Goal: Information Seeking & Learning: Learn about a topic

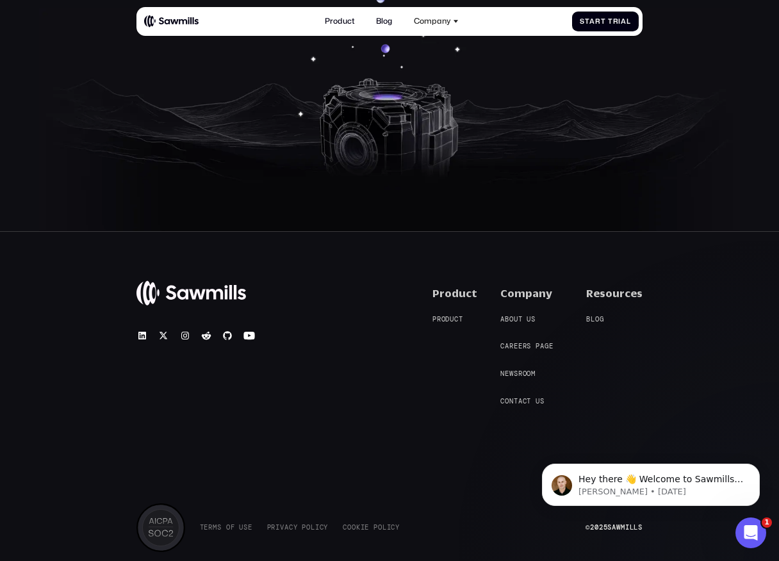
scroll to position [3826, 0]
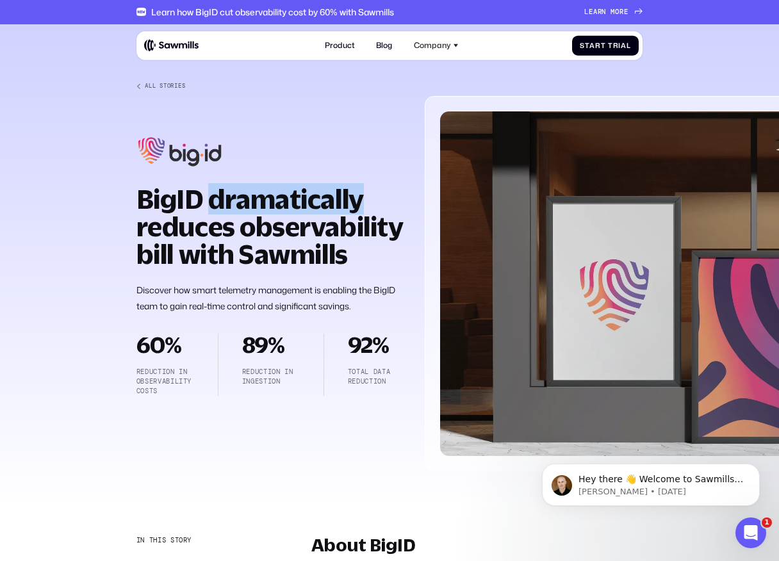
drag, startPoint x: 209, startPoint y: 197, endPoint x: 361, endPoint y: 190, distance: 152.6
click at [361, 190] on strong "BigID dramatically reduces observability bill with Sawmills" at bounding box center [269, 226] width 266 height 86
drag, startPoint x: 361, startPoint y: 190, endPoint x: 138, endPoint y: 193, distance: 223.5
click at [137, 194] on strong "BigID dramatically reduces observability bill with Sawmills" at bounding box center [269, 226] width 266 height 86
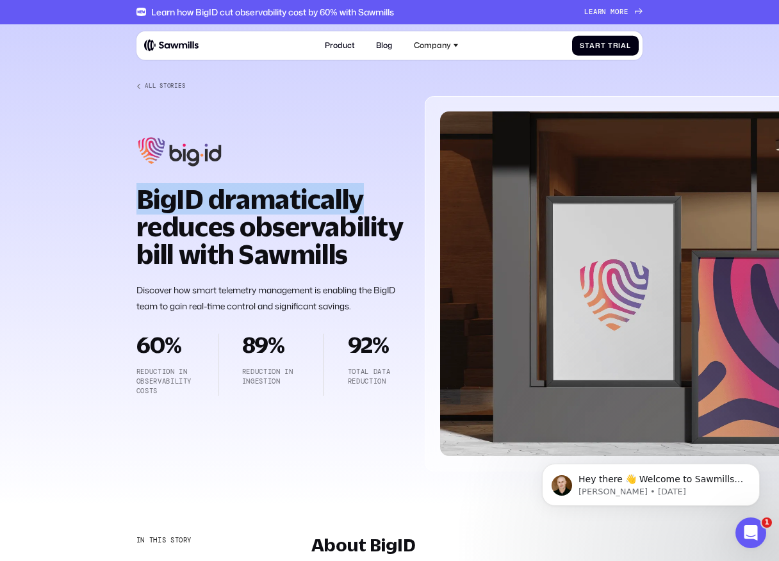
click at [138, 193] on strong "BigID dramatically reduces observability bill with Sawmills" at bounding box center [269, 226] width 266 height 86
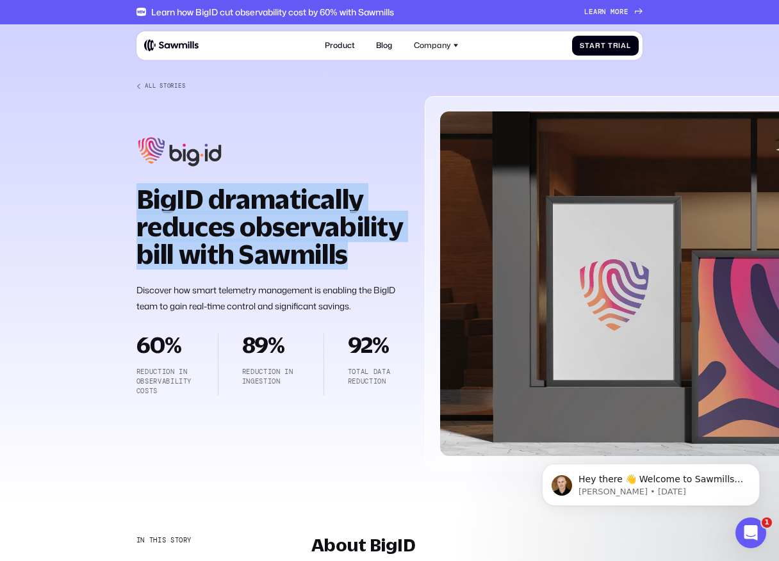
drag, startPoint x: 138, startPoint y: 193, endPoint x: 282, endPoint y: 245, distance: 153.1
click at [282, 247] on strong "BigID dramatically reduces observability bill with Sawmills" at bounding box center [269, 226] width 266 height 86
click at [282, 245] on strong "BigID dramatically reduces observability bill with Sawmills" at bounding box center [269, 226] width 266 height 86
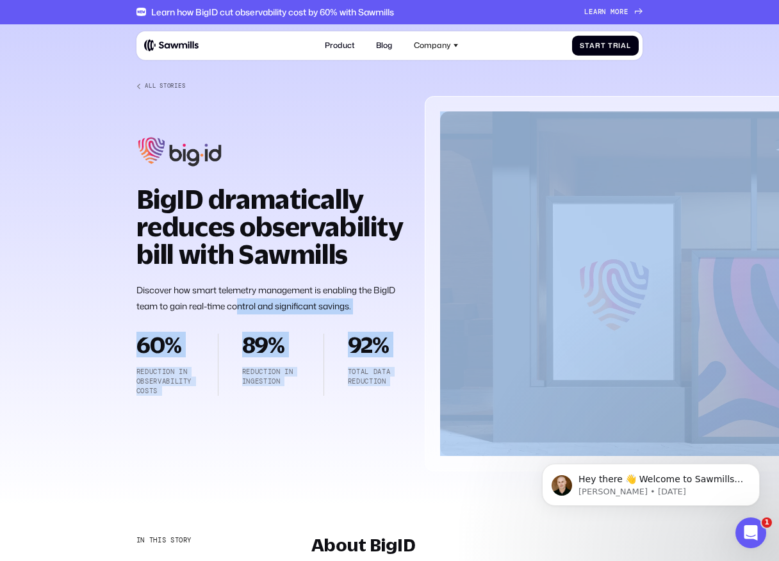
drag, startPoint x: 133, startPoint y: 204, endPoint x: 247, endPoint y: 297, distance: 147.0
click at [239, 298] on section "All Stories BigID dramatically reduces observability bill with Sawmills Discove…" at bounding box center [389, 265] width 779 height 482
click at [247, 297] on p "Discover how smart telemetry management is enabling the BigID team to gain real…" at bounding box center [271, 297] width 270 height 31
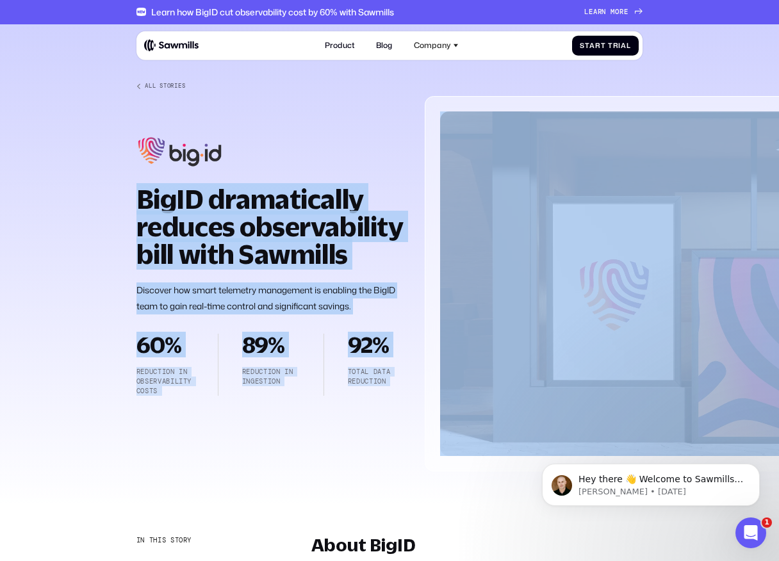
drag, startPoint x: 136, startPoint y: 199, endPoint x: 418, endPoint y: 375, distance: 332.8
click at [418, 375] on div "All Stories BigID dramatically reduces observability bill with Sawmills Discove…" at bounding box center [389, 277] width 506 height 388
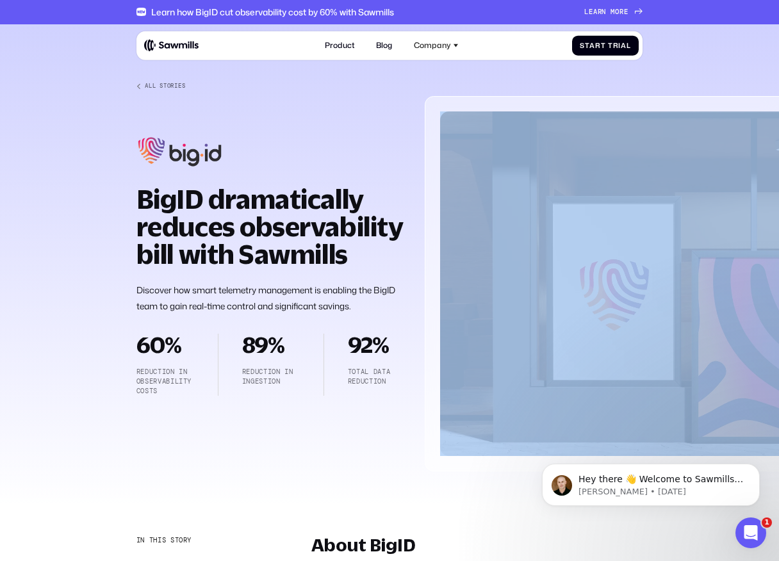
drag, startPoint x: 418, startPoint y: 375, endPoint x: 131, endPoint y: 159, distance: 359.5
click at [131, 155] on section "All Stories BigID dramatically reduces observability bill with Sawmills Discove…" at bounding box center [389, 265] width 779 height 482
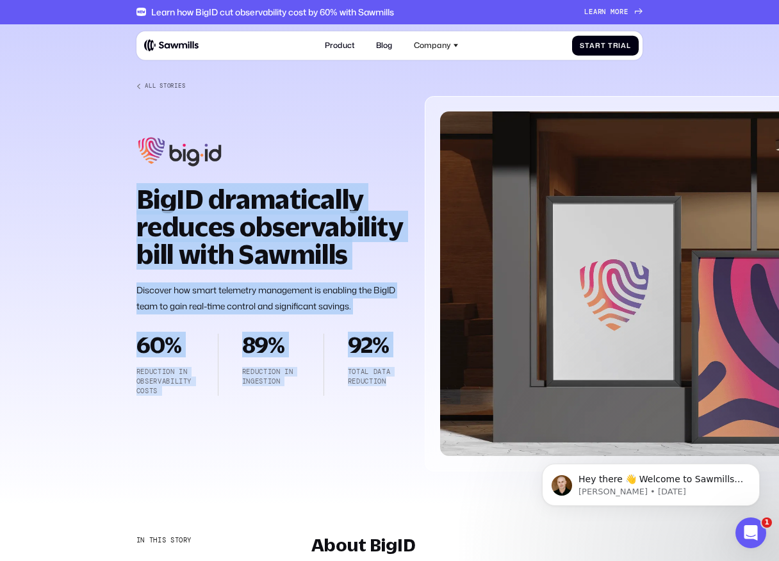
drag, startPoint x: 137, startPoint y: 197, endPoint x: 410, endPoint y: 387, distance: 333.1
click at [410, 387] on div "All Stories BigID dramatically reduces observability bill with Sawmills Discove…" at bounding box center [389, 277] width 506 height 388
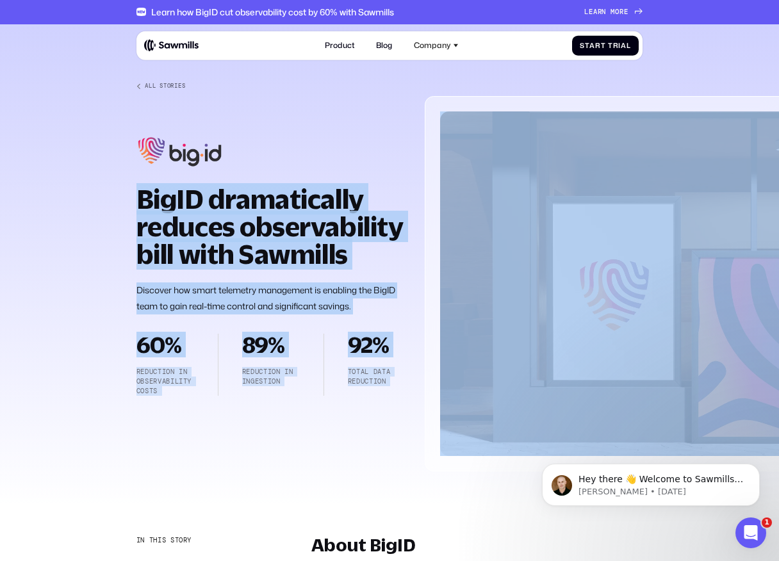
drag, startPoint x: 410, startPoint y: 387, endPoint x: 150, endPoint y: 207, distance: 317.1
click at [150, 207] on div "All Stories BigID dramatically reduces observability bill with Sawmills Discove…" at bounding box center [389, 277] width 506 height 388
click at [150, 207] on strong "BigID dramatically reduces observability bill with Sawmills" at bounding box center [269, 226] width 266 height 86
drag, startPoint x: 118, startPoint y: 187, endPoint x: 146, endPoint y: 200, distance: 31.2
click at [147, 200] on section "All Stories BigID dramatically reduces observability bill with Sawmills Discove…" at bounding box center [389, 265] width 779 height 482
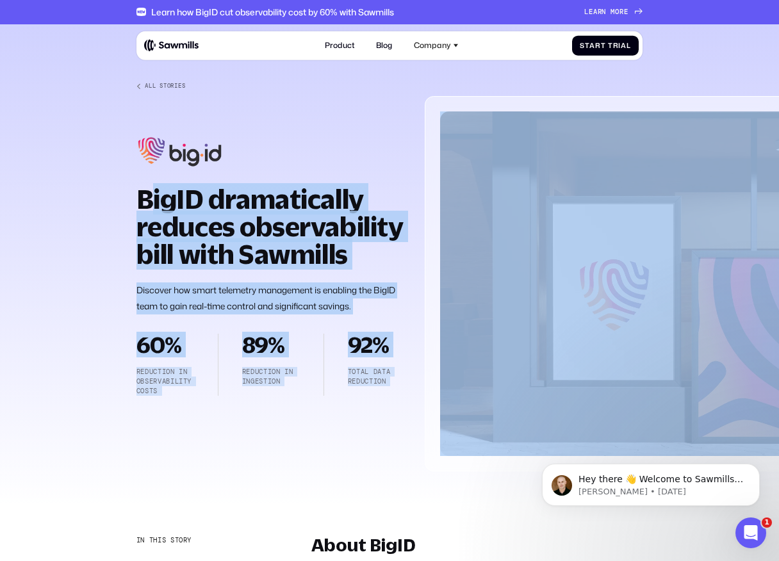
click at [146, 200] on strong "BigID dramatically reduces observability bill with Sawmills" at bounding box center [269, 226] width 266 height 86
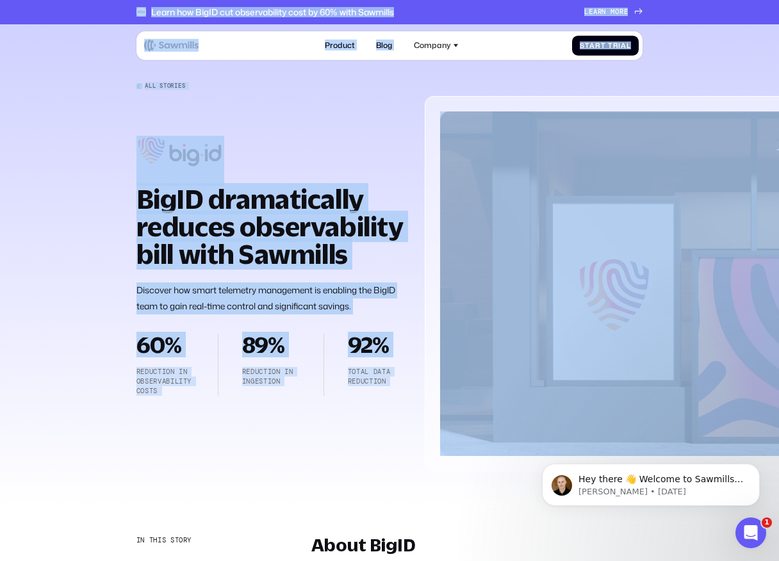
drag, startPoint x: 118, startPoint y: 13, endPoint x: 442, endPoint y: 359, distance: 474.8
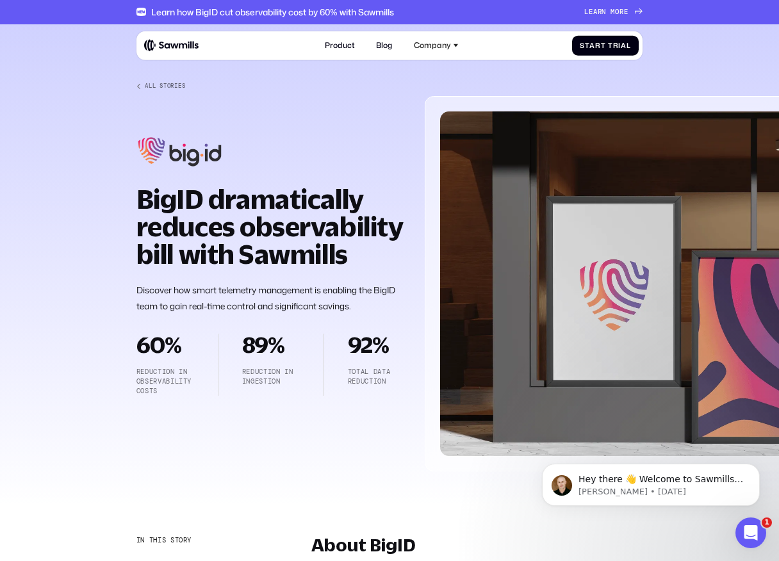
click at [58, 58] on div at bounding box center [389, 267] width 779 height 487
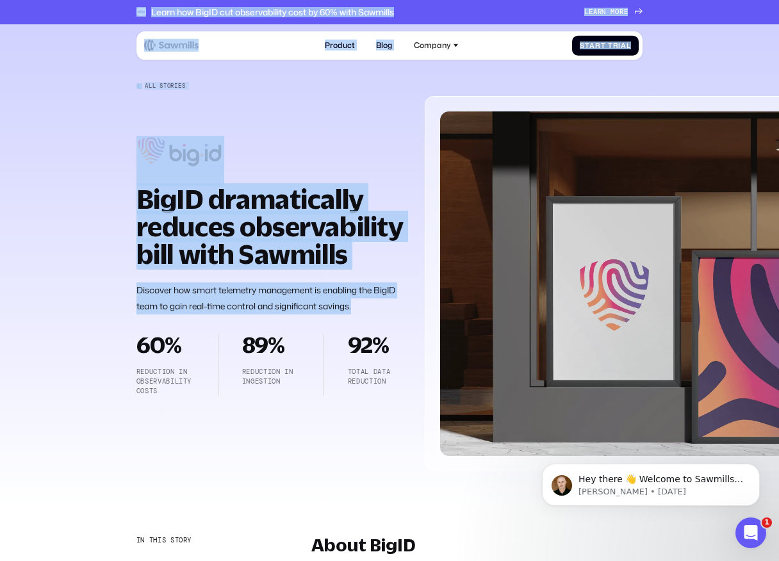
drag, startPoint x: 116, startPoint y: 12, endPoint x: 384, endPoint y: 308, distance: 398.9
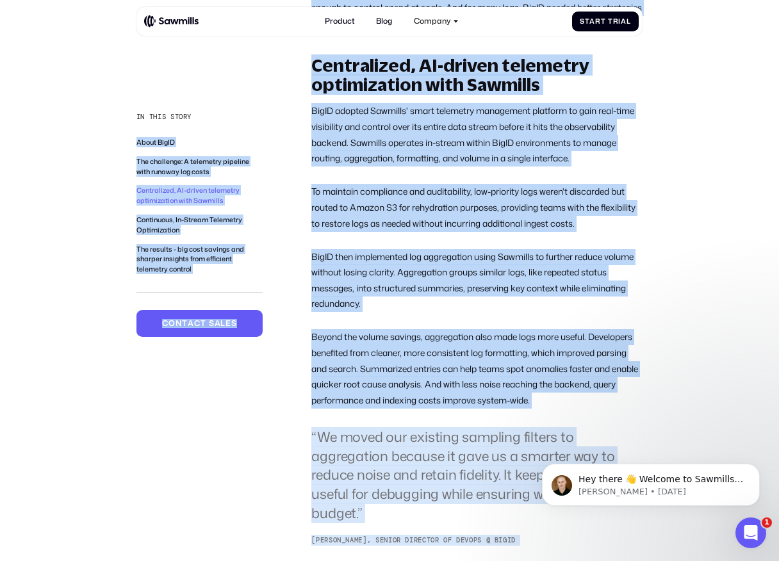
drag, startPoint x: 384, startPoint y: 308, endPoint x: 489, endPoint y: 560, distance: 272.7
click at [489, 560] on main "All Stories BigID dramatically reduces observability bill with Sawmills Discove…" at bounding box center [389, 423] width 779 height 3040
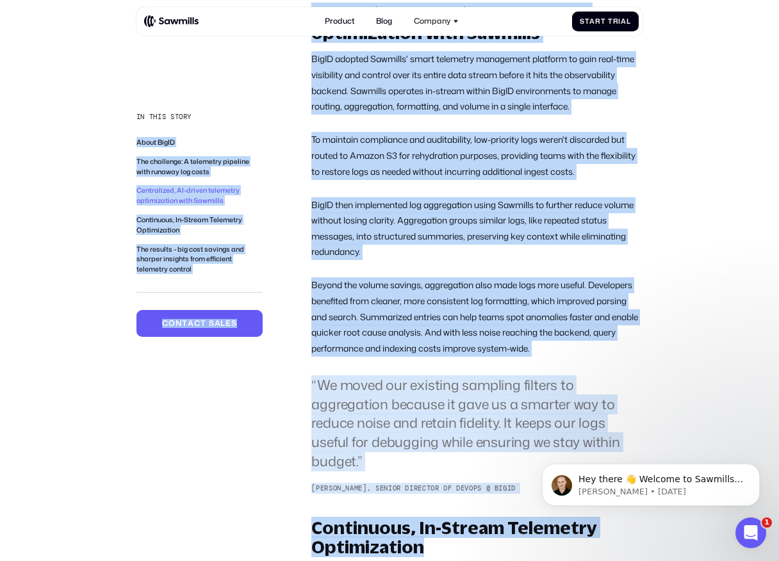
click at [396, 194] on div "Centralized, AI-driven telemetry optimization with Sawmills BigID adopted Sawmi…" at bounding box center [476, 249] width 331 height 490
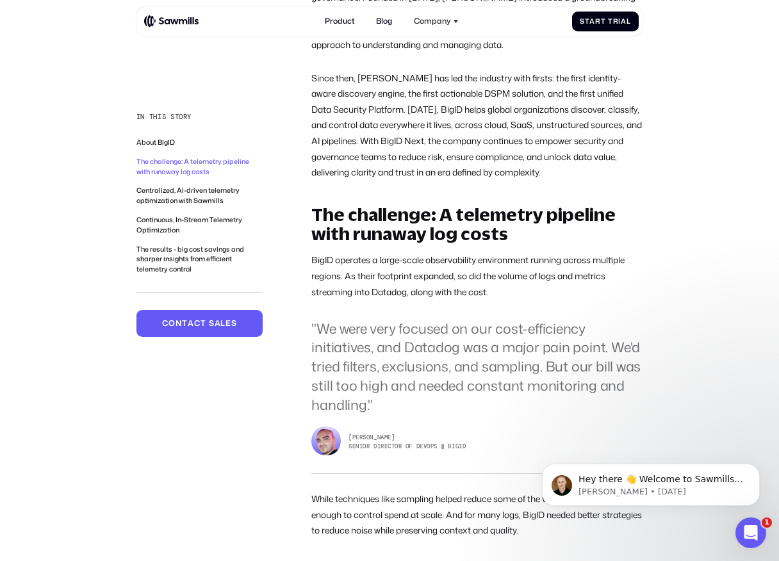
scroll to position [562, 0]
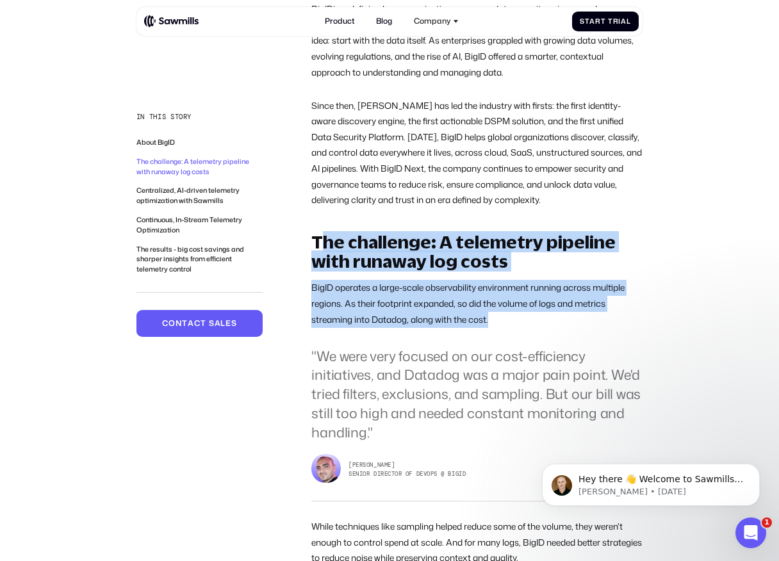
drag, startPoint x: 318, startPoint y: 234, endPoint x: 527, endPoint y: 325, distance: 228.3
click at [526, 326] on div "The challenge: A telemetry pipeline with runaway log costs BigID operates a lar…" at bounding box center [476, 399] width 331 height 334
click at [527, 325] on p "BigID operates a large-scale observability environment running across multiple …" at bounding box center [476, 303] width 331 height 47
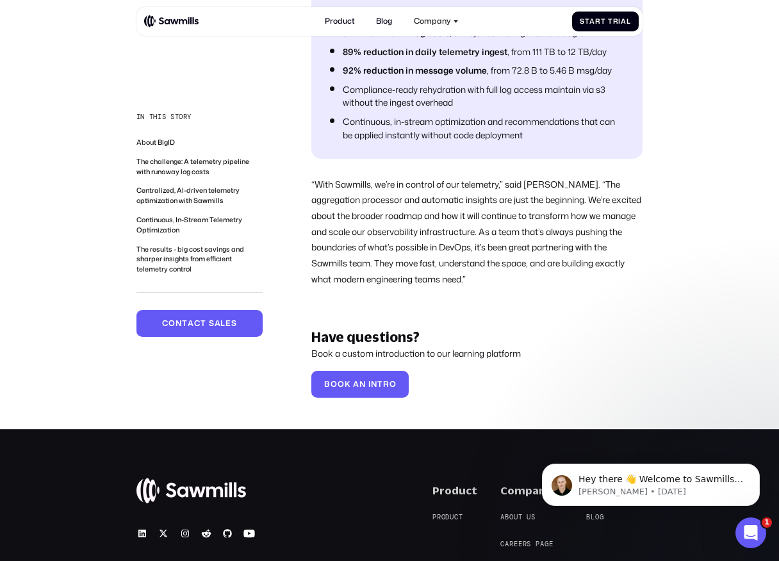
scroll to position [2843, 0]
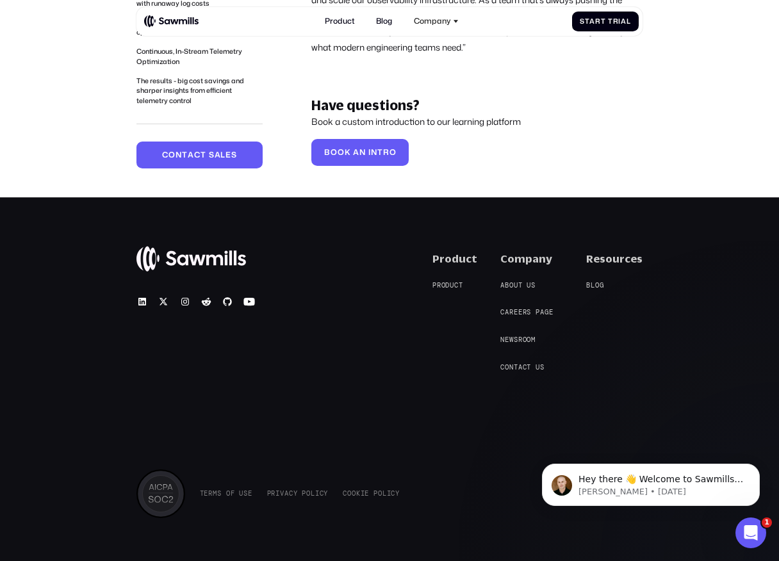
drag, startPoint x: 128, startPoint y: 10, endPoint x: 508, endPoint y: 544, distance: 655.6
click at [508, 544] on div "© 2025 Sawmills Product P r o d u c t P r o d u c t Company A b o u t u s A b o…" at bounding box center [389, 387] width 779 height 381
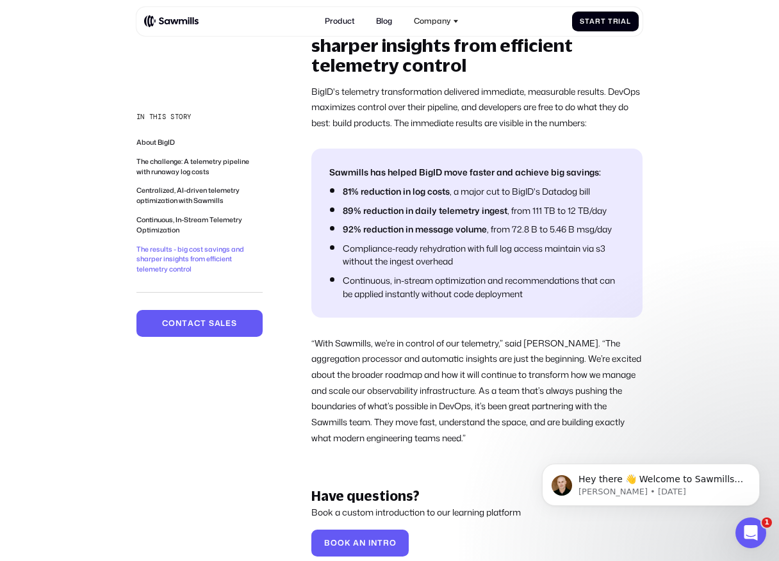
scroll to position [2387, 0]
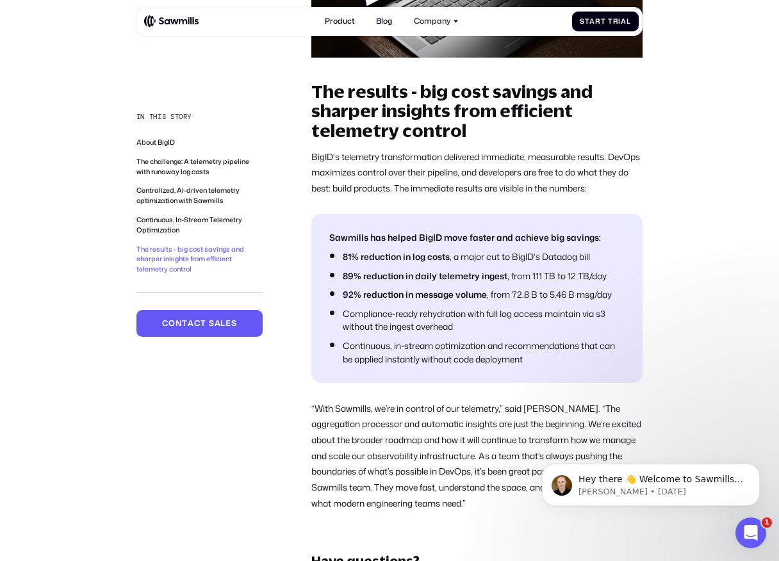
drag, startPoint x: 508, startPoint y: 531, endPoint x: 53, endPoint y: -15, distance: 711.1
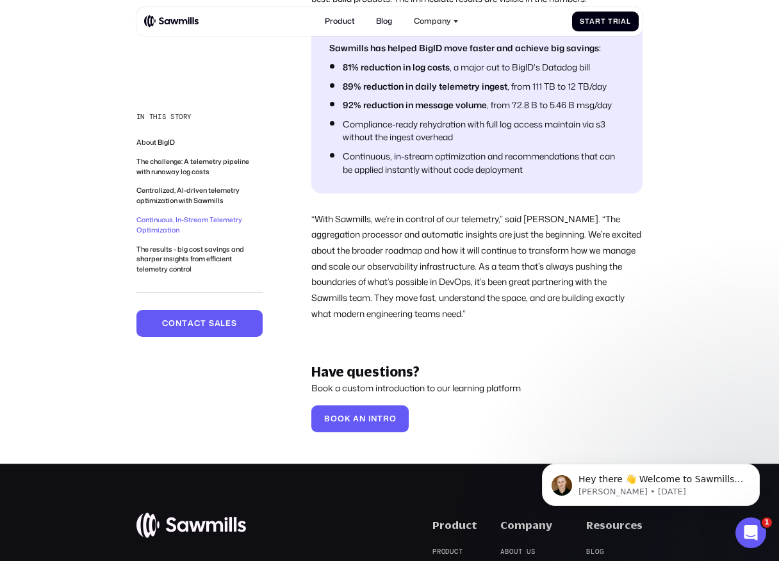
scroll to position [2843, 0]
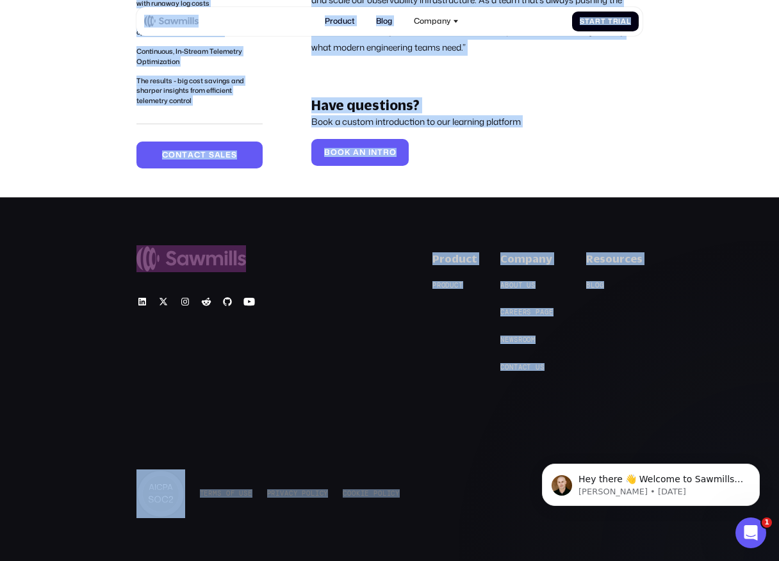
drag, startPoint x: 117, startPoint y: 10, endPoint x: 487, endPoint y: 544, distance: 650.6
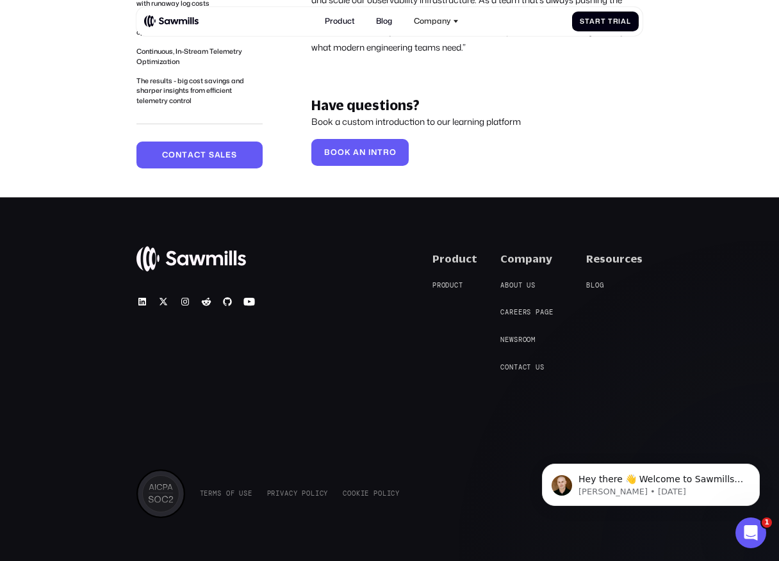
click at [487, 544] on div "© 2025 Sawmills Product P r o d u c t P r o d u c t Company A b o u t u s A b o…" at bounding box center [389, 387] width 779 height 381
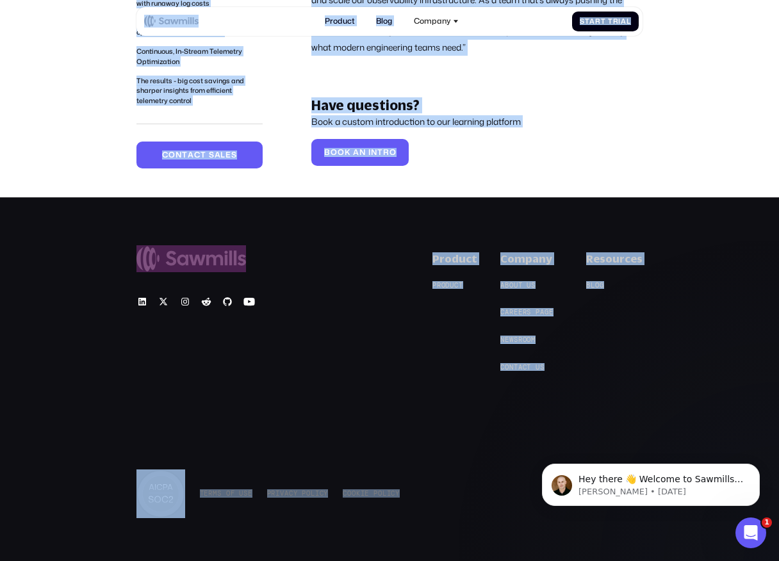
drag, startPoint x: 92, startPoint y: 1, endPoint x: 448, endPoint y: 477, distance: 593.8
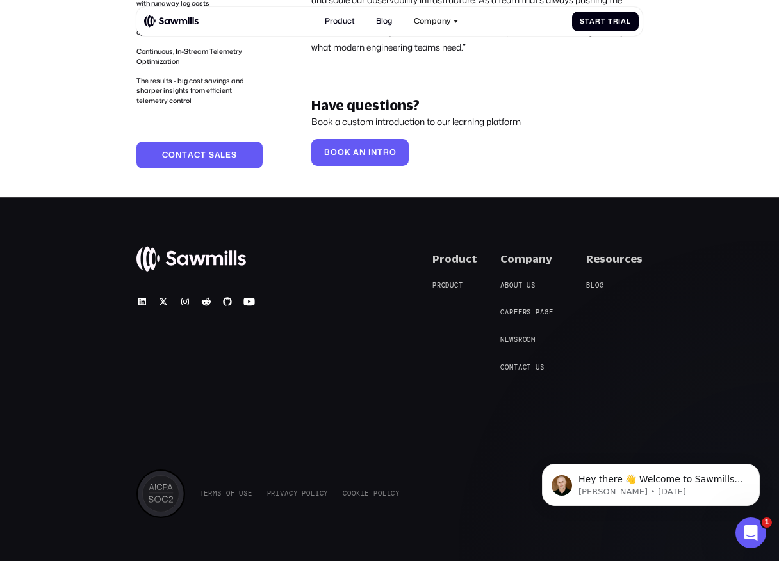
click at [448, 477] on div "T e r m s o f U s e T e r m s o f U s e P r i v a c y P o l i c y P r i v a c y…" at bounding box center [389, 493] width 506 height 49
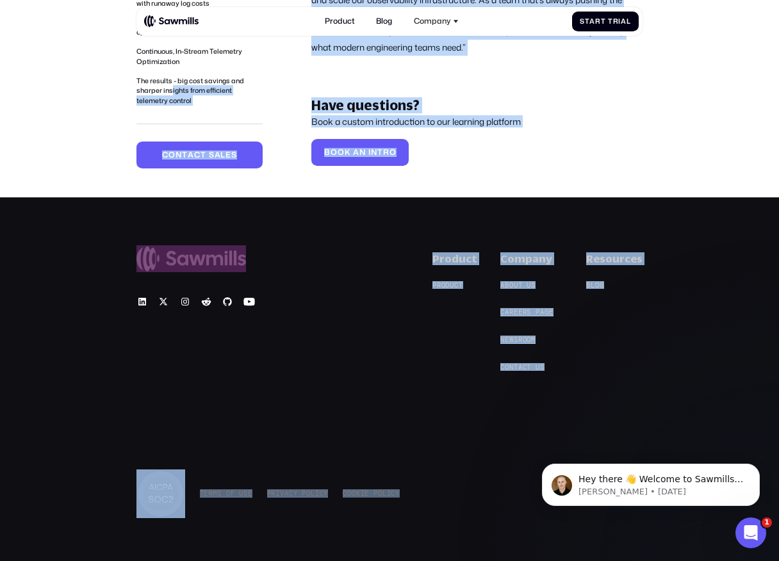
drag, startPoint x: 478, startPoint y: 519, endPoint x: 172, endPoint y: 76, distance: 539.4
click at [198, 107] on div "In this story About BigID The challenge: A telemetry pipeline with runaway log …" at bounding box center [199, 43] width 127 height 198
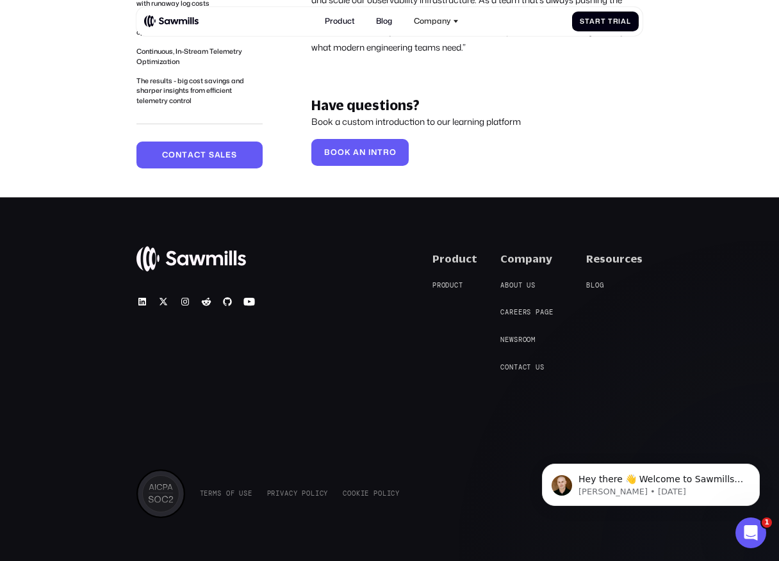
drag, startPoint x: 508, startPoint y: 537, endPoint x: 305, endPoint y: 217, distance: 378.6
click at [305, 217] on div "© 2025 Sawmills Product P r o d u c t P r o d u c t Company A b o u t u s A b o…" at bounding box center [389, 387] width 779 height 381
drag, startPoint x: 486, startPoint y: 526, endPoint x: 491, endPoint y: 479, distance: 47.7
click at [491, 479] on div "© 2025 Sawmills Product P r o d u c t P r o d u c t Company A b o u t u s A b o…" at bounding box center [389, 387] width 779 height 381
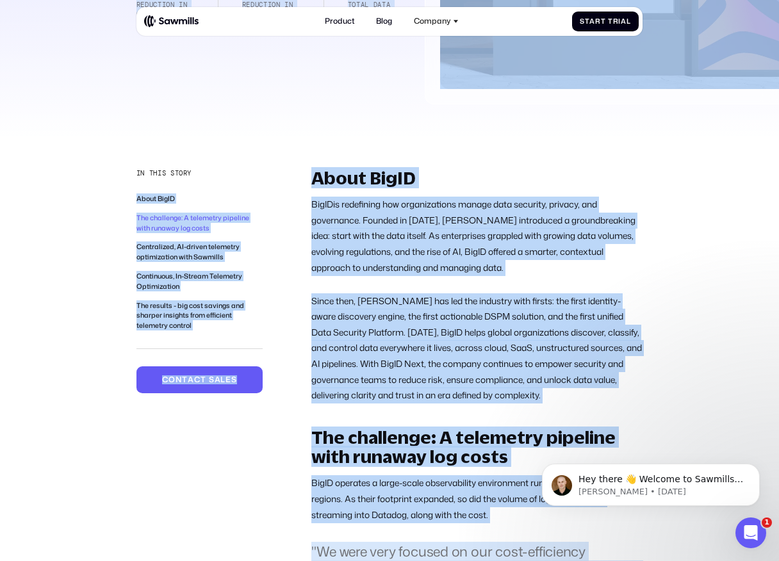
scroll to position [0, 0]
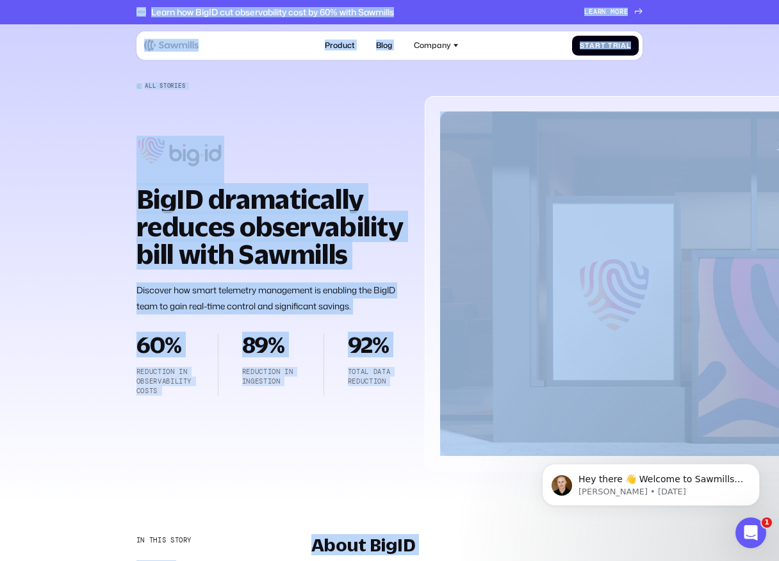
drag, startPoint x: 491, startPoint y: 479, endPoint x: 129, endPoint y: 10, distance: 592.6
click at [129, 10] on div "Learn how BigID cut observability cost by 60% with Sawmills L e a r n m o r e L…" at bounding box center [389, 12] width 779 height 24
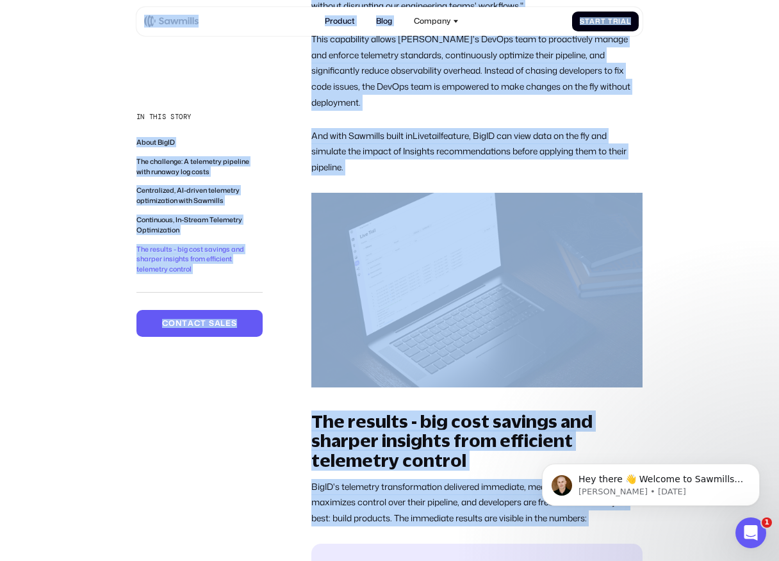
scroll to position [2843, 0]
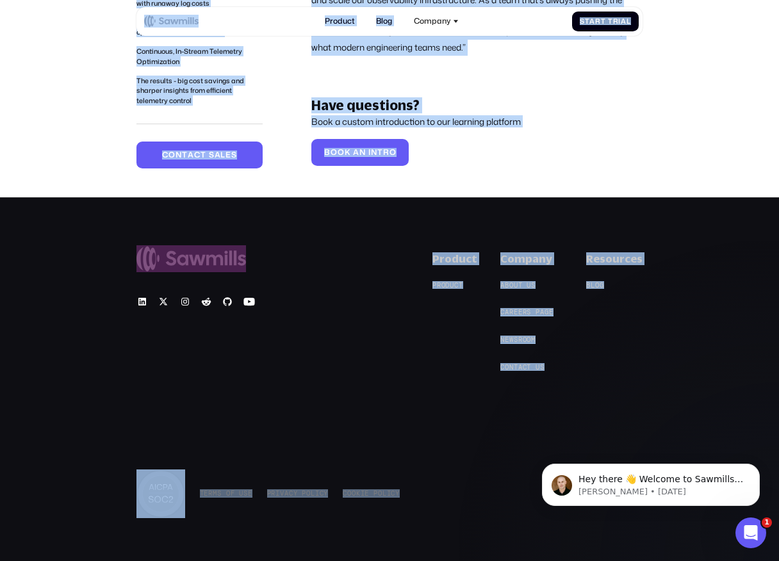
drag, startPoint x: 129, startPoint y: 10, endPoint x: 517, endPoint y: 523, distance: 643.2
click at [517, 523] on div "© 2025 Sawmills Product P r o d u c t P r o d u c t Company A b o u t u s A b o…" at bounding box center [389, 387] width 779 height 381
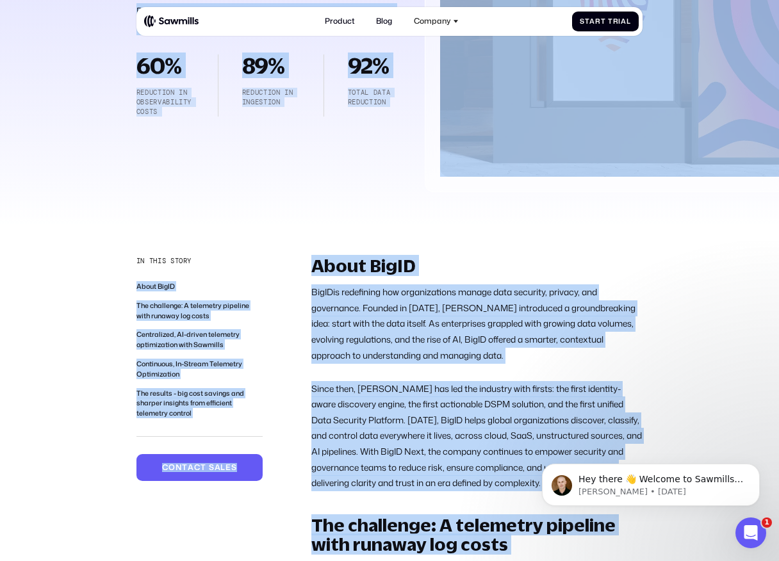
scroll to position [0, 0]
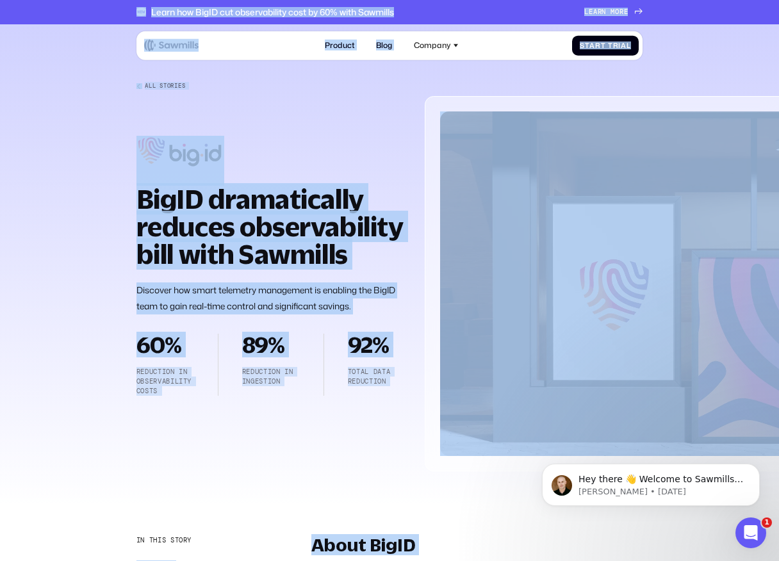
drag, startPoint x: 517, startPoint y: 523, endPoint x: 122, endPoint y: 13, distance: 644.8
click at [122, 13] on div "Learn how BigID cut observability cost by 60% with Sawmills L e a r n m o r e L…" at bounding box center [389, 12] width 779 height 24
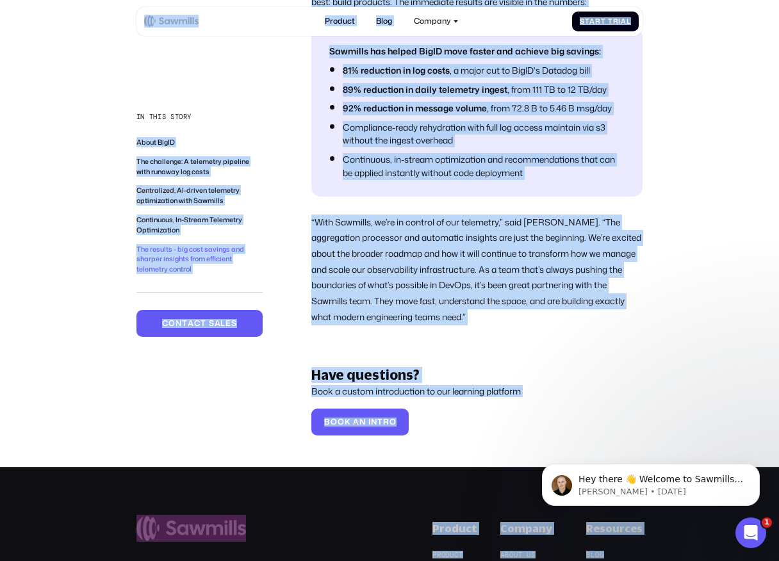
scroll to position [2843, 0]
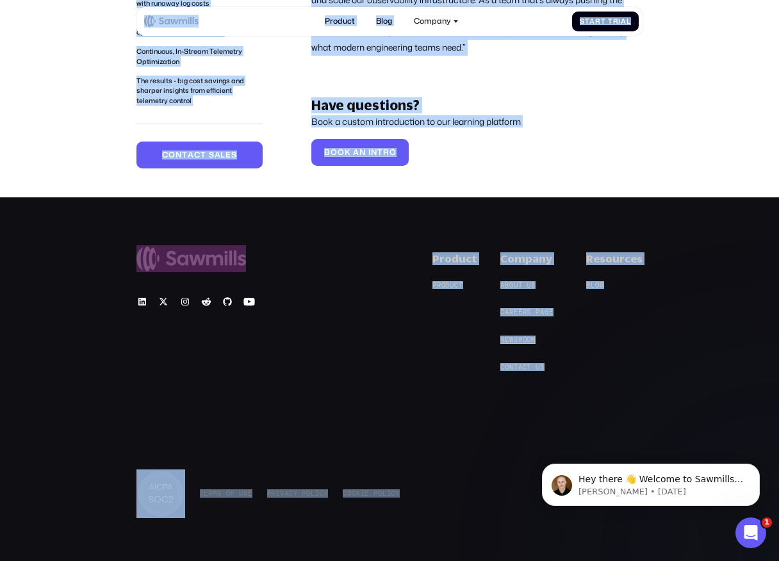
drag, startPoint x: 122, startPoint y: 13, endPoint x: 347, endPoint y: 520, distance: 554.4
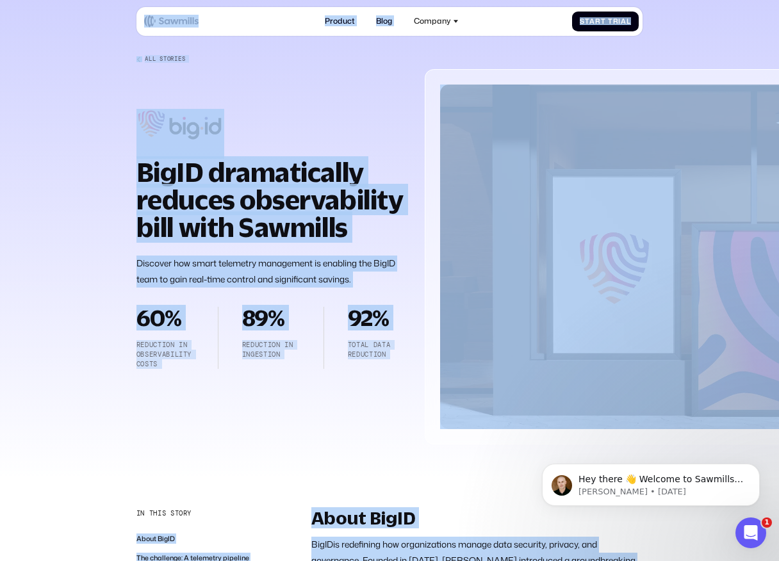
scroll to position [0, 0]
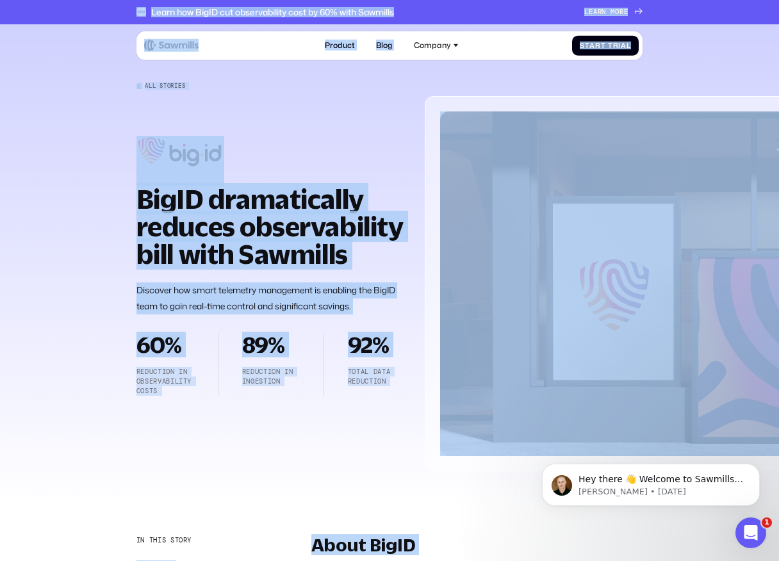
click at [371, 225] on strong "BigID dramatically reduces observability bill with Sawmills" at bounding box center [269, 226] width 266 height 86
click at [357, 254] on h1 "BigID dramatically reduces observability bill with Sawmills" at bounding box center [271, 227] width 270 height 83
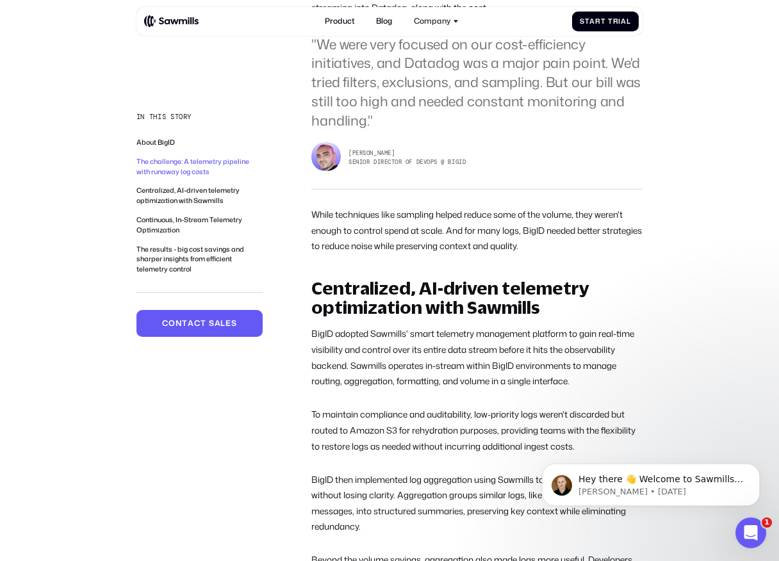
scroll to position [1314, 0]
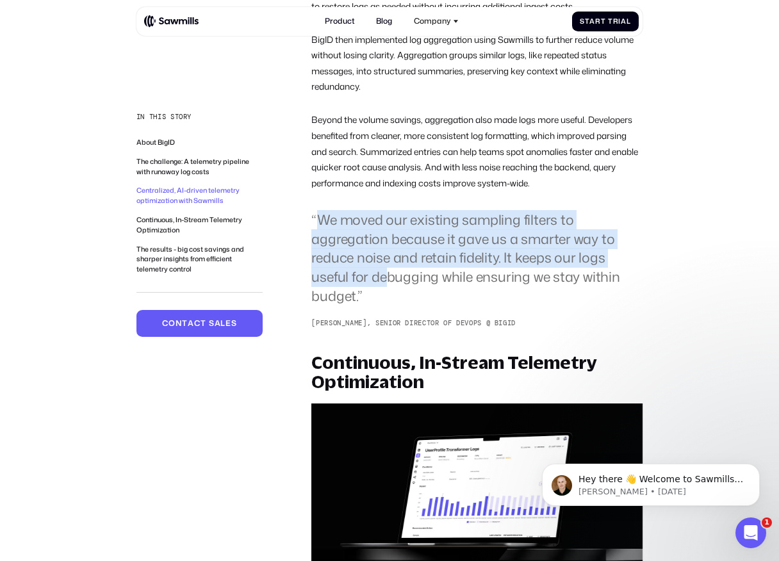
drag, startPoint x: 321, startPoint y: 215, endPoint x: 385, endPoint y: 286, distance: 96.6
click at [385, 286] on blockquote "“We moved our existing sampling filters to aggregation because it gave us a sma…" at bounding box center [476, 258] width 331 height 95
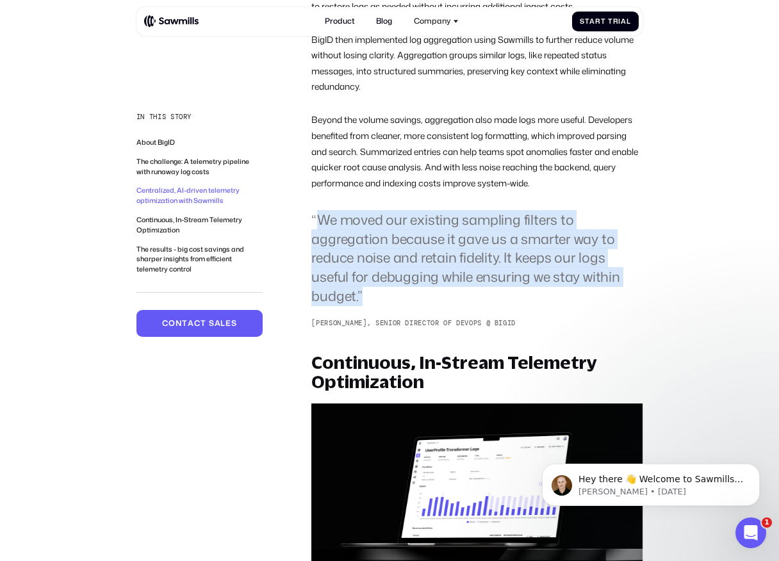
click at [386, 287] on blockquote "“We moved our existing sampling filters to aggregation because it gave us a sma…" at bounding box center [476, 258] width 331 height 95
drag, startPoint x: 386, startPoint y: 318, endPoint x: 336, endPoint y: 202, distance: 126.2
click at [336, 202] on div "Centralized, AI-driven telemetry optimization with Sawmills BigID adopted Sawmi…" at bounding box center [476, 84] width 331 height 490
drag, startPoint x: 316, startPoint y: 207, endPoint x: 407, endPoint y: 304, distance: 133.2
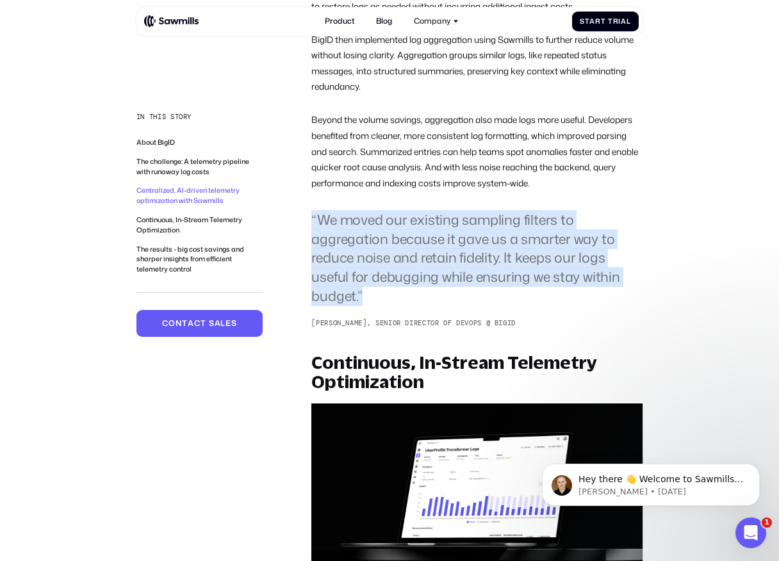
click at [407, 304] on div "Centralized, AI-driven telemetry optimization with Sawmills BigID adopted Sawmi…" at bounding box center [476, 84] width 331 height 490
click at [407, 304] on blockquote "“We moved our existing sampling filters to aggregation because it gave us a sma…" at bounding box center [476, 258] width 331 height 95
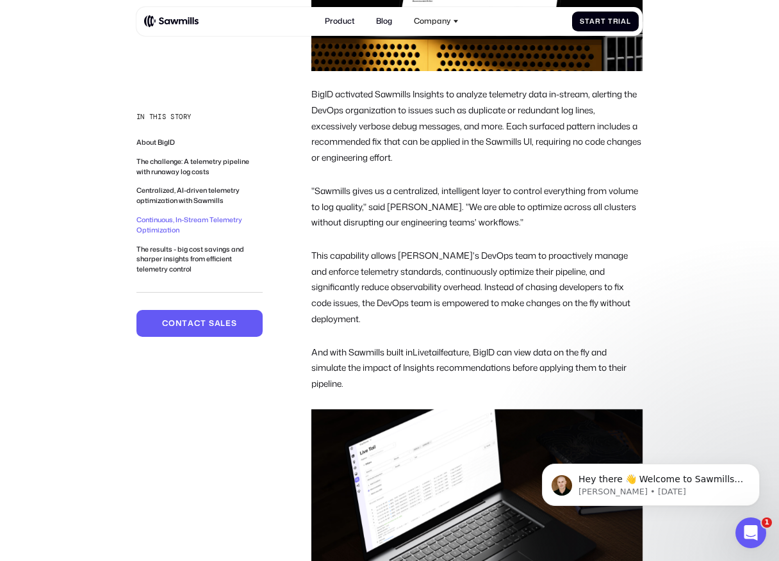
scroll to position [1847, 0]
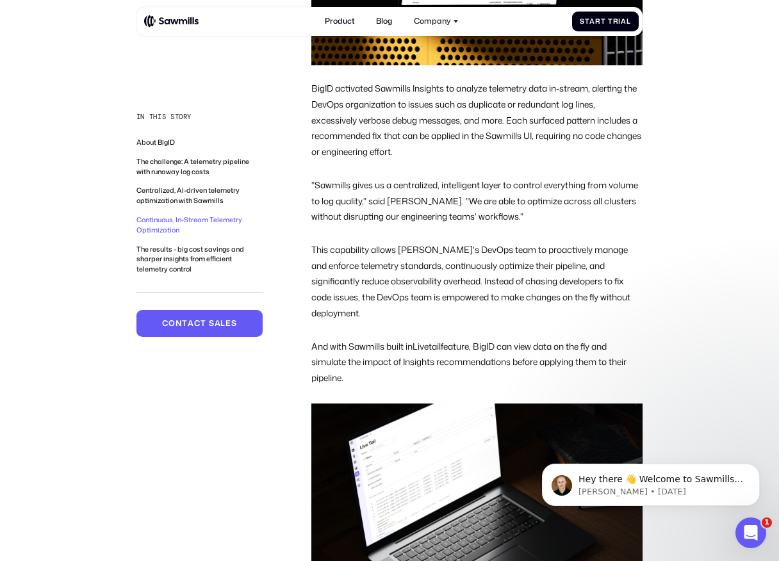
drag, startPoint x: 313, startPoint y: 90, endPoint x: 375, endPoint y: 364, distance: 281.0
click at [375, 364] on div "Continuous, In-Stream Telemetry Optimization BigID activated Sawmills Insights …" at bounding box center [476, 209] width 331 height 778
click at [375, 364] on p "And with Sawmills built in Livetail feature, BigID can view data on the fly and…" at bounding box center [476, 362] width 331 height 47
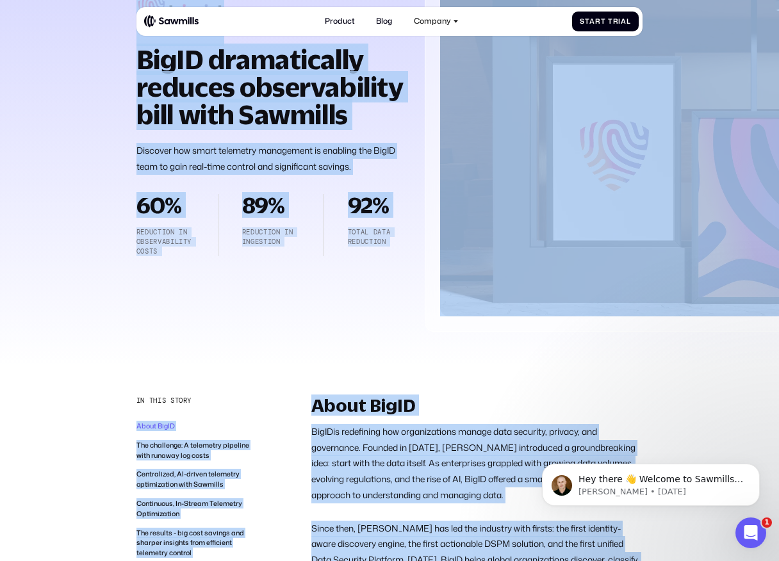
scroll to position [0, 0]
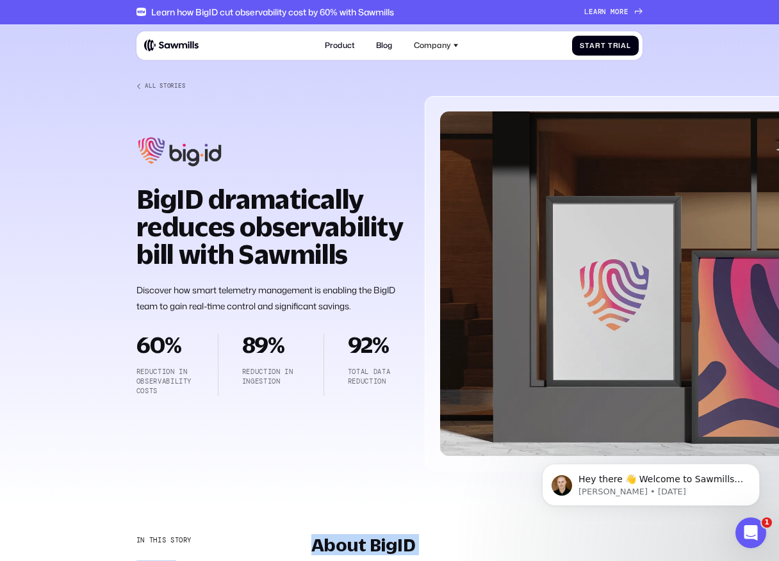
drag, startPoint x: 470, startPoint y: 362, endPoint x: 120, endPoint y: 65, distance: 458.9
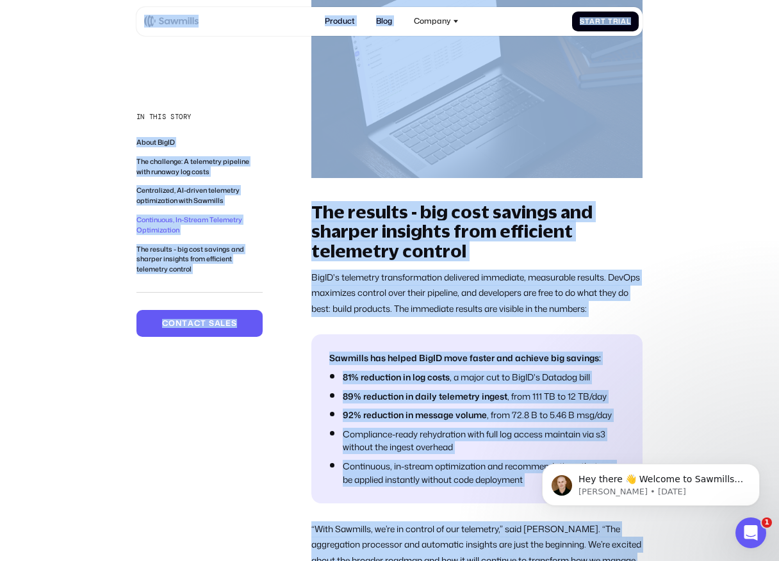
scroll to position [2843, 0]
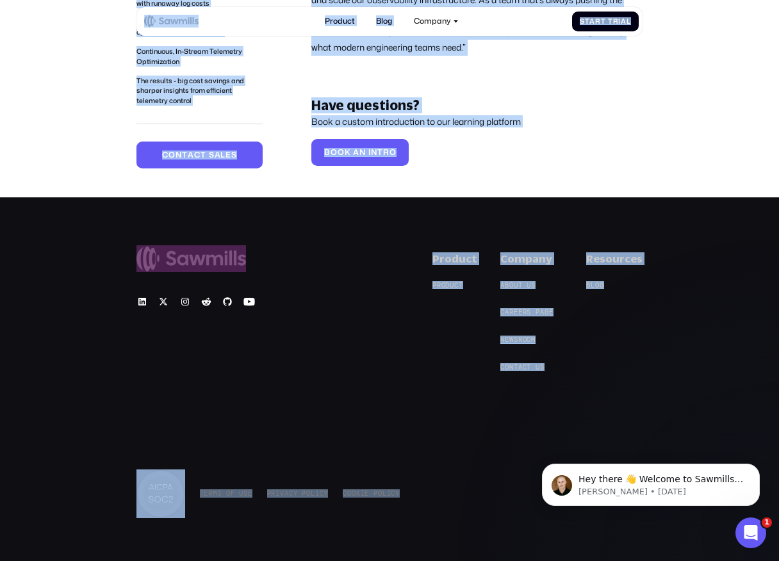
drag, startPoint x: 111, startPoint y: 6, endPoint x: 451, endPoint y: 512, distance: 609.5
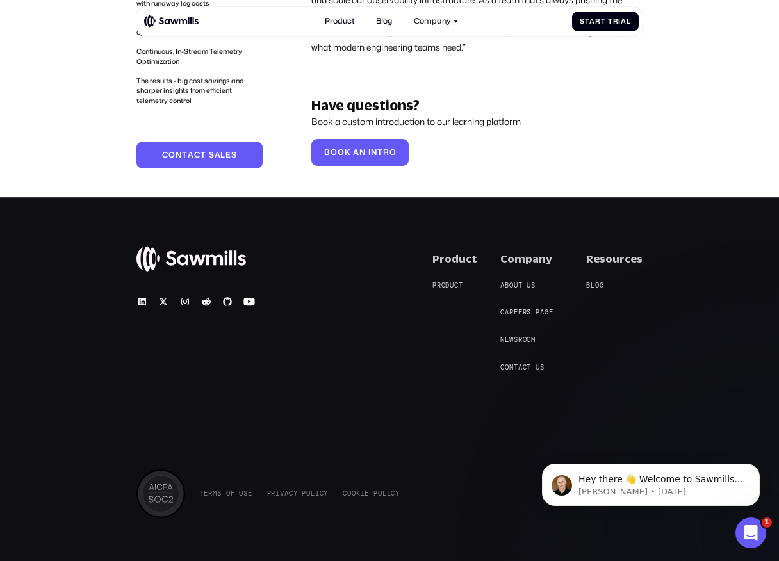
click at [451, 512] on div "© 2025 Sawmills Product P r o d u c t P r o d u c t Company A b o u t u s A b o…" at bounding box center [389, 387] width 779 height 381
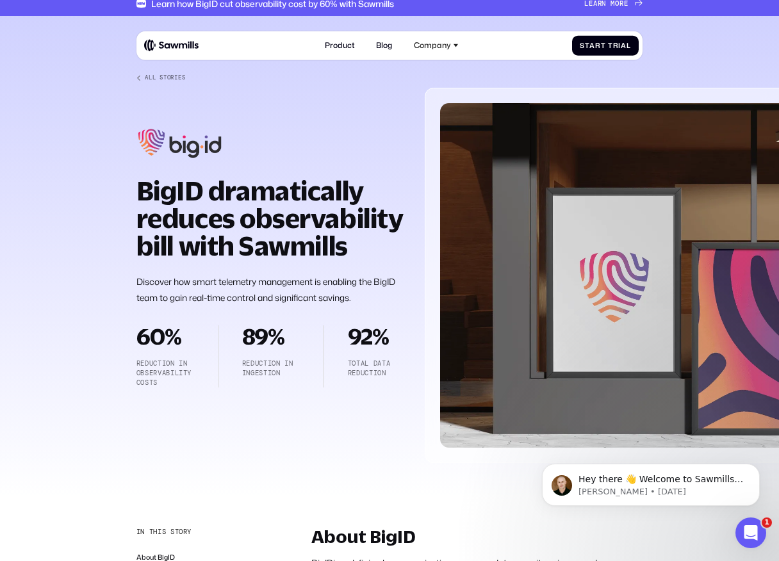
scroll to position [0, 0]
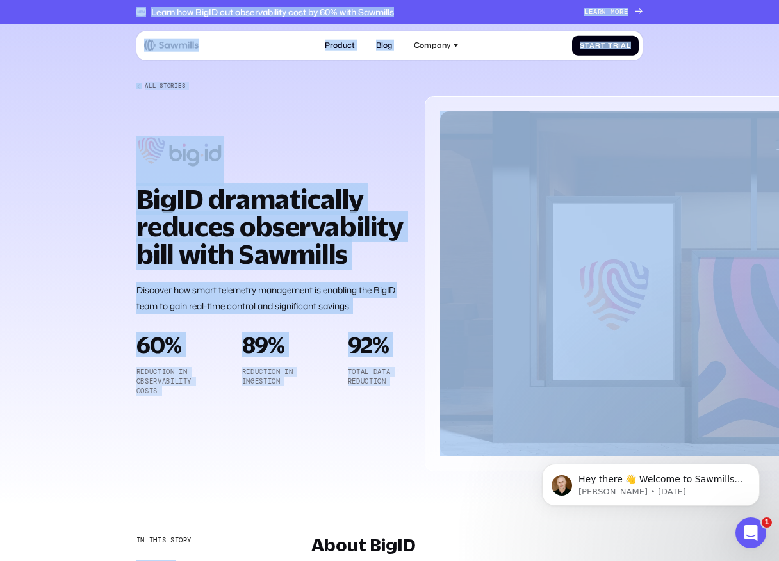
drag, startPoint x: 117, startPoint y: 3, endPoint x: 476, endPoint y: 525, distance: 633.6
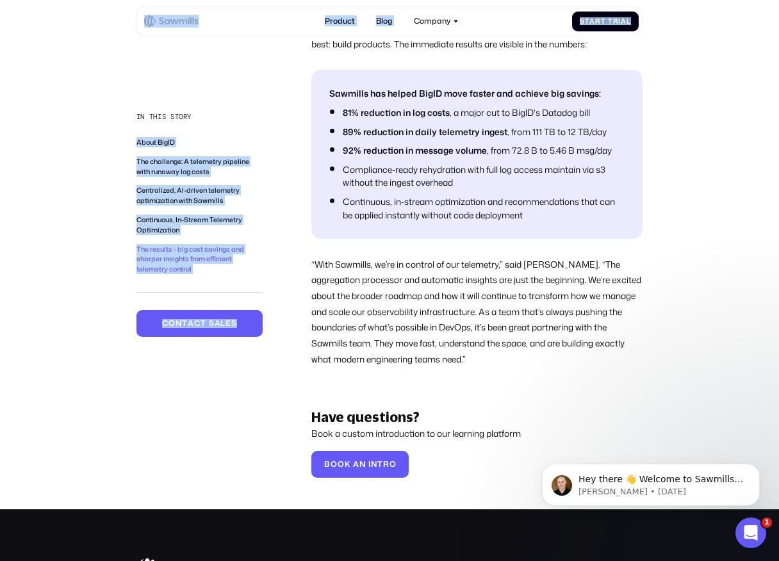
scroll to position [2843, 0]
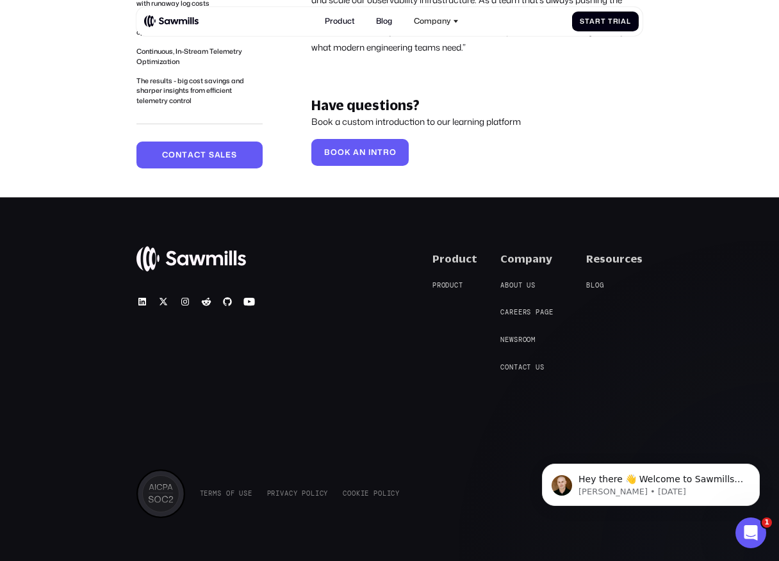
click at [440, 491] on div "T e r m s o f U s e T e r m s o f U s e P r i v a c y P o l i c y P r i v a c y…" at bounding box center [389, 493] width 506 height 49
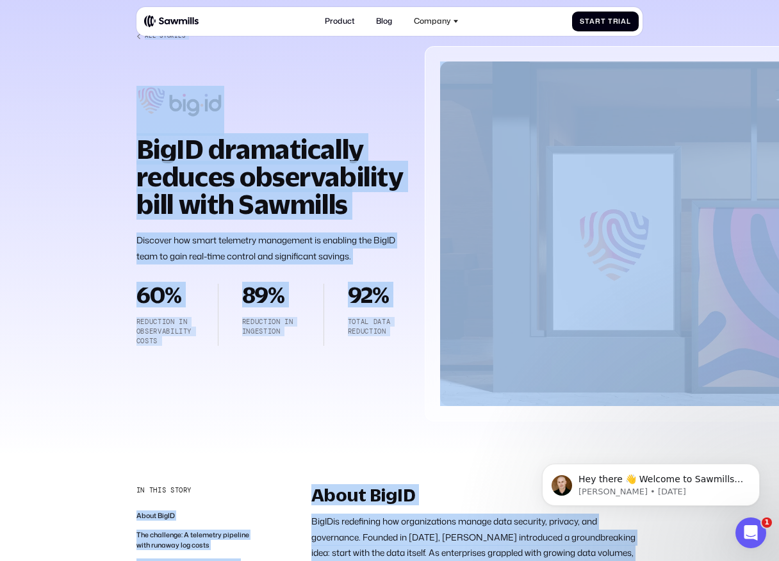
scroll to position [0, 0]
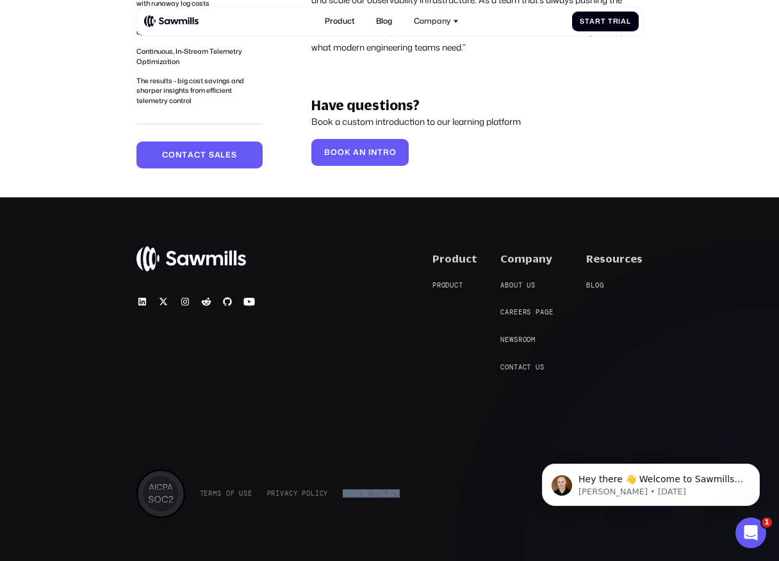
drag, startPoint x: 440, startPoint y: 492, endPoint x: 367, endPoint y: 384, distance: 130.0
click at [367, 384] on div "© 2025 Sawmills Product P r o d u c t P r o d u c t Company A b o u t u s A b o…" at bounding box center [389, 384] width 506 height 265
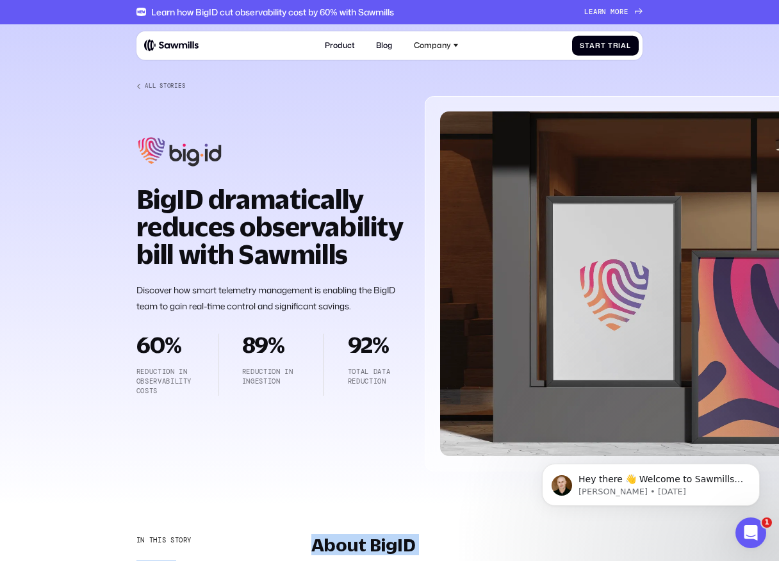
drag, startPoint x: 517, startPoint y: 316, endPoint x: 156, endPoint y: 66, distance: 438.9
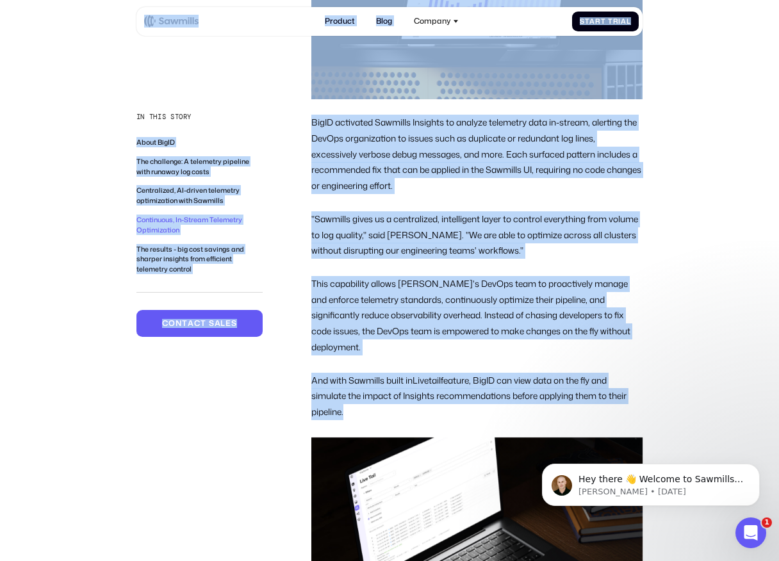
drag, startPoint x: 111, startPoint y: 12, endPoint x: 346, endPoint y: 570, distance: 605.5
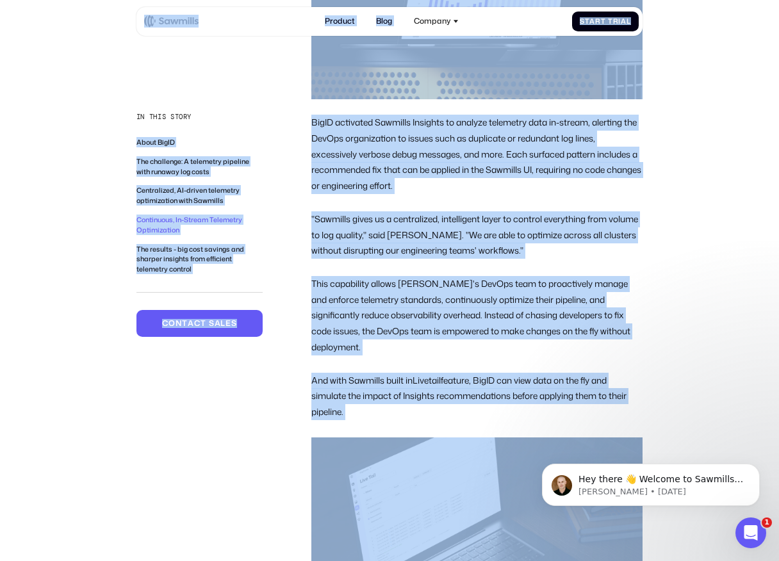
scroll to position [1894, 0]
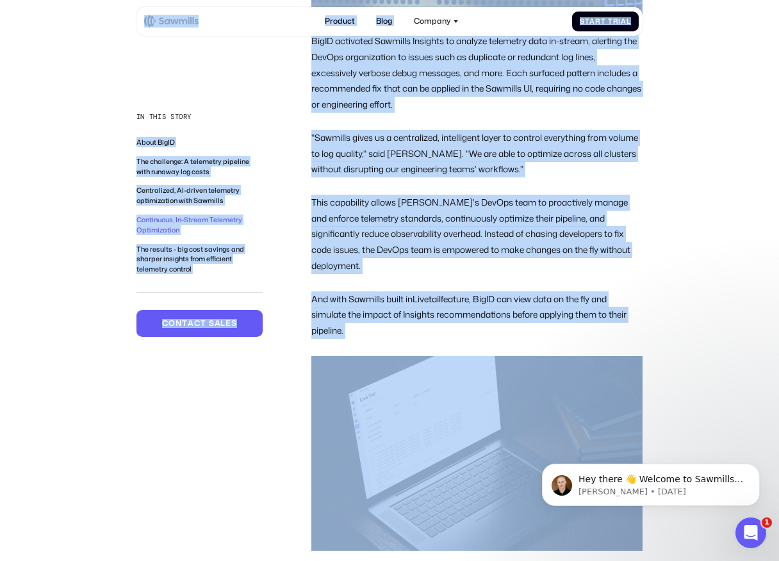
click at [416, 293] on link "Livetail" at bounding box center [426, 299] width 28 height 12
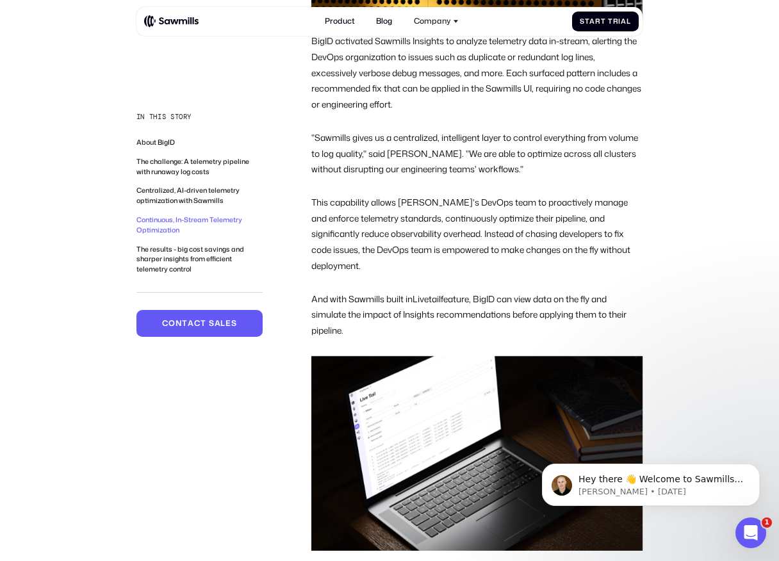
click at [535, 166] on p ""Sawmills gives us a centralized, intelligent layer to control everything from …" at bounding box center [476, 153] width 331 height 47
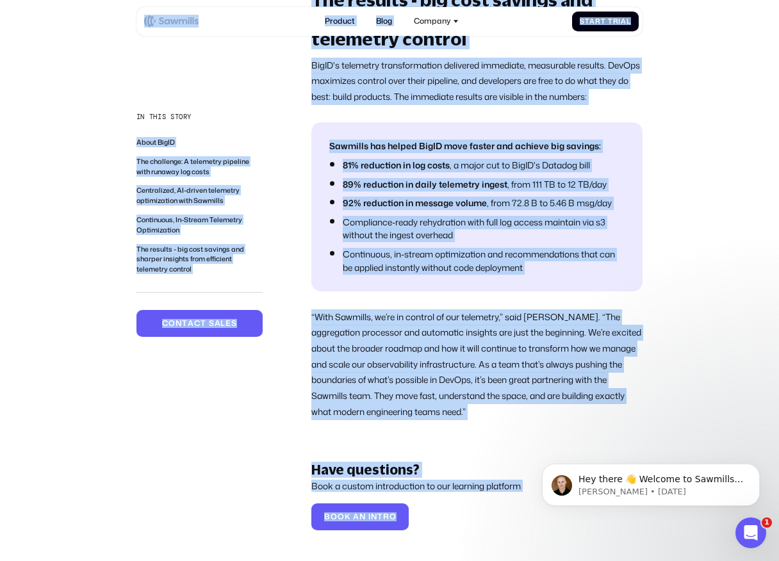
scroll to position [2843, 0]
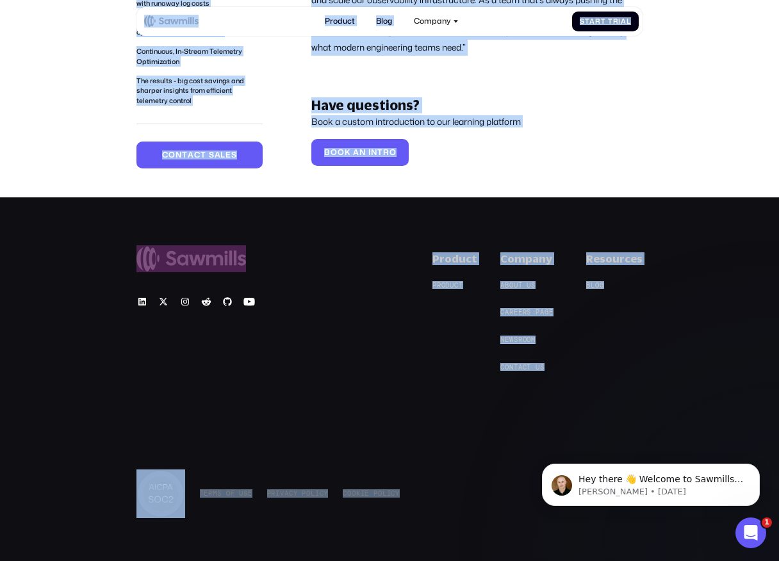
drag, startPoint x: 112, startPoint y: 1, endPoint x: 397, endPoint y: 534, distance: 604.2
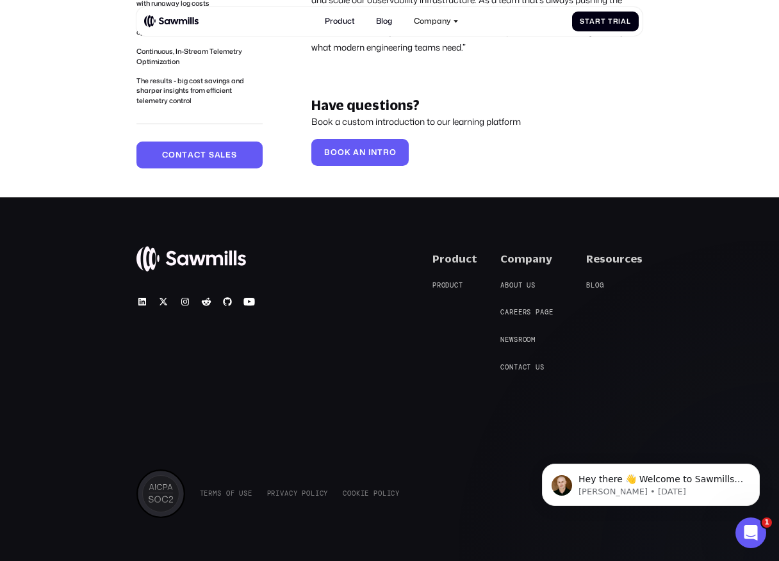
click at [397, 534] on div "© 2025 Sawmills Product P r o d u c t P r o d u c t Company A b o u t u s A b o…" at bounding box center [389, 387] width 779 height 381
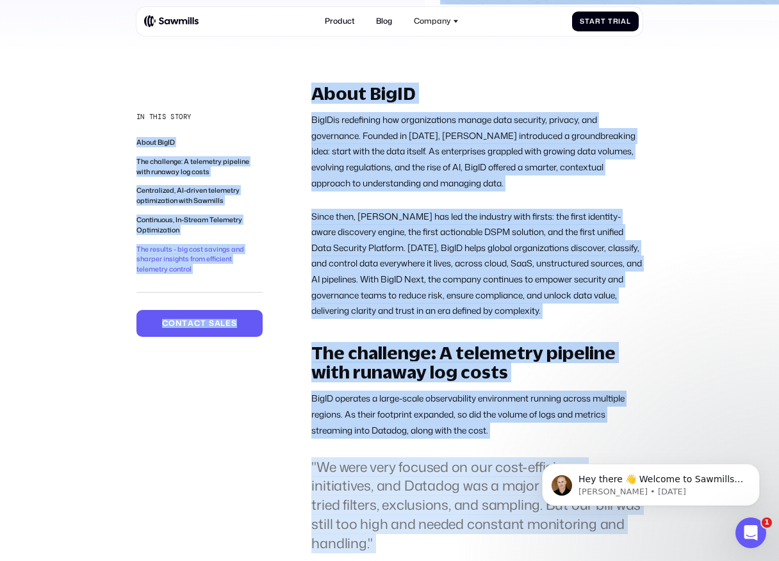
scroll to position [0, 0]
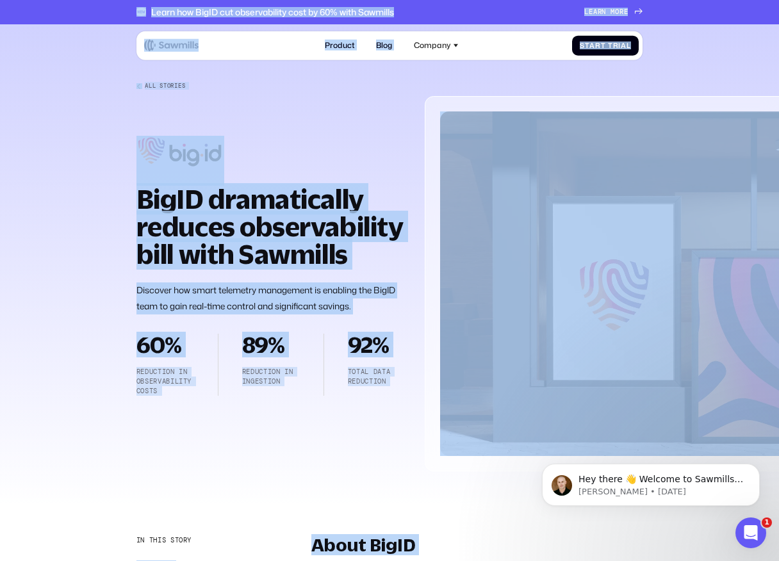
drag, startPoint x: 397, startPoint y: 534, endPoint x: 97, endPoint y: 18, distance: 597.1
click at [97, 18] on div "Learn how BigID cut observability cost by 60% with Sawmills L e a r n m o r e L…" at bounding box center [389, 12] width 779 height 24
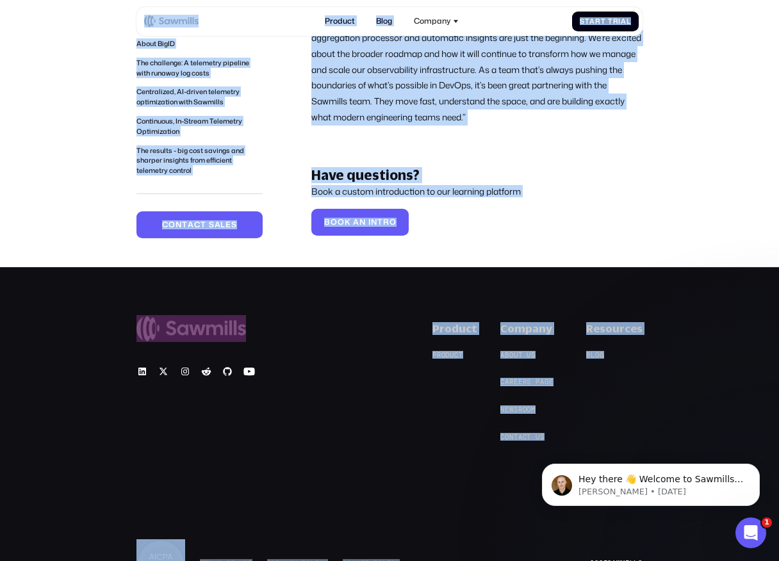
scroll to position [2843, 0]
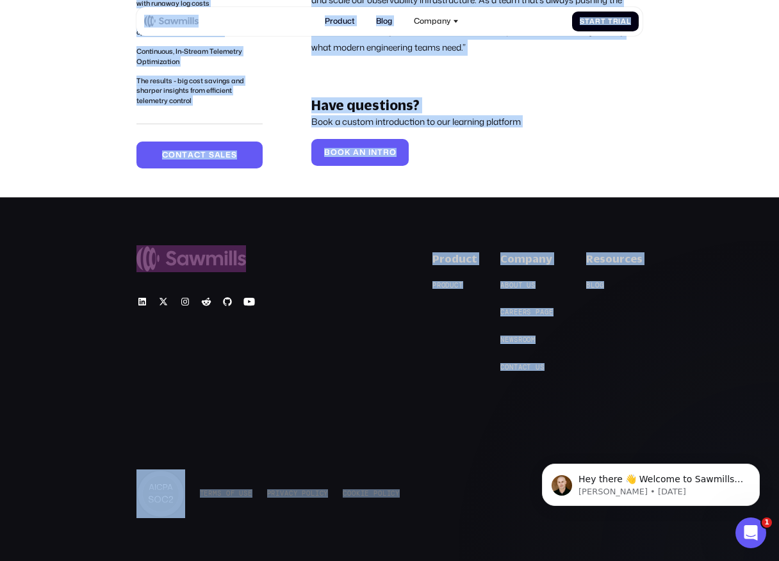
drag, startPoint x: 97, startPoint y: 18, endPoint x: 379, endPoint y: 510, distance: 567.1
click at [379, 510] on div "© 2025 Sawmills Product P r o d u c t P r o d u c t Company A b o u t u s A b o…" at bounding box center [389, 387] width 779 height 381
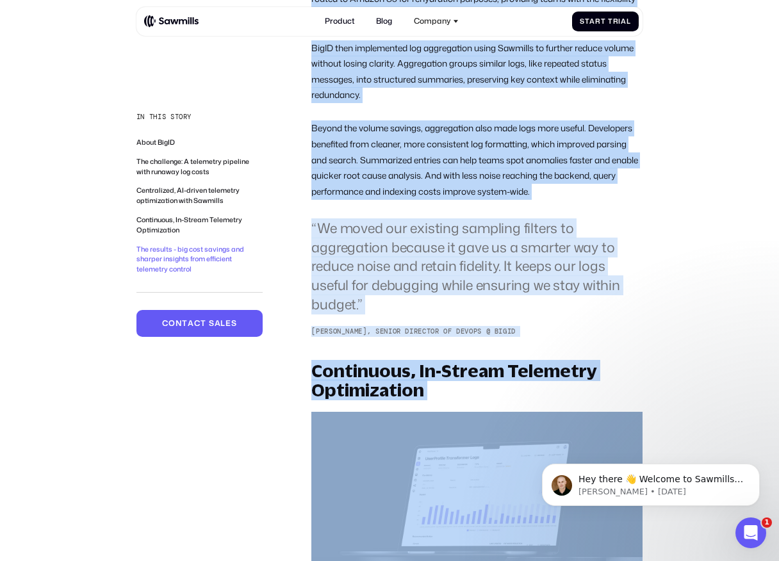
scroll to position [0, 0]
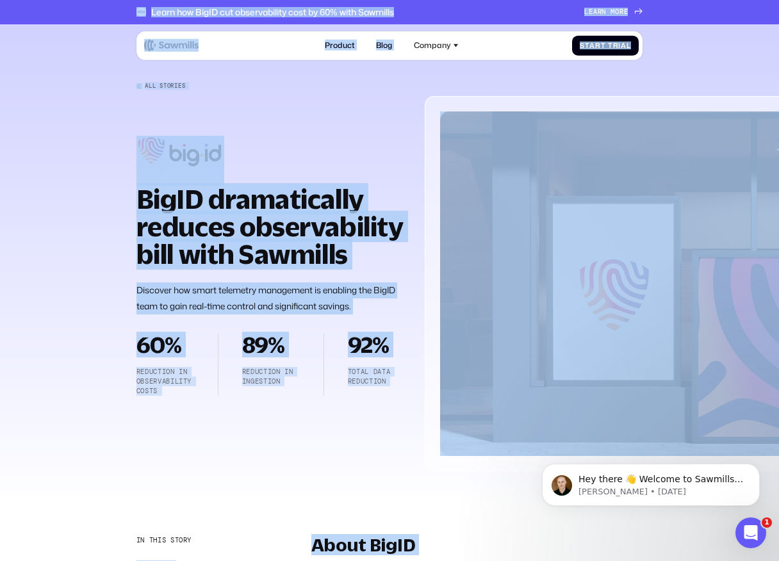
drag, startPoint x: 404, startPoint y: 512, endPoint x: 126, endPoint y: 9, distance: 574.9
click at [126, 9] on div "Learn how BigID cut observability cost by 60% with Sawmills L e a r n m o r e L…" at bounding box center [389, 12] width 779 height 24
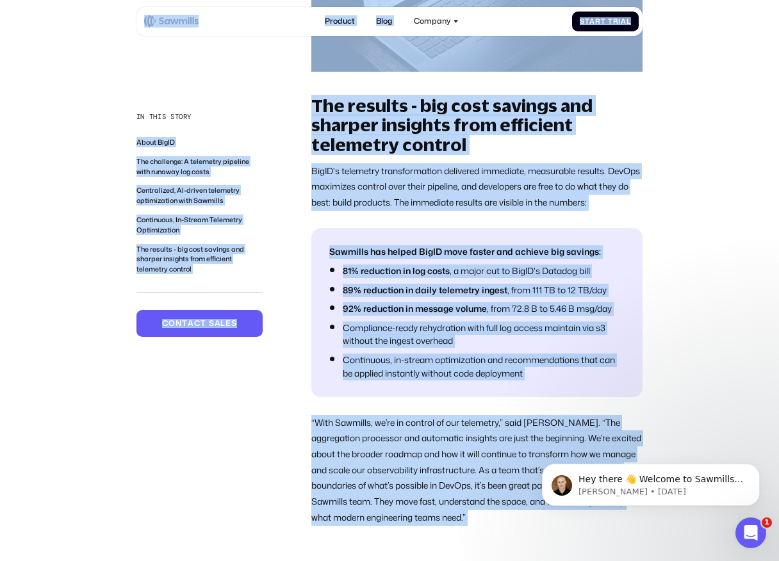
scroll to position [2843, 0]
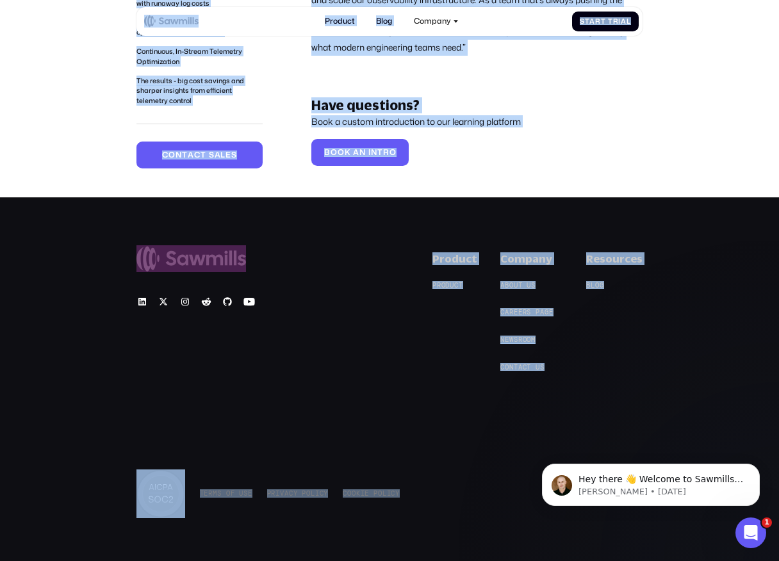
drag, startPoint x: 126, startPoint y: 9, endPoint x: 391, endPoint y: 492, distance: 550.8
click at [391, 492] on div "T e r m s o f U s e T e r m s o f U s e P r i v a c y P o l i c y P r i v a c y…" at bounding box center [267, 493] width 263 height 49
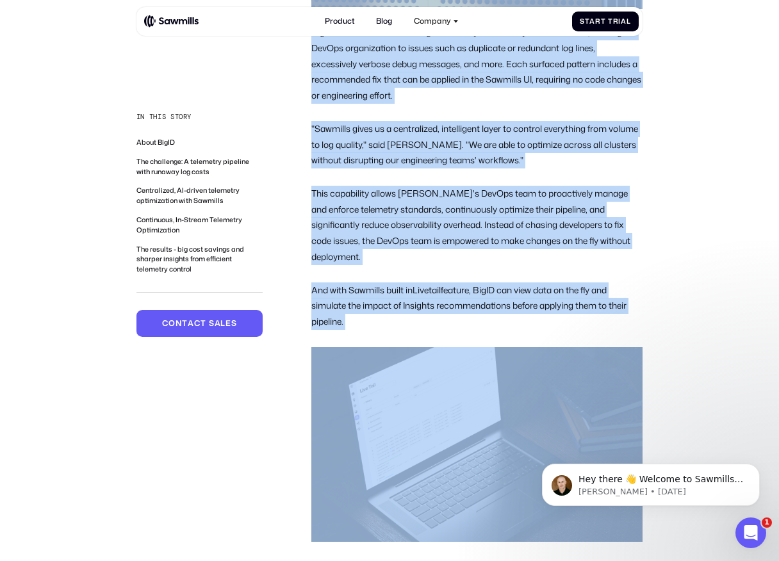
scroll to position [0, 0]
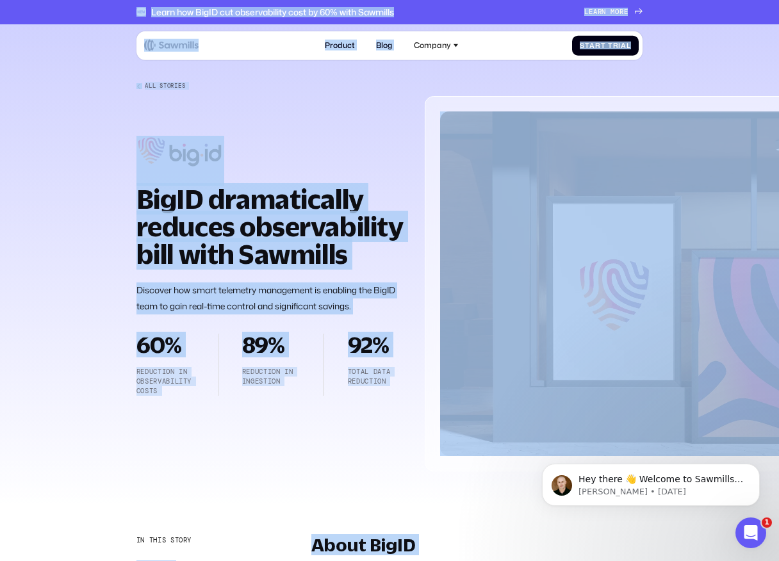
drag, startPoint x: 425, startPoint y: 524, endPoint x: 117, endPoint y: 15, distance: 595.0
click at [117, 15] on div "Learn how BigID cut observability cost by 60% with Sawmills L e a r n m o r e L…" at bounding box center [389, 12] width 779 height 24
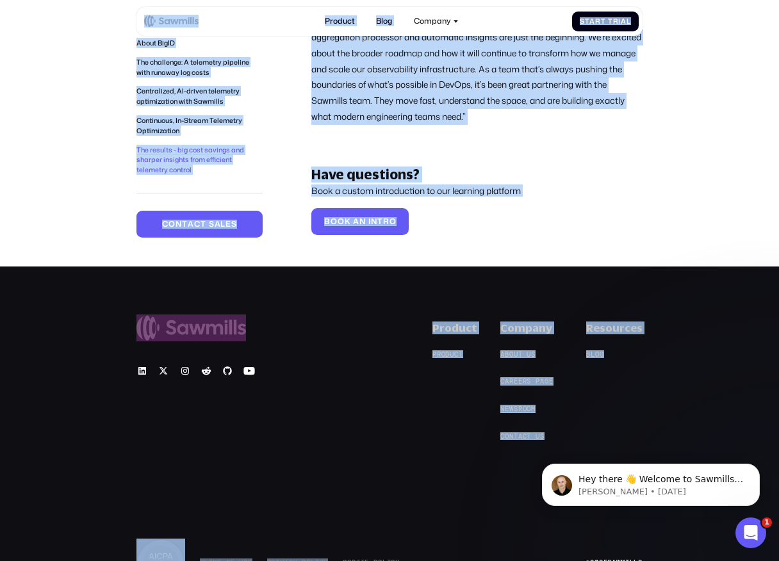
scroll to position [2843, 0]
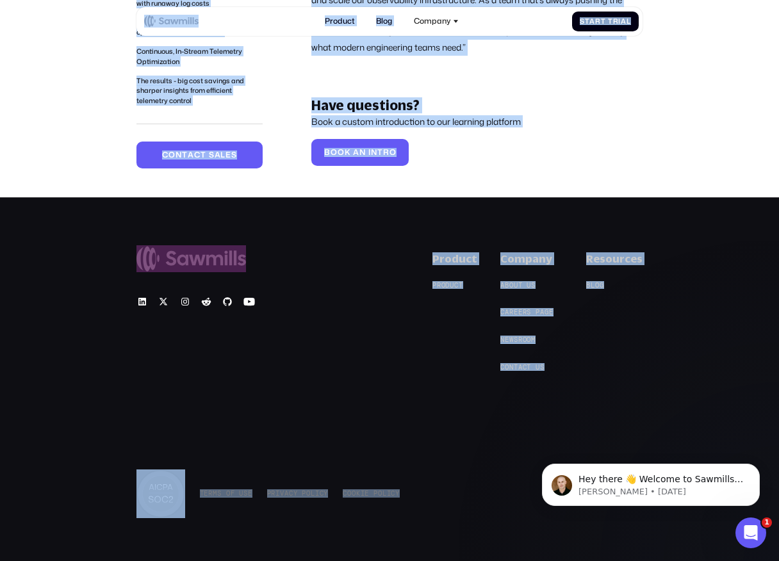
drag, startPoint x: 117, startPoint y: 15, endPoint x: 433, endPoint y: 523, distance: 597.9
click at [433, 523] on div "© 2025 Sawmills Product P r o d u c t P r o d u c t Company A b o u t u s A b o…" at bounding box center [389, 387] width 779 height 381
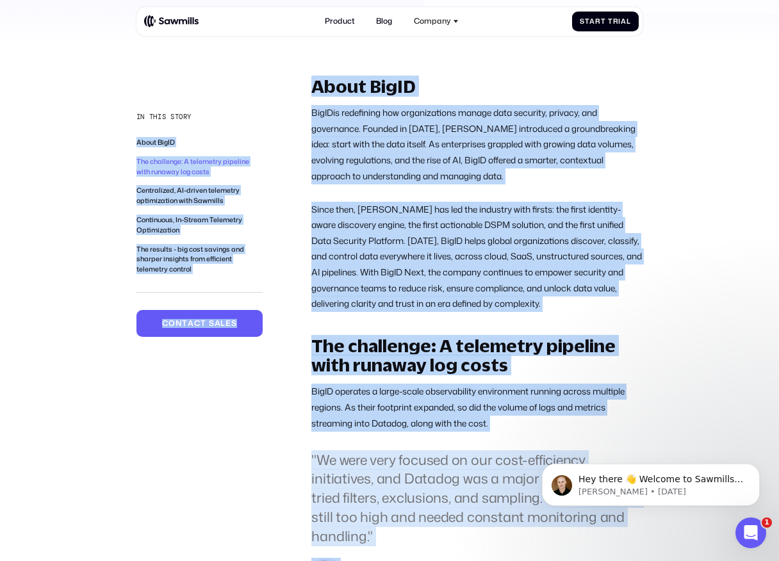
scroll to position [0, 0]
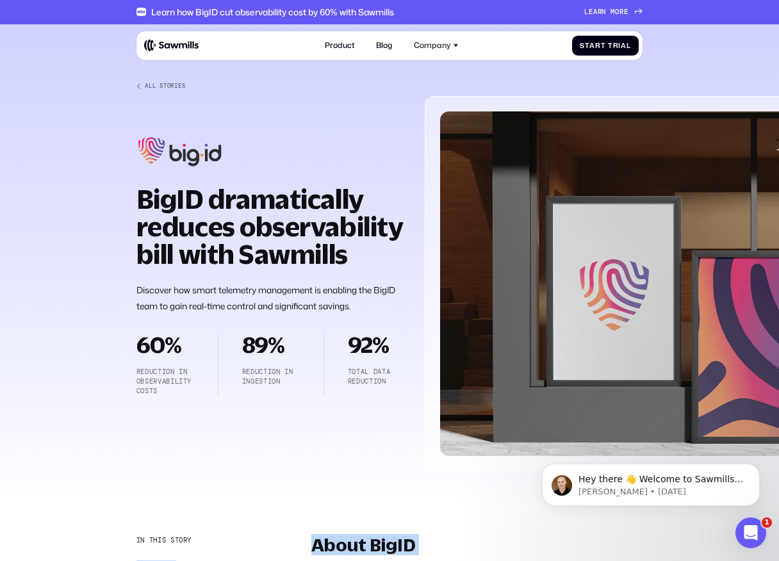
drag, startPoint x: 433, startPoint y: 523, endPoint x: 125, endPoint y: 113, distance: 512.7
click at [127, 113] on div at bounding box center [389, 267] width 779 height 487
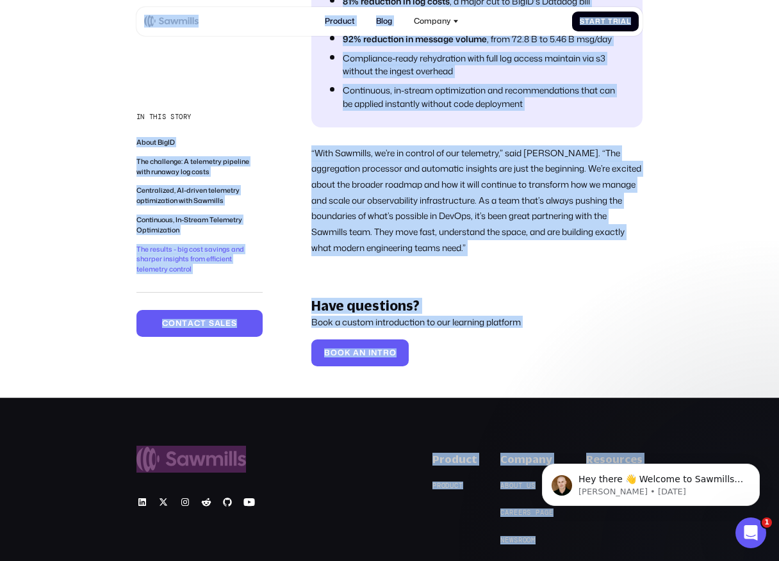
scroll to position [2843, 0]
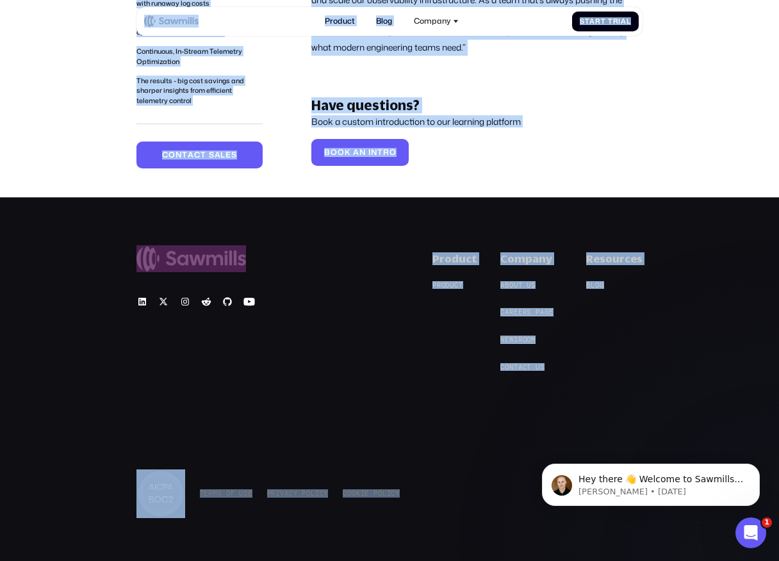
drag, startPoint x: 122, startPoint y: 11, endPoint x: 390, endPoint y: 499, distance: 556.8
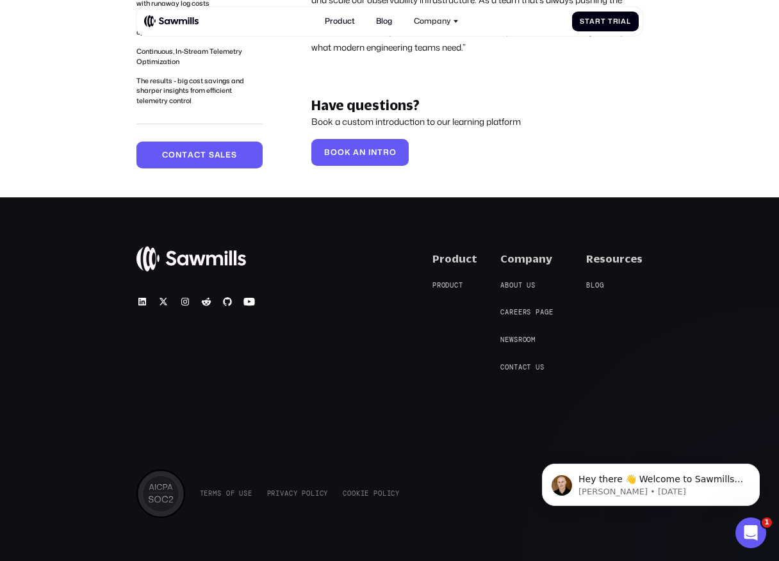
click at [390, 499] on div "T e r m s o f U s e T e r m s o f U s e P r i v a c y P o l i c y P r i v a c y…" at bounding box center [267, 493] width 263 height 49
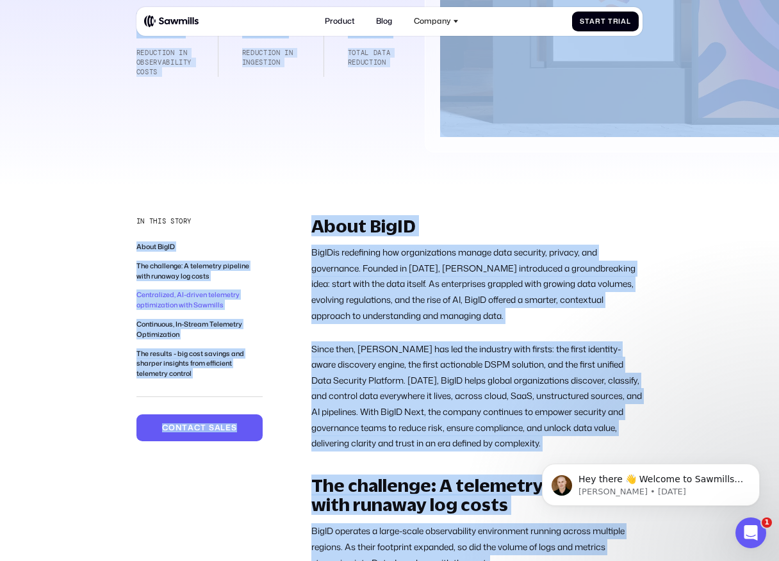
scroll to position [0, 0]
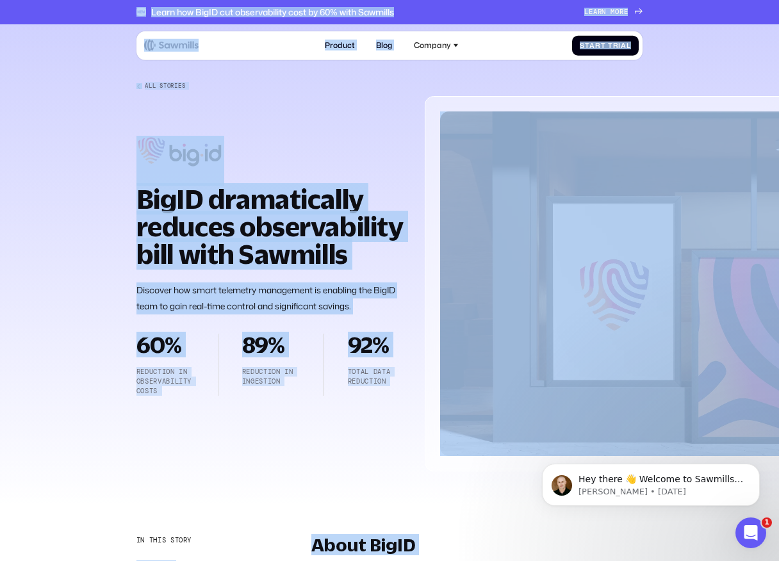
drag, startPoint x: 409, startPoint y: 501, endPoint x: 102, endPoint y: 9, distance: 580.1
click at [102, 9] on div "Learn how BigID cut observability cost by 60% with Sawmills L e a r n m o r e L…" at bounding box center [389, 12] width 779 height 24
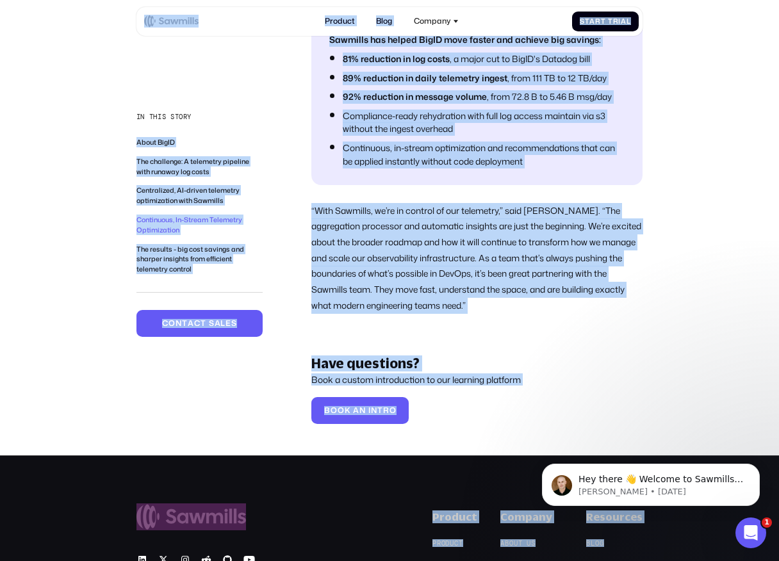
scroll to position [2843, 0]
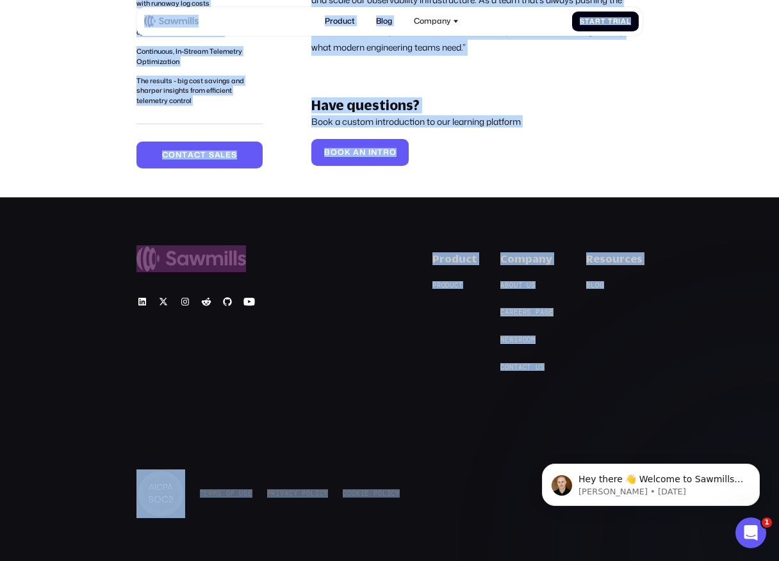
drag, startPoint x: 109, startPoint y: 9, endPoint x: 438, endPoint y: 524, distance: 610.7
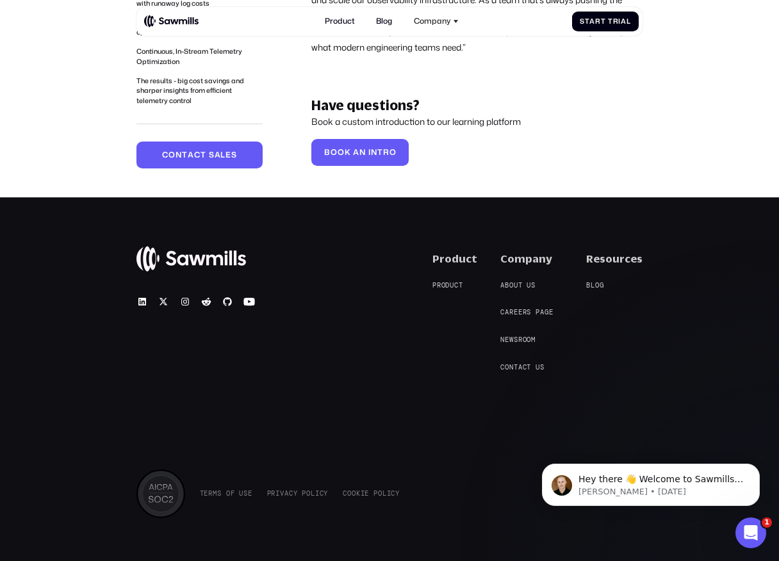
click at [438, 524] on div "© 2025 Sawmills Product P r o d u c t P r o d u c t Company A b o u t u s A b o…" at bounding box center [389, 387] width 779 height 381
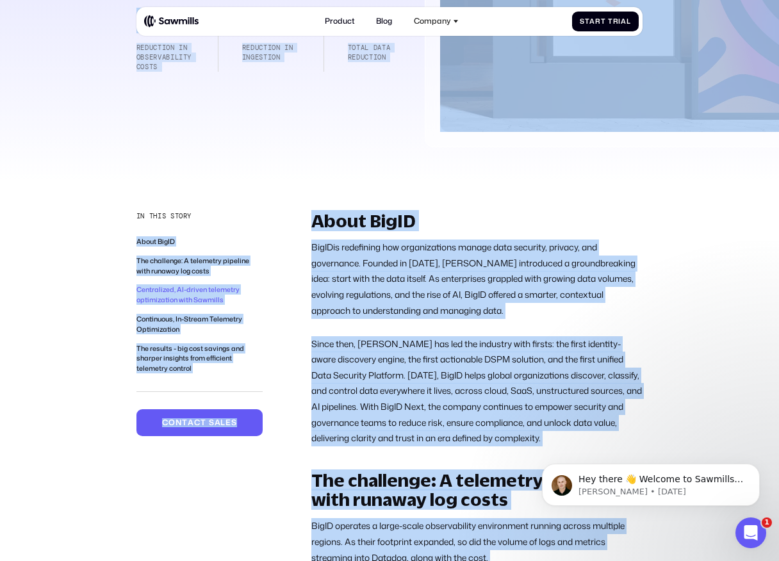
scroll to position [0, 0]
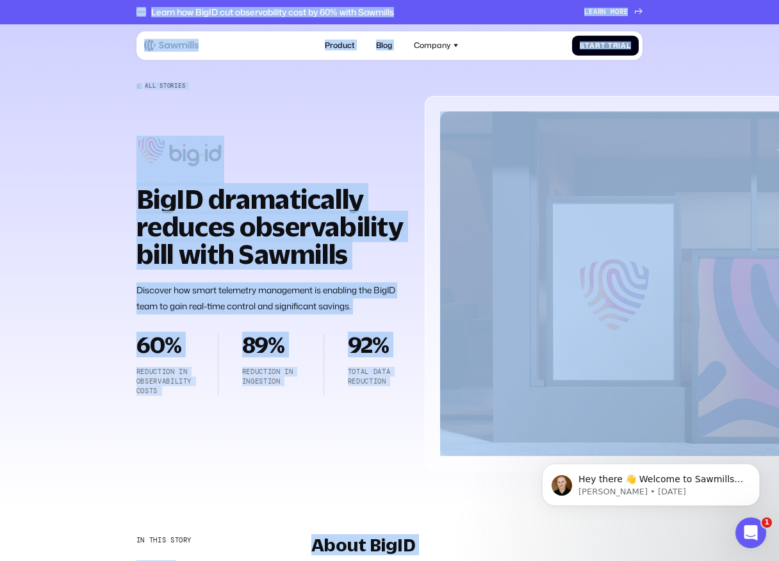
drag, startPoint x: 438, startPoint y: 524, endPoint x: 130, endPoint y: 16, distance: 593.9
click at [130, 16] on div "Learn how BigID cut observability cost by 60% with Sawmills L e a r n m o r e L…" at bounding box center [389, 12] width 779 height 24
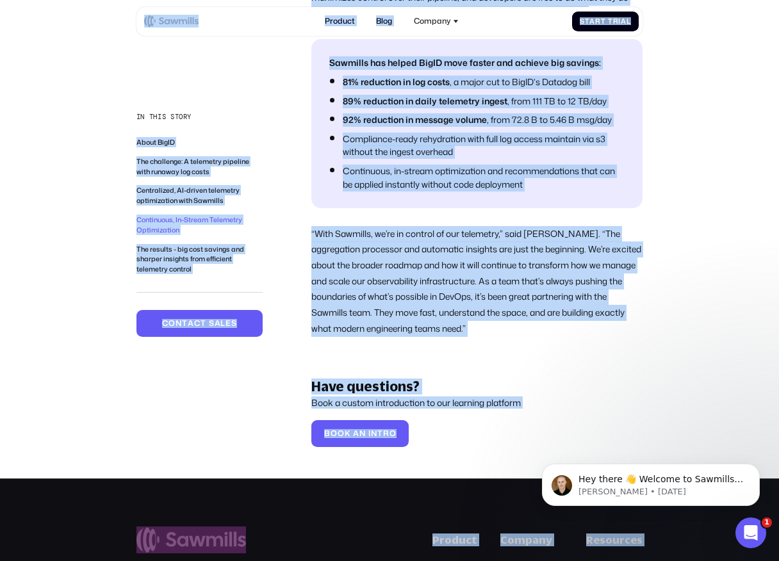
scroll to position [2843, 0]
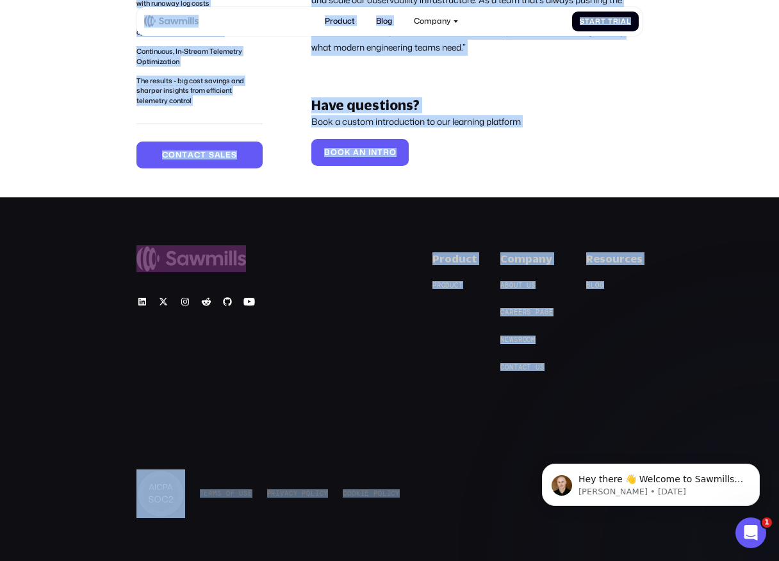
drag, startPoint x: 130, startPoint y: 15, endPoint x: 421, endPoint y: 505, distance: 569.4
click at [421, 505] on div "© 2025 Sawmills Product P r o d u c t P r o d u c t Company A b o u t u s A b o…" at bounding box center [389, 387] width 779 height 381
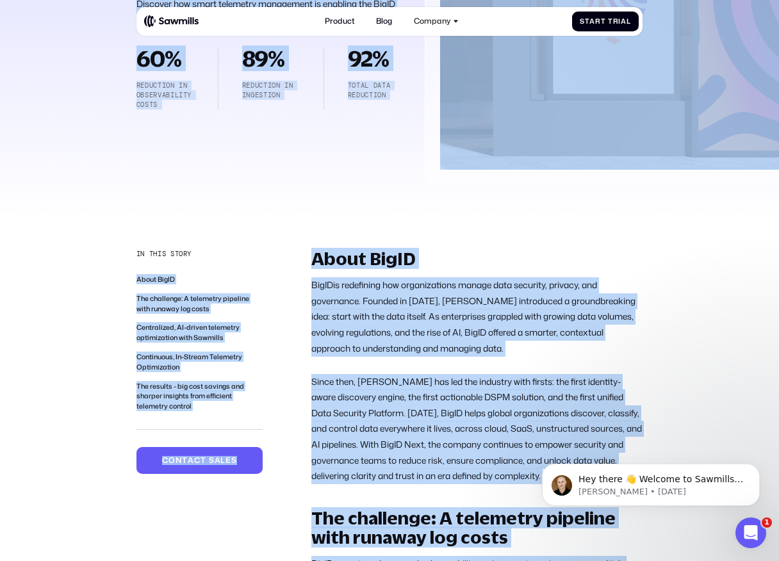
scroll to position [0, 0]
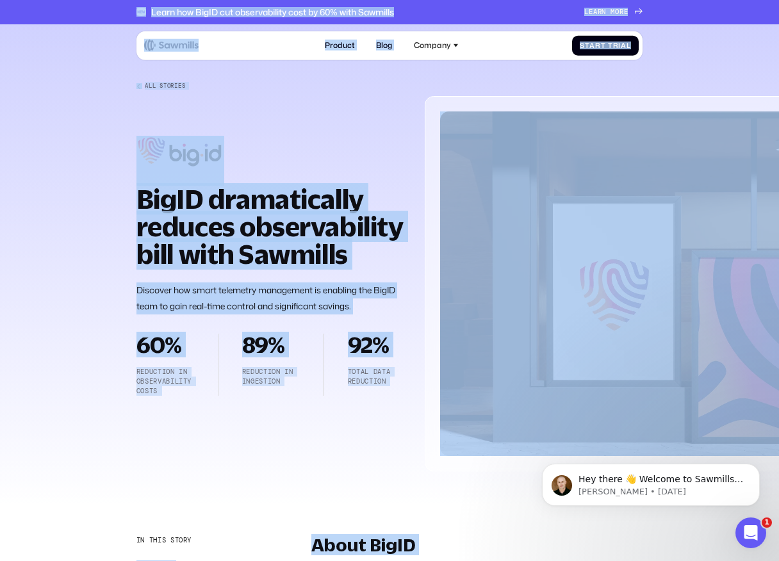
drag, startPoint x: 421, startPoint y: 505, endPoint x: 115, endPoint y: 12, distance: 580.7
click at [115, 12] on div "Learn how BigID cut observability cost by 60% with Sawmills L e a r n m o r e L…" at bounding box center [389, 12] width 779 height 24
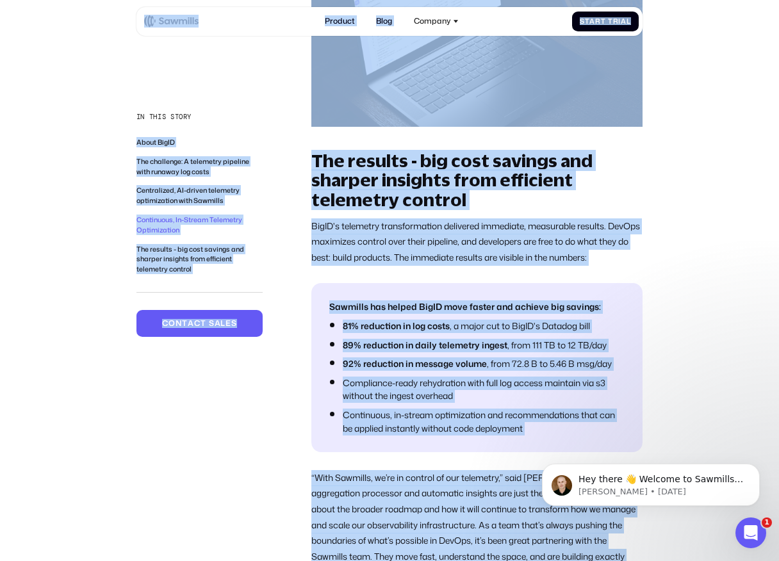
scroll to position [2843, 0]
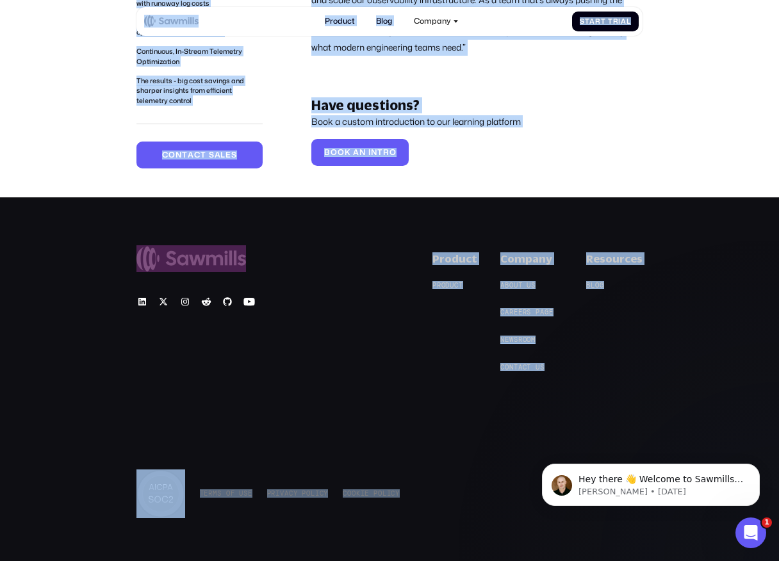
drag, startPoint x: 115, startPoint y: 10, endPoint x: 407, endPoint y: 515, distance: 583.5
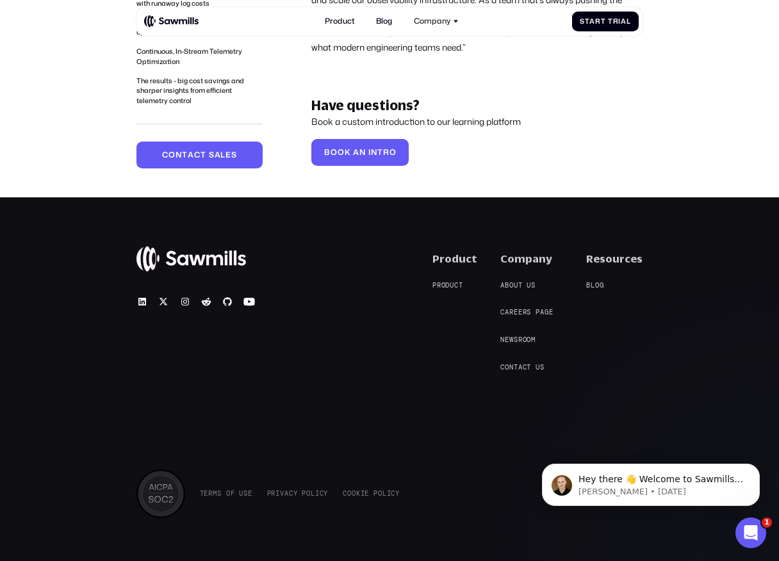
click at [407, 515] on div "© 2025 Sawmills Product P r o d u c t P r o d u c t Company A b o u t u s A b o…" at bounding box center [389, 387] width 779 height 381
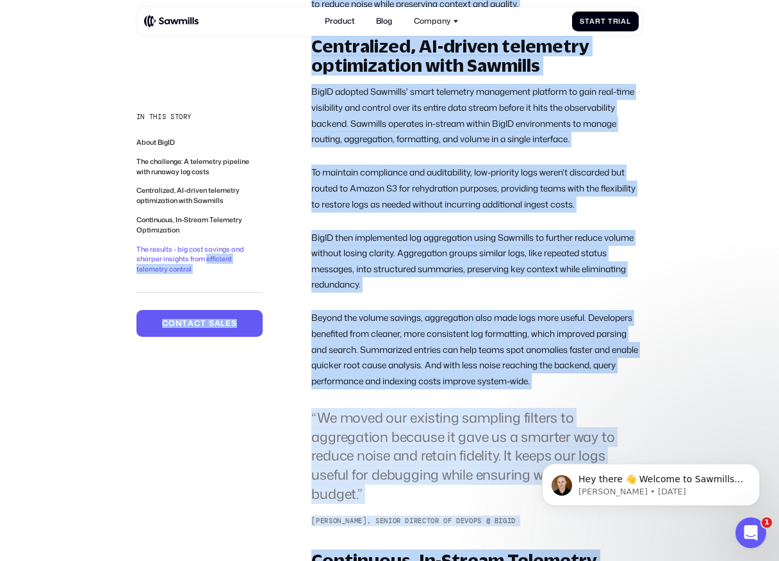
scroll to position [0, 0]
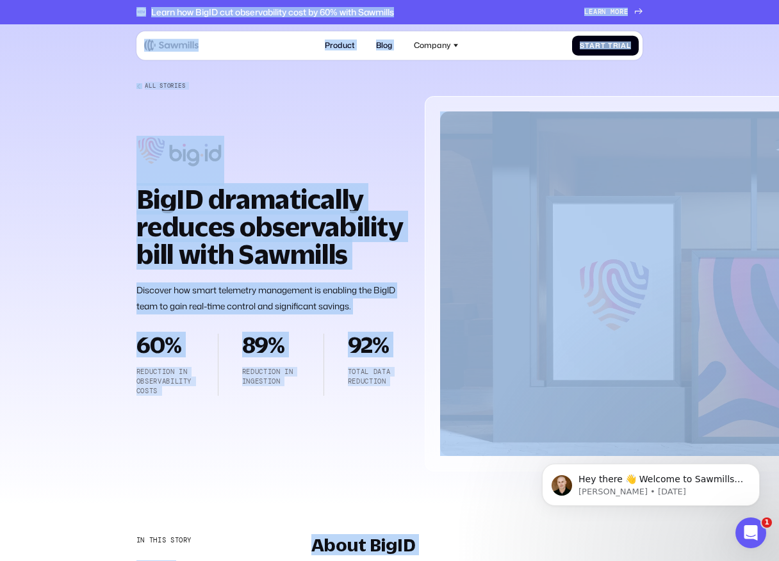
drag, startPoint x: 425, startPoint y: 515, endPoint x: 115, endPoint y: 12, distance: 591.1
click at [115, 12] on div "Learn how BigID cut observability cost by 60% with Sawmills L e a r n m o r e L…" at bounding box center [389, 12] width 779 height 24
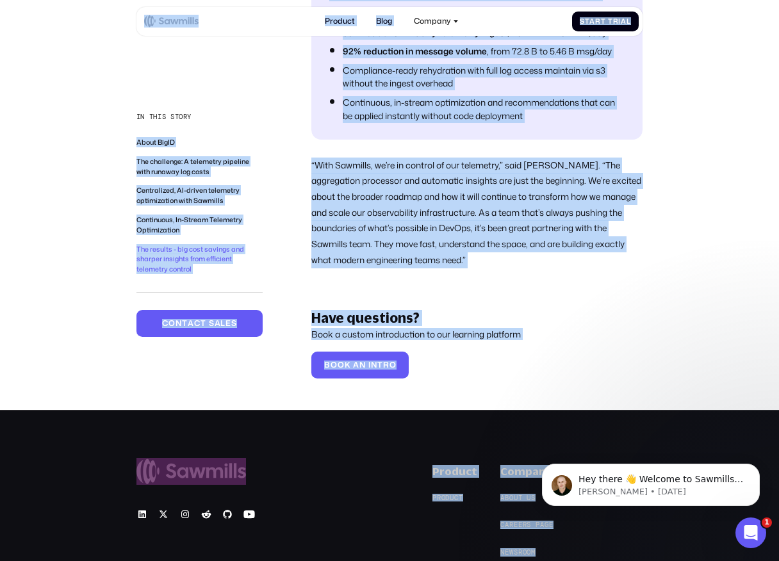
scroll to position [2843, 0]
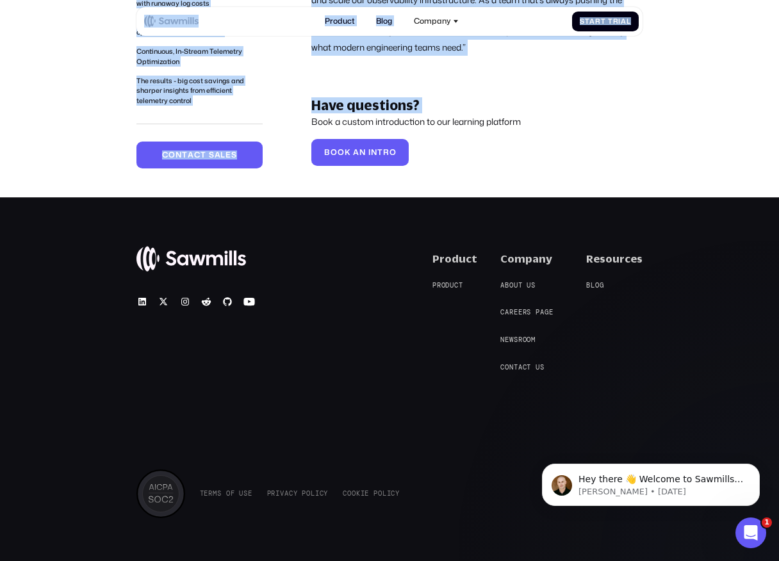
drag, startPoint x: 115, startPoint y: 12, endPoint x: 591, endPoint y: 90, distance: 482.9
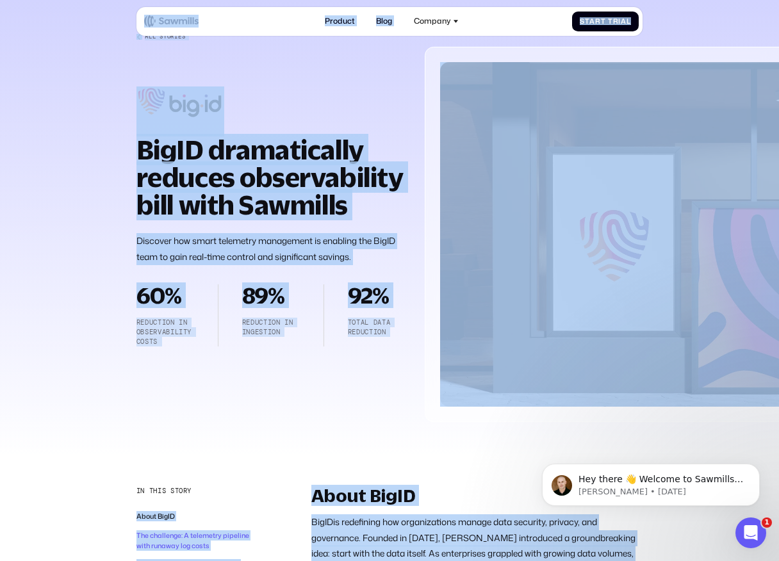
scroll to position [0, 0]
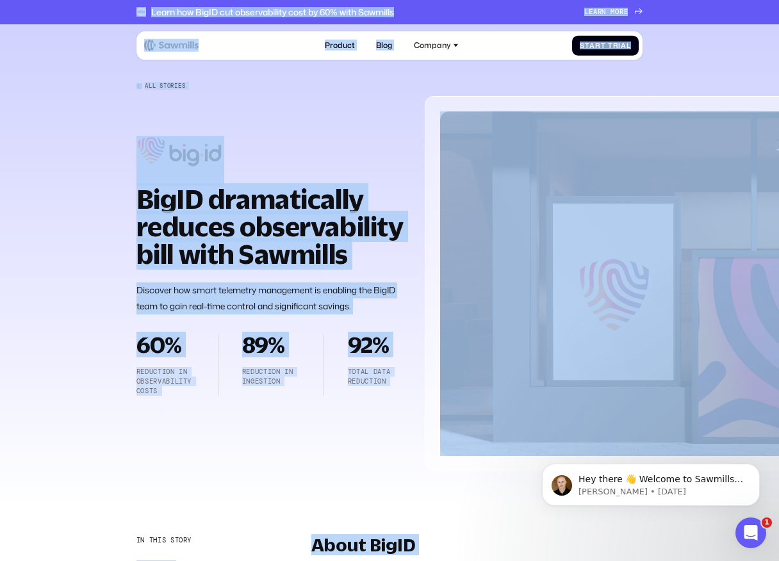
click at [108, 39] on div at bounding box center [389, 267] width 779 height 487
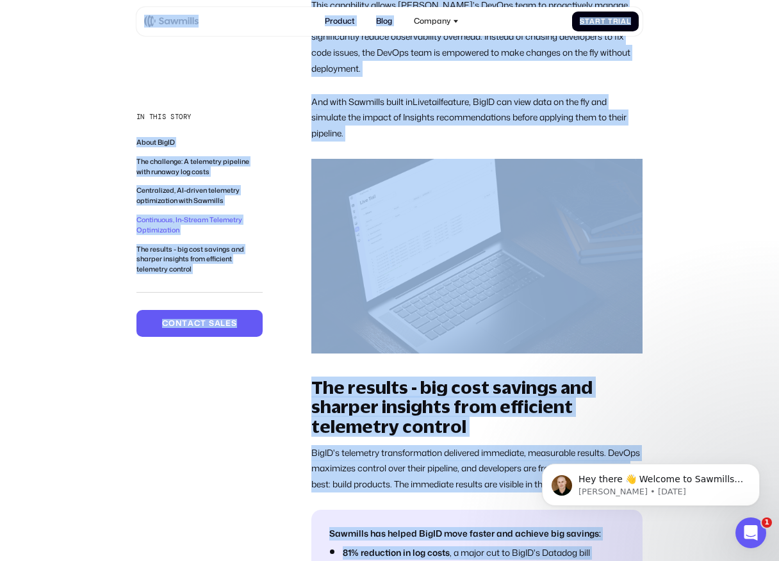
scroll to position [2541, 0]
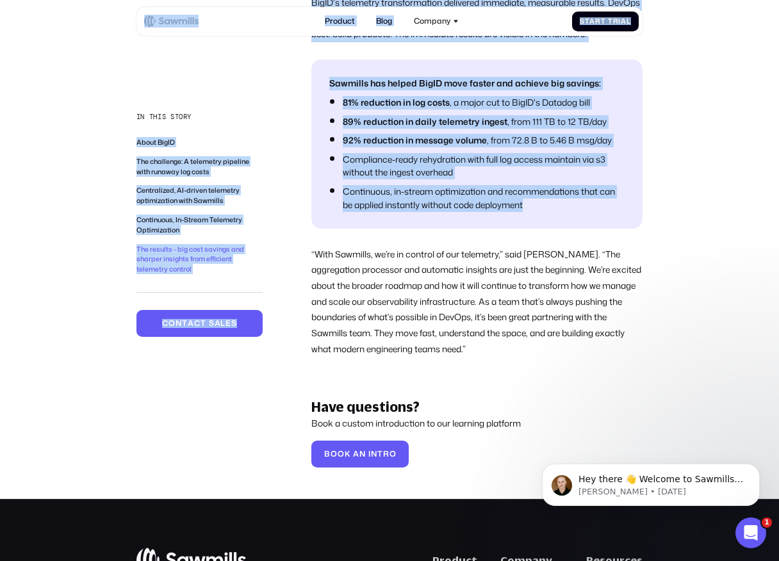
drag, startPoint x: 122, startPoint y: 5, endPoint x: 553, endPoint y: 188, distance: 468.8
click at [553, 188] on li "Continuous, in-stream optimization and recommendations that can be applied inst…" at bounding box center [484, 198] width 282 height 26
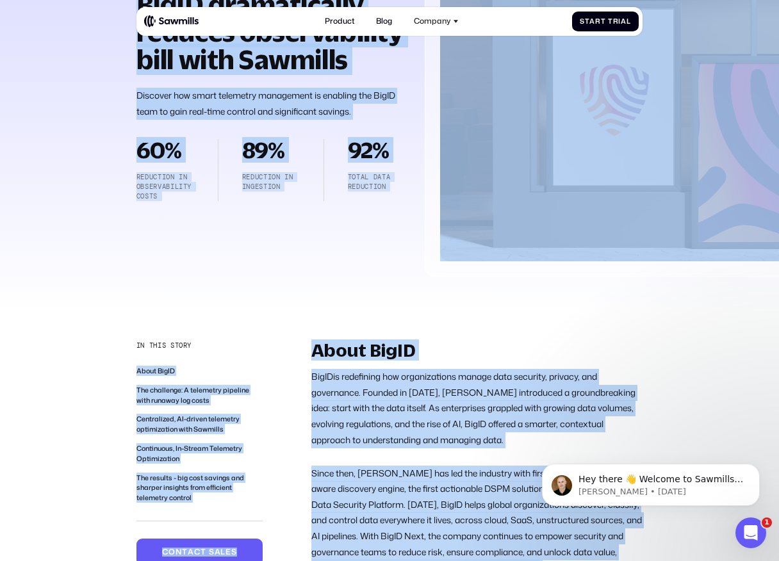
scroll to position [0, 0]
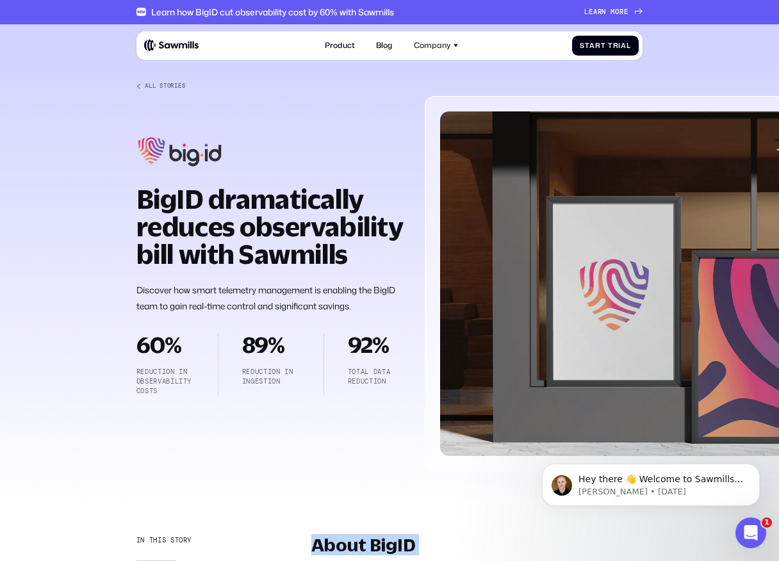
drag, startPoint x: 553, startPoint y: 188, endPoint x: 185, endPoint y: 26, distance: 402.3
click at [101, 3] on div "Learn how BigID cut observability cost by 60% with Sawmills L e a r n m o r e L…" at bounding box center [389, 12] width 779 height 24
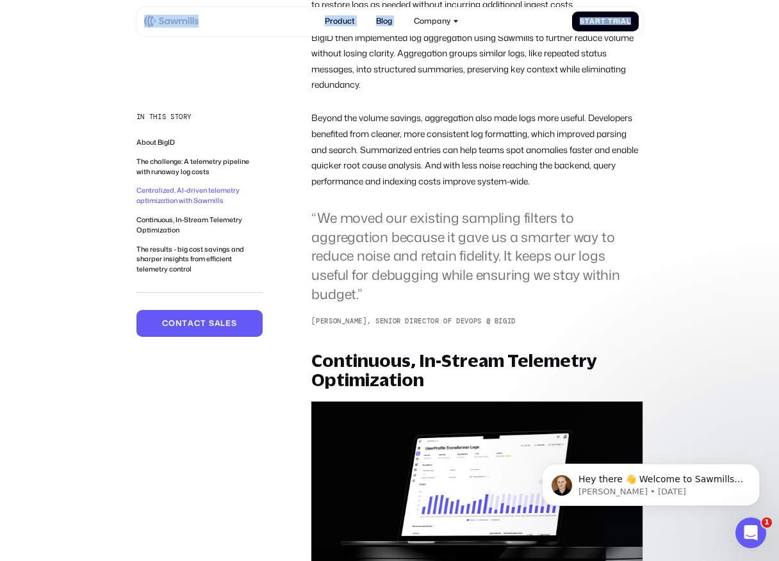
scroll to position [1303, 0]
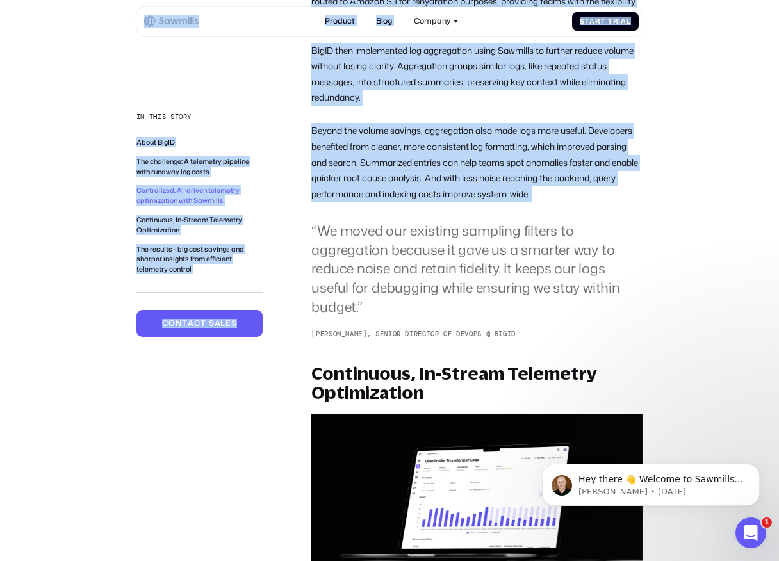
drag, startPoint x: 101, startPoint y: 3, endPoint x: 560, endPoint y: 200, distance: 500.5
click at [561, 199] on div "Learn how BigID cut observability cost by 60% with Sawmills L e a r n m o r e L…" at bounding box center [389, 407] width 779 height 3421
click at [560, 200] on p "Beyond the volume savings, aggregation also made logs more useful. Developers b…" at bounding box center [476, 162] width 331 height 79
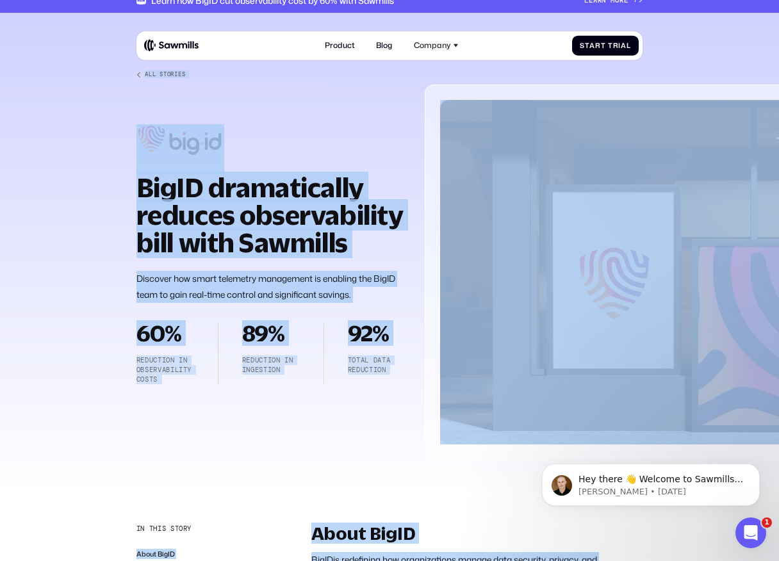
scroll to position [0, 0]
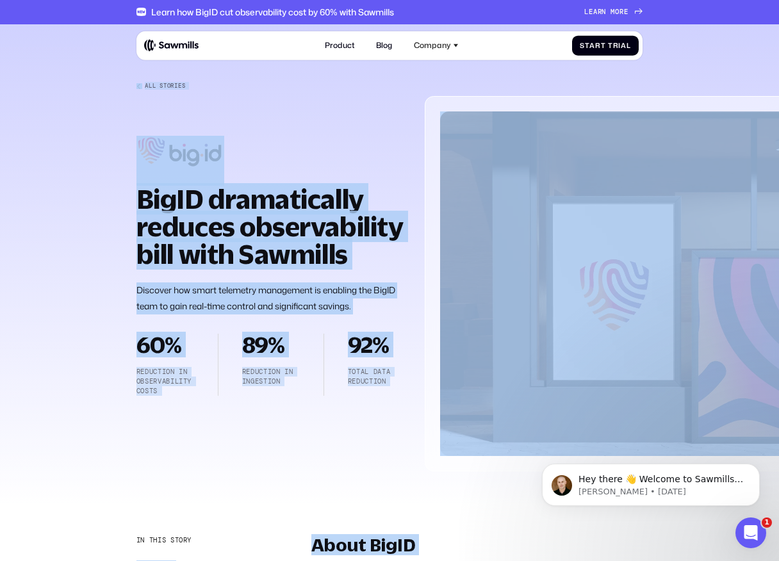
drag, startPoint x: 562, startPoint y: 200, endPoint x: 162, endPoint y: 95, distance: 413.8
click at [100, 65] on div at bounding box center [389, 267] width 779 height 487
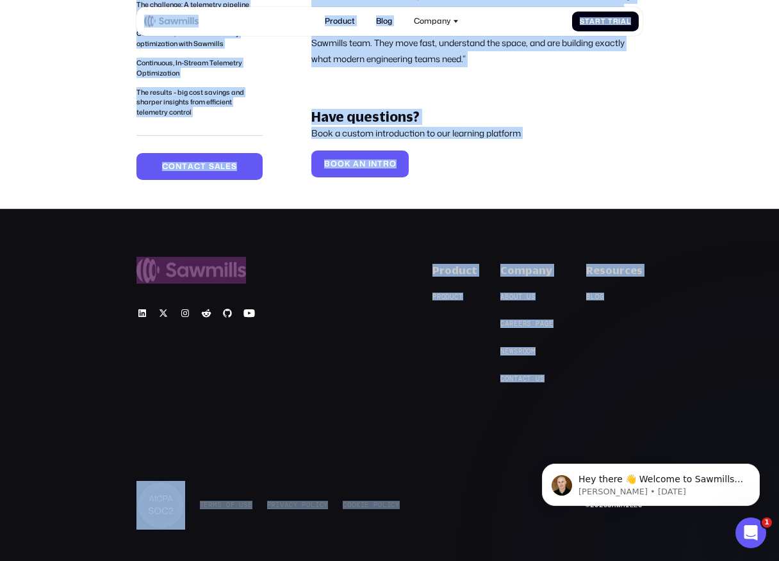
scroll to position [2843, 0]
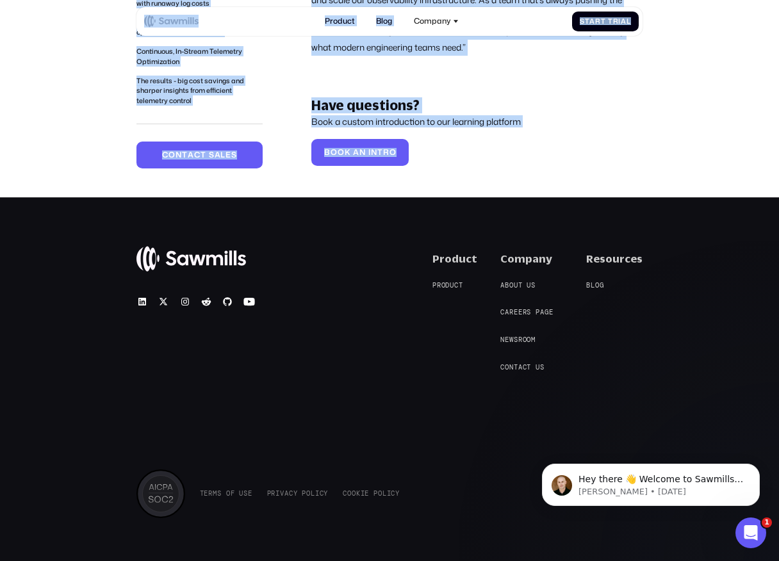
drag, startPoint x: 106, startPoint y: 4, endPoint x: 495, endPoint y: 142, distance: 412.6
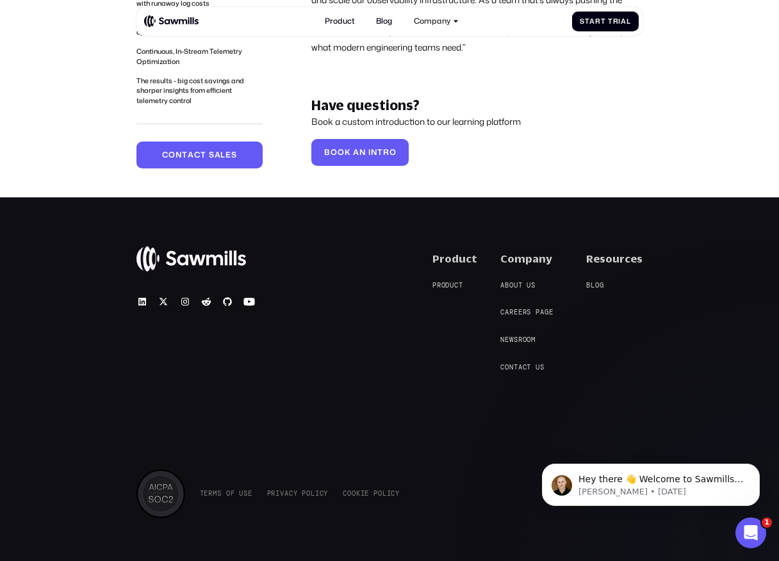
click at [495, 142] on div "Have questions? Book a custom introduction to our learning platform B o o k a n…" at bounding box center [476, 132] width 331 height 71
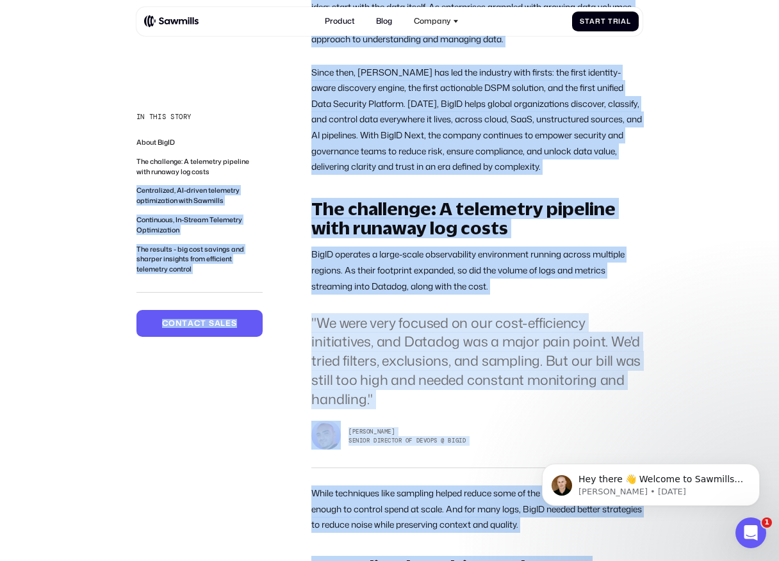
scroll to position [0, 0]
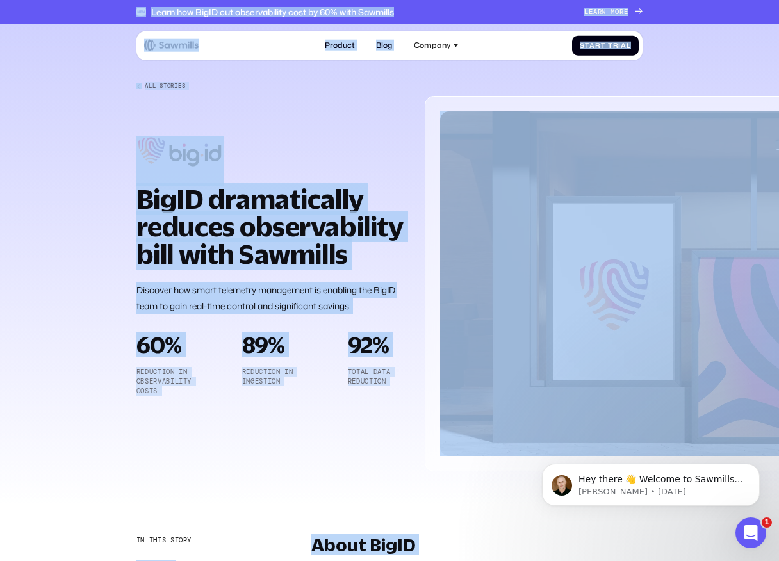
drag, startPoint x: 495, startPoint y: 142, endPoint x: 118, endPoint y: 12, distance: 398.5
click at [118, 12] on div "Learn how BigID cut observability cost by 60% with Sawmills L e a r n m o r e L…" at bounding box center [389, 12] width 779 height 24
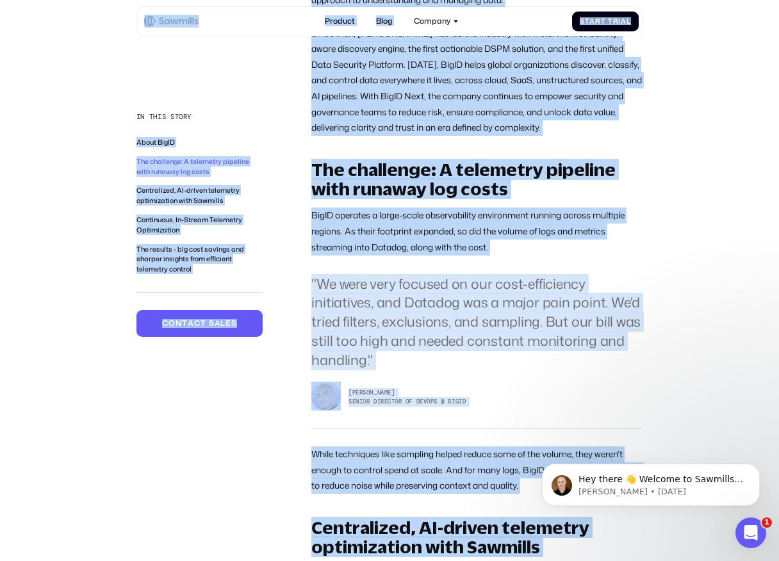
scroll to position [713, 0]
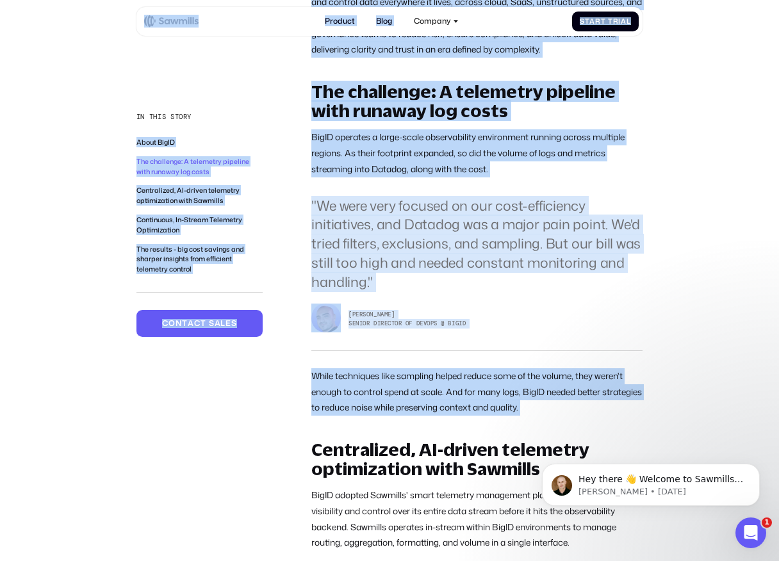
drag, startPoint x: 118, startPoint y: 12, endPoint x: 574, endPoint y: 412, distance: 607.1
click at [574, 412] on p "While techniques like sampling helped reduce some of the volume, they weren't e…" at bounding box center [476, 391] width 331 height 47
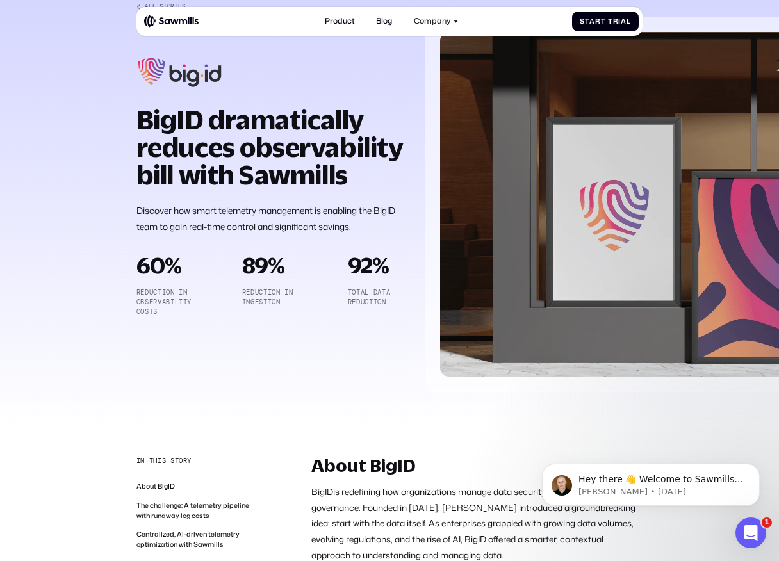
scroll to position [321, 0]
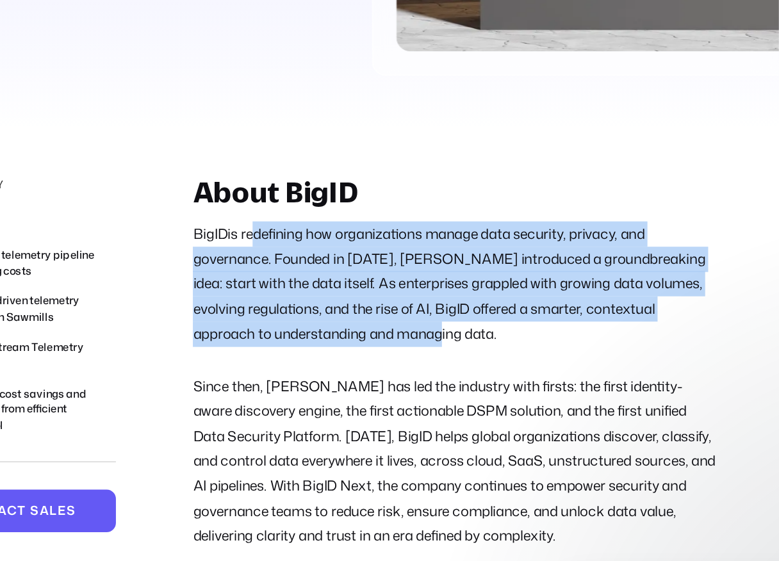
drag, startPoint x: 346, startPoint y: 245, endPoint x: 458, endPoint y: 313, distance: 131.0
click at [458, 312] on p "BigID is redefining how organizations manage data security, privacy, and govern…" at bounding box center [476, 282] width 331 height 79
click at [458, 313] on p "BigID is redefining how organizations manage data security, privacy, and govern…" at bounding box center [476, 282] width 331 height 79
drag, startPoint x: 458, startPoint y: 313, endPoint x: 357, endPoint y: 250, distance: 118.9
click at [357, 250] on p "BigID is redefining how organizations manage data security, privacy, and govern…" at bounding box center [476, 282] width 331 height 79
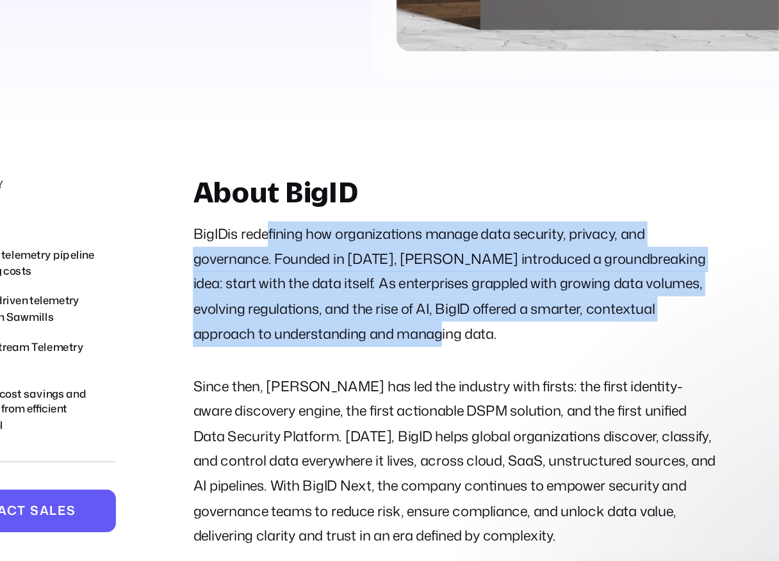
click at [357, 250] on p "BigID is redefining how organizations manage data security, privacy, and govern…" at bounding box center [476, 282] width 331 height 79
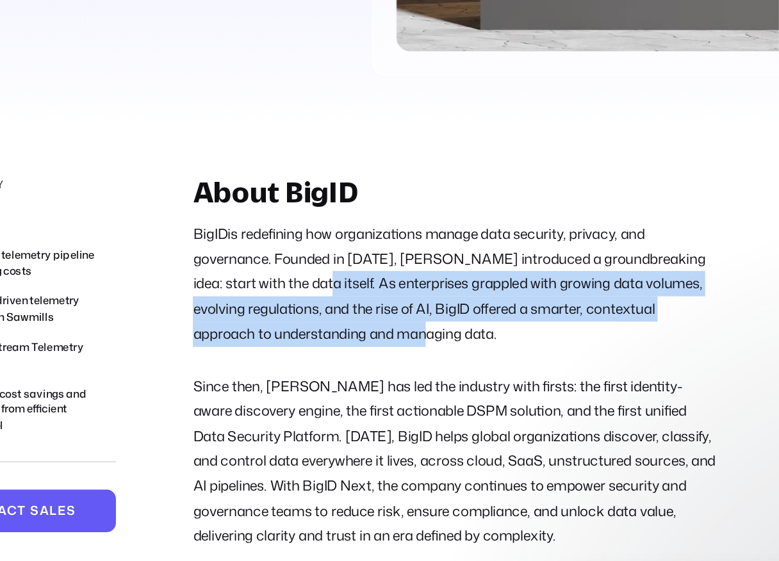
drag, startPoint x: 368, startPoint y: 278, endPoint x: 451, endPoint y: 319, distance: 93.4
click at [451, 319] on p "BigID is redefining how organizations manage data security, privacy, and govern…" at bounding box center [476, 282] width 331 height 79
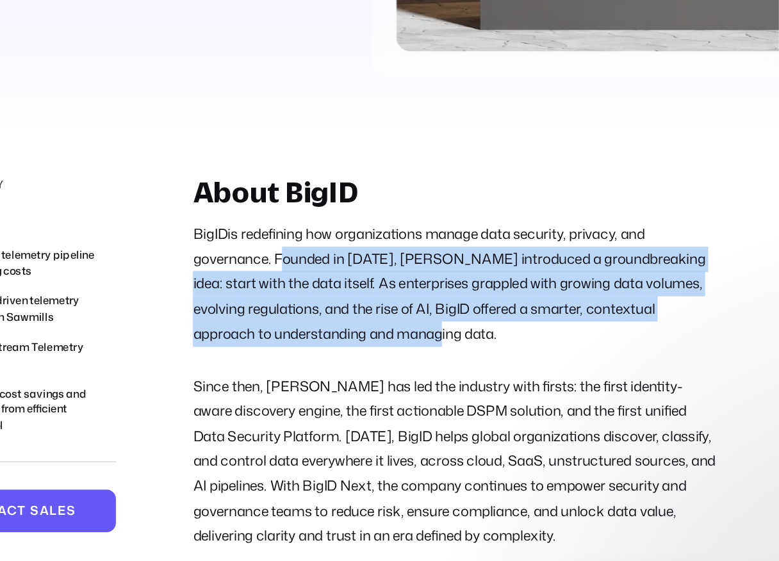
drag, startPoint x: 451, startPoint y: 319, endPoint x: 374, endPoint y: 265, distance: 94.3
click at [374, 265] on p "BigID is redefining how organizations manage data security, privacy, and govern…" at bounding box center [476, 282] width 331 height 79
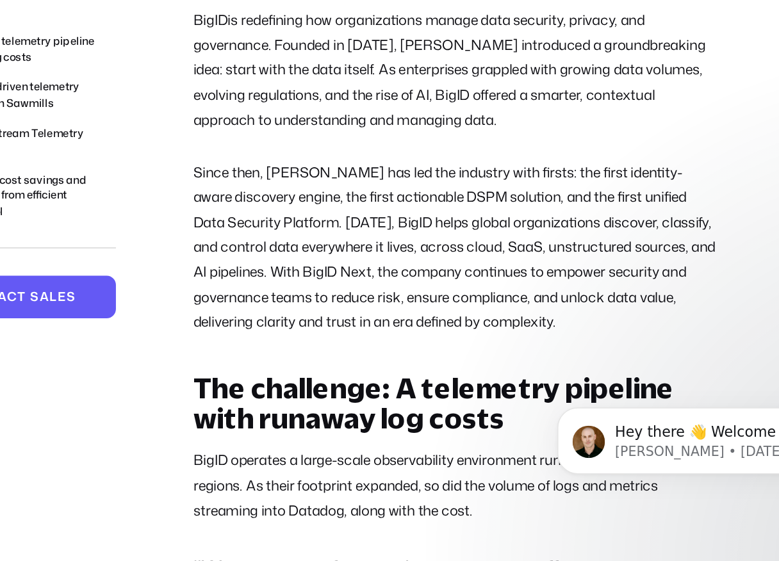
scroll to position [355, 0]
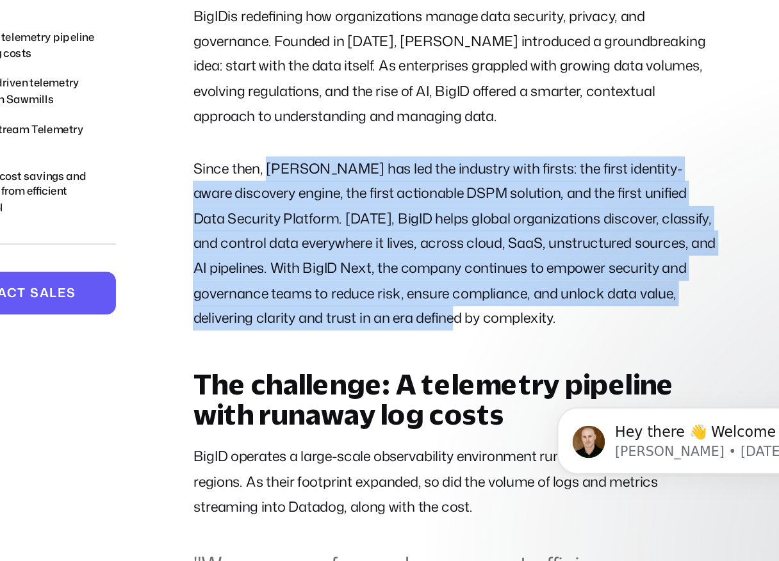
drag, startPoint x: 357, startPoint y: 310, endPoint x: 525, endPoint y: 412, distance: 196.6
click at [525, 412] on p "Since then, BigID has led the industry with firsts: the first identity-aware di…" at bounding box center [476, 360] width 331 height 110
drag, startPoint x: 551, startPoint y: 412, endPoint x: 391, endPoint y: 289, distance: 202.2
click at [391, 289] on div "About BigID BigID is redefining how organizations manage data security, privacy…" at bounding box center [476, 297] width 331 height 235
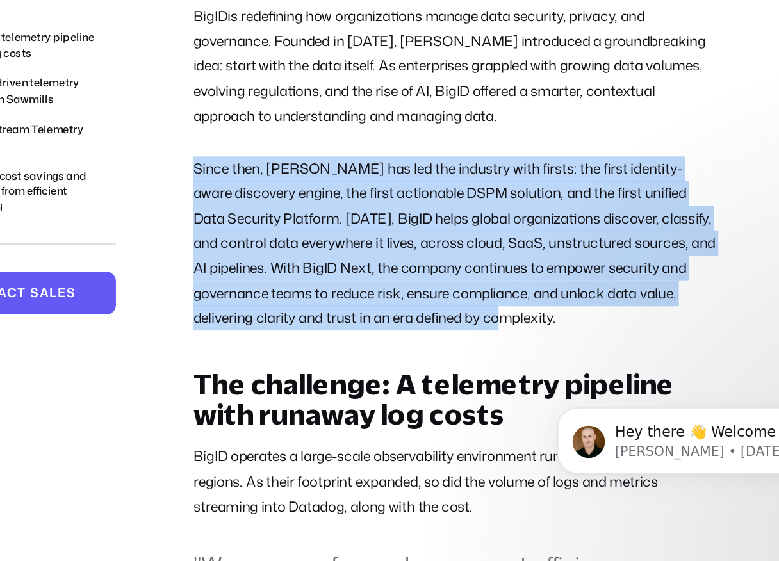
click at [391, 289] on div "About BigID BigID is redefining how organizations manage data security, privacy…" at bounding box center [476, 297] width 331 height 235
drag, startPoint x: 343, startPoint y: 306, endPoint x: 570, endPoint y: 417, distance: 253.2
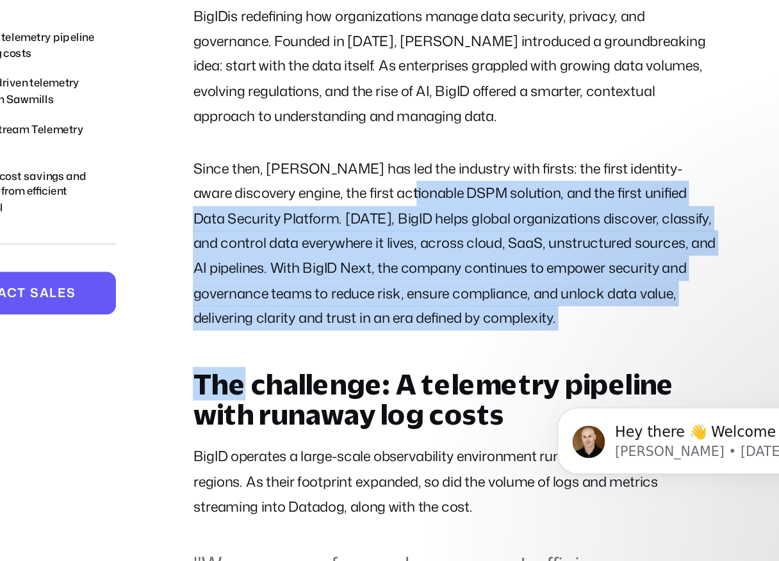
drag, startPoint x: 570, startPoint y: 417, endPoint x: 420, endPoint y: 327, distance: 174.9
click at [420, 327] on p "Since then, BigID has led the industry with firsts: the first identity-aware di…" at bounding box center [476, 360] width 331 height 110
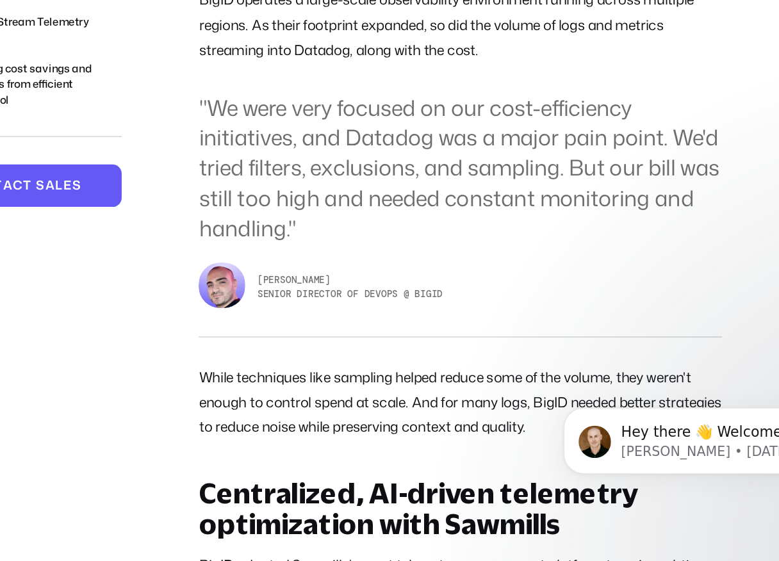
scroll to position [716, 0]
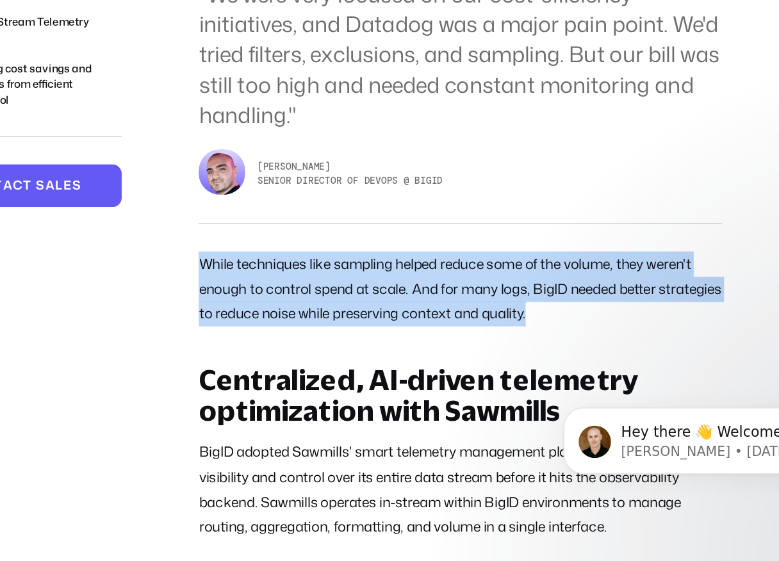
drag, startPoint x: 312, startPoint y: 368, endPoint x: 569, endPoint y: 403, distance: 259.3
click at [568, 403] on p "While techniques like sampling helped reduce some of the volume, they weren't e…" at bounding box center [476, 388] width 331 height 47
click at [569, 403] on p "While techniques like sampling helped reduce some of the volume, they weren't e…" at bounding box center [476, 388] width 331 height 47
drag, startPoint x: 585, startPoint y: 409, endPoint x: 346, endPoint y: 358, distance: 244.3
click at [348, 358] on div "The challenge: A telemetry pipeline with runaway log costs BigID operates a lar…" at bounding box center [476, 246] width 331 height 334
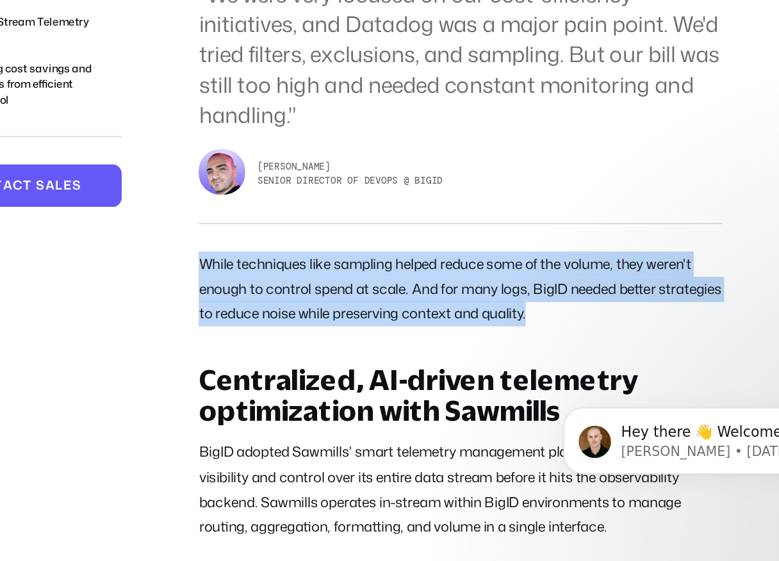
click at [346, 358] on div "The challenge: A telemetry pipeline with runaway log costs BigID operates a lar…" at bounding box center [476, 246] width 331 height 334
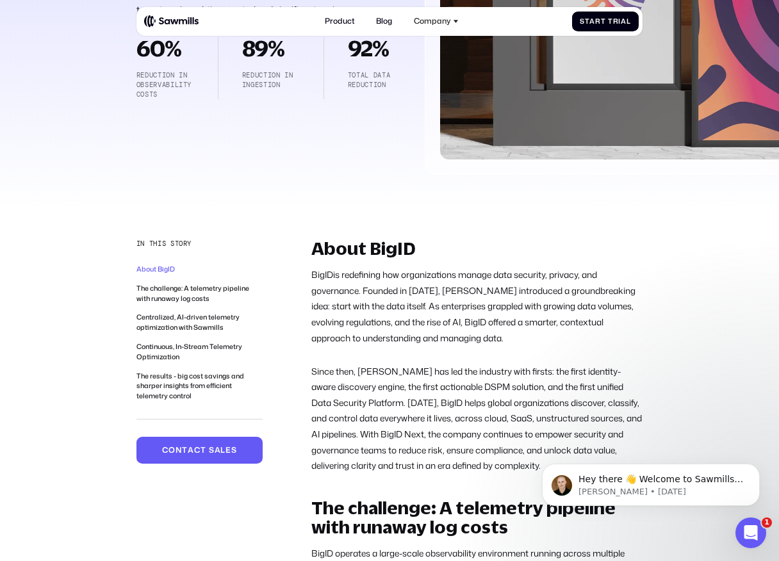
scroll to position [299, 0]
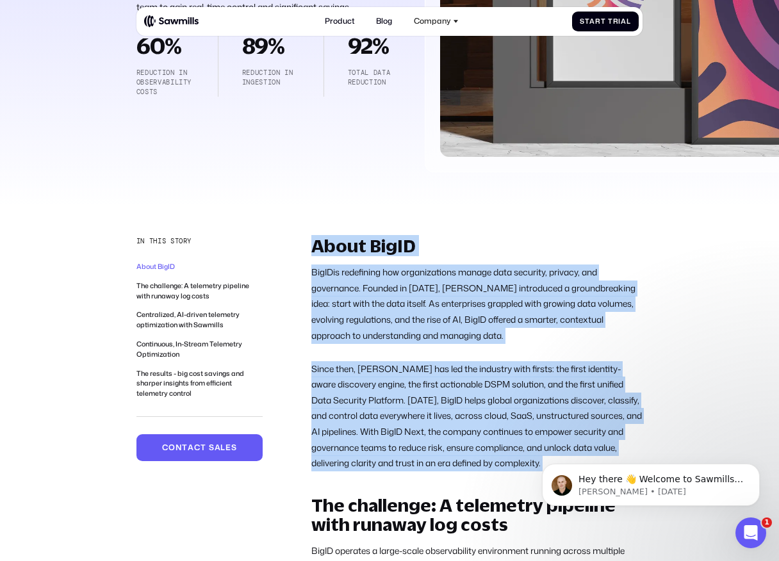
drag, startPoint x: 309, startPoint y: 231, endPoint x: 457, endPoint y: 488, distance: 297.2
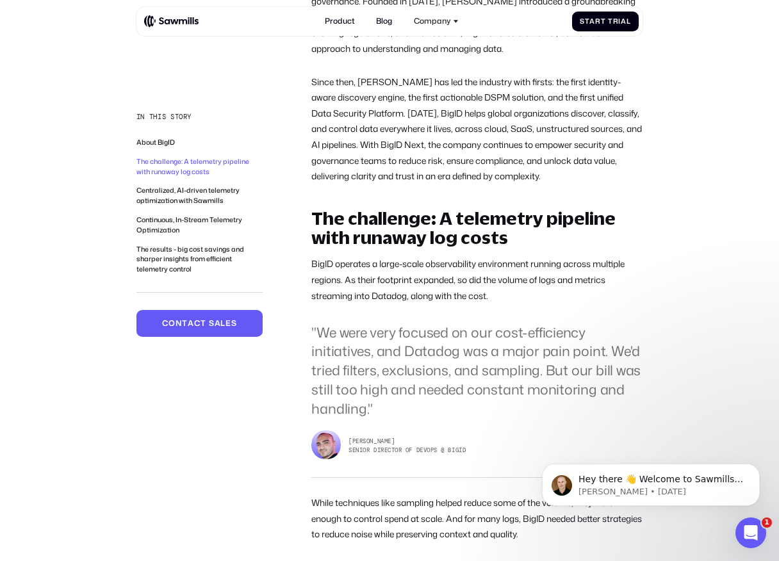
scroll to position [588, 0]
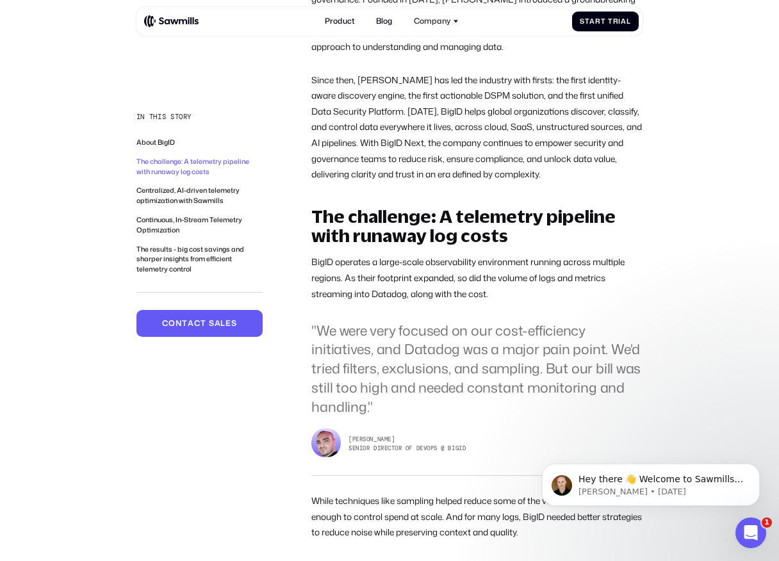
drag, startPoint x: 311, startPoint y: 211, endPoint x: 477, endPoint y: 437, distance: 279.8
click at [477, 437] on div "The challenge: A telemetry pipeline with runaway log costs BigID operates a lar…" at bounding box center [476, 374] width 331 height 334
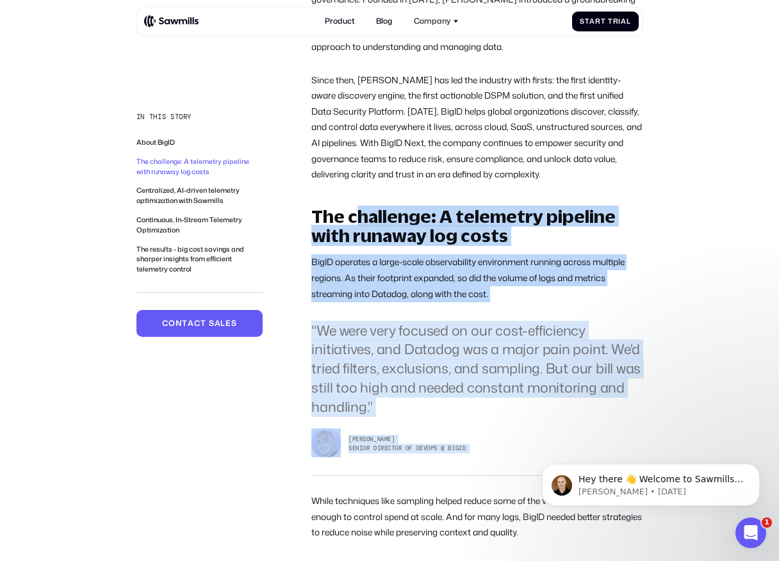
drag, startPoint x: 498, startPoint y: 484, endPoint x: 359, endPoint y: 222, distance: 297.0
click at [359, 222] on div "The challenge: A telemetry pipeline with runaway log costs BigID operates a lar…" at bounding box center [476, 374] width 331 height 334
click at [359, 222] on h2 "The challenge: A telemetry pipeline with runaway log costs" at bounding box center [476, 226] width 331 height 39
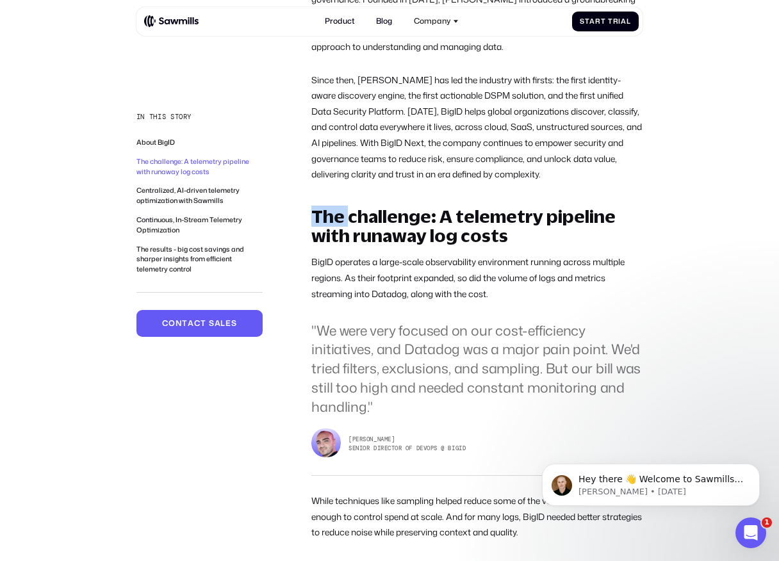
drag, startPoint x: 329, startPoint y: 204, endPoint x: 426, endPoint y: 326, distance: 155.9
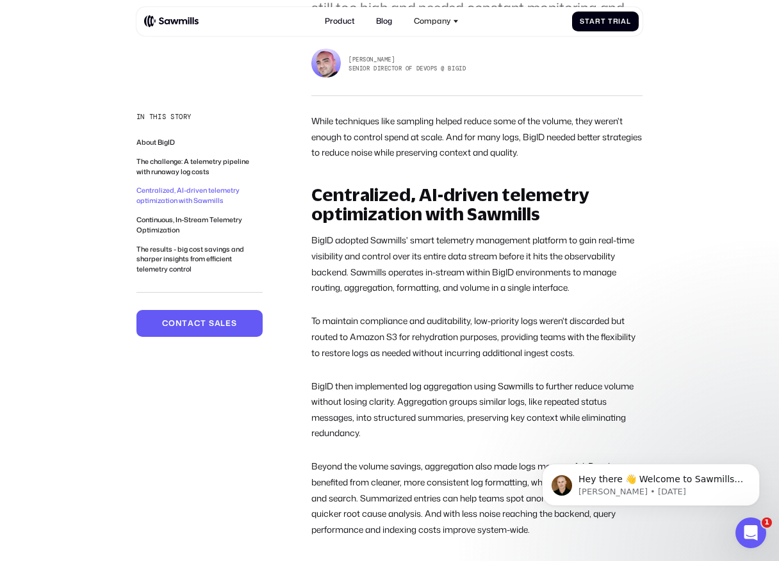
scroll to position [971, 0]
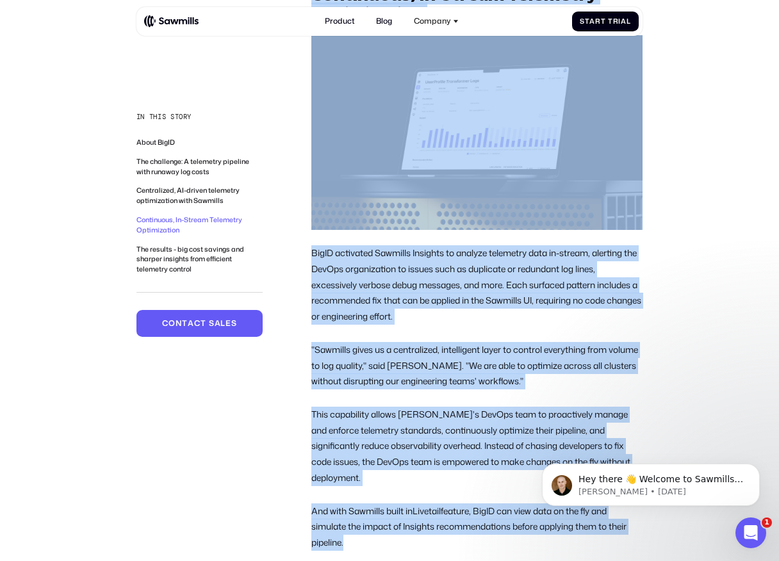
drag, startPoint x: 316, startPoint y: 193, endPoint x: 449, endPoint y: 569, distance: 398.8
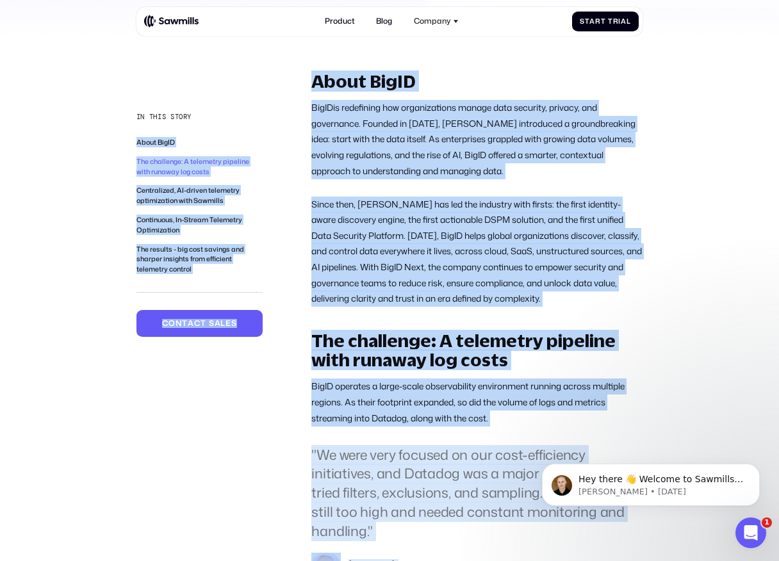
scroll to position [0, 0]
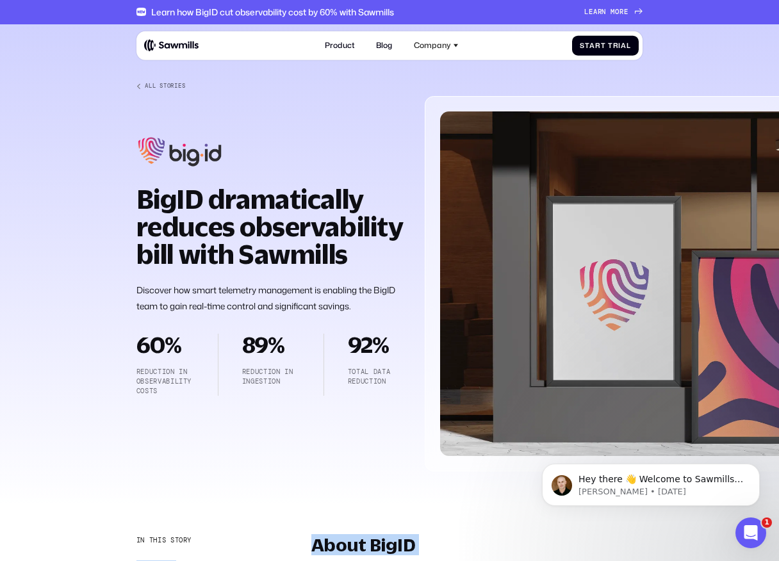
drag, startPoint x: 444, startPoint y: 410, endPoint x: 67, endPoint y: 284, distance: 397.9
click at [90, 217] on div at bounding box center [389, 267] width 779 height 487
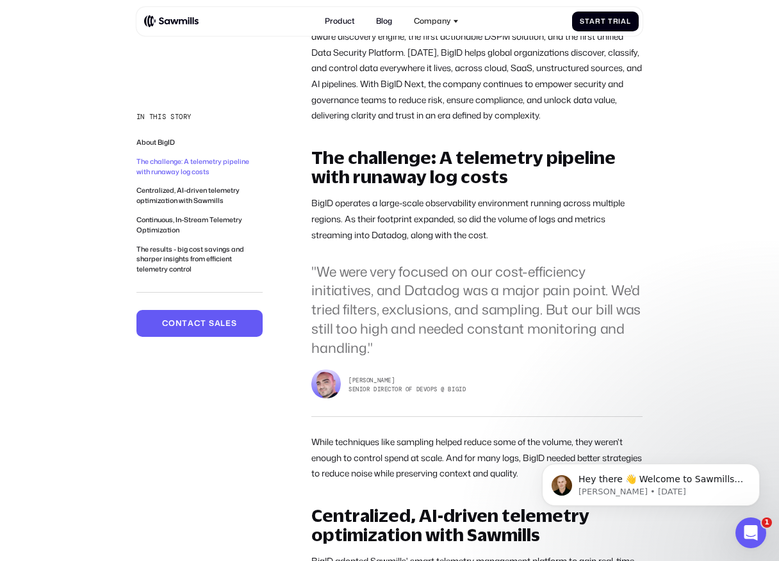
scroll to position [692, 0]
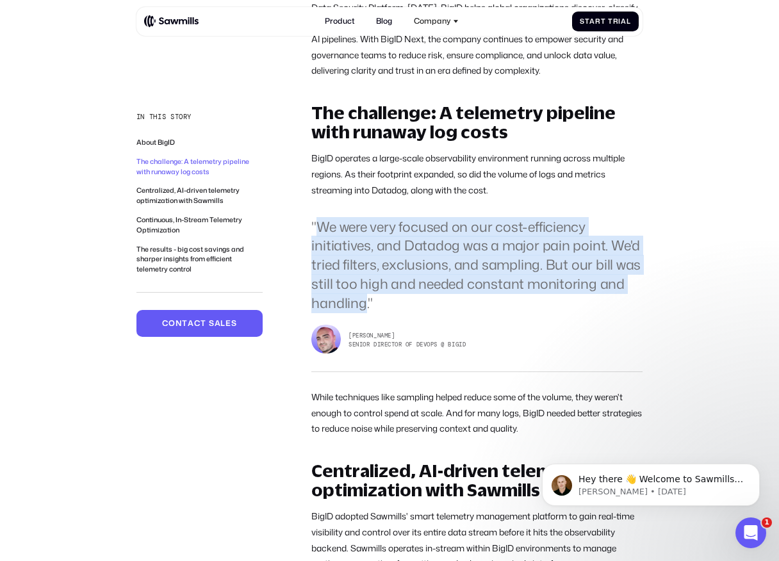
drag, startPoint x: 318, startPoint y: 224, endPoint x: 366, endPoint y: 297, distance: 87.4
click at [366, 297] on blockquote ""We were very focused on our cost-efficiency initiatives, and Datadog was a maj…" at bounding box center [476, 265] width 331 height 95
drag, startPoint x: 366, startPoint y: 297, endPoint x: 321, endPoint y: 204, distance: 103.1
click at [321, 204] on div "The challenge: A telemetry pipeline with runaway log costs BigID operates a lar…" at bounding box center [476, 270] width 331 height 334
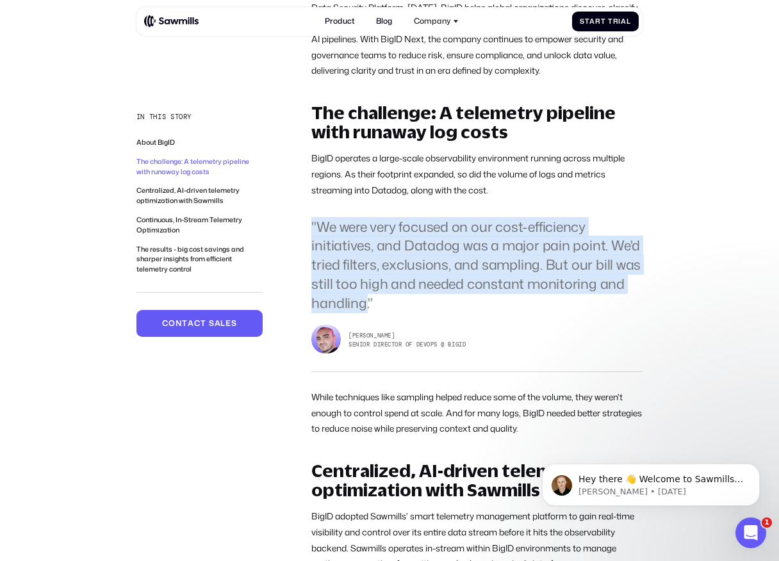
click at [321, 204] on div "The challenge: A telemetry pipeline with runaway log costs BigID operates a lar…" at bounding box center [476, 270] width 331 height 334
drag, startPoint x: 321, startPoint y: 220, endPoint x: 375, endPoint y: 304, distance: 99.6
click at [375, 304] on blockquote ""We were very focused on our cost-efficiency initiatives, and Datadog was a maj…" at bounding box center [476, 265] width 331 height 95
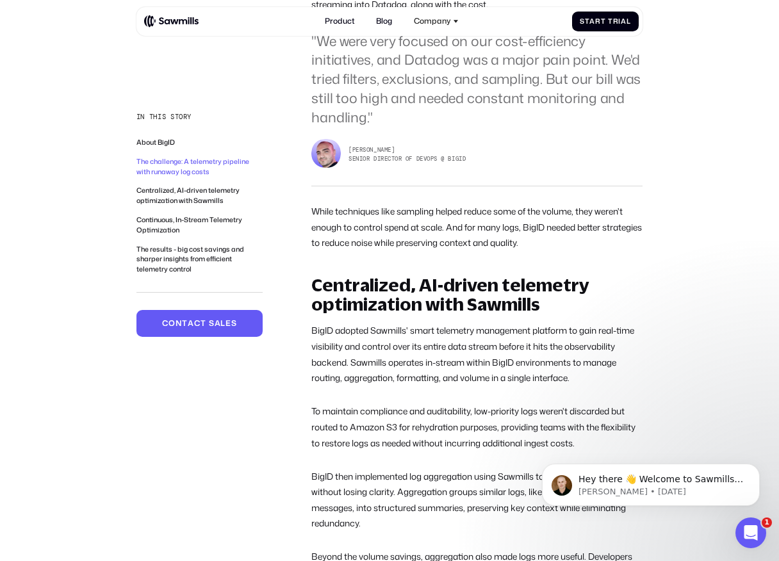
scroll to position [929, 0]
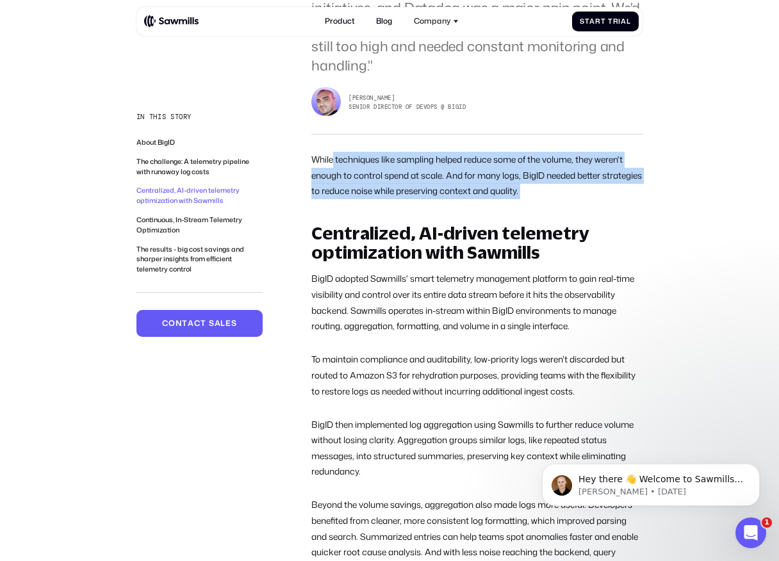
drag, startPoint x: 334, startPoint y: 162, endPoint x: 360, endPoint y: 205, distance: 50.0
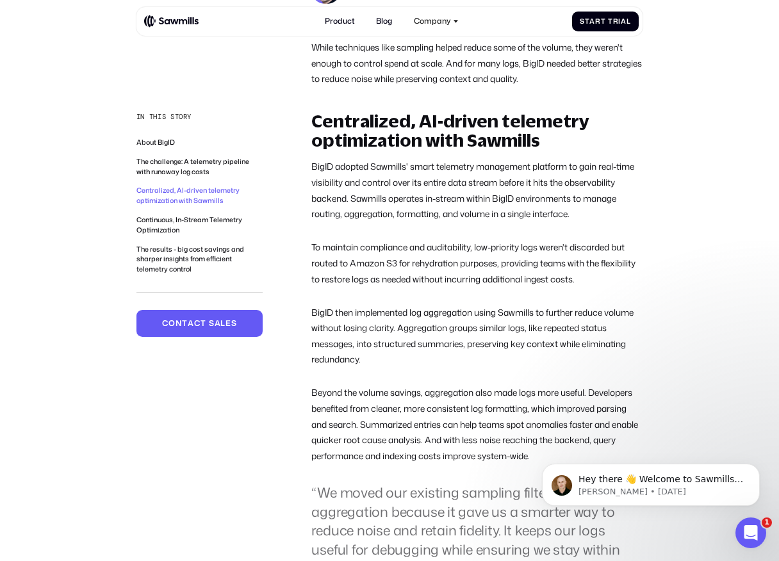
scroll to position [1051, 0]
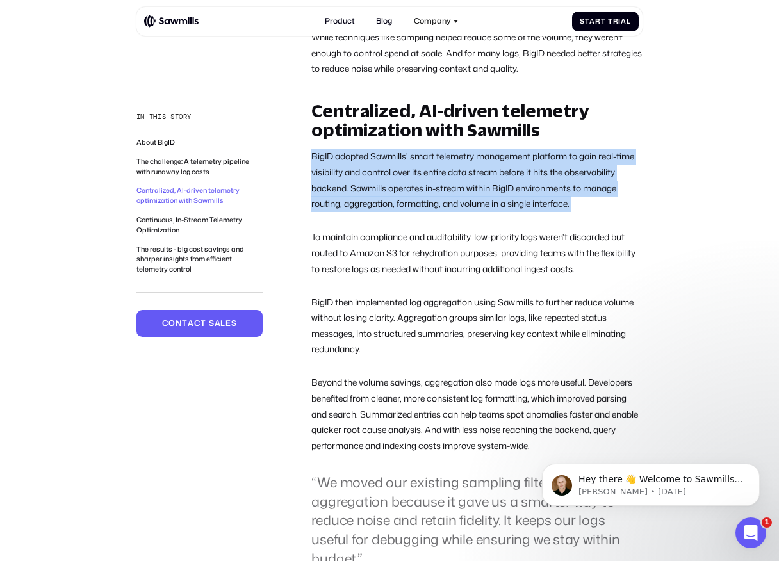
drag, startPoint x: 309, startPoint y: 155, endPoint x: 366, endPoint y: 227, distance: 92.1
click at [366, 227] on div "Centralized, AI-driven telemetry optimization with Sawmills BigID adopted Sawmi…" at bounding box center [476, 346] width 331 height 490
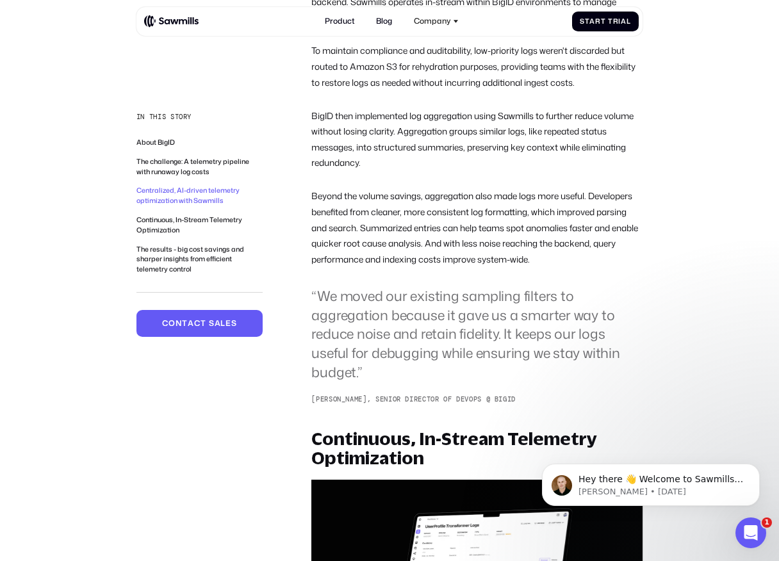
scroll to position [1242, 0]
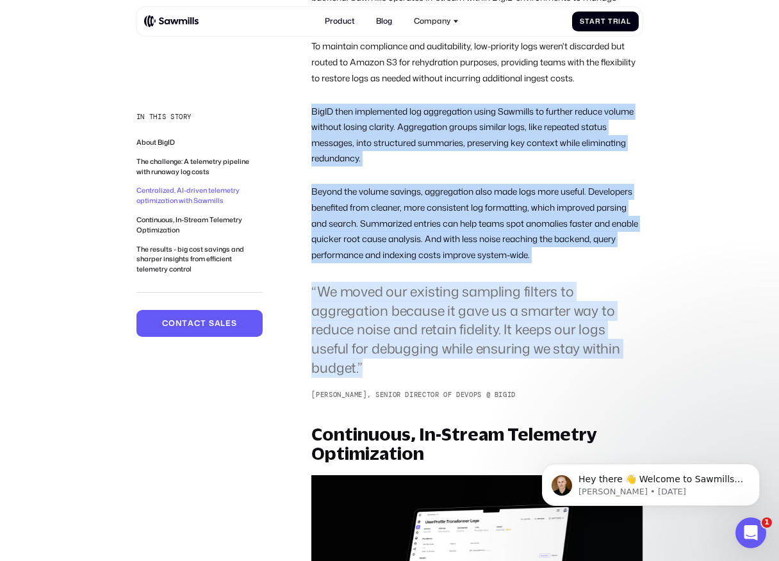
drag, startPoint x: 311, startPoint y: 110, endPoint x: 436, endPoint y: 364, distance: 283.5
click at [436, 364] on div "In this story About BigID The challenge: A telemetry pipeline with runaway log …" at bounding box center [389, 531] width 506 height 2476
click at [436, 364] on blockquote "“We moved our existing sampling filters to aggregation because it gave us a sma…" at bounding box center [476, 329] width 331 height 95
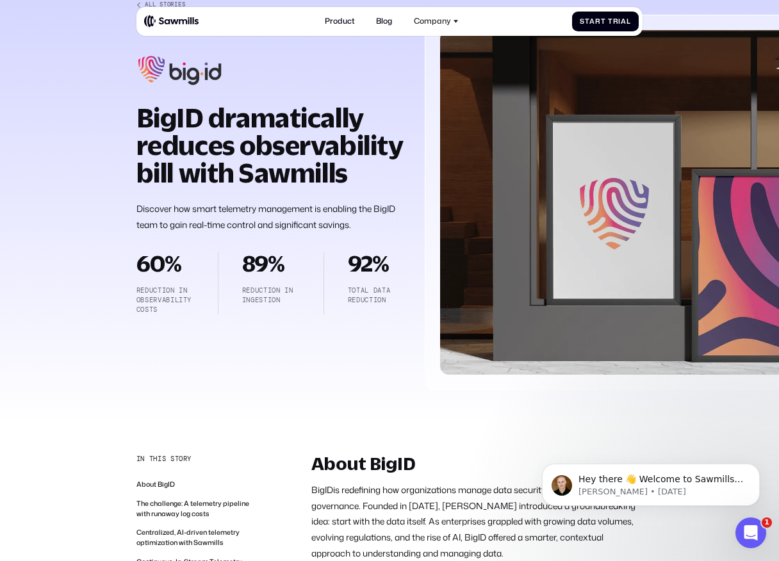
scroll to position [0, 0]
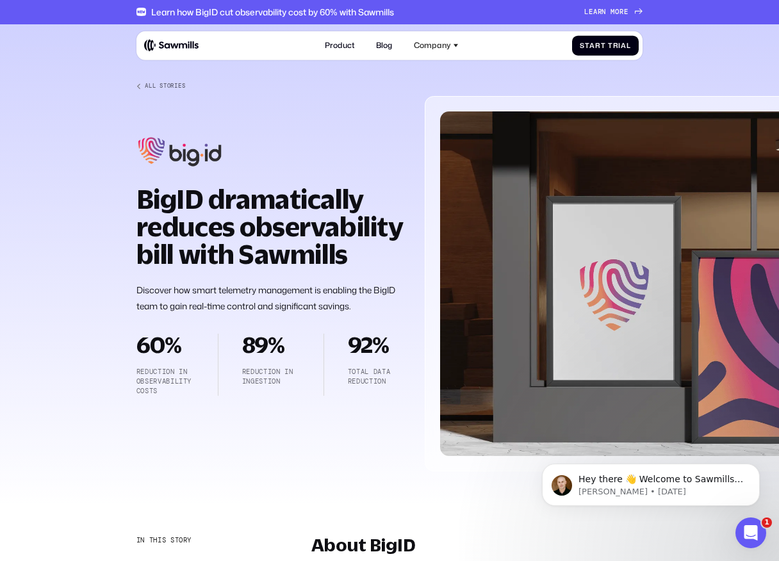
drag, startPoint x: 368, startPoint y: 264, endPoint x: 128, endPoint y: 110, distance: 285.4
click at [128, 110] on div at bounding box center [389, 267] width 779 height 487
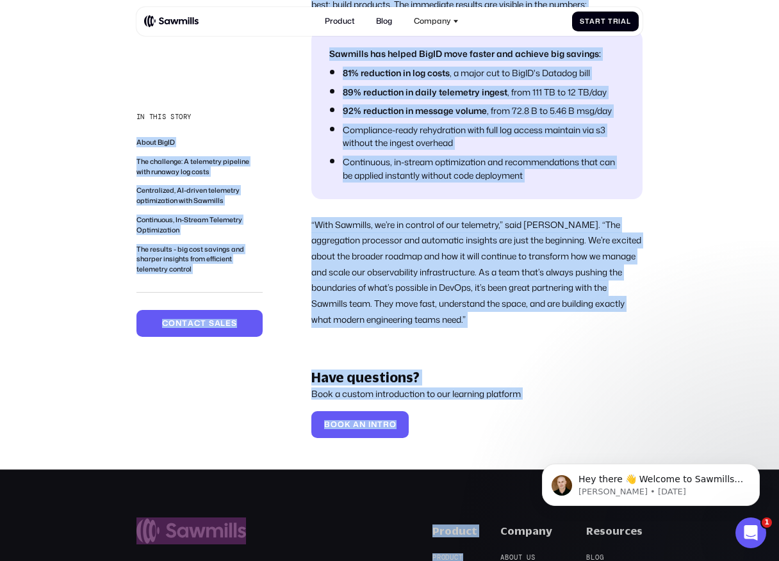
scroll to position [2843, 0]
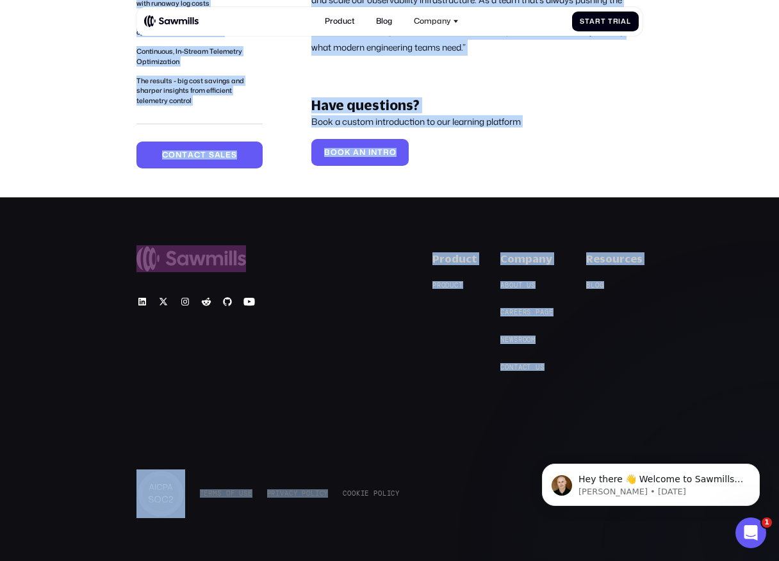
drag, startPoint x: 110, startPoint y: 77, endPoint x: 425, endPoint y: 396, distance: 447.8
click at [425, 396] on div "© 2025 Sawmills Product P r o d u c t P r o d u c t Company A b o u t u s A b o…" at bounding box center [389, 384] width 506 height 265
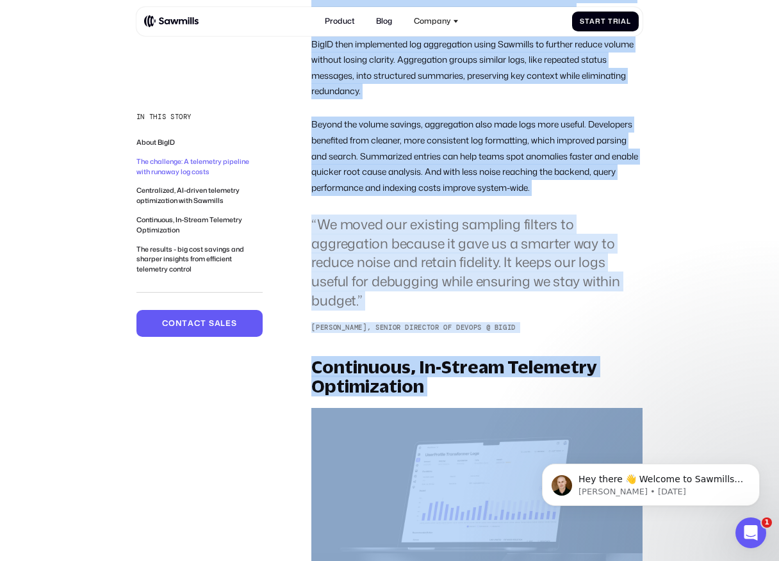
scroll to position [0, 0]
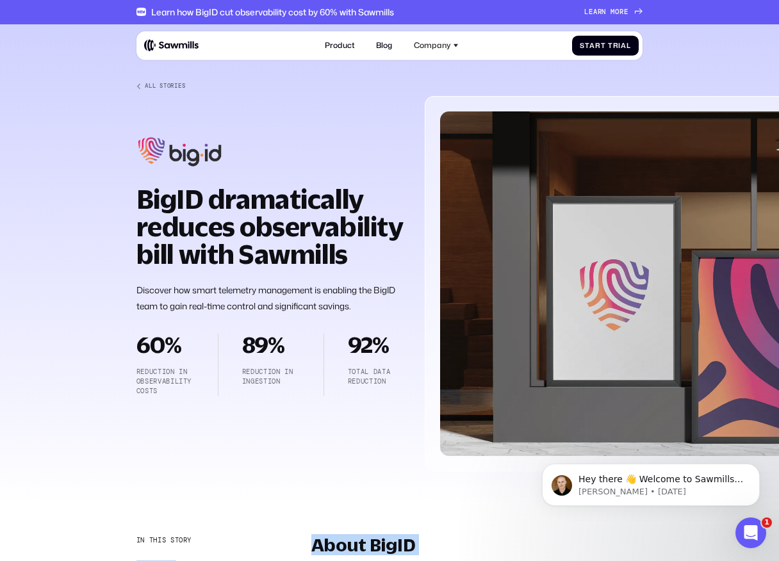
drag, startPoint x: 431, startPoint y: 467, endPoint x: 90, endPoint y: 40, distance: 545.8
click at [90, 40] on div at bounding box center [389, 267] width 779 height 487
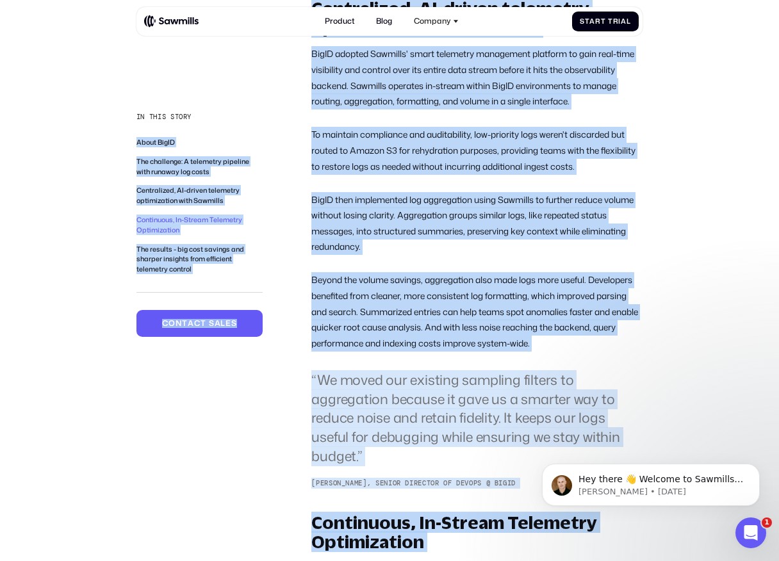
scroll to position [1739, 0]
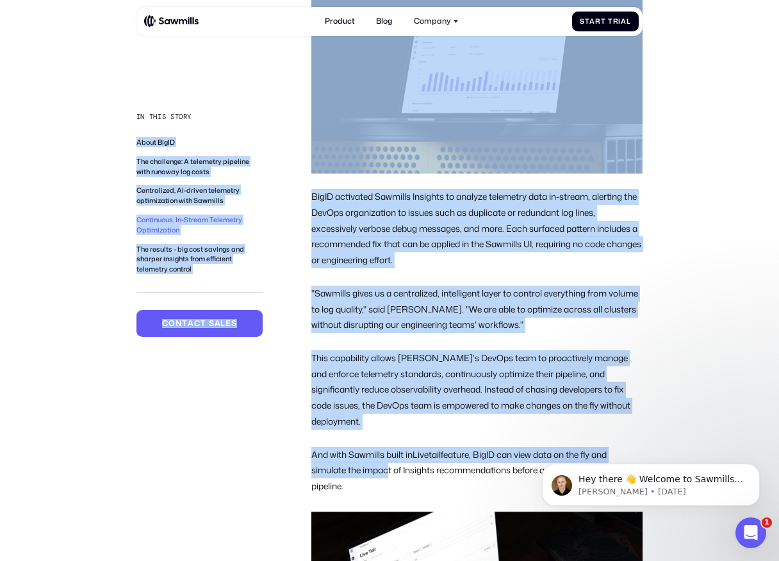
drag, startPoint x: 92, startPoint y: 54, endPoint x: 384, endPoint y: 451, distance: 492.4
click at [385, 375] on p "This capability allows BigID's DevOps team to proactively manage and enforce te…" at bounding box center [476, 389] width 331 height 79
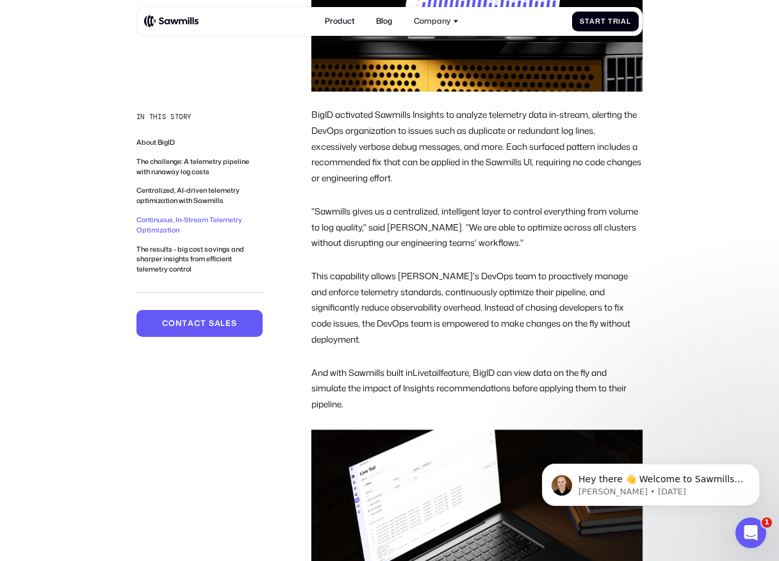
scroll to position [1837, 0]
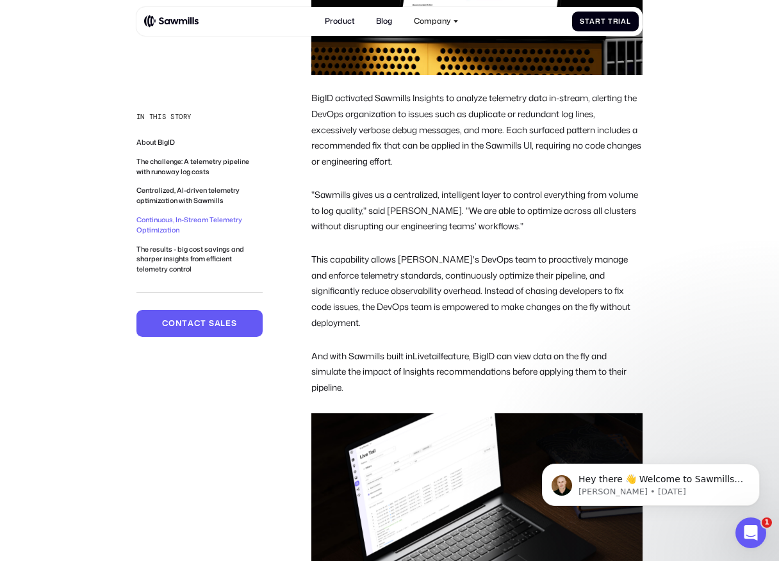
drag, startPoint x: 385, startPoint y: 375, endPoint x: 323, endPoint y: 211, distance: 175.1
click at [326, 222] on div "Continuous, In-Stream Telemetry Optimization BigID activated Sawmills Insights …" at bounding box center [476, 219] width 331 height 778
click at [323, 211] on p ""Sawmills gives us a centralized, intelligent layer to control everything from …" at bounding box center [476, 210] width 331 height 47
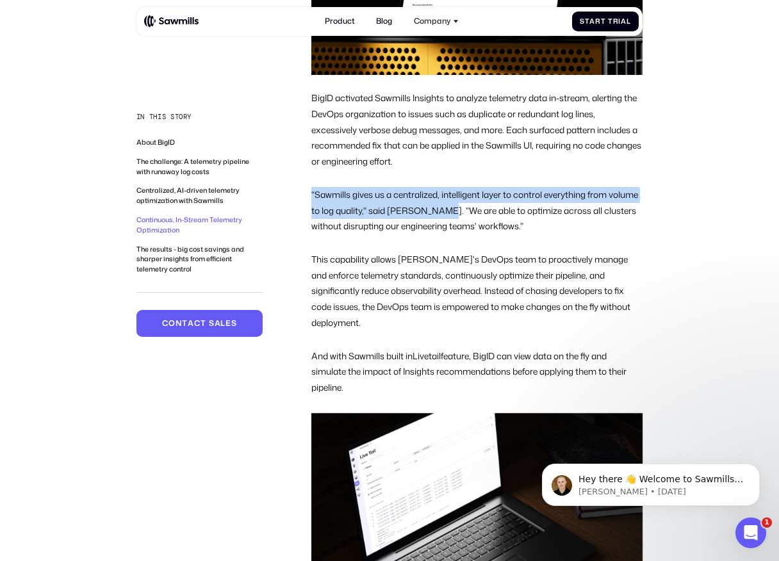
drag, startPoint x: 312, startPoint y: 189, endPoint x: 471, endPoint y: 206, distance: 159.7
click at [471, 206] on p ""Sawmills gives us a centralized, intelligent layer to control everything from …" at bounding box center [476, 210] width 331 height 47
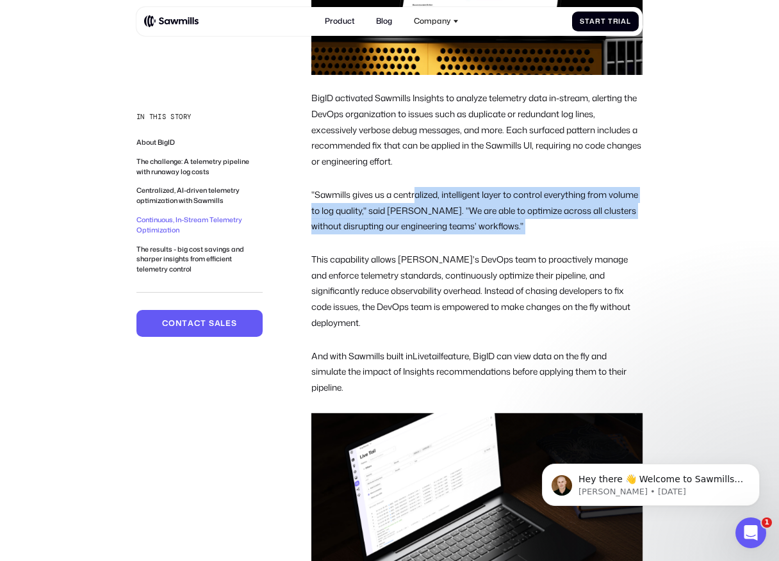
drag, startPoint x: 556, startPoint y: 235, endPoint x: 417, endPoint y: 191, distance: 146.4
click at [417, 191] on div "Continuous, In-Stream Telemetry Optimization BigID activated Sawmills Insights …" at bounding box center [476, 219] width 331 height 778
click at [417, 191] on p ""Sawmills gives us a centralized, intelligent layer to control everything from …" at bounding box center [476, 210] width 331 height 47
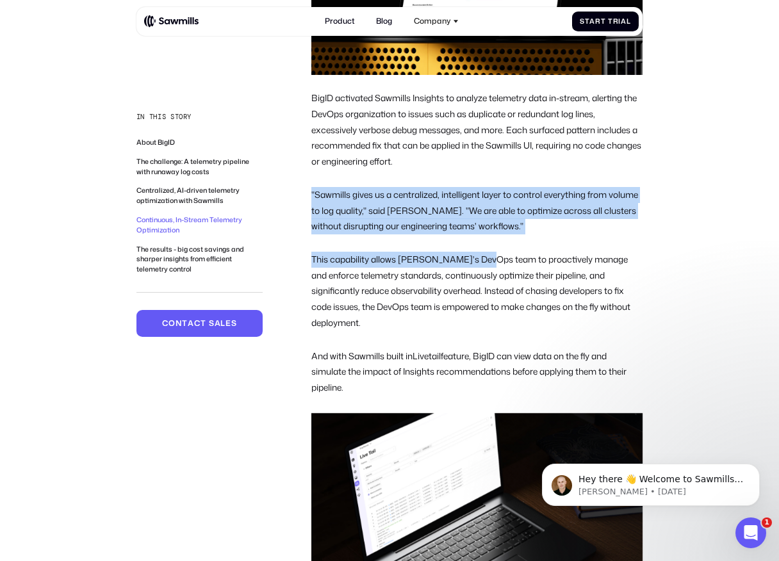
drag, startPoint x: 309, startPoint y: 191, endPoint x: 489, endPoint y: 264, distance: 193.6
click at [489, 264] on p "This capability allows BigID's DevOps team to proactively manage and enforce te…" at bounding box center [476, 291] width 331 height 79
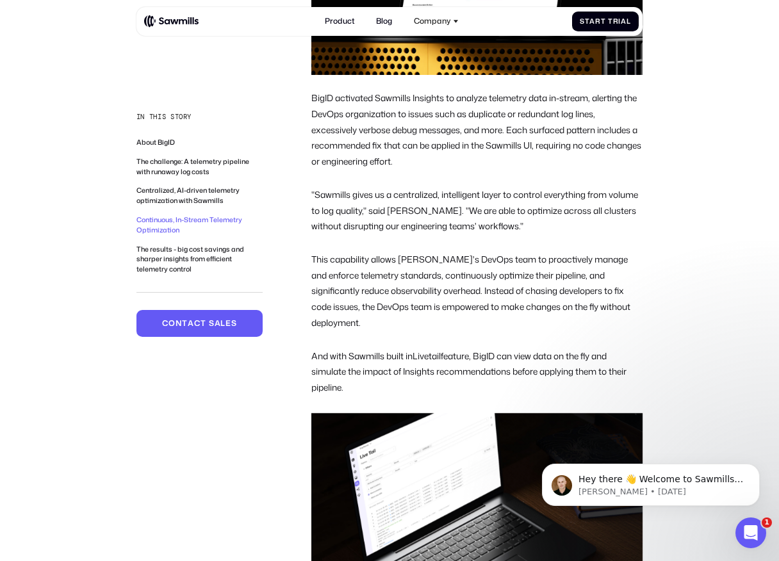
scroll to position [1944, 0]
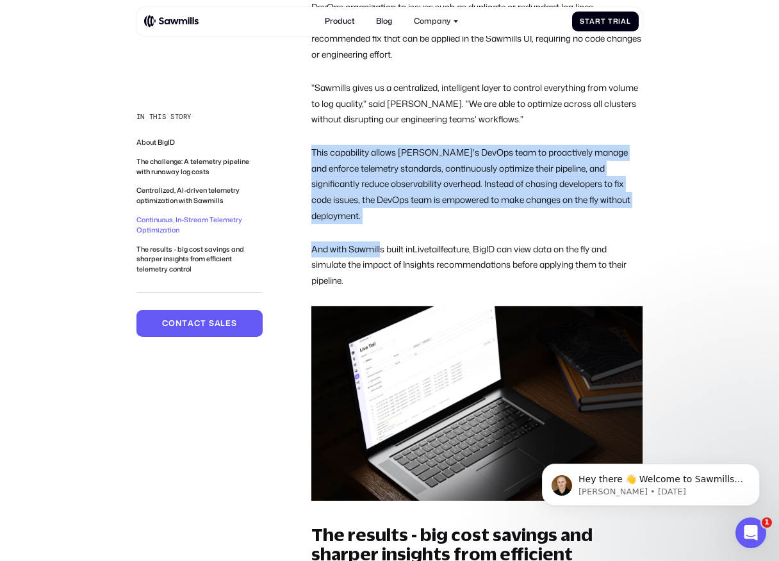
drag, startPoint x: 307, startPoint y: 154, endPoint x: 382, endPoint y: 234, distance: 110.1
click at [382, 241] on p "And with Sawmills built in Livetail feature, BigID can view data on the fly and…" at bounding box center [476, 264] width 331 height 47
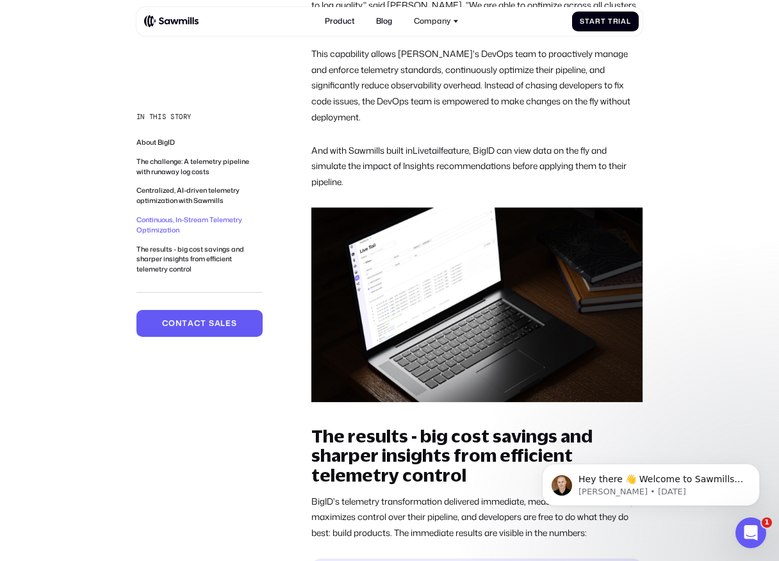
scroll to position [2018, 0]
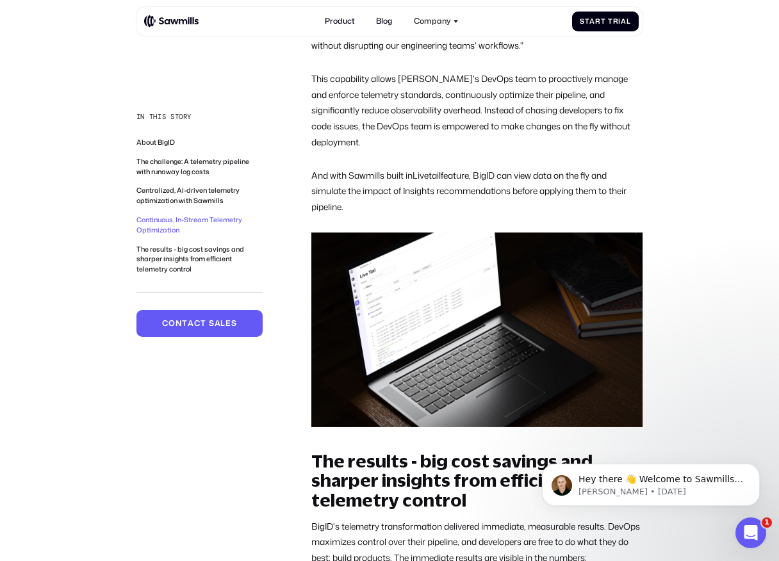
drag, startPoint x: 307, startPoint y: 145, endPoint x: 348, endPoint y: 195, distance: 65.0
click at [348, 195] on p "And with Sawmills built in Livetail feature, BigID can view data on the fly and…" at bounding box center [476, 191] width 331 height 47
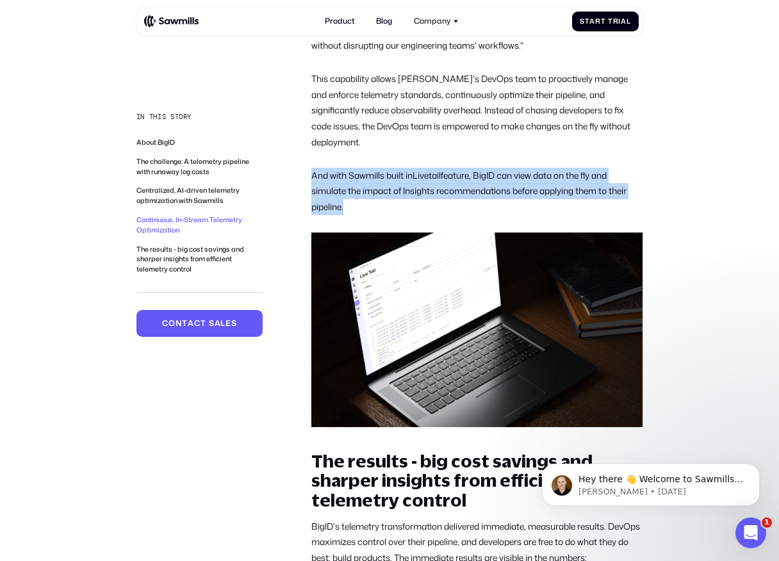
drag, startPoint x: 348, startPoint y: 195, endPoint x: 314, endPoint y: 149, distance: 57.6
click at [314, 149] on div "Continuous, In-Stream Telemetry Optimization BigID activated Sawmills Insights …" at bounding box center [476, 38] width 331 height 778
drag, startPoint x: 314, startPoint y: 149, endPoint x: 343, endPoint y: 194, distance: 53.3
click at [343, 194] on div "Continuous, In-Stream Telemetry Optimization BigID activated Sawmills Insights …" at bounding box center [476, 38] width 331 height 778
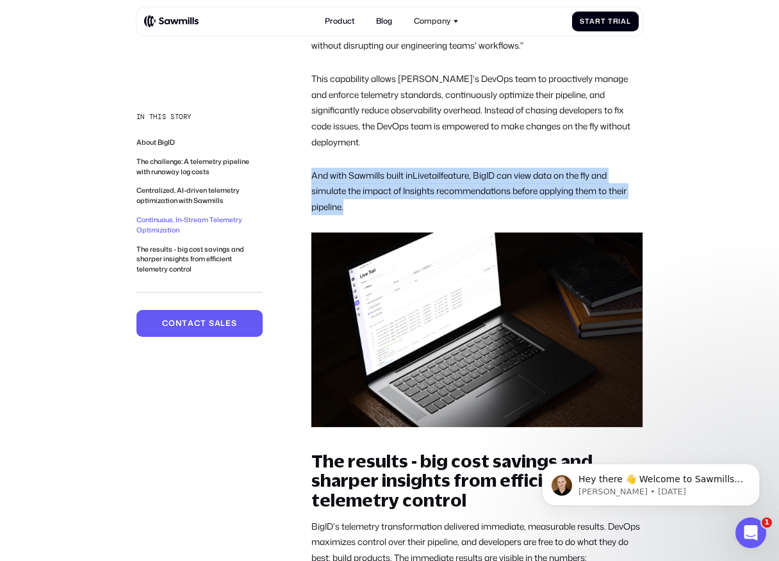
click at [343, 194] on p "And with Sawmills built in Livetail feature, BigID can view data on the fly and…" at bounding box center [476, 191] width 331 height 47
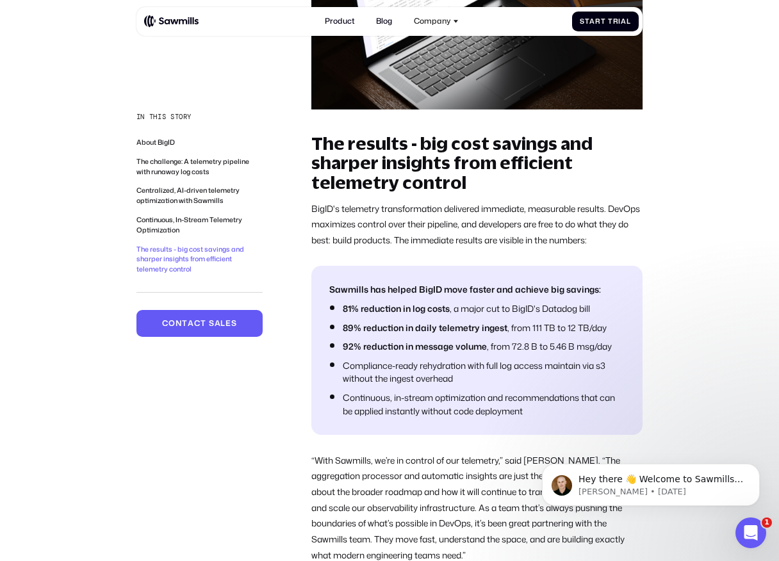
scroll to position [2320, 0]
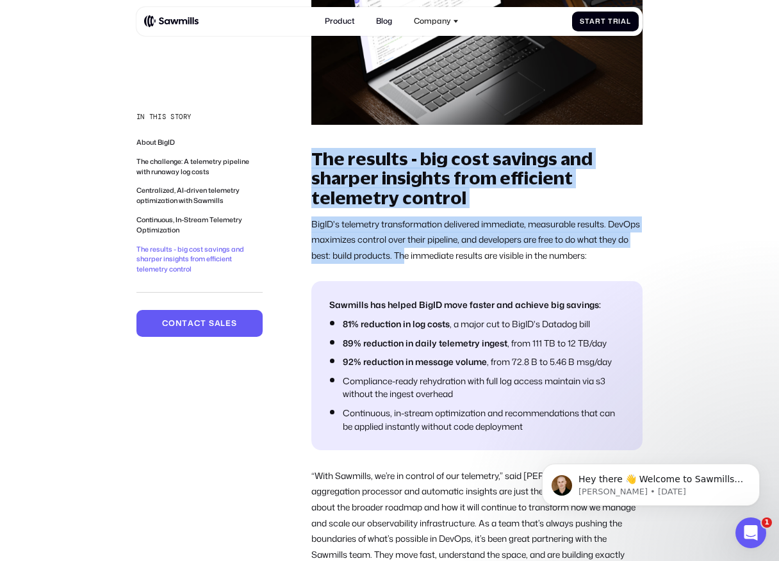
drag, startPoint x: 311, startPoint y: 140, endPoint x: 437, endPoint y: 238, distance: 159.7
click at [437, 238] on p "BigID's telemetry transformation delivered immediate, measurable results. DevOp…" at bounding box center [476, 239] width 331 height 47
drag, startPoint x: 439, startPoint y: 239, endPoint x: 314, endPoint y: 136, distance: 162.8
click at [314, 149] on div "The results - big cost savings and sharper insights from efficient telemetry co…" at bounding box center [476, 363] width 331 height 429
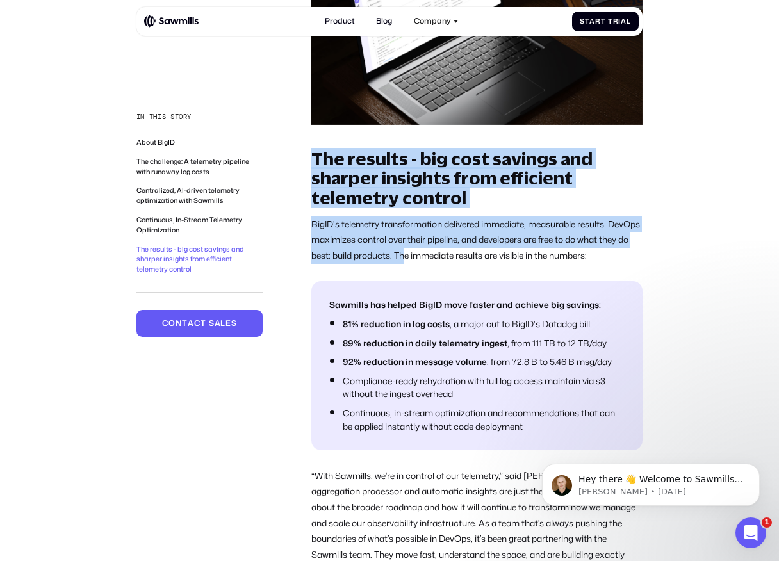
click at [314, 149] on h2 "The results - big cost savings and sharper insights from efficient telemetry co…" at bounding box center [476, 178] width 331 height 58
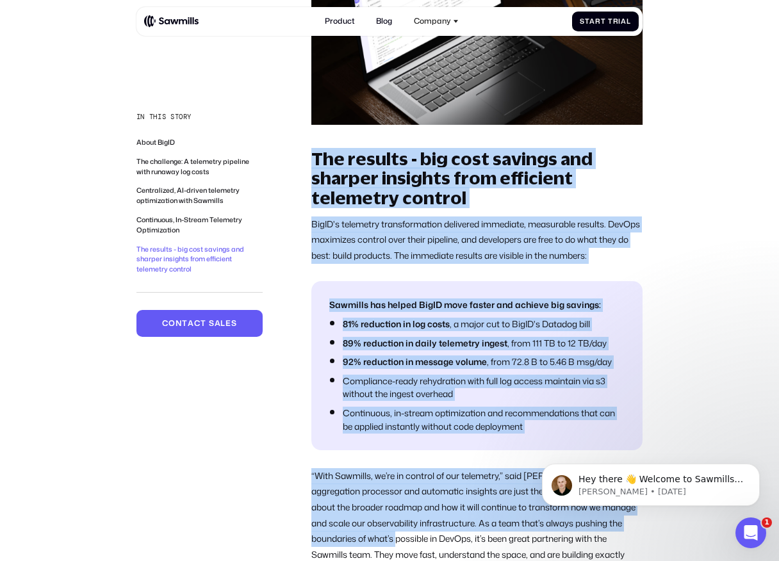
drag, startPoint x: 314, startPoint y: 136, endPoint x: 404, endPoint y: 527, distance: 401.5
click at [404, 527] on div "The results - big cost savings and sharper insights from efficient telemetry co…" at bounding box center [476, 363] width 331 height 429
click at [404, 527] on p "“With Sawmills, we’re in control of our telemetry,” said Avior. “The aggregatio…" at bounding box center [476, 523] width 331 height 110
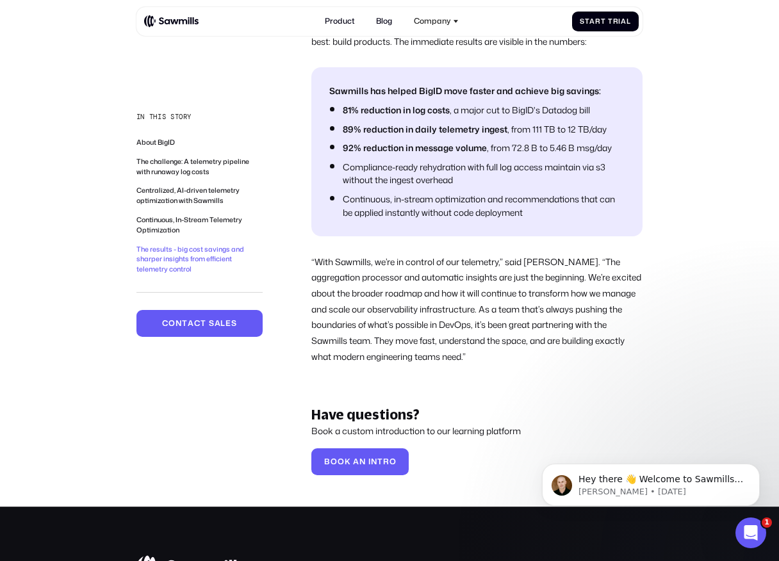
scroll to position [2533, 0]
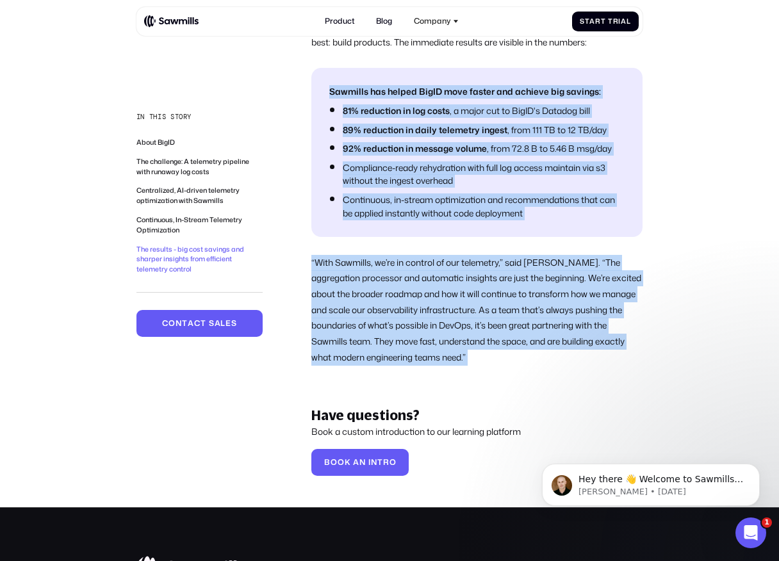
drag, startPoint x: 330, startPoint y: 76, endPoint x: 426, endPoint y: 368, distance: 307.6
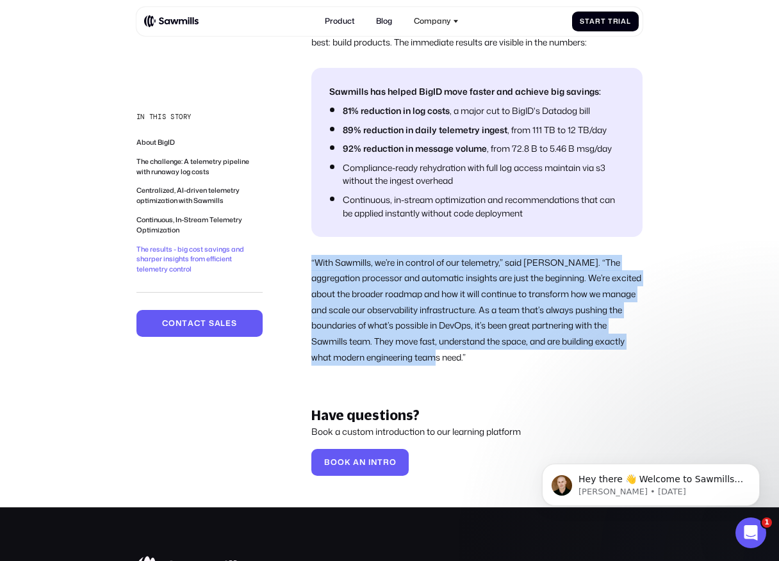
drag, startPoint x: 454, startPoint y: 359, endPoint x: 307, endPoint y: 251, distance: 182.4
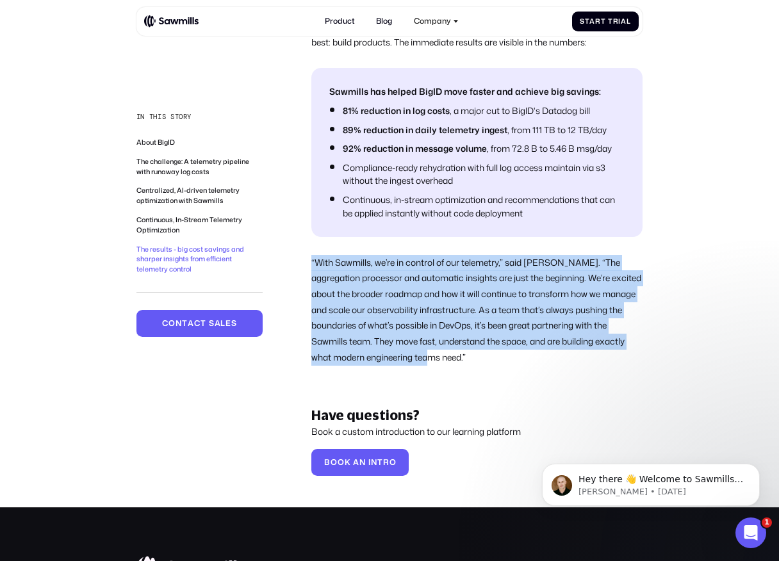
drag, startPoint x: 307, startPoint y: 251, endPoint x: 468, endPoint y: 339, distance: 183.4
click at [468, 339] on p "“With Sawmills, we’re in control of our telemetry,” said Avior. “The aggregatio…" at bounding box center [476, 310] width 331 height 110
drag, startPoint x: 468, startPoint y: 339, endPoint x: 336, endPoint y: 247, distance: 160.9
click at [336, 255] on p "“With Sawmills, we’re in control of our telemetry,” said Avior. “The aggregatio…" at bounding box center [476, 310] width 331 height 110
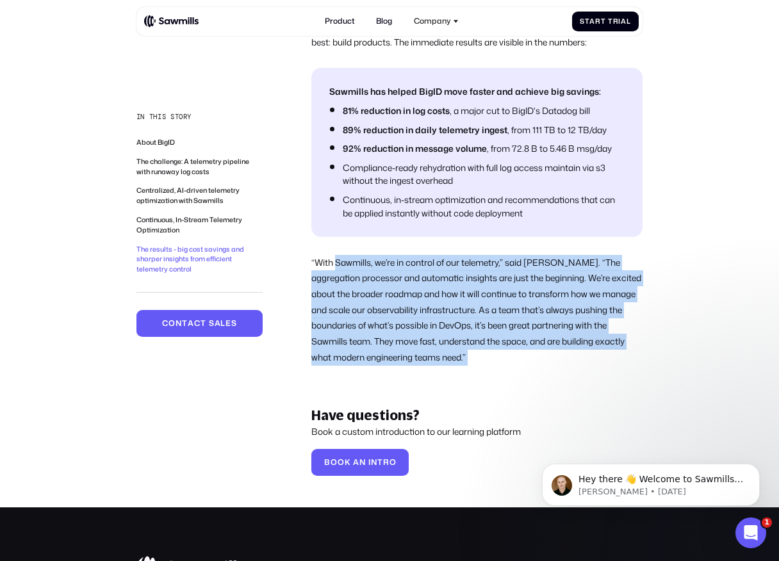
click at [336, 255] on p "“With Sawmills, we’re in control of our telemetry,” said Avior. “The aggregatio…" at bounding box center [476, 310] width 331 height 110
drag, startPoint x: 311, startPoint y: 247, endPoint x: 435, endPoint y: 368, distance: 174.3
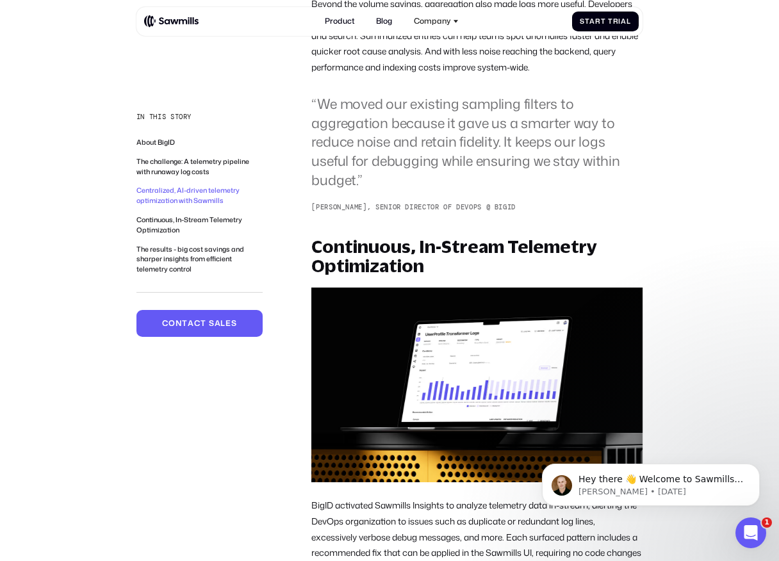
scroll to position [1475, 0]
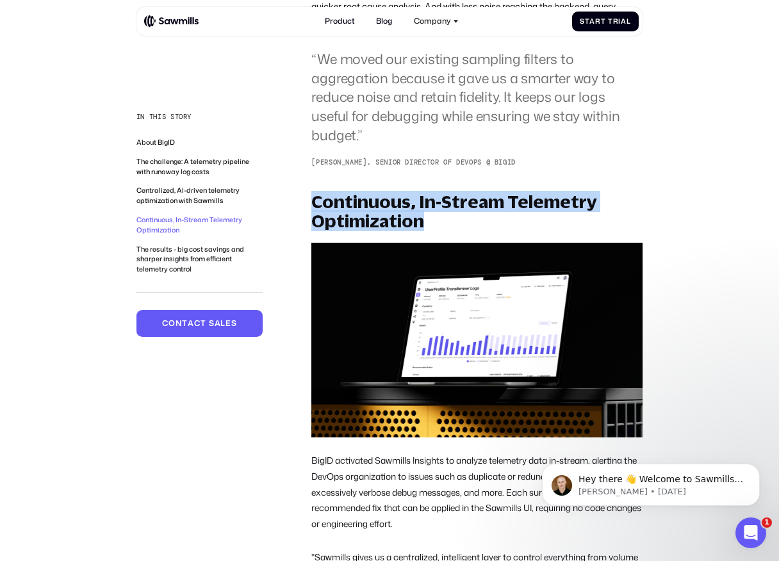
drag, startPoint x: 312, startPoint y: 193, endPoint x: 426, endPoint y: 227, distance: 119.7
click at [426, 227] on h2 "Continuous, In-Stream Telemetry Optimization" at bounding box center [476, 211] width 331 height 39
drag, startPoint x: 426, startPoint y: 227, endPoint x: 312, endPoint y: 192, distance: 119.9
click at [312, 192] on h2 "Continuous, In-Stream Telemetry Optimization" at bounding box center [476, 211] width 331 height 39
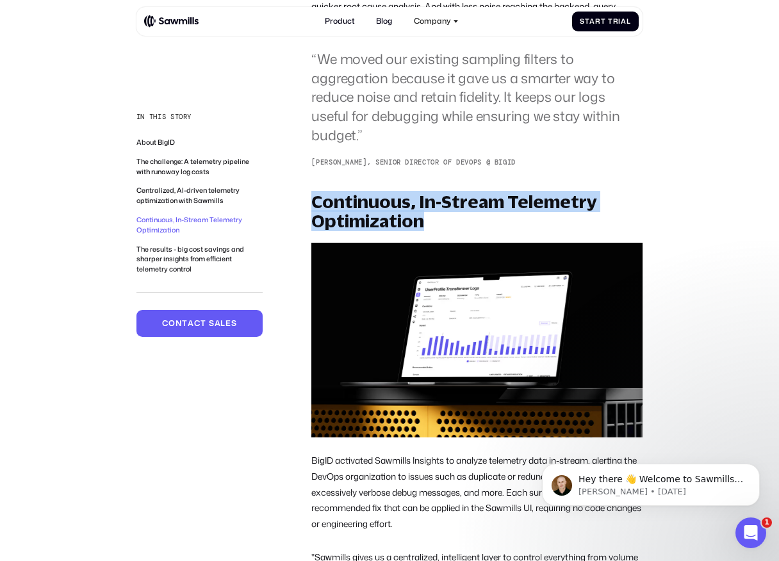
click at [312, 192] on h2 "Continuous, In-Stream Telemetry Optimization" at bounding box center [476, 211] width 331 height 39
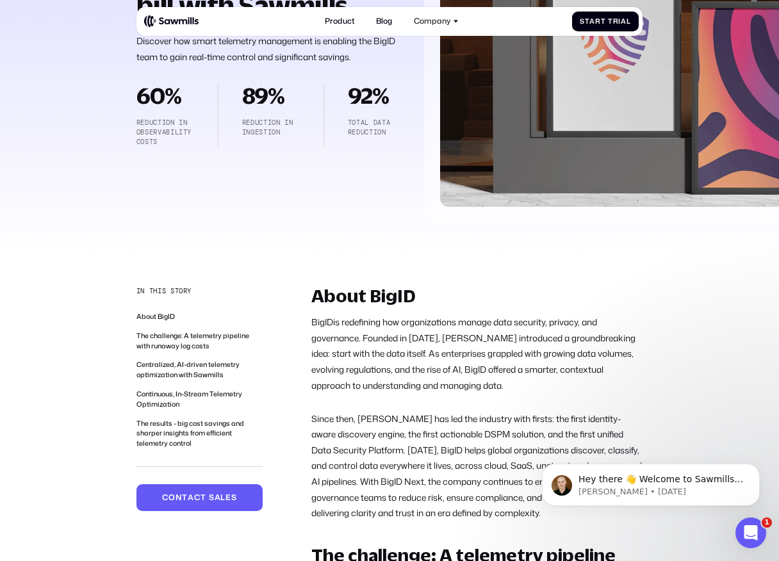
scroll to position [276, 0]
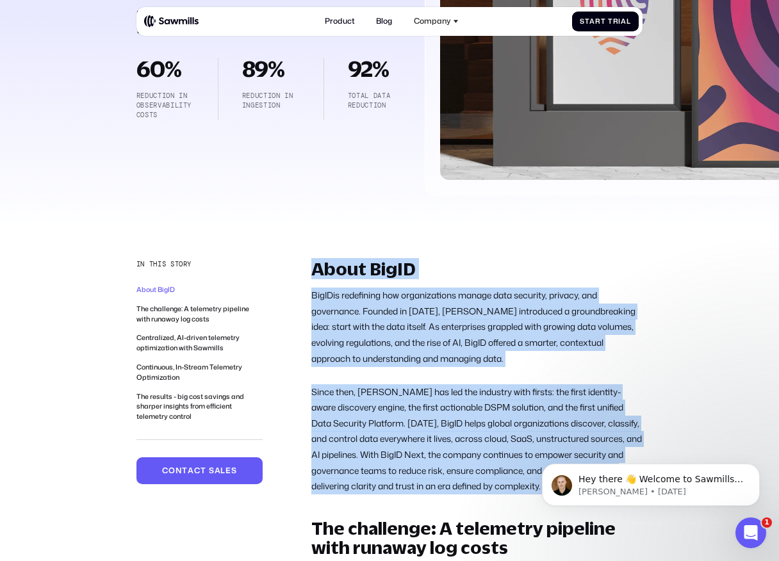
drag, startPoint x: 313, startPoint y: 270, endPoint x: 419, endPoint y: 496, distance: 250.4
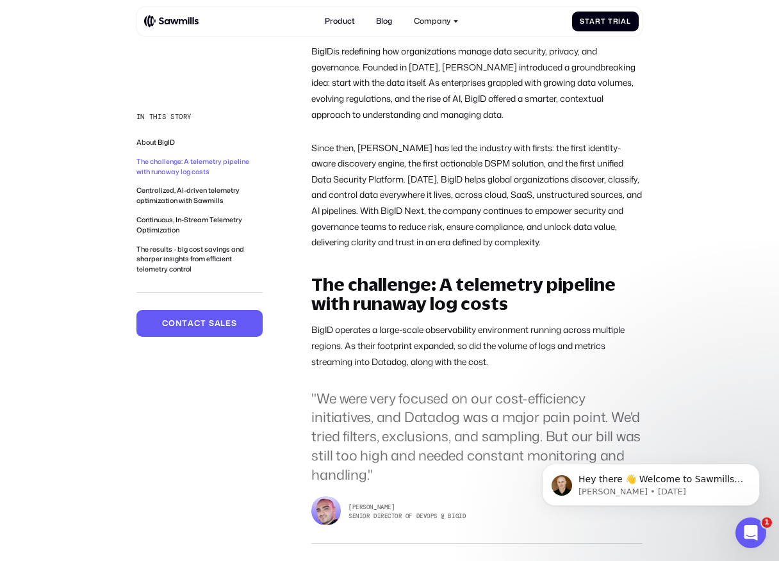
scroll to position [717, 0]
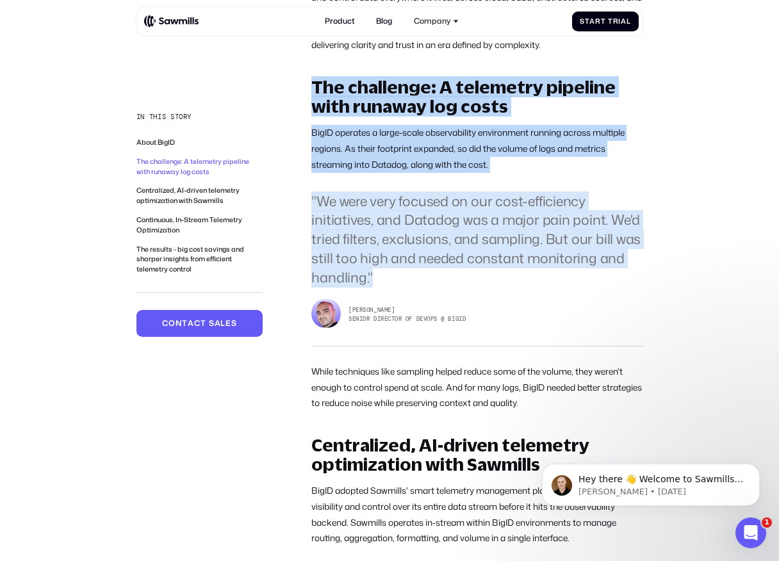
drag, startPoint x: 313, startPoint y: 81, endPoint x: 437, endPoint y: 286, distance: 239.6
click at [437, 286] on div "The challenge: A telemetry pipeline with runaway log costs BigID operates a lar…" at bounding box center [476, 244] width 331 height 334
click at [437, 286] on blockquote ""We were very focused on our cost-efficiency initiatives, and Datadog was a maj…" at bounding box center [476, 239] width 331 height 95
drag, startPoint x: 437, startPoint y: 286, endPoint x: 313, endPoint y: 81, distance: 240.2
click at [313, 80] on div "The challenge: A telemetry pipeline with runaway log costs BigID operates a lar…" at bounding box center [476, 244] width 331 height 334
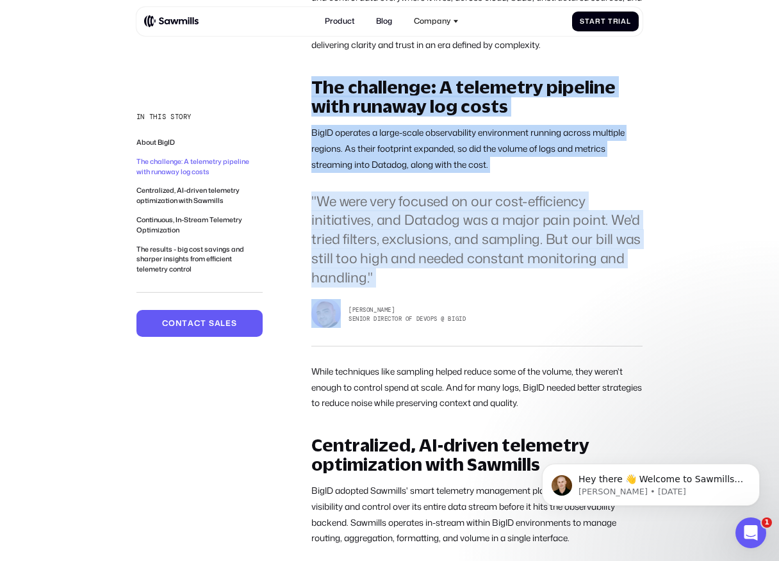
click at [313, 81] on h2 "The challenge: A telemetry pipeline with runaway log costs" at bounding box center [476, 96] width 331 height 39
drag, startPoint x: 313, startPoint y: 81, endPoint x: 424, endPoint y: 291, distance: 237.5
click at [424, 291] on div "The challenge: A telemetry pipeline with runaway log costs BigID operates a lar…" at bounding box center [476, 244] width 331 height 334
click at [423, 291] on div "The challenge: A telemetry pipeline with runaway log costs BigID operates a lar…" at bounding box center [476, 244] width 331 height 334
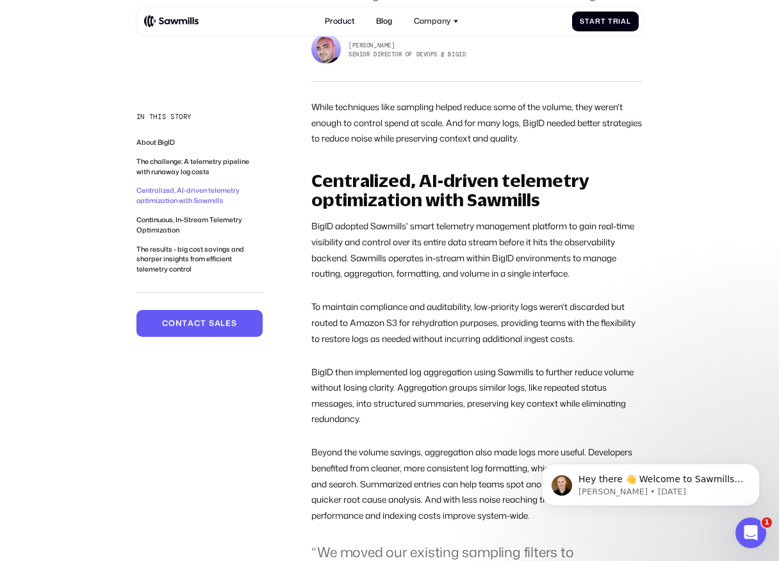
scroll to position [980, 0]
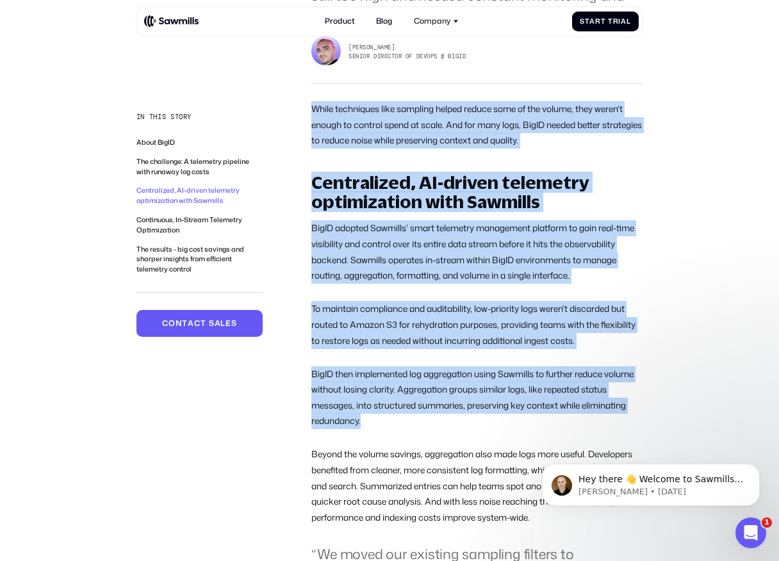
drag, startPoint x: 307, startPoint y: 104, endPoint x: 413, endPoint y: 415, distance: 328.9
click at [413, 415] on p "BigID then implemented log aggregation using Sawmills to further reduce volume …" at bounding box center [476, 397] width 331 height 63
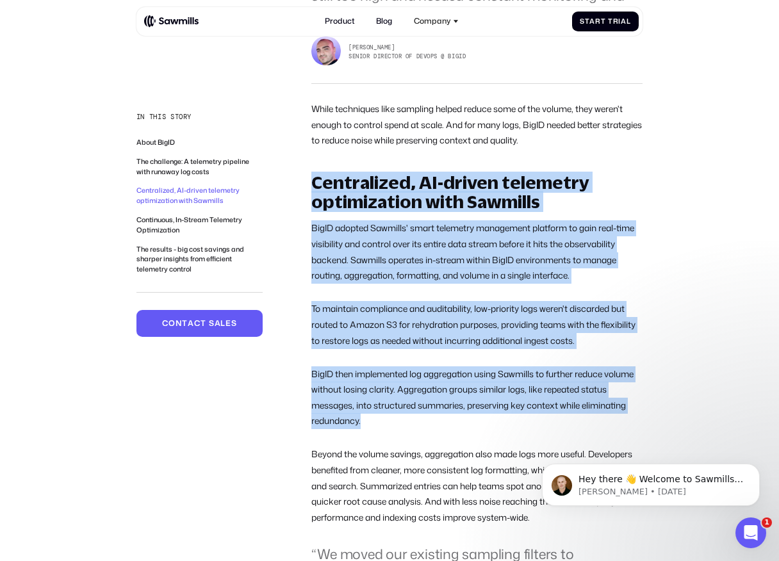
drag, startPoint x: 413, startPoint y: 415, endPoint x: 295, endPoint y: 182, distance: 261.2
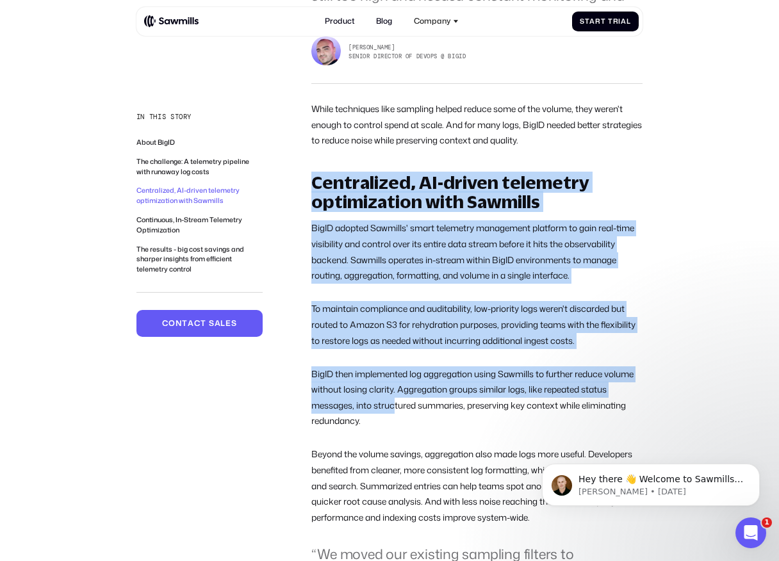
drag, startPoint x: 296, startPoint y: 182, endPoint x: 394, endPoint y: 412, distance: 249.9
click at [394, 412] on p "BigID then implemented log aggregation using Sawmills to further reduce volume …" at bounding box center [476, 397] width 331 height 63
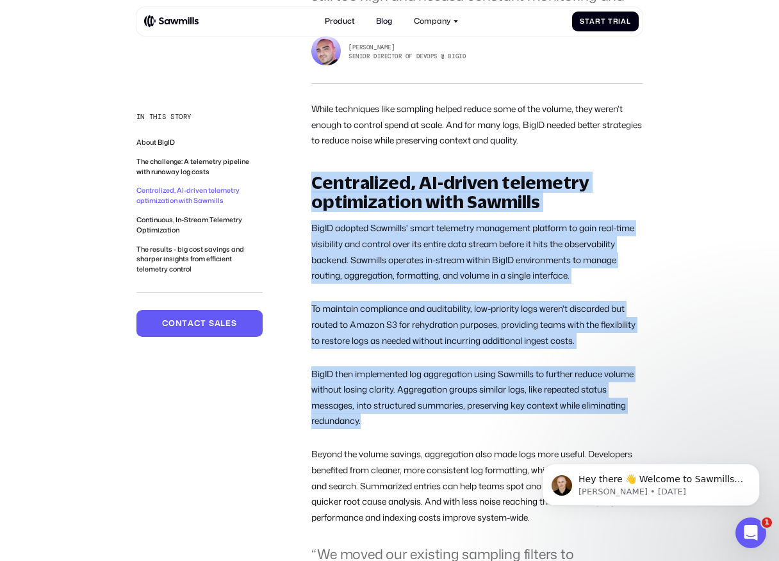
drag, startPoint x: 394, startPoint y: 424, endPoint x: 314, endPoint y: 179, distance: 257.8
click at [314, 179] on div "Centralized, AI-driven telemetry optimization with Sawmills BigID adopted Sawmi…" at bounding box center [476, 418] width 331 height 490
click at [314, 179] on h2 "Centralized, AI-driven telemetry optimization with Sawmills" at bounding box center [476, 192] width 331 height 39
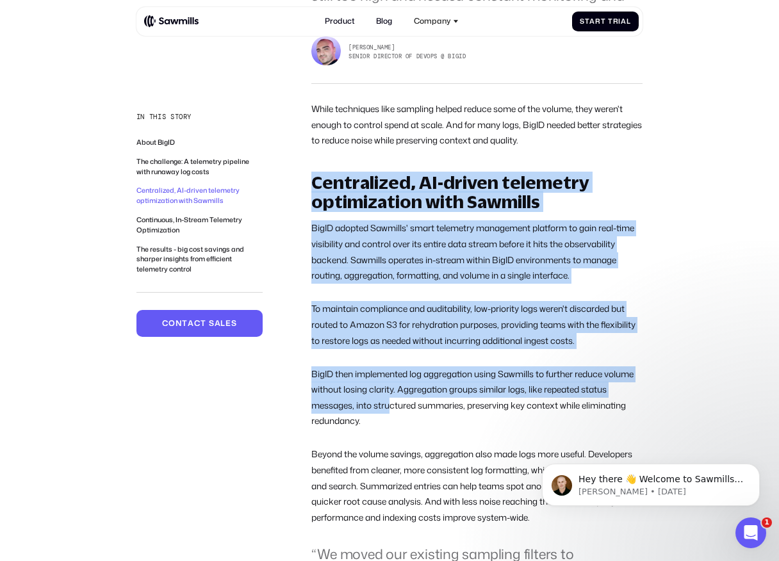
drag, startPoint x: 314, startPoint y: 176, endPoint x: 392, endPoint y: 407, distance: 244.0
click at [392, 407] on div "Centralized, AI-driven telemetry optimization with Sawmills BigID adopted Sawmi…" at bounding box center [476, 418] width 331 height 490
click at [392, 407] on p "BigID then implemented log aggregation using Sawmills to further reduce volume …" at bounding box center [476, 397] width 331 height 63
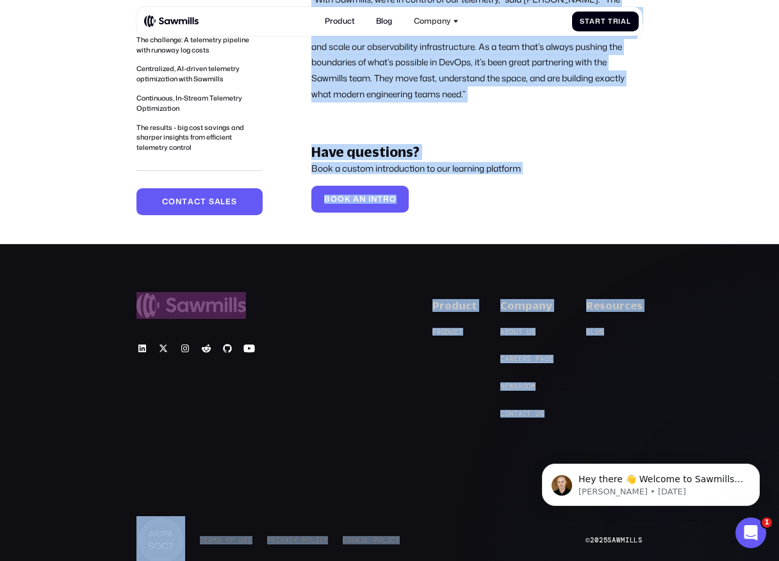
scroll to position [2843, 0]
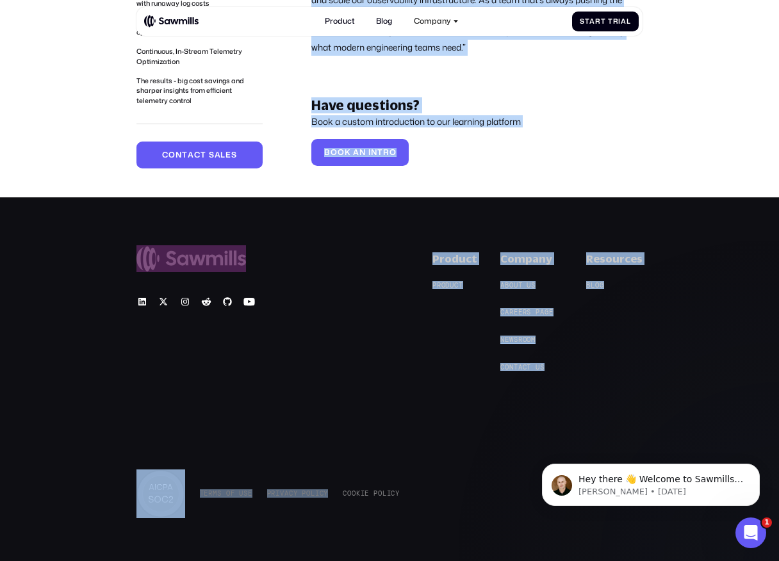
drag, startPoint x: 311, startPoint y: 143, endPoint x: 441, endPoint y: 452, distance: 335.5
click at [451, 472] on div "T e r m s o f U s e T e r m s o f U s e P r i v a c y P o l i c y P r i v a c y…" at bounding box center [389, 493] width 506 height 49
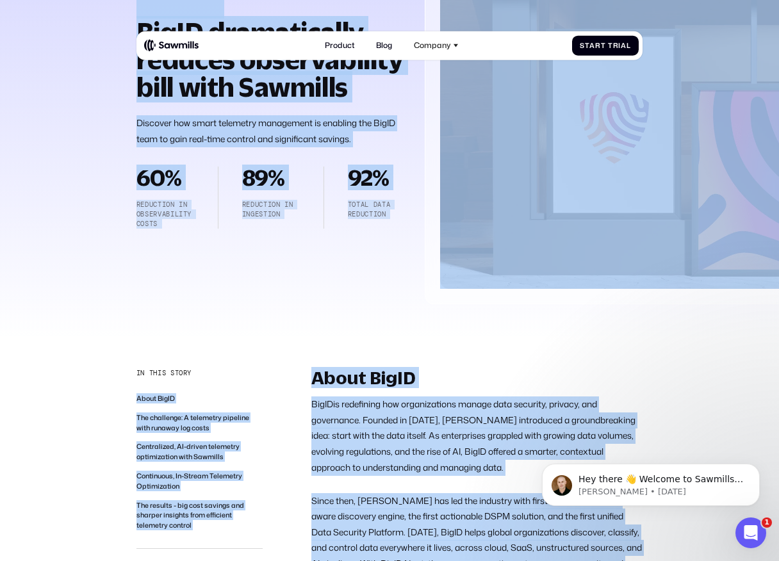
scroll to position [0, 0]
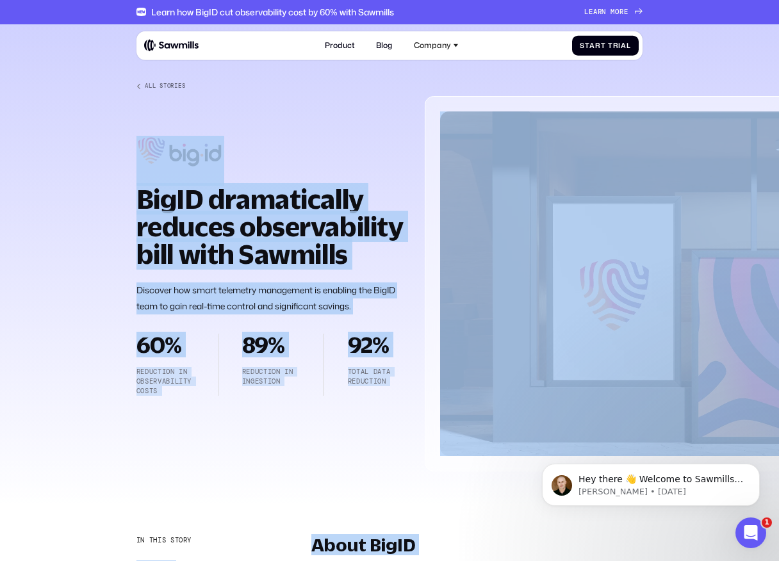
drag, startPoint x: 451, startPoint y: 472, endPoint x: 227, endPoint y: 112, distance: 423.6
click at [118, 122] on div at bounding box center [389, 267] width 779 height 487
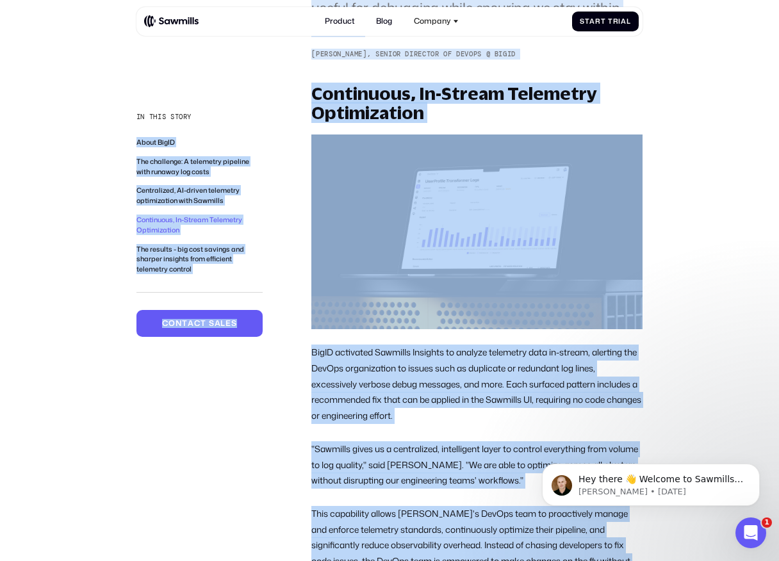
scroll to position [1774, 0]
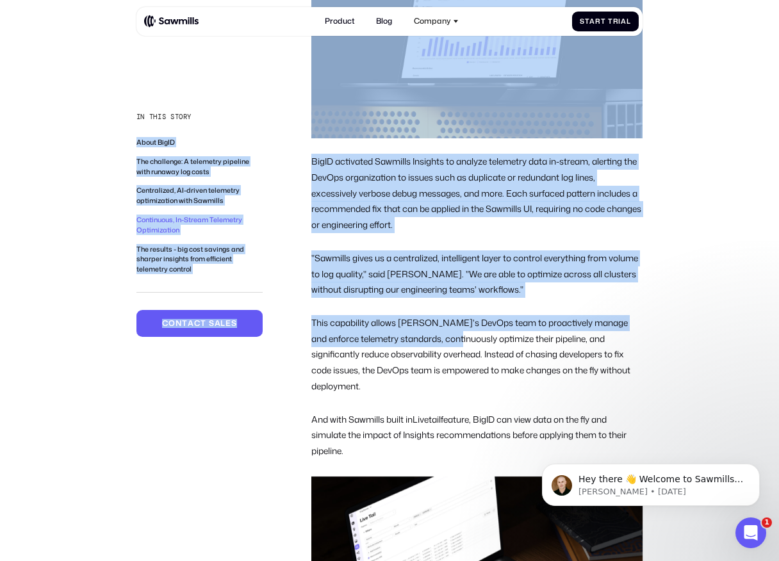
drag, startPoint x: 118, startPoint y: 122, endPoint x: 400, endPoint y: 337, distance: 354.4
click at [400, 337] on p "This capability allows BigID's DevOps team to proactively manage and enforce te…" at bounding box center [476, 354] width 331 height 79
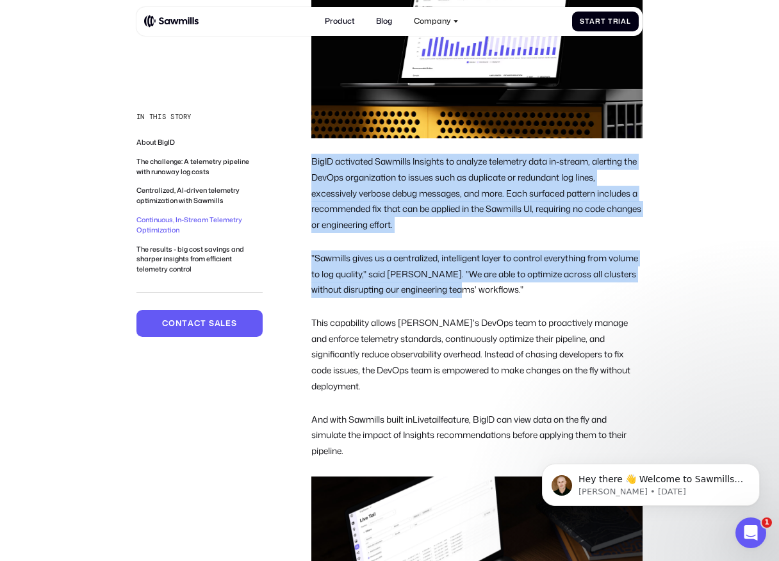
drag, startPoint x: 501, startPoint y: 287, endPoint x: 311, endPoint y: 150, distance: 234.0
click at [311, 150] on div "In this story About BigID The challenge: A telemetry pipeline with runaway log …" at bounding box center [389, 0] width 506 height 2476
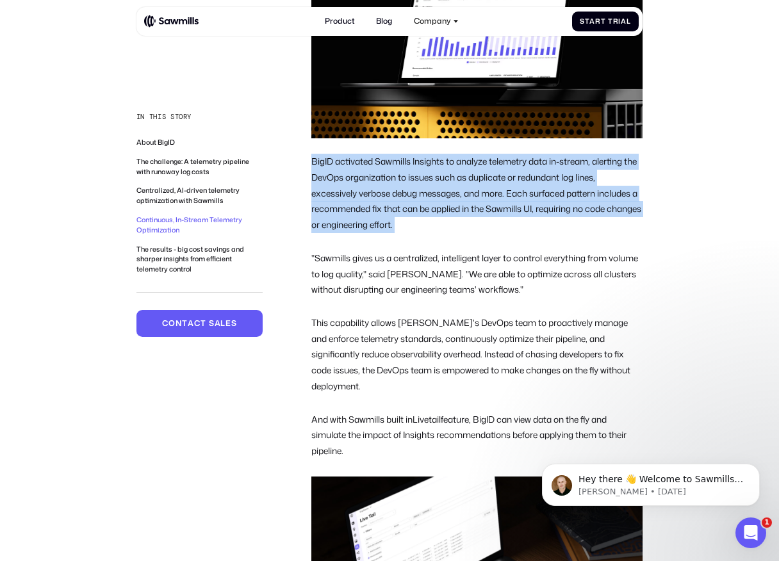
drag, startPoint x: 311, startPoint y: 150, endPoint x: 435, endPoint y: 226, distance: 145.4
click at [435, 226] on div "In this story About BigID The challenge: A telemetry pipeline with runaway log …" at bounding box center [389, 0] width 506 height 2476
click at [435, 226] on p "BigID activated Sawmills Insights to analyze telemetry data in-stream, alerting…" at bounding box center [476, 193] width 331 height 79
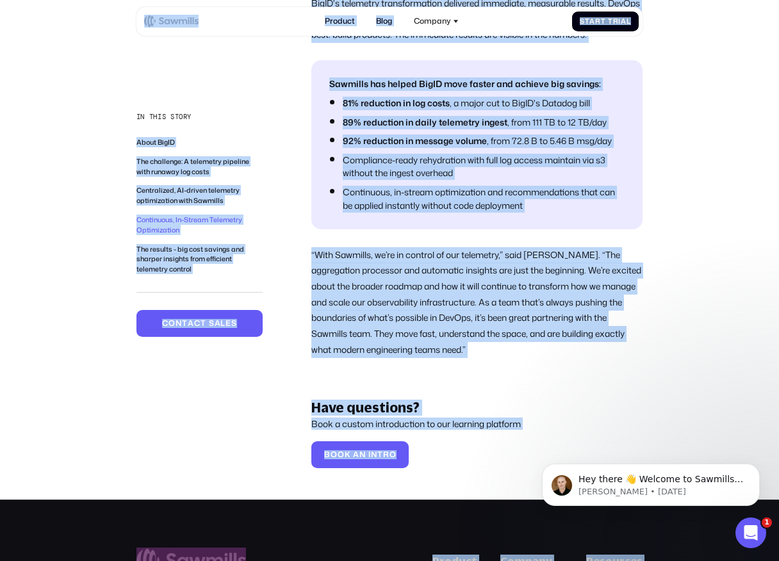
scroll to position [2843, 0]
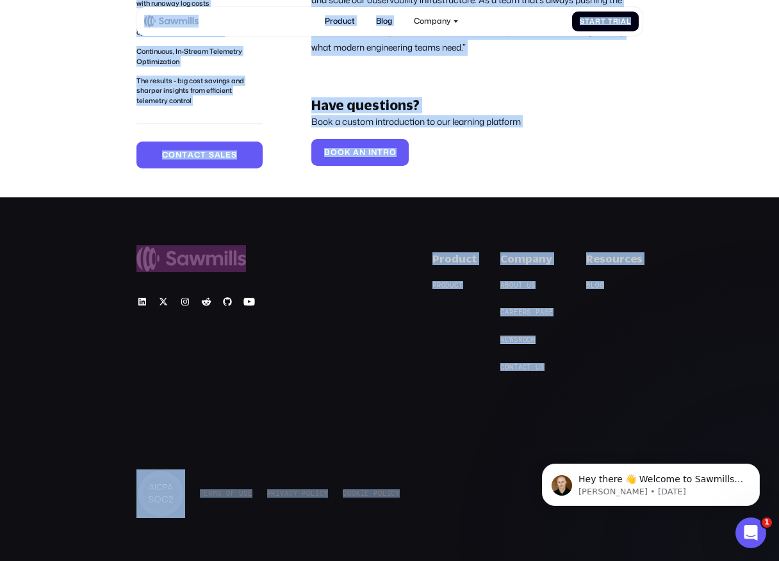
drag, startPoint x: 120, startPoint y: 9, endPoint x: 419, endPoint y: 510, distance: 583.2
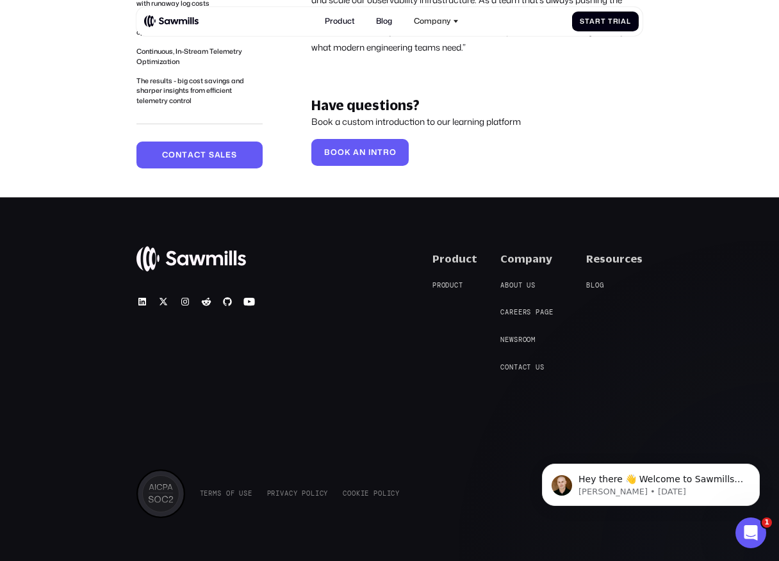
click at [419, 510] on div "© 2025 Sawmills Product P r o d u c t P r o d u c t Company A b o u t u s A b o…" at bounding box center [389, 387] width 779 height 381
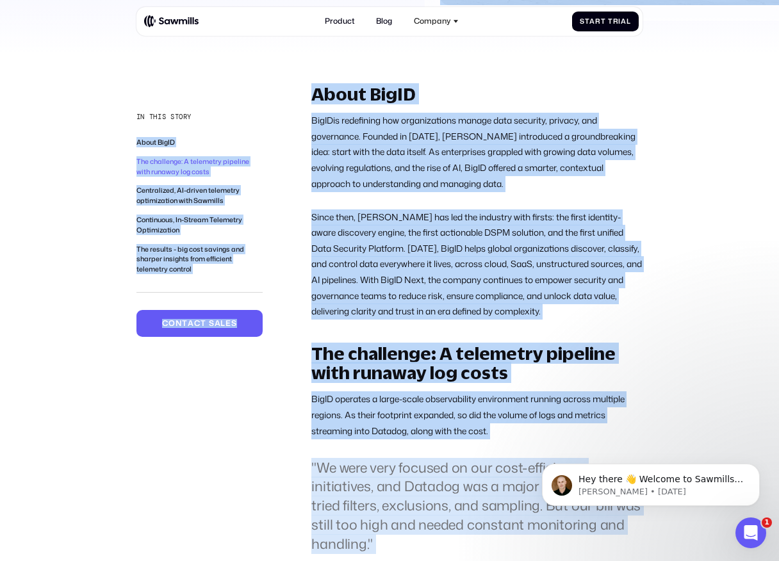
scroll to position [0, 0]
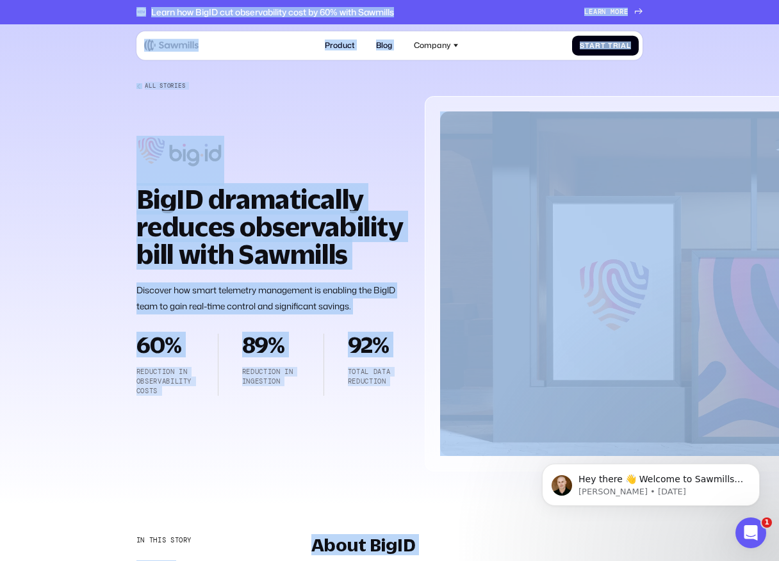
drag, startPoint x: 419, startPoint y: 510, endPoint x: 136, endPoint y: 10, distance: 574.1
click at [129, 10] on div "Learn how BigID cut observability cost by 60% with Sawmills L e a r n m o r e L…" at bounding box center [389, 12] width 779 height 24
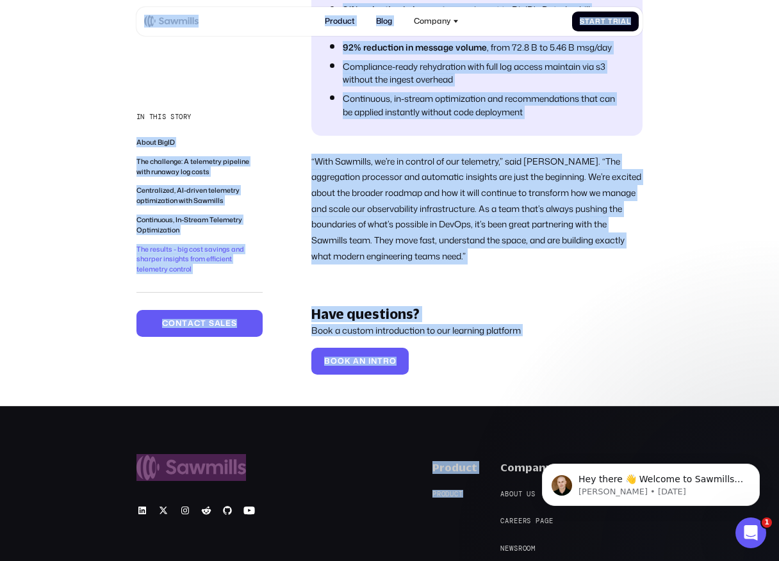
scroll to position [2637, 0]
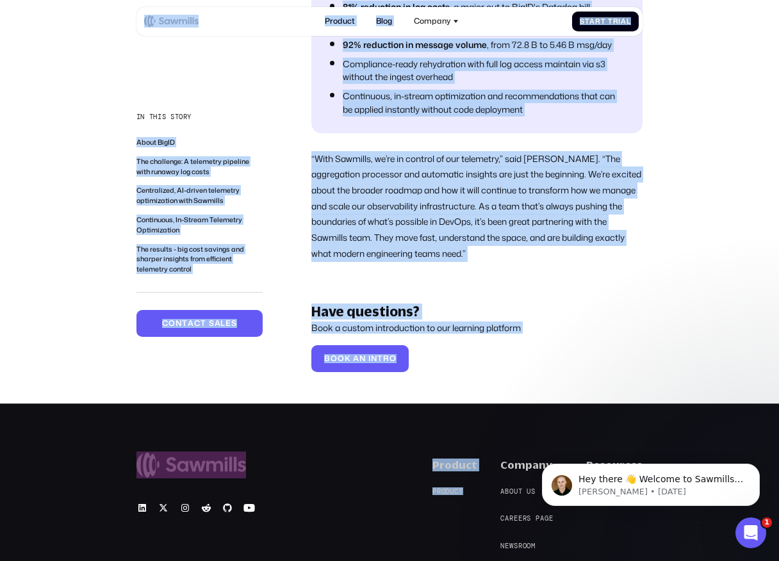
drag, startPoint x: 131, startPoint y: 12, endPoint x: 380, endPoint y: 532, distance: 577.4
click at [380, 532] on div "© 2025 Sawmills Product P r o d u c t P r o d u c t Company A b o u t u s A b o…" at bounding box center [389, 517] width 506 height 119
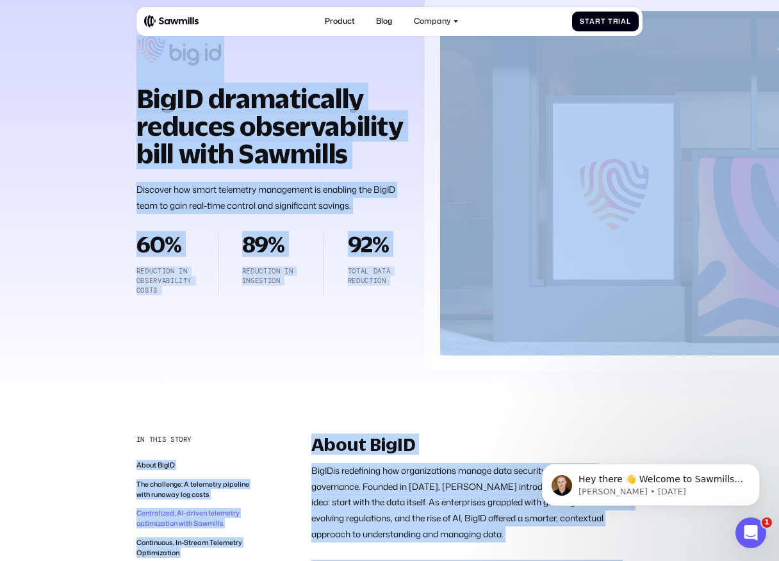
scroll to position [0, 0]
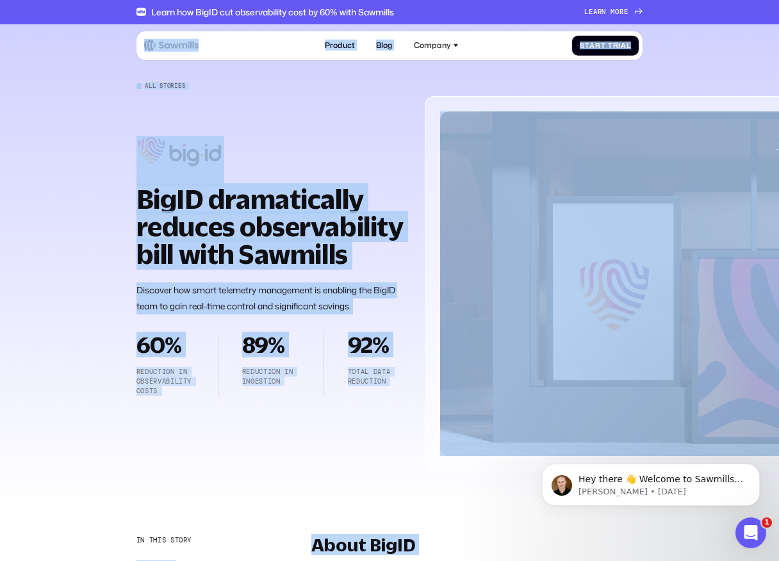
drag, startPoint x: 438, startPoint y: 523, endPoint x: 150, endPoint y: 31, distance: 569.7
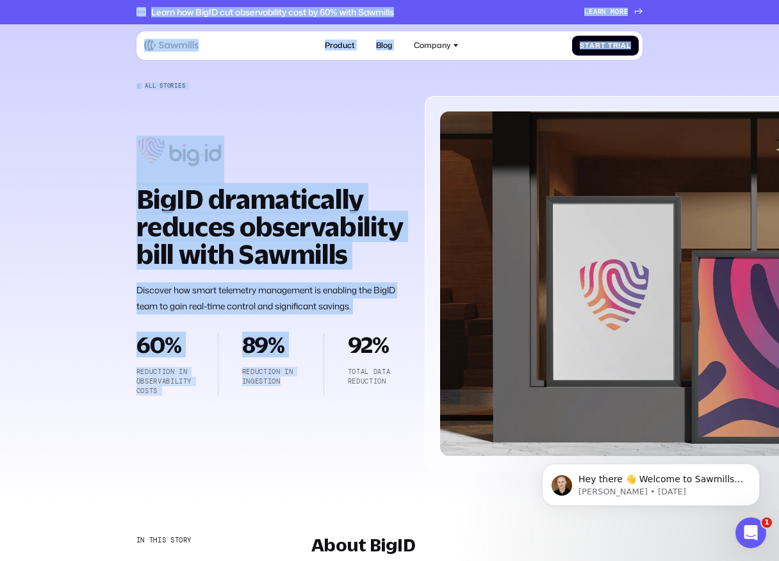
drag, startPoint x: 121, startPoint y: 12, endPoint x: 320, endPoint y: 462, distance: 492.2
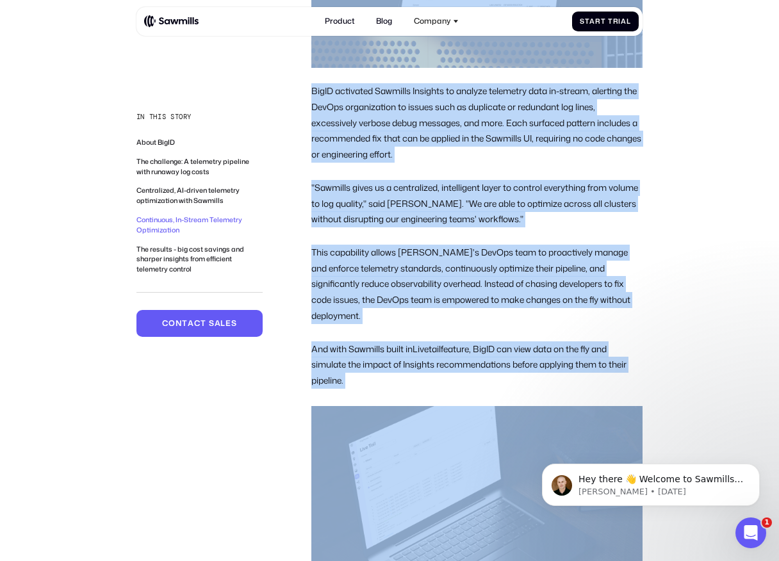
scroll to position [1966, 0]
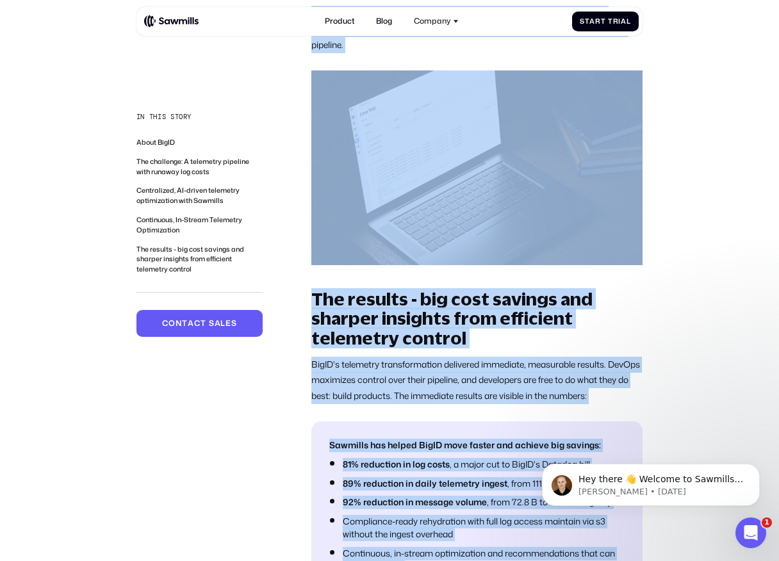
drag, startPoint x: 296, startPoint y: 171, endPoint x: 407, endPoint y: 556, distance: 401.1
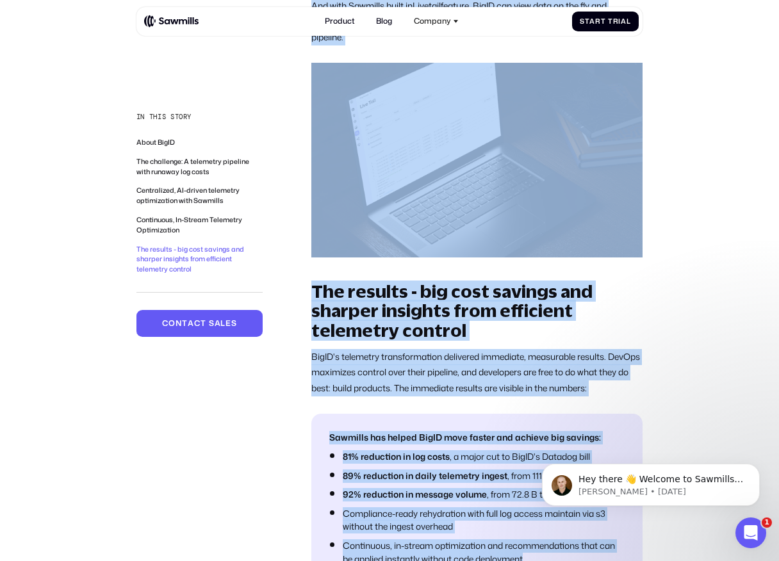
click at [415, 365] on p "BigID's telemetry transformation delivered immediate, measurable results. DevOp…" at bounding box center [476, 372] width 331 height 47
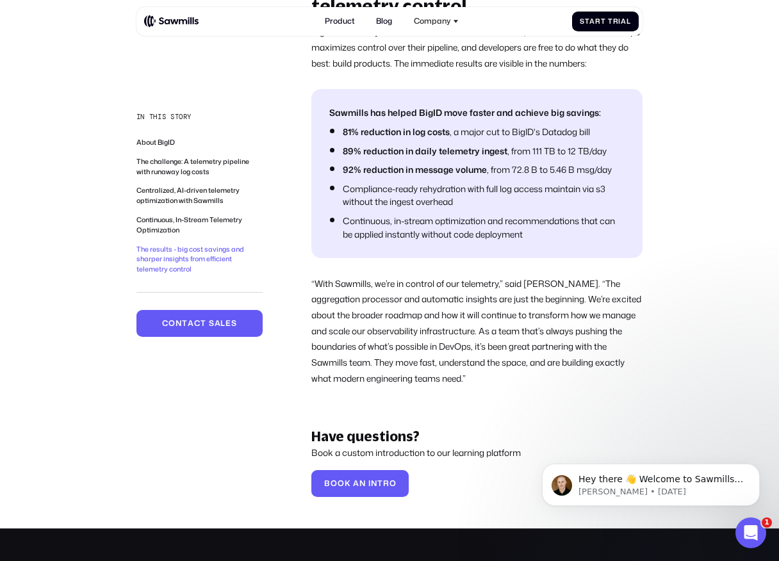
scroll to position [2511, 0]
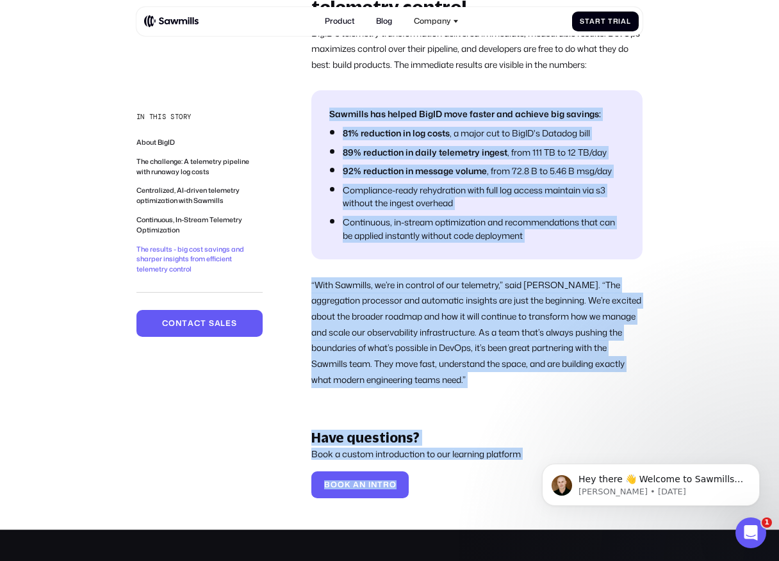
drag, startPoint x: 327, startPoint y: 95, endPoint x: 442, endPoint y: 468, distance: 390.1
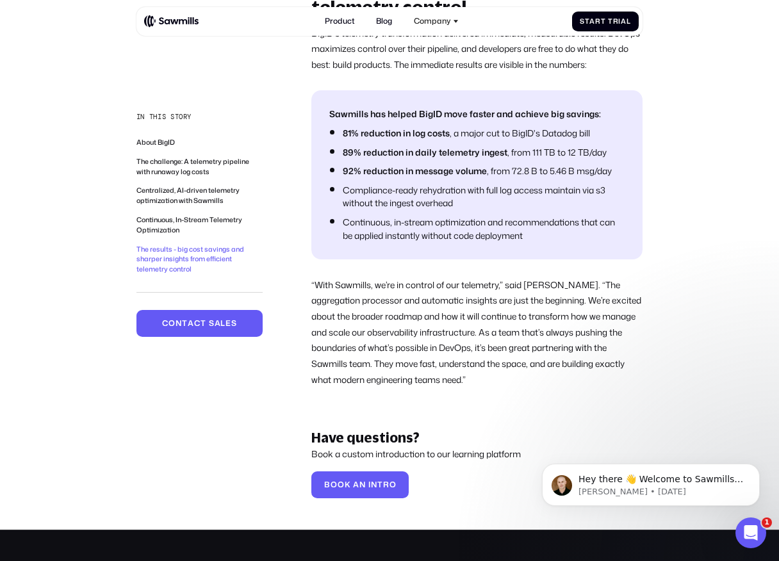
click at [442, 468] on div "Have questions? Book a custom introduction to our learning platform B o o k a n…" at bounding box center [476, 465] width 331 height 71
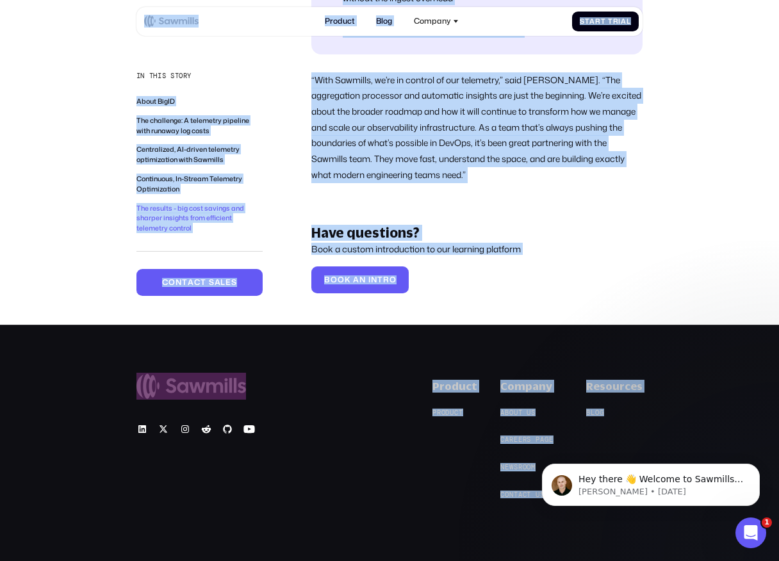
scroll to position [2843, 0]
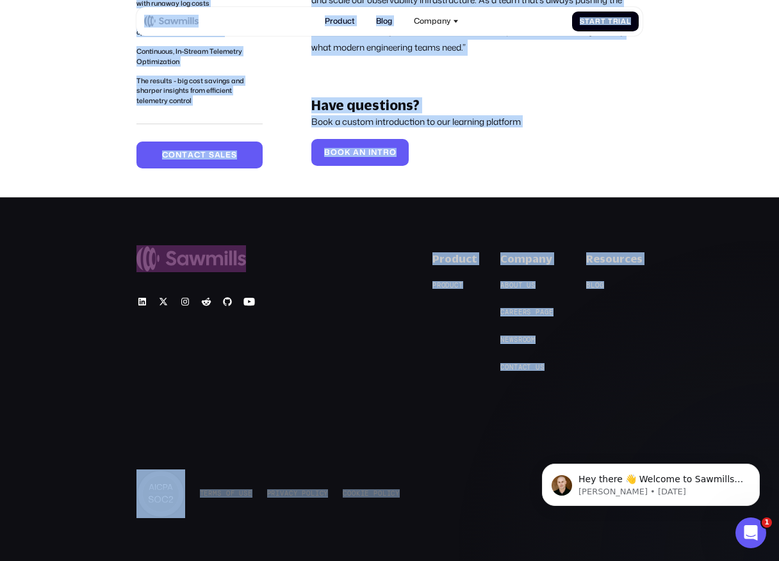
drag, startPoint x: 119, startPoint y: 5, endPoint x: 414, endPoint y: 494, distance: 570.5
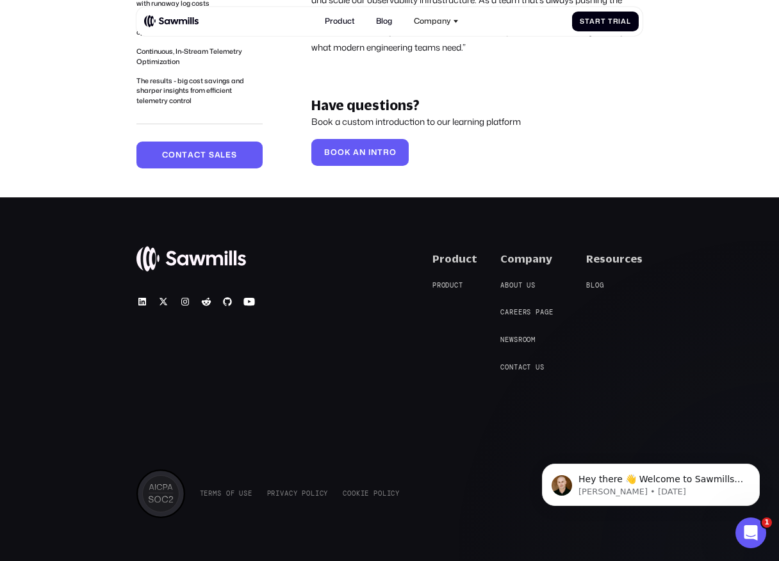
click at [414, 494] on div "T e r m s o f U s e T e r m s o f U s e P r i v a c y P o l i c y P r i v a c y…" at bounding box center [389, 493] width 506 height 49
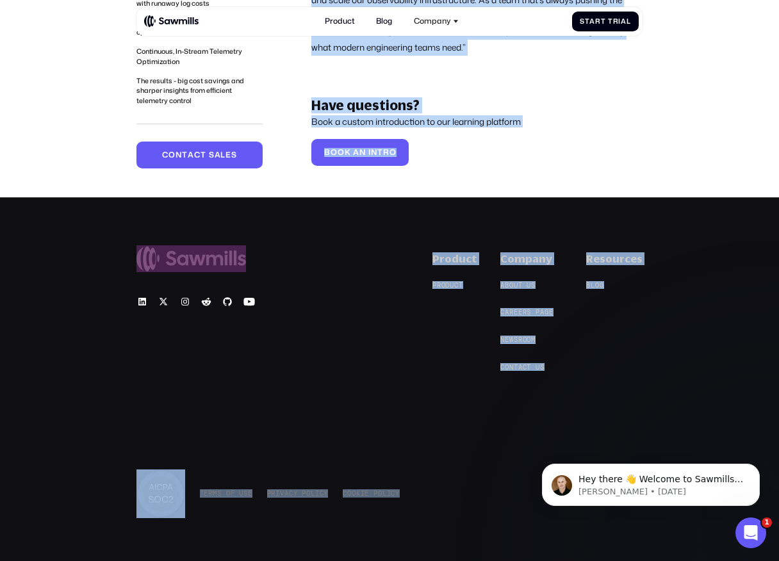
drag, startPoint x: 314, startPoint y: 154, endPoint x: 435, endPoint y: 515, distance: 380.7
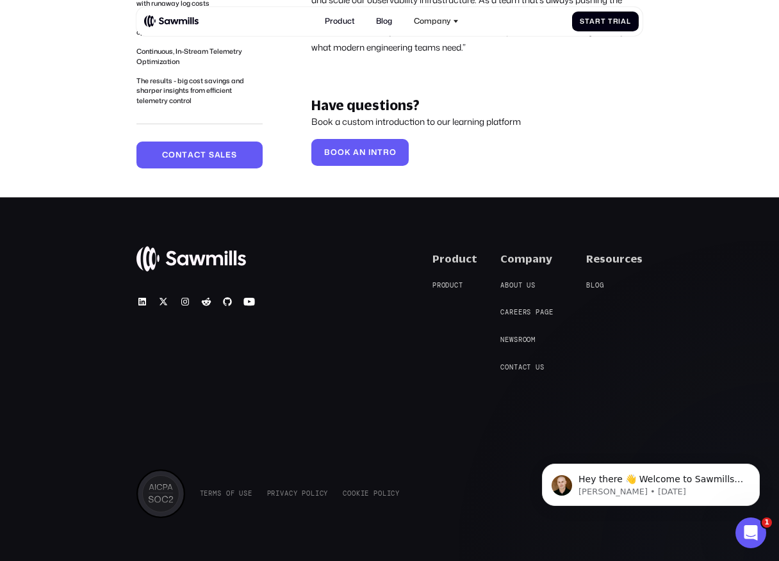
click at [435, 515] on div "© 2025 Sawmills Product P r o d u c t P r o d u c t Company A b o u t u s A b o…" at bounding box center [389, 387] width 779 height 381
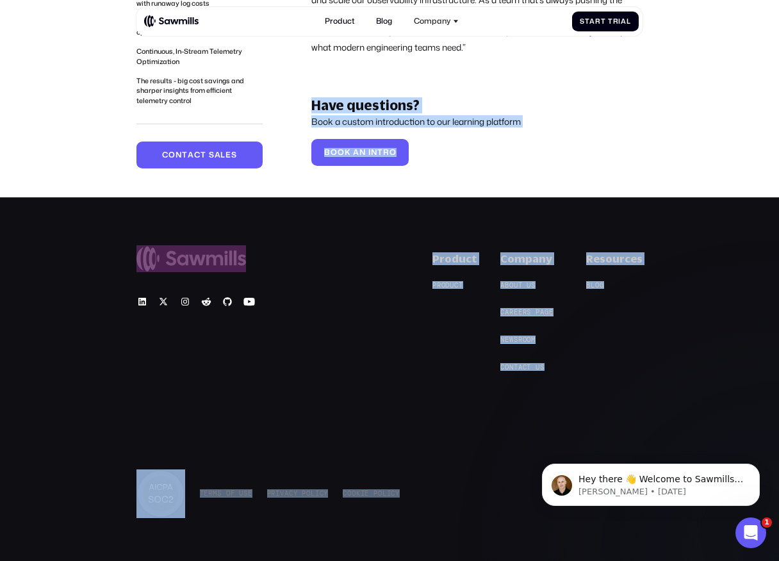
drag, startPoint x: 435, startPoint y: 515, endPoint x: 307, endPoint y: 61, distance: 472.3
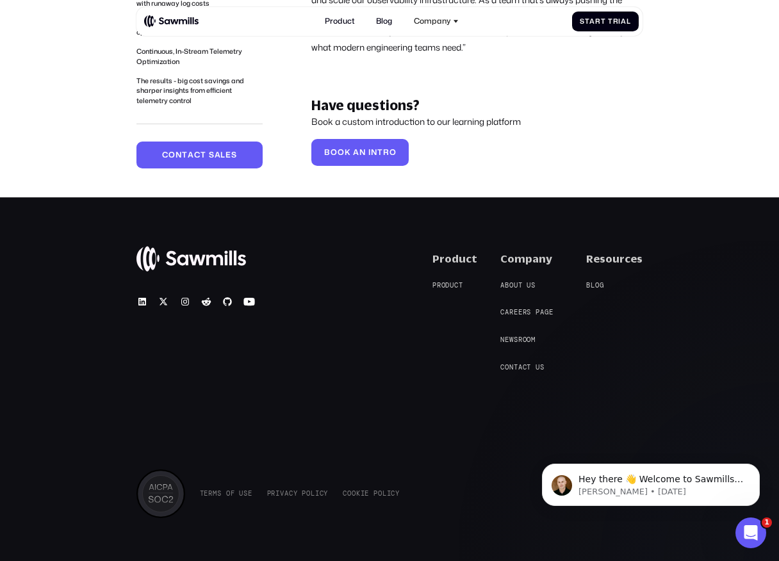
click at [369, 348] on div "© 2025 Sawmills Product P r o d u c t P r o d u c t Company A b o u t u s A b o…" at bounding box center [389, 311] width 506 height 119
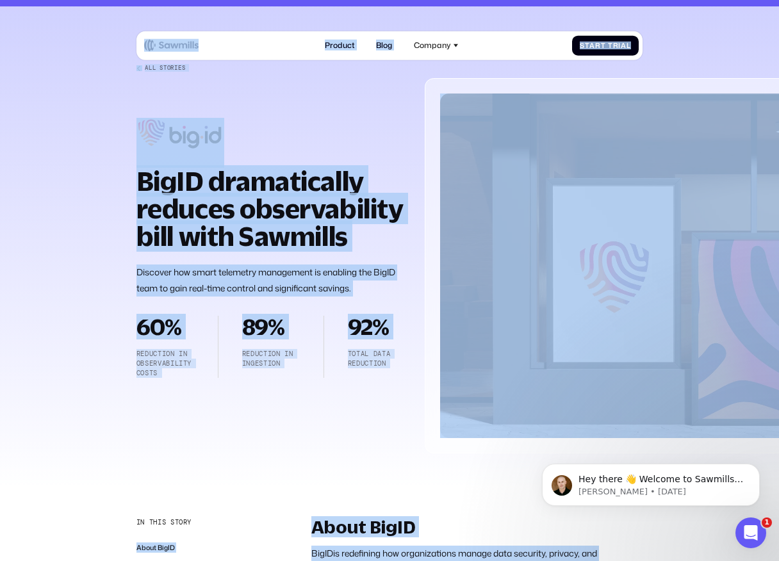
scroll to position [0, 0]
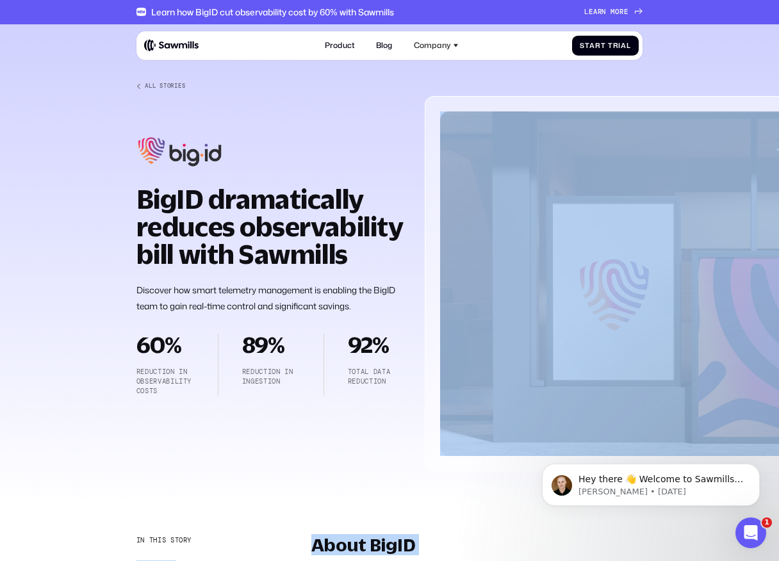
drag, startPoint x: 437, startPoint y: 460, endPoint x: 347, endPoint y: 462, distance: 90.3
click at [347, 462] on div "All Stories BigID dramatically reduces observability bill with Sawmills Discove…" at bounding box center [389, 277] width 506 height 388
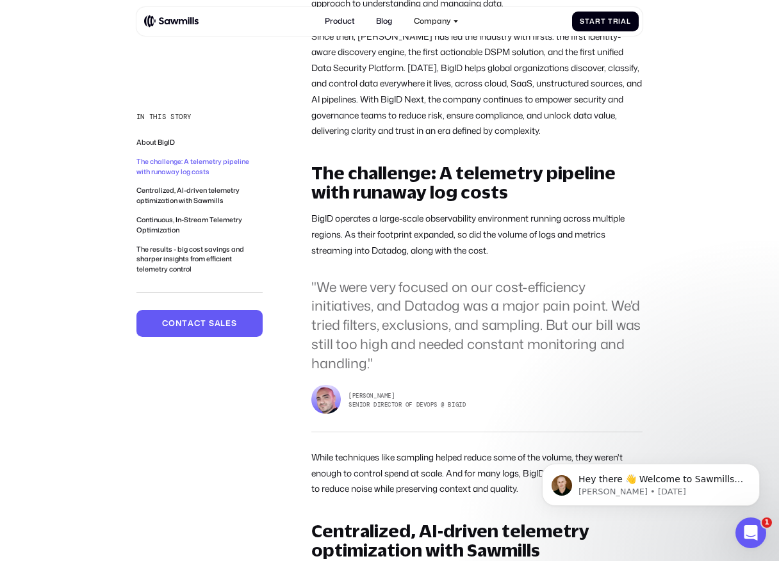
scroll to position [634, 0]
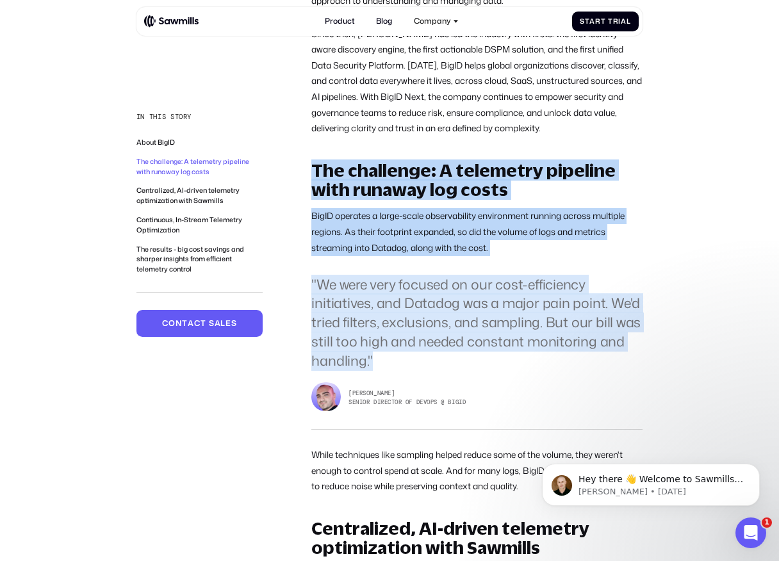
drag, startPoint x: 311, startPoint y: 160, endPoint x: 390, endPoint y: 357, distance: 212.6
click at [392, 357] on div "The challenge: A telemetry pipeline with runaway log costs BigID operates a lar…" at bounding box center [476, 328] width 331 height 334
click at [390, 357] on blockquote ""We were very focused on our cost-efficiency initiatives, and Datadog was a maj…" at bounding box center [476, 322] width 331 height 95
drag, startPoint x: 390, startPoint y: 357, endPoint x: 310, endPoint y: 148, distance: 224.2
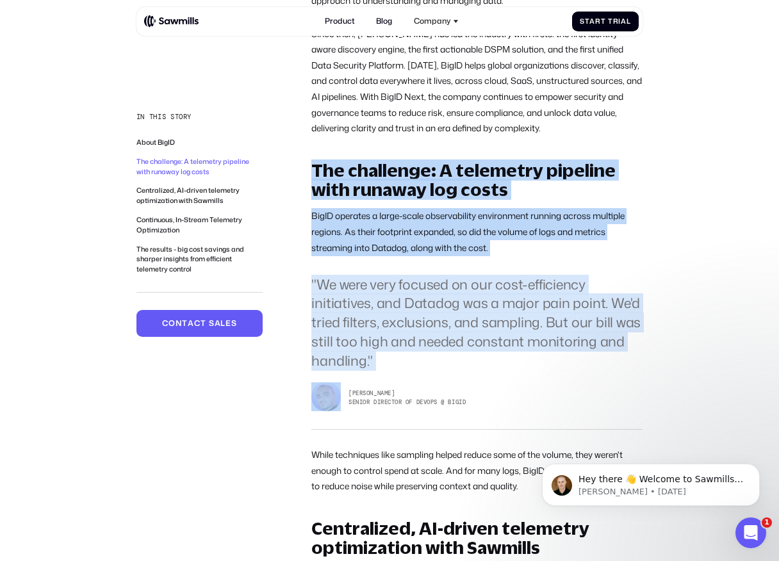
drag, startPoint x: 310, startPoint y: 148, endPoint x: 375, endPoint y: 370, distance: 231.6
click at [375, 370] on div "The challenge: A telemetry pipeline with runaway log costs BigID operates a lar…" at bounding box center [476, 328] width 331 height 334
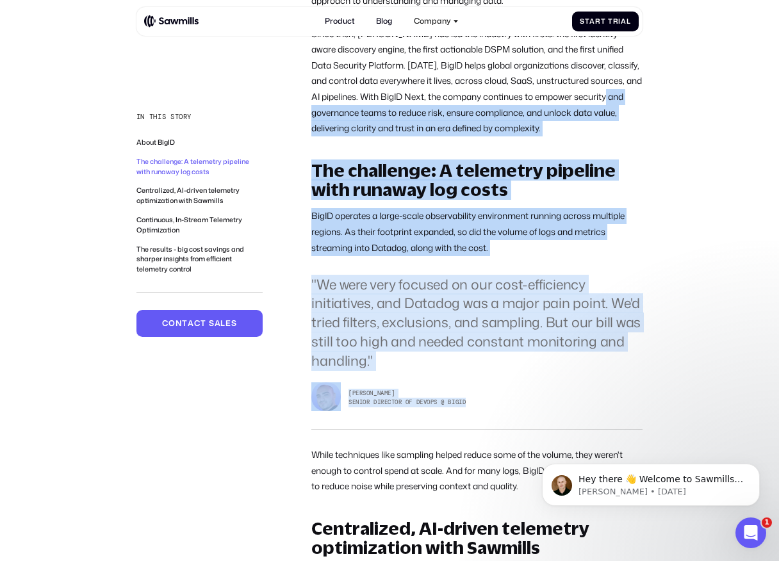
drag, startPoint x: 484, startPoint y: 417, endPoint x: 332, endPoint y: 118, distance: 335.6
click at [332, 118] on p "Since then, BigID has led the industry with firsts: the first identity-aware di…" at bounding box center [476, 81] width 331 height 110
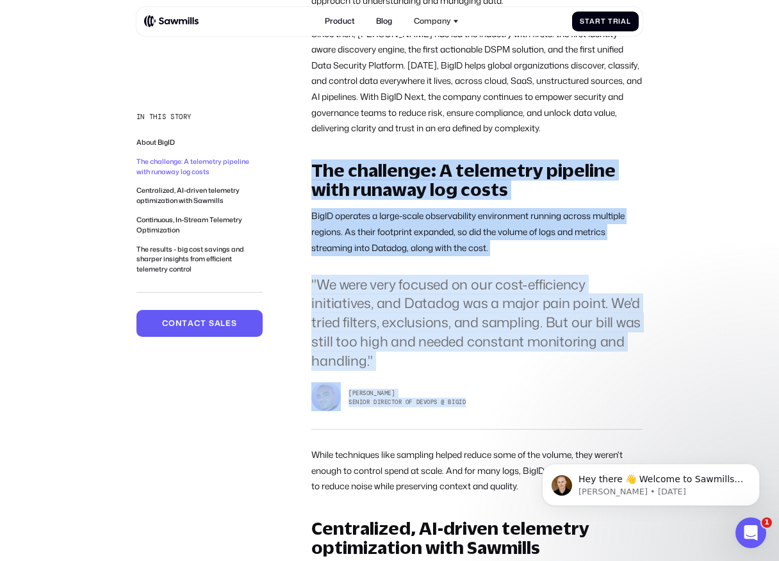
drag, startPoint x: 311, startPoint y: 163, endPoint x: 465, endPoint y: 423, distance: 302.6
click at [465, 423] on div "The challenge: A telemetry pipeline with runaway log costs BigID operates a lar…" at bounding box center [476, 328] width 331 height 334
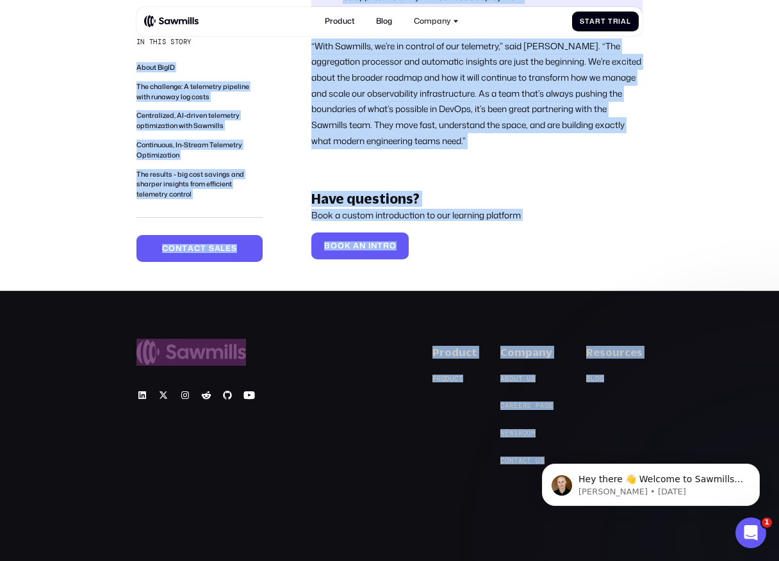
scroll to position [2843, 0]
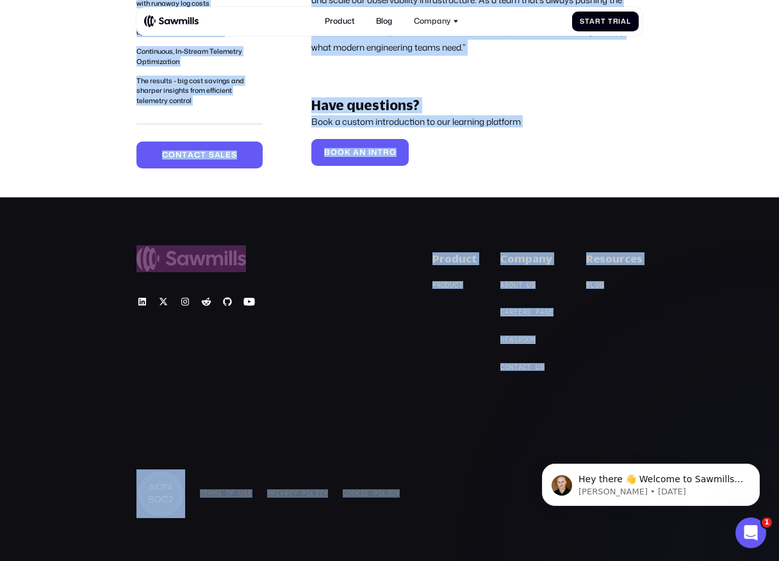
drag, startPoint x: 117, startPoint y: 124, endPoint x: 396, endPoint y: 516, distance: 481.7
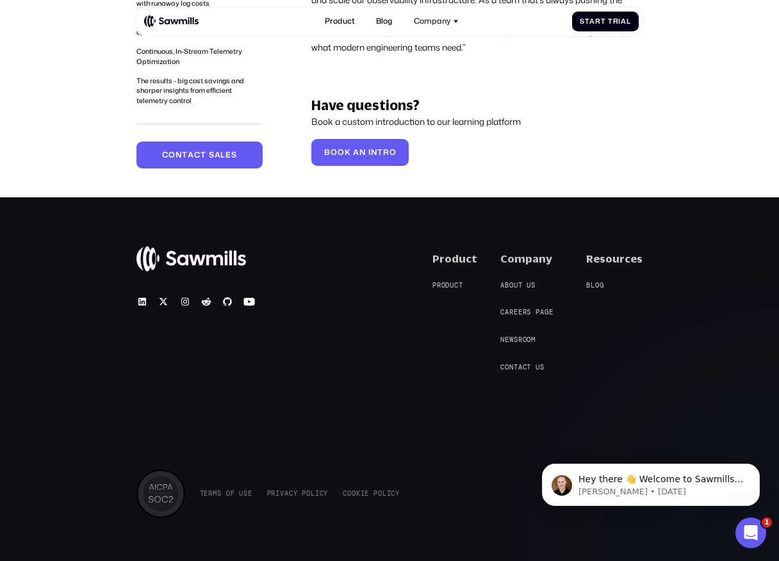
click at [396, 516] on div "© 2025 Sawmills Product P r o d u c t P r o d u c t Company A b o u t u s A b o…" at bounding box center [389, 387] width 779 height 381
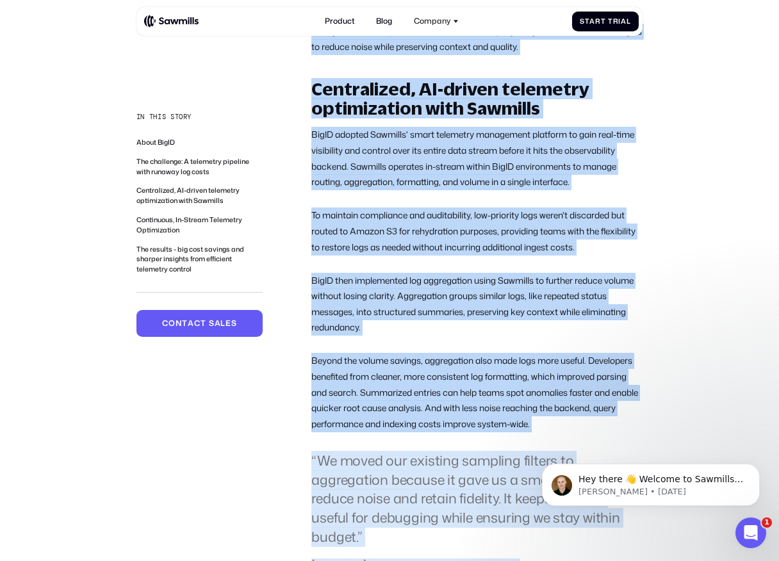
scroll to position [0, 0]
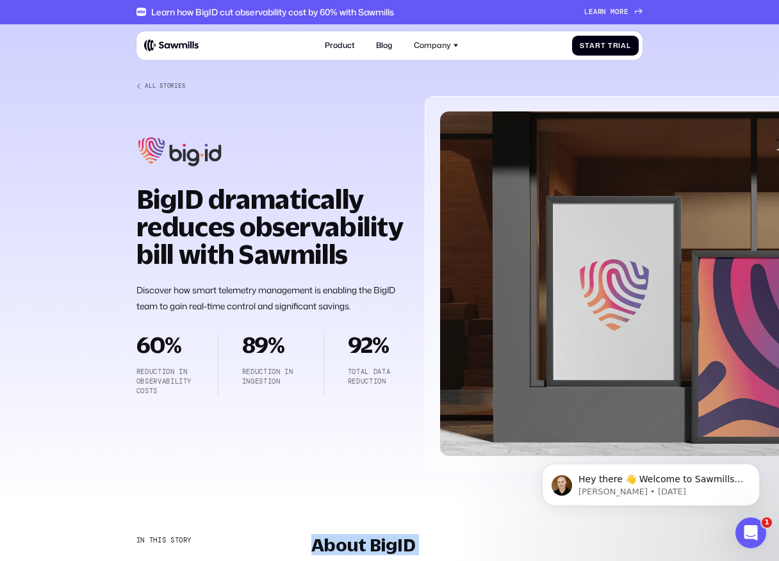
drag, startPoint x: 400, startPoint y: 519, endPoint x: 320, endPoint y: 522, distance: 80.1
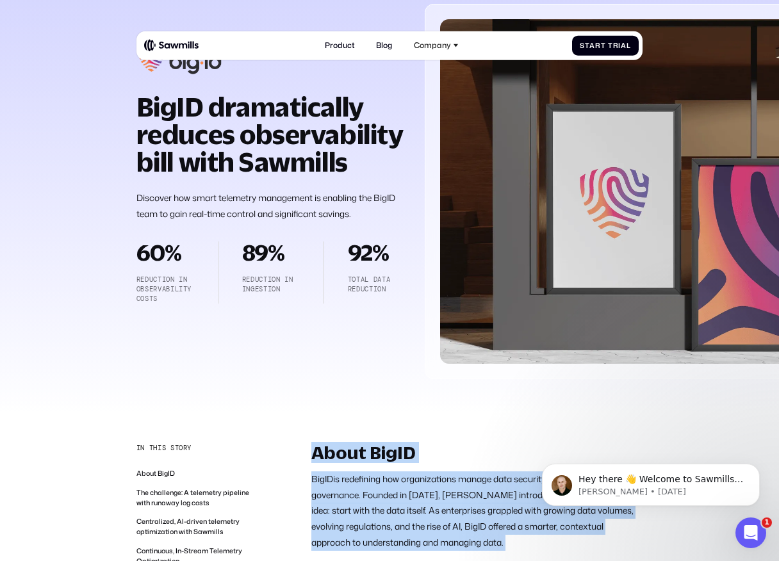
scroll to position [394, 0]
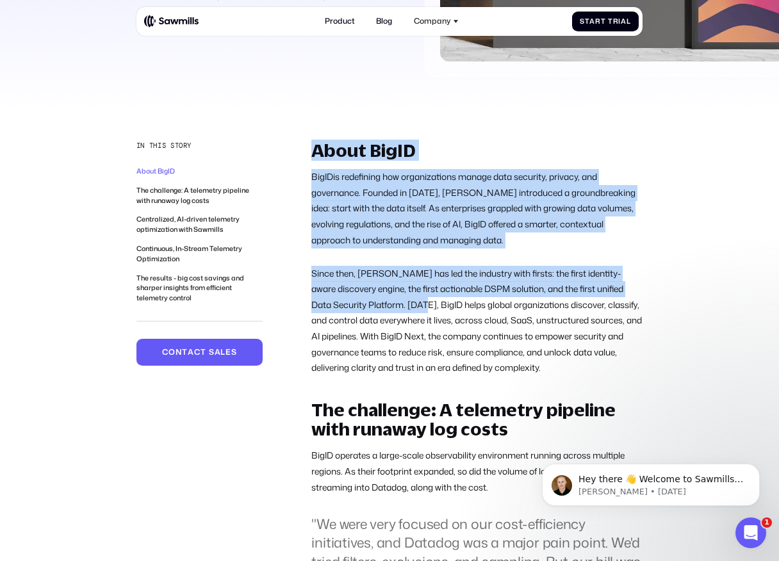
drag, startPoint x: 310, startPoint y: 135, endPoint x: 389, endPoint y: 297, distance: 180.1
click at [389, 297] on p "Since then, BigID has led the industry with firsts: the first identity-aware di…" at bounding box center [476, 321] width 331 height 110
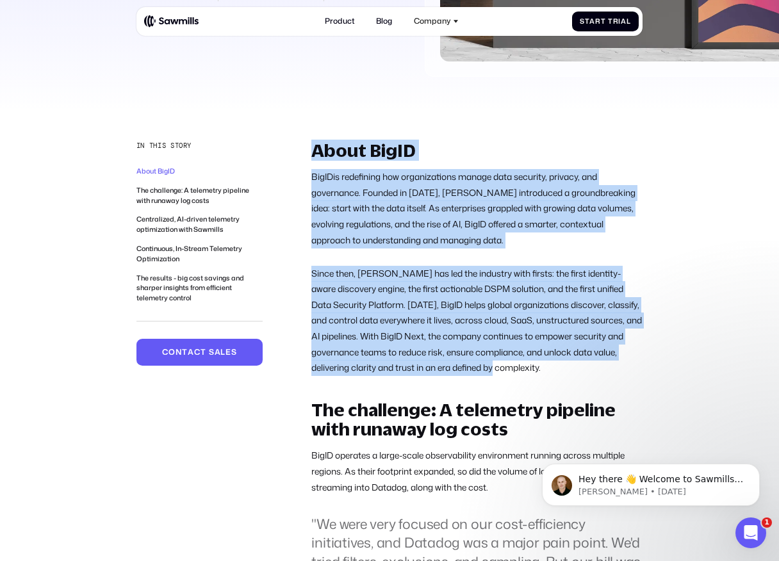
drag, startPoint x: 312, startPoint y: 145, endPoint x: 537, endPoint y: 366, distance: 314.7
click at [537, 366] on div "About BigID BigID is redefining how organizations manage data security, privacy…" at bounding box center [476, 258] width 331 height 235
click at [537, 366] on p "Since then, BigID has led the industry with firsts: the first identity-aware di…" at bounding box center [476, 321] width 331 height 110
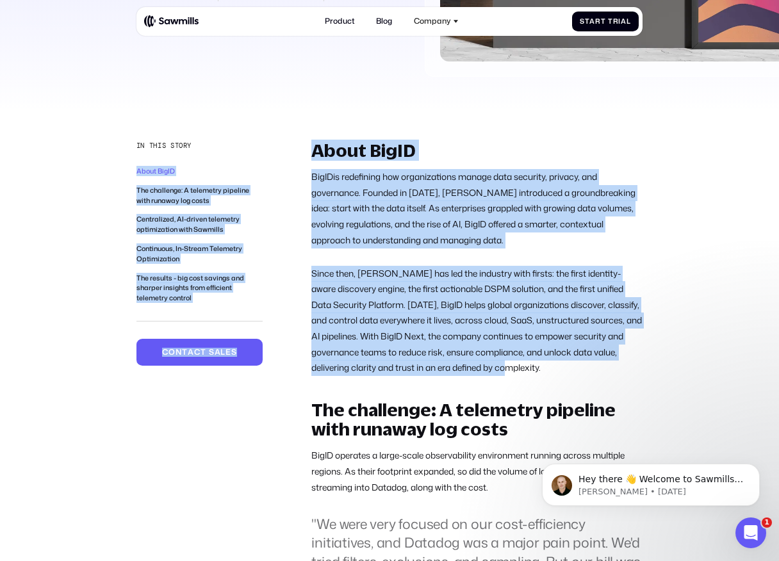
drag, startPoint x: 547, startPoint y: 370, endPoint x: 364, endPoint y: 110, distance: 317.6
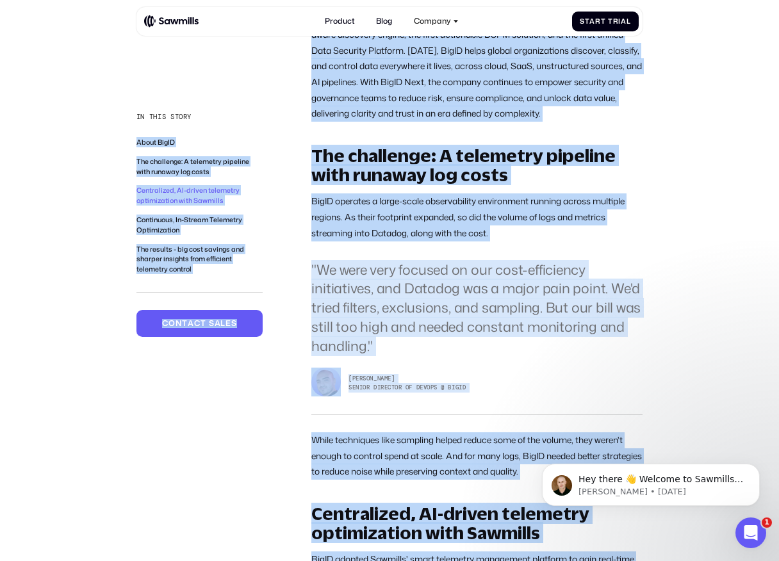
scroll to position [0, 0]
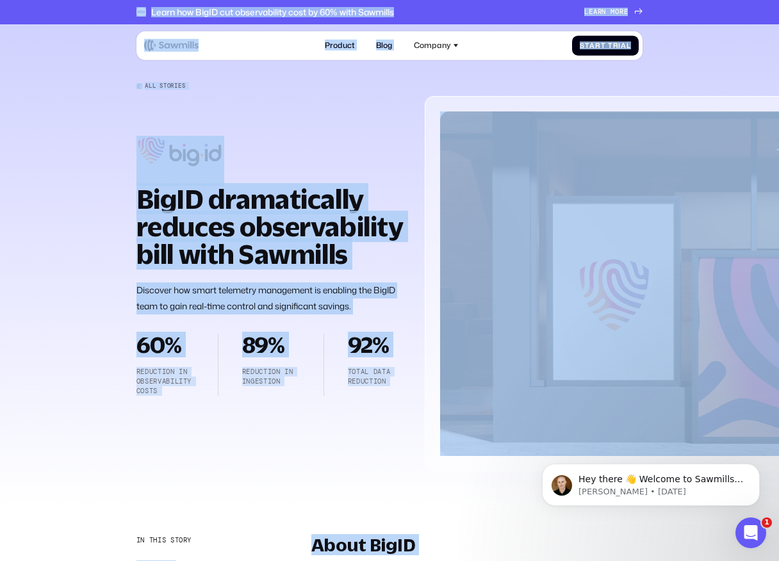
drag, startPoint x: 462, startPoint y: 536, endPoint x: 127, endPoint y: 9, distance: 624.4
click at [127, 10] on div "Learn how BigID cut observability cost by 60% with Sawmills L e a r n m o r e L…" at bounding box center [389, 12] width 779 height 24
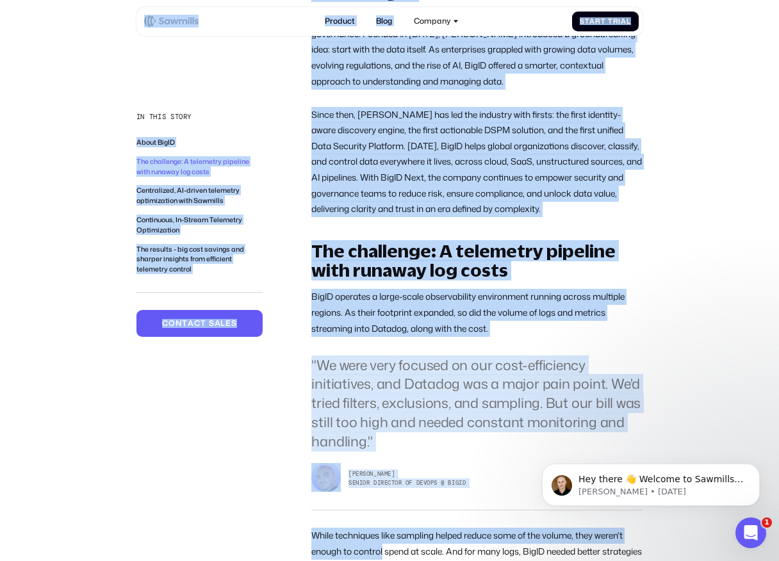
scroll to position [784, 0]
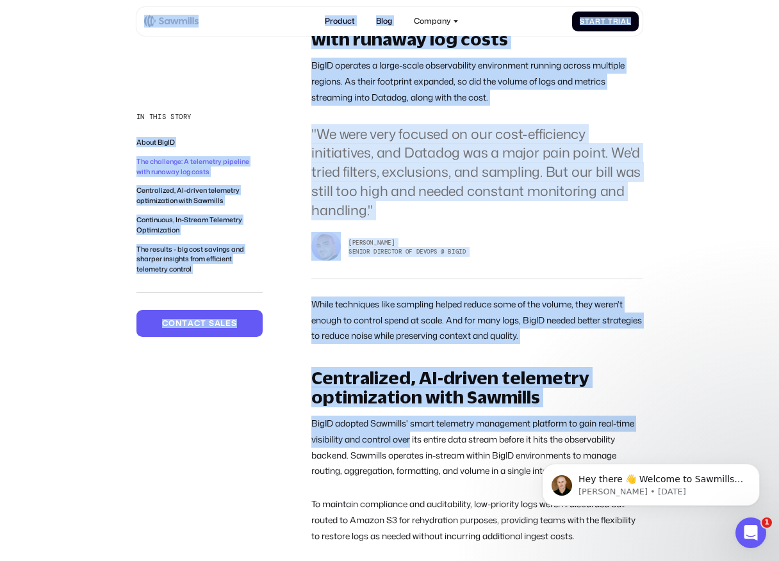
drag, startPoint x: 127, startPoint y: 10, endPoint x: 393, endPoint y: 453, distance: 517.2
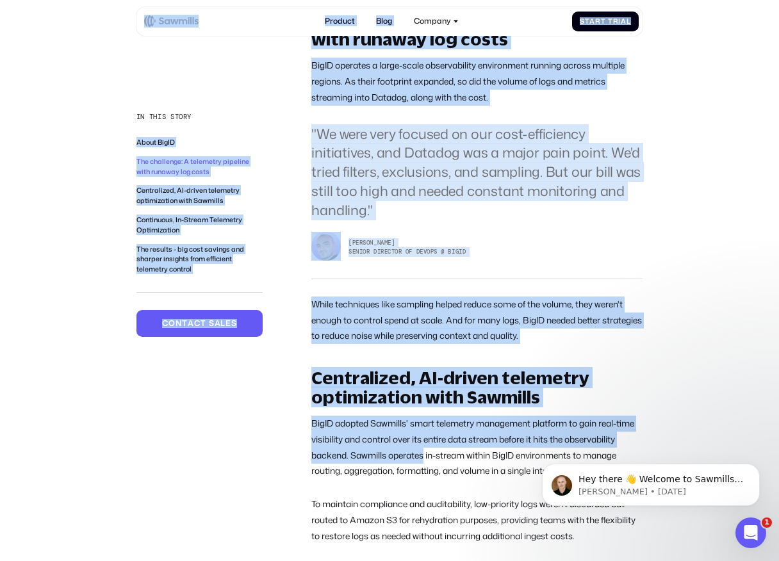
click at [393, 453] on p "BigID adopted Sawmills' smart telemetry management platform to gain real-time v…" at bounding box center [476, 447] width 331 height 63
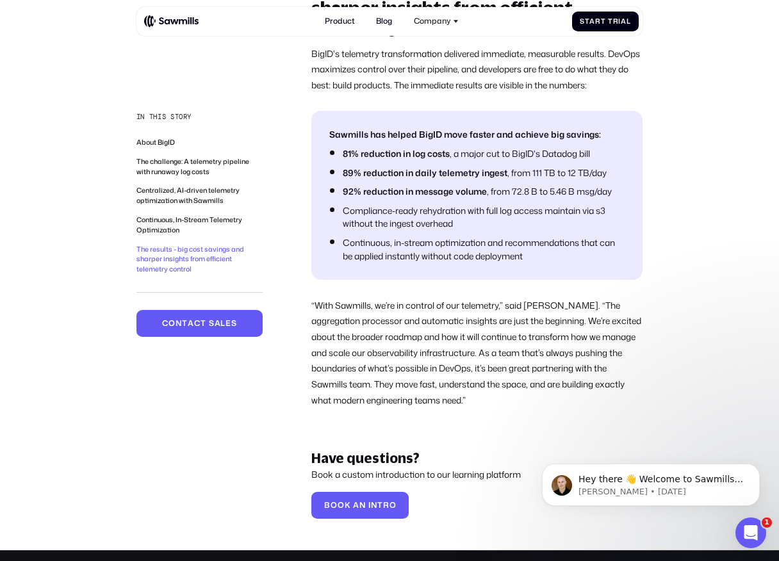
scroll to position [2577, 0]
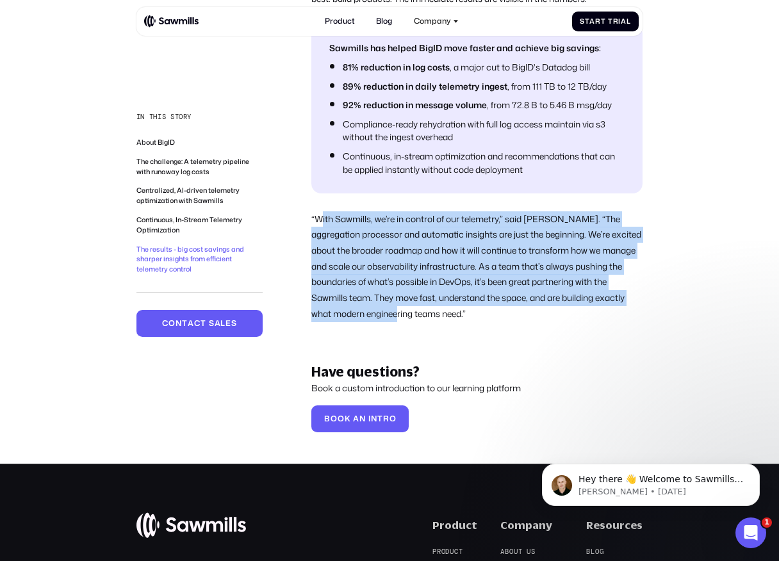
drag, startPoint x: 323, startPoint y: 198, endPoint x: 434, endPoint y: 299, distance: 150.0
click at [434, 299] on p "“With Sawmills, we’re in control of our telemetry,” said Avior. “The aggregatio…" at bounding box center [476, 266] width 331 height 110
drag, startPoint x: 449, startPoint y: 302, endPoint x: 348, endPoint y: 208, distance: 137.3
click at [348, 211] on p "“With Sawmills, we’re in control of our telemetry,” said Avior. “The aggregatio…" at bounding box center [476, 266] width 331 height 110
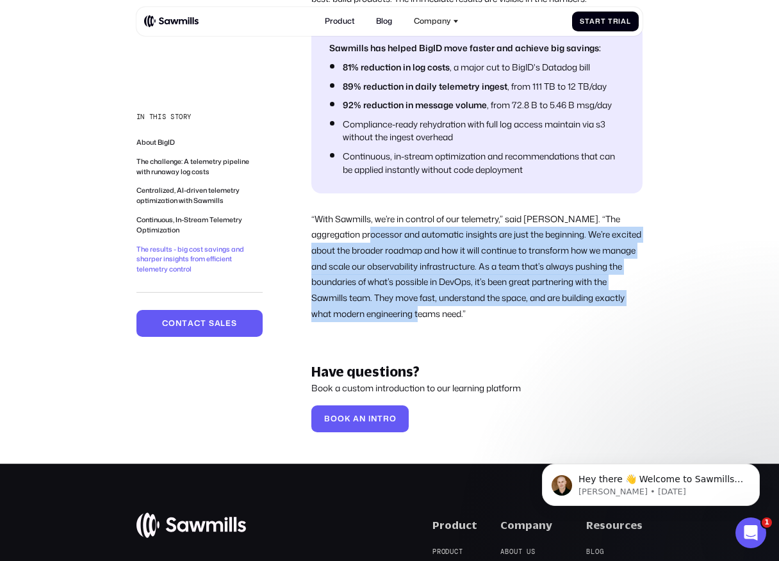
drag, startPoint x: 354, startPoint y: 222, endPoint x: 461, endPoint y: 295, distance: 129.5
click at [461, 295] on p "“With Sawmills, we’re in control of our telemetry,” said Avior. “The aggregatio…" at bounding box center [476, 266] width 331 height 110
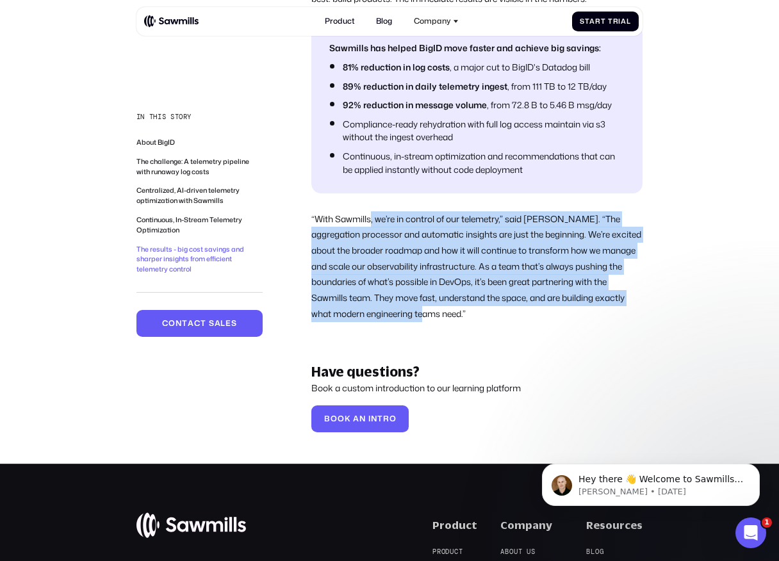
drag, startPoint x: 466, startPoint y: 297, endPoint x: 371, endPoint y: 202, distance: 134.5
click at [371, 211] on p "“With Sawmills, we’re in control of our telemetry,” said Avior. “The aggregatio…" at bounding box center [476, 266] width 331 height 110
drag, startPoint x: 321, startPoint y: 204, endPoint x: 464, endPoint y: 298, distance: 170.5
click at [464, 298] on p "“With Sawmills, we’re in control of our telemetry,” said Avior. “The aggregatio…" at bounding box center [476, 266] width 331 height 110
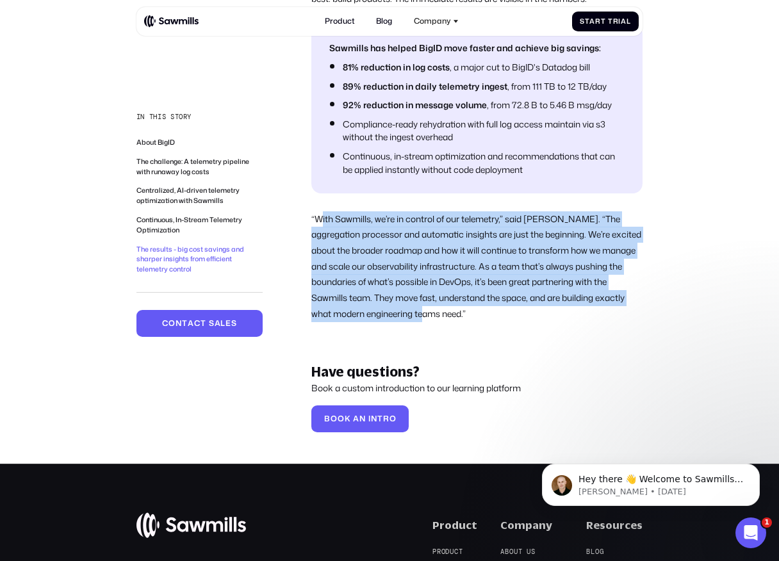
click at [464, 298] on p "“With Sawmills, we’re in control of our telemetry,” said Avior. “The aggregatio…" at bounding box center [476, 266] width 331 height 110
drag, startPoint x: 464, startPoint y: 298, endPoint x: 312, endPoint y: 197, distance: 182.0
click at [312, 211] on p "“With Sawmills, we’re in control of our telemetry,” said Avior. “The aggregatio…" at bounding box center [476, 266] width 331 height 110
drag, startPoint x: 314, startPoint y: 199, endPoint x: 451, endPoint y: 304, distance: 172.6
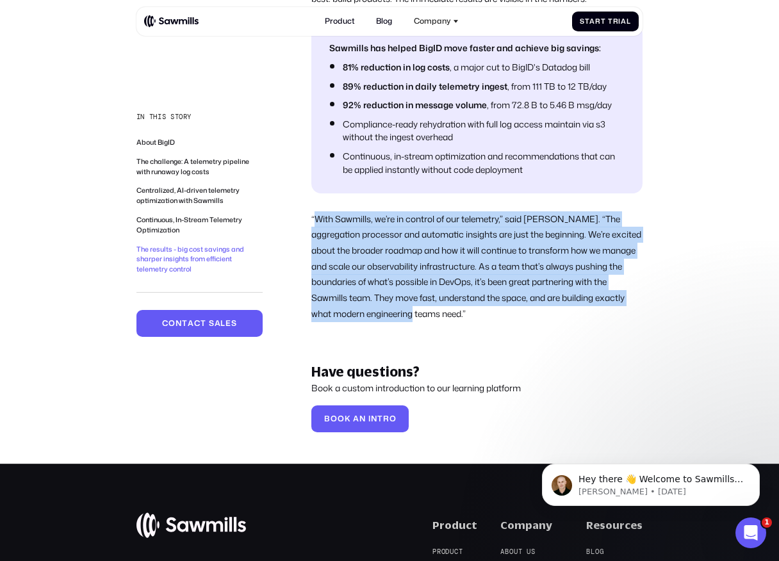
click at [451, 304] on p "“With Sawmills, we’re in control of our telemetry,” said Avior. “The aggregatio…" at bounding box center [476, 266] width 331 height 110
drag, startPoint x: 464, startPoint y: 298, endPoint x: 318, endPoint y: 198, distance: 176.9
click at [318, 211] on p "“With Sawmills, we’re in control of our telemetry,” said Avior. “The aggregatio…" at bounding box center [476, 266] width 331 height 110
drag, startPoint x: 318, startPoint y: 198, endPoint x: 462, endPoint y: 304, distance: 178.1
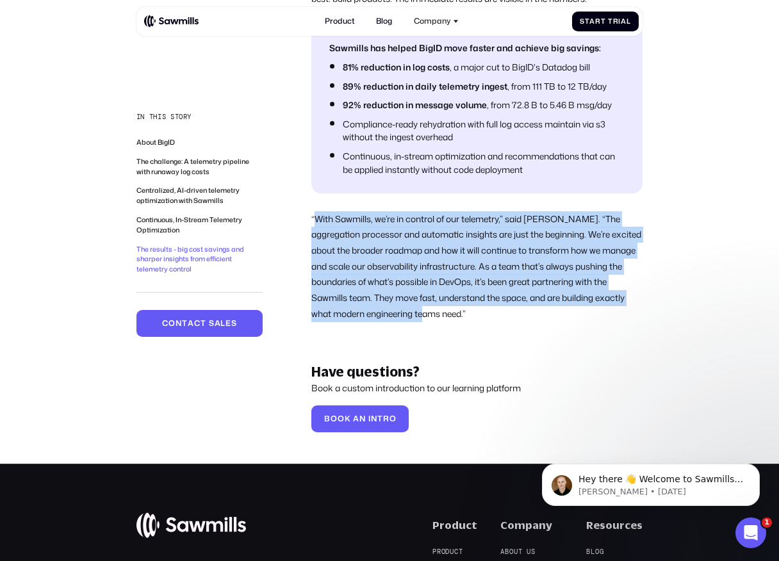
click at [462, 304] on p "“With Sawmills, we’re in control of our telemetry,” said Avior. “The aggregatio…" at bounding box center [476, 266] width 331 height 110
drag, startPoint x: 467, startPoint y: 300, endPoint x: 318, endPoint y: 206, distance: 176.8
click at [318, 211] on p "“With Sawmills, we’re in control of our telemetry,” said Avior. “The aggregatio…" at bounding box center [476, 266] width 331 height 110
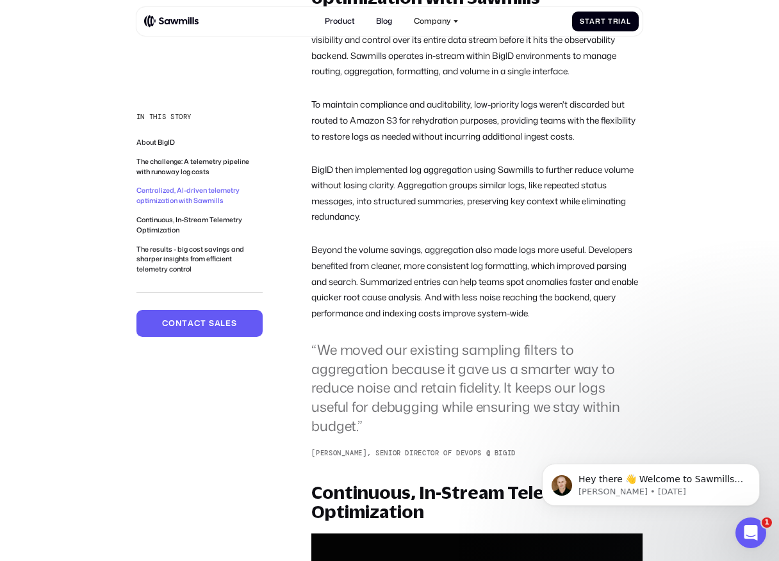
scroll to position [1229, 0]
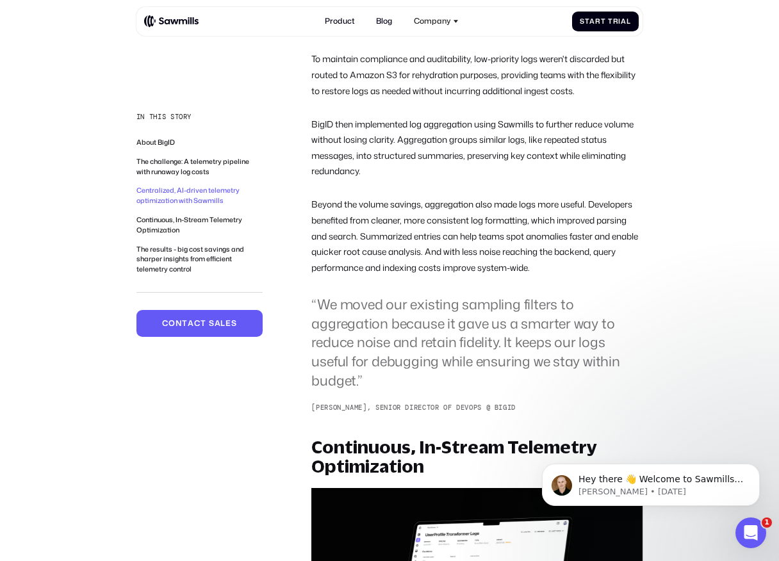
click at [329, 227] on p "Beyond the volume savings, aggregation also made logs more useful. Developers b…" at bounding box center [476, 236] width 331 height 79
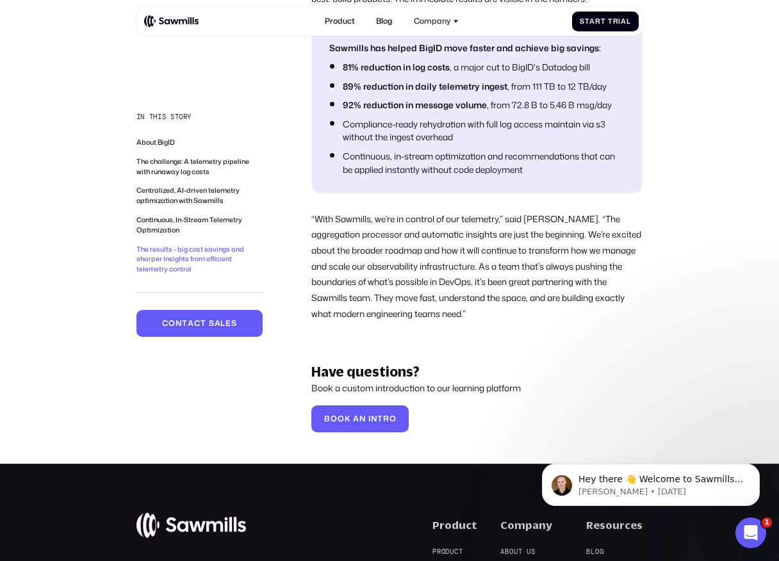
scroll to position [2549, 0]
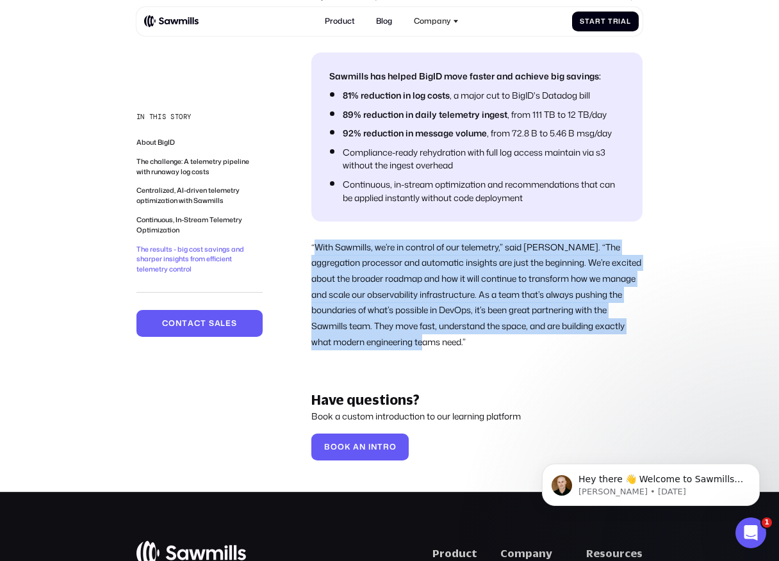
drag, startPoint x: 314, startPoint y: 228, endPoint x: 466, endPoint y: 326, distance: 180.6
click at [466, 326] on p "“With Sawmills, we’re in control of our telemetry,” said Avior. “The aggregatio…" at bounding box center [476, 294] width 331 height 110
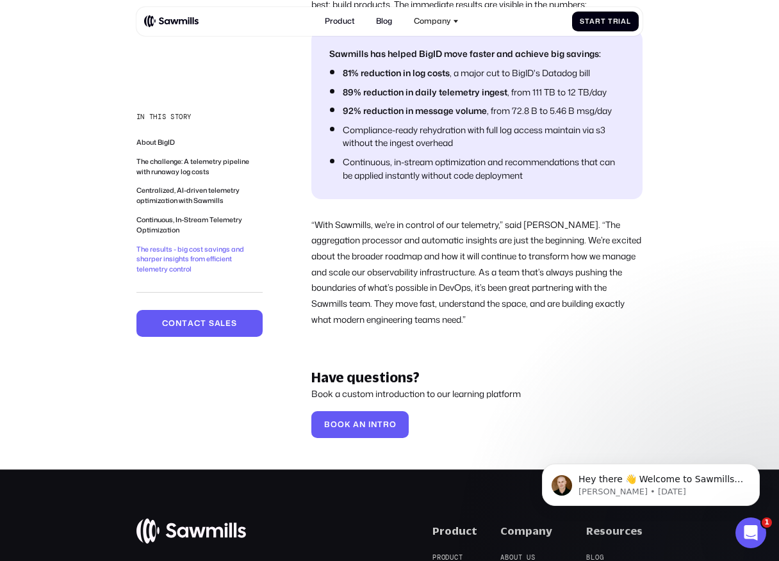
scroll to position [2563, 0]
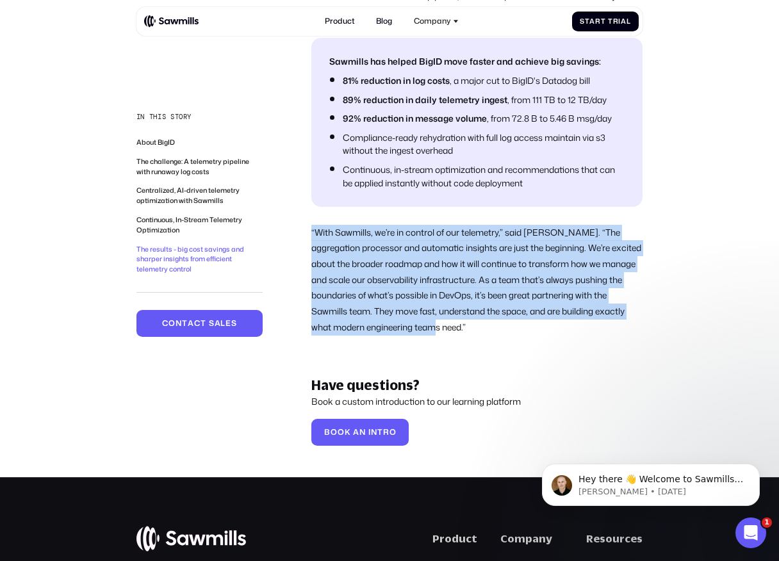
drag, startPoint x: 469, startPoint y: 311, endPoint x: 303, endPoint y: 214, distance: 192.5
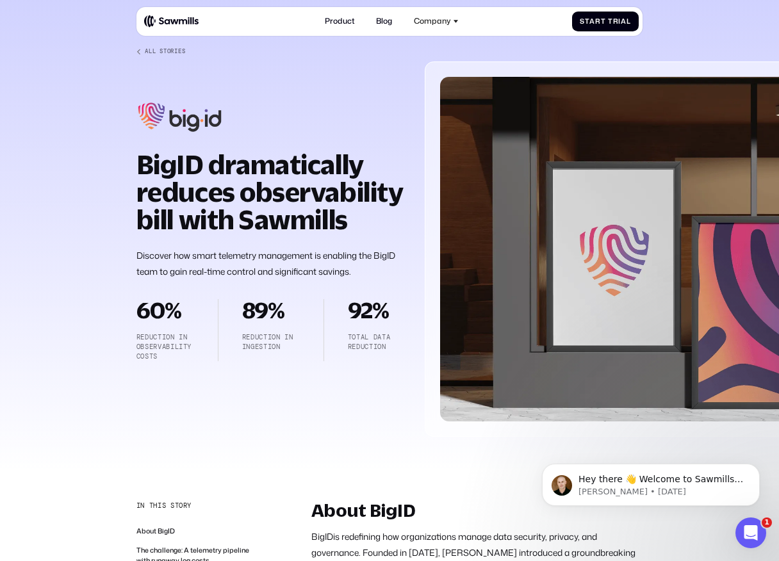
scroll to position [0, 0]
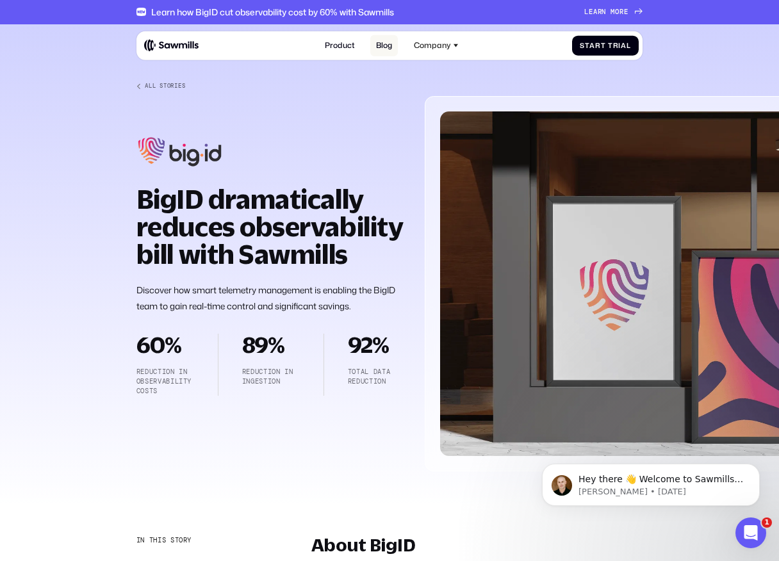
click at [382, 40] on link "Blog" at bounding box center [384, 45] width 28 height 21
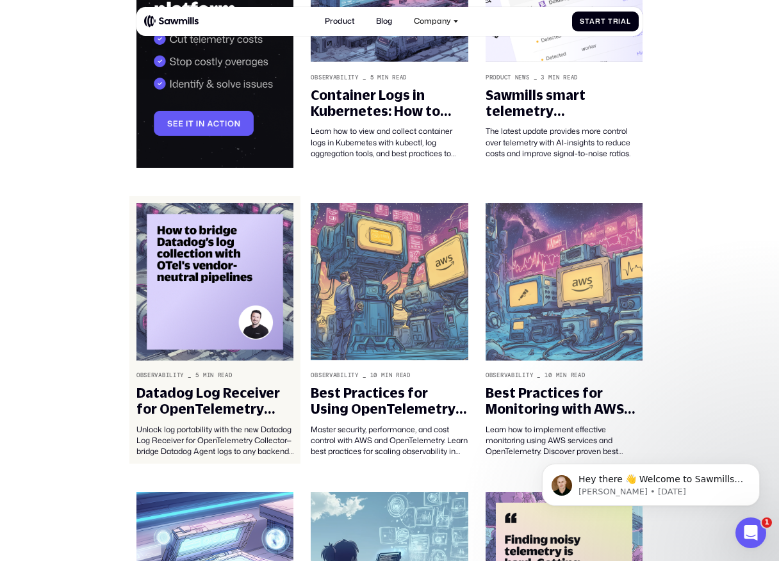
click at [190, 323] on img at bounding box center [214, 282] width 157 height 158
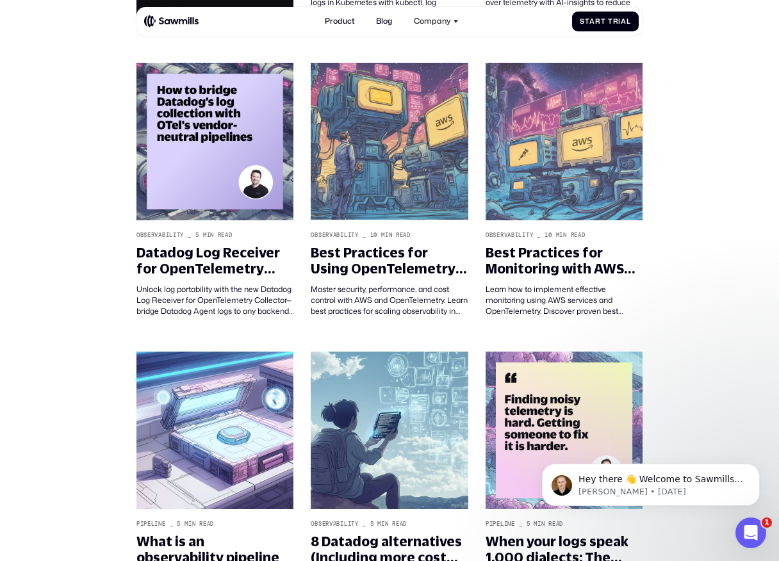
scroll to position [444, 0]
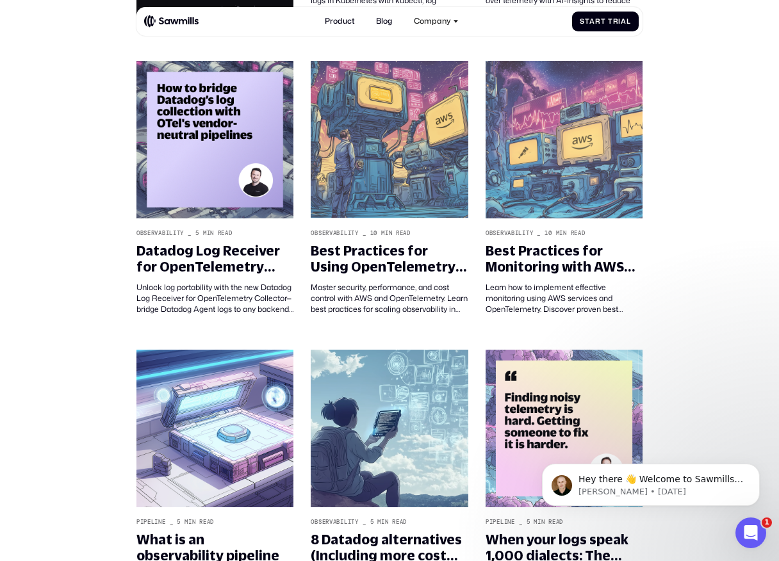
click at [95, 323] on section "Elevate The Blog for Modern telemetry _ min read sawmills cta Observability _ 5…" at bounding box center [389, 120] width 779 height 1078
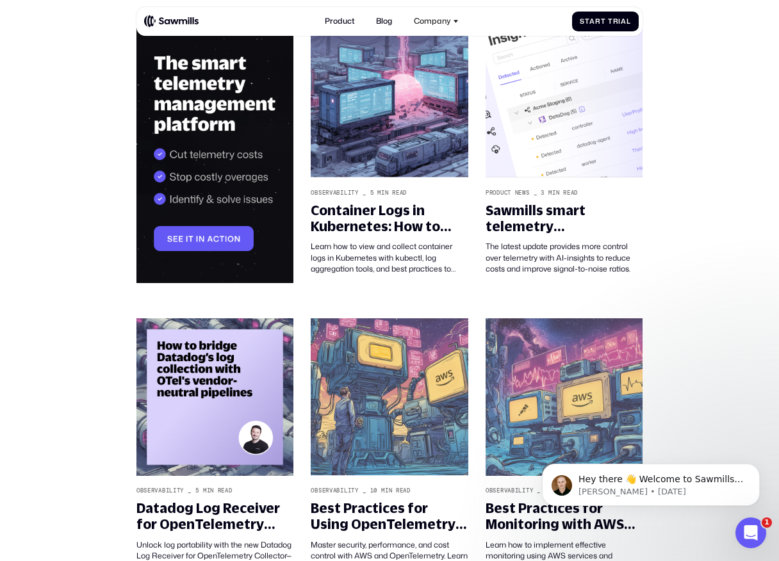
scroll to position [353, 0]
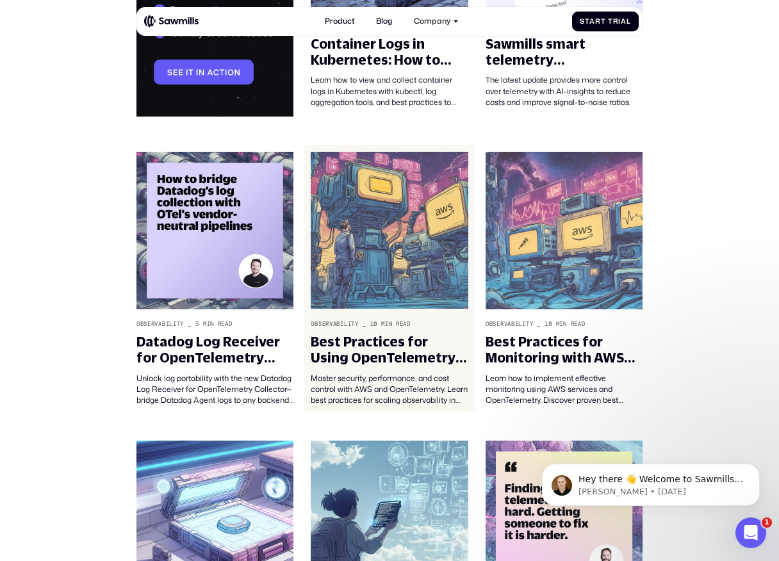
click at [360, 203] on img at bounding box center [389, 231] width 157 height 158
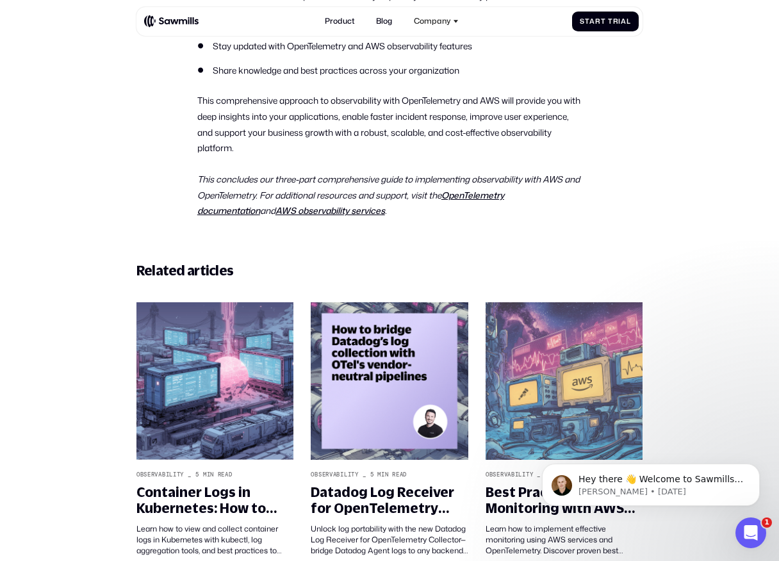
scroll to position [10440, 0]
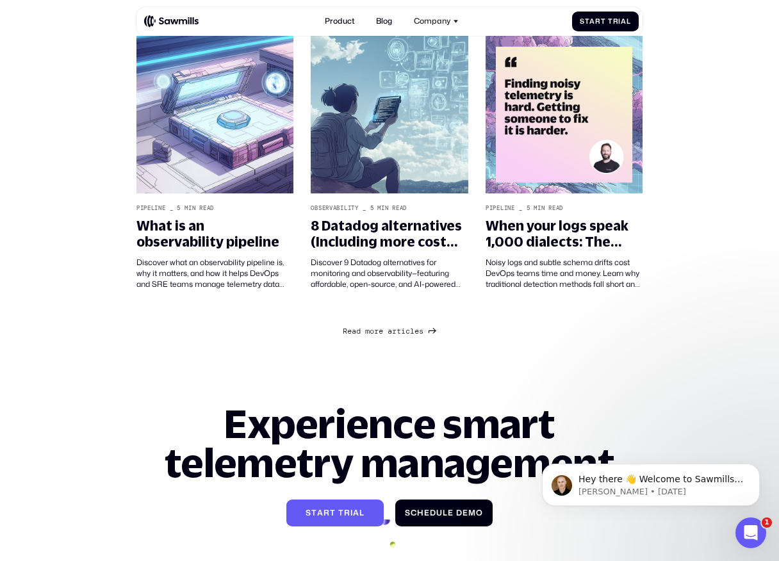
scroll to position [755, 0]
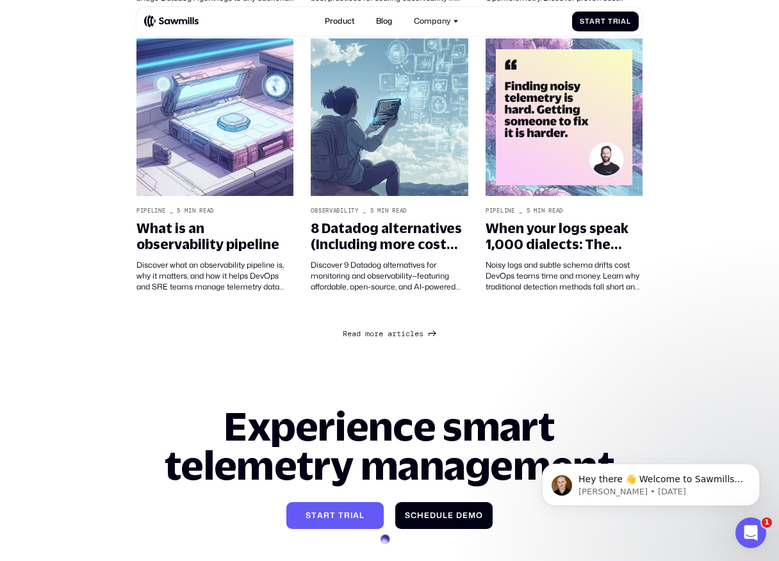
click at [385, 327] on link "R e a d m o r e a r t i c l e s R e a d m o r e a r t i c l e s" at bounding box center [389, 332] width 93 height 13
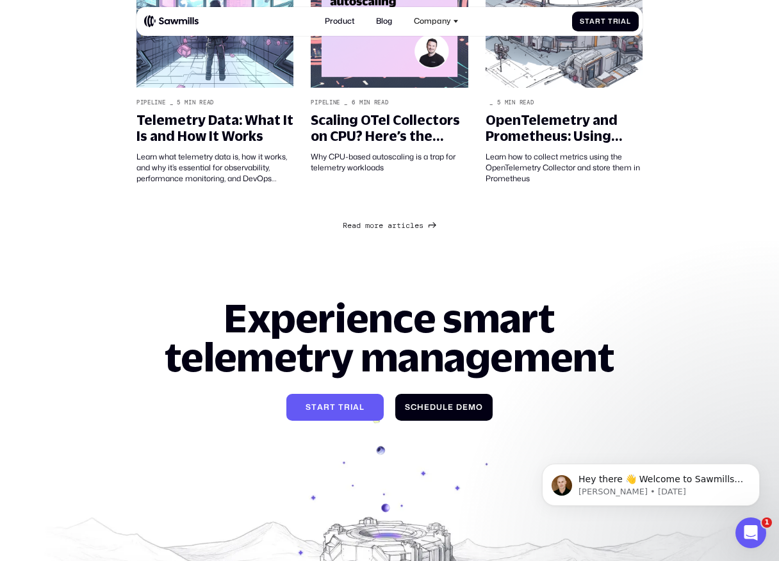
scroll to position [1688, 0]
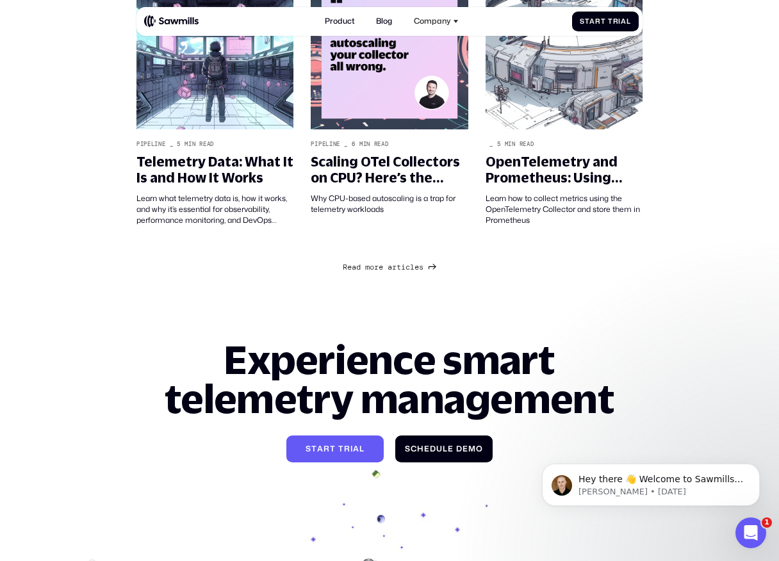
click at [394, 267] on div "R e a d m o r e a r t i c l e s R e a d m o r e a r t i c l e s" at bounding box center [383, 268] width 81 height 10
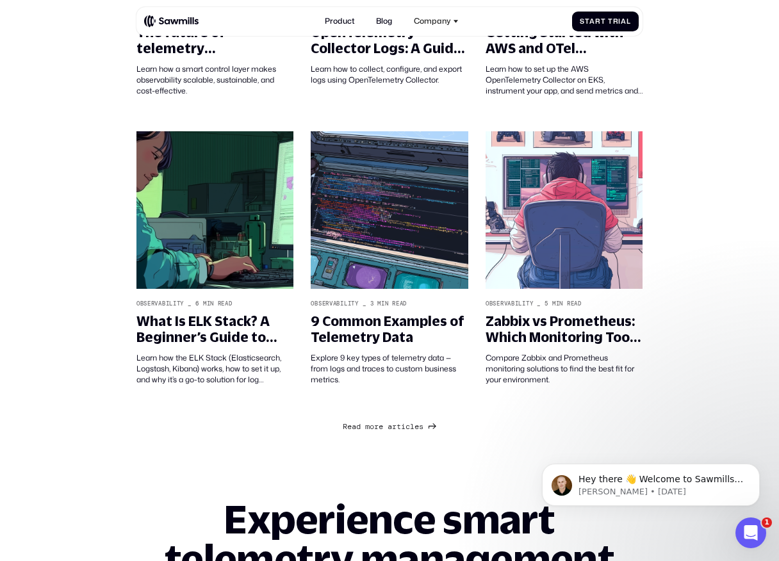
scroll to position [2388, 0]
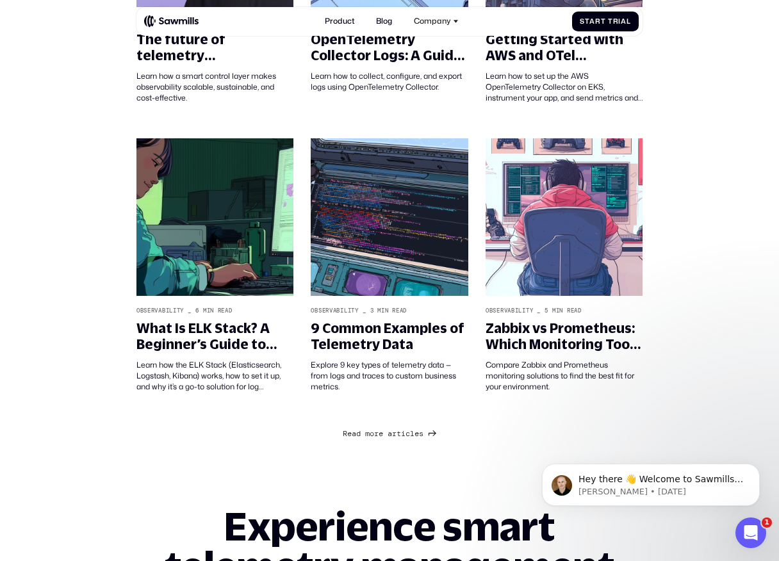
click at [396, 429] on span "r" at bounding box center [394, 424] width 4 height 10
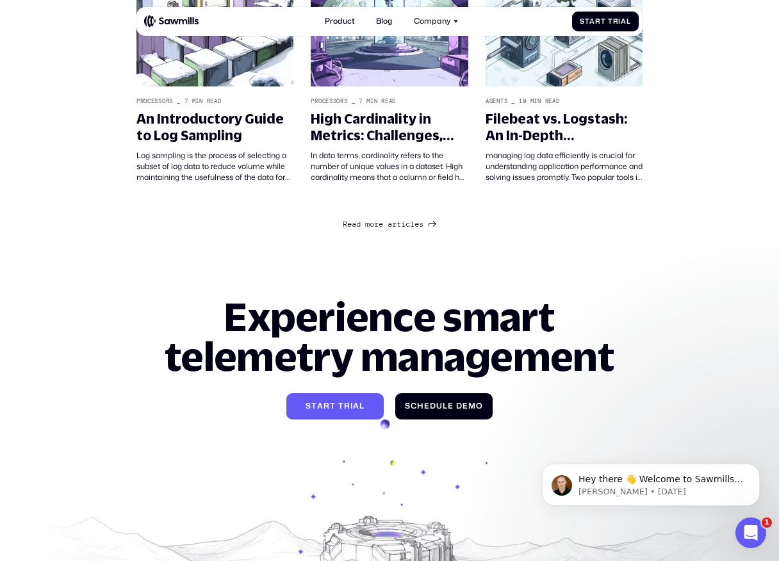
scroll to position [3388, 0]
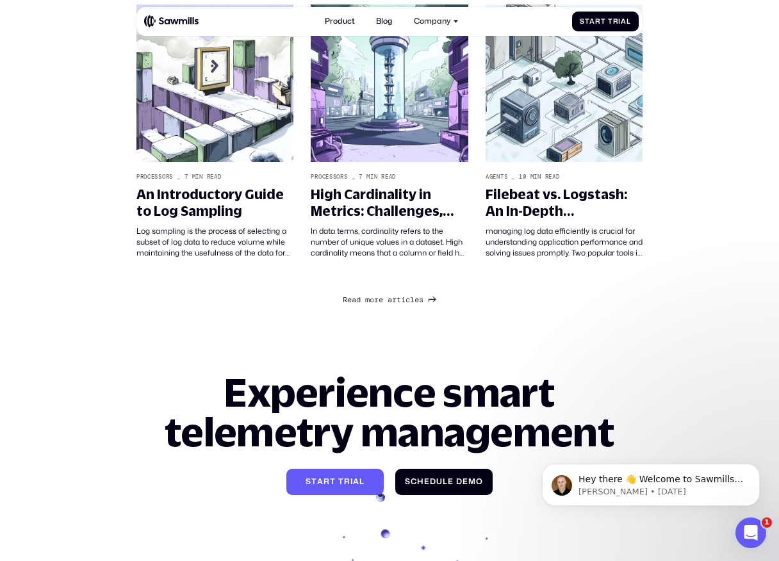
click at [389, 295] on span "a" at bounding box center [389, 291] width 4 height 10
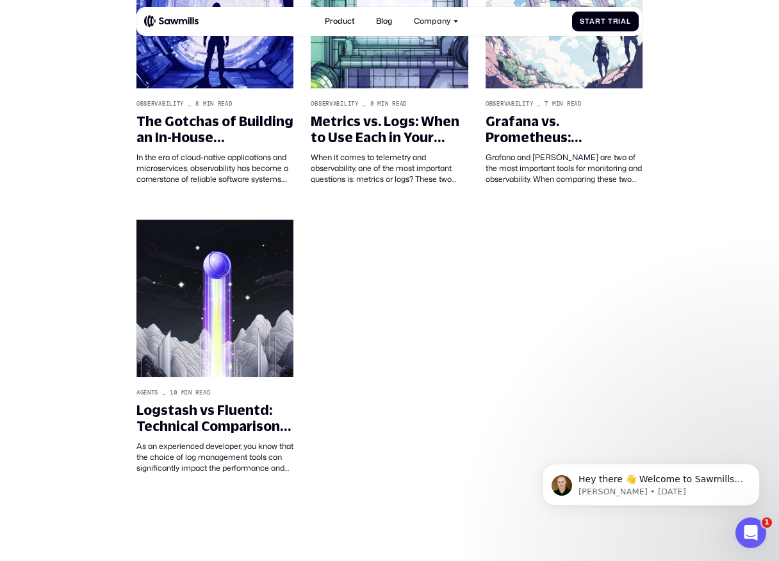
scroll to position [4041, 0]
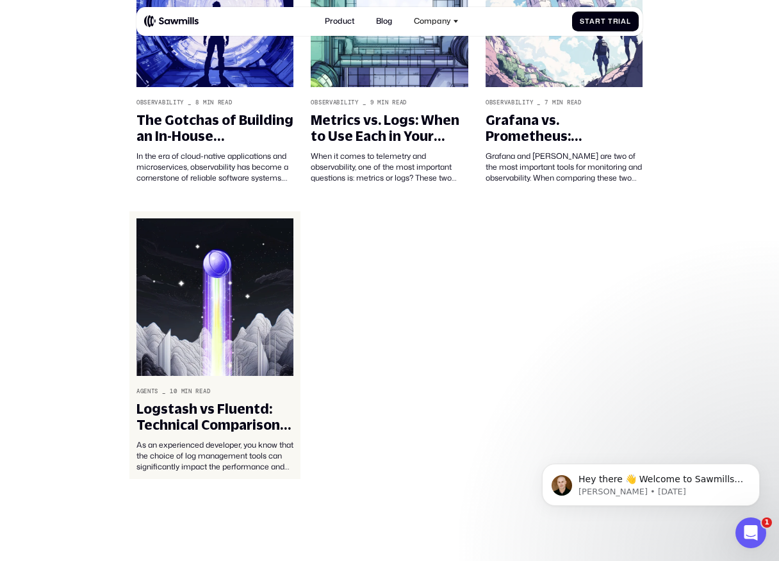
click at [284, 419] on div "Logstash vs Fluentd: Technical Comparison for Real-World Cases" at bounding box center [214, 417] width 157 height 32
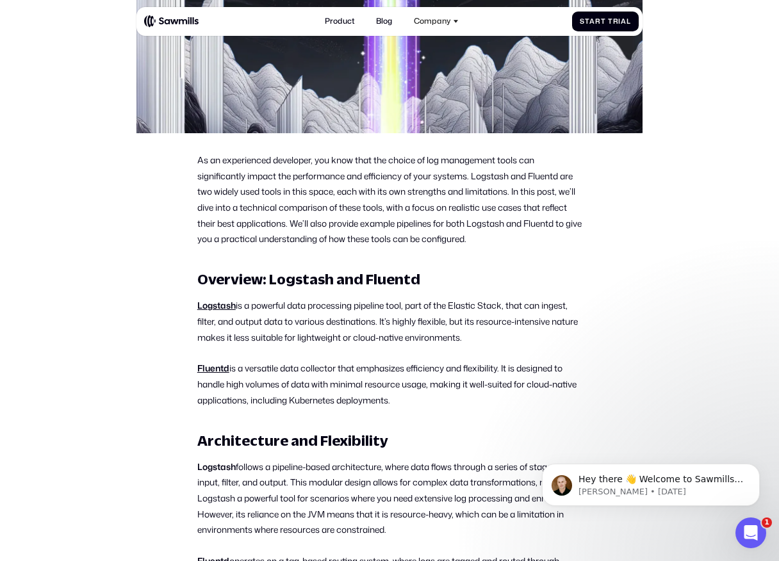
scroll to position [406, 0]
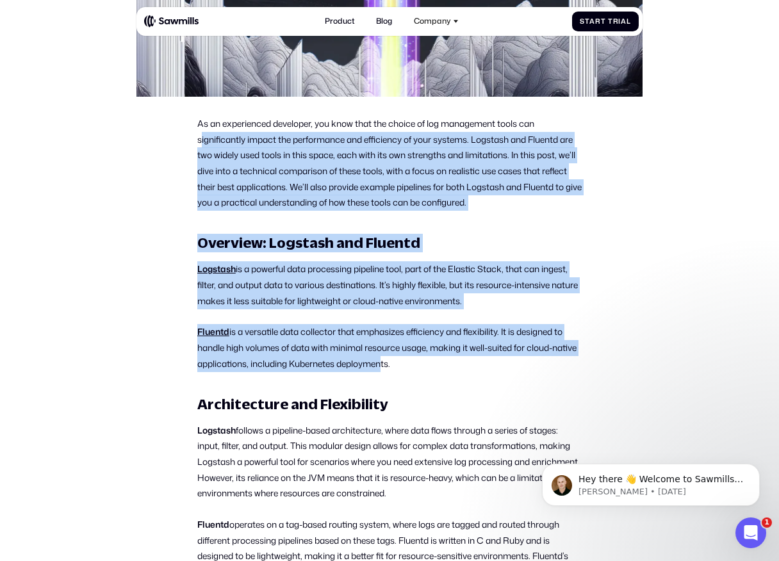
drag, startPoint x: 202, startPoint y: 135, endPoint x: 405, endPoint y: 367, distance: 308.5
click at [405, 367] on p "Fluentd is a versatile data collector that emphasizes efficiency and flexibilit…" at bounding box center [389, 347] width 384 height 47
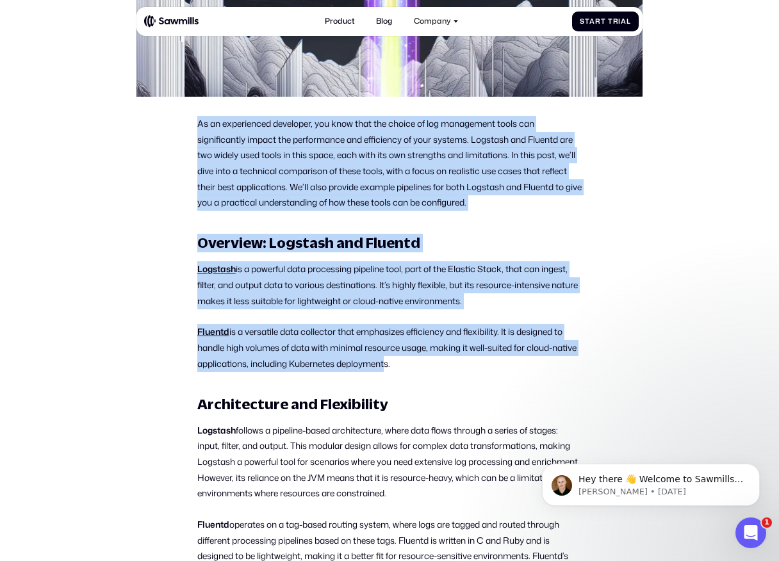
drag, startPoint x: 413, startPoint y: 367, endPoint x: 198, endPoint y: 123, distance: 325.3
click at [198, 123] on p "As an experienced developer, you know that the choice of log management tools c…" at bounding box center [389, 163] width 384 height 95
drag, startPoint x: 199, startPoint y: 125, endPoint x: 414, endPoint y: 364, distance: 321.9
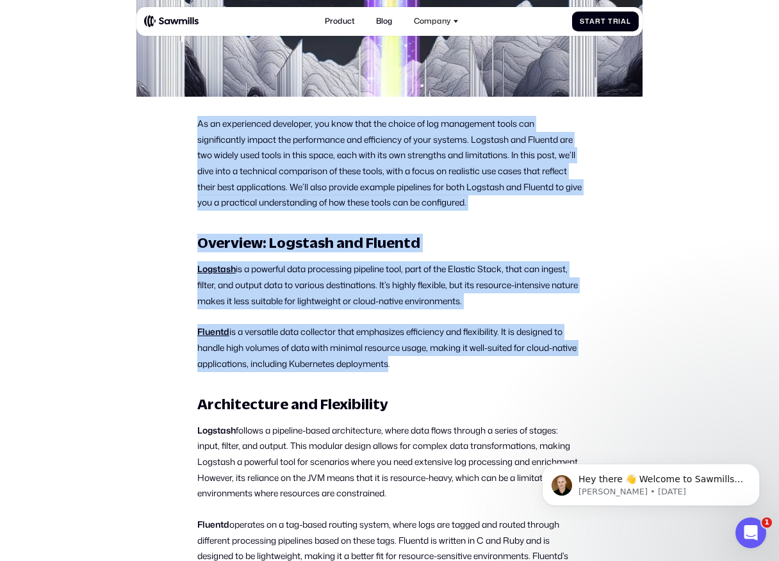
click at [414, 364] on p "Fluentd is a versatile data collector that emphasizes efficiency and flexibilit…" at bounding box center [389, 347] width 384 height 47
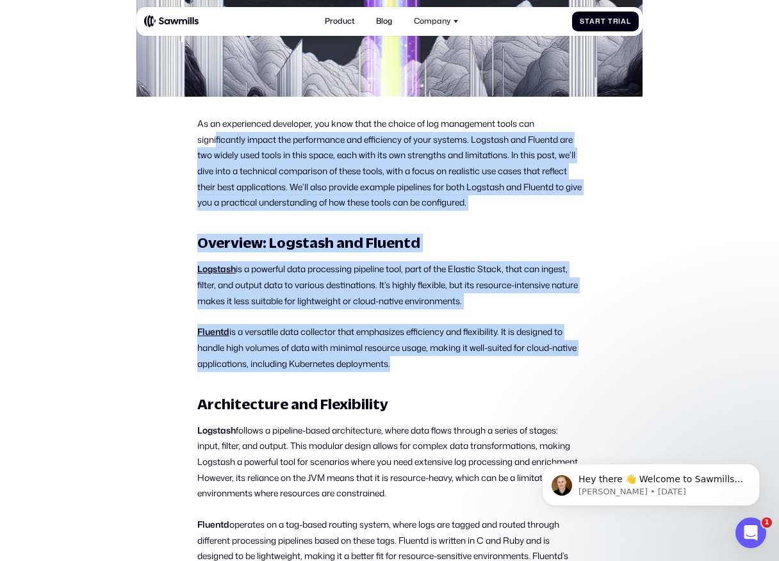
drag, startPoint x: 417, startPoint y: 364, endPoint x: 216, endPoint y: 138, distance: 302.5
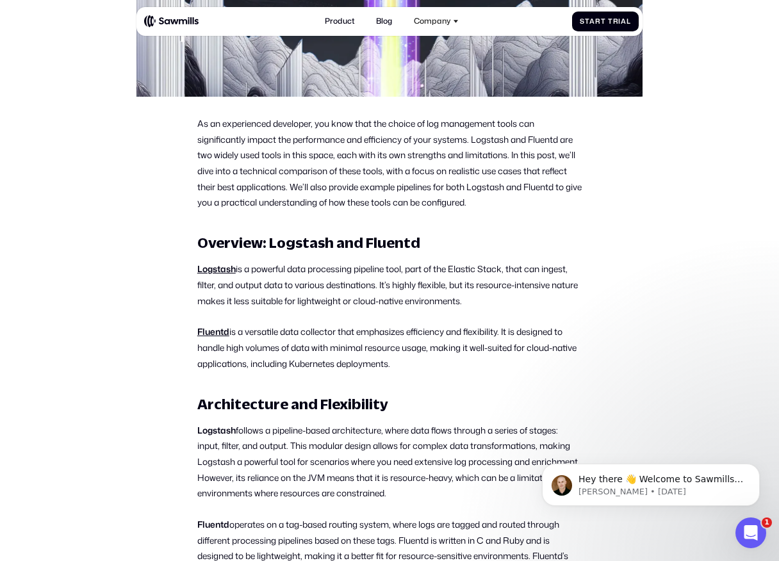
drag, startPoint x: 196, startPoint y: 124, endPoint x: 242, endPoint y: 172, distance: 67.0
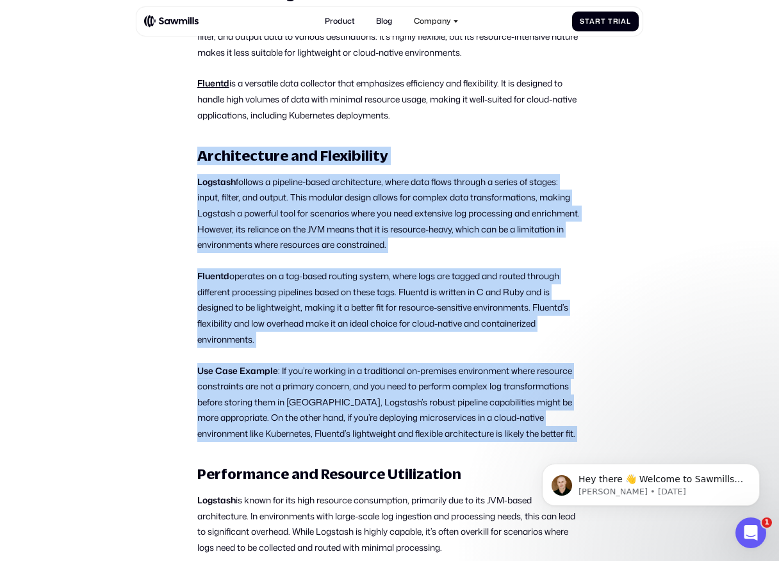
drag, startPoint x: 181, startPoint y: 139, endPoint x: 341, endPoint y: 454, distance: 353.4
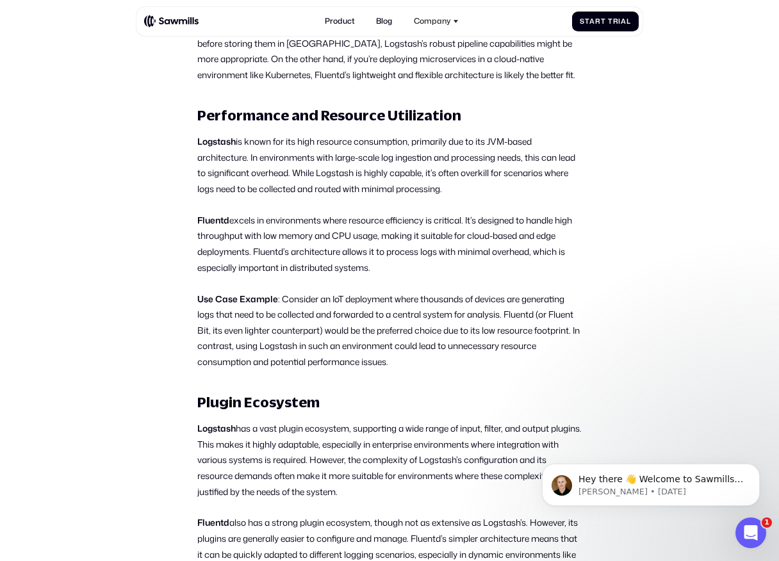
scroll to position [1005, 0]
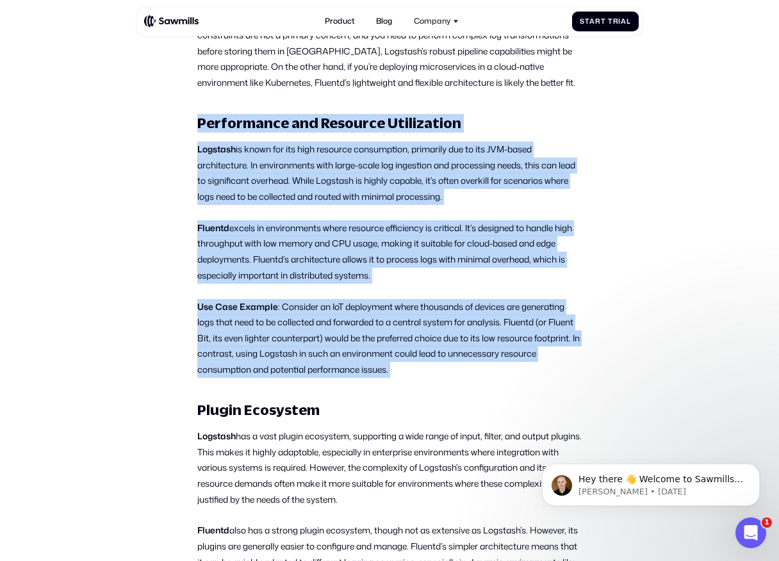
drag, startPoint x: 195, startPoint y: 118, endPoint x: 368, endPoint y: 387, distance: 319.7
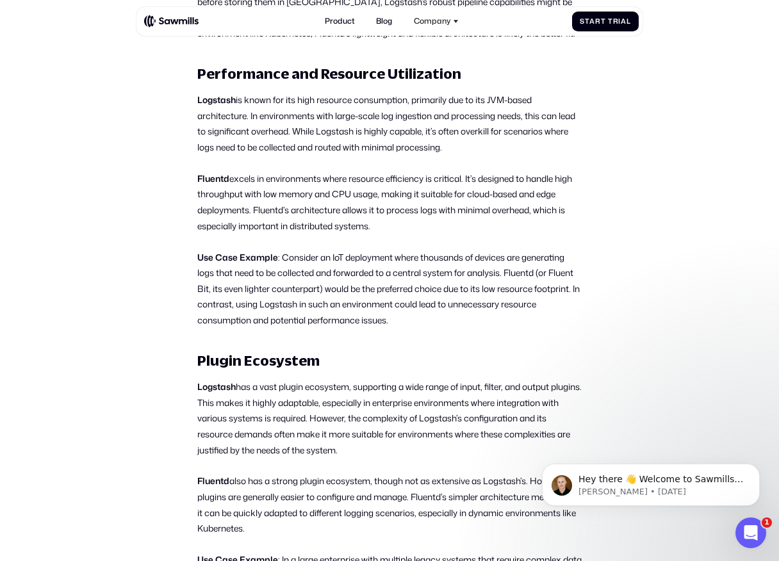
scroll to position [1129, 0]
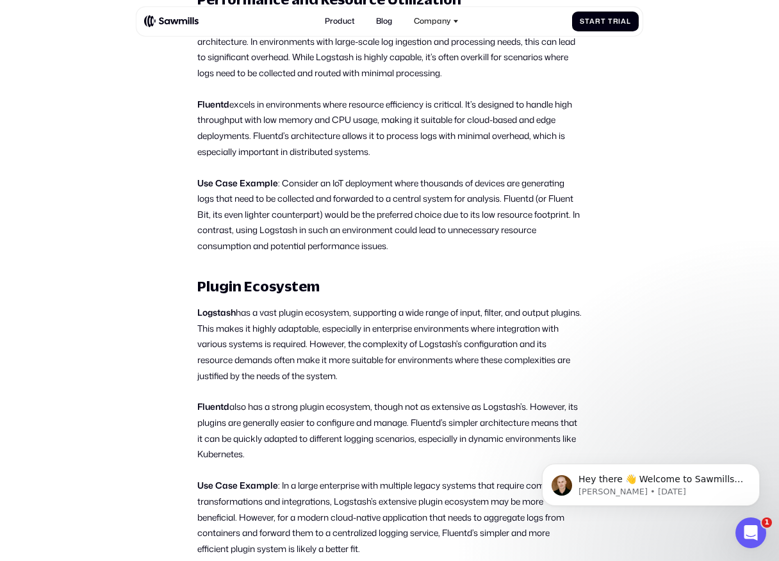
drag, startPoint x: 195, startPoint y: 285, endPoint x: 352, endPoint y: 458, distance: 233.9
click at [352, 458] on p "Fluentd also has a strong plugin ecosystem, though not as extensive as Logstash…" at bounding box center [389, 430] width 384 height 63
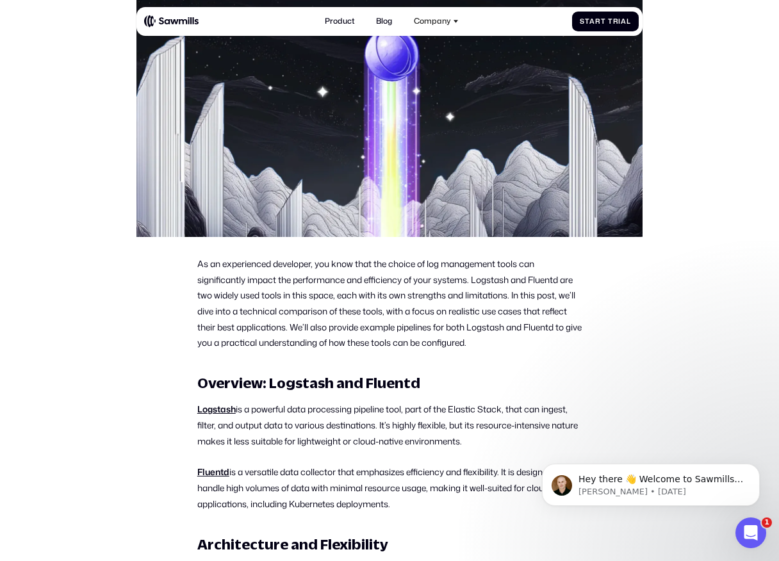
scroll to position [361, 0]
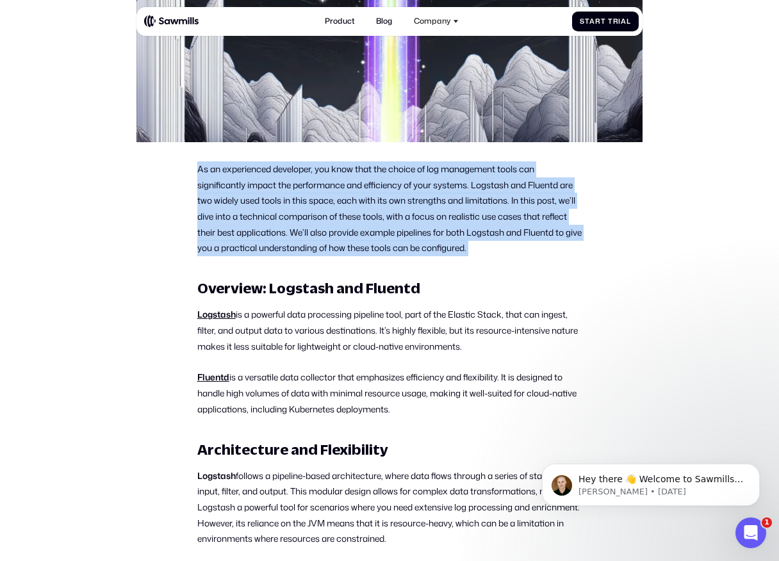
drag, startPoint x: 195, startPoint y: 168, endPoint x: 328, endPoint y: 268, distance: 165.6
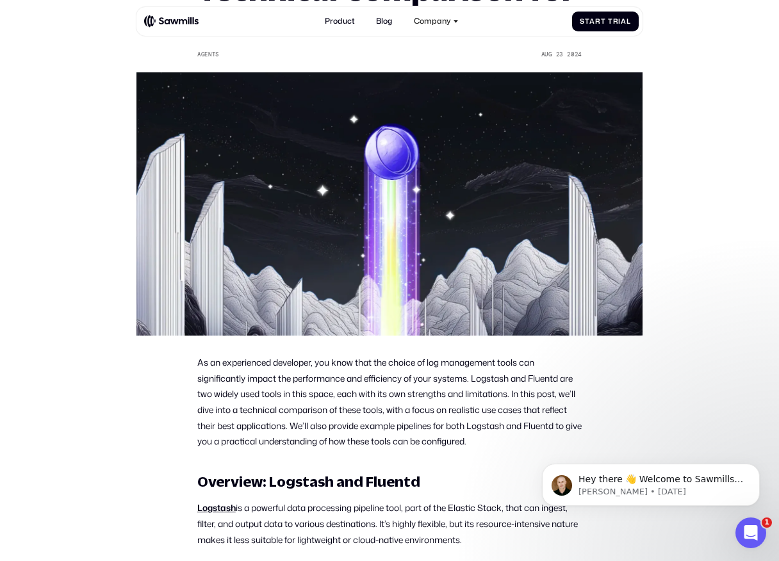
scroll to position [0, 0]
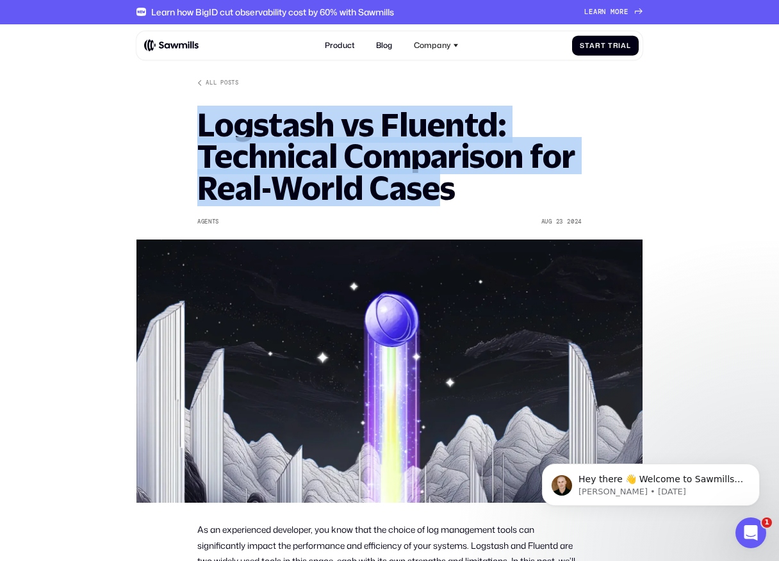
drag, startPoint x: 195, startPoint y: 109, endPoint x: 484, endPoint y: 186, distance: 299.0
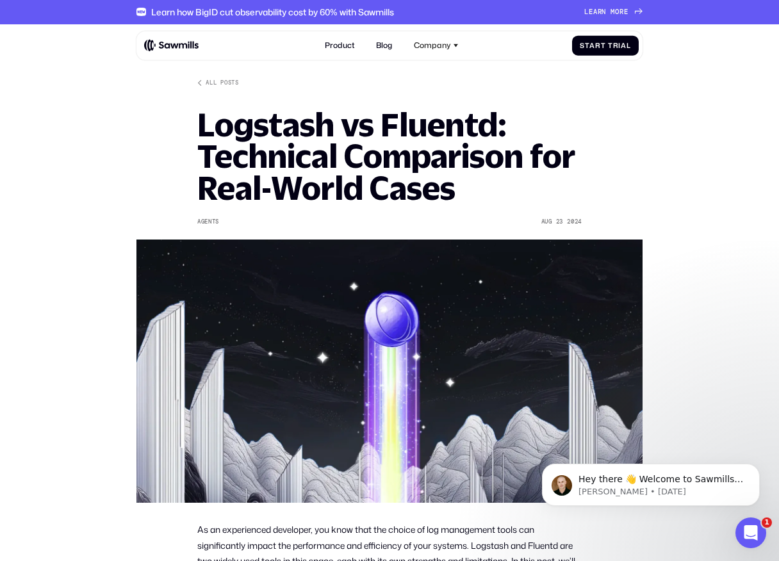
click at [484, 186] on h1 "Logstash vs Fluentd: Technical Comparison for Real-World Cases" at bounding box center [389, 156] width 384 height 95
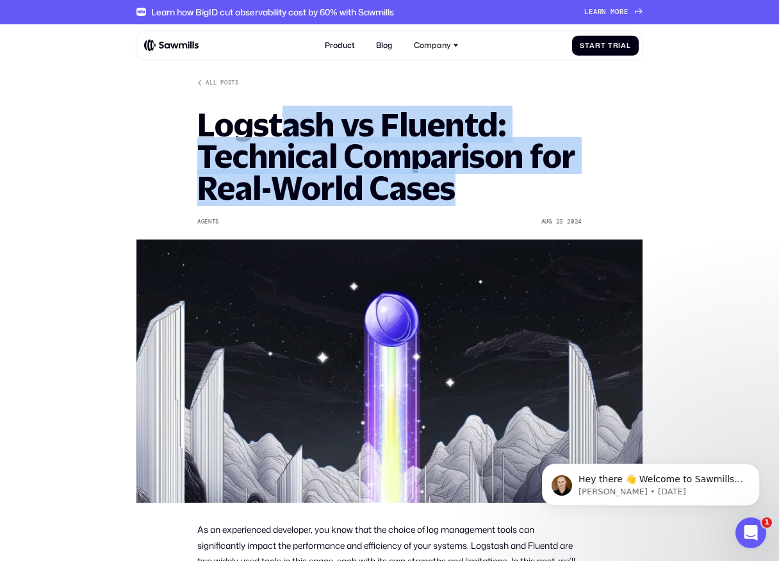
drag, startPoint x: 505, startPoint y: 189, endPoint x: 252, endPoint y: 128, distance: 260.1
click at [270, 129] on h1 "Logstash vs Fluentd: Technical Comparison for Real-World Cases" at bounding box center [389, 156] width 384 height 95
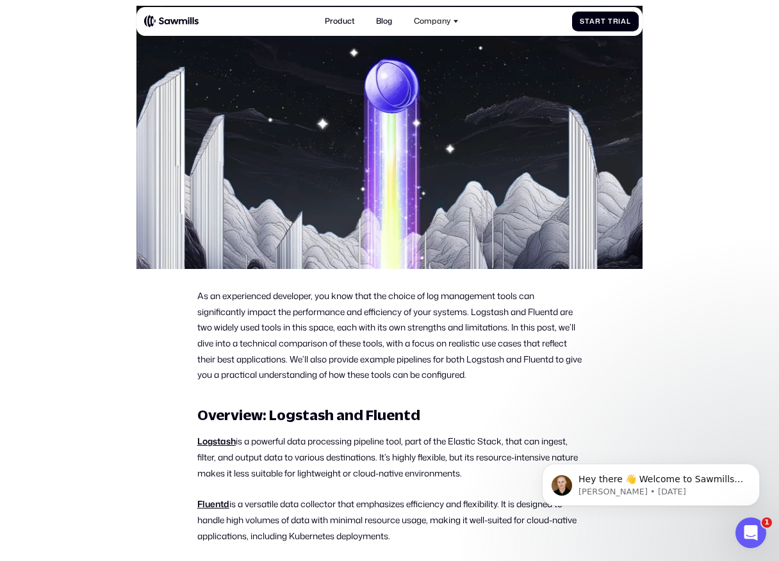
scroll to position [239, 0]
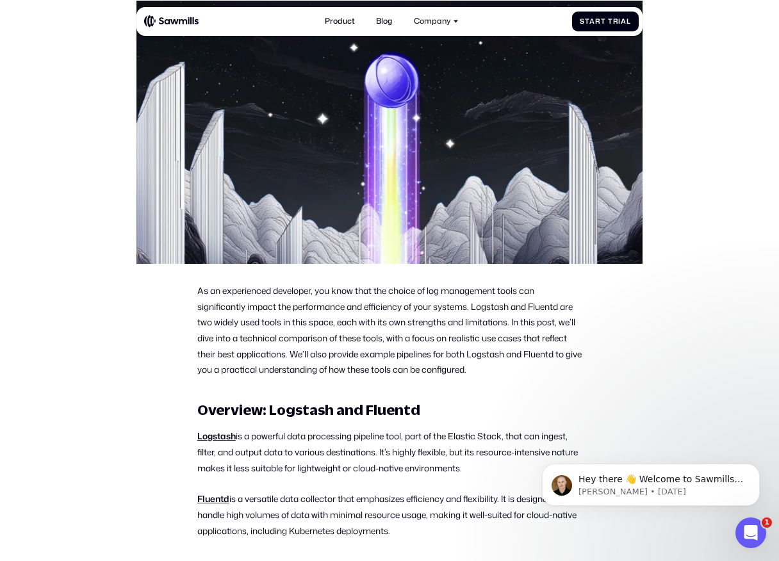
click at [219, 312] on p "As an experienced developer, you know that the choice of log management tools c…" at bounding box center [389, 330] width 384 height 95
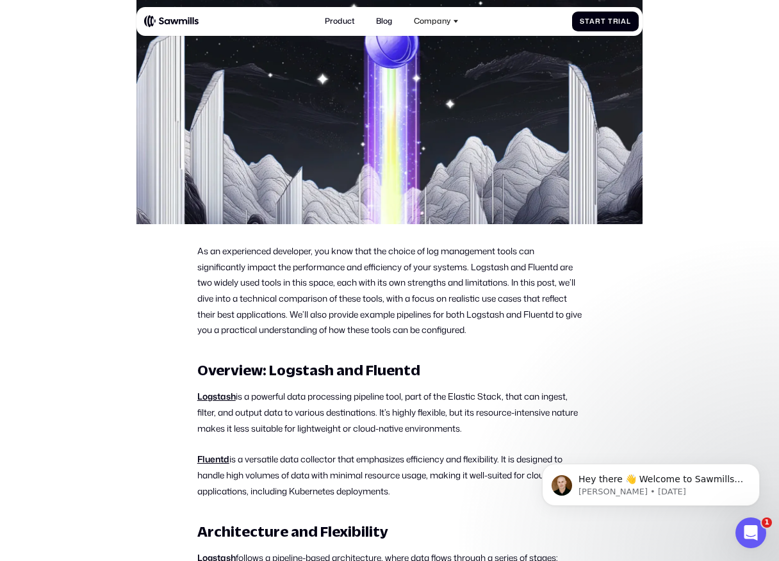
scroll to position [284, 0]
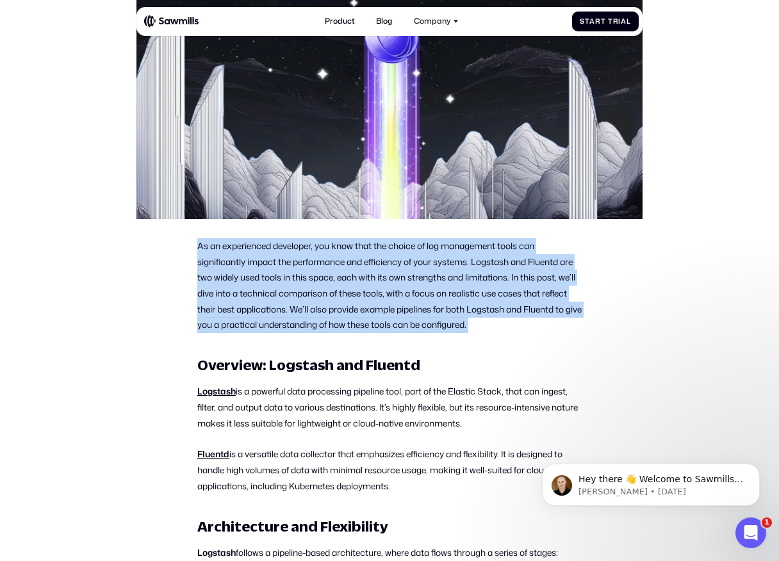
drag, startPoint x: 198, startPoint y: 243, endPoint x: 262, endPoint y: 337, distance: 113.8
drag, startPoint x: 316, startPoint y: 247, endPoint x: 453, endPoint y: 337, distance: 163.2
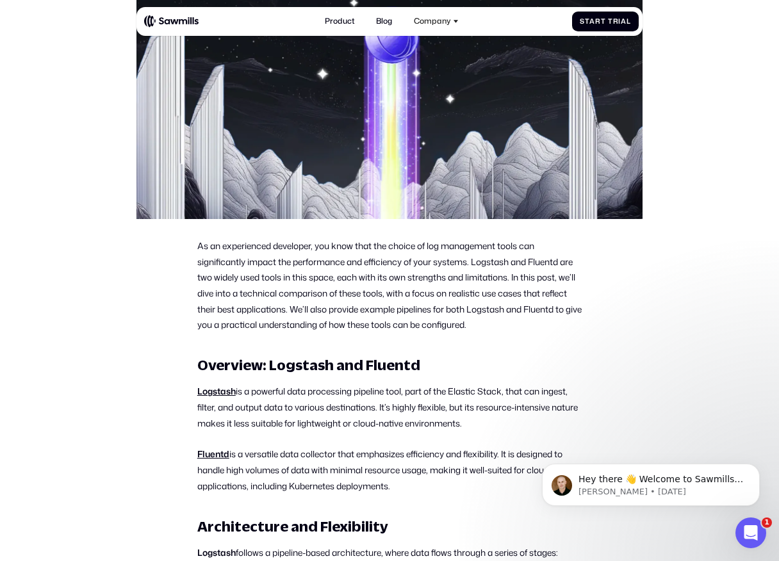
click at [519, 277] on p "As an experienced developer, you know that the choice of log management tools c…" at bounding box center [389, 285] width 384 height 95
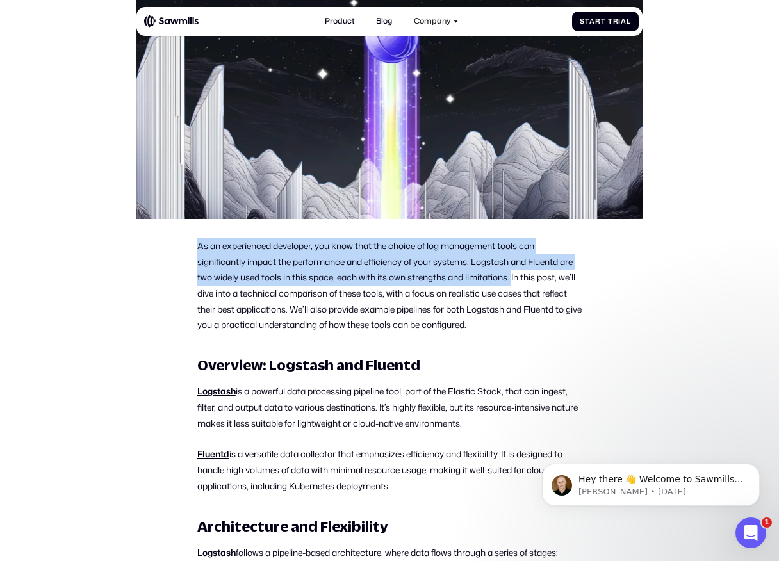
drag, startPoint x: 515, startPoint y: 279, endPoint x: 242, endPoint y: 229, distance: 277.8
click at [201, 245] on p "As an experienced developer, you know that the choice of log management tools c…" at bounding box center [389, 285] width 384 height 95
drag, startPoint x: 196, startPoint y: 245, endPoint x: 464, endPoint y: 277, distance: 269.6
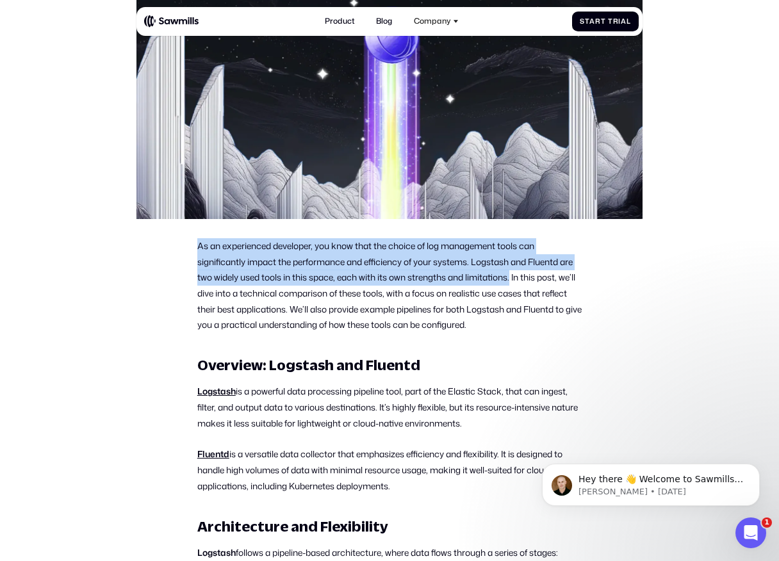
drag, startPoint x: 514, startPoint y: 276, endPoint x: 195, endPoint y: 242, distance: 321.3
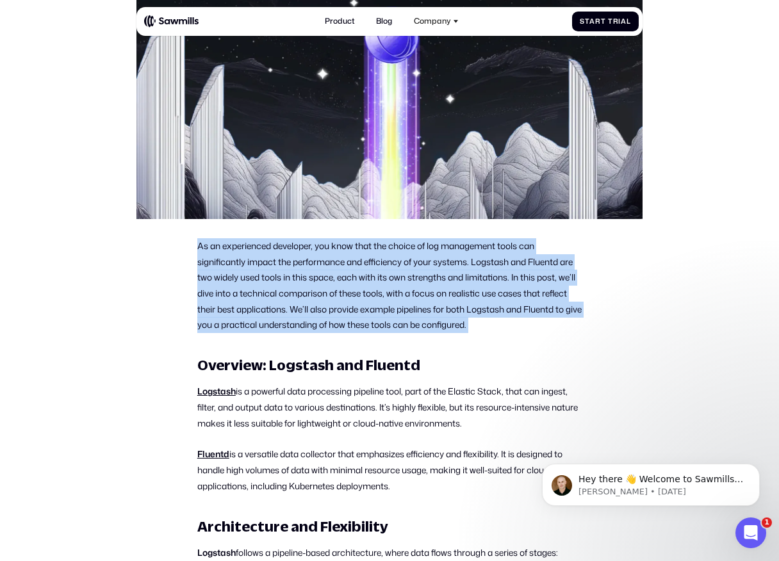
drag, startPoint x: 195, startPoint y: 242, endPoint x: 501, endPoint y: 324, distance: 316.9
click at [501, 324] on p "As an experienced developer, you know that the choice of log management tools c…" at bounding box center [389, 285] width 384 height 95
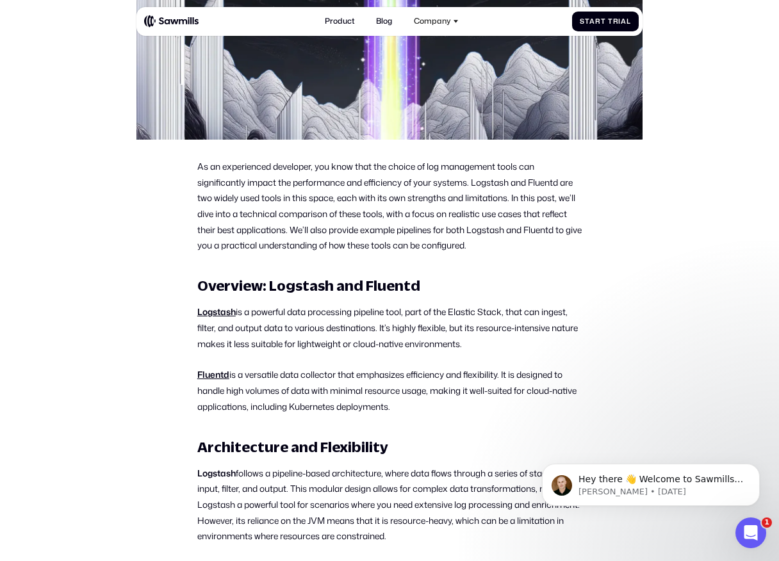
scroll to position [366, 0]
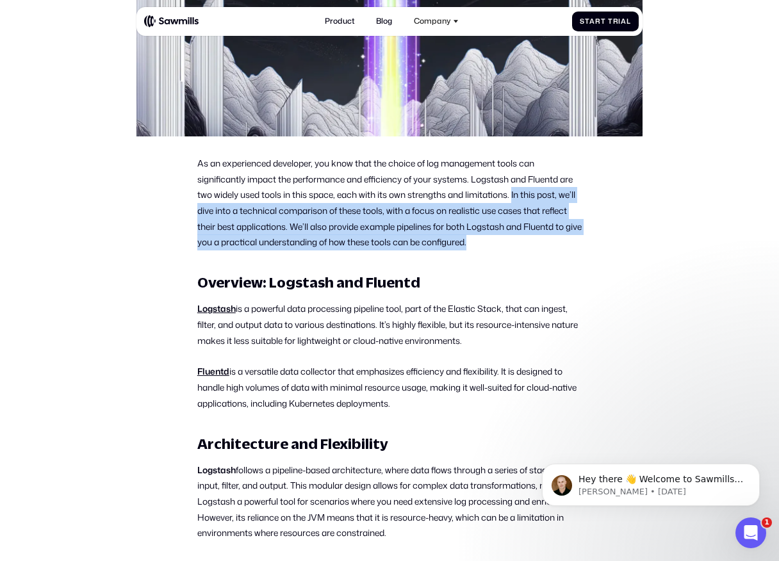
drag, startPoint x: 515, startPoint y: 195, endPoint x: 522, endPoint y: 248, distance: 54.2
click at [522, 248] on p "As an experienced developer, you know that the choice of log management tools c…" at bounding box center [389, 203] width 384 height 95
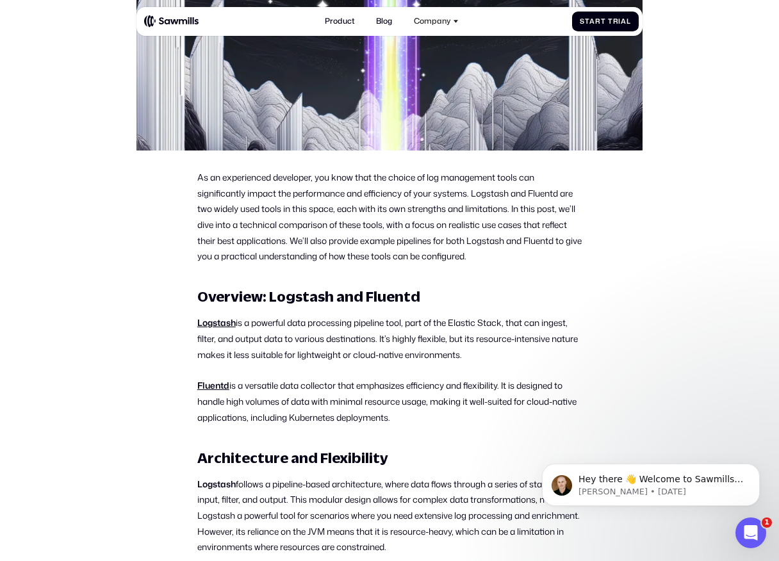
scroll to position [348, 0]
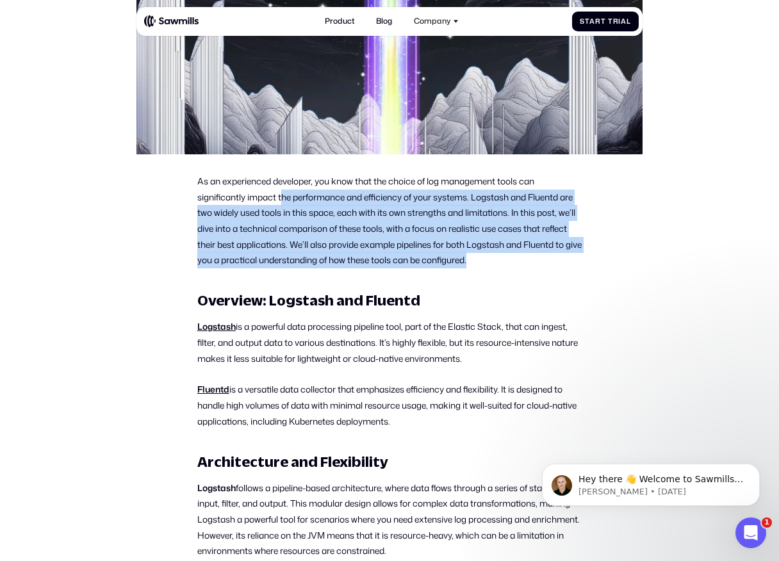
drag, startPoint x: 496, startPoint y: 259, endPoint x: 282, endPoint y: 186, distance: 226.0
click at [282, 194] on p "As an experienced developer, you know that the choice of log management tools c…" at bounding box center [389, 221] width 384 height 95
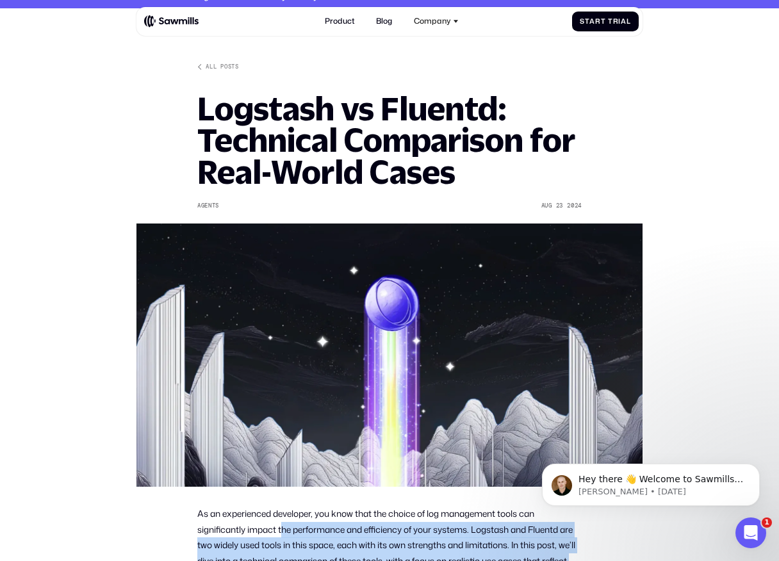
scroll to position [0, 0]
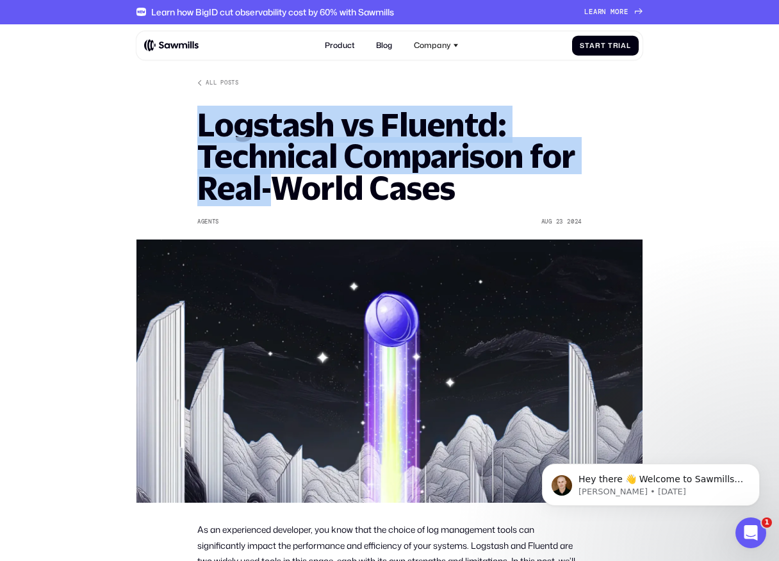
drag, startPoint x: 202, startPoint y: 127, endPoint x: 320, endPoint y: 198, distance: 137.6
click at [320, 198] on h1 "Logstash vs Fluentd: Technical Comparison for Real-World Cases" at bounding box center [389, 156] width 384 height 95
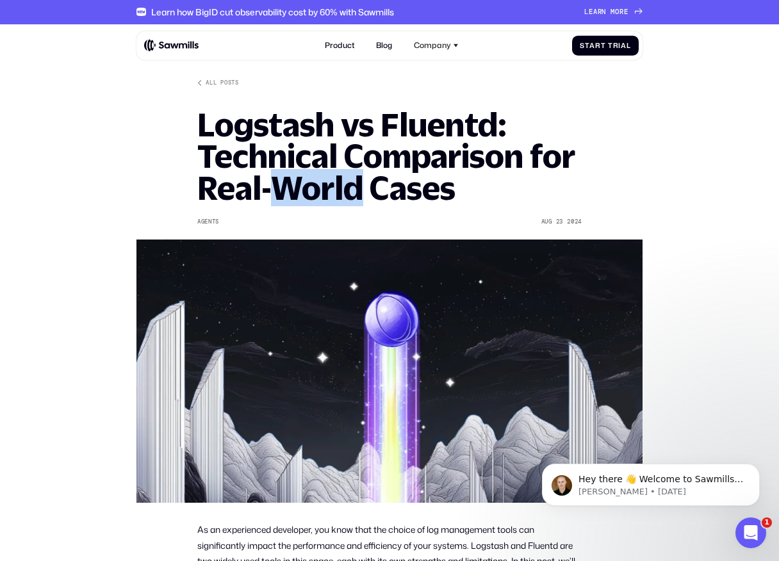
drag, startPoint x: 323, startPoint y: 186, endPoint x: 412, endPoint y: 183, distance: 89.1
click at [412, 183] on h1 "Logstash vs Fluentd: Technical Comparison for Real-World Cases" at bounding box center [389, 156] width 384 height 95
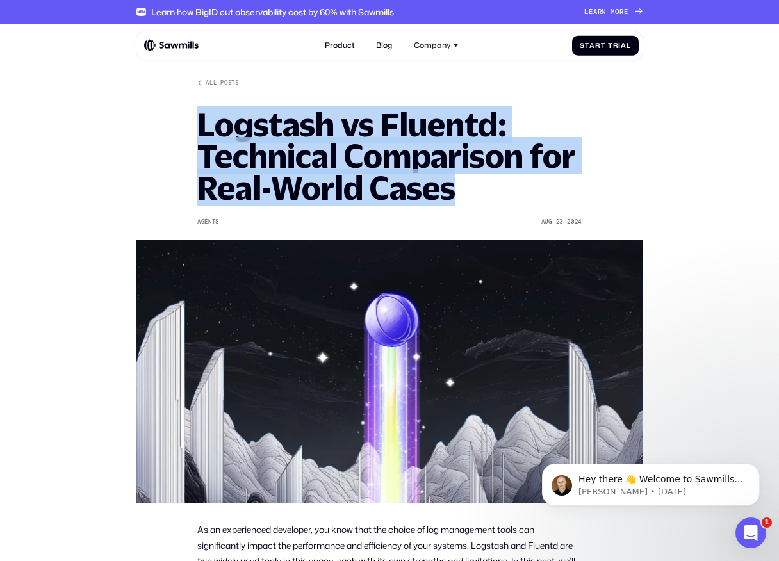
drag, startPoint x: 193, startPoint y: 131, endPoint x: 517, endPoint y: 185, distance: 328.6
click at [517, 185] on h1 "Logstash vs Fluentd: Technical Comparison for Real-World Cases" at bounding box center [389, 156] width 384 height 95
drag, startPoint x: 505, startPoint y: 200, endPoint x: 211, endPoint y: 124, distance: 303.6
click at [211, 124] on h1 "Logstash vs Fluentd: Technical Comparison for Real-World Cases" at bounding box center [389, 156] width 384 height 95
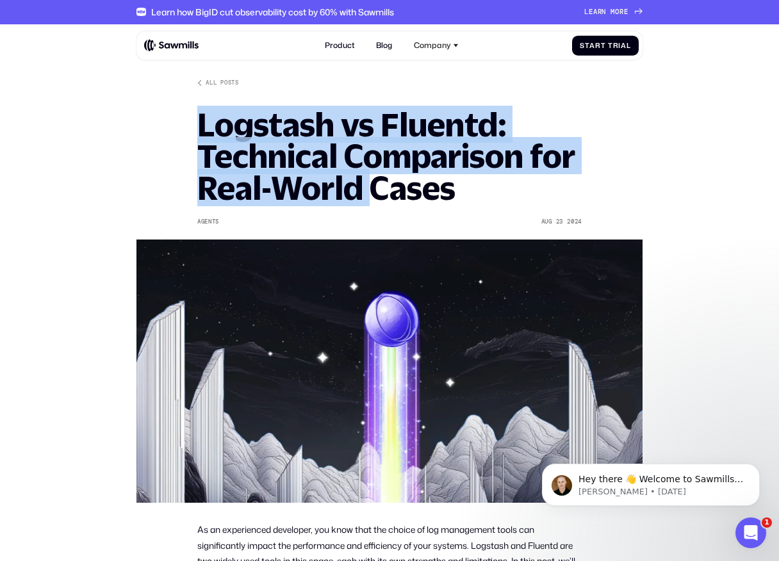
drag, startPoint x: 204, startPoint y: 126, endPoint x: 421, endPoint y: 185, distance: 225.1
click at [422, 186] on h1 "Logstash vs Fluentd: Technical Comparison for Real-World Cases" at bounding box center [389, 156] width 384 height 95
click at [421, 185] on h1 "Logstash vs Fluentd: Technical Comparison for Real-World Cases" at bounding box center [389, 156] width 384 height 95
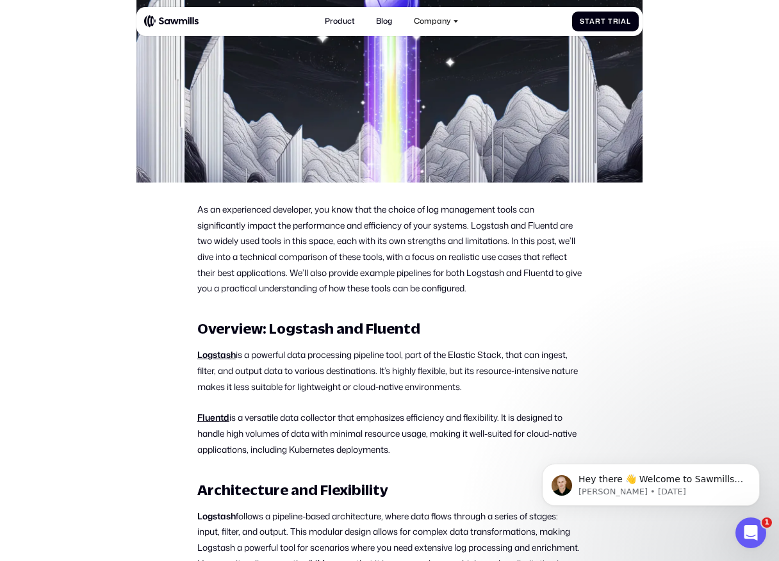
scroll to position [358, 0]
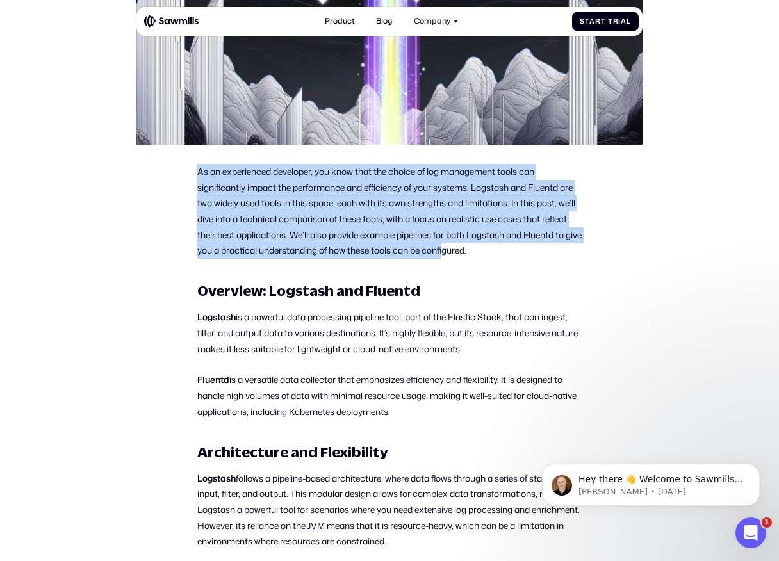
drag, startPoint x: 197, startPoint y: 169, endPoint x: 467, endPoint y: 249, distance: 281.2
click at [467, 248] on p "As an experienced developer, you know that the choice of log management tools c…" at bounding box center [389, 211] width 384 height 95
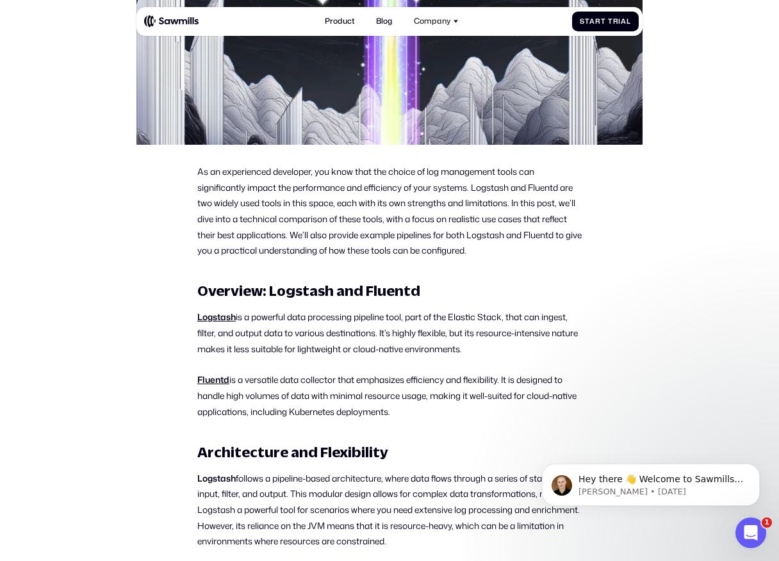
click at [487, 254] on p "As an experienced developer, you know that the choice of log management tools c…" at bounding box center [389, 211] width 384 height 95
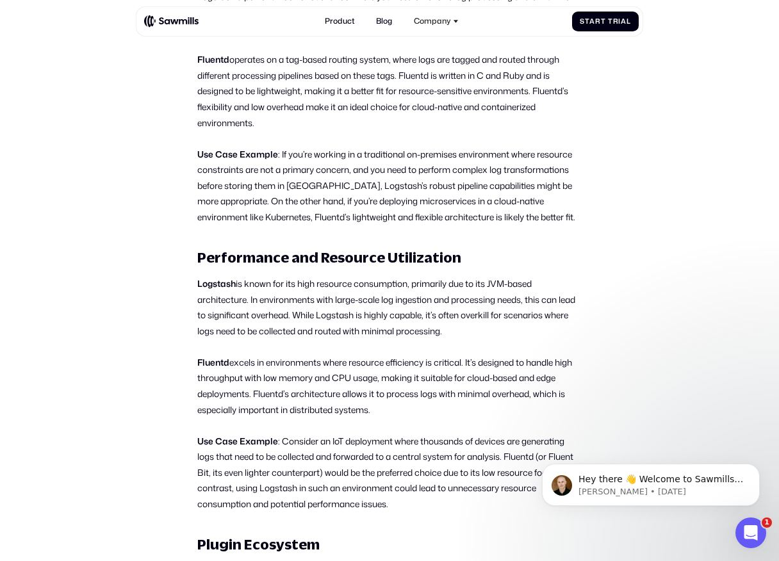
scroll to position [925, 0]
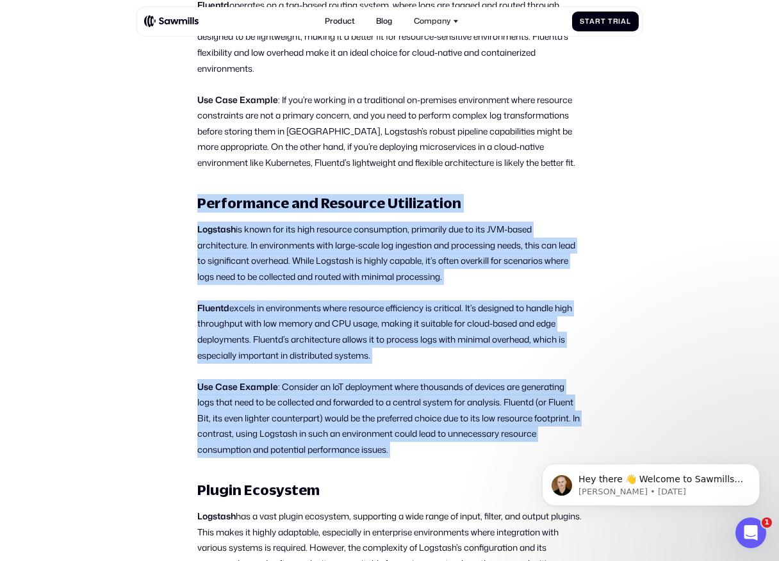
drag, startPoint x: 200, startPoint y: 202, endPoint x: 338, endPoint y: 459, distance: 291.4
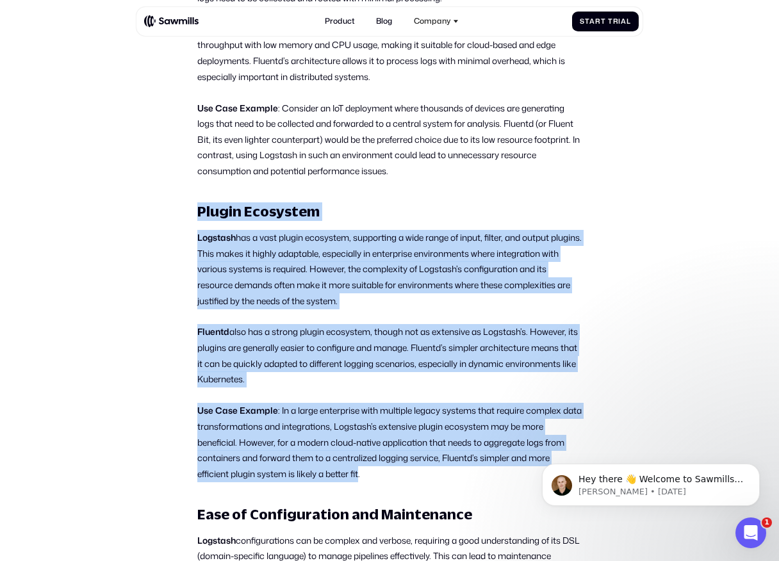
drag, startPoint x: 197, startPoint y: 211, endPoint x: 361, endPoint y: 476, distance: 312.6
click at [361, 476] on p "Use Case Example : In a large enterprise with multiple legacy systems that requ…" at bounding box center [389, 442] width 384 height 79
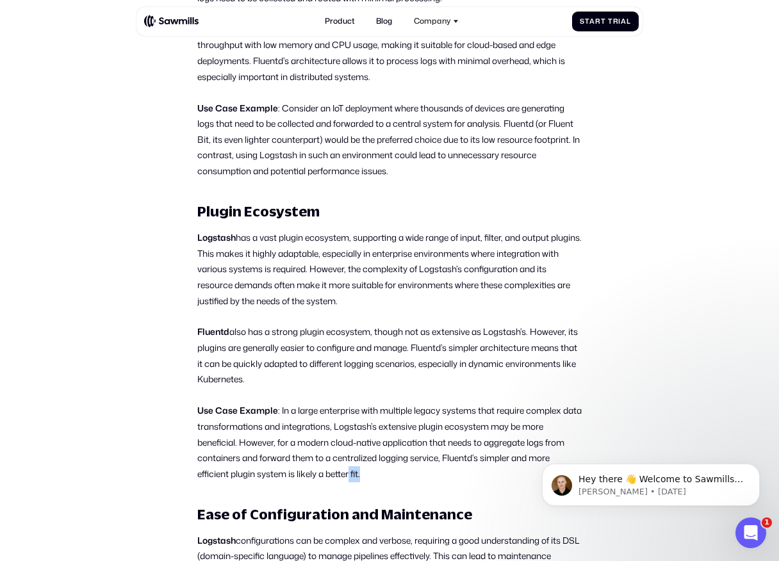
drag, startPoint x: 368, startPoint y: 478, endPoint x: 288, endPoint y: 388, distance: 120.2
click at [334, 455] on p "Use Case Example : In a large enterprise with multiple legacy systems that requ…" at bounding box center [389, 442] width 384 height 79
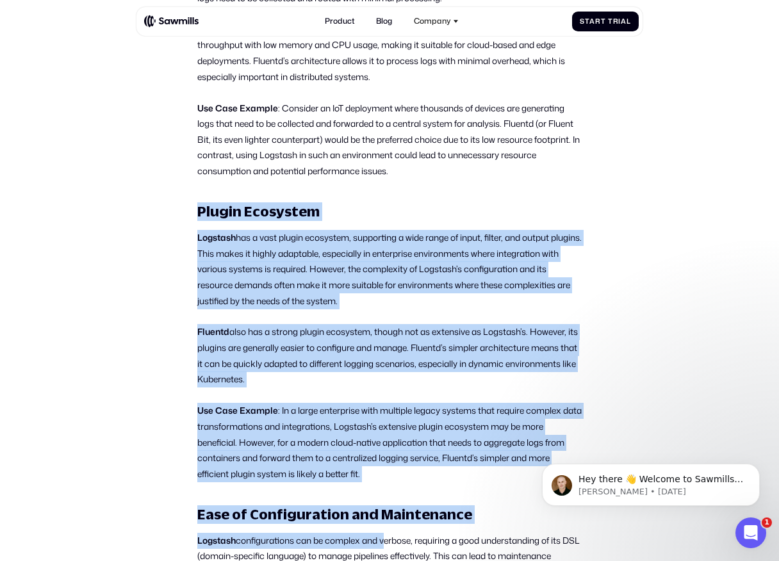
drag, startPoint x: 199, startPoint y: 215, endPoint x: 385, endPoint y: 533, distance: 368.8
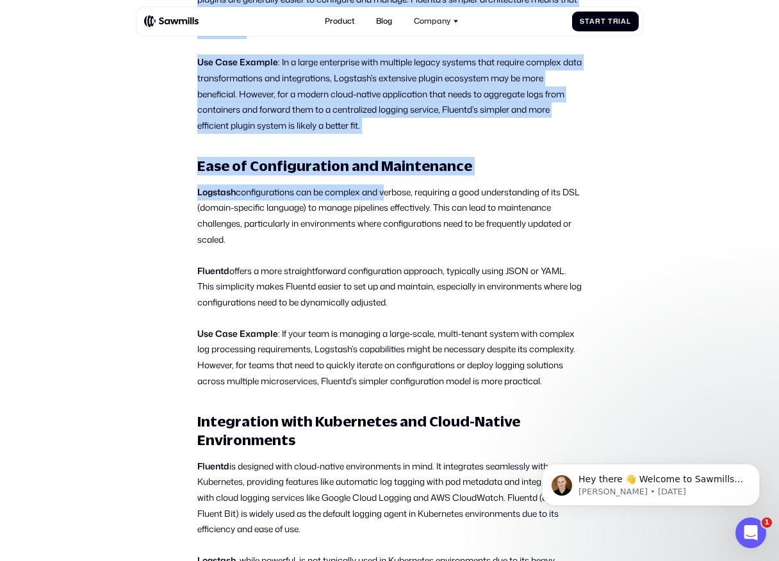
scroll to position [1614, 0]
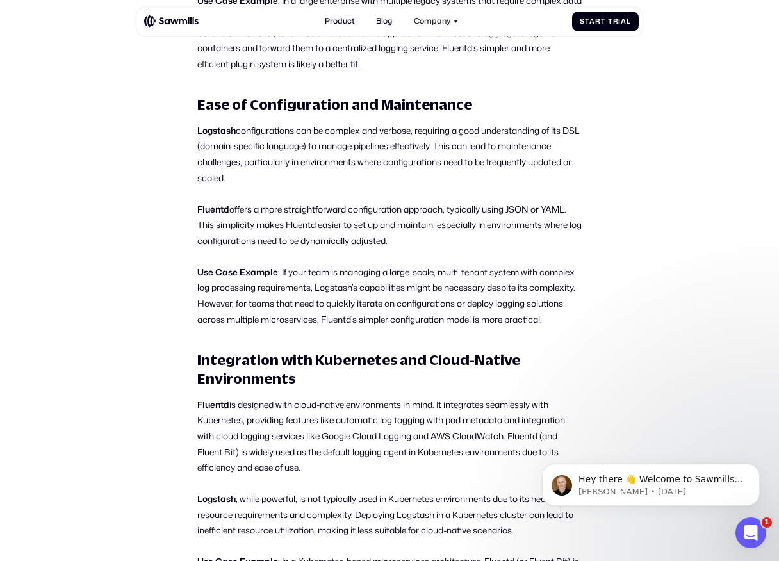
click at [286, 257] on div "As an experienced developer, you know that the choice of log management tools c…" at bounding box center [389, 377] width 384 height 2939
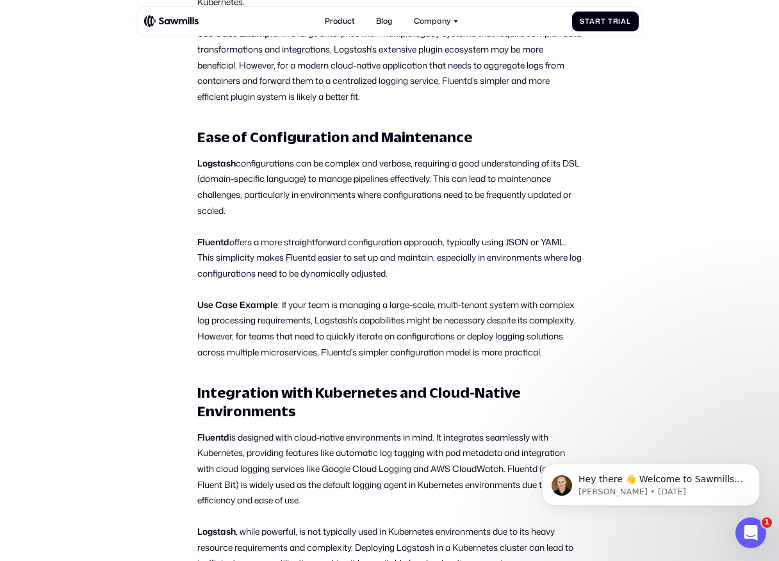
scroll to position [1554, 0]
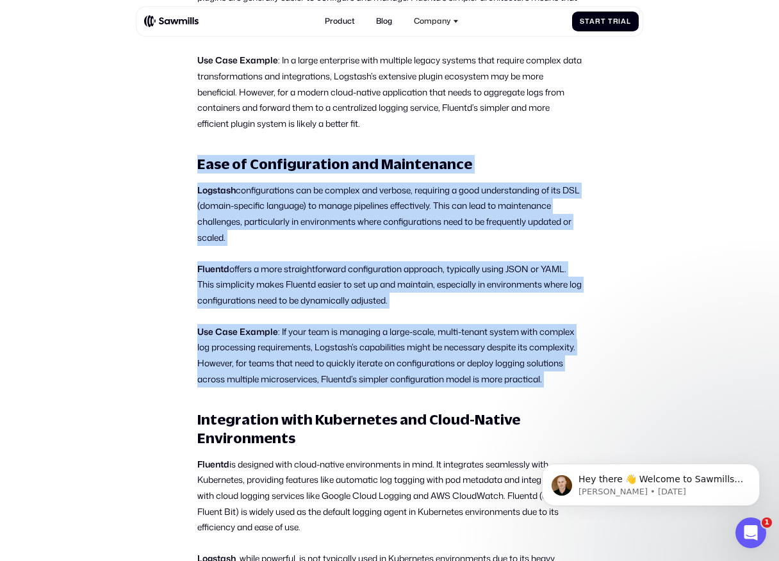
drag, startPoint x: 194, startPoint y: 159, endPoint x: 312, endPoint y: 416, distance: 283.1
click at [312, 416] on section "All posts Logstash vs Fluentd: Technical Comparison for Real-World Cases Agents…" at bounding box center [389, 390] width 779 height 3841
click at [312, 416] on div "As an experienced developer, you know that the choice of log management tools c…" at bounding box center [389, 437] width 384 height 2939
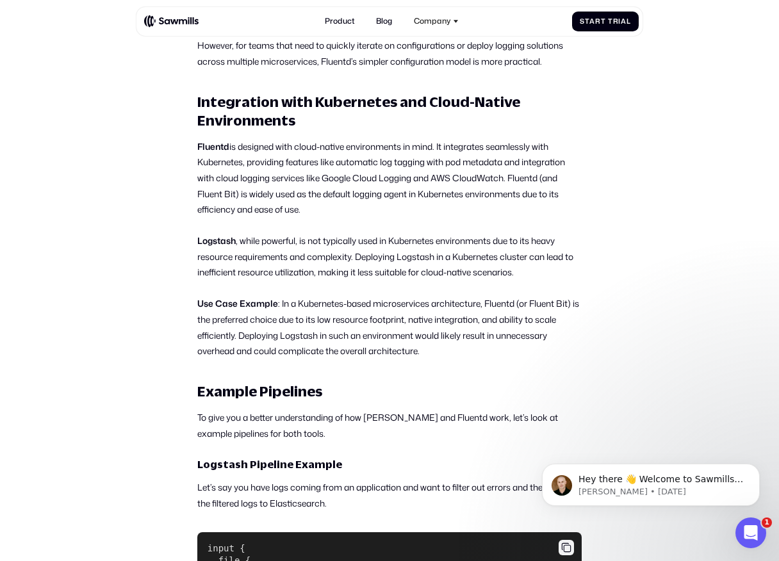
scroll to position [1871, 0]
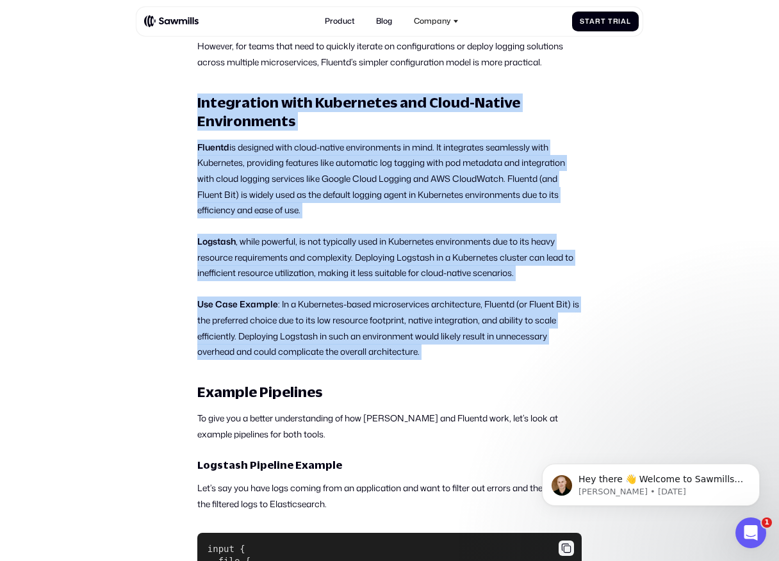
drag, startPoint x: 197, startPoint y: 118, endPoint x: 340, endPoint y: 384, distance: 302.2
click at [340, 384] on div "As an experienced developer, you know that the choice of log management tools c…" at bounding box center [389, 120] width 384 height 2939
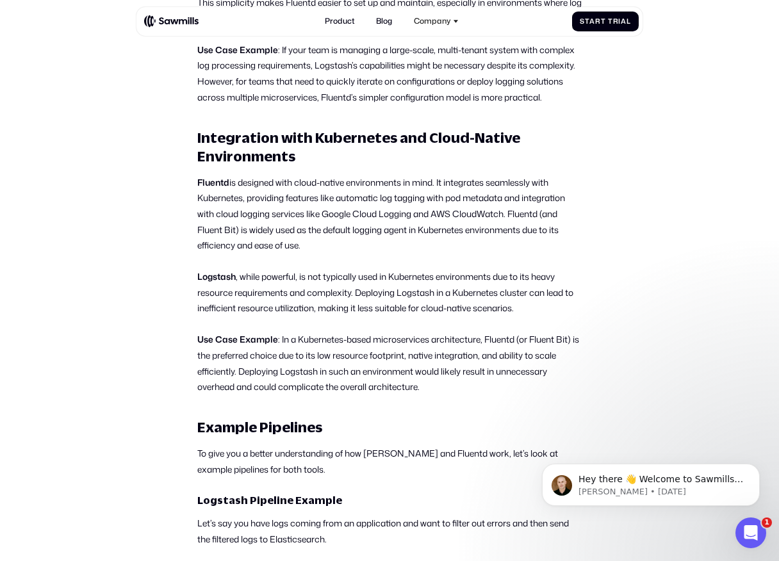
scroll to position [1835, 0]
click at [195, 151] on section "All posts Logstash vs Fluentd: Technical Comparison for Real-World Cases Agents…" at bounding box center [389, 109] width 779 height 3841
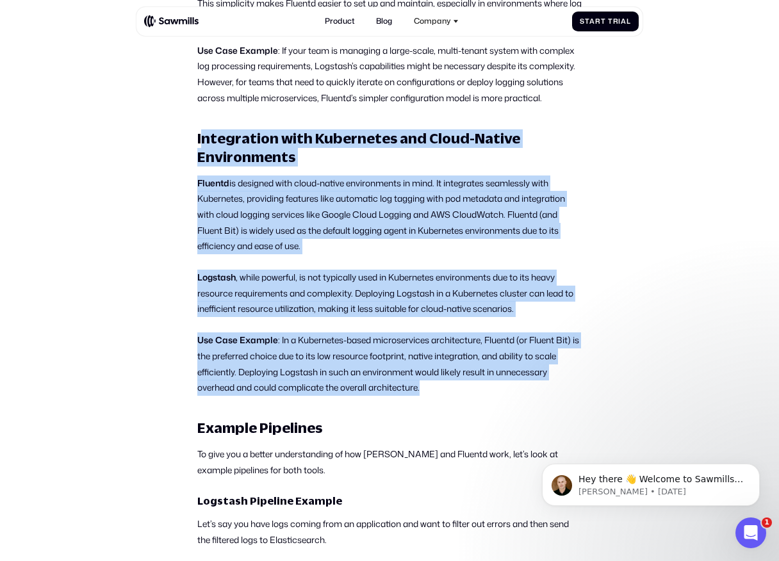
drag, startPoint x: 423, startPoint y: 407, endPoint x: 203, endPoint y: 148, distance: 339.8
click at [203, 148] on div "As an experienced developer, you know that the choice of log management tools c…" at bounding box center [389, 156] width 384 height 2939
drag, startPoint x: 197, startPoint y: 149, endPoint x: 368, endPoint y: 416, distance: 317.1
click at [368, 416] on section "All posts Logstash vs Fluentd: Technical Comparison for Real-World Cases Agents…" at bounding box center [389, 109] width 779 height 3841
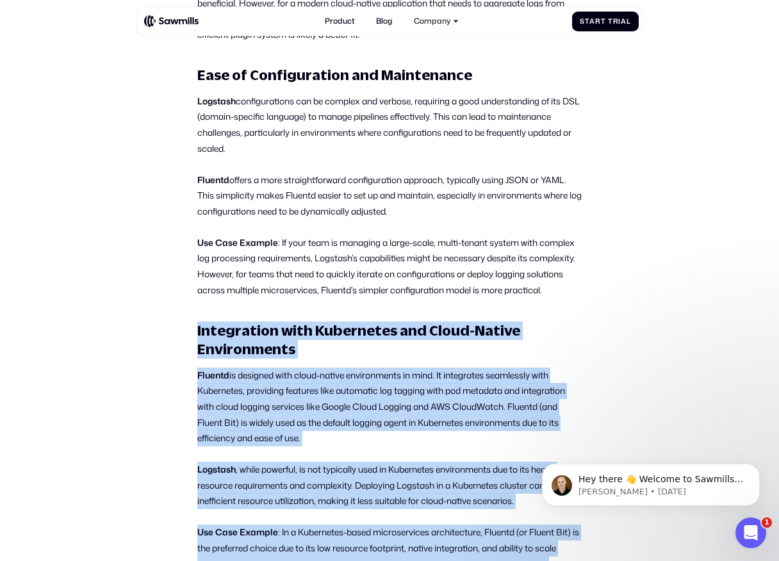
scroll to position [1749, 0]
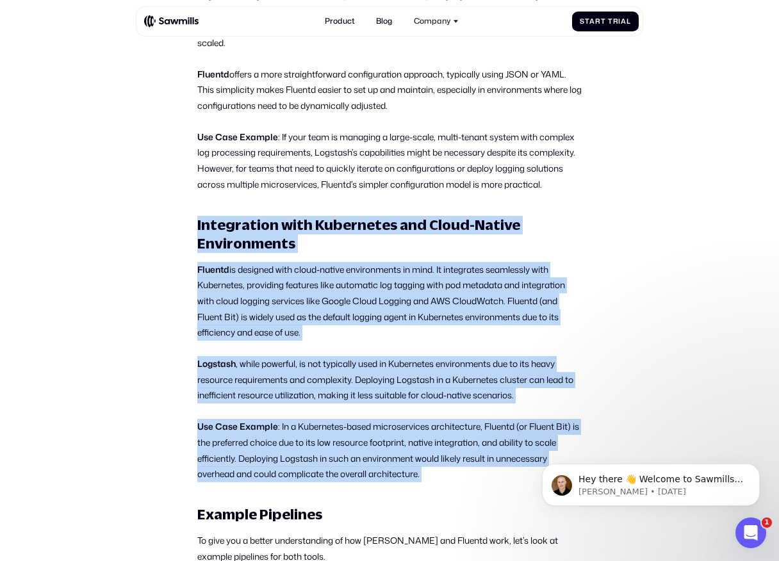
click at [327, 429] on div "As an experienced developer, you know that the choice of log management tools c…" at bounding box center [389, 242] width 384 height 2939
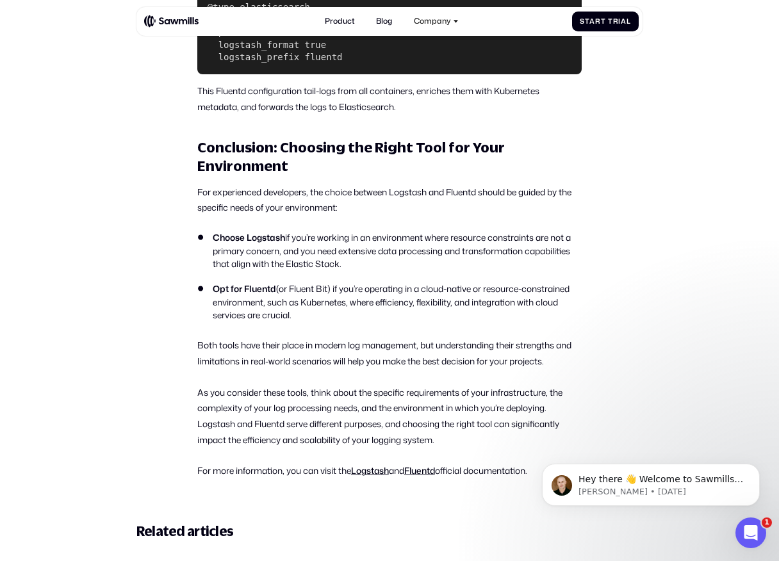
scroll to position [2976, 0]
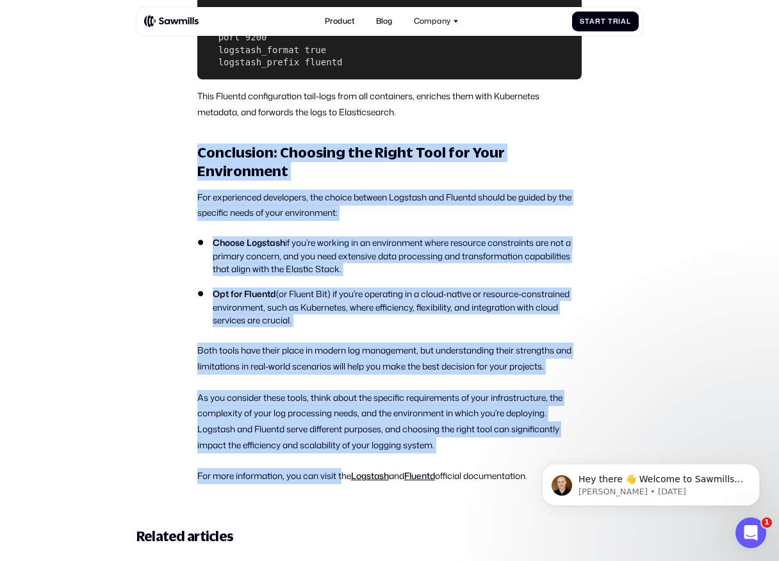
drag, startPoint x: 197, startPoint y: 171, endPoint x: 344, endPoint y: 496, distance: 357.1
click at [344, 484] on p "For more information, you can visit the Logstash and Fluentd official documenta…" at bounding box center [389, 476] width 384 height 16
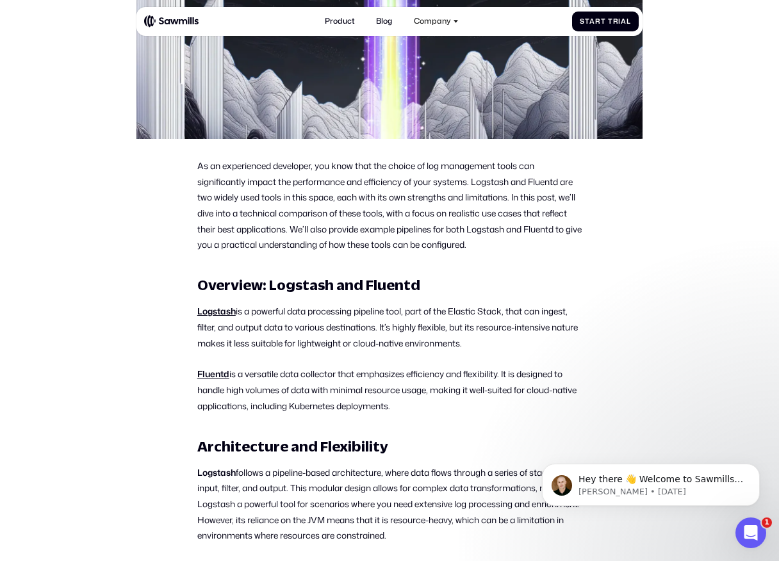
scroll to position [402, 0]
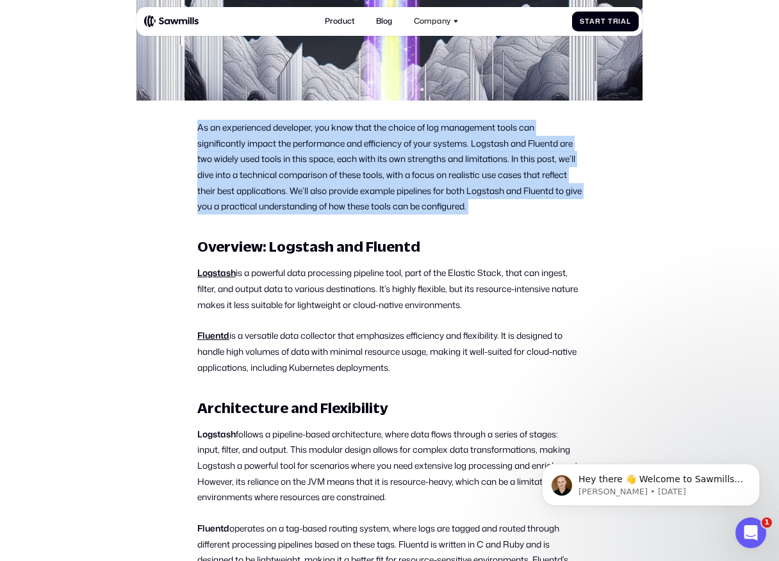
drag, startPoint x: 196, startPoint y: 124, endPoint x: 318, endPoint y: 223, distance: 157.5
drag, startPoint x: 195, startPoint y: 123, endPoint x: 286, endPoint y: 222, distance: 133.7
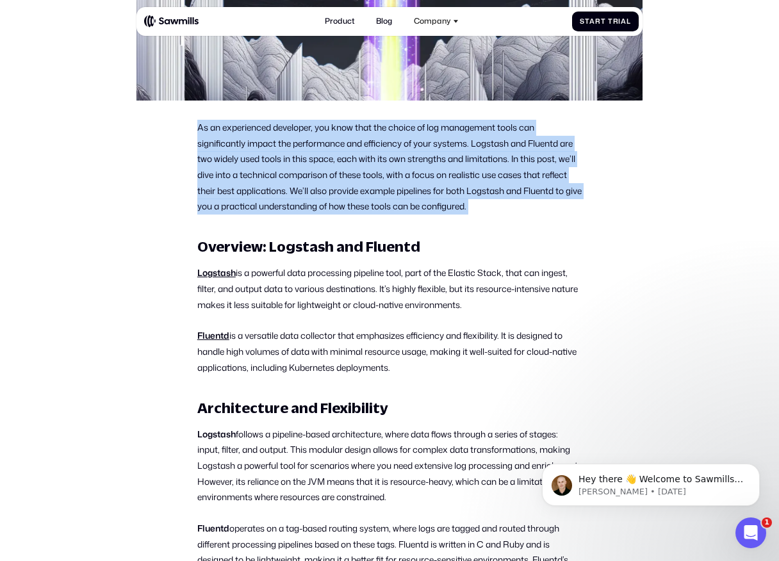
drag, startPoint x: 193, startPoint y: 120, endPoint x: 355, endPoint y: 244, distance: 203.8
click at [355, 244] on h3 "Overview: Logstash and Fluentd" at bounding box center [389, 247] width 384 height 19
drag, startPoint x: 499, startPoint y: 208, endPoint x: 200, endPoint y: 115, distance: 313.7
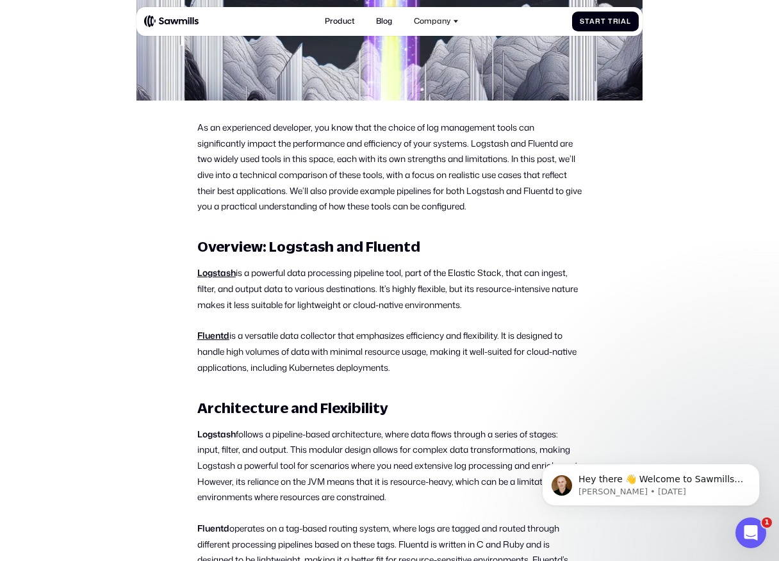
drag, startPoint x: 196, startPoint y: 126, endPoint x: 328, endPoint y: 181, distance: 143.2
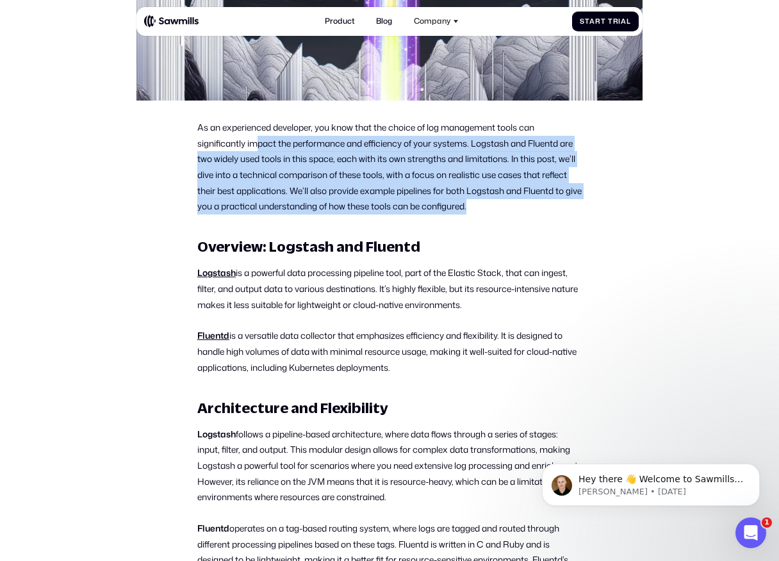
drag, startPoint x: 489, startPoint y: 205, endPoint x: 254, endPoint y: 137, distance: 244.6
click at [254, 138] on p "As an experienced developer, you know that the choice of log management tools c…" at bounding box center [389, 167] width 384 height 95
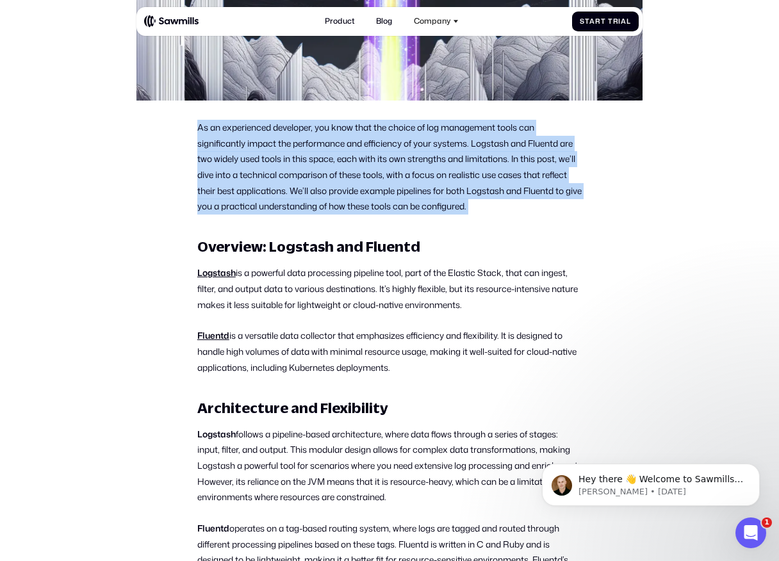
drag, startPoint x: 199, startPoint y: 125, endPoint x: 424, endPoint y: 236, distance: 251.4
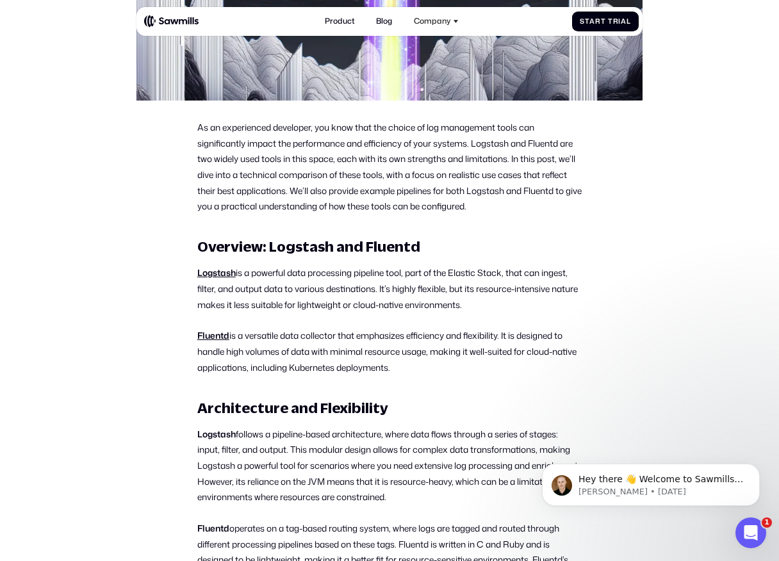
click at [489, 209] on p "As an experienced developer, you know that the choice of log management tools c…" at bounding box center [389, 167] width 384 height 95
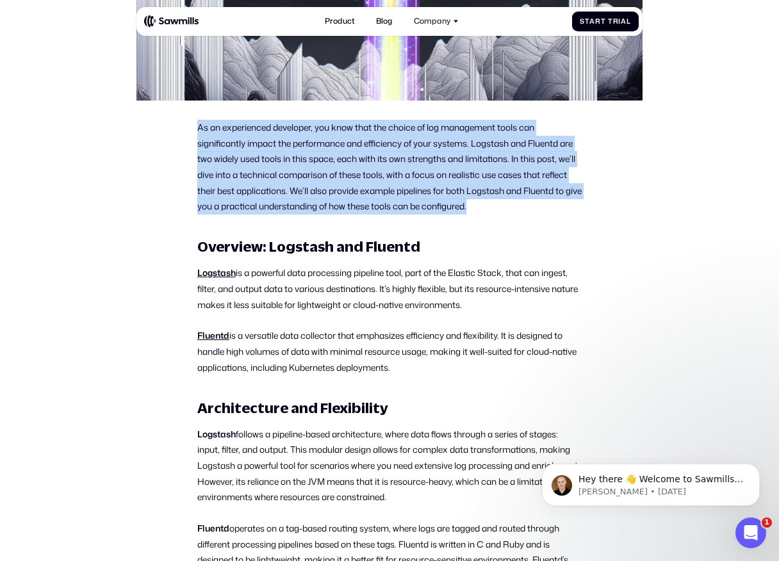
drag, startPoint x: 510, startPoint y: 211, endPoint x: 191, endPoint y: 120, distance: 331.6
drag, startPoint x: 184, startPoint y: 120, endPoint x: 430, endPoint y: 235, distance: 271.0
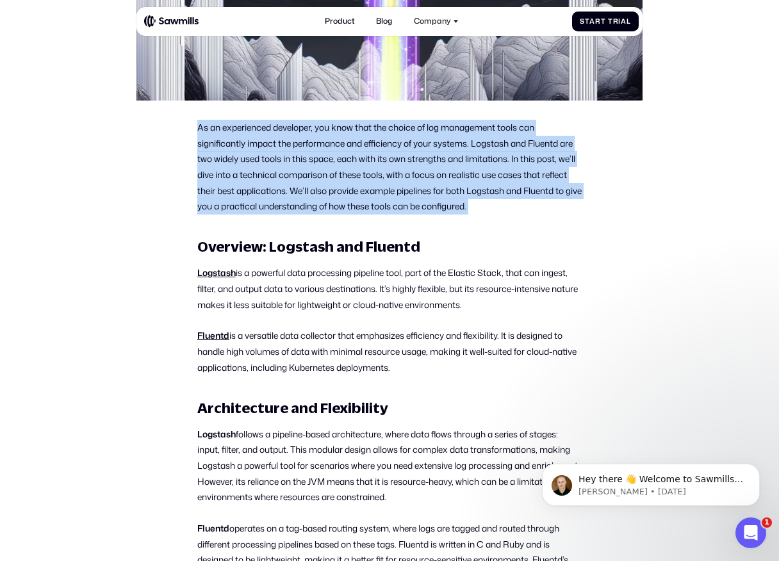
drag, startPoint x: 490, startPoint y: 215, endPoint x: 228, endPoint y: 120, distance: 278.7
click at [228, 120] on p "As an experienced developer, you know that the choice of log management tools c…" at bounding box center [389, 167] width 384 height 95
drag, startPoint x: 196, startPoint y: 126, endPoint x: 285, endPoint y: 217, distance: 127.2
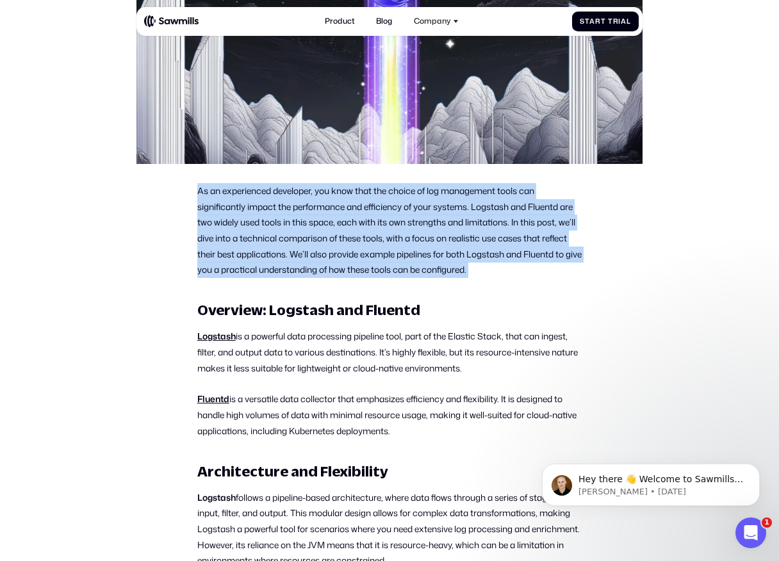
scroll to position [336, 0]
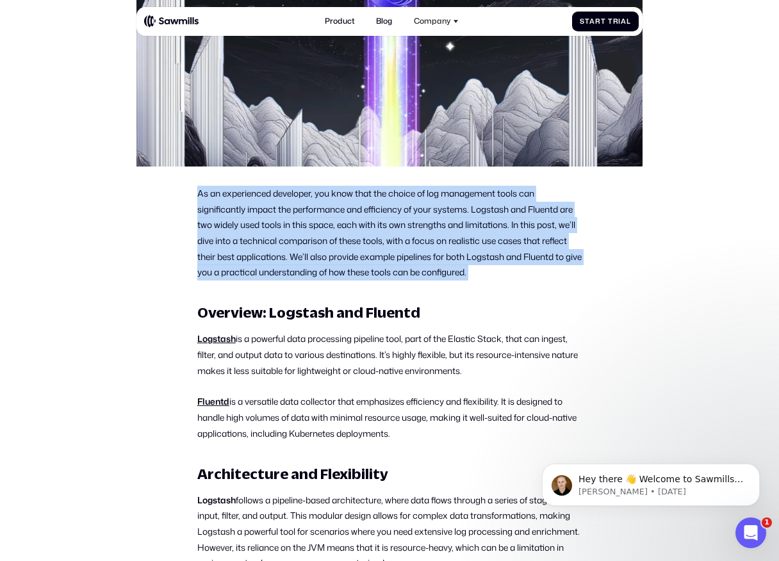
click at [285, 217] on p "As an experienced developer, you know that the choice of log management tools c…" at bounding box center [389, 233] width 384 height 95
drag, startPoint x: 197, startPoint y: 192, endPoint x: 468, endPoint y: 280, distance: 284.9
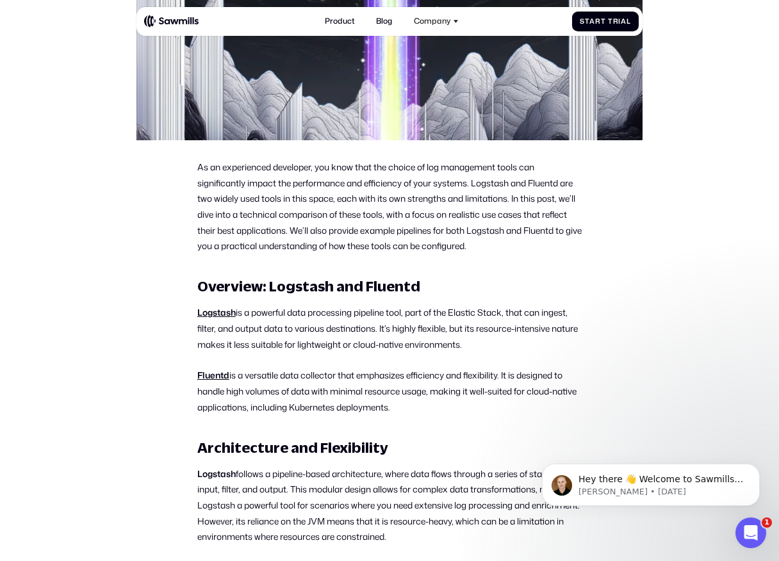
scroll to position [384, 0]
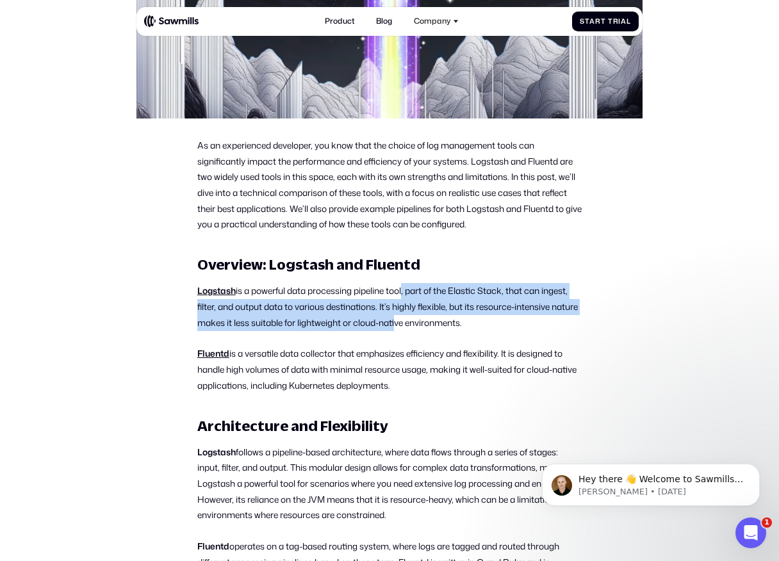
drag, startPoint x: 406, startPoint y: 292, endPoint x: 425, endPoint y: 320, distance: 33.2
click at [425, 320] on p "Logstash is a powerful data processing pipeline tool, part of the Elastic Stack…" at bounding box center [389, 306] width 384 height 47
click at [424, 320] on p "Logstash is a powerful data processing pipeline tool, part of the Elastic Stack…" at bounding box center [389, 306] width 384 height 47
drag, startPoint x: 381, startPoint y: 308, endPoint x: 497, endPoint y: 325, distance: 117.2
click at [497, 325] on p "Logstash is a powerful data processing pipeline tool, part of the Elastic Stack…" at bounding box center [389, 306] width 384 height 47
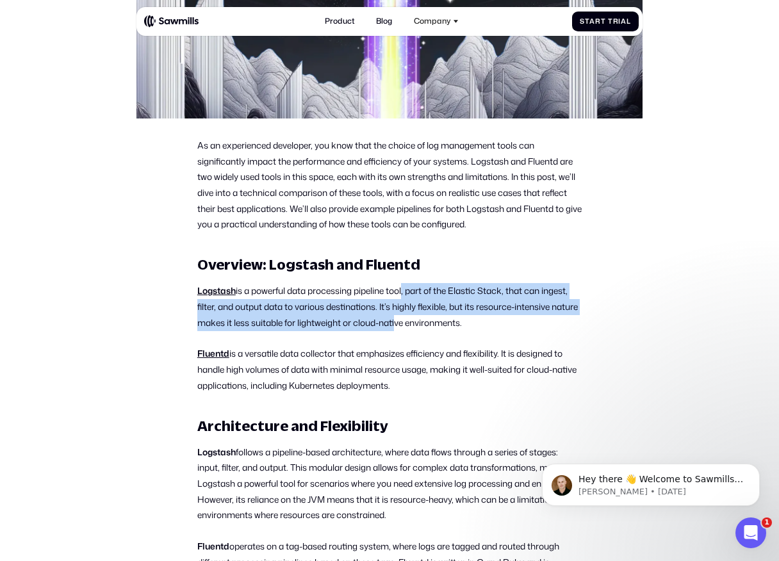
click at [497, 325] on p "Logstash is a powerful data processing pipeline tool, part of the Elastic Stack…" at bounding box center [389, 306] width 384 height 47
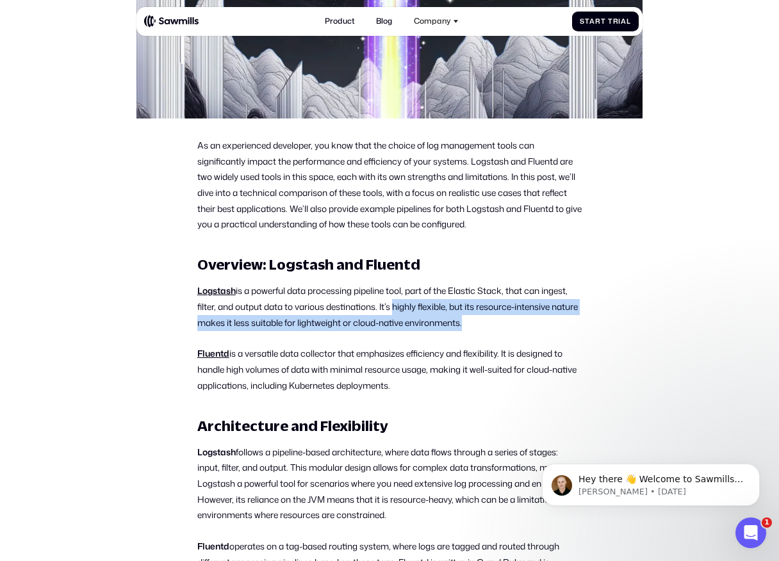
drag, startPoint x: 497, startPoint y: 325, endPoint x: 392, endPoint y: 305, distance: 106.9
click at [392, 305] on p "Logstash is a powerful data processing pipeline tool, part of the Elastic Stack…" at bounding box center [389, 306] width 384 height 47
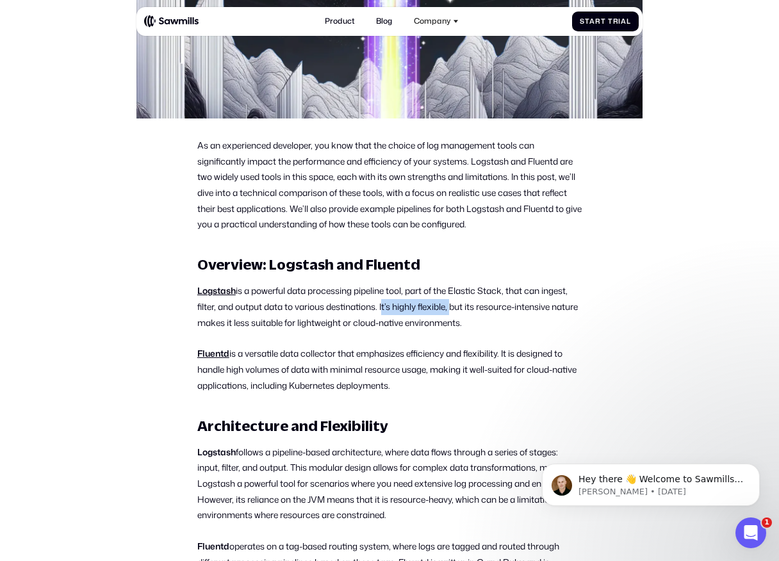
drag, startPoint x: 383, startPoint y: 305, endPoint x: 451, endPoint y: 307, distance: 68.5
click at [451, 307] on p "Logstash is a powerful data processing pipeline tool, part of the Elastic Stack…" at bounding box center [389, 306] width 384 height 47
drag, startPoint x: 453, startPoint y: 307, endPoint x: 500, endPoint y: 321, distance: 49.4
click at [500, 321] on p "Logstash is a powerful data processing pipeline tool, part of the Elastic Stack…" at bounding box center [389, 306] width 384 height 47
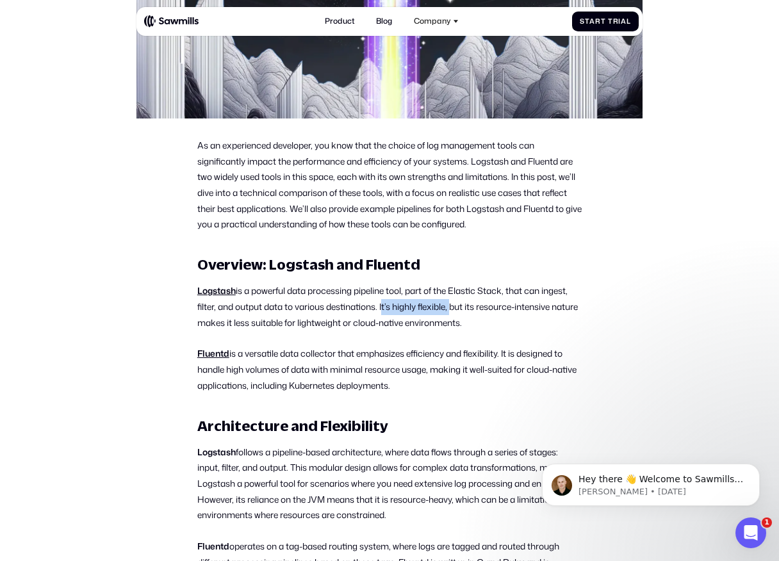
click at [500, 321] on p "Logstash is a powerful data processing pipeline tool, part of the Elastic Stack…" at bounding box center [389, 306] width 384 height 47
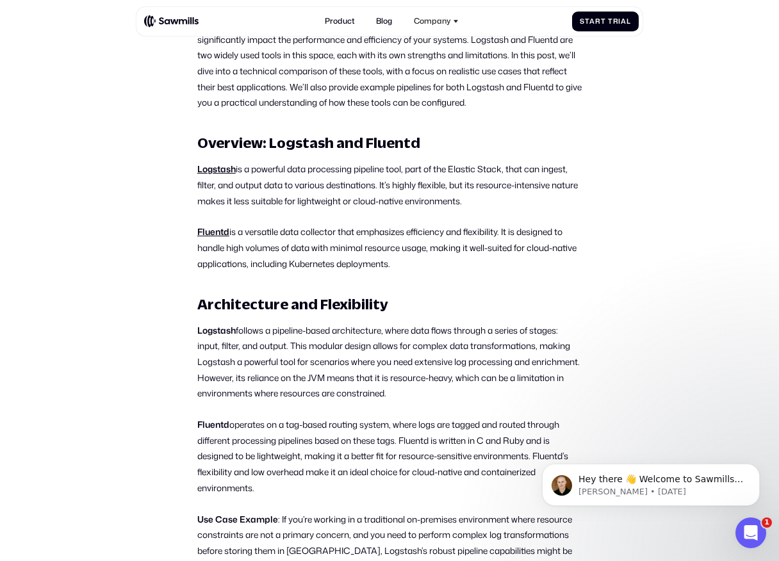
scroll to position [501, 0]
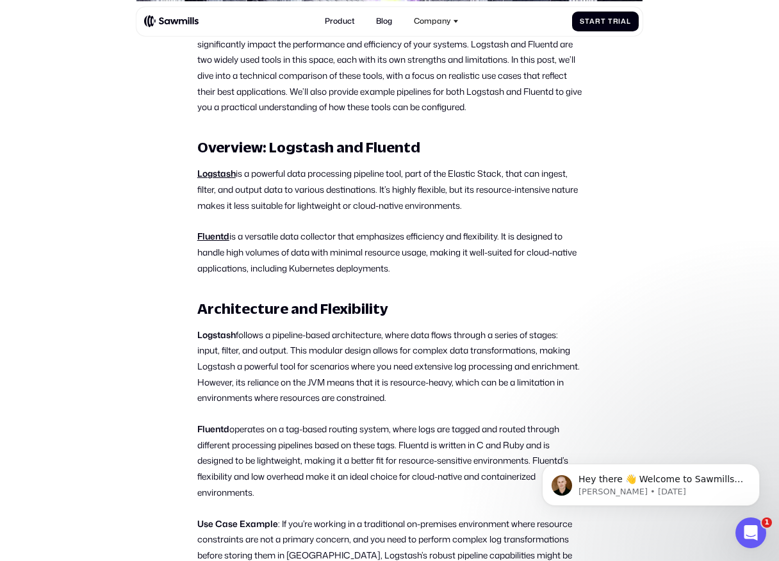
drag, startPoint x: 454, startPoint y: 191, endPoint x: 473, endPoint y: 274, distance: 85.4
click at [473, 274] on p "Fluentd is a versatile data collector that emphasizes efficiency and flexibilit…" at bounding box center [389, 252] width 384 height 47
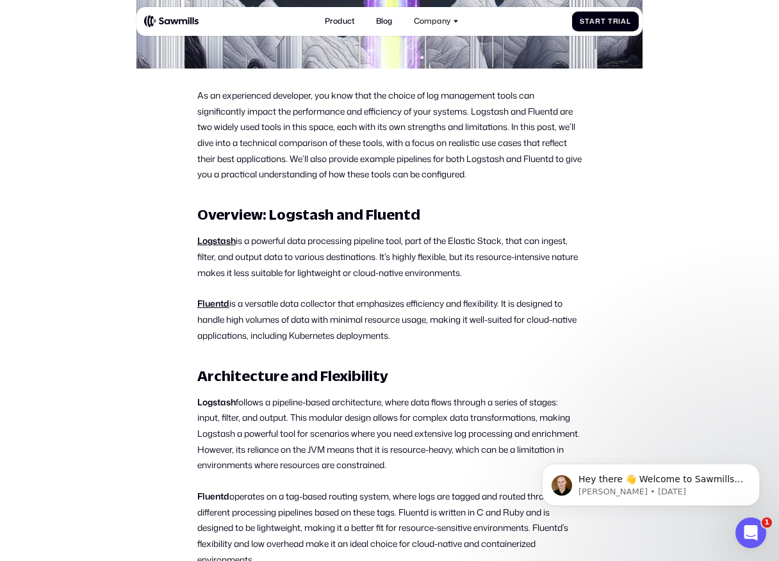
scroll to position [429, 0]
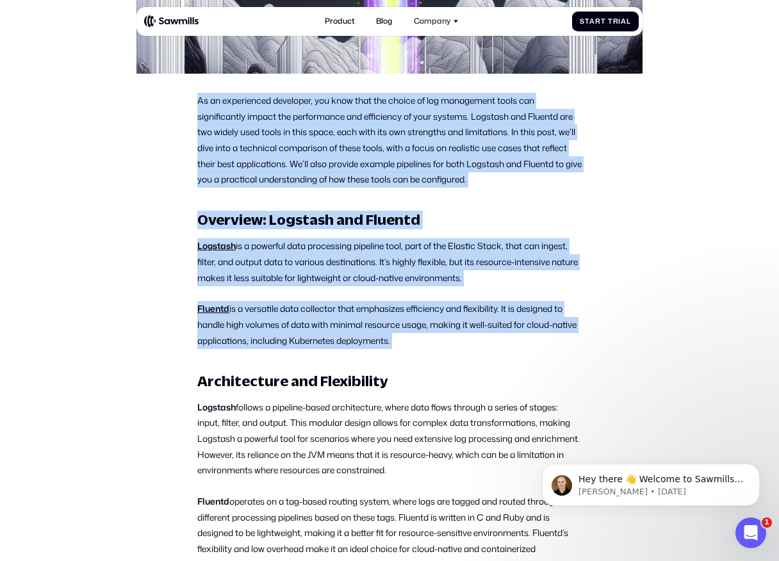
drag, startPoint x: 198, startPoint y: 97, endPoint x: 416, endPoint y: 350, distance: 333.2
drag, startPoint x: 430, startPoint y: 347, endPoint x: 183, endPoint y: 96, distance: 351.8
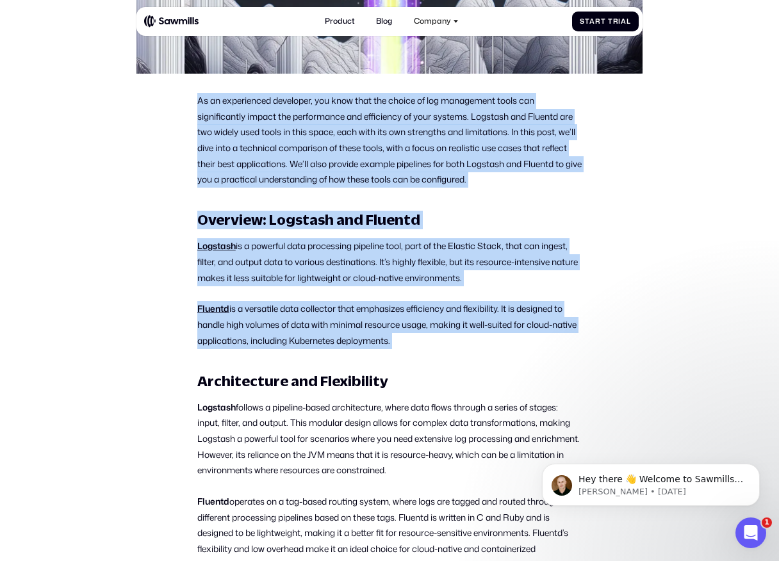
drag, startPoint x: 183, startPoint y: 96, endPoint x: 419, endPoint y: 351, distance: 347.5
drag, startPoint x: 426, startPoint y: 343, endPoint x: 184, endPoint y: 99, distance: 343.2
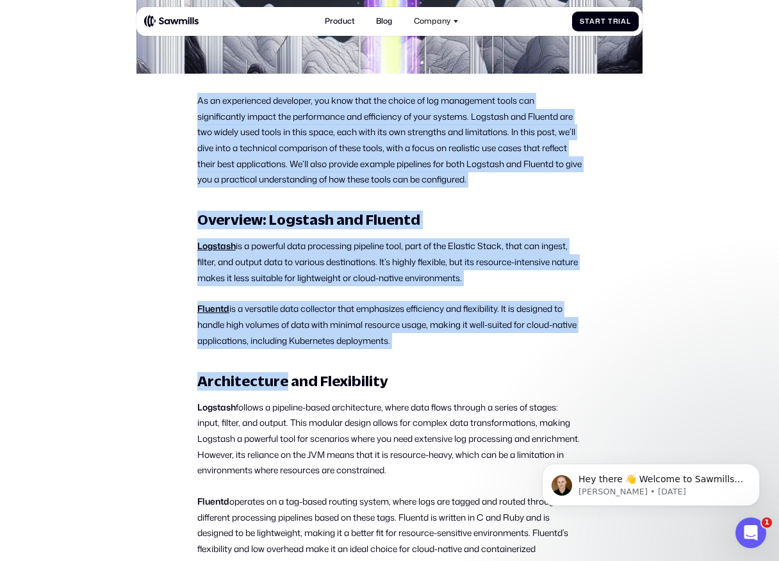
drag, startPoint x: 184, startPoint y: 99, endPoint x: 439, endPoint y: 339, distance: 350.2
click at [439, 339] on p "Fluentd is a versatile data collector that emphasizes efficiency and flexibilit…" at bounding box center [389, 324] width 384 height 47
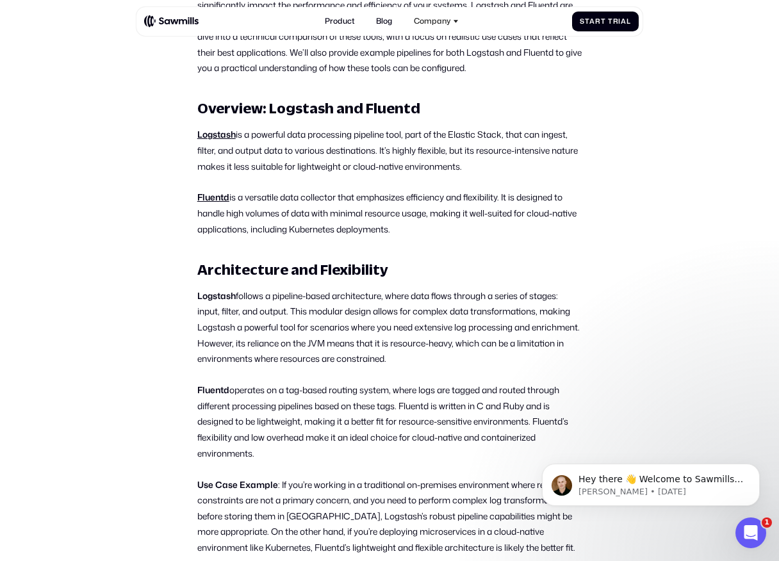
scroll to position [536, 0]
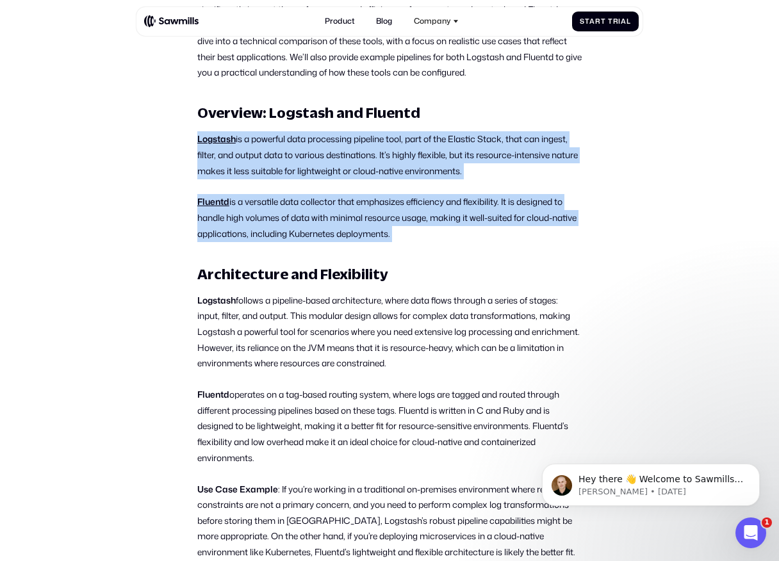
drag, startPoint x: 188, startPoint y: 140, endPoint x: 363, endPoint y: 245, distance: 203.9
drag, startPoint x: 428, startPoint y: 228, endPoint x: 213, endPoint y: 90, distance: 256.0
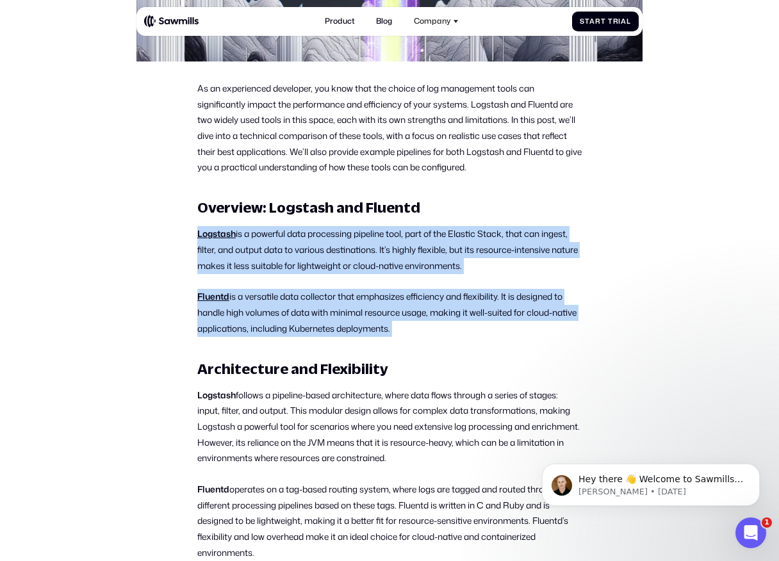
scroll to position [389, 0]
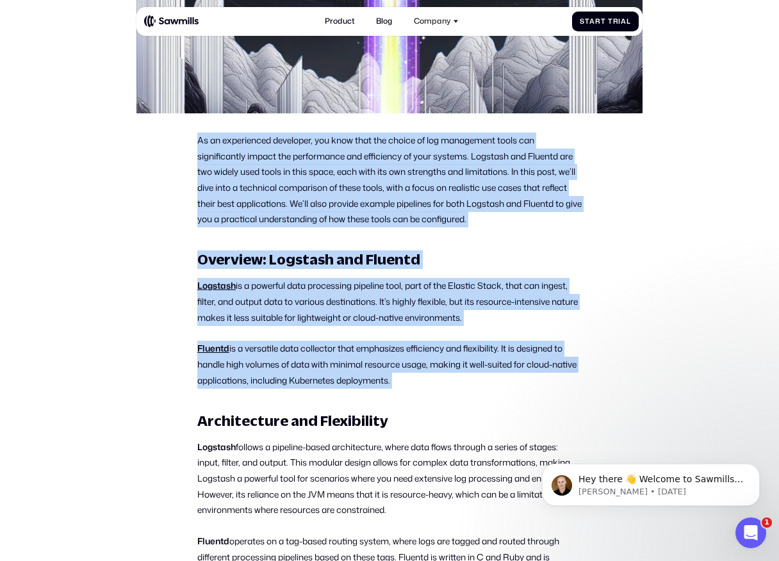
drag, startPoint x: 192, startPoint y: 133, endPoint x: 415, endPoint y: 405, distance: 351.2
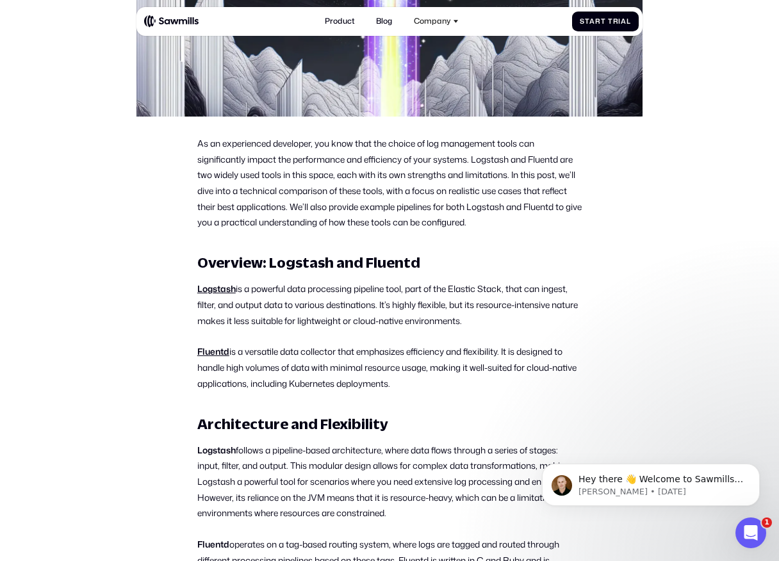
scroll to position [371, 0]
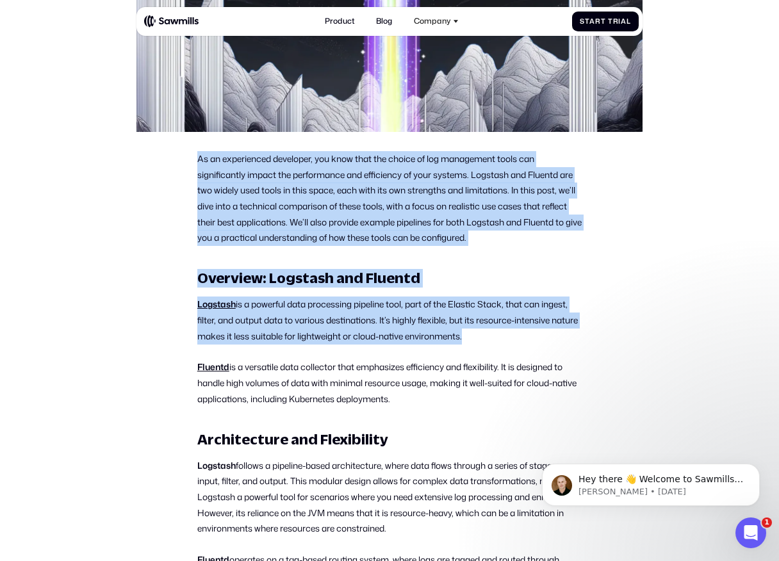
drag, startPoint x: 180, startPoint y: 153, endPoint x: 410, endPoint y: 353, distance: 305.5
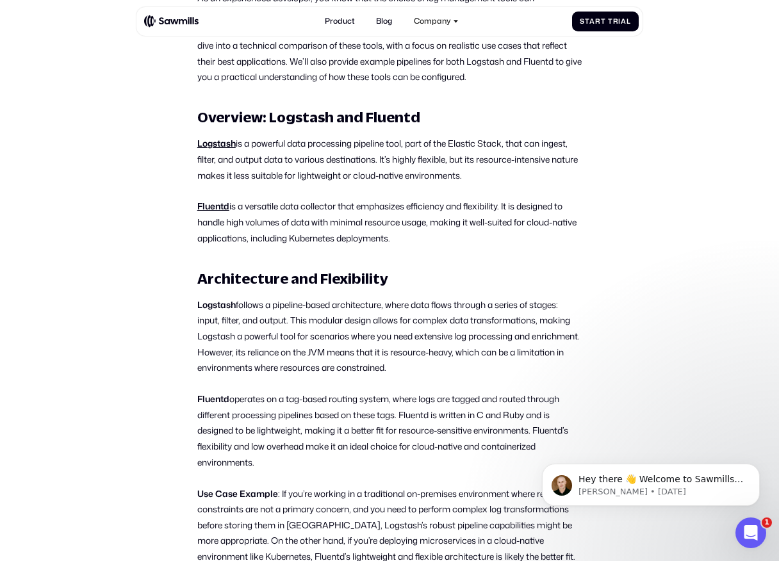
scroll to position [535, 0]
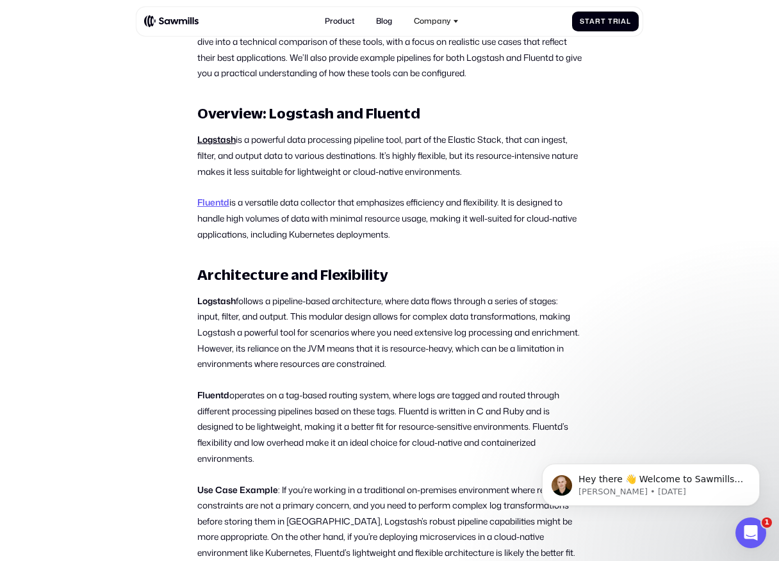
drag, startPoint x: 170, startPoint y: 198, endPoint x: 206, endPoint y: 198, distance: 35.9
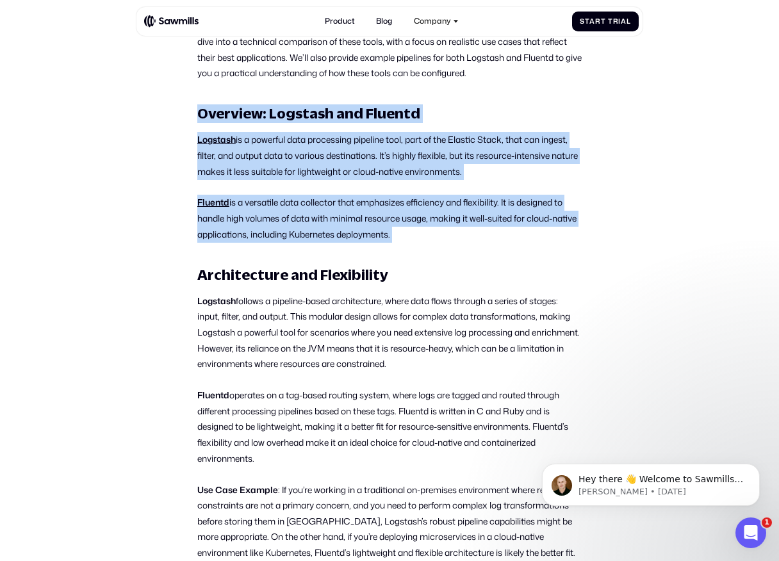
drag, startPoint x: 434, startPoint y: 243, endPoint x: 142, endPoint y: 103, distance: 323.9
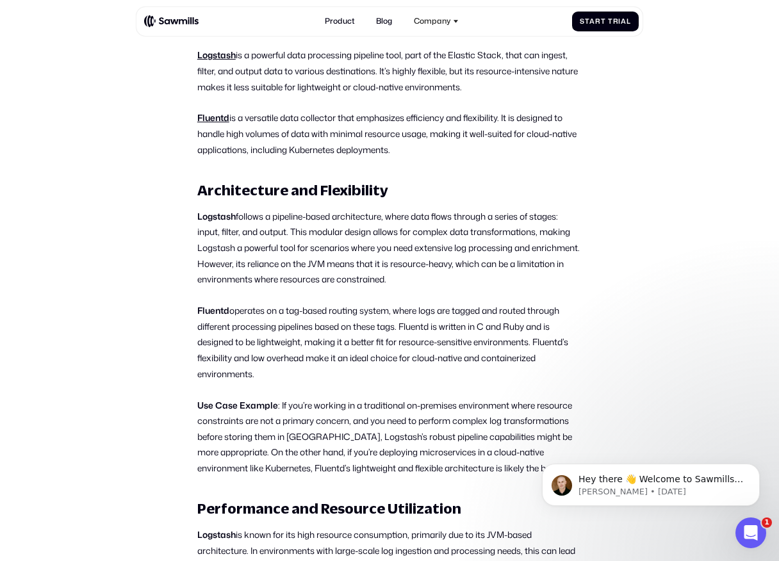
scroll to position [623, 0]
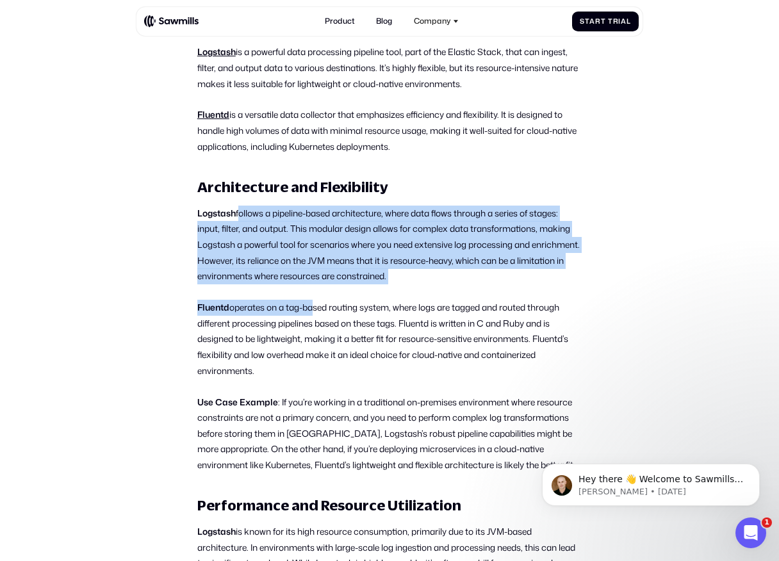
drag, startPoint x: 237, startPoint y: 215, endPoint x: 310, endPoint y: 301, distance: 113.1
click at [309, 302] on p "Fluentd operates on a tag-based routing system, where logs are tagged and route…" at bounding box center [389, 339] width 384 height 79
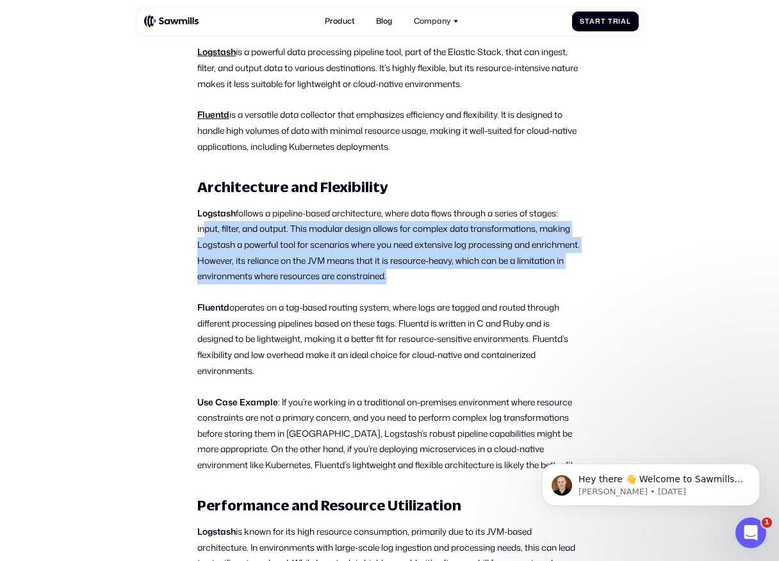
drag, startPoint x: 200, startPoint y: 227, endPoint x: 356, endPoint y: 293, distance: 169.6
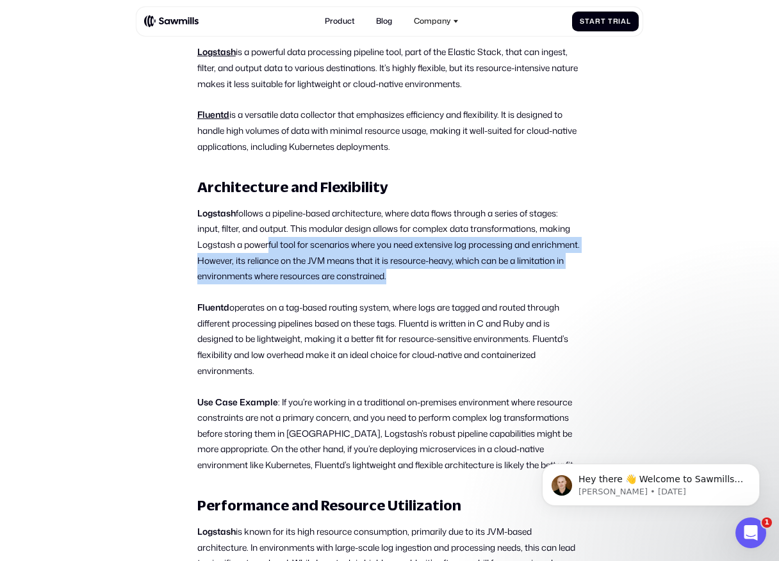
drag, startPoint x: 268, startPoint y: 245, endPoint x: 397, endPoint y: 286, distance: 135.5
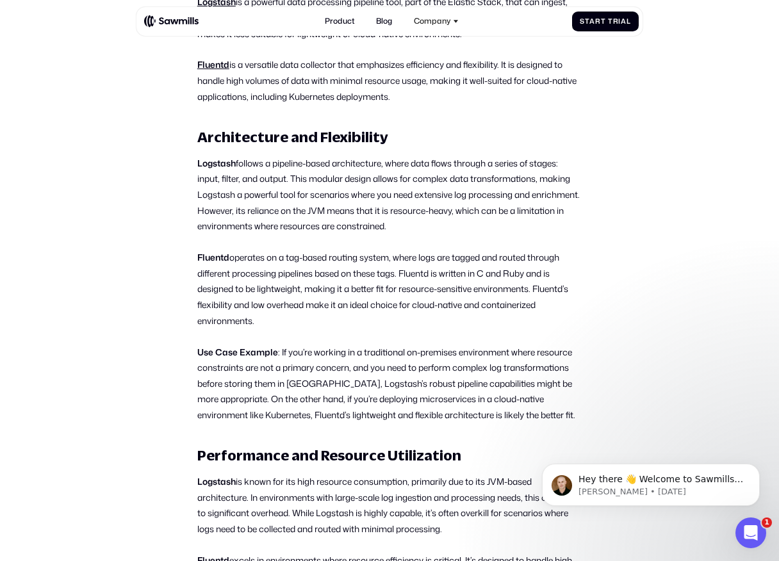
scroll to position [679, 0]
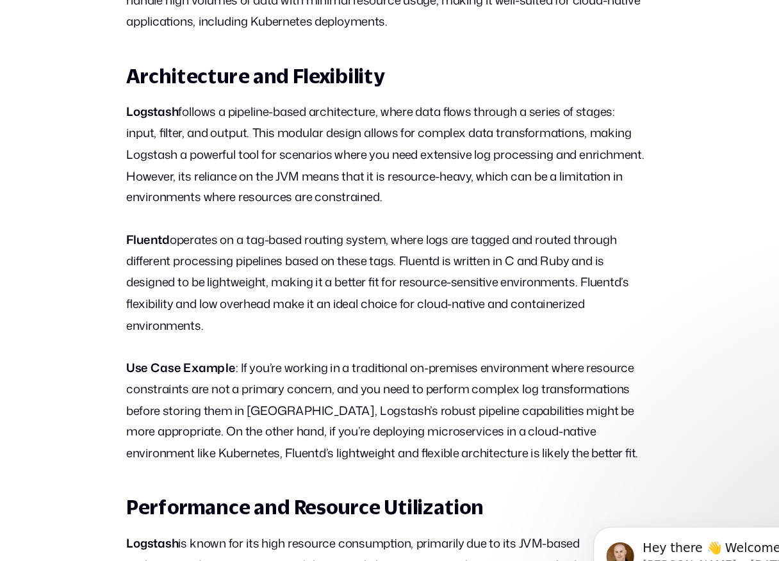
drag, startPoint x: 268, startPoint y: 246, endPoint x: 330, endPoint y: 311, distance: 89.2
click at [330, 311] on p "Fluentd operates on a tag-based routing system, where logs are tagged and route…" at bounding box center [389, 283] width 384 height 79
drag, startPoint x: 330, startPoint y: 311, endPoint x: 289, endPoint y: 282, distance: 50.0
click at [290, 282] on p "Fluentd operates on a tag-based routing system, where logs are tagged and route…" at bounding box center [389, 283] width 384 height 79
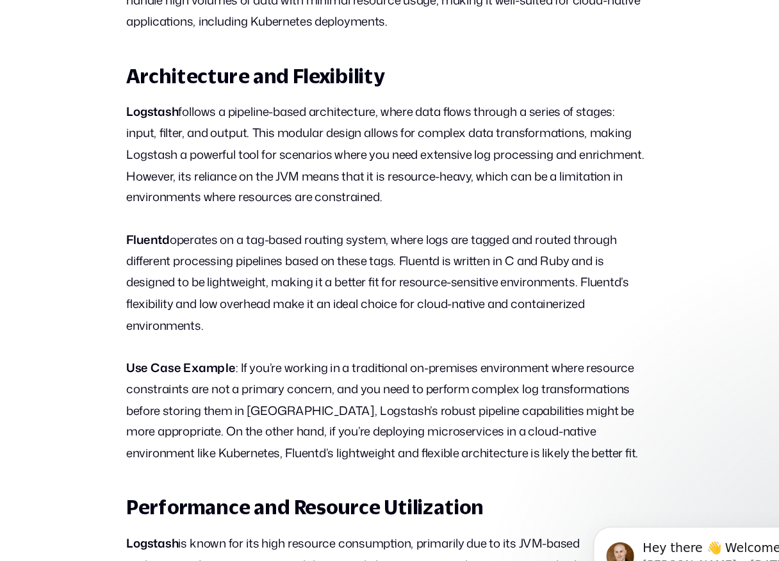
click at [204, 245] on p "Fluentd operates on a tag-based routing system, where logs are tagged and route…" at bounding box center [389, 283] width 384 height 79
copy strong "Fluentd"
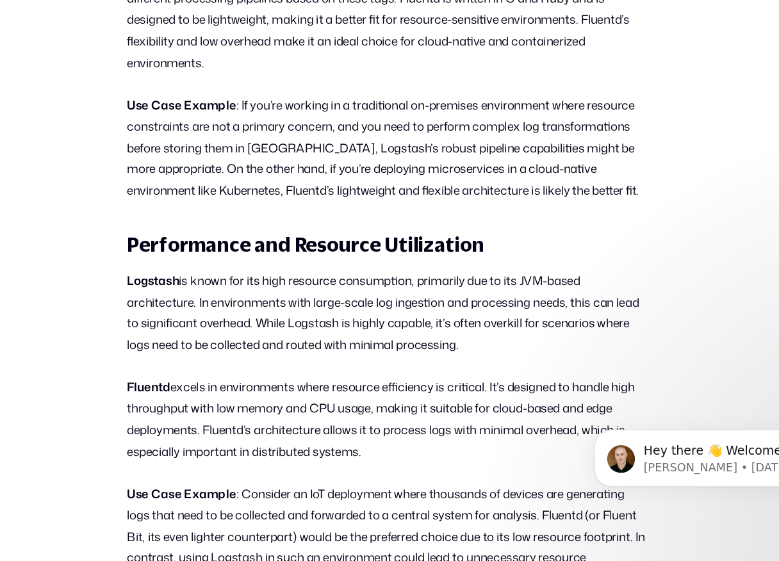
scroll to position [831, 0]
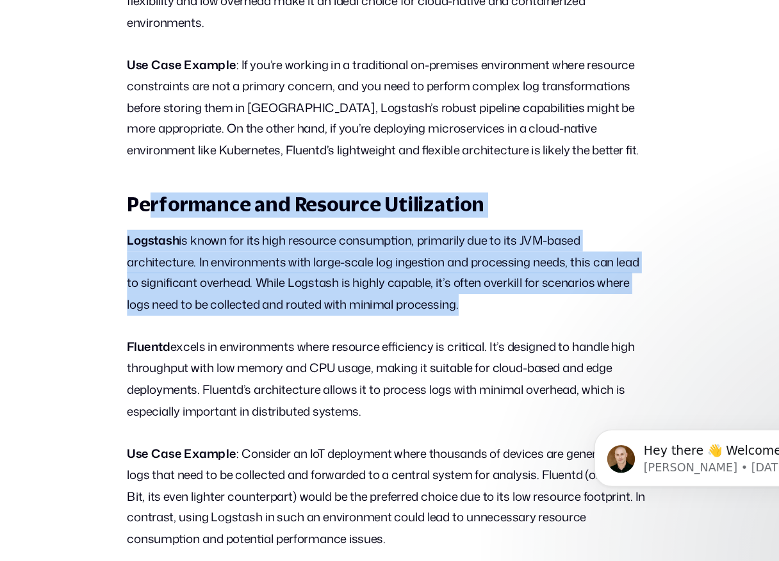
drag, startPoint x: 216, startPoint y: 295, endPoint x: 309, endPoint y: 391, distance: 134.1
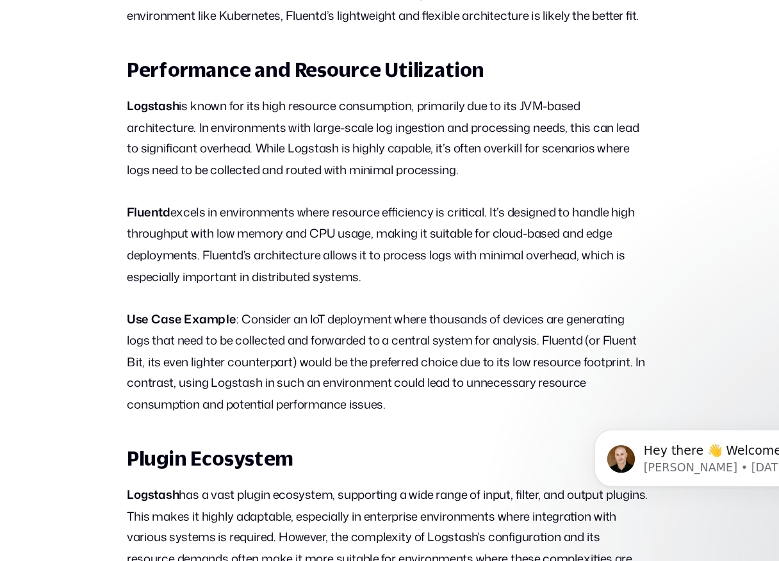
scroll to position [941, 0]
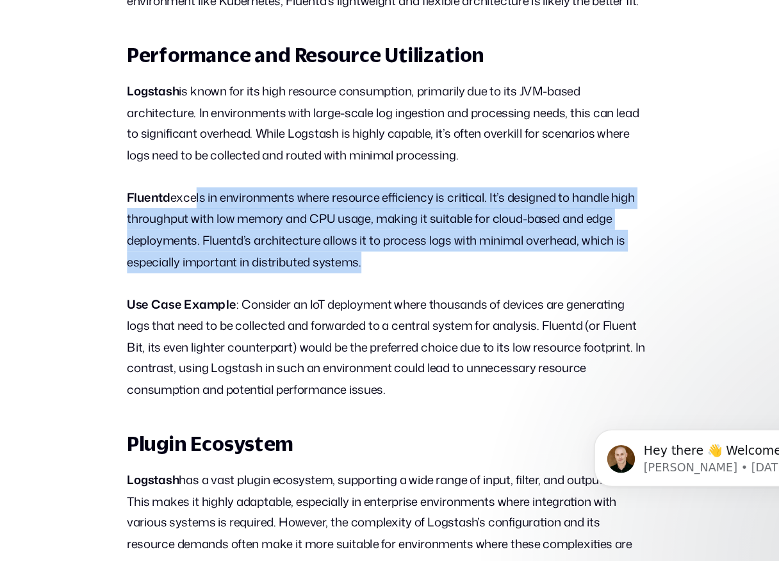
drag, startPoint x: 244, startPoint y: 290, endPoint x: 371, endPoint y: 338, distance: 136.2
click at [371, 338] on p "Fluentd excels in environments where resource efficiency is critical. It’s desi…" at bounding box center [389, 316] width 384 height 63
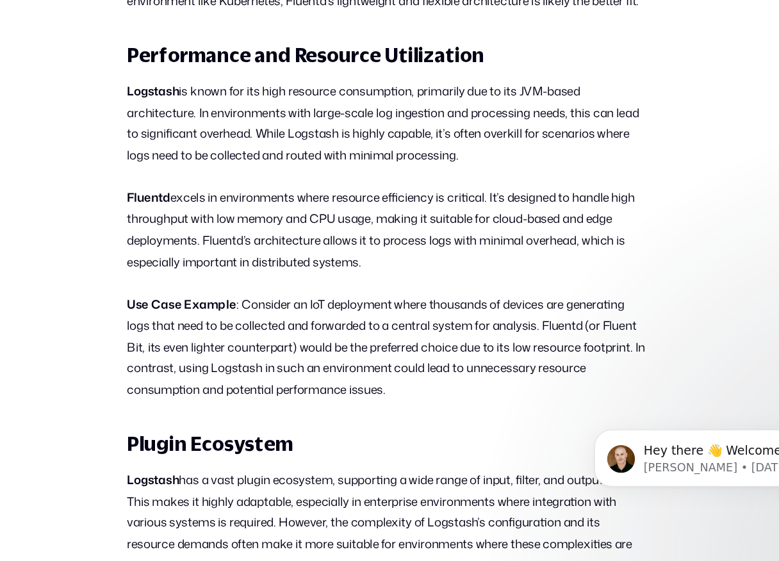
drag, startPoint x: 469, startPoint y: 293, endPoint x: 458, endPoint y: 342, distance: 50.5
click at [458, 342] on p "Fluentd excels in environments where resource efficiency is critical. It’s desi…" at bounding box center [389, 316] width 384 height 63
drag, startPoint x: 458, startPoint y: 342, endPoint x: 197, endPoint y: 182, distance: 306.4
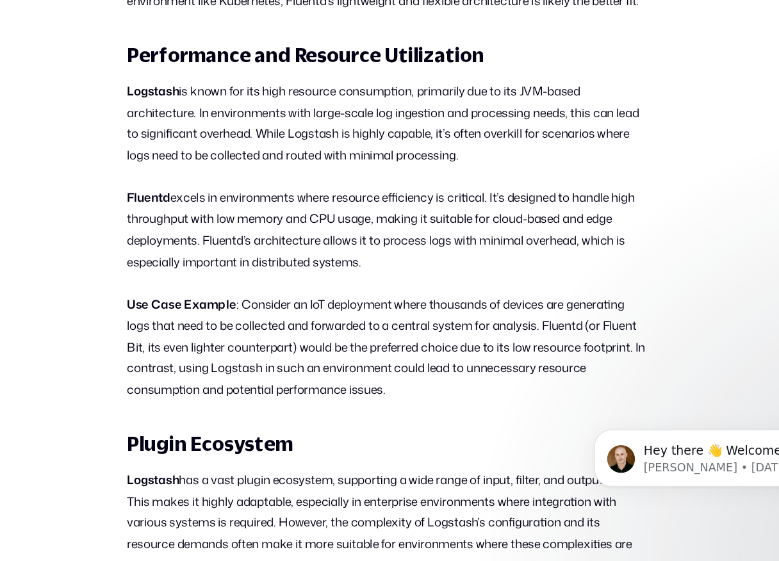
click at [197, 182] on h3 "Performance and Resource Utilization" at bounding box center [389, 188] width 384 height 19
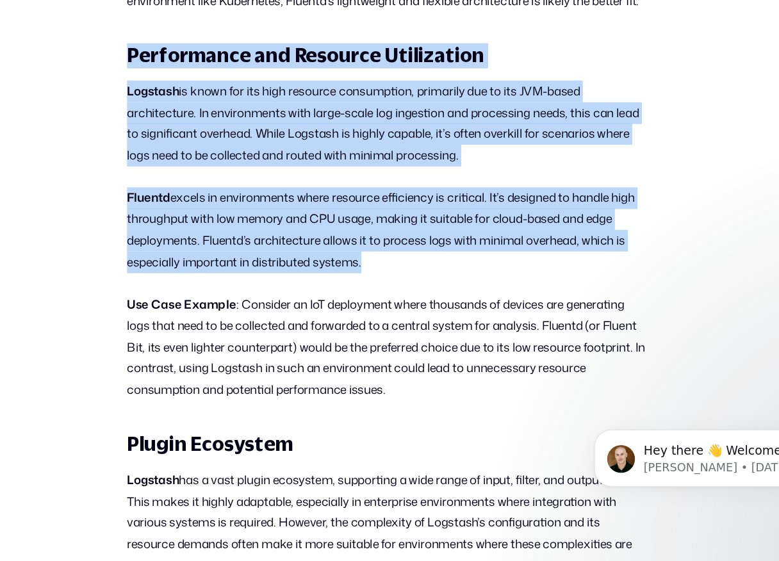
drag, startPoint x: 197, startPoint y: 182, endPoint x: 385, endPoint y: 339, distance: 245.1
click at [385, 339] on p "Fluentd excels in environments where resource efficiency is critical. It’s desi…" at bounding box center [389, 316] width 384 height 63
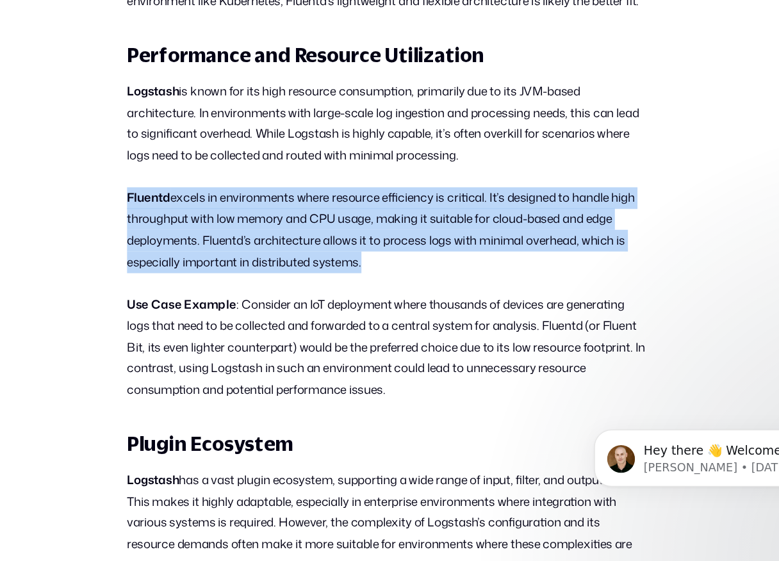
drag, startPoint x: 385, startPoint y: 339, endPoint x: 197, endPoint y: 286, distance: 195.4
click at [197, 286] on p "Fluentd excels in environments where resource efficiency is critical. It’s desi…" at bounding box center [389, 316] width 384 height 63
click at [197, 286] on strong "Fluentd" at bounding box center [213, 292] width 32 height 12
drag, startPoint x: 197, startPoint y: 286, endPoint x: 321, endPoint y: 346, distance: 138.0
click at [321, 346] on p "Fluentd excels in environments where resource efficiency is critical. It’s desi…" at bounding box center [389, 316] width 384 height 63
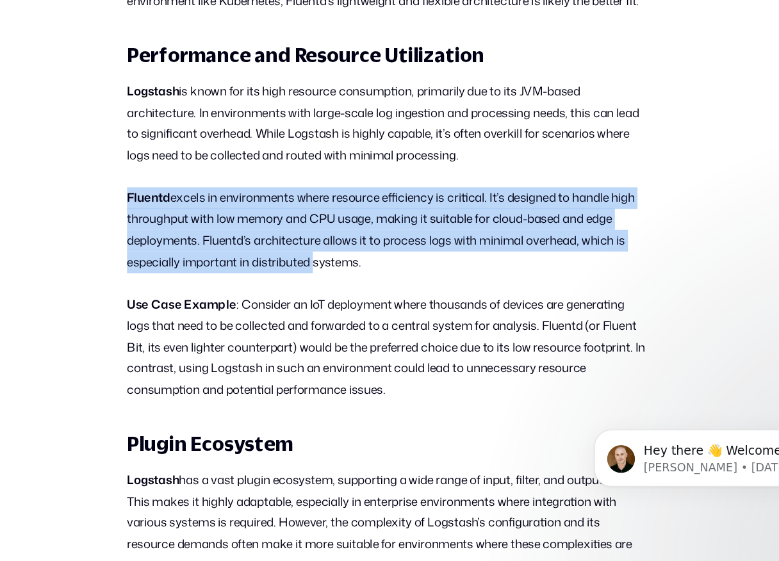
drag, startPoint x: 377, startPoint y: 341, endPoint x: 200, endPoint y: 291, distance: 183.0
click at [200, 291] on p "Fluentd excels in environments where resource efficiency is critical. It’s desi…" at bounding box center [389, 316] width 384 height 63
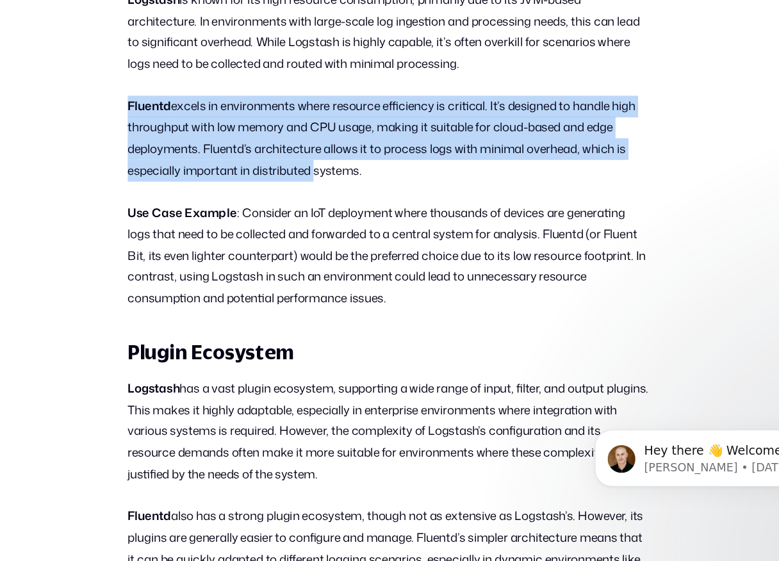
scroll to position [1011, 0]
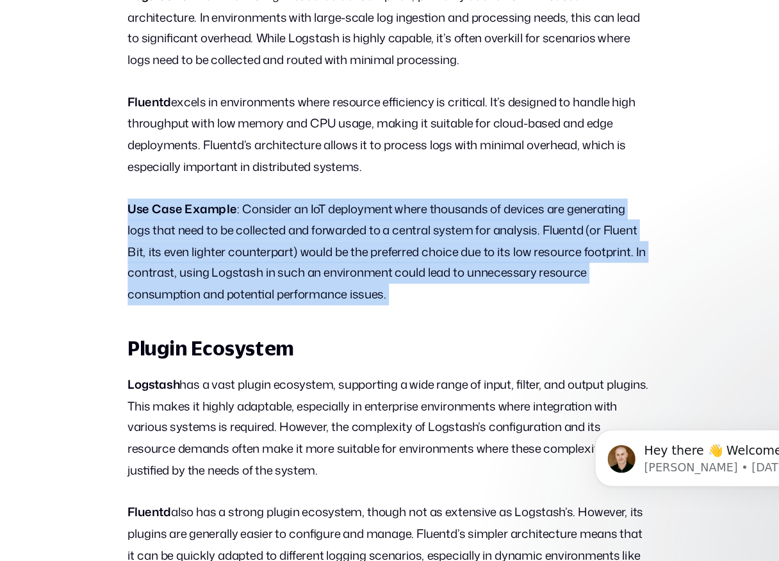
drag, startPoint x: 199, startPoint y: 296, endPoint x: 330, endPoint y: 387, distance: 159.5
drag, startPoint x: 197, startPoint y: 296, endPoint x: 400, endPoint y: 364, distance: 213.4
click at [400, 364] on p "Use Case Example : Consider an IoT deployment where thousands of devices are ge…" at bounding box center [389, 332] width 384 height 79
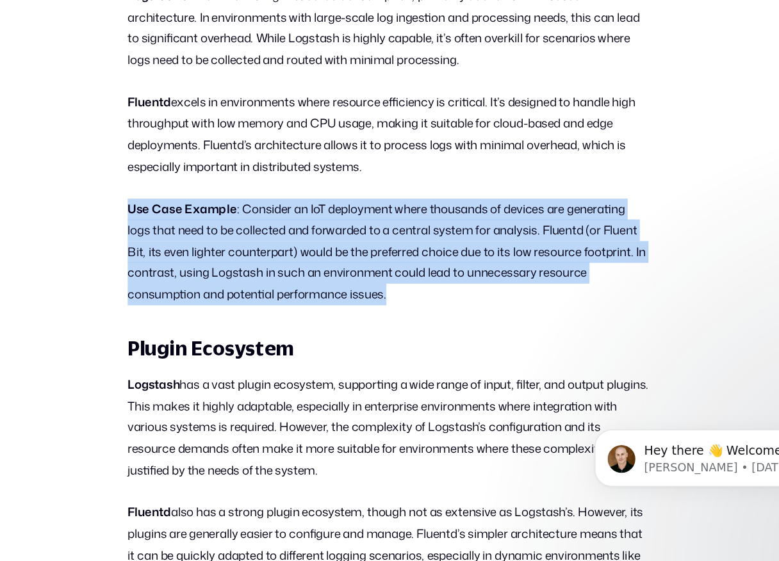
click at [400, 364] on p "Use Case Example : Consider an IoT deployment where thousands of devices are ge…" at bounding box center [389, 332] width 384 height 79
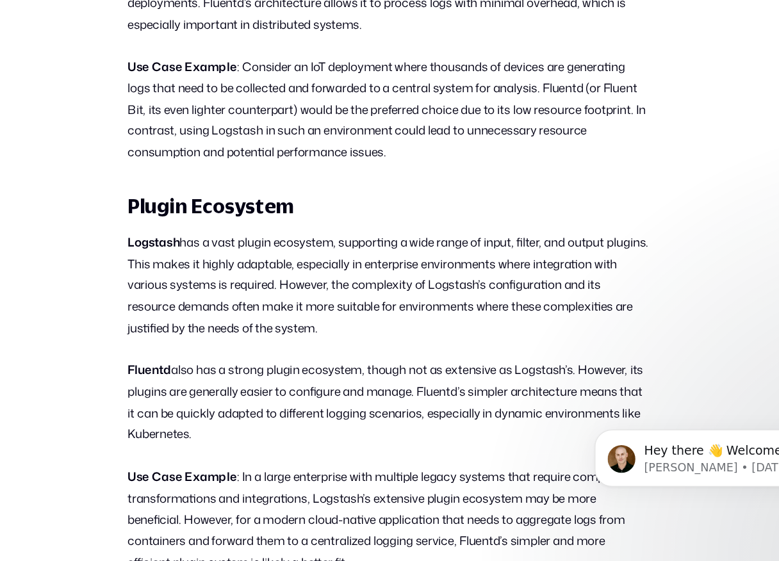
scroll to position [1164, 0]
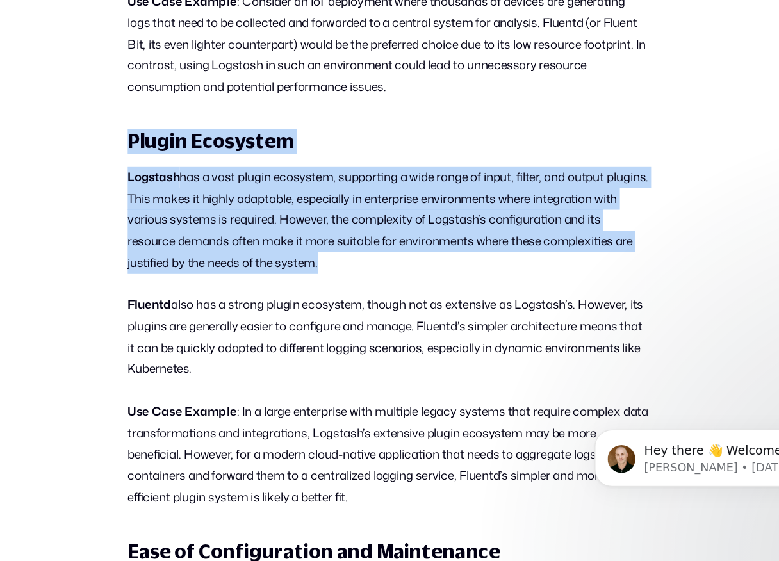
drag, startPoint x: 356, startPoint y: 348, endPoint x: 193, endPoint y: 248, distance: 191.8
drag, startPoint x: 194, startPoint y: 249, endPoint x: 362, endPoint y: 366, distance: 204.3
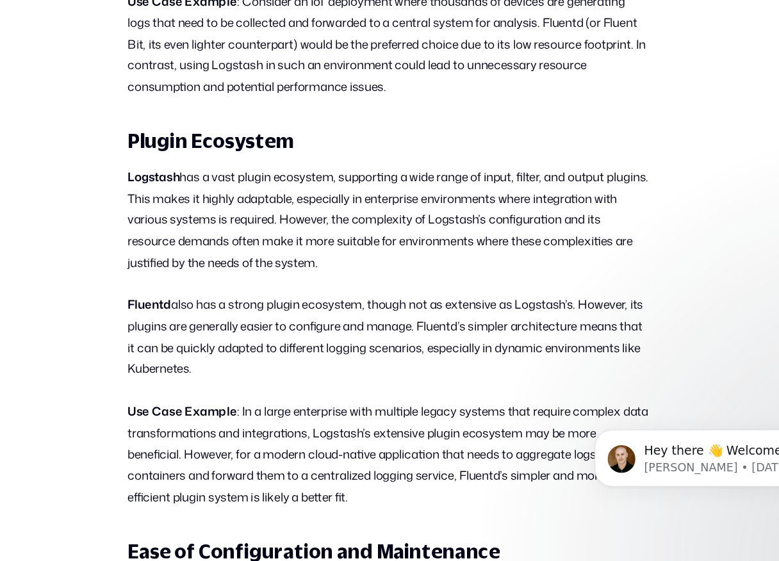
click at [370, 332] on p "Logstash has a vast plugin ecosystem, supporting a wide range of input, filter,…" at bounding box center [389, 309] width 384 height 79
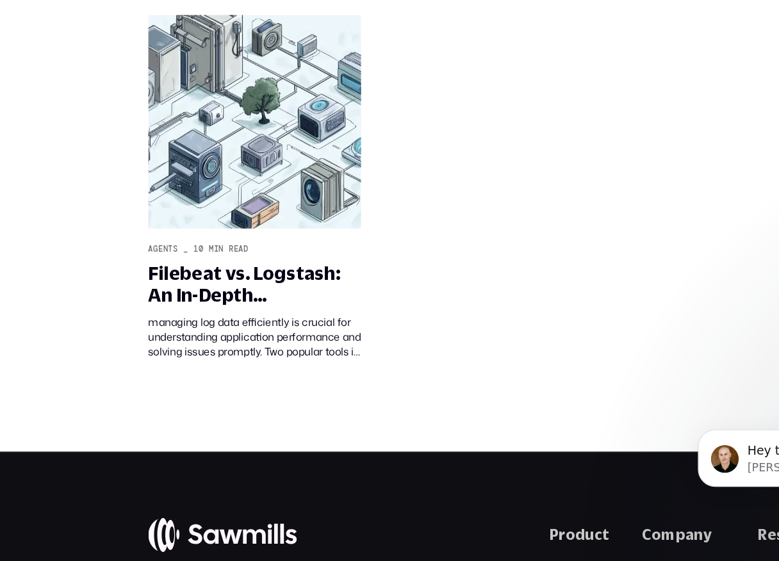
scroll to position [3386, 0]
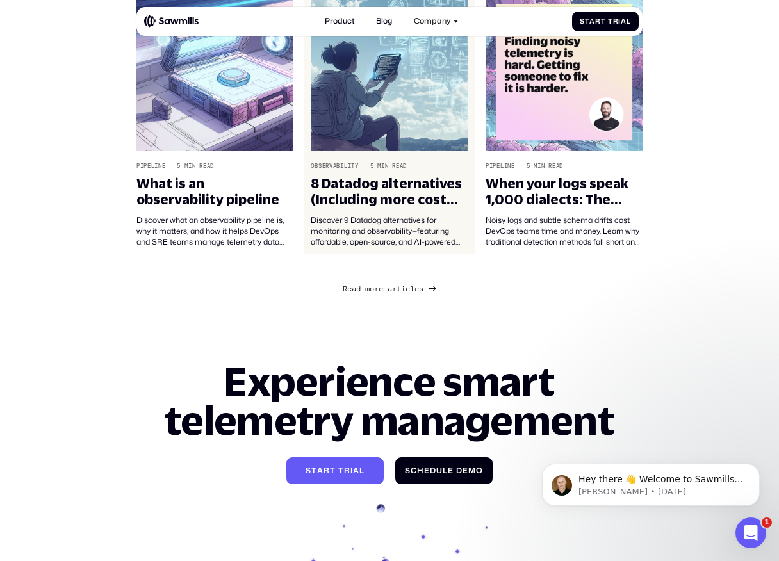
scroll to position [888, 0]
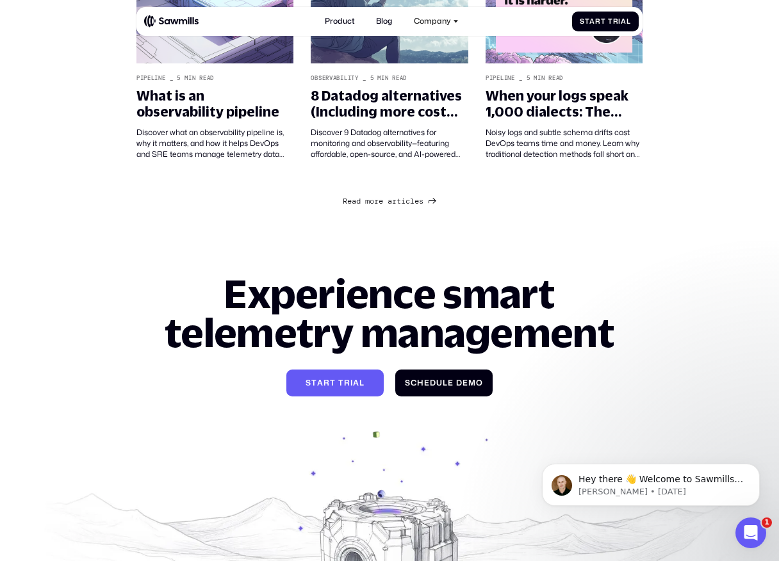
click at [416, 197] on span "e" at bounding box center [416, 192] width 4 height 10
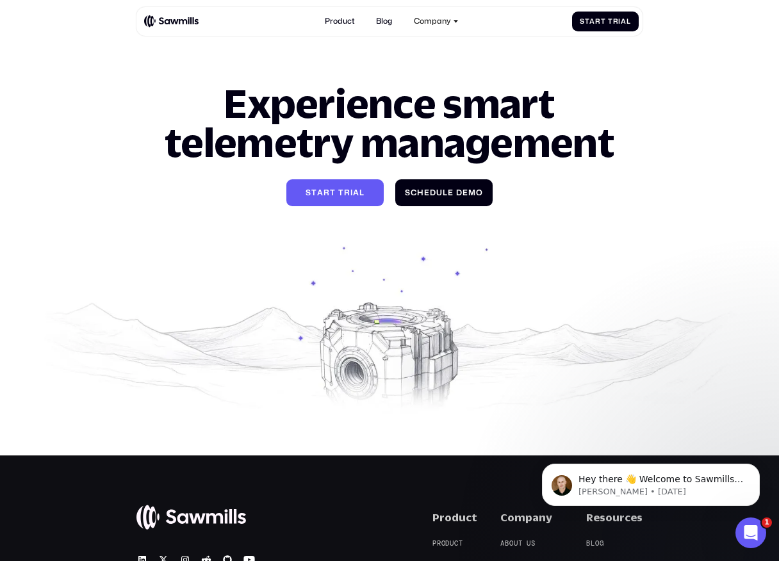
scroll to position [1835, 0]
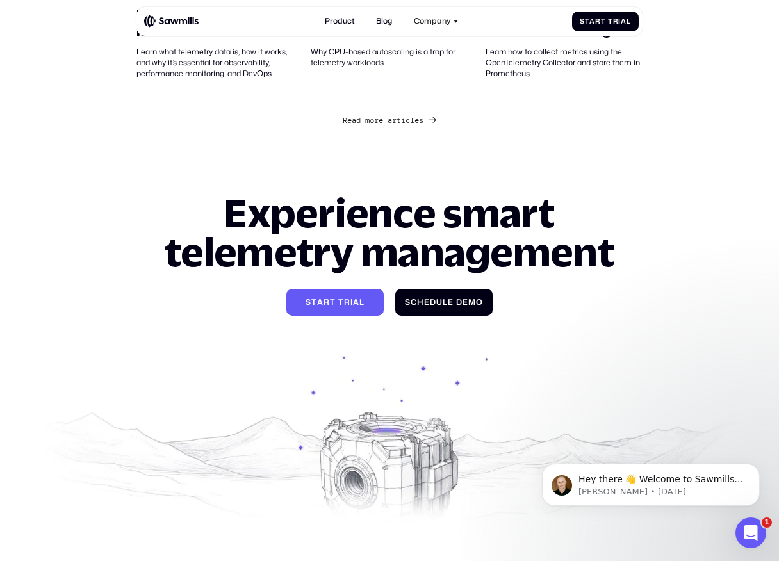
click at [412, 118] on div "R e a d m o r e a r t i c l e s R e a d m o r e a r t i c l e s" at bounding box center [383, 121] width 81 height 10
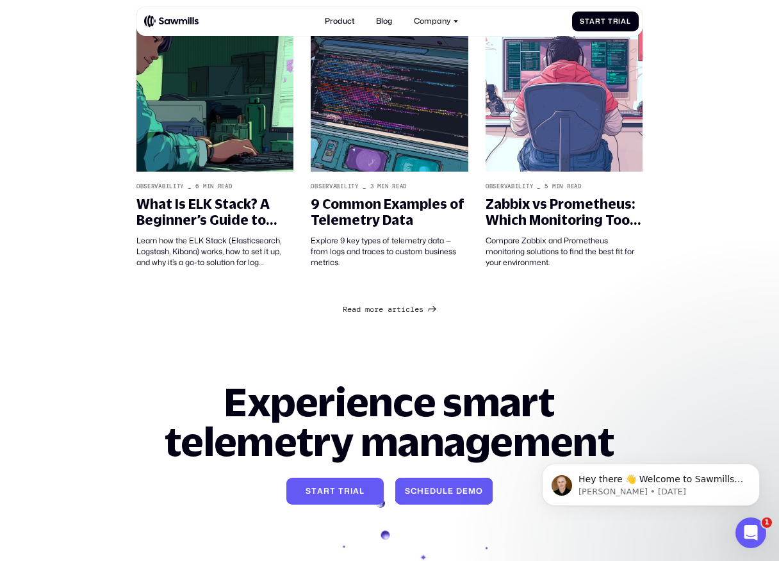
scroll to position [2510, 0]
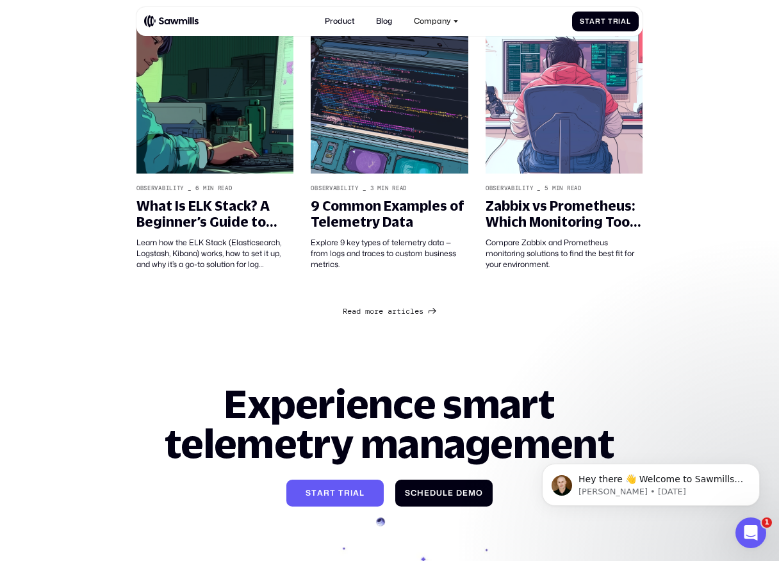
click at [402, 317] on link "R e a d m o r e a r t i c l e s R e a d m o r e a r t i c l e s" at bounding box center [389, 310] width 93 height 13
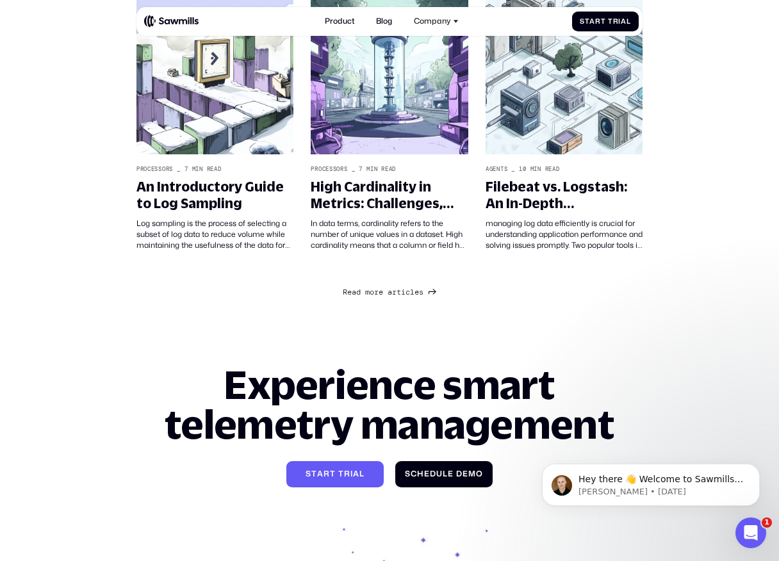
scroll to position [3386, 0]
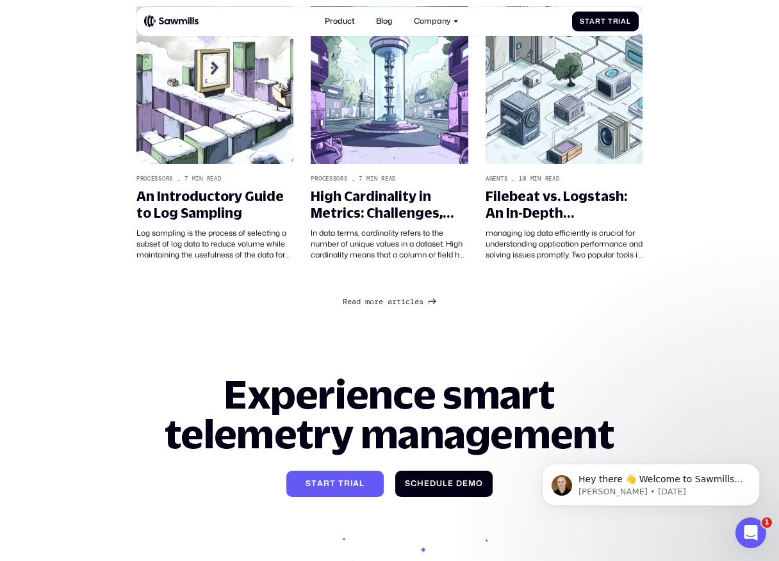
click at [433, 300] on icon "Next Page" at bounding box center [432, 301] width 8 height 8
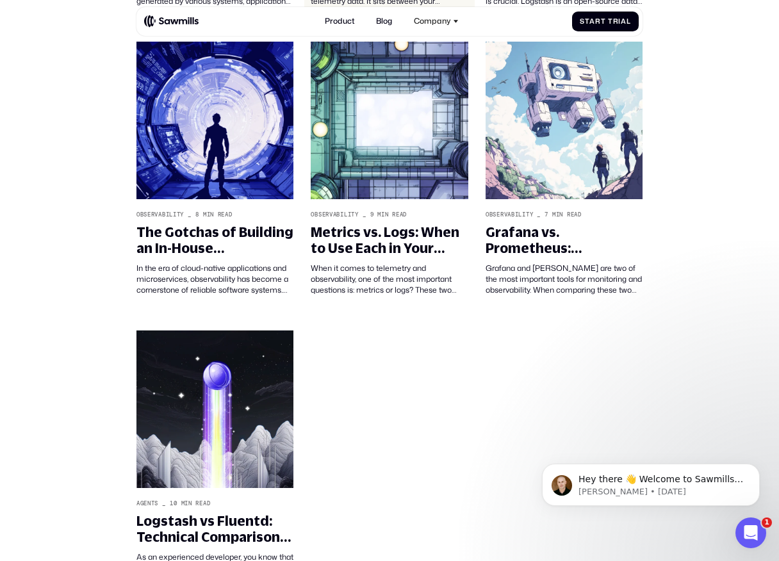
scroll to position [3891, 0]
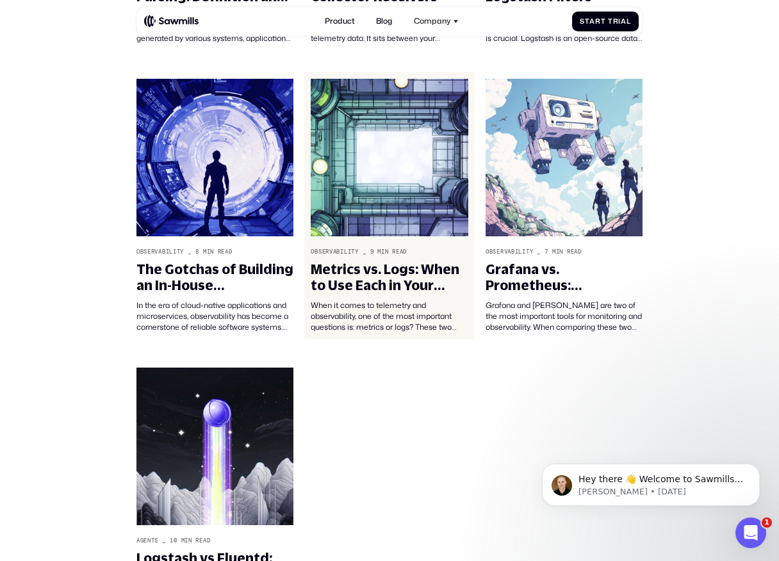
click at [405, 247] on link "Observability _ 9 min read Metrics vs. Logs: When to Use Each in Your Telemetry…" at bounding box center [389, 206] width 170 height 268
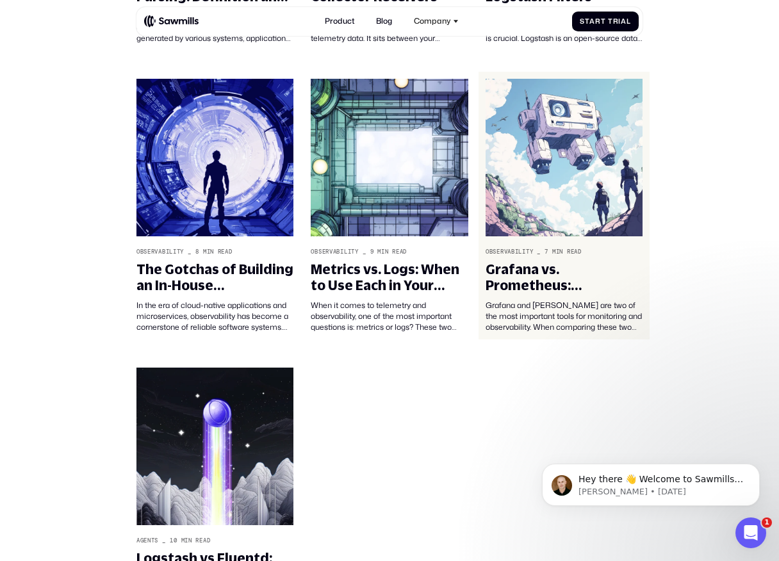
click at [544, 243] on link "Observability _ 7 min read Grafana vs. Prometheus: Comparison and Differences G…" at bounding box center [563, 206] width 170 height 268
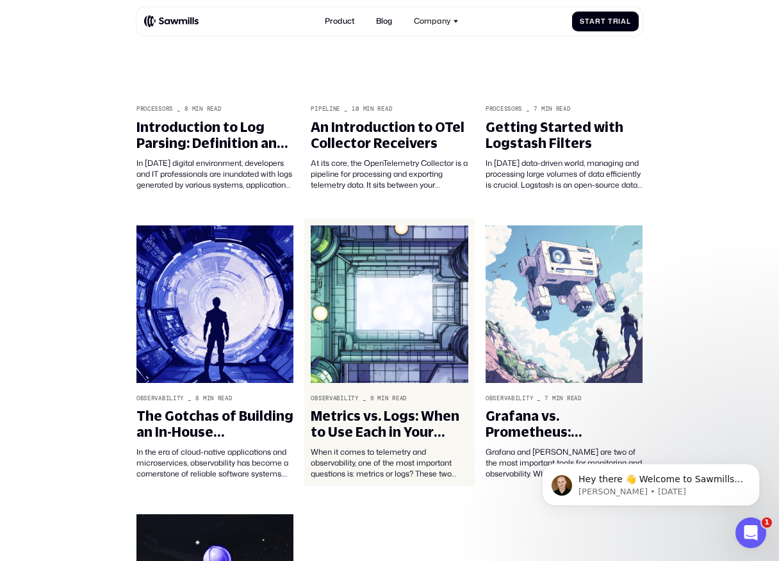
scroll to position [3741, 0]
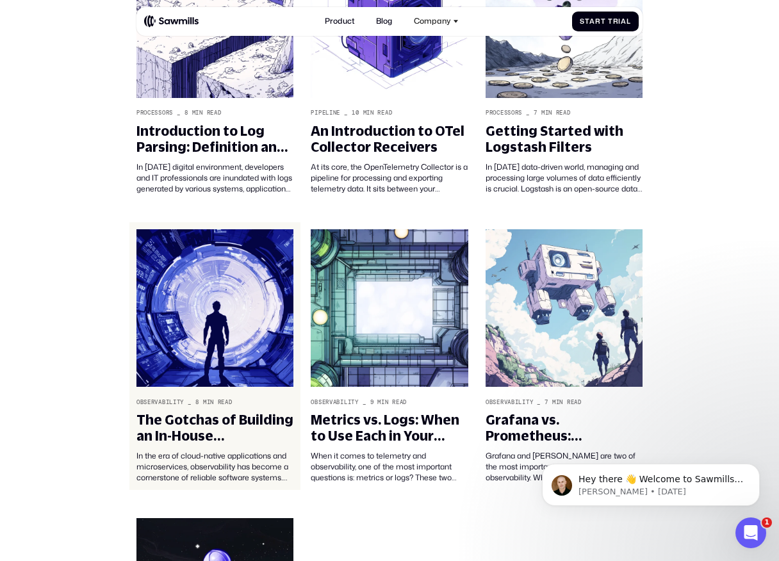
click at [213, 354] on img at bounding box center [214, 308] width 157 height 158
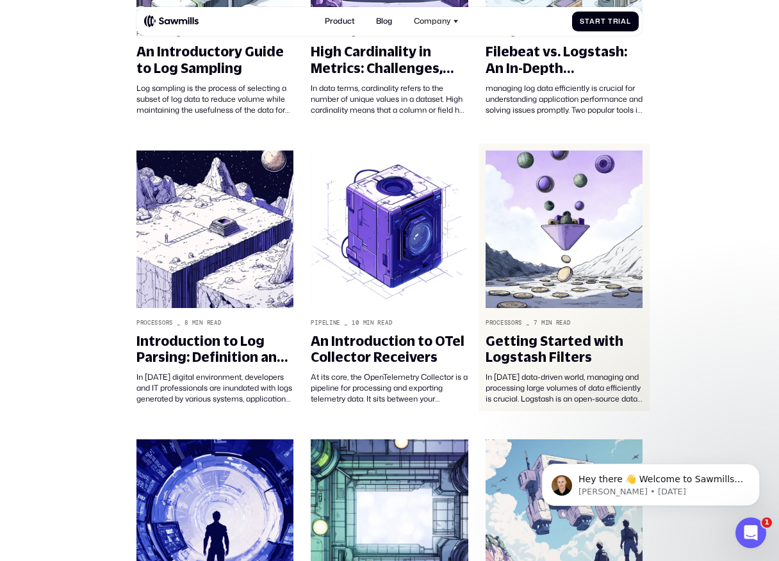
scroll to position [3530, 0]
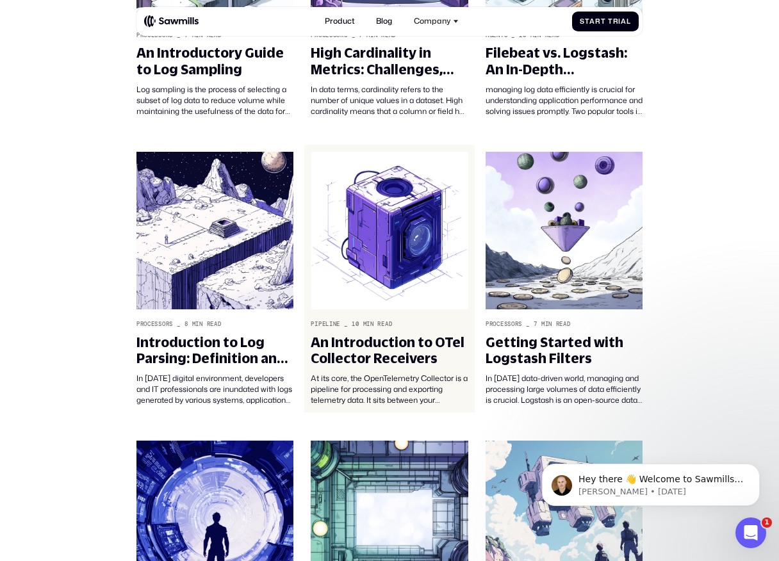
click at [362, 267] on img at bounding box center [389, 231] width 157 height 158
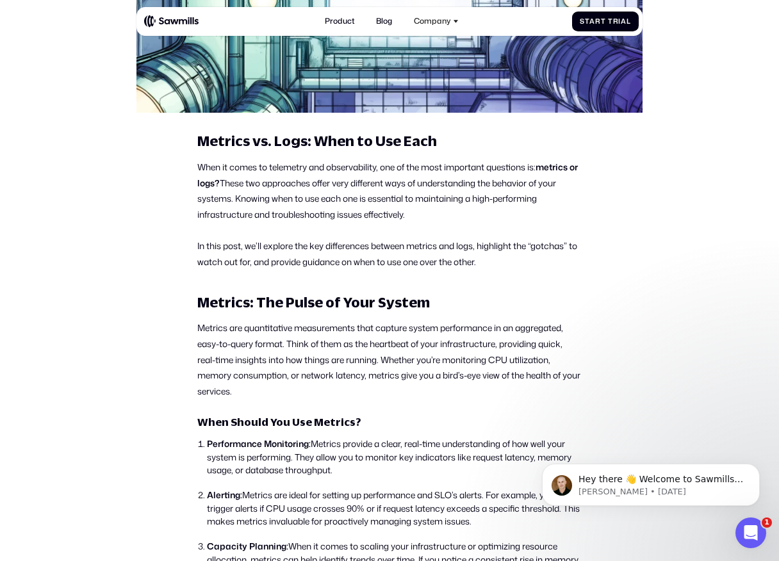
scroll to position [394, 0]
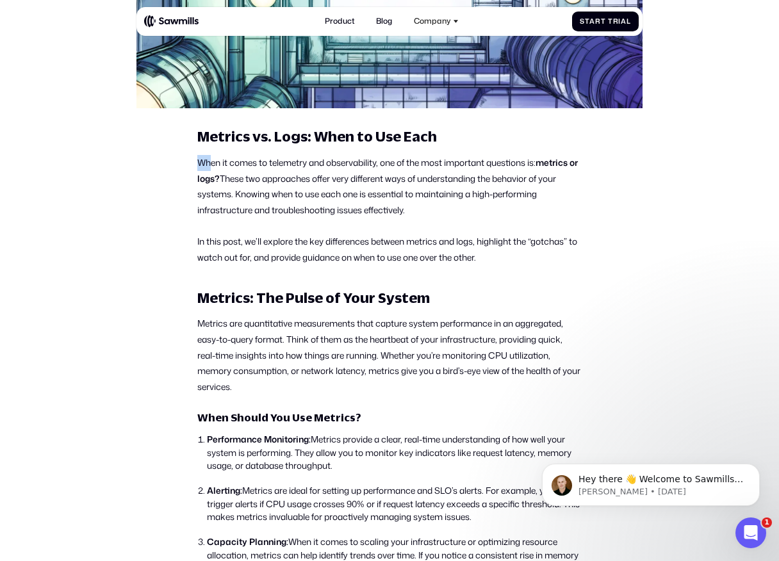
drag, startPoint x: 197, startPoint y: 167, endPoint x: 227, endPoint y: 179, distance: 32.2
click at [215, 173] on p "When it comes to telemetry and observability, one of the most important questio…" at bounding box center [389, 186] width 384 height 63
click at [246, 193] on p "When it comes to telemetry and observability, one of the most important questio…" at bounding box center [389, 186] width 384 height 63
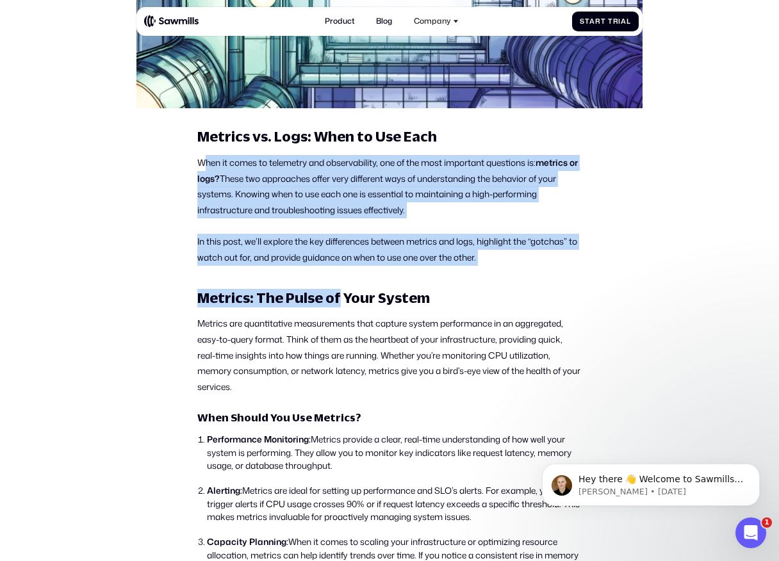
drag, startPoint x: 205, startPoint y: 165, endPoint x: 336, endPoint y: 289, distance: 181.2
click at [336, 289] on strong "Metrics: The Pulse of Your System" at bounding box center [313, 297] width 232 height 17
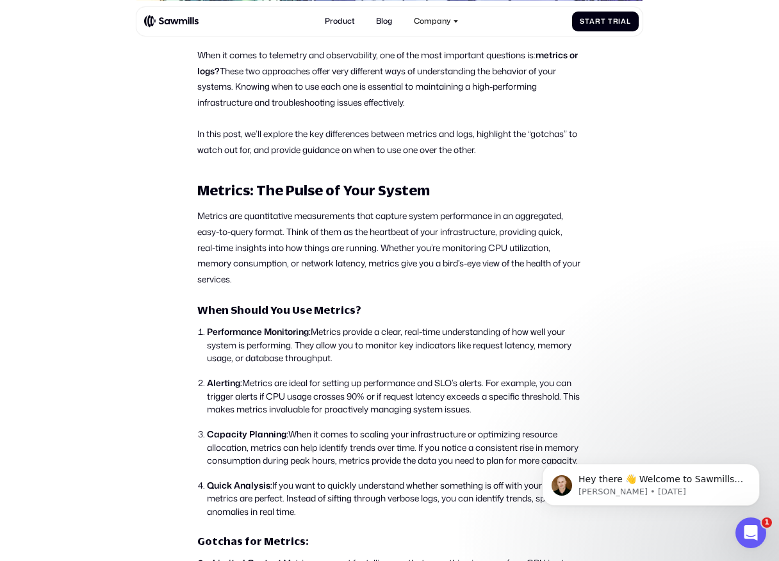
scroll to position [501, 0]
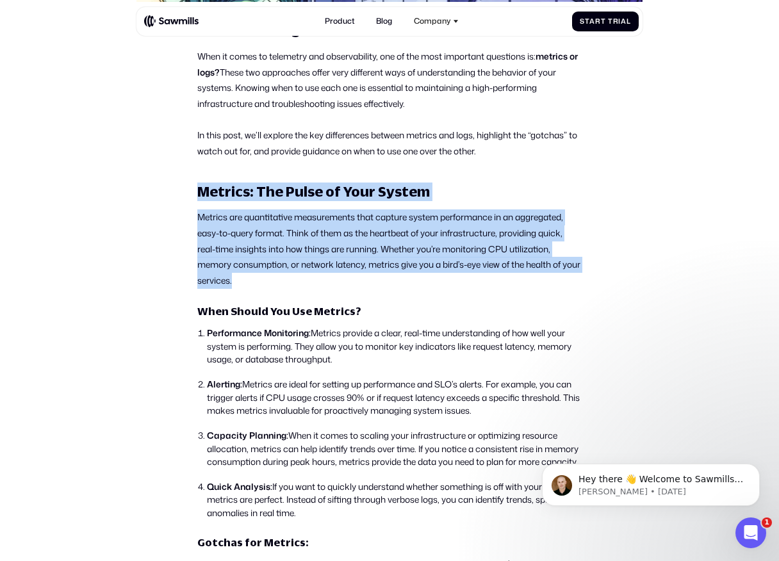
drag, startPoint x: 199, startPoint y: 186, endPoint x: 307, endPoint y: 284, distance: 146.9
click at [307, 284] on p "Metrics are quantitative measurements that capture system performance in an agg…" at bounding box center [389, 248] width 384 height 79
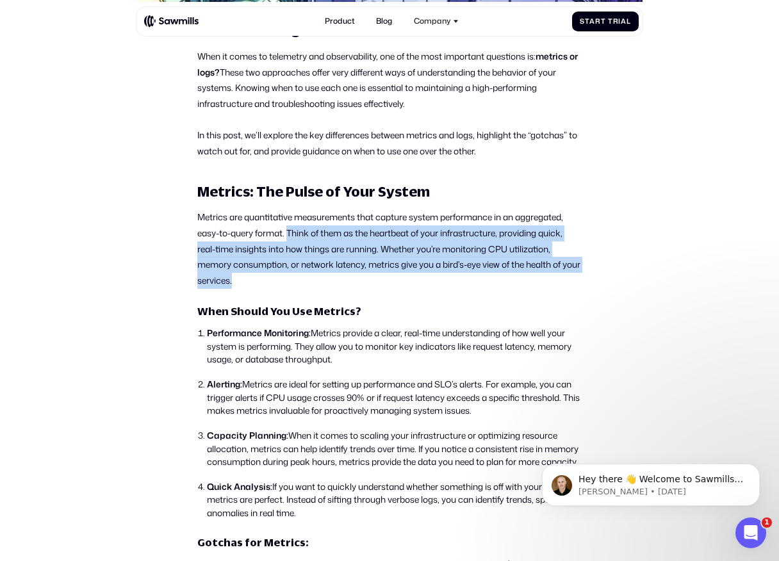
drag, startPoint x: 288, startPoint y: 232, endPoint x: 330, endPoint y: 295, distance: 75.3
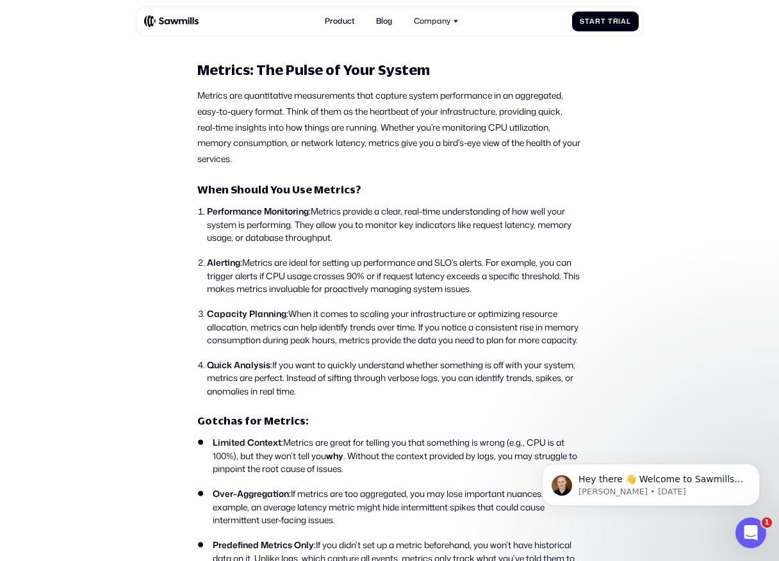
scroll to position [631, 0]
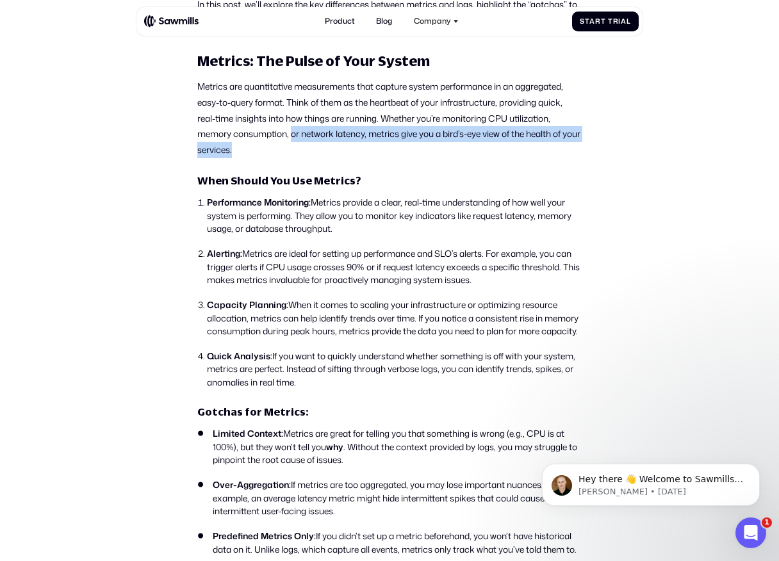
drag, startPoint x: 292, startPoint y: 136, endPoint x: 299, endPoint y: 147, distance: 13.5
click at [299, 147] on p "Metrics are quantitative measurements that capture system performance in an agg…" at bounding box center [389, 118] width 384 height 79
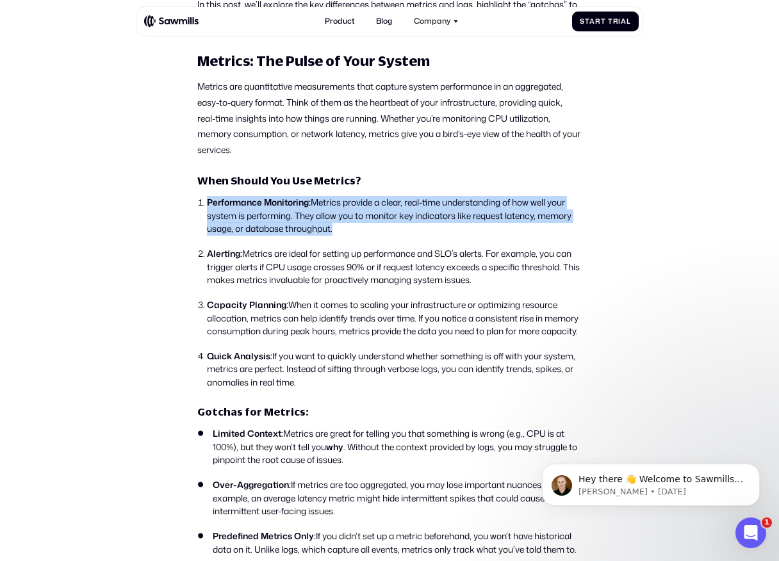
drag, startPoint x: 209, startPoint y: 201, endPoint x: 270, endPoint y: 243, distance: 74.6
click at [270, 243] on ol "Performance Monitoring: Metrics provide a clear, real-time understanding of how…" at bounding box center [389, 292] width 384 height 193
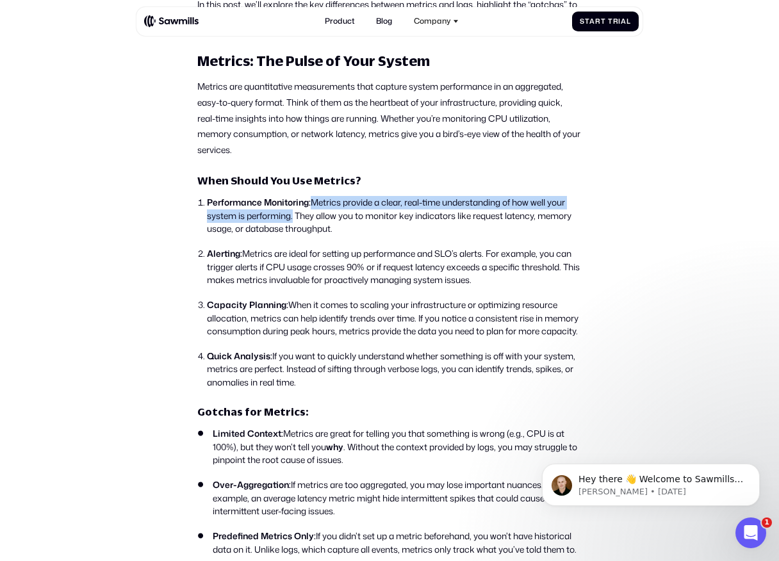
drag, startPoint x: 312, startPoint y: 204, endPoint x: 291, endPoint y: 218, distance: 25.4
click at [291, 218] on li "Performance Monitoring: Metrics provide a clear, real-time understanding of how…" at bounding box center [394, 216] width 375 height 40
drag, startPoint x: 293, startPoint y: 217, endPoint x: 335, endPoint y: 230, distance: 44.2
click at [335, 230] on li "Performance Monitoring: Metrics provide a clear, real-time understanding of how…" at bounding box center [394, 216] width 375 height 40
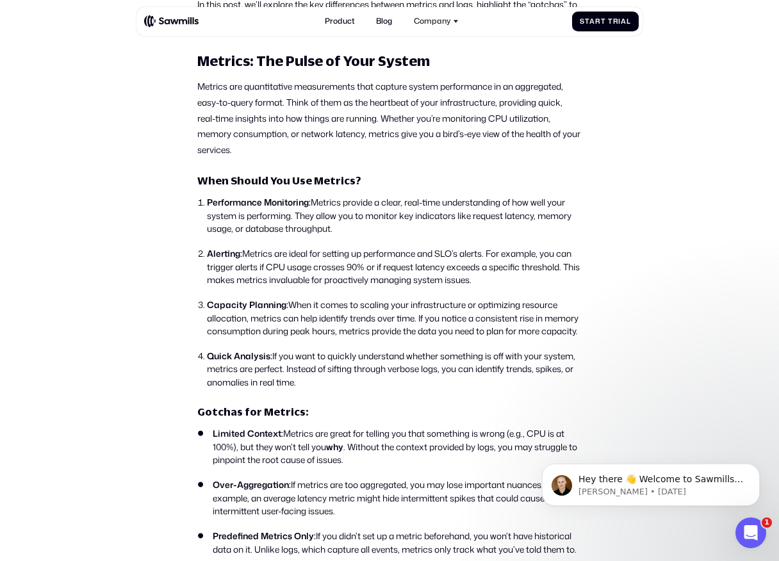
click at [335, 230] on li "Performance Monitoring: Metrics provide a clear, real-time understanding of how…" at bounding box center [394, 216] width 375 height 40
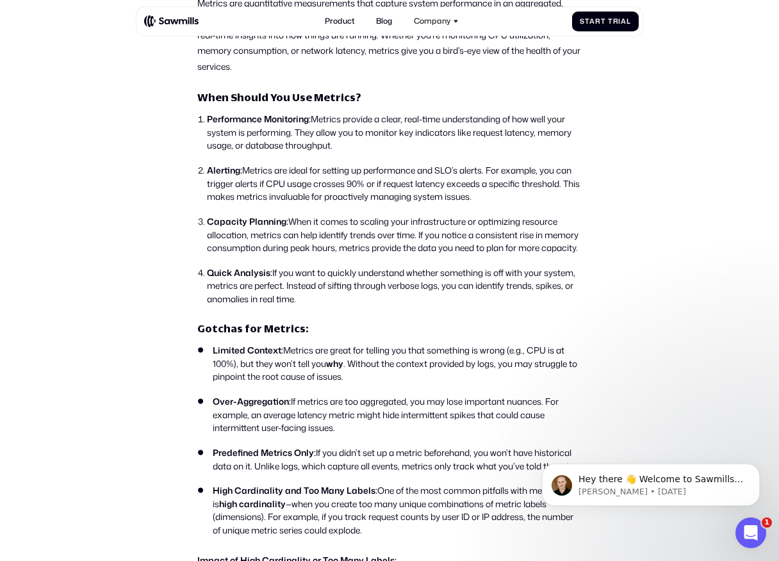
scroll to position [740, 0]
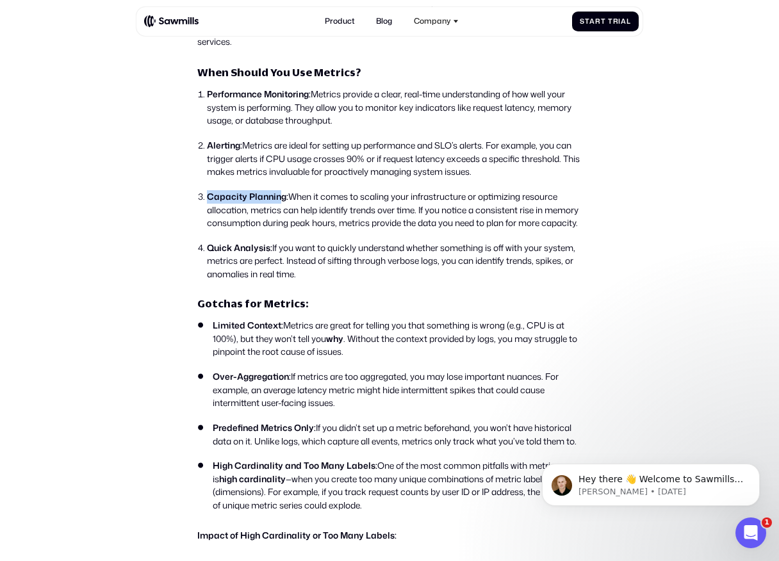
drag, startPoint x: 207, startPoint y: 195, endPoint x: 282, endPoint y: 196, distance: 75.6
click at [282, 196] on strong "Capacity Planning:" at bounding box center [247, 196] width 81 height 12
drag, startPoint x: 284, startPoint y: 196, endPoint x: 270, endPoint y: 199, distance: 14.3
click at [270, 198] on strong "Capacity Planning:" at bounding box center [247, 196] width 81 height 12
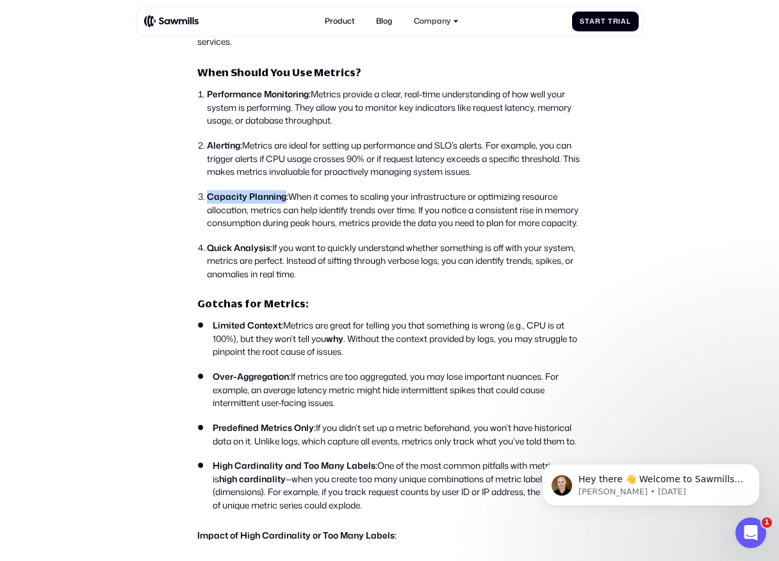
drag, startPoint x: 209, startPoint y: 195, endPoint x: 284, endPoint y: 200, distance: 75.1
click at [284, 200] on strong "Capacity Planning:" at bounding box center [247, 196] width 81 height 12
drag, startPoint x: 290, startPoint y: 197, endPoint x: 300, endPoint y: 238, distance: 42.2
click at [300, 230] on li "Capacity Planning: When it comes to scaling your infrastructure or optimizing r…" at bounding box center [394, 210] width 375 height 40
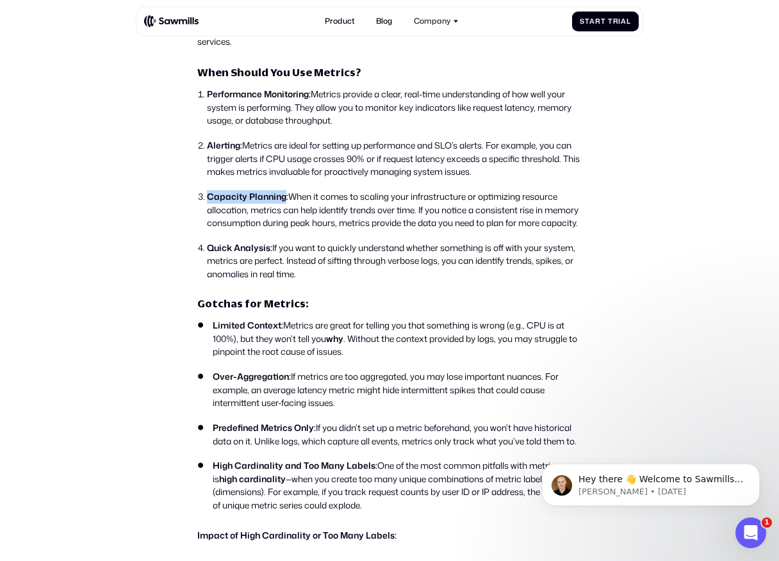
click at [300, 230] on li "Capacity Planning: When it comes to scaling your infrastructure or optimizing r…" at bounding box center [394, 210] width 375 height 40
drag, startPoint x: 301, startPoint y: 238, endPoint x: 288, endPoint y: 199, distance: 41.3
click at [288, 199] on li "Capacity Planning: When it comes to scaling your infrastructure or optimizing r…" at bounding box center [394, 210] width 375 height 40
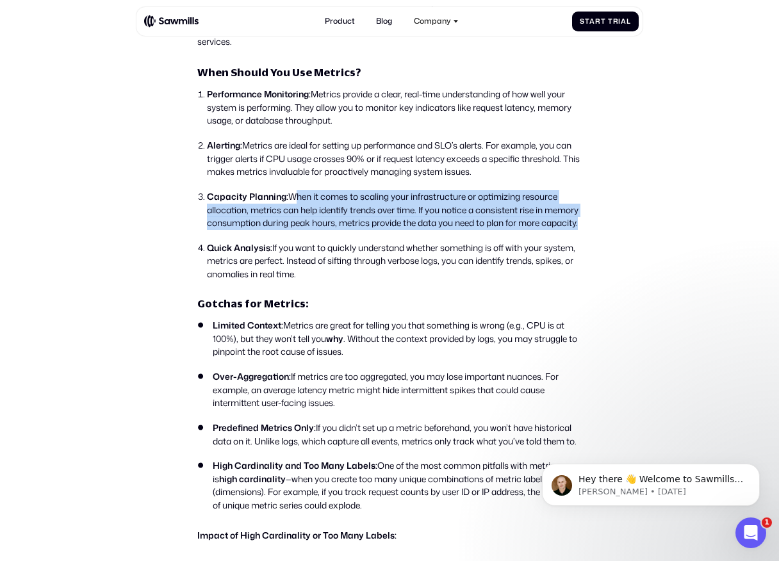
drag, startPoint x: 290, startPoint y: 197, endPoint x: 306, endPoint y: 249, distance: 54.3
click at [306, 249] on ol "Performance Monitoring: Metrics provide a clear, real-time understanding of how…" at bounding box center [389, 184] width 384 height 193
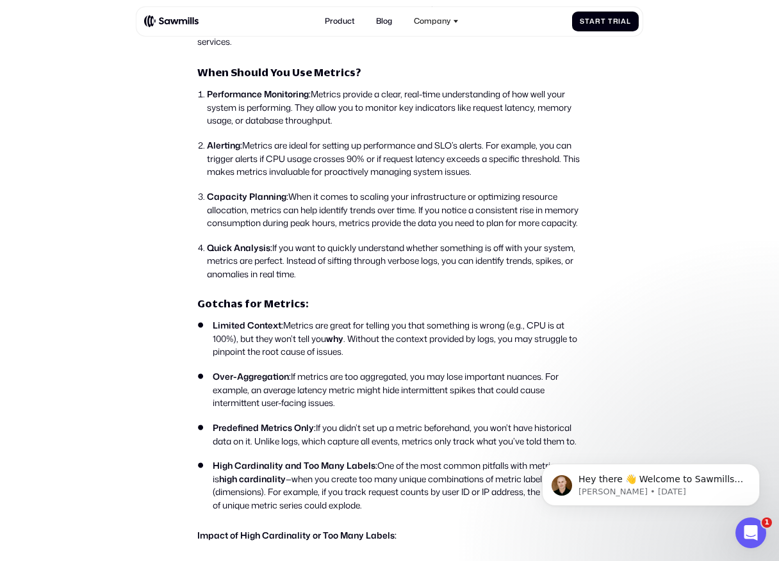
scroll to position [802, 0]
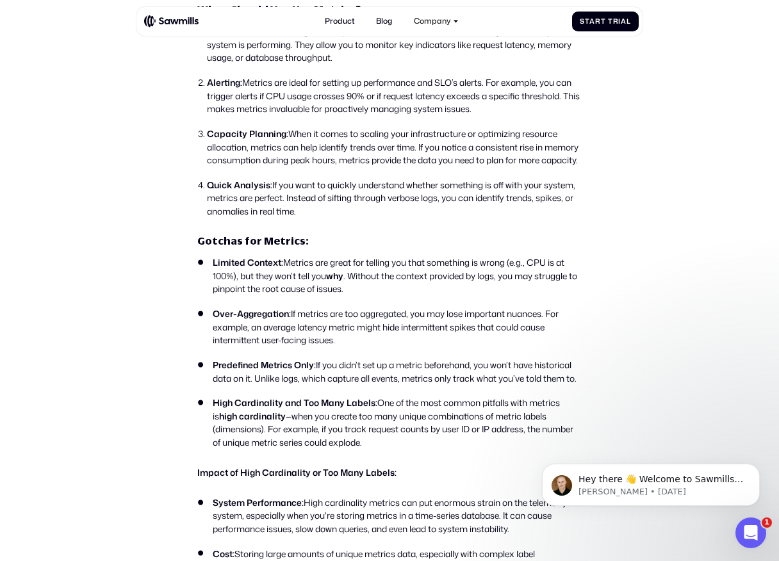
drag, startPoint x: 208, startPoint y: 201, endPoint x: 350, endPoint y: 223, distance: 143.3
click at [350, 218] on li "Quick Analysis: If you want to quickly understand whether something is off with…" at bounding box center [394, 199] width 375 height 40
drag, startPoint x: 348, startPoint y: 225, endPoint x: 272, endPoint y: 197, distance: 81.5
click at [272, 197] on li "Quick Analysis: If you want to quickly understand whether something is off with…" at bounding box center [394, 199] width 375 height 40
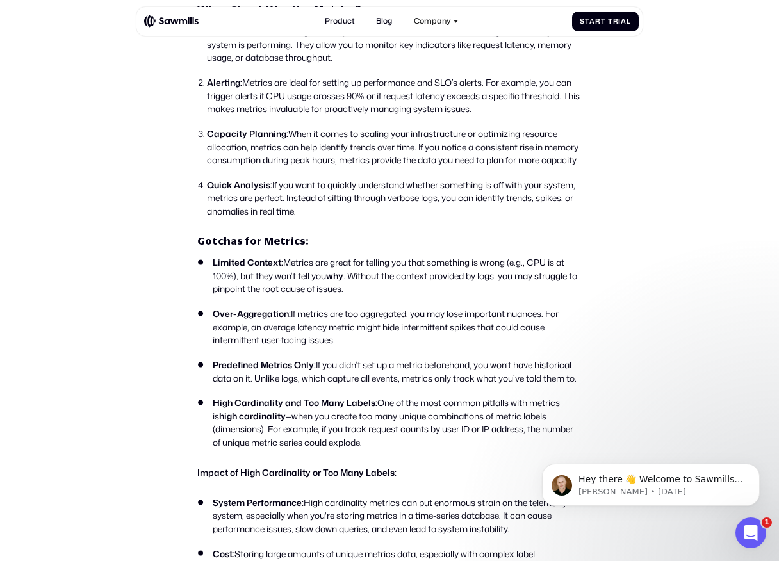
click at [272, 197] on li "Quick Analysis: If you want to quickly understand whether something is off with…" at bounding box center [394, 199] width 375 height 40
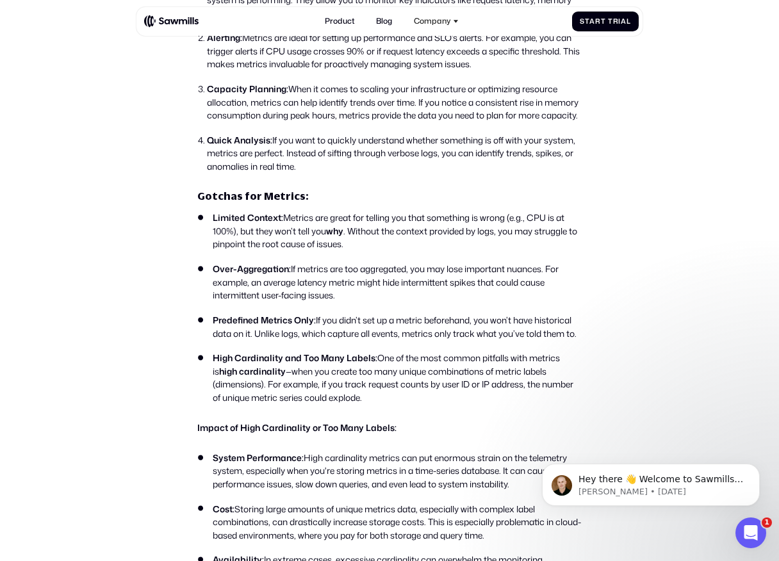
scroll to position [854, 0]
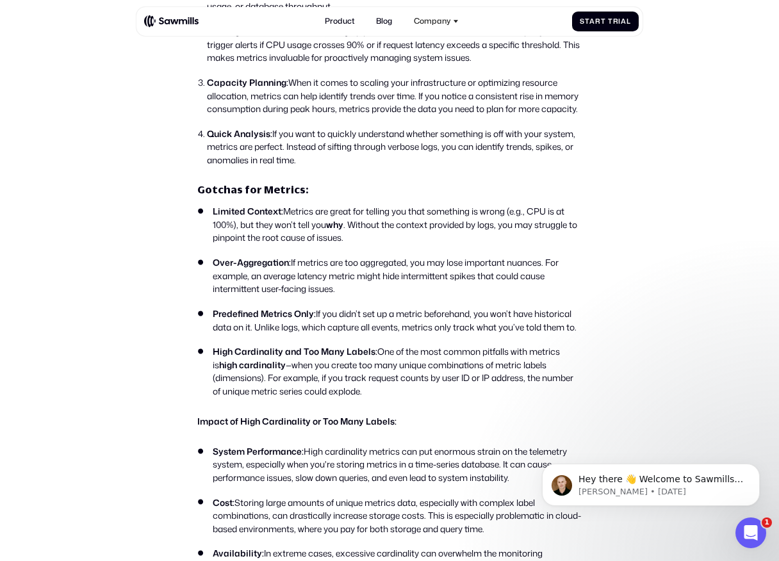
drag, startPoint x: 321, startPoint y: 161, endPoint x: 342, endPoint y: 174, distance: 25.0
click at [342, 167] on li "Quick Analysis: If you want to quickly understand whether something is off with…" at bounding box center [394, 147] width 375 height 40
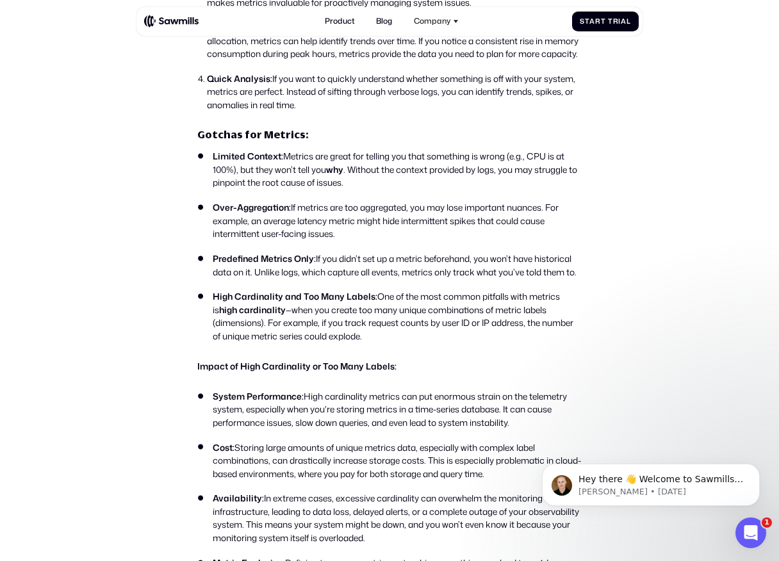
scroll to position [915, 0]
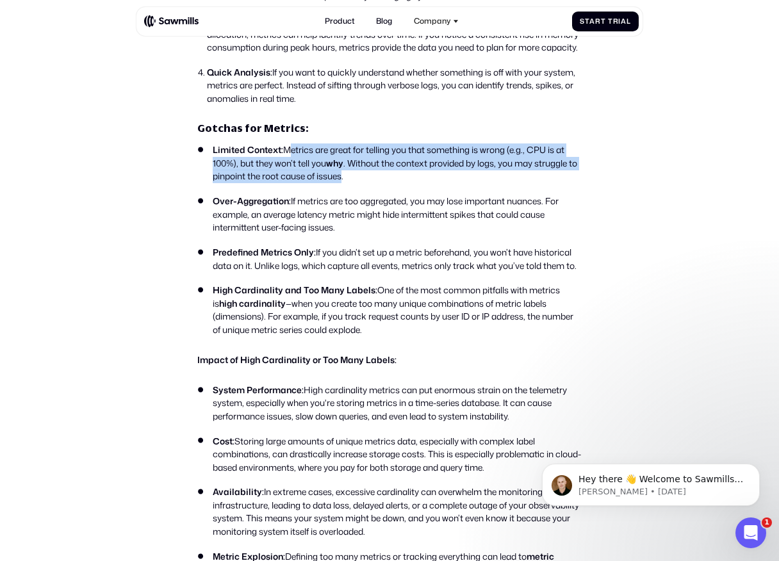
drag, startPoint x: 286, startPoint y: 161, endPoint x: 355, endPoint y: 186, distance: 73.7
click at [355, 183] on li "Limited Context: Metrics are great for telling you that something is wrong (e.g…" at bounding box center [389, 163] width 384 height 40
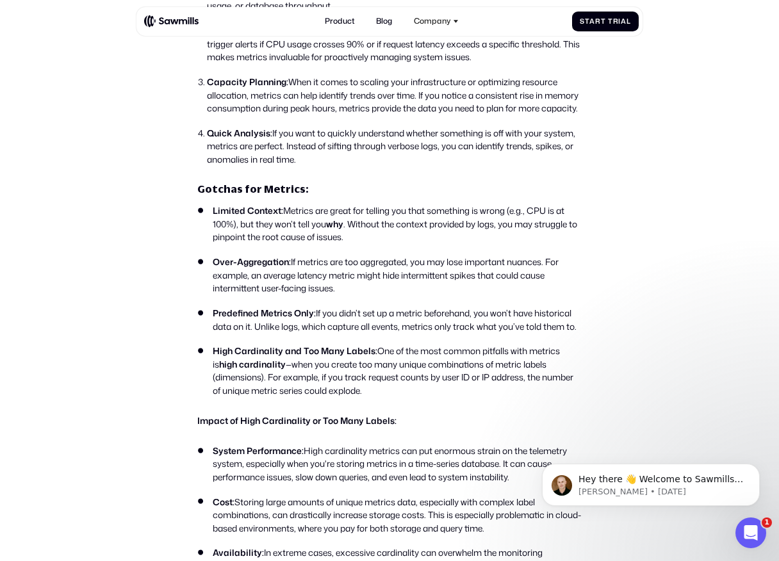
scroll to position [841, 0]
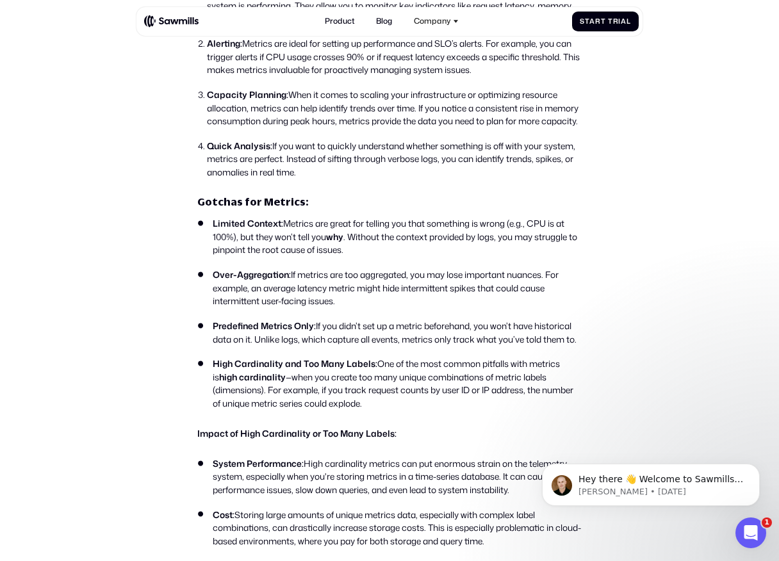
drag, startPoint x: 289, startPoint y: 288, endPoint x: 341, endPoint y: 310, distance: 56.8
click at [341, 308] on li "Over-Aggregation: If metrics are too aggregated, you may lose important nuances…" at bounding box center [389, 288] width 384 height 40
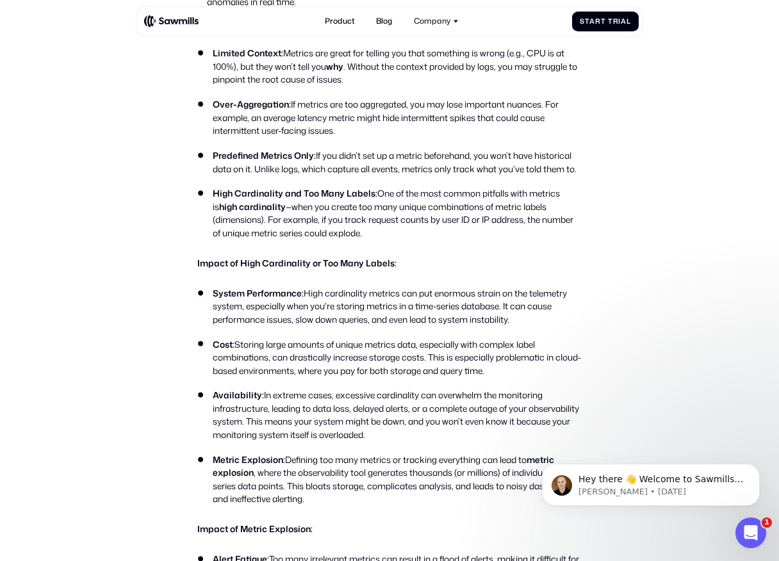
scroll to position [1022, 0]
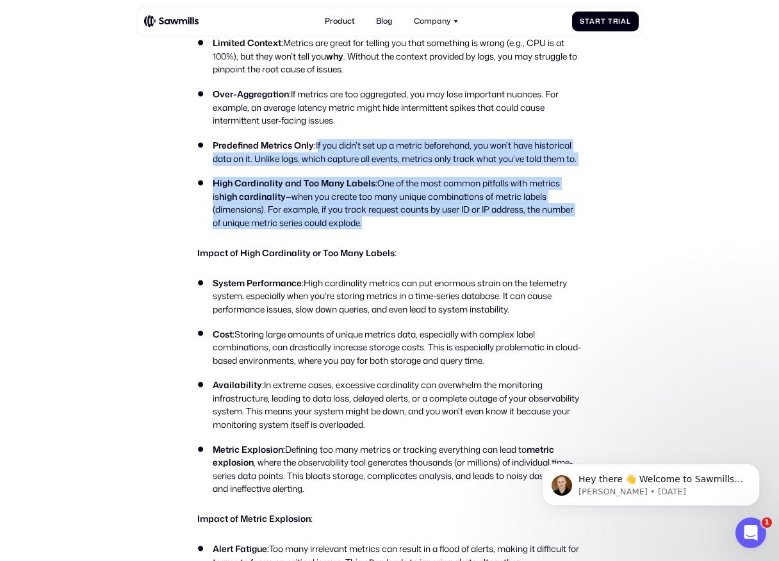
drag, startPoint x: 318, startPoint y: 158, endPoint x: 373, endPoint y: 241, distance: 99.8
click at [373, 229] on ul "Limited Context: Metrics are great for telling you that something is wrong (e.g…" at bounding box center [389, 132] width 384 height 193
click at [373, 229] on li "High Cardinality and Too Many Labels: One of the most common pitfalls with metr…" at bounding box center [389, 203] width 384 height 53
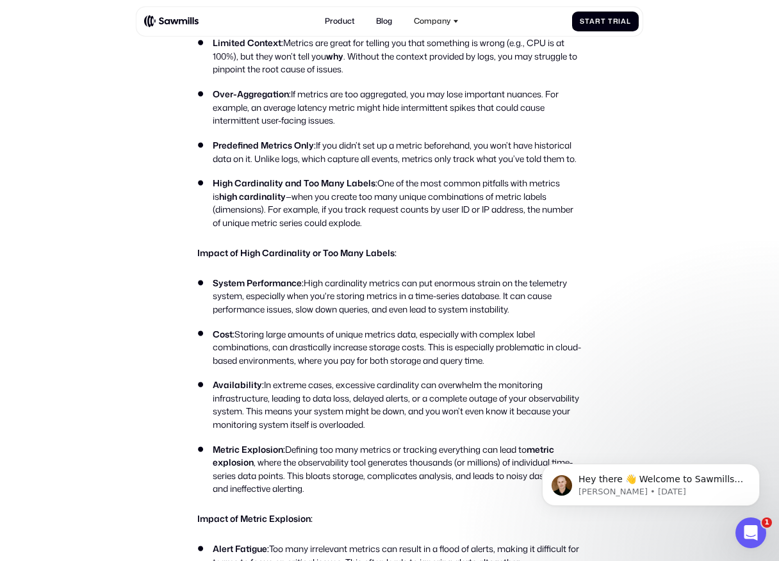
drag, startPoint x: 373, startPoint y: 241, endPoint x: 346, endPoint y: 215, distance: 37.6
click at [361, 229] on li "High Cardinality and Too Many Labels: One of the most common pitfalls with metr…" at bounding box center [389, 203] width 384 height 53
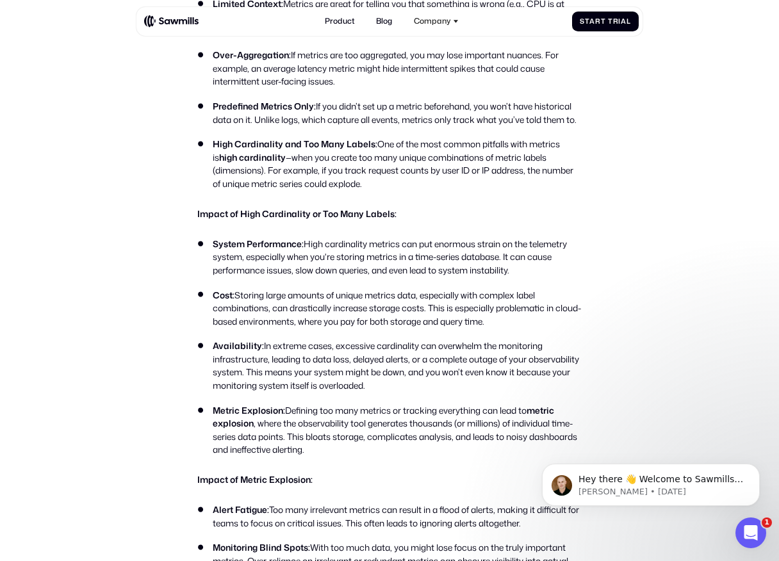
drag, startPoint x: 264, startPoint y: 231, endPoint x: 377, endPoint y: 227, distance: 112.1
click at [377, 220] on strong "Impact of High Cardinality or Too Many Labels:" at bounding box center [296, 213] width 199 height 12
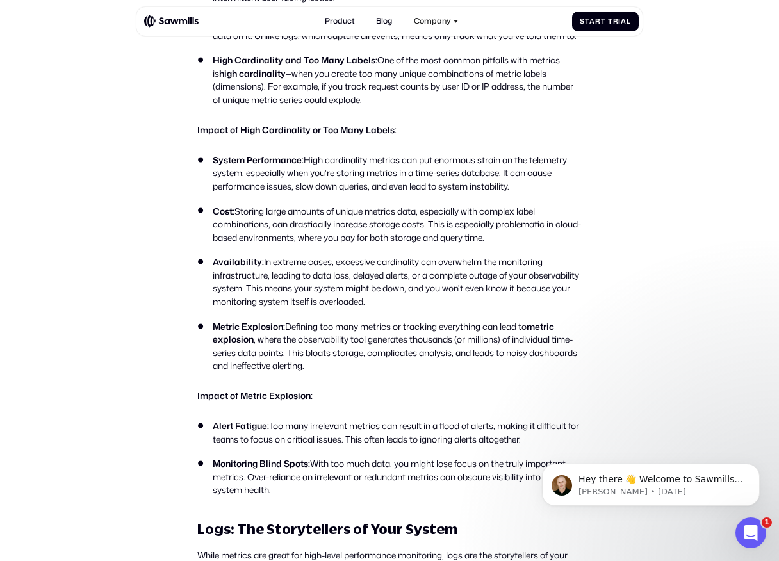
scroll to position [1146, 0]
drag, startPoint x: 304, startPoint y: 171, endPoint x: 431, endPoint y: 320, distance: 195.8
click at [431, 320] on ul "System Performance: High cardinality metrics can put enormous strain on the tel…" at bounding box center [389, 262] width 384 height 219
click at [431, 307] on li "Availability: In extreme cases, excessive cardinality can overwhelm the monitor…" at bounding box center [389, 281] width 384 height 53
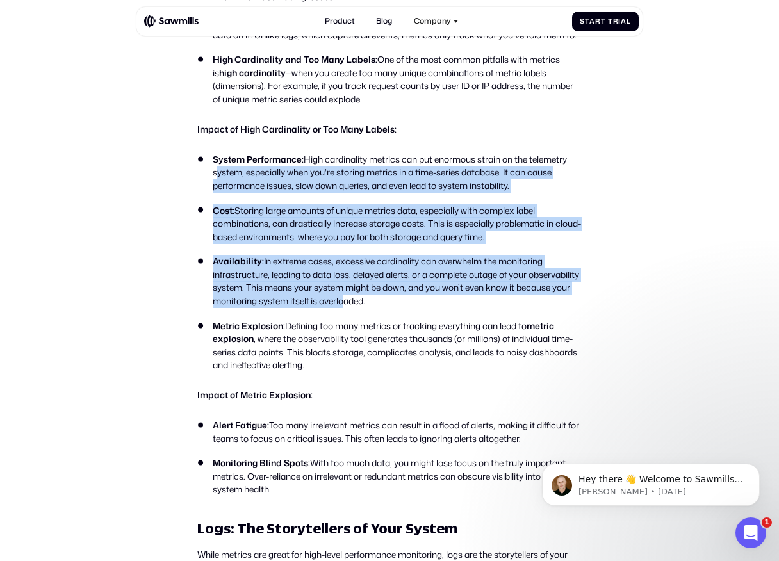
drag, startPoint x: 207, startPoint y: 181, endPoint x: 397, endPoint y: 311, distance: 230.7
click at [397, 311] on ul "System Performance: High cardinality metrics can put enormous strain on the tel…" at bounding box center [389, 262] width 384 height 219
click at [397, 307] on li "Availability: In extreme cases, excessive cardinality can overwhelm the monitor…" at bounding box center [389, 281] width 384 height 53
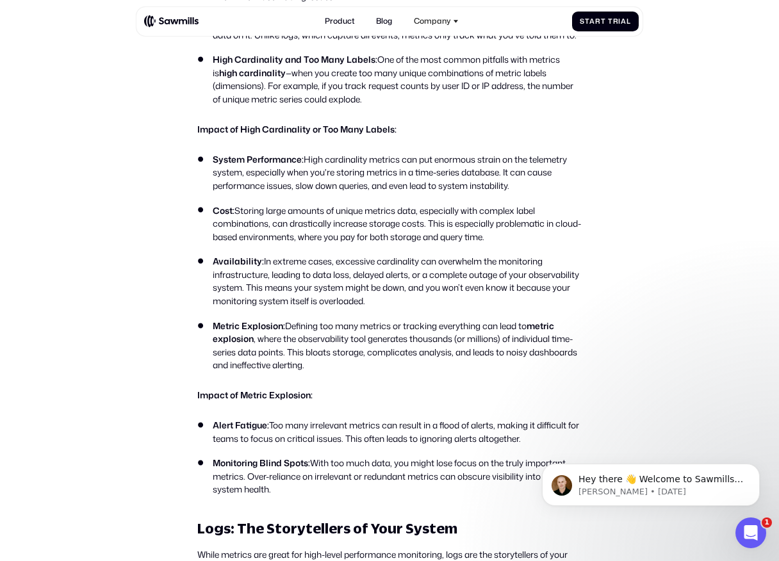
drag, startPoint x: 439, startPoint y: 313, endPoint x: 228, endPoint y: 163, distance: 258.5
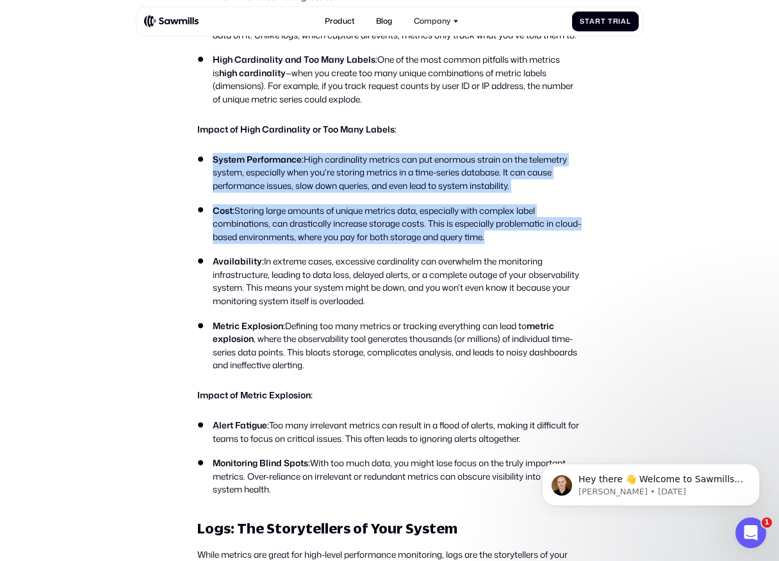
drag, startPoint x: 209, startPoint y: 179, endPoint x: 415, endPoint y: 263, distance: 222.2
click at [415, 263] on ul "System Performance: High cardinality metrics can put enormous strain on the tel…" at bounding box center [389, 262] width 384 height 219
drag, startPoint x: 434, startPoint y: 311, endPoint x: 277, endPoint y: 177, distance: 206.6
click at [277, 177] on ul "System Performance: High cardinality metrics can put enormous strain on the tel…" at bounding box center [389, 262] width 384 height 219
click at [277, 165] on strong "System Performance:" at bounding box center [258, 159] width 91 height 12
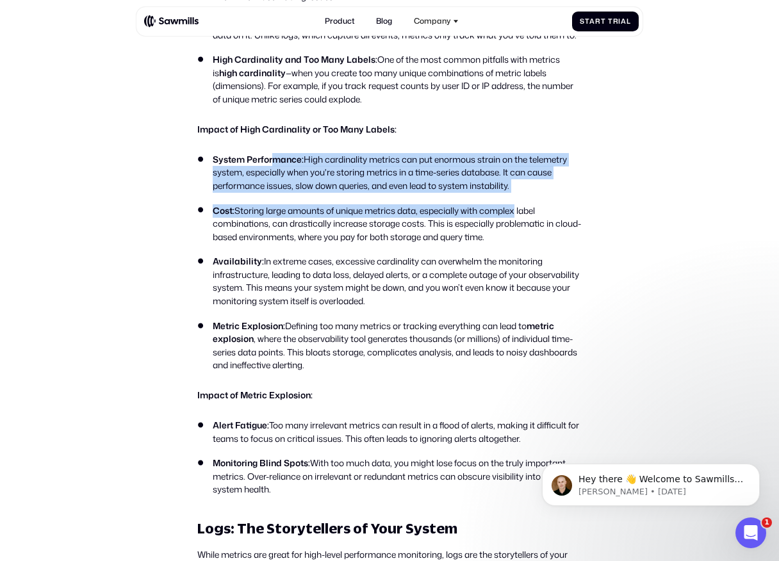
drag, startPoint x: 275, startPoint y: 175, endPoint x: 517, endPoint y: 218, distance: 246.6
click at [517, 218] on ul "System Performance: High cardinality metrics can put enormous strain on the tel…" at bounding box center [389, 262] width 384 height 219
click at [517, 218] on li "Cost: Storing large amounts of unique metrics data, especially with complex lab…" at bounding box center [389, 224] width 384 height 40
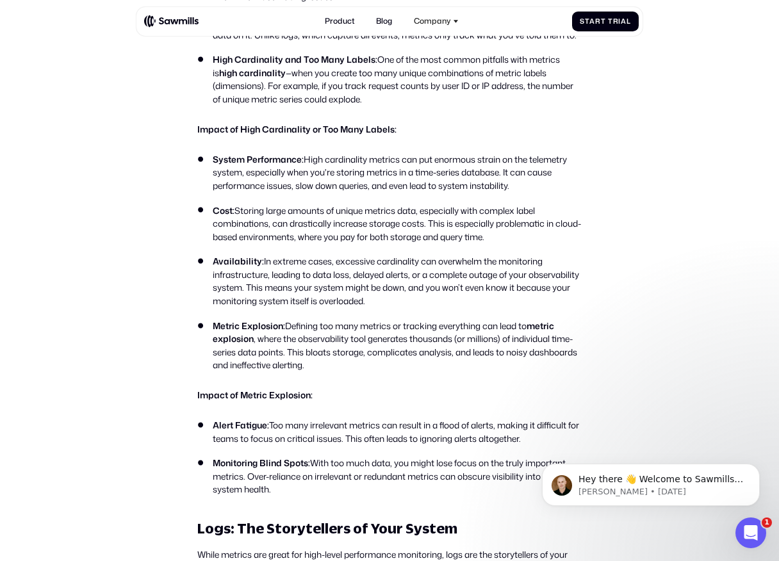
drag, startPoint x: 534, startPoint y: 200, endPoint x: 232, endPoint y: 174, distance: 302.7
click at [232, 174] on li "System Performance: High cardinality metrics can put enormous strain on the tel…" at bounding box center [389, 173] width 384 height 40
click at [232, 165] on strong "System Performance:" at bounding box center [258, 159] width 91 height 12
drag, startPoint x: 227, startPoint y: 174, endPoint x: 533, endPoint y: 199, distance: 307.7
click at [533, 193] on li "System Performance: High cardinality metrics can put enormous strain on the tel…" at bounding box center [389, 173] width 384 height 40
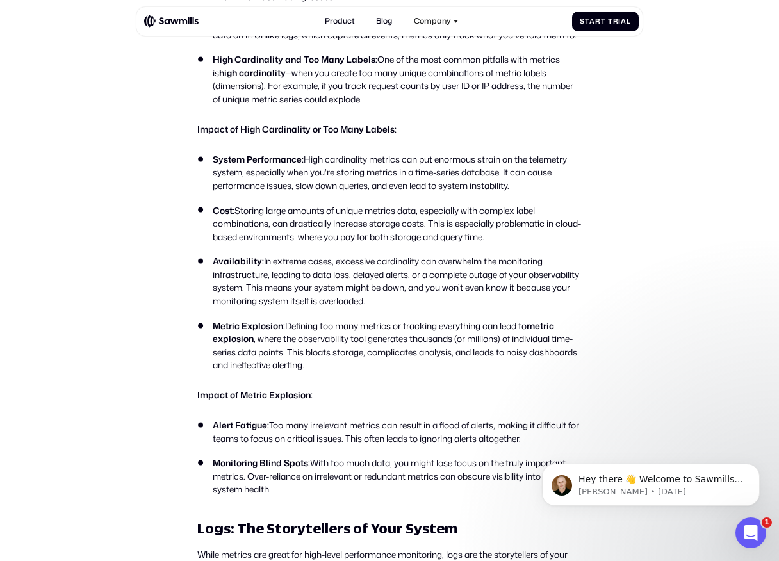
click at [533, 193] on li "System Performance: High cardinality metrics can put enormous strain on the tel…" at bounding box center [389, 173] width 384 height 40
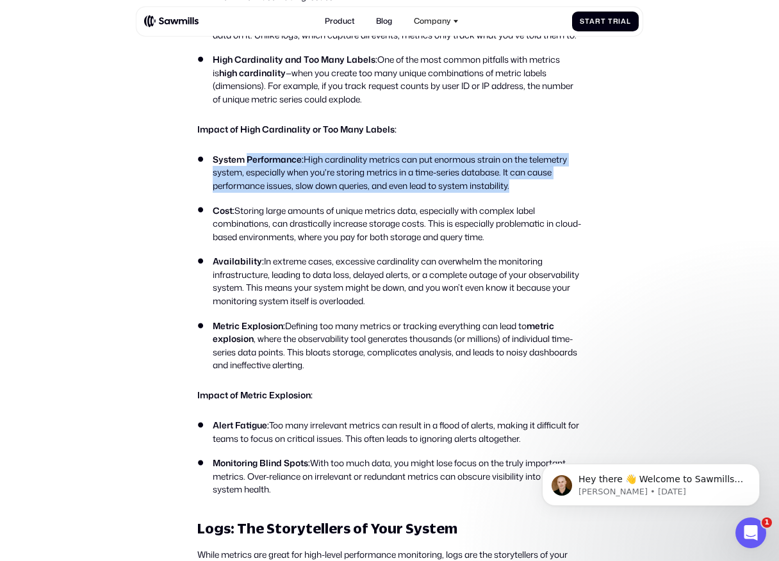
drag, startPoint x: 533, startPoint y: 199, endPoint x: 298, endPoint y: 170, distance: 236.8
click at [298, 170] on li "System Performance: High cardinality metrics can put enormous strain on the tel…" at bounding box center [389, 173] width 384 height 40
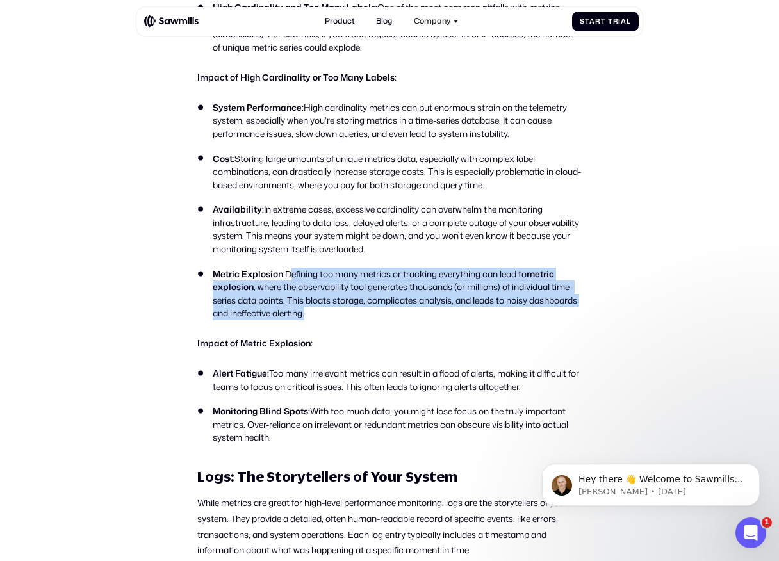
drag, startPoint x: 289, startPoint y: 290, endPoint x: 406, endPoint y: 323, distance: 121.2
click at [406, 320] on li "Metric Explosion: Defining too many metrics or tracking everything can lead to …" at bounding box center [389, 294] width 384 height 53
drag, startPoint x: 406, startPoint y: 323, endPoint x: 317, endPoint y: 276, distance: 100.8
click at [317, 276] on ul "System Performance: High cardinality metrics can put enormous strain on the tel…" at bounding box center [389, 210] width 384 height 219
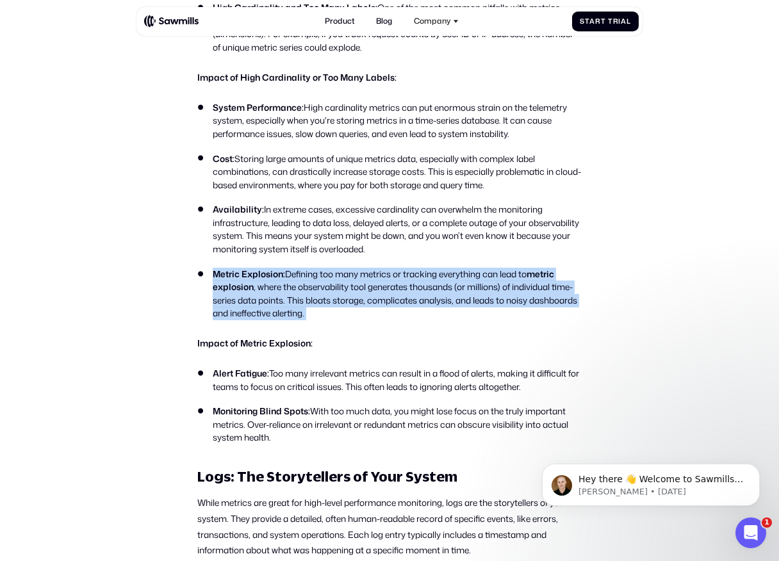
click at [317, 276] on ul "System Performance: High cardinality metrics can put enormous strain on the tel…" at bounding box center [389, 210] width 384 height 219
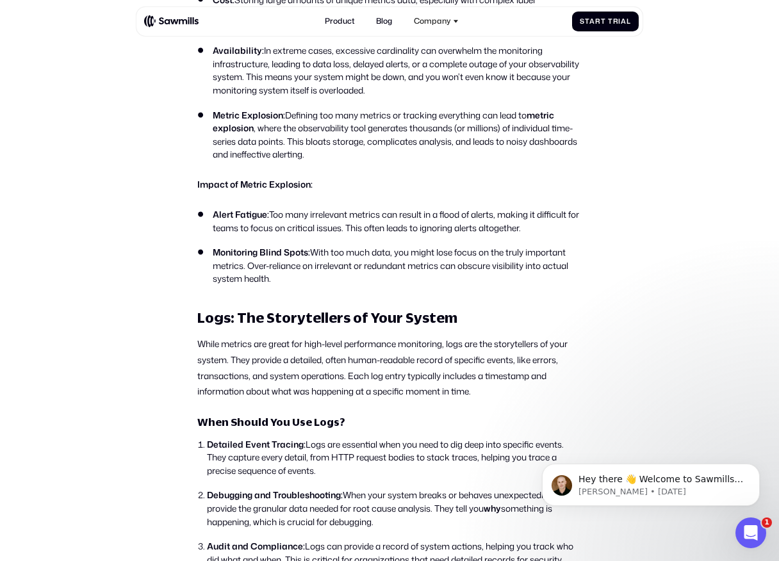
scroll to position [1396, 0]
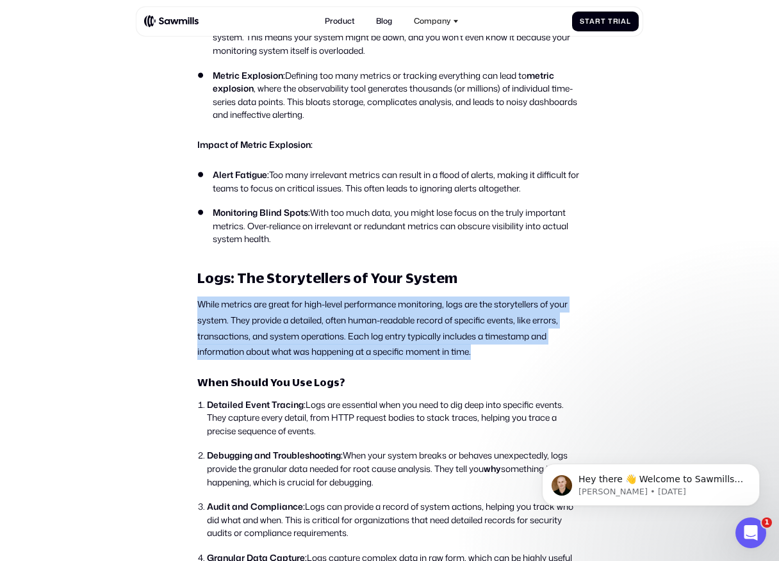
drag, startPoint x: 197, startPoint y: 318, endPoint x: 533, endPoint y: 384, distance: 343.2
click at [531, 384] on div "Metrics vs. Logs: When to Use Each When it comes to telemetry and observability…" at bounding box center [389, 552] width 384 height 2853
click at [533, 384] on div "Metrics vs. Logs: When to Use Each When it comes to telemetry and observability…" at bounding box center [389, 552] width 384 height 2853
drag, startPoint x: 545, startPoint y: 378, endPoint x: 312, endPoint y: 322, distance: 239.6
click at [312, 322] on div "Metrics vs. Logs: When to Use Each When it comes to telemetry and observability…" at bounding box center [389, 552] width 384 height 2853
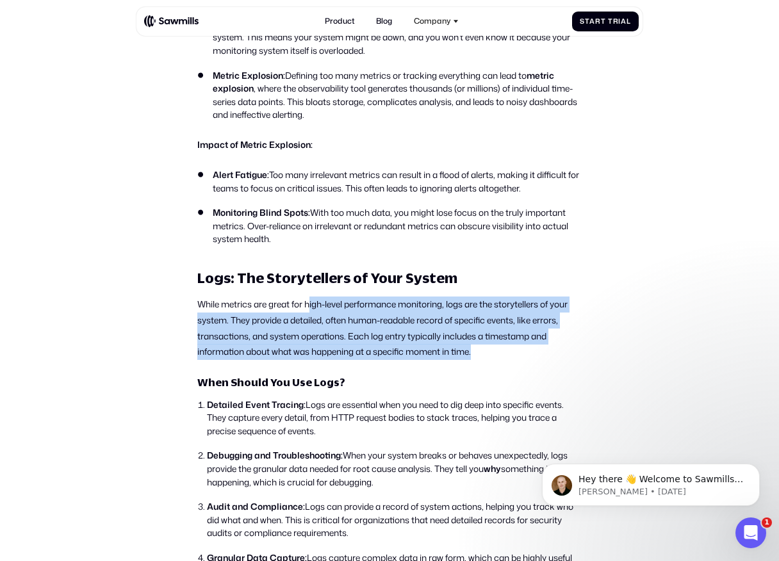
click at [312, 322] on p "While metrics are great for high-level performance monitoring, logs are the sto…" at bounding box center [389, 327] width 384 height 63
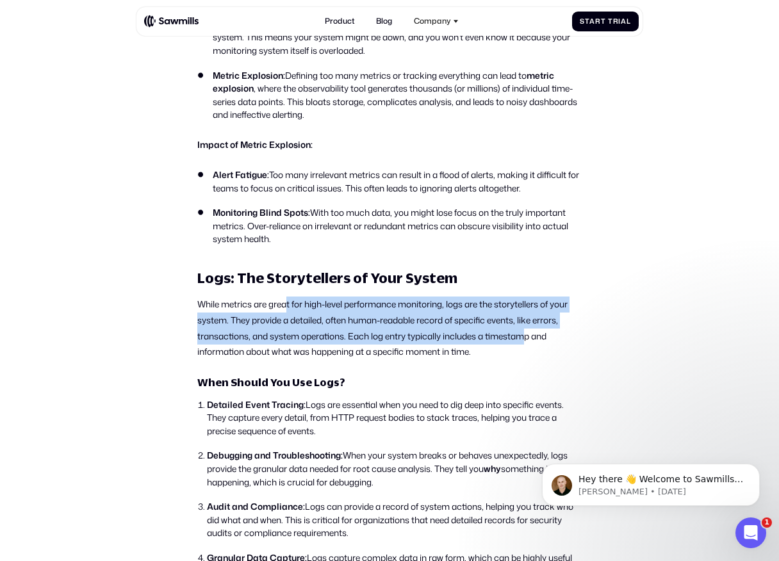
drag, startPoint x: 288, startPoint y: 317, endPoint x: 531, endPoint y: 348, distance: 245.3
click at [531, 346] on p "While metrics are great for high-level performance monitoring, logs are the sto…" at bounding box center [389, 327] width 384 height 63
click at [531, 348] on p "While metrics are great for high-level performance monitoring, logs are the sto…" at bounding box center [389, 327] width 384 height 63
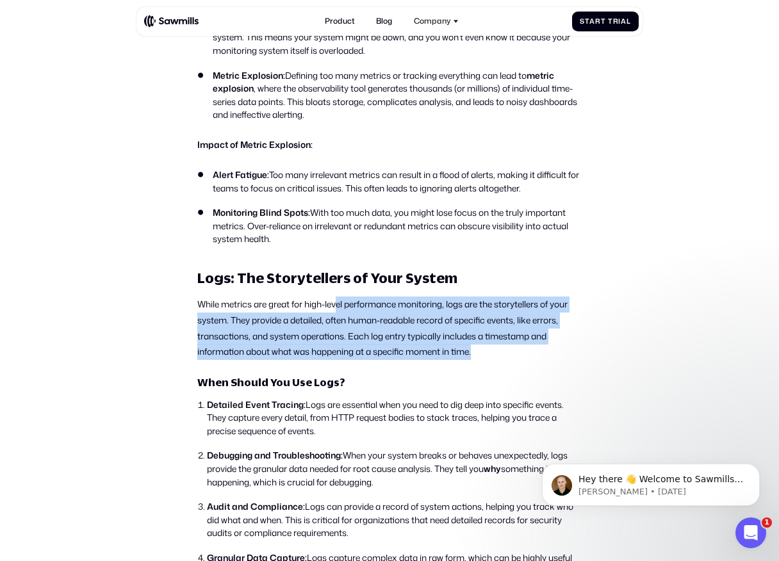
drag, startPoint x: 531, startPoint y: 361, endPoint x: 338, endPoint y: 323, distance: 196.4
click at [338, 323] on p "While metrics are great for high-level performance monitoring, logs are the sto…" at bounding box center [389, 327] width 384 height 63
drag, startPoint x: 314, startPoint y: 321, endPoint x: 485, endPoint y: 362, distance: 176.0
click at [483, 360] on p "While metrics are great for high-level performance monitoring, logs are the sto…" at bounding box center [389, 327] width 384 height 63
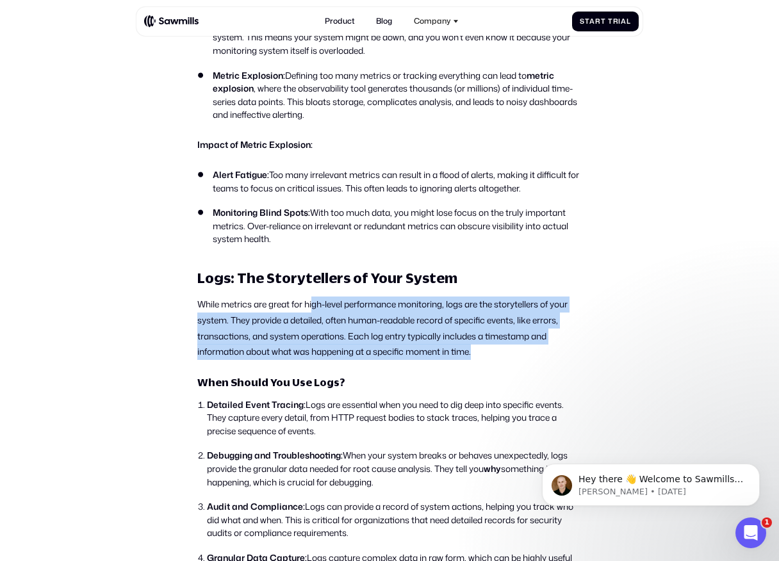
click at [485, 360] on p "While metrics are great for high-level performance monitoring, logs are the sto…" at bounding box center [389, 327] width 384 height 63
drag, startPoint x: 485, startPoint y: 362, endPoint x: 241, endPoint y: 321, distance: 247.5
click at [241, 321] on p "While metrics are great for high-level performance monitoring, logs are the sto…" at bounding box center [389, 327] width 384 height 63
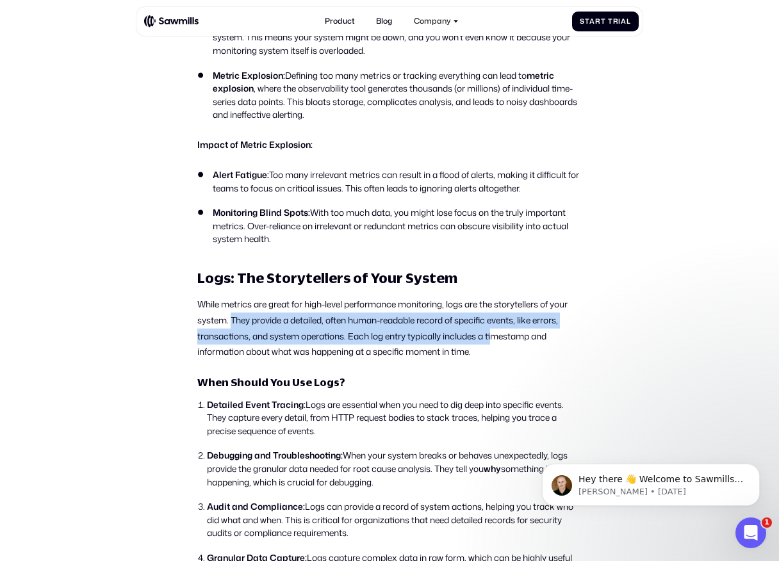
drag, startPoint x: 231, startPoint y: 334, endPoint x: 494, endPoint y: 355, distance: 264.0
click at [494, 355] on p "While metrics are great for high-level performance monitoring, logs are the sto…" at bounding box center [389, 327] width 384 height 63
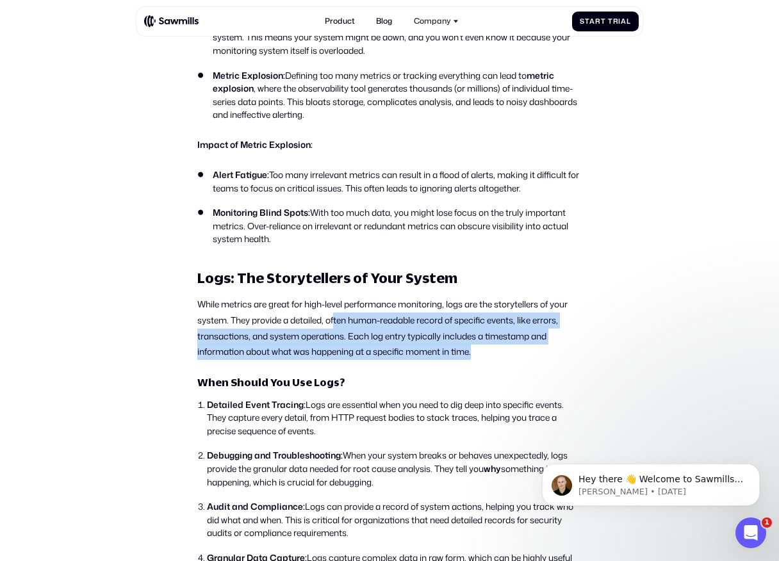
drag, startPoint x: 497, startPoint y: 373, endPoint x: 335, endPoint y: 332, distance: 167.1
click at [335, 332] on div "Metrics vs. Logs: When to Use Each When it comes to telemetry and observability…" at bounding box center [389, 552] width 384 height 2853
click at [335, 332] on p "While metrics are great for high-level performance monitoring, logs are the sto…" at bounding box center [389, 327] width 384 height 63
drag, startPoint x: 316, startPoint y: 332, endPoint x: 488, endPoint y: 361, distance: 174.1
click at [486, 360] on p "While metrics are great for high-level performance monitoring, logs are the sto…" at bounding box center [389, 327] width 384 height 63
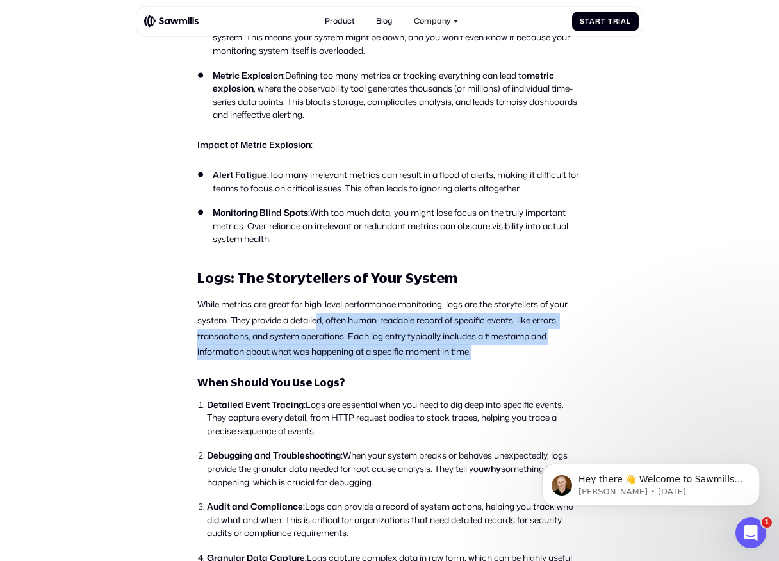
click at [490, 360] on p "While metrics are great for high-level performance monitoring, logs are the sto…" at bounding box center [389, 327] width 384 height 63
drag, startPoint x: 490, startPoint y: 361, endPoint x: 223, endPoint y: 334, distance: 268.4
click at [223, 334] on p "While metrics are great for high-level performance monitoring, logs are the sto…" at bounding box center [389, 327] width 384 height 63
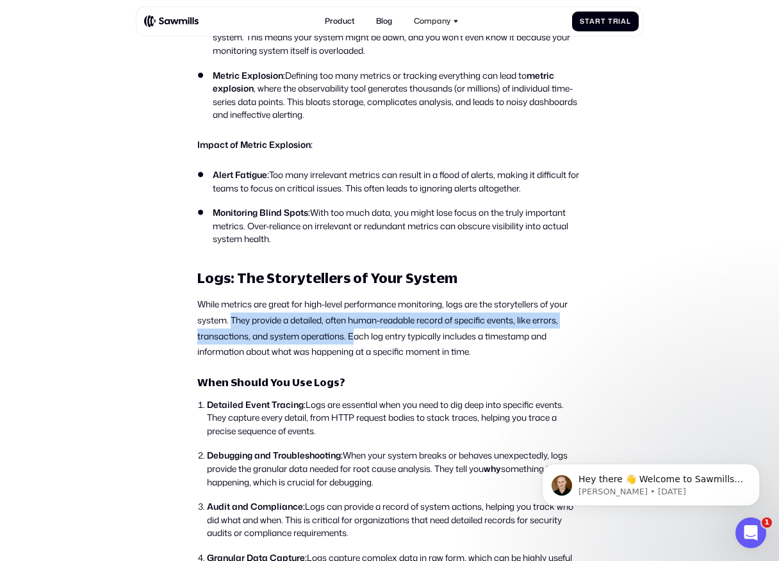
drag, startPoint x: 231, startPoint y: 334, endPoint x: 355, endPoint y: 353, distance: 125.6
click at [355, 353] on p "While metrics are great for high-level performance monitoring, logs are the sto…" at bounding box center [389, 327] width 384 height 63
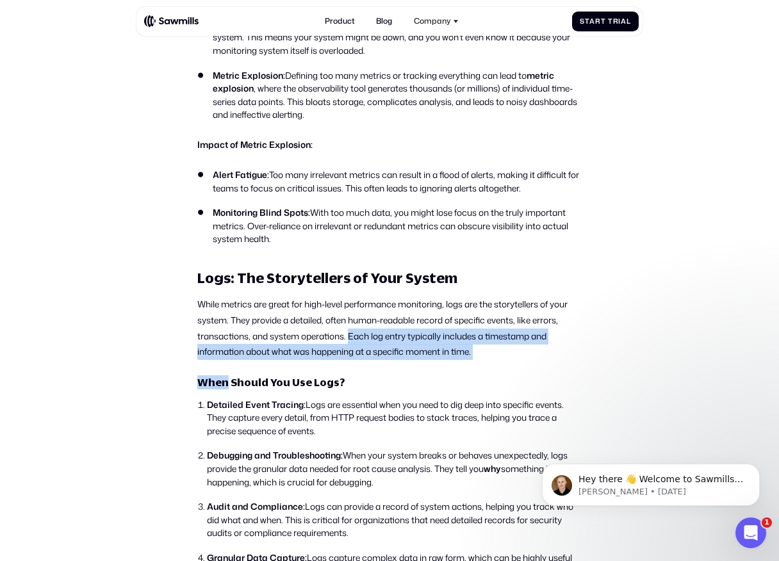
drag, startPoint x: 355, startPoint y: 353, endPoint x: 423, endPoint y: 376, distance: 71.1
click at [423, 376] on div "Metrics vs. Logs: When to Use Each When it comes to telemetry and observability…" at bounding box center [389, 552] width 384 height 2853
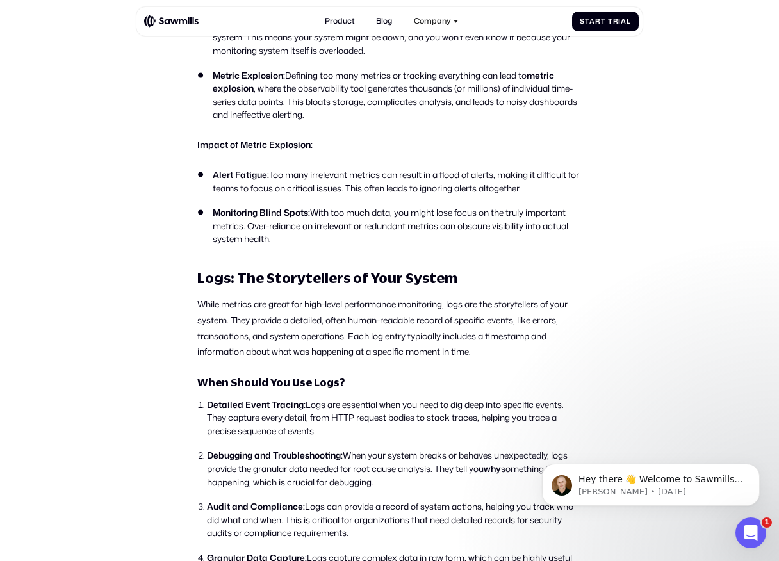
scroll to position [1616, 0]
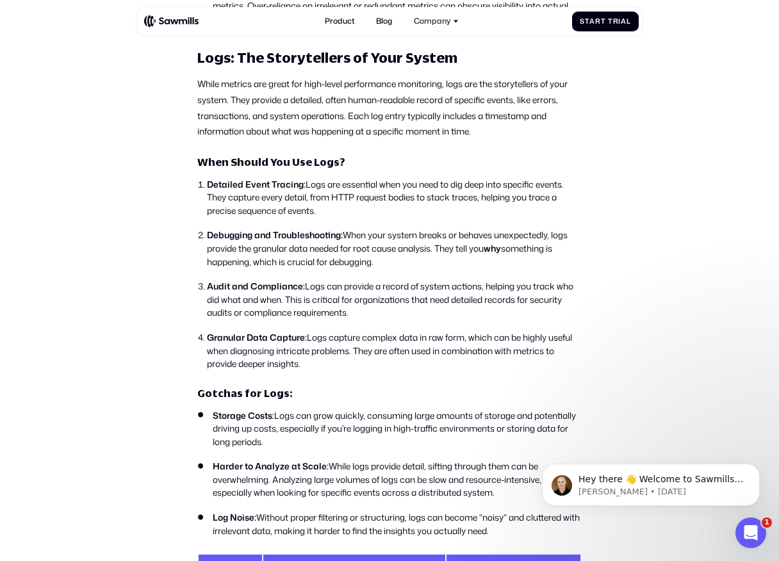
drag, startPoint x: 202, startPoint y: 196, endPoint x: 218, endPoint y: 199, distance: 16.2
click at [207, 196] on li "Detailed Event Tracing: Logs are essential when you need to dig deep into speci…" at bounding box center [394, 198] width 375 height 40
drag, startPoint x: 205, startPoint y: 194, endPoint x: 301, endPoint y: 195, distance: 96.1
click at [301, 195] on li "Detailed Event Tracing: Logs are essential when you need to dig deep into speci…" at bounding box center [394, 198] width 375 height 40
click at [301, 190] on strong "Detailed Event Tracing:" at bounding box center [256, 184] width 99 height 12
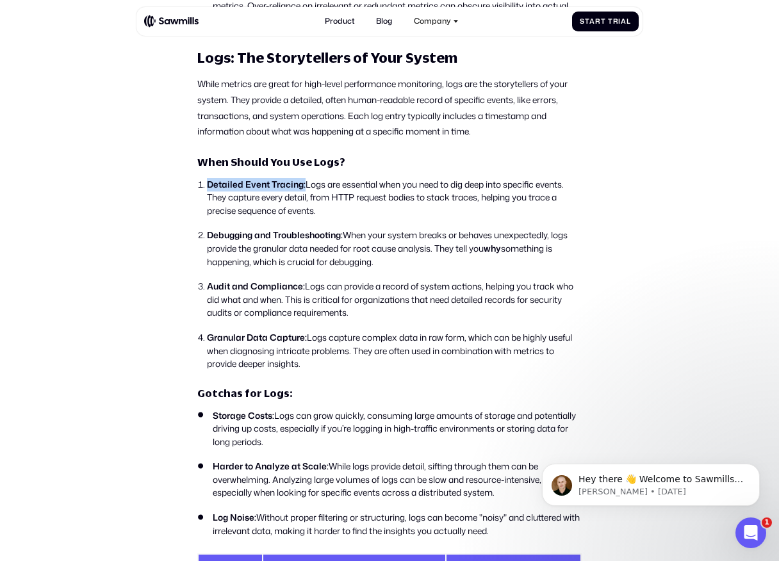
drag, startPoint x: 301, startPoint y: 195, endPoint x: 221, endPoint y: 195, distance: 80.0
click at [221, 190] on strong "Detailed Event Tracing:" at bounding box center [256, 184] width 99 height 12
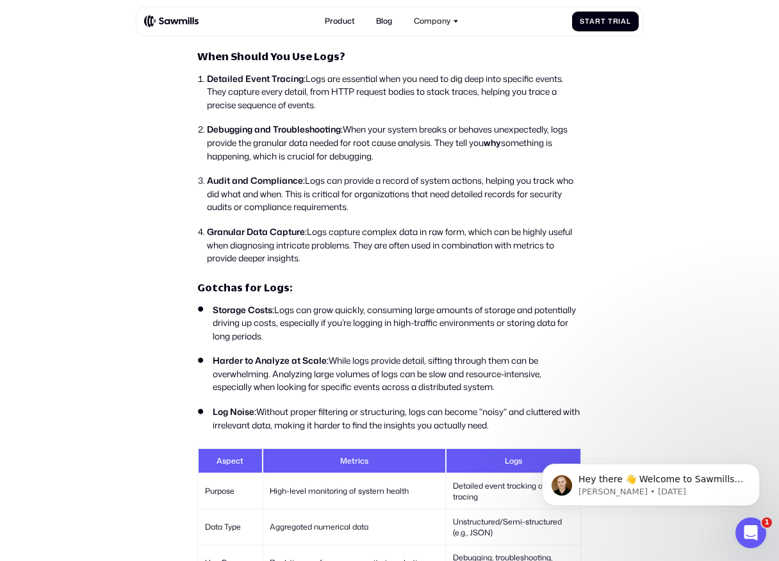
scroll to position [1723, 0]
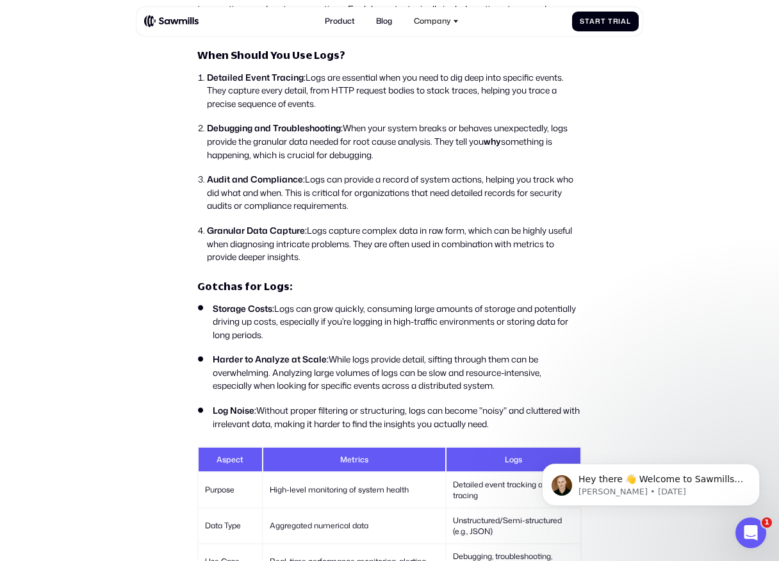
drag, startPoint x: 278, startPoint y: 323, endPoint x: 334, endPoint y: 350, distance: 62.7
click at [334, 342] on li "Storage Costs: Logs can grow quickly, consuming large amounts of storage and po…" at bounding box center [389, 322] width 384 height 40
drag, startPoint x: 348, startPoint y: 350, endPoint x: 284, endPoint y: 330, distance: 67.0
click at [284, 330] on li "Storage Costs: Logs can grow quickly, consuming large amounts of storage and po…" at bounding box center [389, 322] width 384 height 40
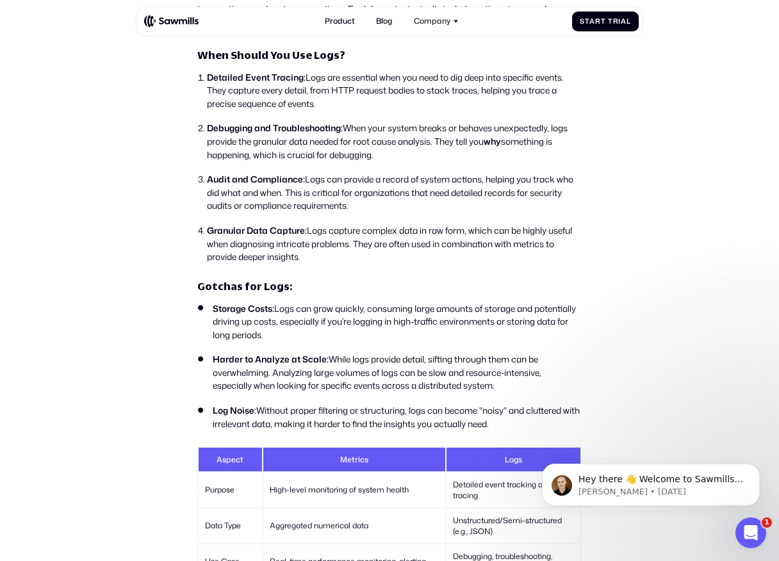
click at [284, 330] on li "Storage Costs: Logs can grow quickly, consuming large amounts of storage and po…" at bounding box center [389, 322] width 384 height 40
drag, startPoint x: 285, startPoint y: 313, endPoint x: 348, endPoint y: 355, distance: 76.2
click at [348, 355] on div "Metrics vs. Logs: When to Use Each When it comes to telemetry and observability…" at bounding box center [389, 225] width 384 height 2853
click at [348, 355] on ul "Storage Costs: Logs can grow quickly, consuming large amounts of storage and po…" at bounding box center [389, 366] width 384 height 129
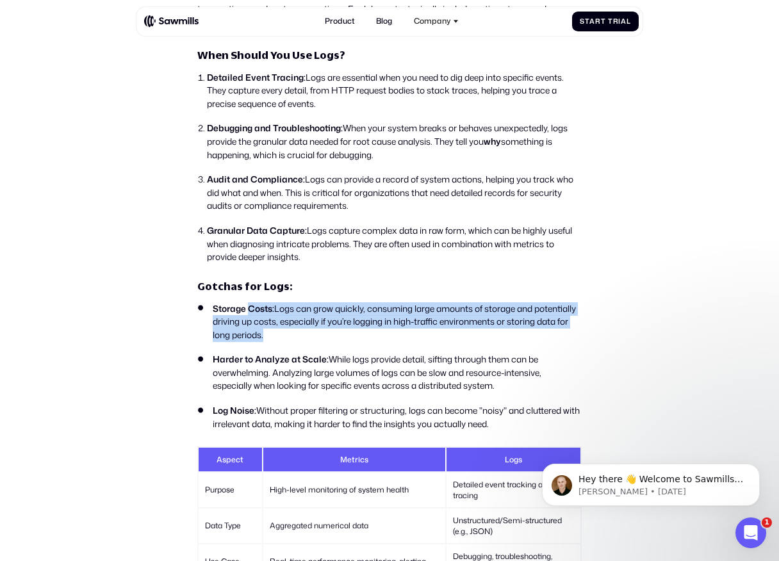
drag, startPoint x: 348, startPoint y: 355, endPoint x: 247, endPoint y: 326, distance: 105.4
click at [247, 326] on ul "Storage Costs: Logs can grow quickly, consuming large amounts of storage and po…" at bounding box center [389, 366] width 384 height 129
click at [247, 314] on strong "Storage Costs:" at bounding box center [243, 308] width 61 height 12
drag, startPoint x: 237, startPoint y: 326, endPoint x: 340, endPoint y: 353, distance: 106.7
click at [340, 342] on li "Storage Costs: Logs can grow quickly, consuming large amounts of storage and po…" at bounding box center [389, 322] width 384 height 40
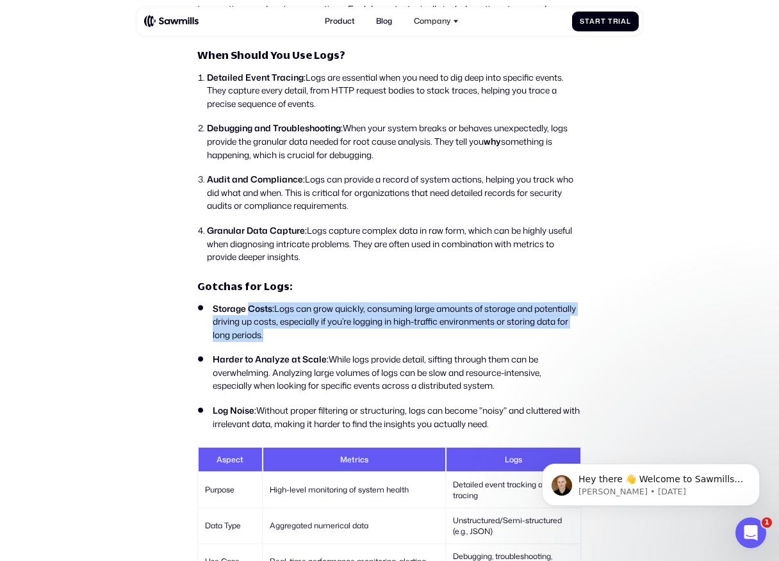
click at [340, 342] on li "Storage Costs: Logs can grow quickly, consuming large amounts of storage and po…" at bounding box center [389, 322] width 384 height 40
drag, startPoint x: 340, startPoint y: 353, endPoint x: 231, endPoint y: 322, distance: 113.3
click at [231, 322] on li "Storage Costs: Logs can grow quickly, consuming large amounts of storage and po…" at bounding box center [389, 322] width 384 height 40
click at [231, 314] on strong "Storage Costs:" at bounding box center [243, 308] width 61 height 12
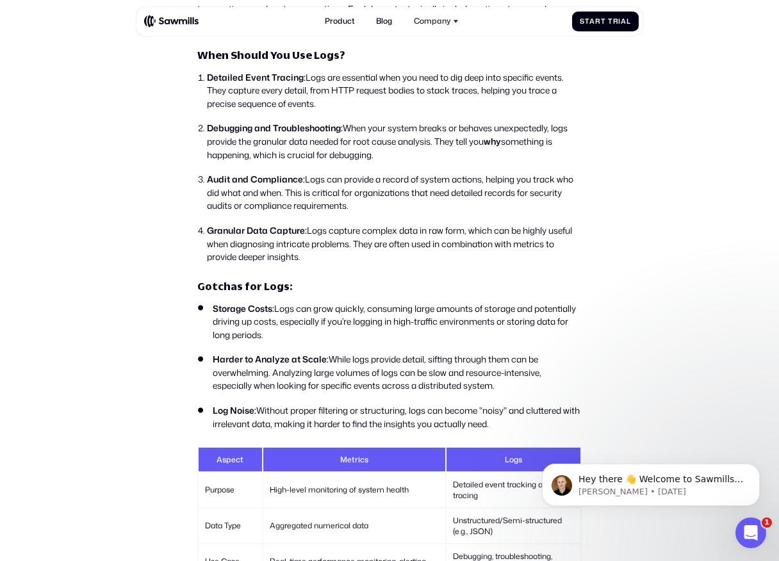
scroll to position [1788, 0]
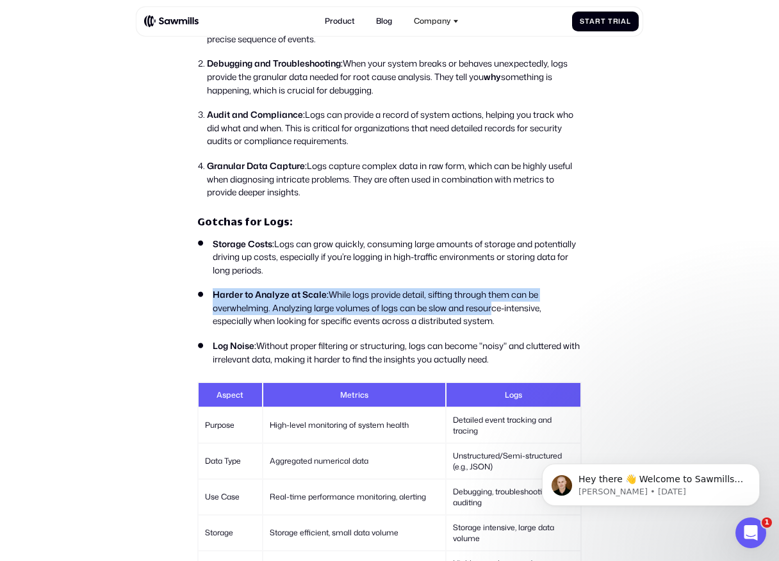
drag, startPoint x: 215, startPoint y: 307, endPoint x: 493, endPoint y: 316, distance: 278.0
click at [493, 316] on li "Harder to Analyze at Scale: While logs provide detail, sifting through them can…" at bounding box center [389, 308] width 384 height 40
drag, startPoint x: 537, startPoint y: 337, endPoint x: 212, endPoint y: 305, distance: 326.2
click at [212, 305] on li "Harder to Analyze at Scale: While logs provide detail, sifting through them can…" at bounding box center [389, 308] width 384 height 40
click at [213, 300] on strong "Harder to Analyze at Scale:" at bounding box center [271, 294] width 116 height 12
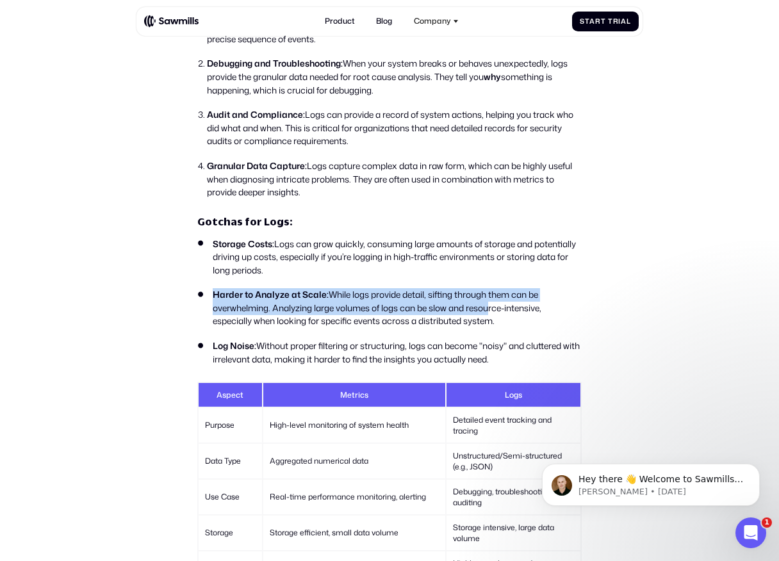
drag, startPoint x: 212, startPoint y: 307, endPoint x: 496, endPoint y: 320, distance: 284.0
click at [492, 320] on li "Harder to Analyze at Scale: While logs provide detail, sifting through them can…" at bounding box center [389, 308] width 384 height 40
drag, startPoint x: 508, startPoint y: 335, endPoint x: 218, endPoint y: 307, distance: 292.0
click at [218, 307] on li "Harder to Analyze at Scale: While logs provide detail, sifting through them can…" at bounding box center [389, 308] width 384 height 40
click at [218, 300] on strong "Harder to Analyze at Scale:" at bounding box center [271, 294] width 116 height 12
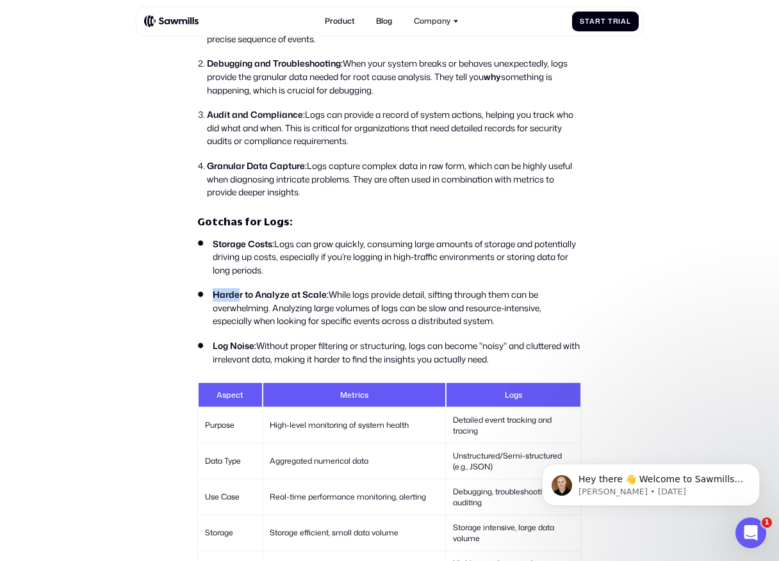
drag, startPoint x: 211, startPoint y: 307, endPoint x: 259, endPoint y: 307, distance: 48.0
click at [239, 307] on li "Harder to Analyze at Scale: While logs provide detail, sifting through them can…" at bounding box center [389, 308] width 384 height 40
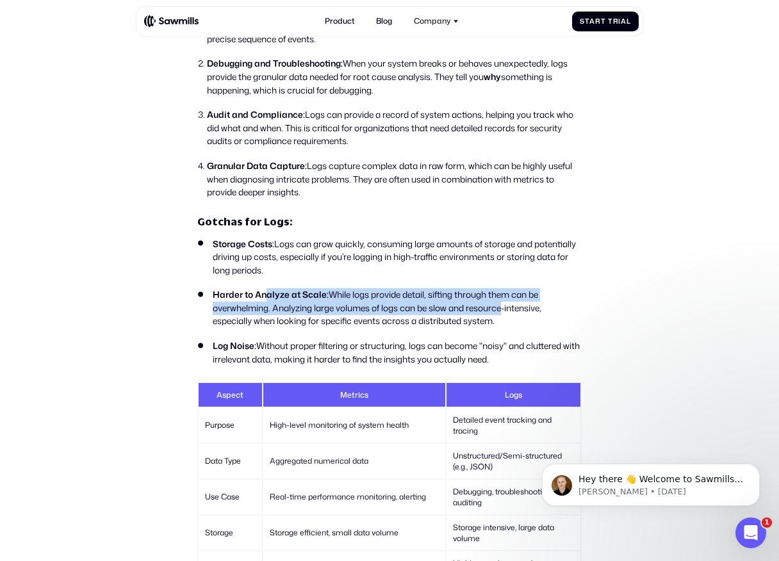
drag, startPoint x: 500, startPoint y: 325, endPoint x: 264, endPoint y: 307, distance: 237.0
click at [264, 307] on li "Harder to Analyze at Scale: While logs provide detail, sifting through them can…" at bounding box center [389, 308] width 384 height 40
click at [264, 300] on strong "Harder to Analyze at Scale:" at bounding box center [271, 294] width 116 height 12
drag, startPoint x: 237, startPoint y: 307, endPoint x: 520, endPoint y: 326, distance: 283.7
click at [520, 326] on li "Harder to Analyze at Scale: While logs provide detail, sifting through them can…" at bounding box center [389, 308] width 384 height 40
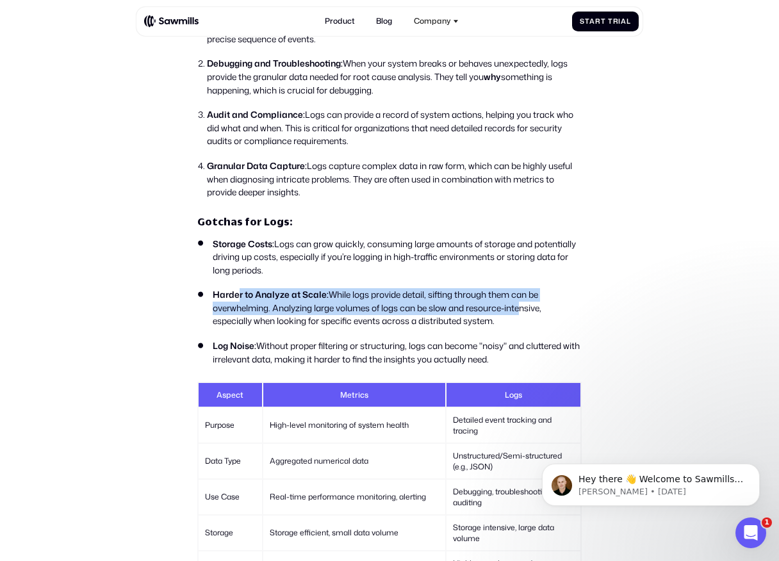
drag, startPoint x: 520, startPoint y: 343, endPoint x: 197, endPoint y: 305, distance: 324.9
click at [197, 305] on ul "Storage Costs: Logs can grow quickly, consuming large amounts of storage and po…" at bounding box center [389, 302] width 384 height 129
click at [197, 305] on li "Harder to Analyze at Scale: While logs provide detail, sifting through them can…" at bounding box center [389, 308] width 384 height 40
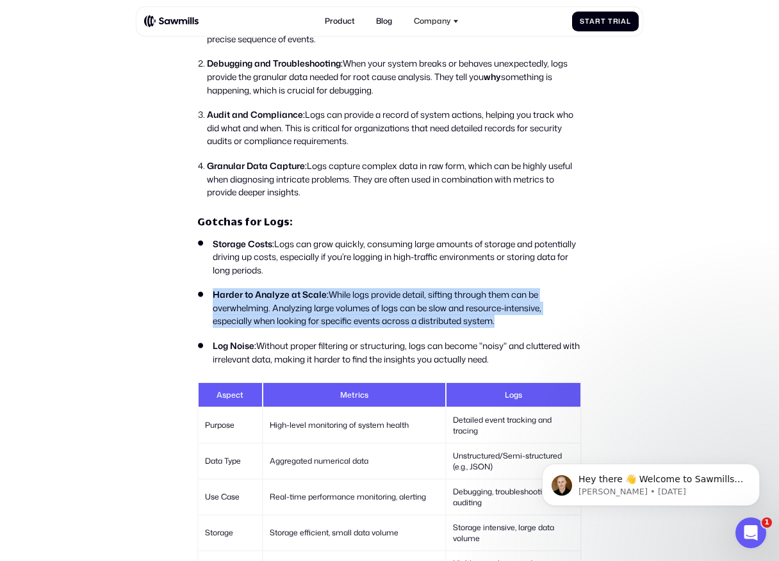
drag, startPoint x: 202, startPoint y: 305, endPoint x: 496, endPoint y: 337, distance: 294.9
click at [496, 328] on li "Harder to Analyze at Scale: While logs provide detail, sifting through them can…" at bounding box center [389, 308] width 384 height 40
drag, startPoint x: 507, startPoint y: 337, endPoint x: 182, endPoint y: 304, distance: 326.3
click at [182, 304] on section "All posts Metrics vs. Logs: When to Use Each in Your Telemetry Stack Observabil…" at bounding box center [389, 115] width 779 height 3756
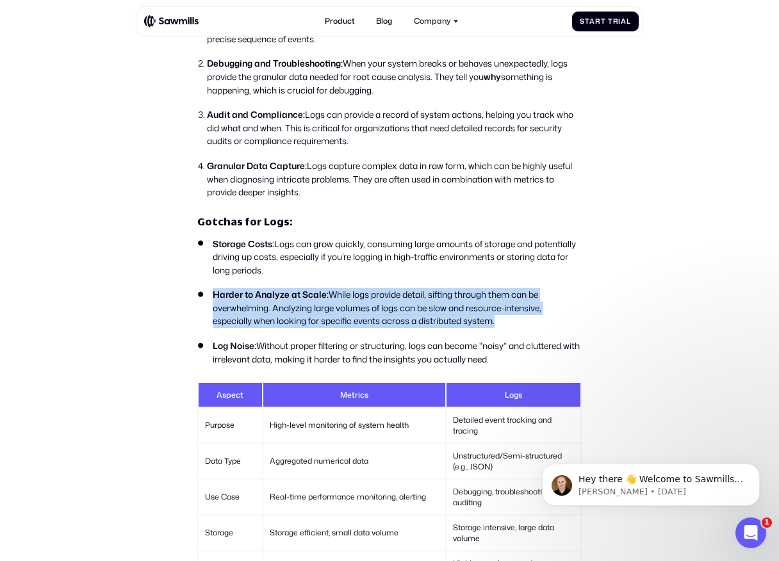
click at [182, 305] on section "All posts Metrics vs. Logs: When to Use Each in Your Telemetry Stack Observabil…" at bounding box center [389, 115] width 779 height 3756
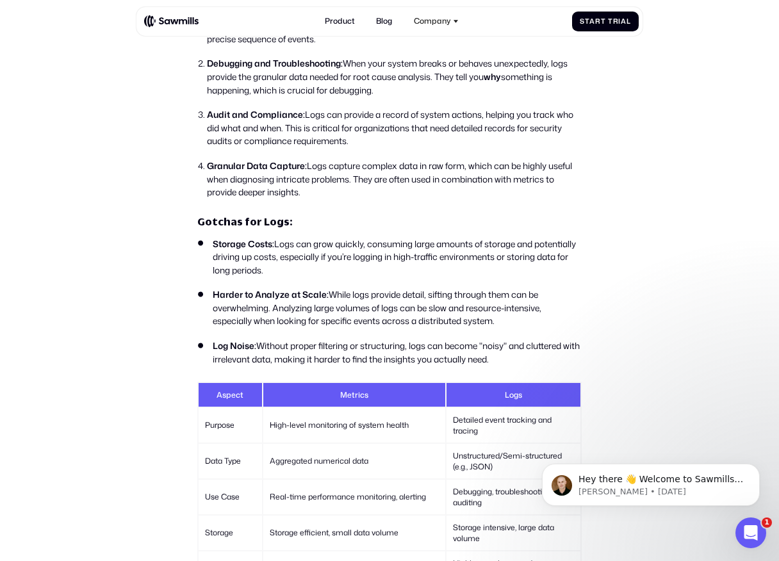
scroll to position [1894, 0]
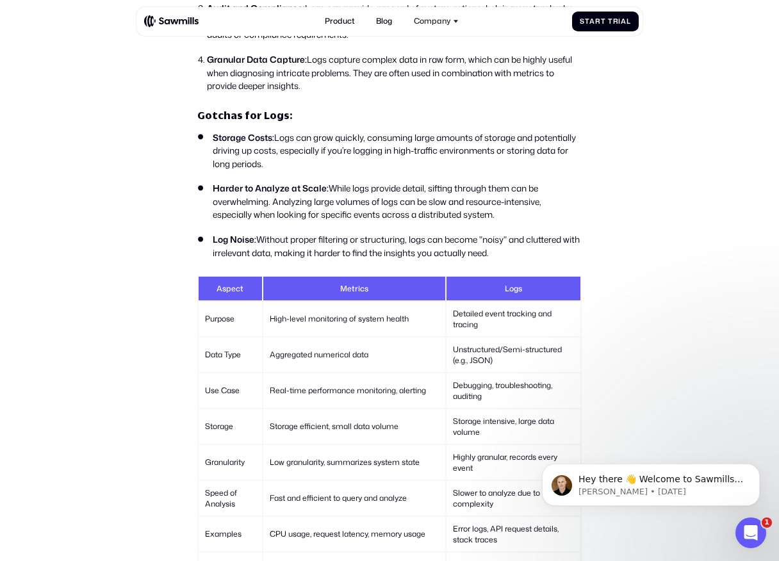
drag, startPoint x: 260, startPoint y: 251, endPoint x: 525, endPoint y: 266, distance: 265.5
click at [525, 259] on li "Log Noise: Without proper filtering or structuring, logs can become "noisy" and…" at bounding box center [389, 246] width 384 height 26
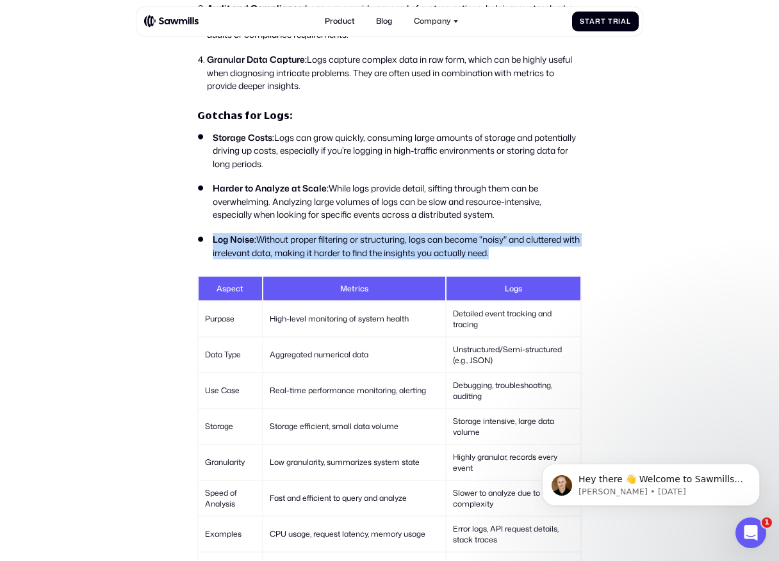
drag, startPoint x: 525, startPoint y: 266, endPoint x: 262, endPoint y: 245, distance: 264.0
click at [262, 245] on li "Log Noise: Without proper filtering or structuring, logs can become "noisy" and…" at bounding box center [389, 246] width 384 height 26
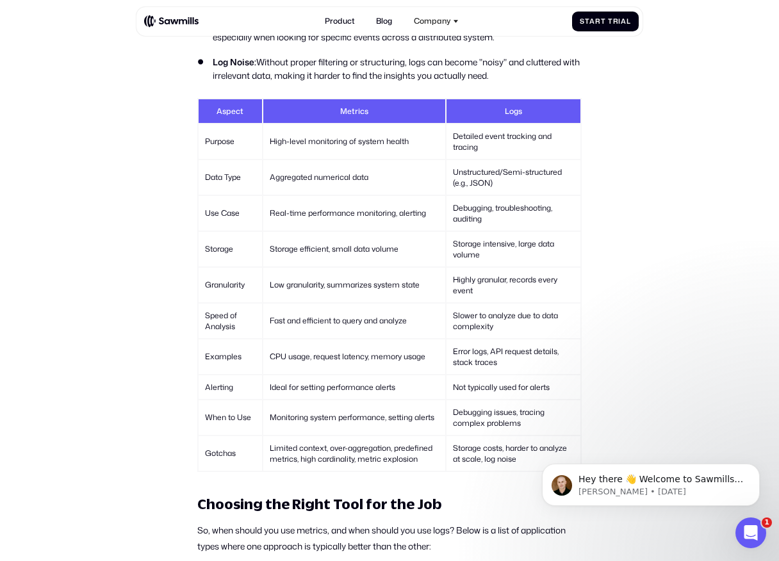
scroll to position [2073, 0]
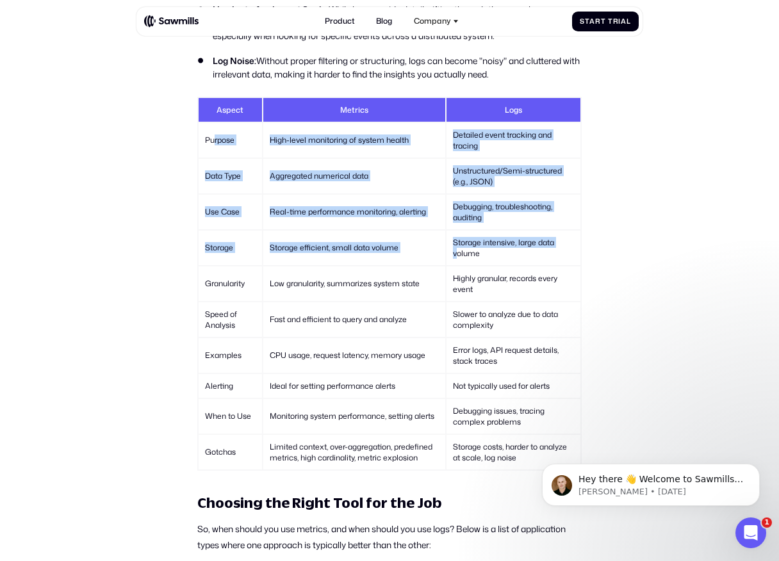
drag, startPoint x: 213, startPoint y: 148, endPoint x: 457, endPoint y: 270, distance: 272.9
click at [457, 269] on tbody "Purpose High-level monitoring of system health Detailed event tracking and trac…" at bounding box center [390, 296] width 382 height 346
click at [457, 265] on td "Storage intensive, large data volume" at bounding box center [513, 248] width 134 height 35
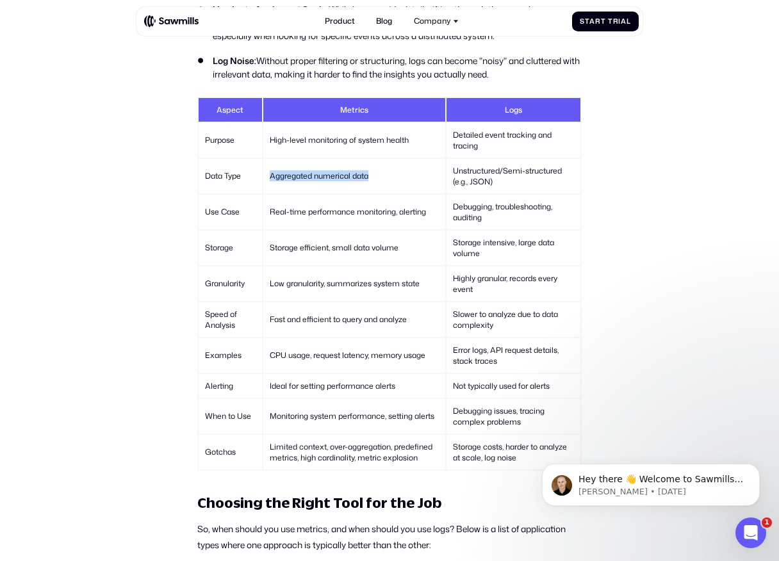
drag, startPoint x: 272, startPoint y: 185, endPoint x: 388, endPoint y: 185, distance: 115.9
click at [388, 185] on td "Aggregated numerical data" at bounding box center [354, 176] width 182 height 35
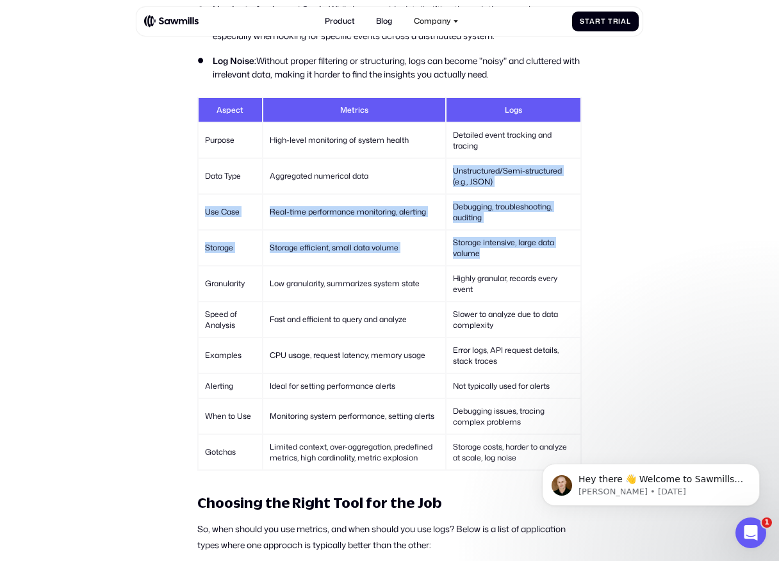
drag, startPoint x: 446, startPoint y: 182, endPoint x: 482, endPoint y: 266, distance: 90.9
click at [482, 266] on tbody "Purpose High-level monitoring of system health Detailed event tracking and trac…" at bounding box center [390, 296] width 382 height 346
click at [482, 265] on td "Storage intensive, large data volume" at bounding box center [513, 248] width 134 height 35
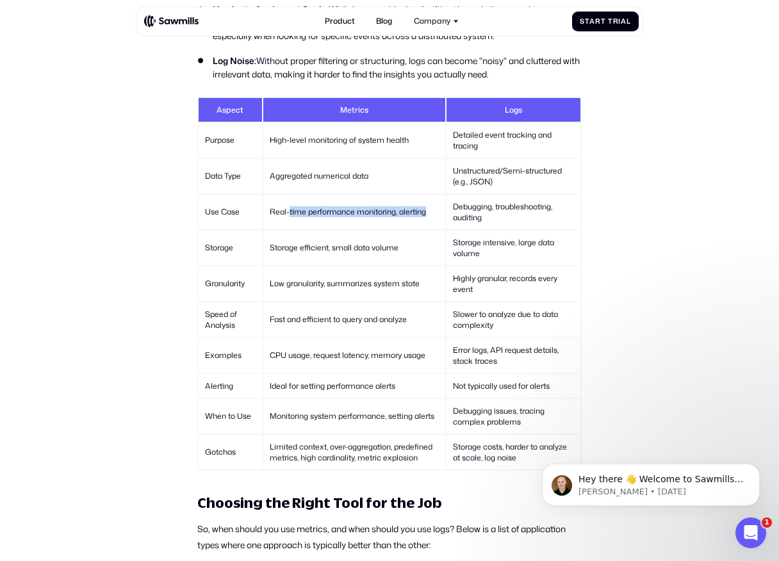
drag, startPoint x: 437, startPoint y: 228, endPoint x: 288, endPoint y: 227, distance: 149.2
click at [288, 227] on td "Real-time performance monitoring, alerting" at bounding box center [354, 212] width 182 height 35
drag, startPoint x: 270, startPoint y: 227, endPoint x: 410, endPoint y: 227, distance: 139.6
click at [410, 227] on td "Real-time performance monitoring, alerting" at bounding box center [354, 212] width 182 height 35
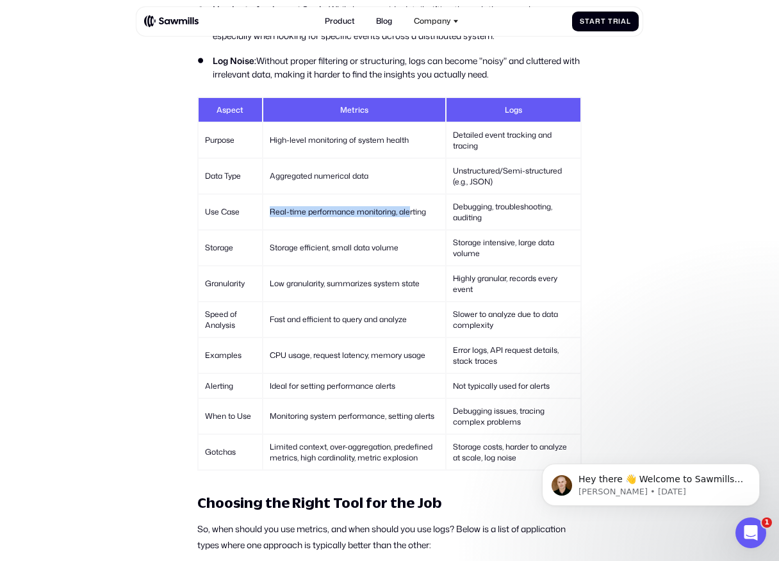
click at [410, 227] on td "Real-time performance monitoring, alerting" at bounding box center [354, 212] width 182 height 35
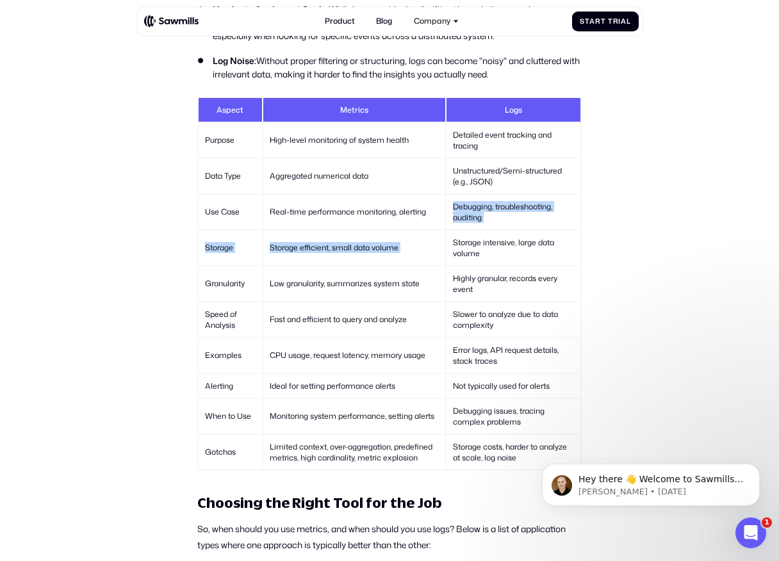
drag, startPoint x: 451, startPoint y: 220, endPoint x: 527, endPoint y: 248, distance: 81.2
click at [528, 248] on tbody "Purpose High-level monitoring of system health Detailed event tracking and trac…" at bounding box center [390, 296] width 382 height 346
click at [527, 248] on td "Storage intensive, large data volume" at bounding box center [513, 248] width 134 height 35
drag, startPoint x: 517, startPoint y: 264, endPoint x: 273, endPoint y: 249, distance: 244.5
click at [273, 249] on tr "Storage Storage efficient, small data volume Storage intensive, large data volu…" at bounding box center [390, 248] width 382 height 35
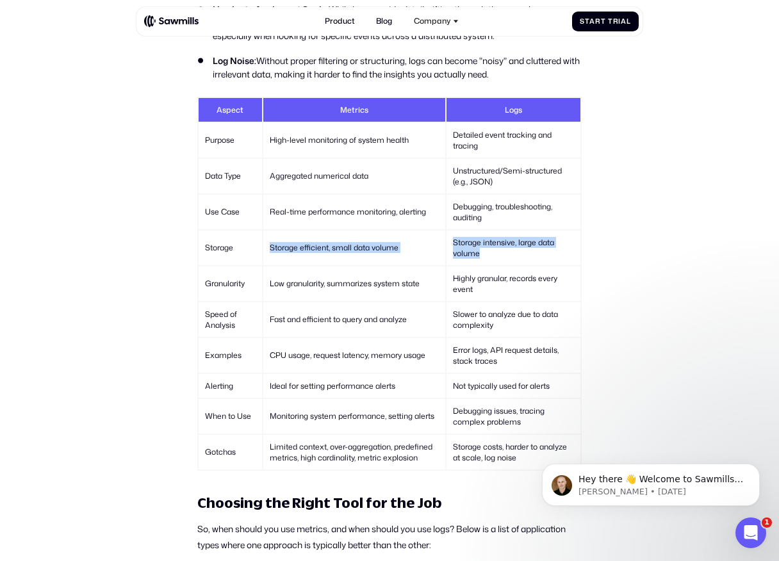
click at [273, 249] on td "Storage efficient, small data volume" at bounding box center [354, 248] width 182 height 35
drag, startPoint x: 270, startPoint y: 255, endPoint x: 399, endPoint y: 255, distance: 129.3
click at [399, 255] on td "Storage efficient, small data volume" at bounding box center [354, 248] width 182 height 35
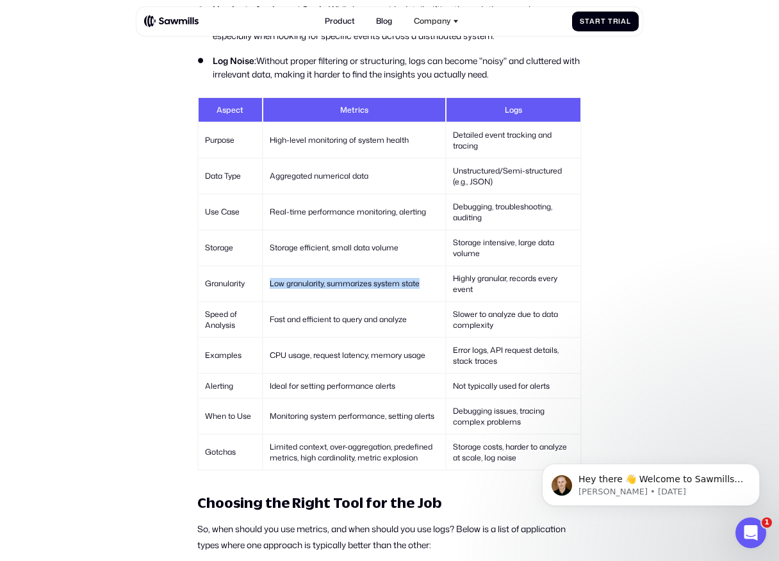
drag, startPoint x: 272, startPoint y: 297, endPoint x: 430, endPoint y: 295, distance: 158.8
click at [430, 295] on td "Low granularity, summarizes system state" at bounding box center [354, 283] width 182 height 35
drag, startPoint x: 449, startPoint y: 293, endPoint x: 483, endPoint y: 305, distance: 36.4
click at [483, 301] on td "Highly granular, records every event" at bounding box center [513, 283] width 134 height 35
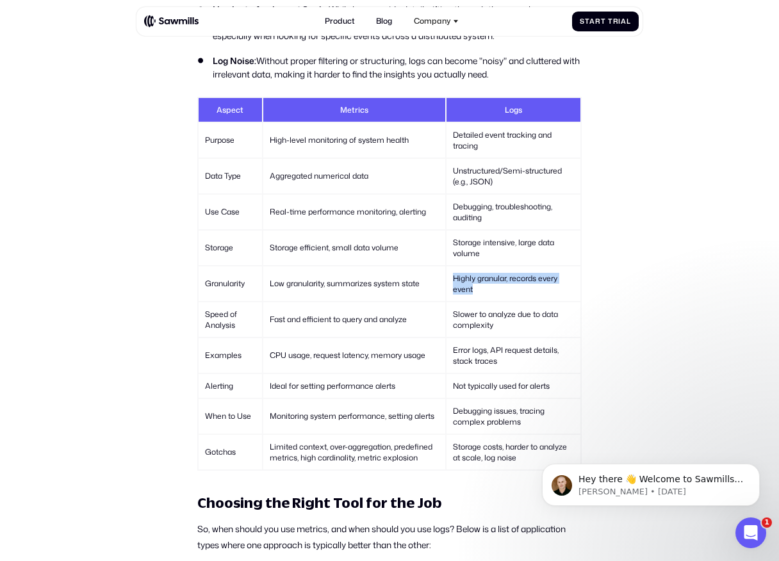
click at [483, 301] on td "Highly granular, records every event" at bounding box center [513, 283] width 134 height 35
drag, startPoint x: 483, startPoint y: 305, endPoint x: 450, endPoint y: 289, distance: 37.5
click at [450, 289] on td "Highly granular, records every event" at bounding box center [513, 283] width 134 height 35
drag, startPoint x: 450, startPoint y: 289, endPoint x: 504, endPoint y: 314, distance: 59.9
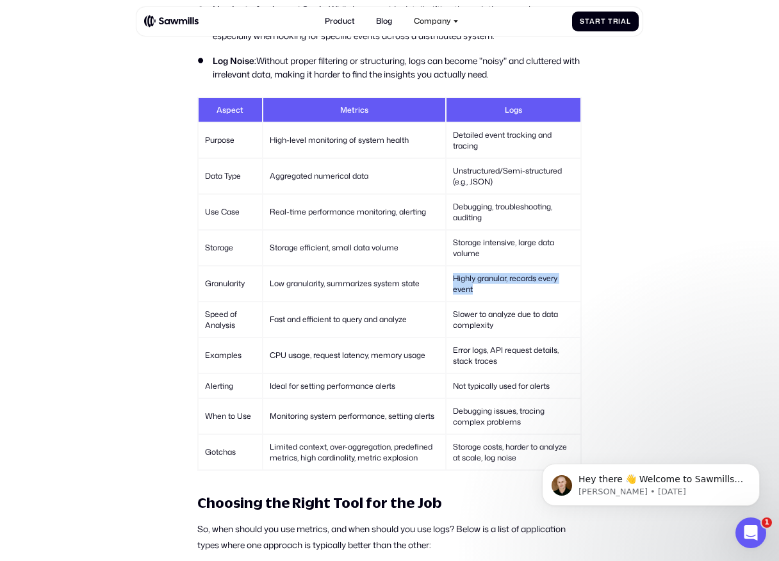
click at [504, 314] on table "Aspect Metrics Logs Purpose High-level monitoring of system health Detailed eve…" at bounding box center [389, 284] width 384 height 374
drag
click at [430, 330] on td "Fast and efficient to query and analyze" at bounding box center [354, 319] width 182 height 35
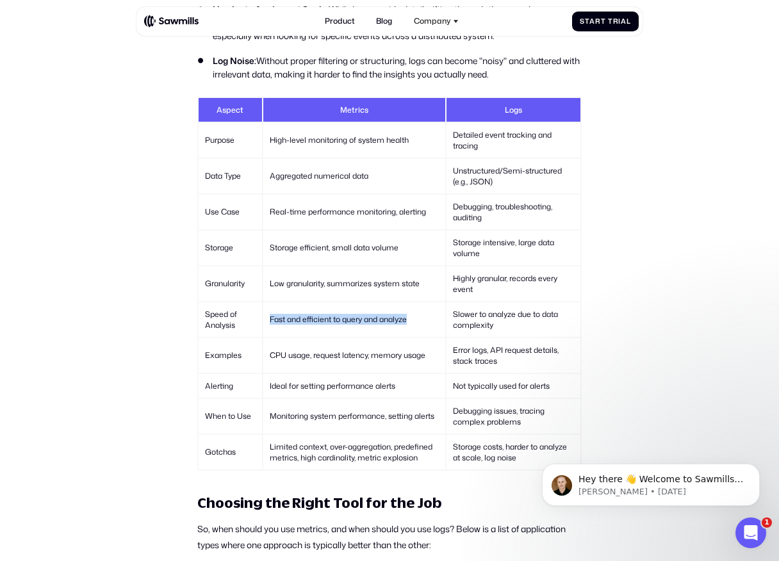
click at [270, 330] on td "Fast and efficient to query and analyze" at bounding box center [354, 319] width 182 height 35
click at [409, 328] on td "Fast and efficient to query and analyze" at bounding box center [354, 319] width 182 height 35
click at [265, 328] on td "Fast and efficient to query and analyze" at bounding box center [354, 319] width 182 height 35
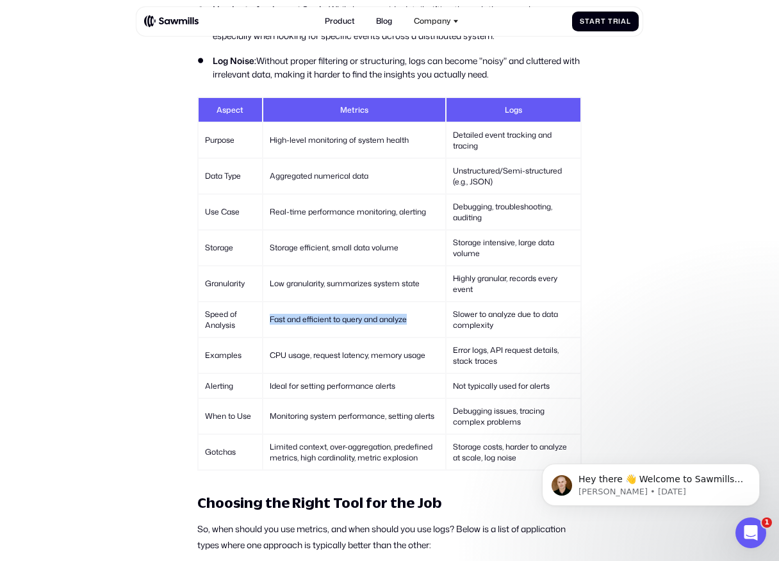
click at [265, 328] on td "Fast and efficient to query and analyze" at bounding box center [354, 319] width 182 height 35
click at [503, 333] on td "Slower to analyze due to data complexity" at bounding box center [513, 319] width 134 height 35
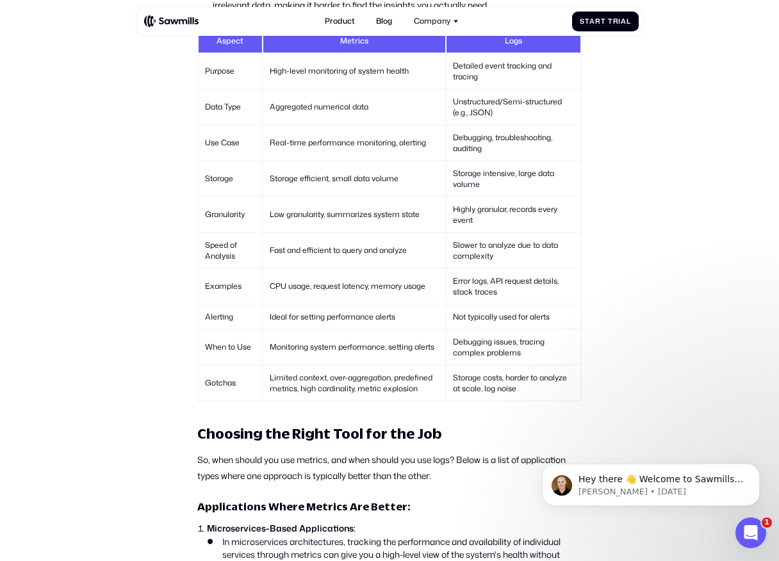
scroll to position [2152, 0]
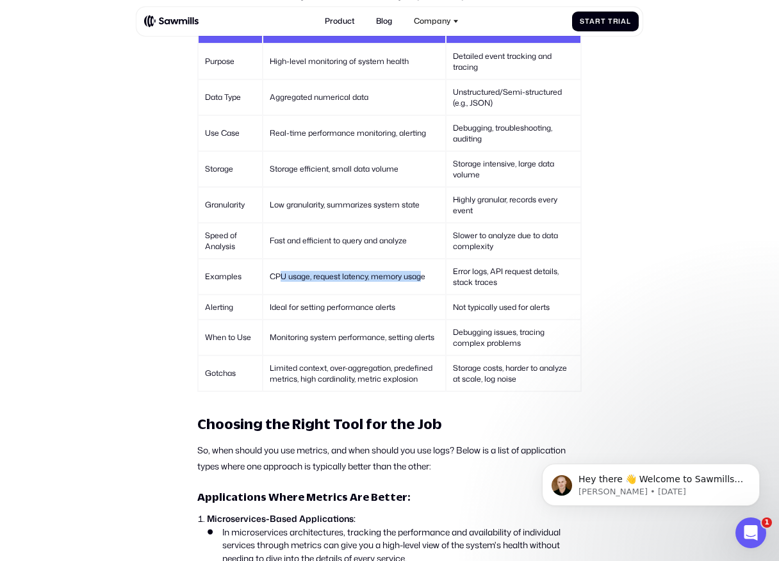
click at [422, 287] on td "CPU usage, request latency, memory usage" at bounding box center [354, 276] width 182 height 35
click at [517, 291] on td "Error logs, API request details, stack traces" at bounding box center [513, 276] width 134 height 35
click at [455, 279] on td "Error logs, API request details, stack traces" at bounding box center [513, 276] width 134 height 35
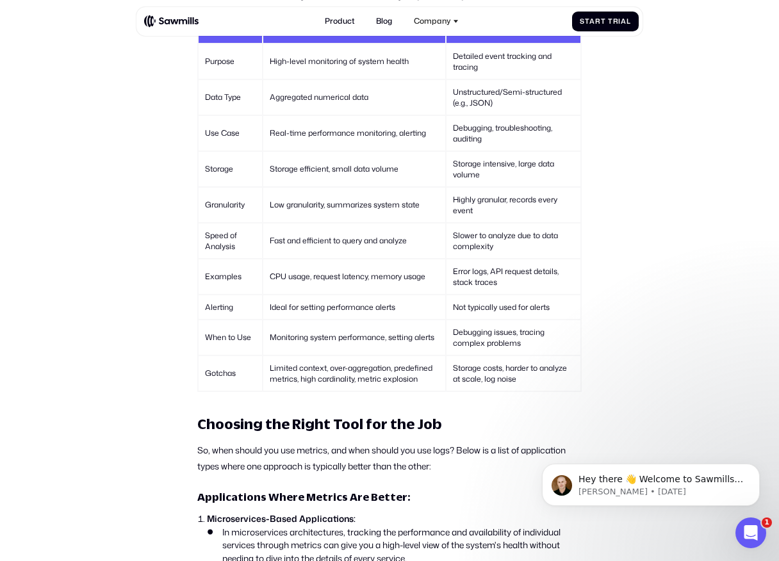
click at [416, 319] on td "Ideal for setting performance alerts" at bounding box center [354, 307] width 182 height 24
click at [270, 318] on td "Ideal for setting performance alerts" at bounding box center [354, 307] width 182 height 24
click at [404, 318] on td "Ideal for setting performance alerts" at bounding box center [354, 307] width 182 height 24
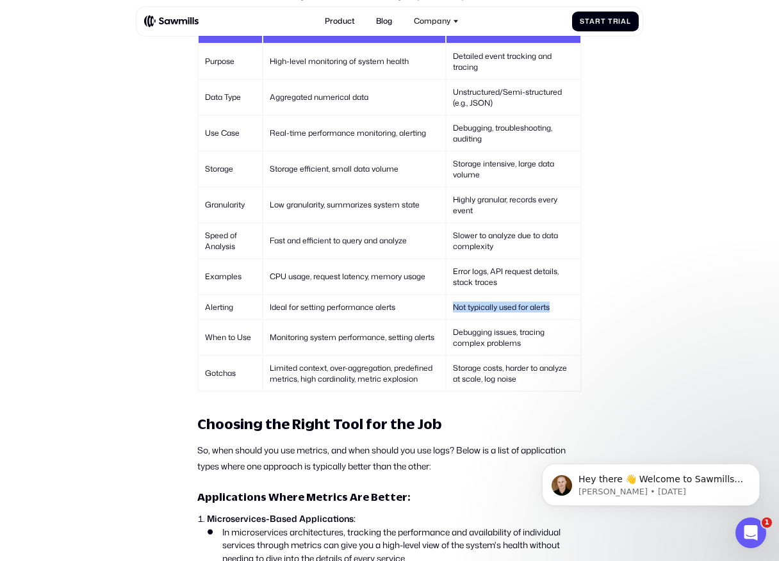
click at [571, 319] on td "Not typically used for alerts" at bounding box center [513, 307] width 134 height 24
click at [400, 345] on tr "When to Use Monitoring system performance, setting alerts Debugging issues, tra…" at bounding box center [390, 337] width 382 height 35
click at [400, 345] on td "Monitoring system performance, setting alerts" at bounding box center [354, 337] width 182 height 35
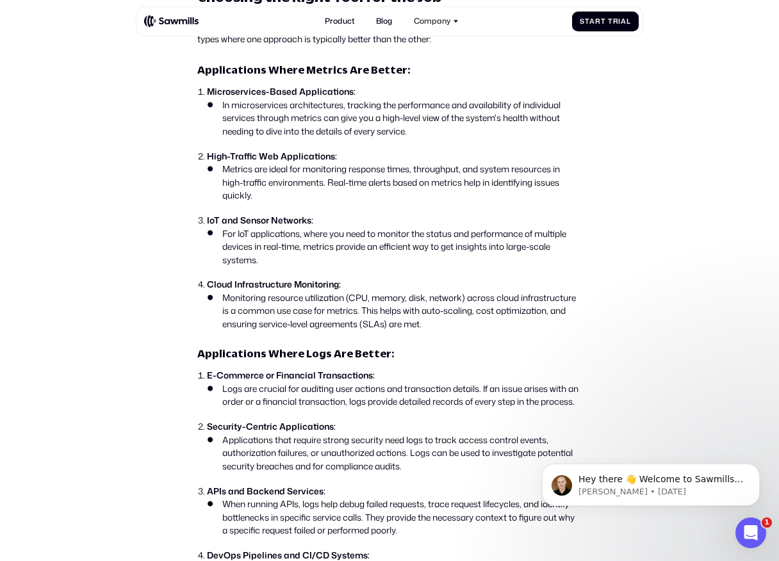
scroll to position [2579, 0]
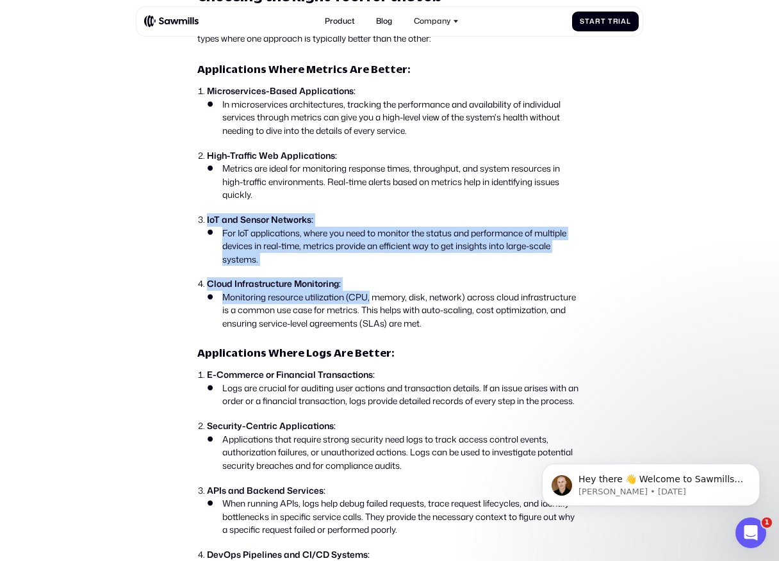
click at [370, 307] on ol "Microservices-Based Applications: In microservices architectures, tracking the …" at bounding box center [389, 207] width 384 height 245
click at [369, 307] on li "Monitoring resource utilization (CPU, memory, disk, network) across cloud infra…" at bounding box center [394, 311] width 375 height 40
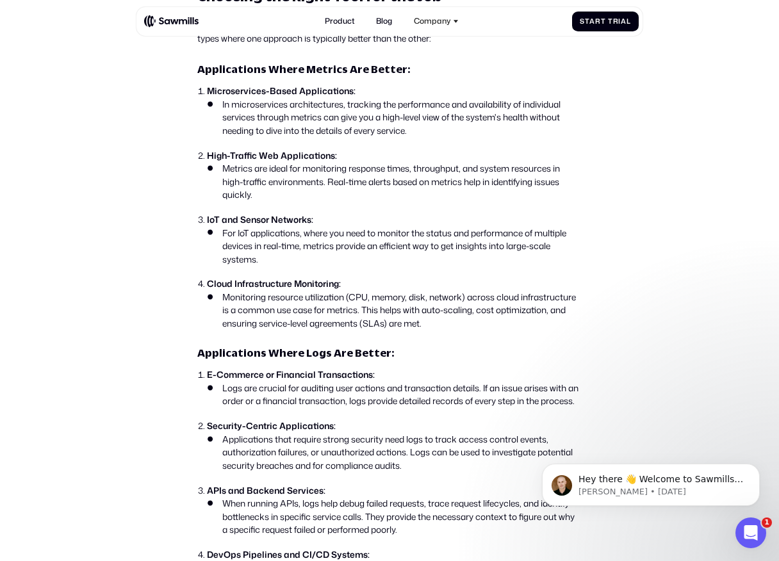
scroll to position [2684, 0]
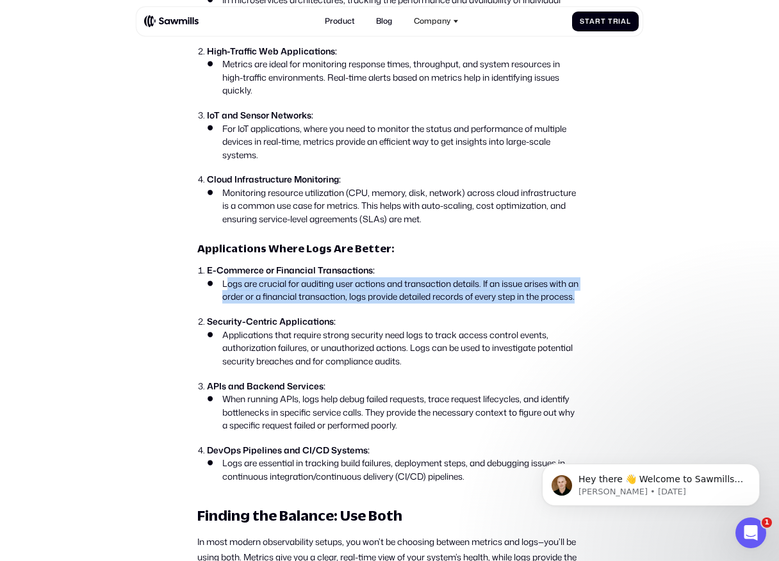
drag, startPoint x: 226, startPoint y: 295, endPoint x: 284, endPoint y: 331, distance: 68.8
click at [284, 331] on ol "E-Commerce or Financial Transactions: Logs are crucial for auditing user action…" at bounding box center [389, 373] width 384 height 219
drag, startPoint x: 284, startPoint y: 331, endPoint x: 227, endPoint y: 294, distance: 68.6
click at [227, 294] on ol "E-Commerce or Financial Transactions: Logs are crucial for auditing user action…" at bounding box center [389, 373] width 384 height 219
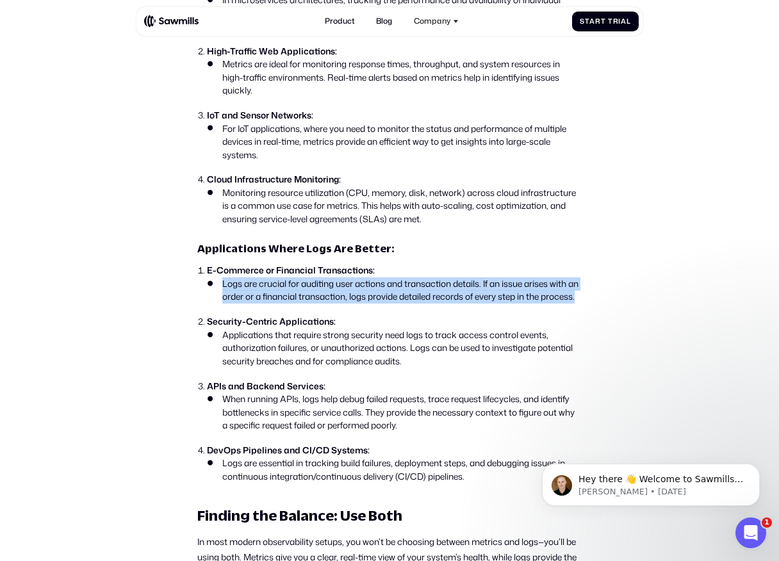
click at [227, 294] on li "Logs are crucial for auditing user actions and transaction details. If an issue…" at bounding box center [394, 290] width 375 height 26
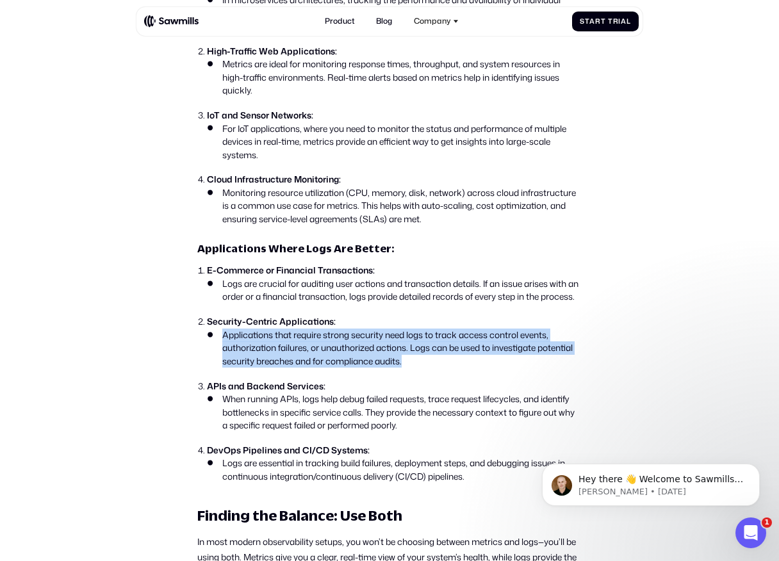
drag, startPoint x: 210, startPoint y: 353, endPoint x: 383, endPoint y: 403, distance: 179.8
click at [383, 403] on ol "E-Commerce or Financial Transactions: Logs are crucial for auditing user action…" at bounding box center [389, 373] width 384 height 219
click at [384, 403] on ol "E-Commerce or Financial Transactions: Logs are crucial for auditing user action…" at bounding box center [389, 373] width 384 height 219
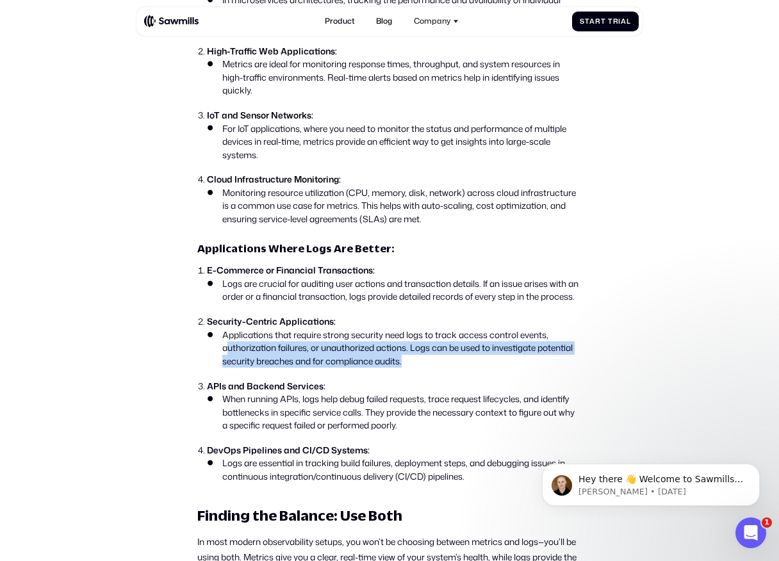
drag, startPoint x: 441, startPoint y: 400, endPoint x: 227, endPoint y: 374, distance: 215.4
click at [227, 374] on ol "E-Commerce or Financial Transactions: Logs are crucial for auditing user action…" at bounding box center [389, 373] width 384 height 219
click at [227, 368] on li "Applications that require strong security need logs to track access control eve…" at bounding box center [394, 348] width 375 height 40
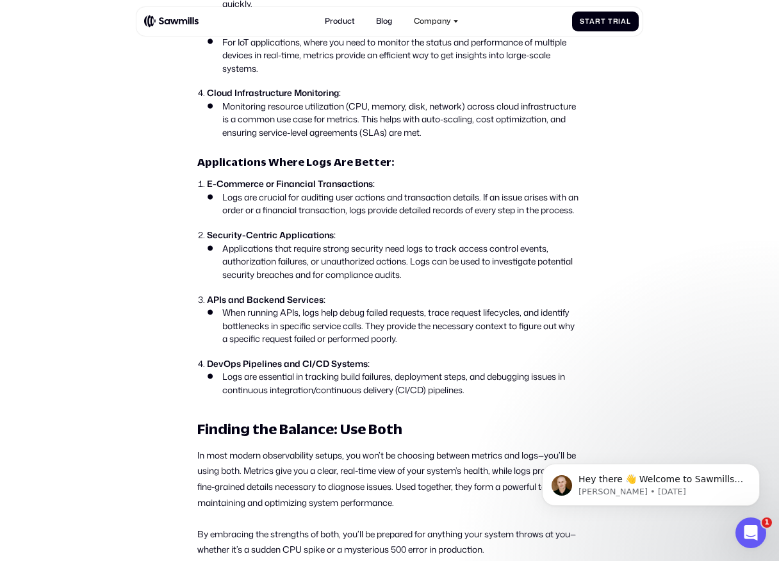
scroll to position [2796, 0]
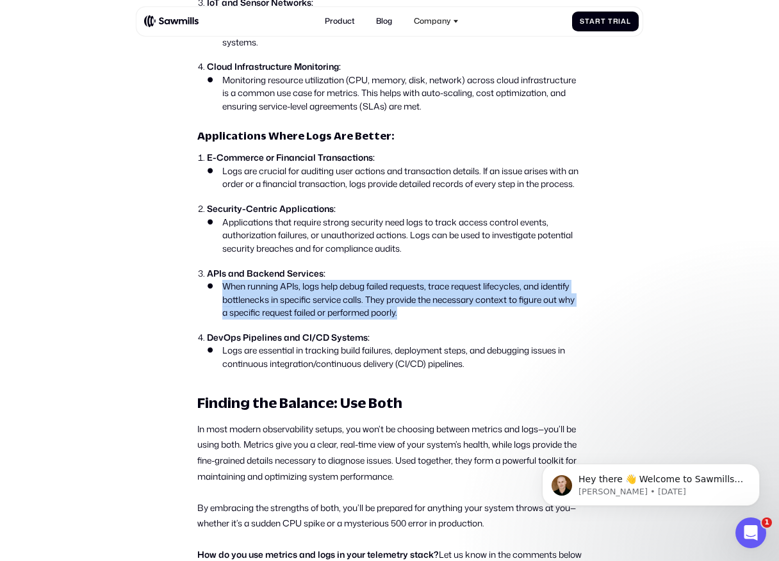
click at [411, 346] on ol "E-Commerce or Financial Transactions: Logs are crucial for auditing user action…" at bounding box center [389, 260] width 384 height 219
click at [410, 346] on ol "E-Commerce or Financial Transactions: Logs are crucial for auditing user action…" at bounding box center [389, 260] width 384 height 219
click at [222, 315] on ol "E-Commerce or Financial Transactions: Logs are crucial for auditing user action…" at bounding box center [389, 260] width 384 height 219
click at [222, 315] on li "When running APIs, logs help debug failed requests, trace request lifecycles, a…" at bounding box center [394, 300] width 375 height 40
click at [428, 320] on li "When running APIs, logs help debug failed requests, trace request lifecycles, a…" at bounding box center [394, 300] width 375 height 40
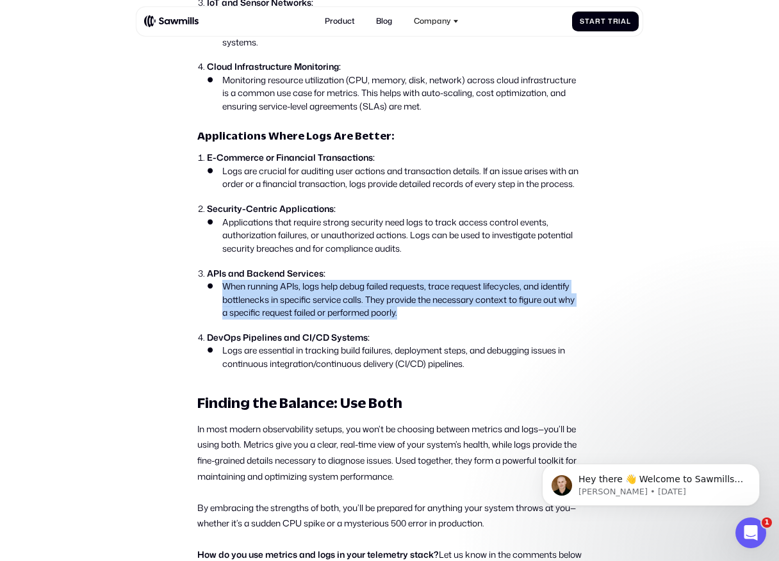
click at [428, 320] on li "When running APIs, logs help debug failed requests, trace request lifecycles, a…" at bounding box center [394, 300] width 375 height 40
click at [213, 311] on li "When running APIs, logs help debug failed requests, trace request lifecycles, a…" at bounding box center [394, 300] width 375 height 40
click at [424, 320] on li "When running APIs, logs help debug failed requests, trace request lifecycles, a…" at bounding box center [394, 300] width 375 height 40
click at [425, 320] on li "When running APIs, logs help debug failed requests, trace request lifecycles, a…" at bounding box center [394, 300] width 375 height 40
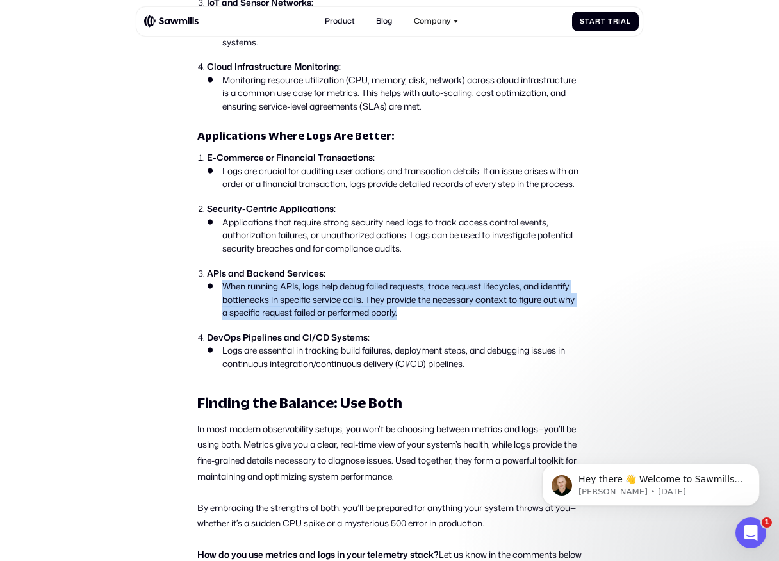
click at [239, 318] on li "When running APIs, logs help debug failed requests, trace request lifecycles, a…" at bounding box center [394, 300] width 375 height 40
click at [399, 320] on li "When running APIs, logs help debug failed requests, trace request lifecycles, a…" at bounding box center [394, 300] width 375 height 40
click at [400, 320] on li "When running APIs, logs help debug failed requests, trace request lifecycles, a…" at bounding box center [394, 300] width 375 height 40
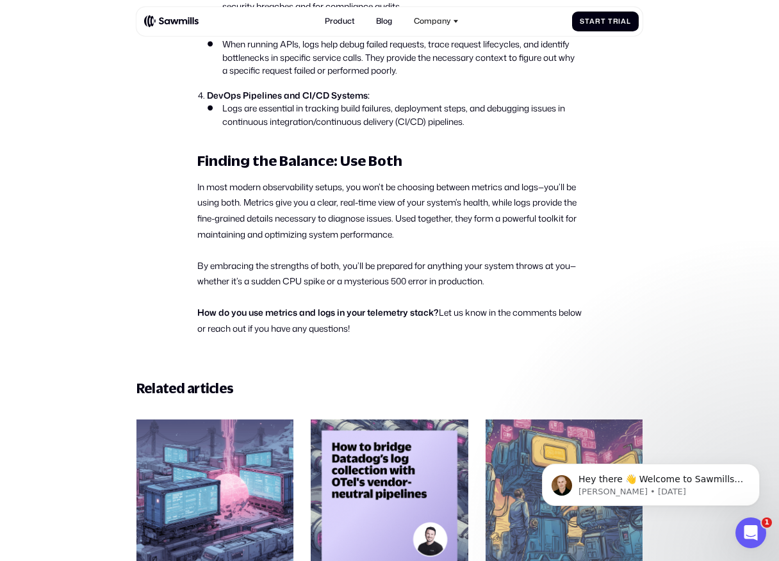
scroll to position [3041, 0]
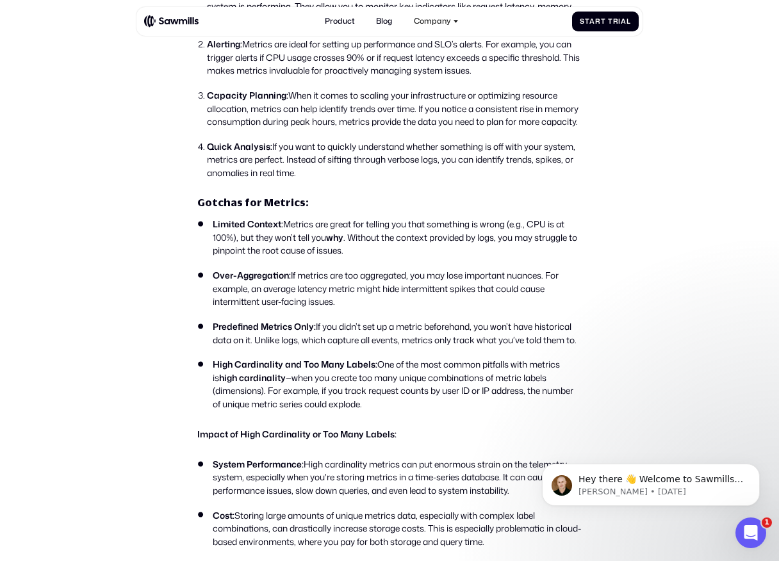
scroll to position [0, 0]
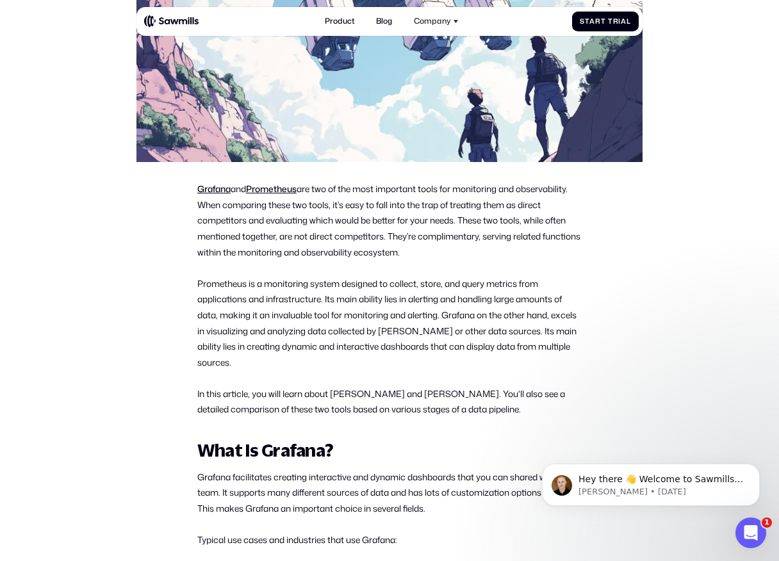
scroll to position [345, 0]
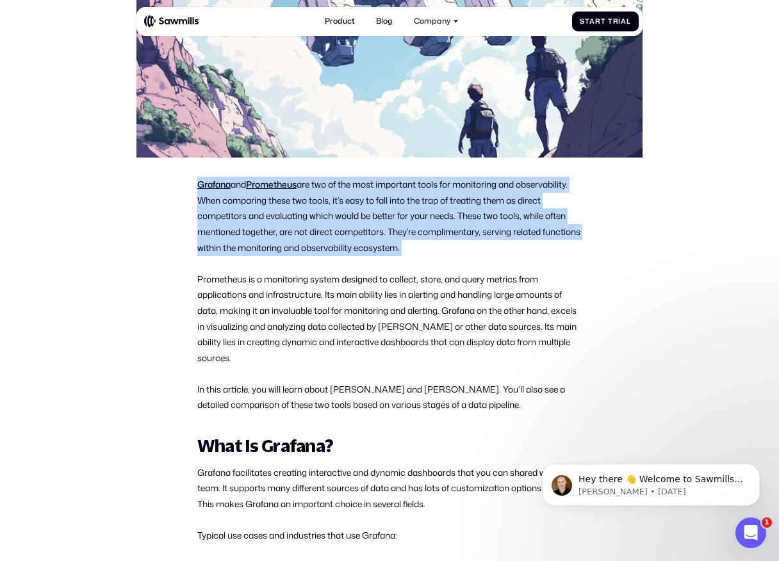
drag, startPoint x: 188, startPoint y: 181, endPoint x: 411, endPoint y: 259, distance: 236.7
drag, startPoint x: 425, startPoint y: 254, endPoint x: 193, endPoint y: 179, distance: 243.0
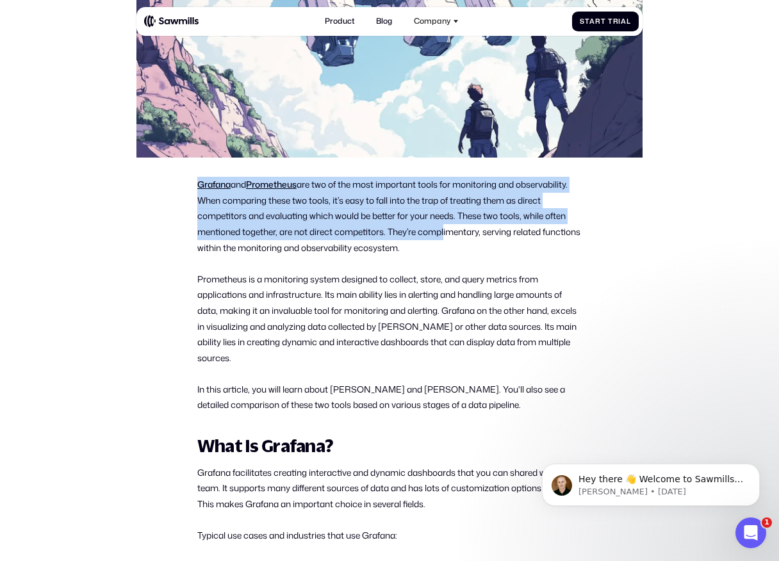
drag, startPoint x: 186, startPoint y: 180, endPoint x: 446, endPoint y: 238, distance: 267.1
drag, startPoint x: 450, startPoint y: 246, endPoint x: 231, endPoint y: 201, distance: 223.5
click at [231, 201] on p "Grafana and [PERSON_NAME] are two of the most important tools for monitoring an…" at bounding box center [389, 216] width 384 height 79
click at [232, 201] on p "Grafana and [PERSON_NAME] are two of the most important tools for monitoring an…" at bounding box center [389, 216] width 384 height 79
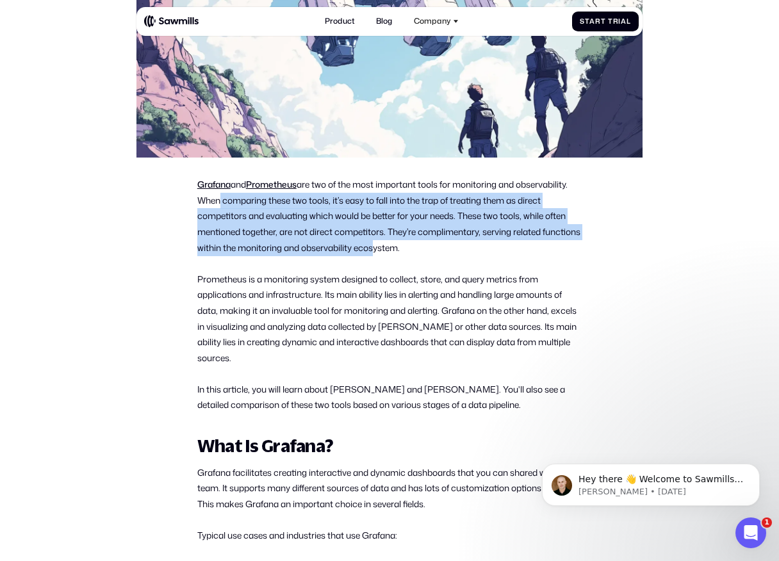
drag, startPoint x: 215, startPoint y: 204, endPoint x: 413, endPoint y: 243, distance: 202.2
click at [413, 243] on p "Grafana and [PERSON_NAME] are two of the most important tools for monitoring an…" at bounding box center [389, 216] width 384 height 79
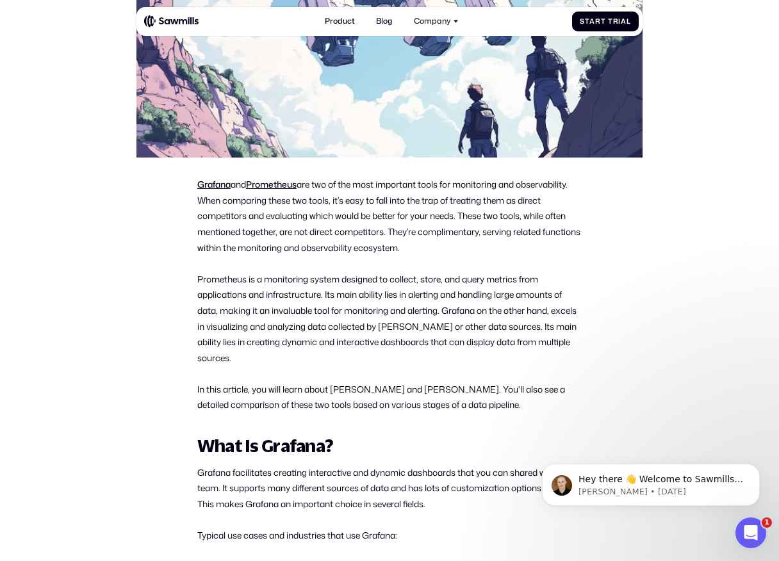
drag, startPoint x: 463, startPoint y: 243, endPoint x: 285, endPoint y: 212, distance: 180.6
click at [285, 212] on p "Grafana and [PERSON_NAME] are two of the most important tools for monitoring an…" at bounding box center [389, 216] width 384 height 79
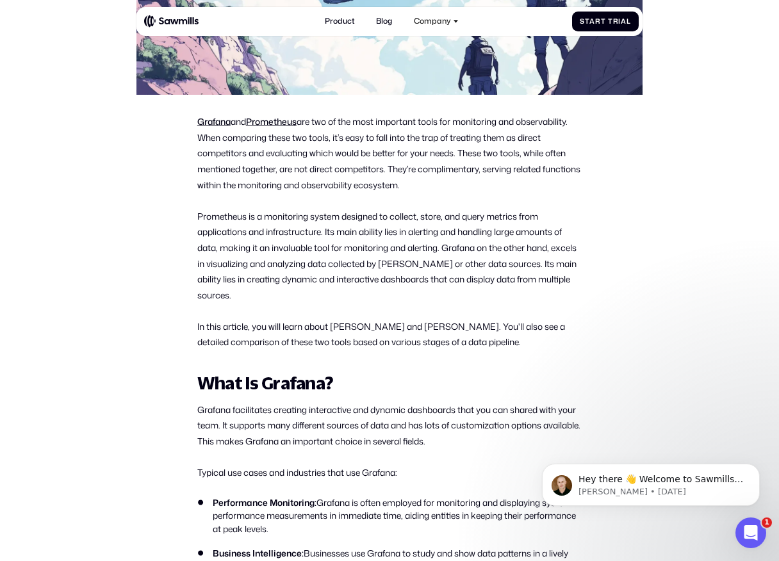
scroll to position [421, 0]
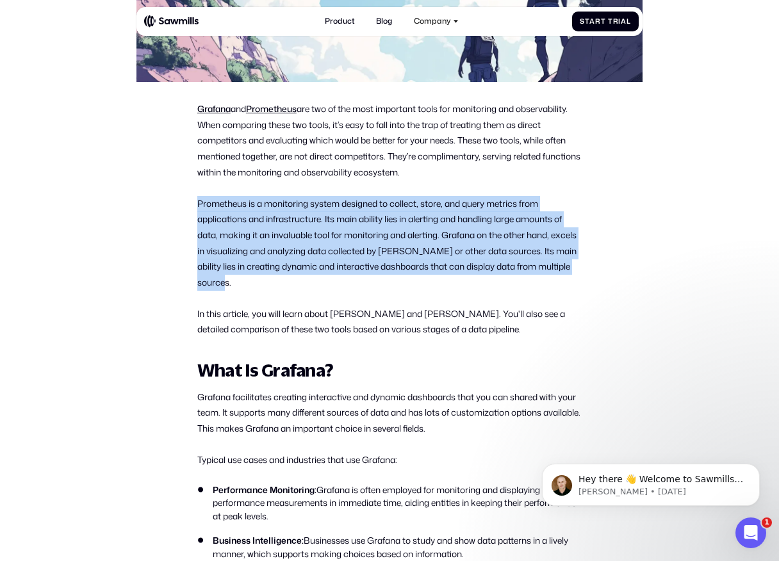
drag, startPoint x: 199, startPoint y: 199, endPoint x: 291, endPoint y: 279, distance: 122.6
click at [291, 279] on p "Prometheus is a monitoring system designed to collect, store, and query metrics…" at bounding box center [389, 243] width 384 height 95
drag, startPoint x: 291, startPoint y: 279, endPoint x: 190, endPoint y: 198, distance: 129.9
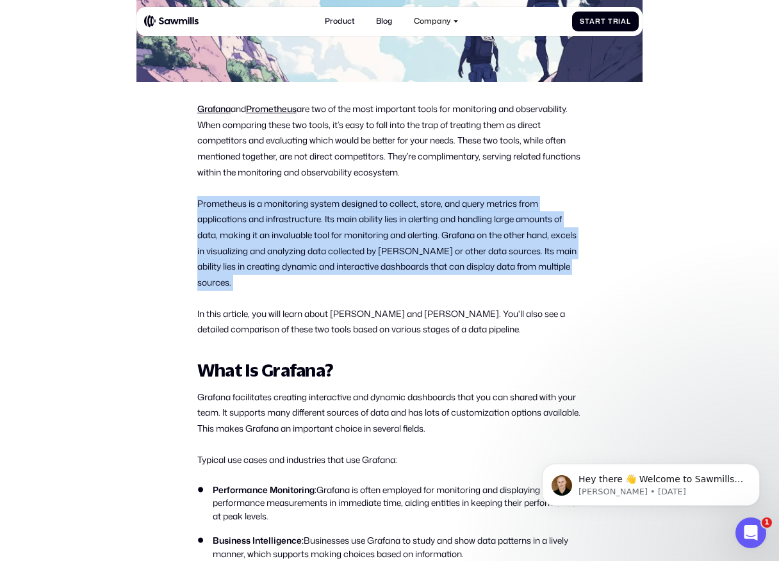
drag, startPoint x: 190, startPoint y: 198, endPoint x: 283, endPoint y: 283, distance: 126.5
click at [283, 283] on p "Prometheus is a monitoring system designed to collect, store, and query metrics…" at bounding box center [389, 243] width 384 height 95
drag, startPoint x: 283, startPoint y: 283, endPoint x: 179, endPoint y: 195, distance: 135.9
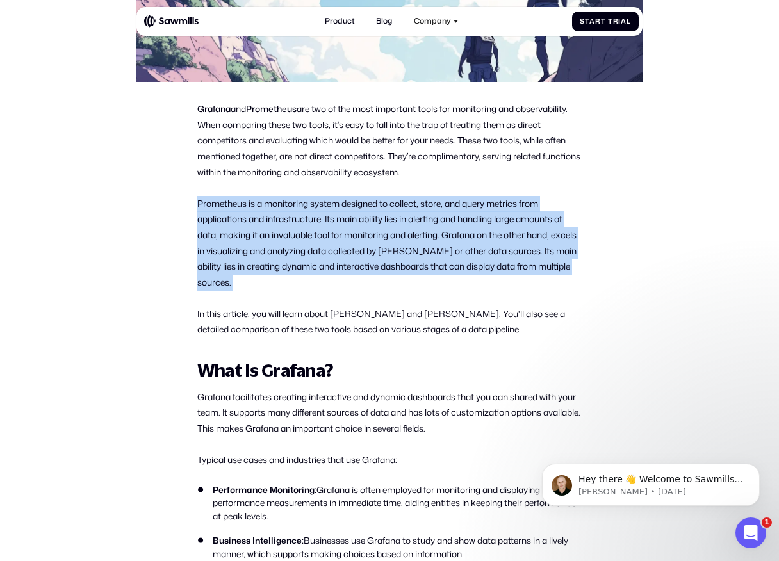
drag, startPoint x: 179, startPoint y: 195, endPoint x: 297, endPoint y: 303, distance: 159.5
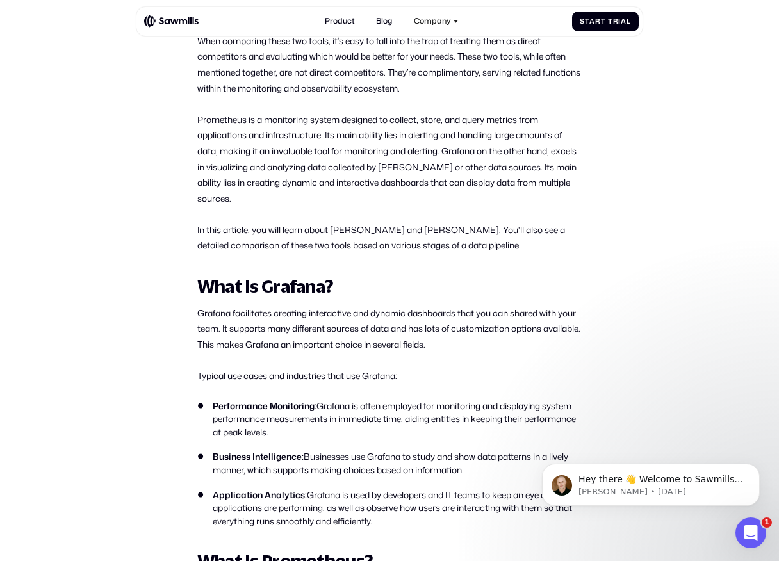
scroll to position [505, 0]
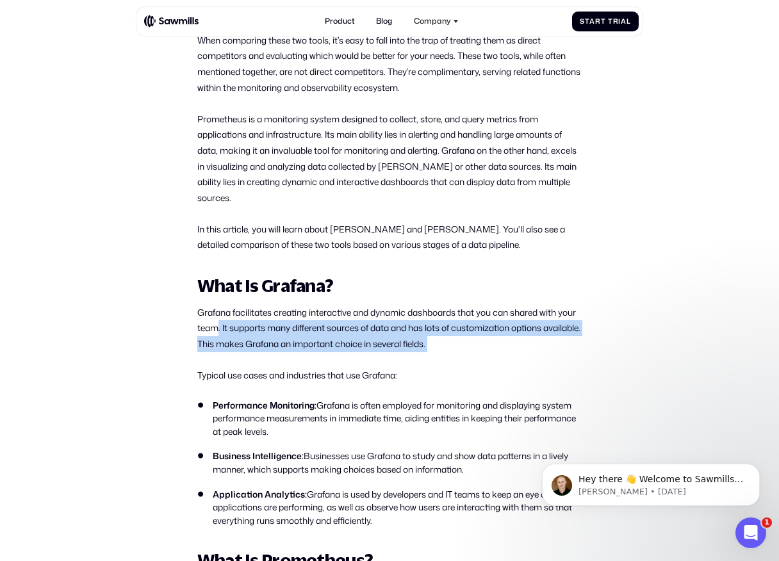
drag, startPoint x: 236, startPoint y: 325, endPoint x: 405, endPoint y: 357, distance: 171.9
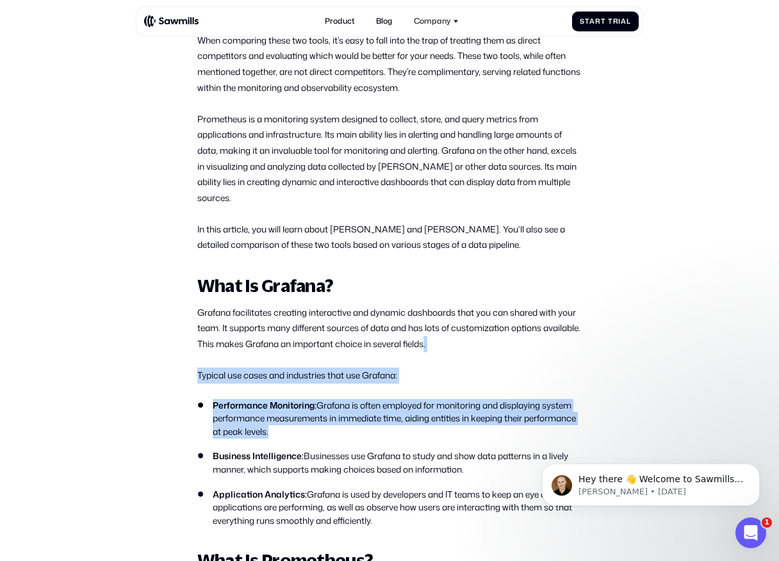
drag, startPoint x: 469, startPoint y: 348, endPoint x: 280, endPoint y: 450, distance: 214.3
click at [280, 450] on strong "Business Intelligence:" at bounding box center [258, 456] width 91 height 12
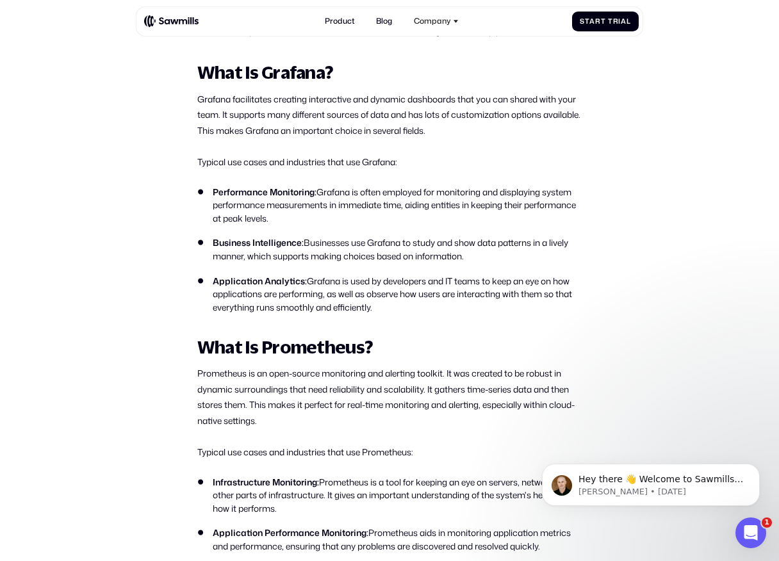
scroll to position [743, 0]
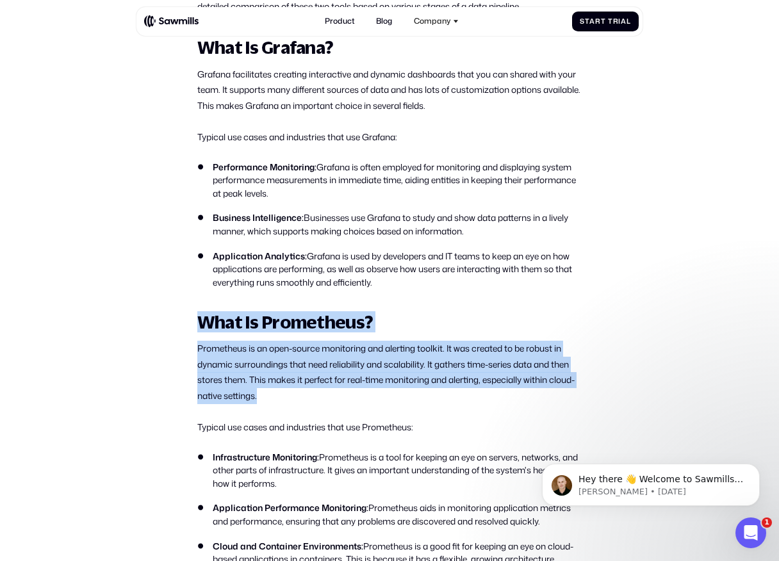
drag, startPoint x: 185, startPoint y: 318, endPoint x: 307, endPoint y: 403, distance: 148.1
click at [307, 403] on p "Prometheus is an open-source monitoring and alerting toolkit. It was created to…" at bounding box center [389, 372] width 384 height 63
drag, startPoint x: 307, startPoint y: 403, endPoint x: 208, endPoint y: 343, distance: 115.2
click at [208, 343] on p "Prometheus is an open-source monitoring and alerting toolkit. It was created to…" at bounding box center [389, 372] width 384 height 63
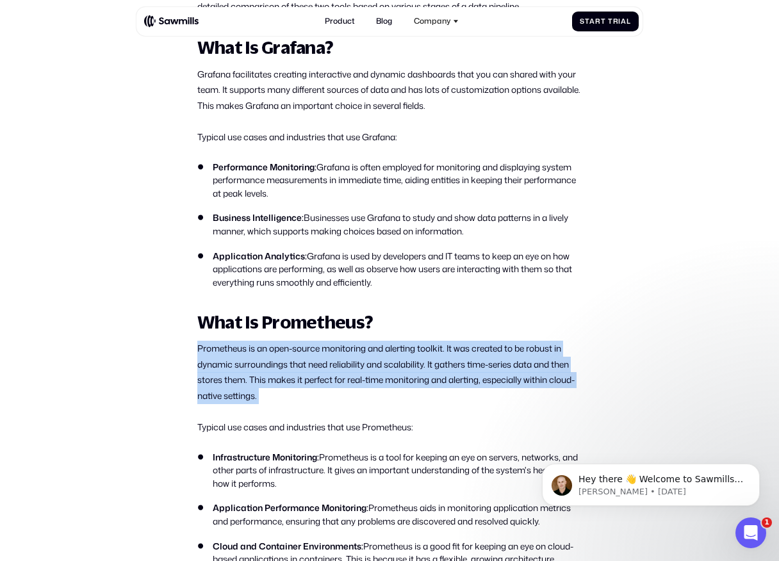
click at [208, 343] on p "Prometheus is an open-source monitoring and alerting toolkit. It was created to…" at bounding box center [389, 372] width 384 height 63
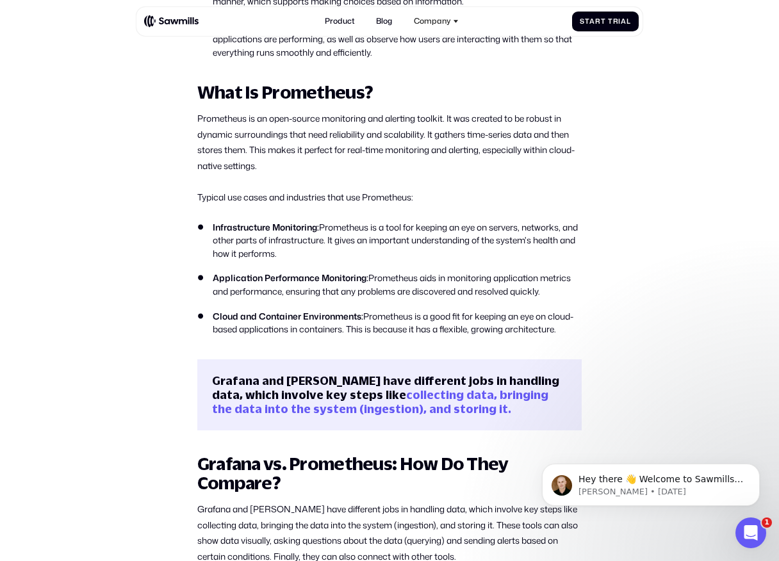
scroll to position [973, 0]
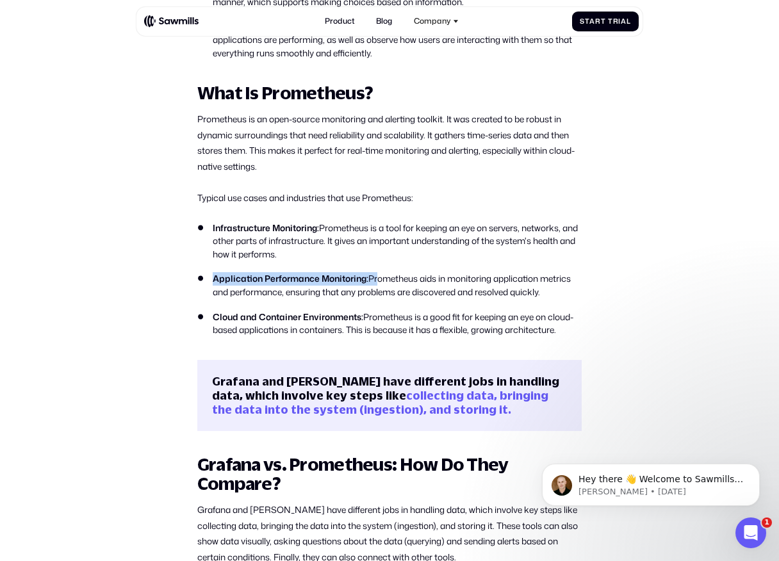
drag, startPoint x: 211, startPoint y: 274, endPoint x: 377, endPoint y: 275, distance: 165.9
click at [377, 275] on li "Application Performance Monitoring: Prometheus aids in monitoring application m…" at bounding box center [389, 285] width 384 height 26
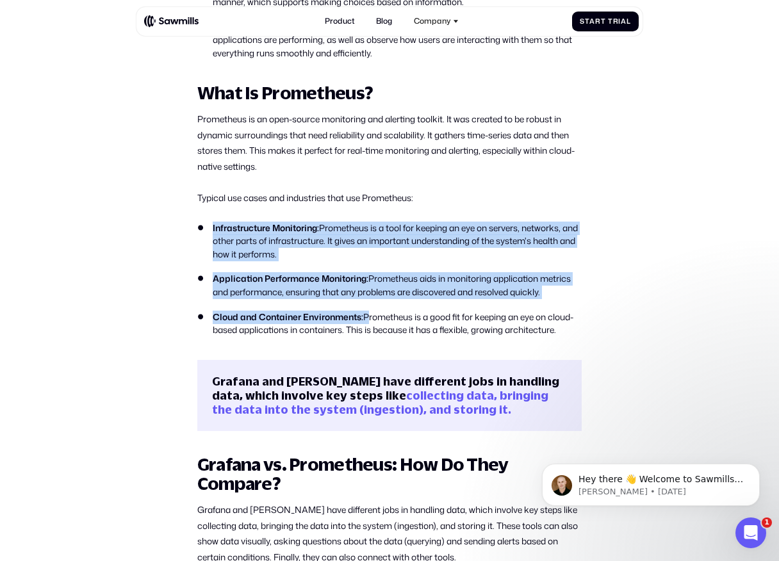
drag, startPoint x: 366, startPoint y: 315, endPoint x: 215, endPoint y: 215, distance: 181.2
drag, startPoint x: 212, startPoint y: 219, endPoint x: 389, endPoint y: 323, distance: 204.9
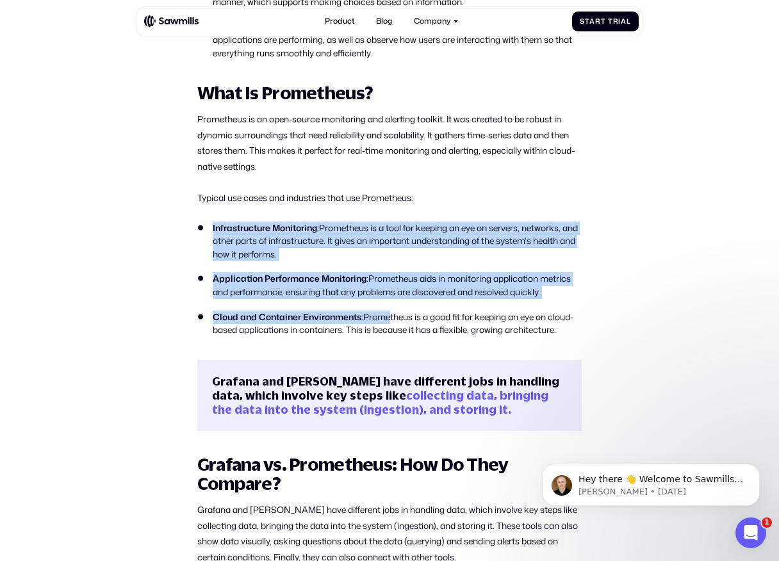
click at [389, 323] on li "Cloud and Container Environments: Prometheus is a good fit for keeping an eye o…" at bounding box center [389, 324] width 384 height 26
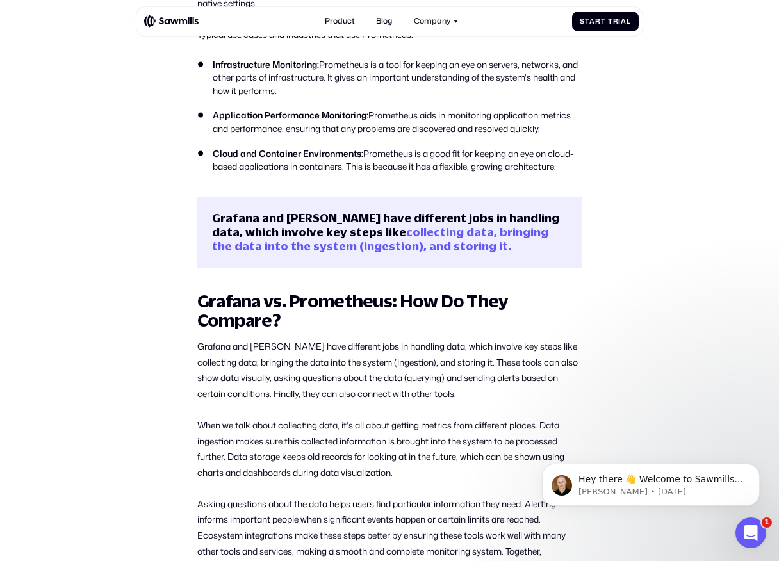
scroll to position [1139, 0]
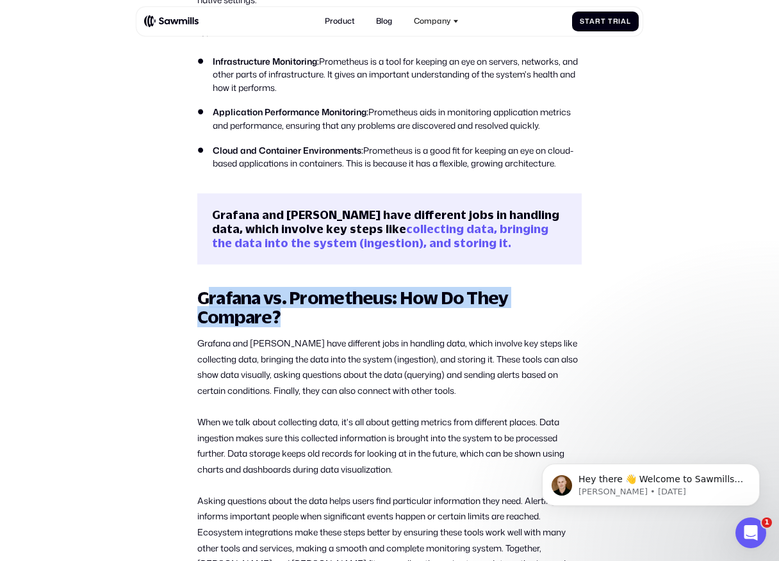
drag, startPoint x: 382, startPoint y: 323, endPoint x: 206, endPoint y: 291, distance: 179.0
click at [206, 291] on h2 "Grafana vs. Prometheus: How Do They Compare?" at bounding box center [389, 307] width 384 height 39
click at [206, 291] on strong "Grafana vs. Prometheus: How Do They Compare?" at bounding box center [352, 307] width 311 height 40
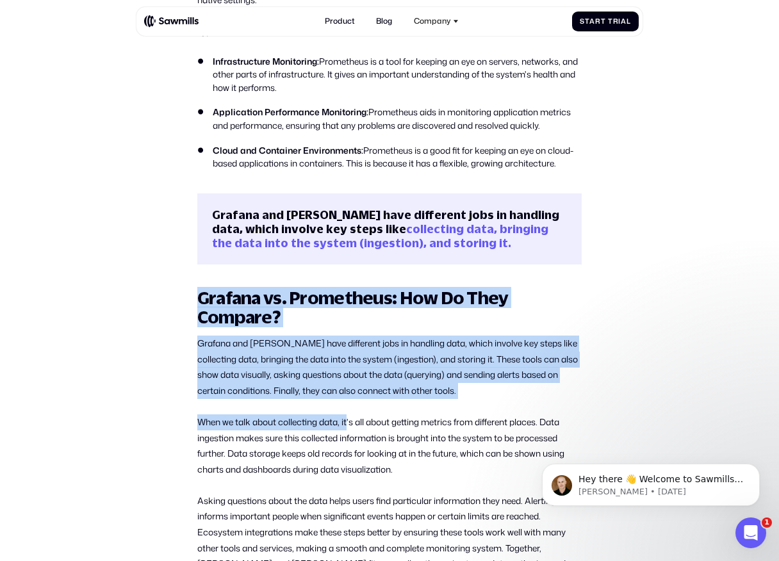
drag, startPoint x: 195, startPoint y: 297, endPoint x: 349, endPoint y: 415, distance: 194.2
click at [349, 415] on p "When we talk about collecting data, it's all about getting metrics from differe…" at bounding box center [389, 445] width 384 height 63
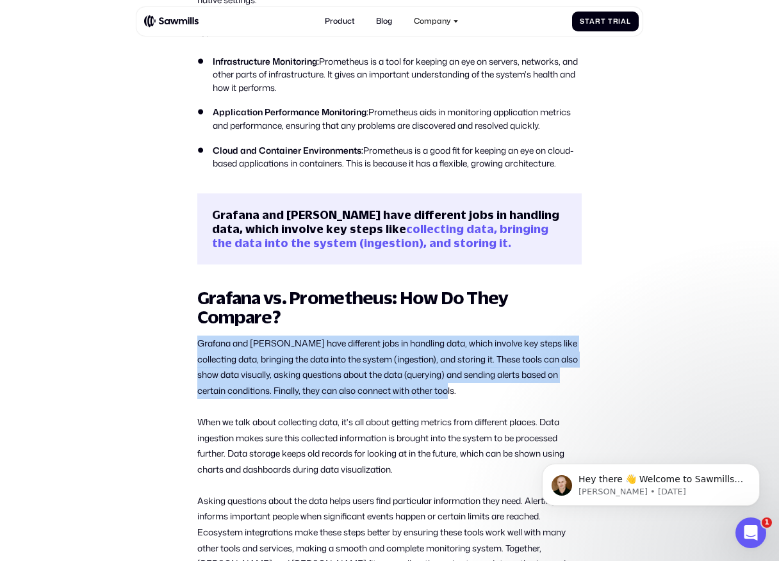
drag, startPoint x: 485, startPoint y: 394, endPoint x: 189, endPoint y: 341, distance: 301.2
drag, startPoint x: 189, startPoint y: 341, endPoint x: 405, endPoint y: 389, distance: 221.1
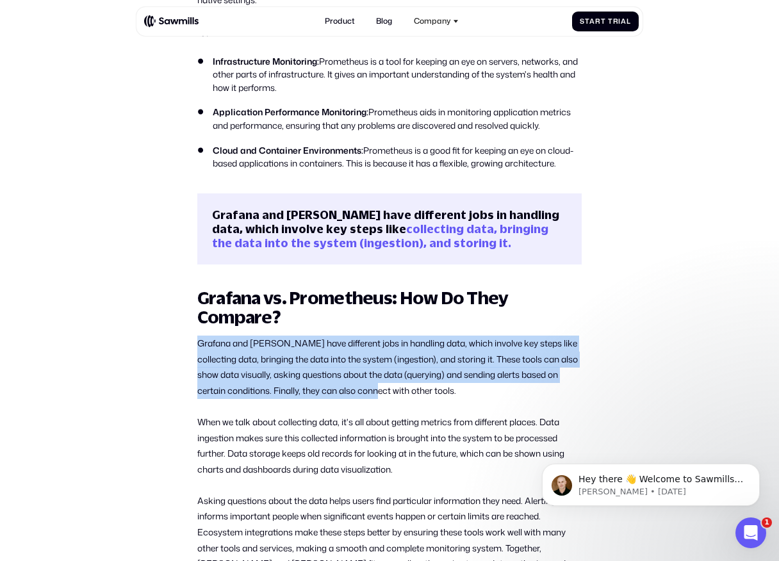
click at [405, 389] on p "Grafana and [PERSON_NAME] have different jobs in handling data, which involve k…" at bounding box center [389, 367] width 384 height 63
drag, startPoint x: 476, startPoint y: 385, endPoint x: 195, endPoint y: 345, distance: 284.0
drag, startPoint x: 195, startPoint y: 345, endPoint x: 376, endPoint y: 404, distance: 190.6
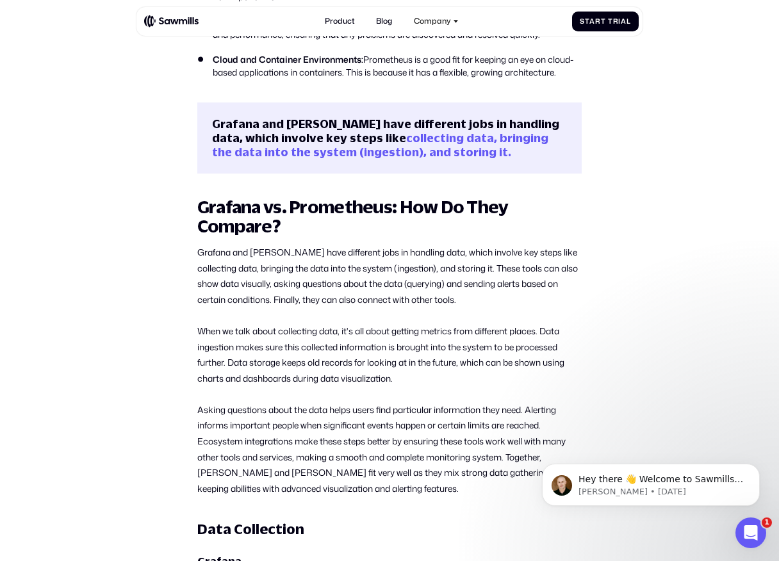
scroll to position [1260, 0]
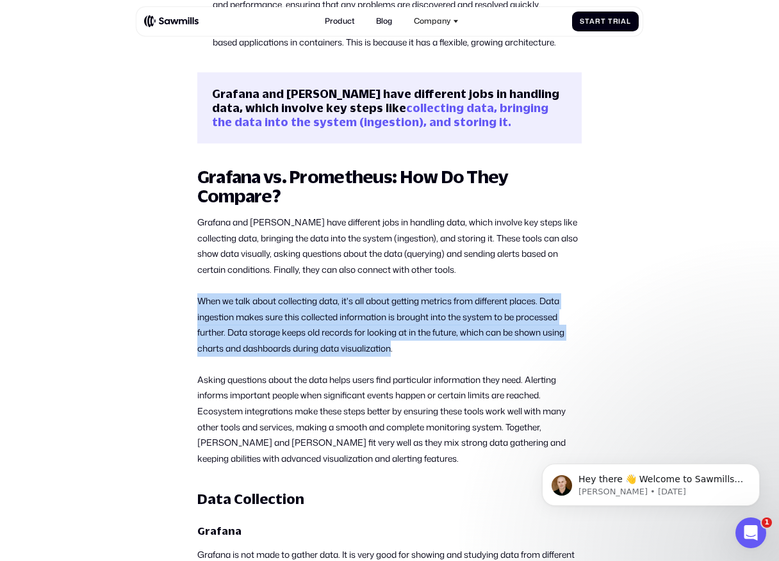
drag, startPoint x: 200, startPoint y: 299, endPoint x: 395, endPoint y: 351, distance: 202.1
click at [395, 351] on p "When we talk about collecting data, it's all about getting metrics from differe…" at bounding box center [389, 324] width 384 height 63
drag, startPoint x: 421, startPoint y: 351, endPoint x: 184, endPoint y: 300, distance: 242.3
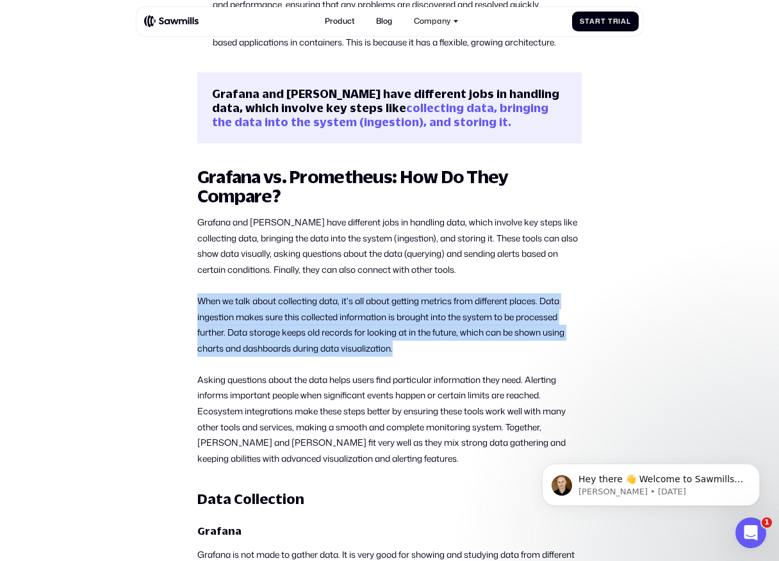
drag, startPoint x: 184, startPoint y: 300, endPoint x: 410, endPoint y: 345, distance: 230.4
click at [410, 345] on p "When we talk about collecting data, it's all about getting metrics from differe…" at bounding box center [389, 324] width 384 height 63
drag, startPoint x: 410, startPoint y: 345, endPoint x: 195, endPoint y: 296, distance: 220.6
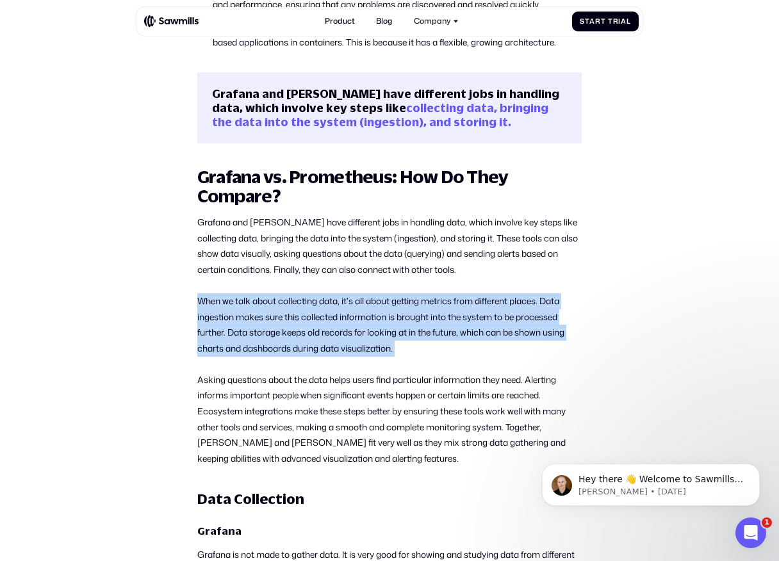
drag, startPoint x: 195, startPoint y: 296, endPoint x: 395, endPoint y: 345, distance: 205.5
click at [395, 345] on p "When we talk about collecting data, it's all about getting metrics from differe…" at bounding box center [389, 324] width 384 height 63
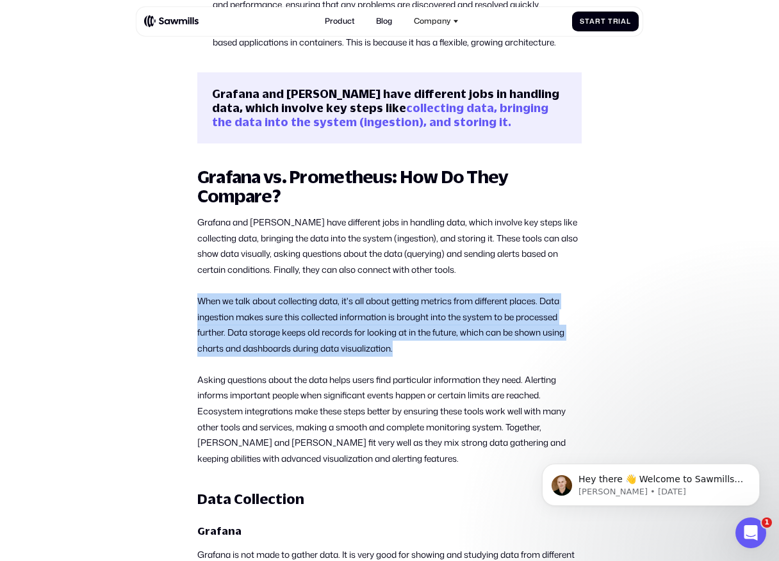
drag, startPoint x: 401, startPoint y: 345, endPoint x: 193, endPoint y: 288, distance: 215.2
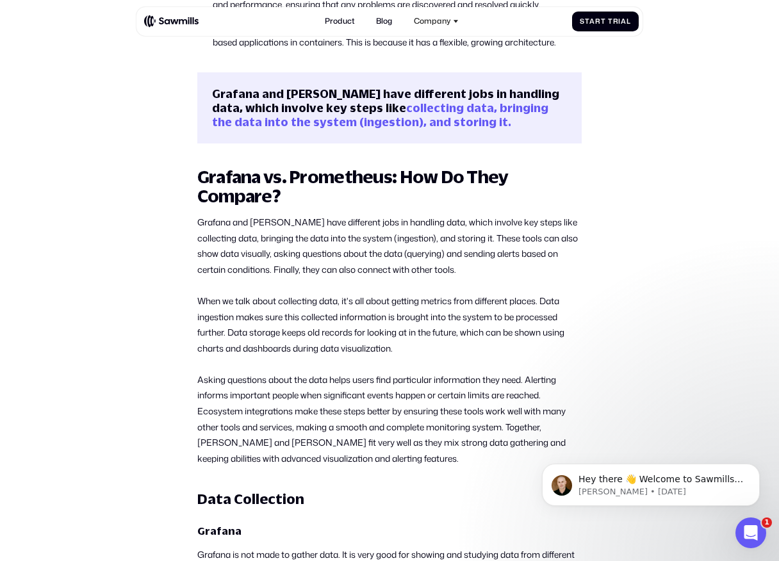
scroll to position [1330, 0]
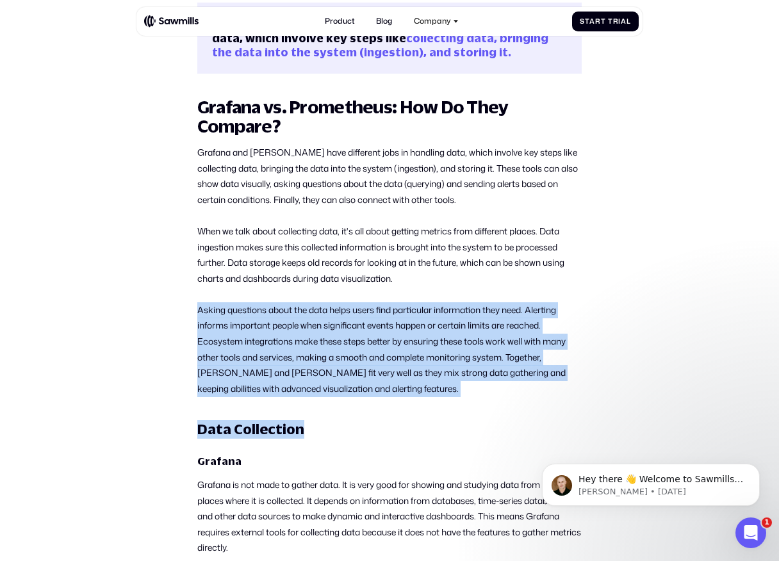
drag, startPoint x: 197, startPoint y: 306, endPoint x: 376, endPoint y: 419, distance: 211.6
click at [376, 420] on h3 "Data Collection" at bounding box center [389, 429] width 384 height 19
drag, startPoint x: 397, startPoint y: 408, endPoint x: 200, endPoint y: 307, distance: 220.8
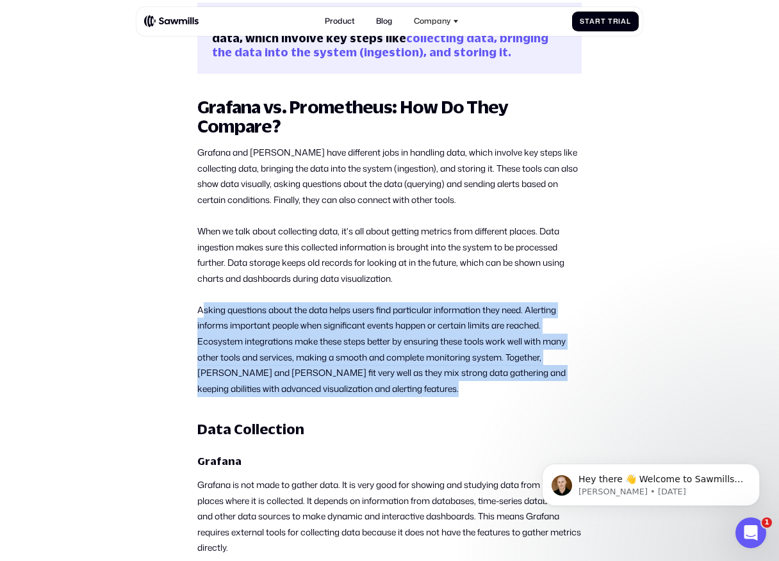
click at [200, 307] on p "Asking questions about the data helps users find particular information they ne…" at bounding box center [389, 349] width 384 height 95
drag, startPoint x: 199, startPoint y: 307, endPoint x: 382, endPoint y: 384, distance: 198.6
click at [382, 384] on p "Asking questions about the data helps users find particular information they ne…" at bounding box center [389, 349] width 384 height 95
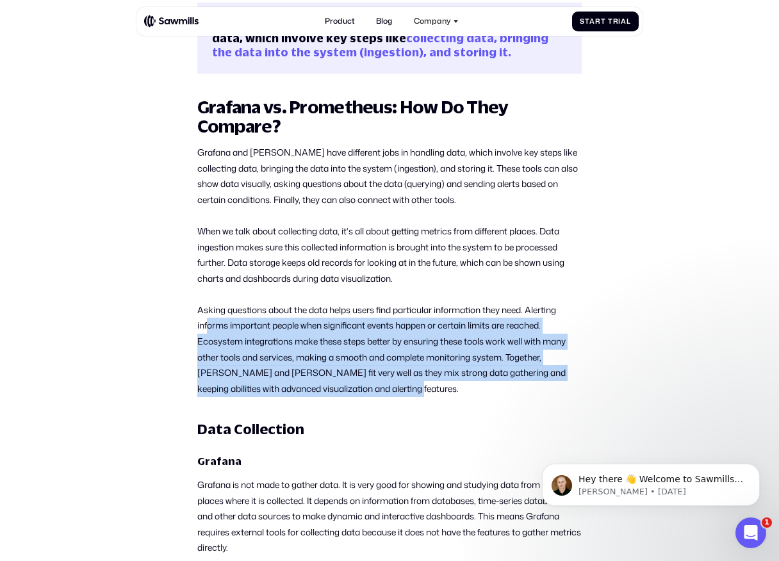
drag, startPoint x: 425, startPoint y: 390, endPoint x: 229, endPoint y: 325, distance: 206.9
click at [216, 325] on p "Asking questions about the data helps users find particular information they ne…" at bounding box center [389, 349] width 384 height 95
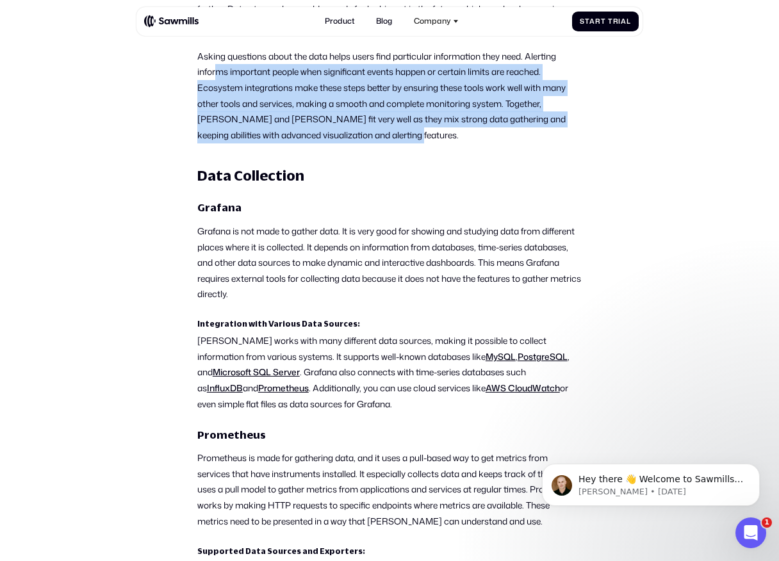
scroll to position [1612, 0]
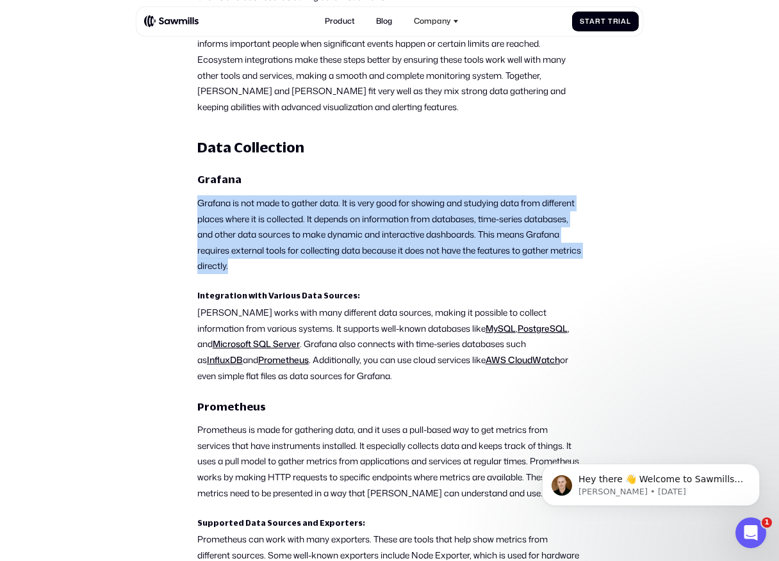
drag, startPoint x: 199, startPoint y: 207, endPoint x: 300, endPoint y: 269, distance: 118.4
click at [300, 269] on p "Grafana is not made to gather data. It is very good for showing and studying da…" at bounding box center [389, 234] width 384 height 79
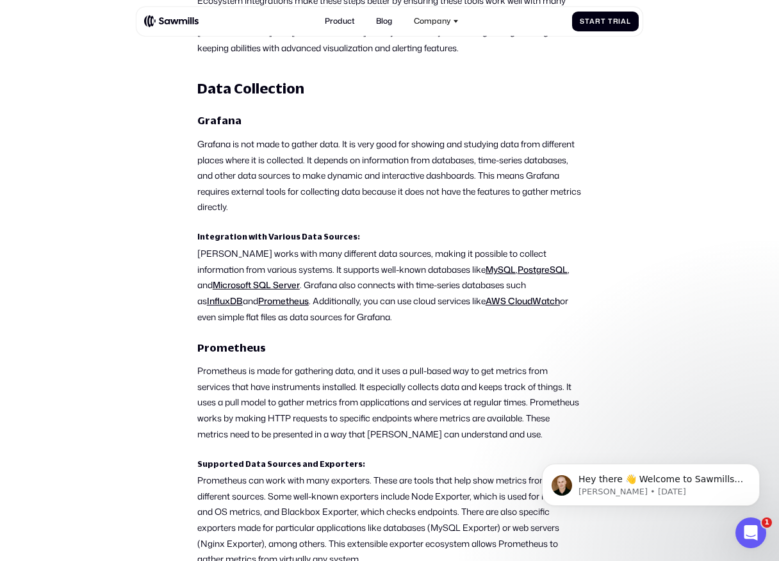
scroll to position [1674, 0]
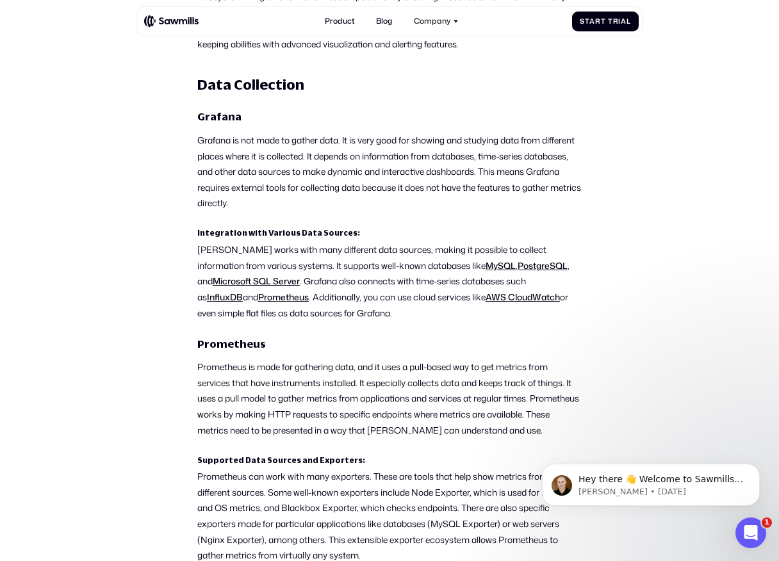
drag, startPoint x: 237, startPoint y: 239, endPoint x: 336, endPoint y: 307, distance: 120.1
click at [336, 307] on p "[PERSON_NAME] works with many different data sources, making it possible to col…" at bounding box center [389, 281] width 384 height 79
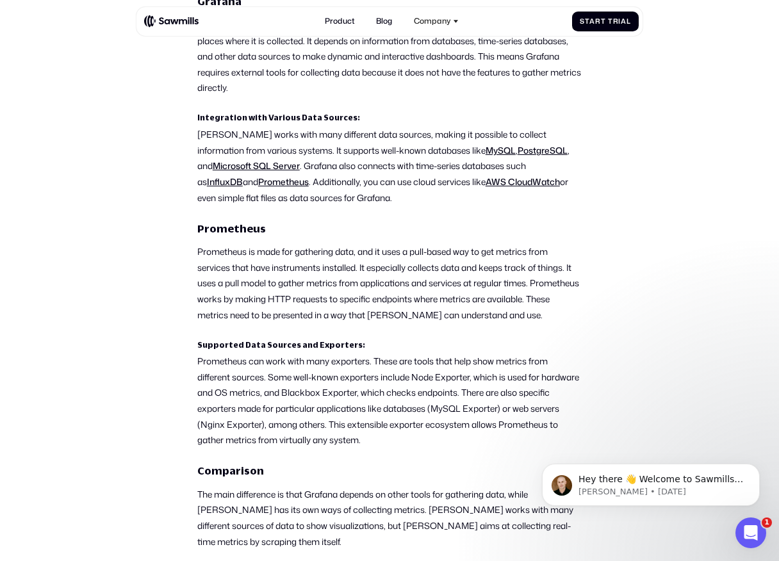
scroll to position [1819, 0]
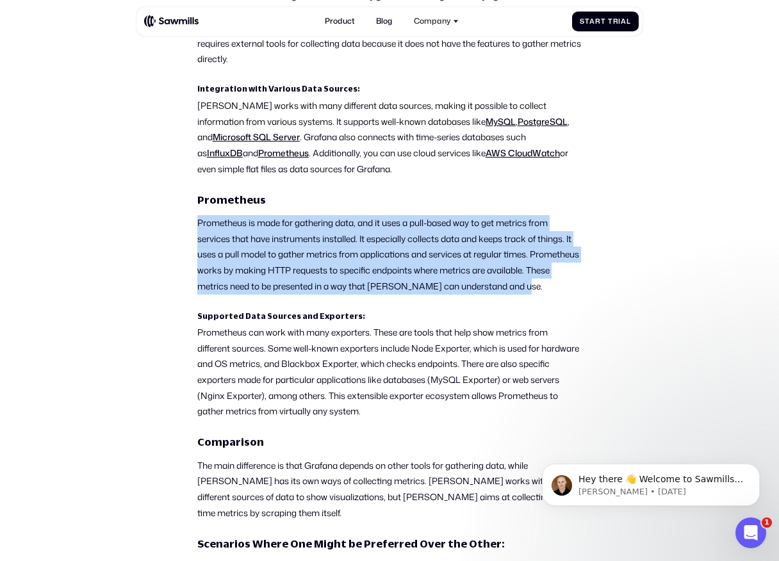
drag, startPoint x: 197, startPoint y: 221, endPoint x: 248, endPoint y: 298, distance: 92.5
click at [248, 294] on p "Prometheus is made for gathering data, and it uses a pull-based way to get metr…" at bounding box center [389, 254] width 384 height 79
drag, startPoint x: 248, startPoint y: 298, endPoint x: 187, endPoint y: 223, distance: 97.0
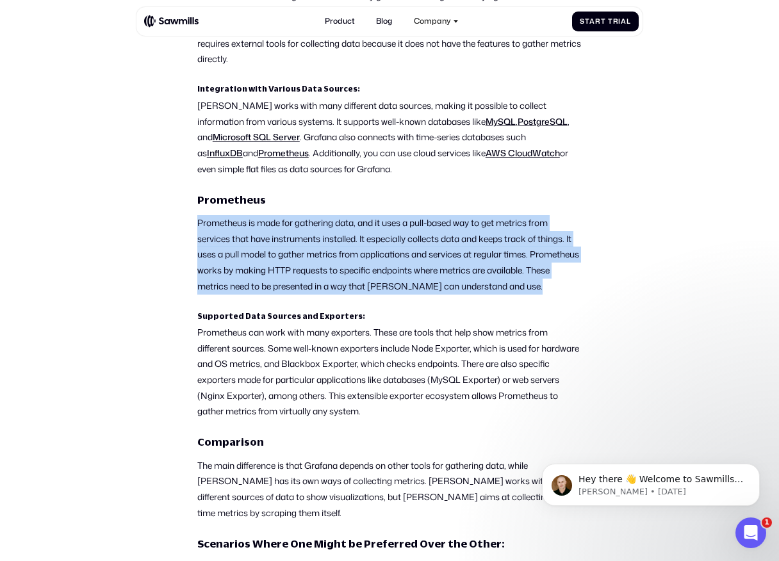
drag, startPoint x: 187, startPoint y: 223, endPoint x: 244, endPoint y: 300, distance: 95.7
click at [244, 294] on p "Prometheus is made for gathering data, and it uses a pull-based way to get metr…" at bounding box center [389, 254] width 384 height 79
drag, startPoint x: 244, startPoint y: 300, endPoint x: 182, endPoint y: 214, distance: 105.9
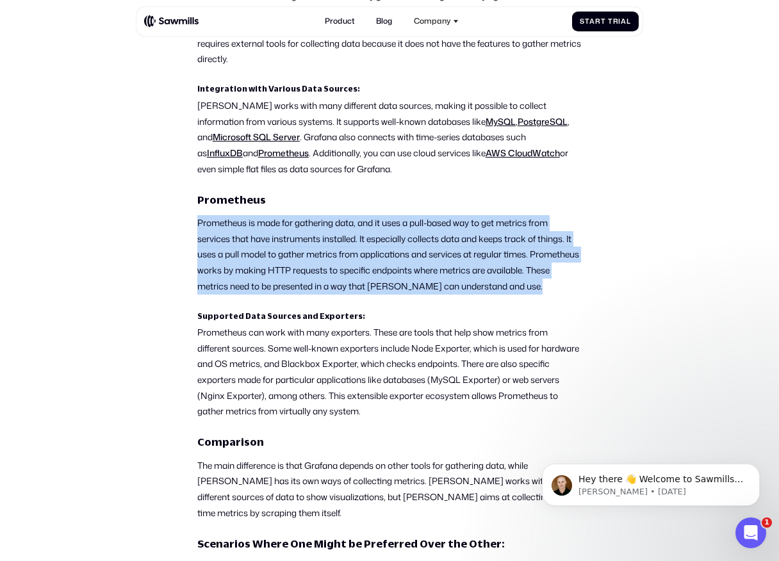
drag, startPoint x: 182, startPoint y: 214, endPoint x: 242, endPoint y: 294, distance: 100.1
click at [242, 294] on p "Prometheus is made for gathering data, and it uses a pull-based way to get metr…" at bounding box center [389, 254] width 384 height 79
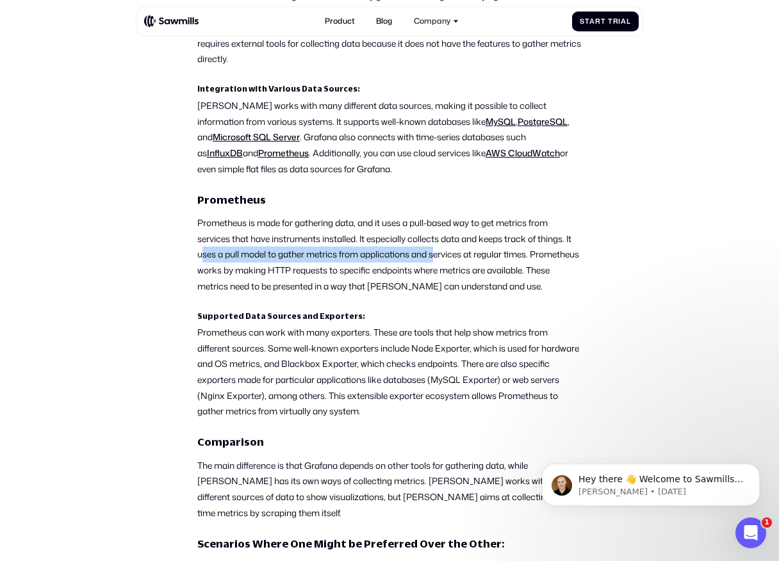
drag, startPoint x: 204, startPoint y: 252, endPoint x: 437, endPoint y: 250, distance: 233.7
click at [437, 250] on p "Prometheus is made for gathering data, and it uses a pull-based way to get metr…" at bounding box center [389, 254] width 384 height 79
drag, startPoint x: 528, startPoint y: 254, endPoint x: 239, endPoint y: 254, distance: 288.2
click at [239, 254] on p "Prometheus is made for gathering data, and it uses a pull-based way to get metr…" at bounding box center [389, 254] width 384 height 79
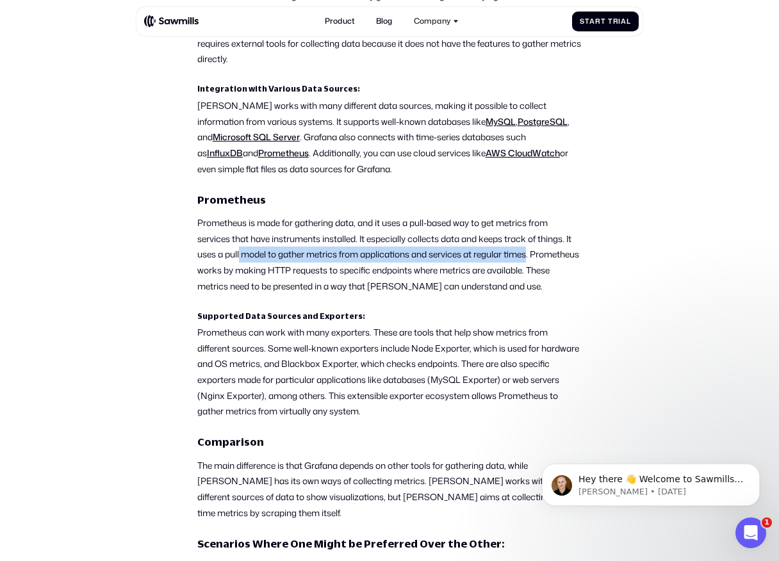
click at [239, 254] on p "Prometheus is made for gathering data, and it uses a pull-based way to get metr…" at bounding box center [389, 254] width 384 height 79
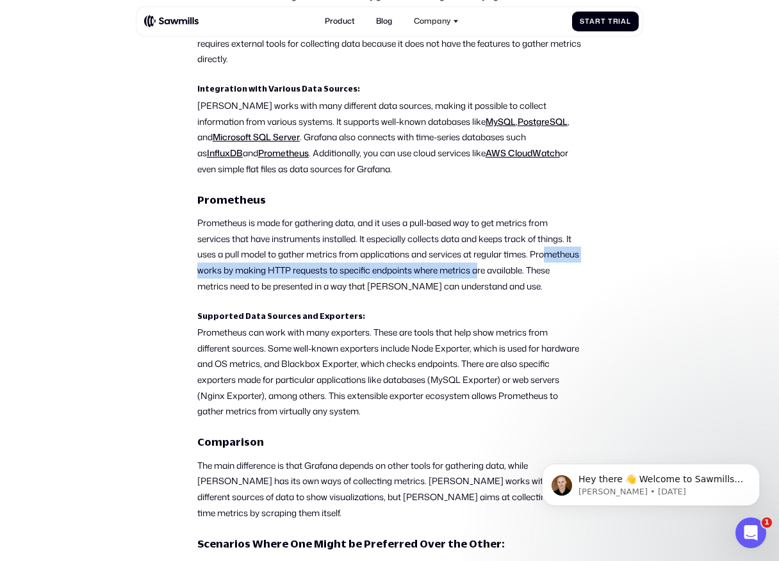
drag
click at [536, 270] on p "Prometheus is made for gathering data, and it uses a pull-based way to get metr…" at bounding box center [389, 254] width 384 height 79
click at [537, 270] on p "Prometheus is made for gathering data, and it uses a pull-based way to get metr…" at bounding box center [389, 254] width 384 height 79
drag, startPoint x: 538, startPoint y: 270, endPoint x: 207, endPoint y: 271, distance: 331.1
click at [207, 271] on p "Prometheus is made for gathering data, and it uses a pull-based way to get metr…" at bounding box center [389, 254] width 384 height 79
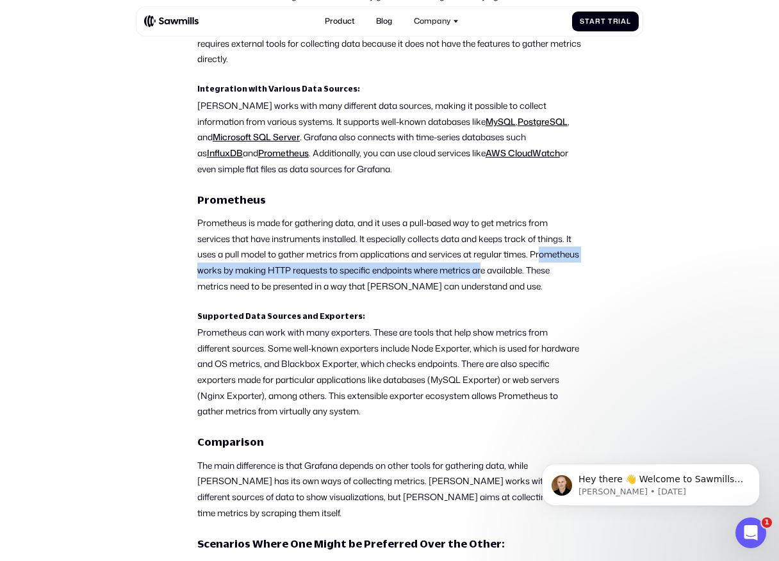
click at [207, 271] on p "Prometheus is made for gathering data, and it uses a pull-based way to get metr…" at bounding box center [389, 254] width 384 height 79
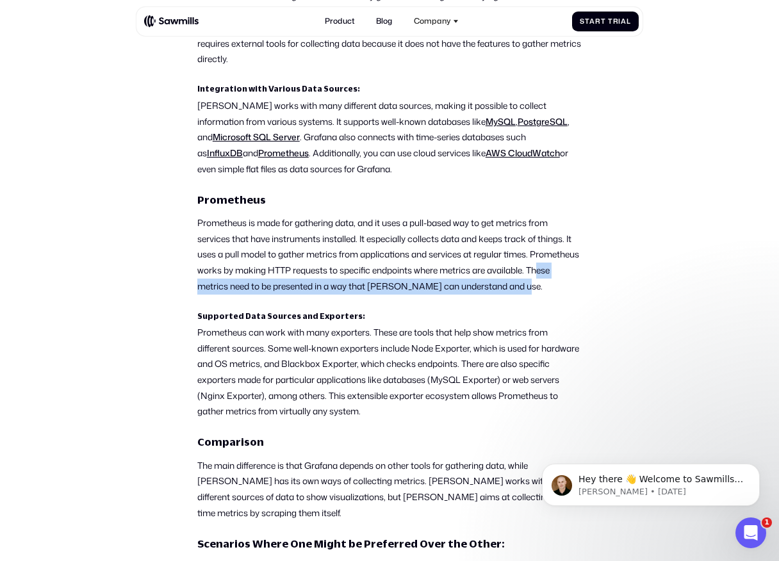
click at [262, 294] on p "Prometheus is made for gathering data, and it uses a pull-based way to get metr…" at bounding box center [389, 254] width 384 height 79
click at [239, 280] on p "Prometheus is made for gathering data, and it uses a pull-based way to get metr…" at bounding box center [389, 254] width 384 height 79
click at [262, 294] on p "Prometheus is made for gathering data, and it uses a pull-based way to get metr…" at bounding box center [389, 254] width 384 height 79
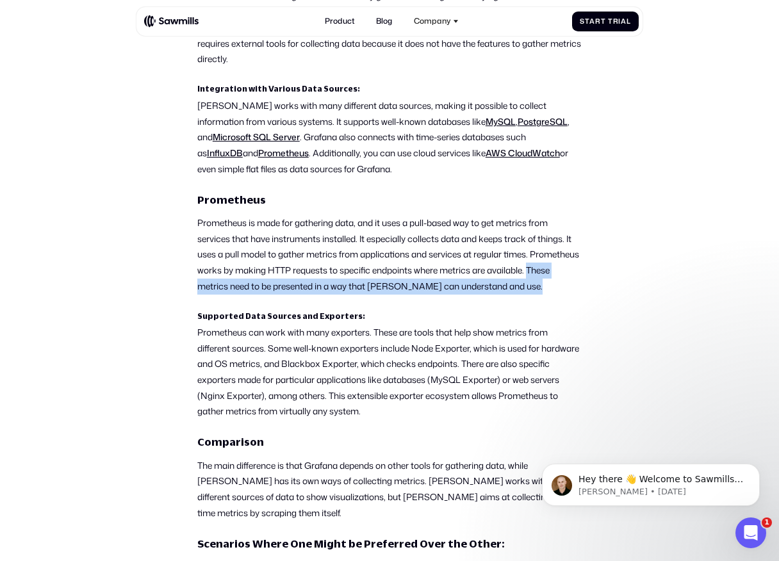
click at [262, 294] on p "Prometheus is made for gathering data, and it uses a pull-based way to get metr…" at bounding box center [389, 254] width 384 height 79
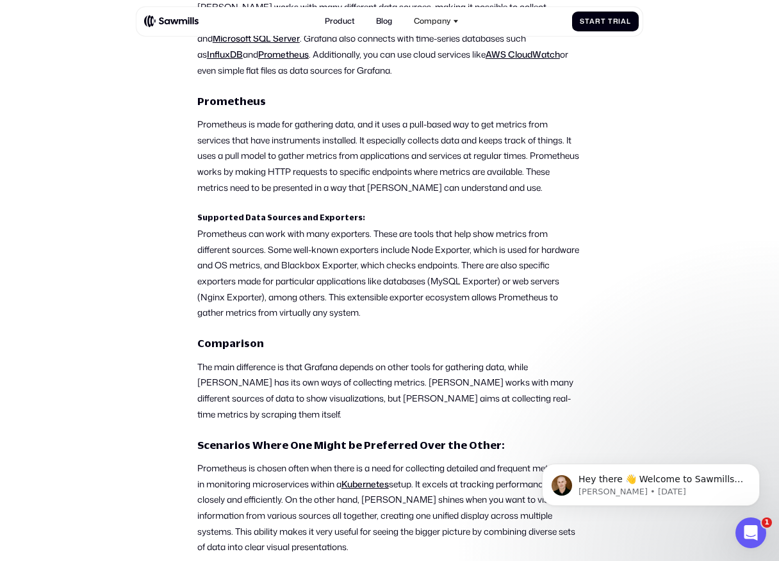
scroll to position [1922, 0]
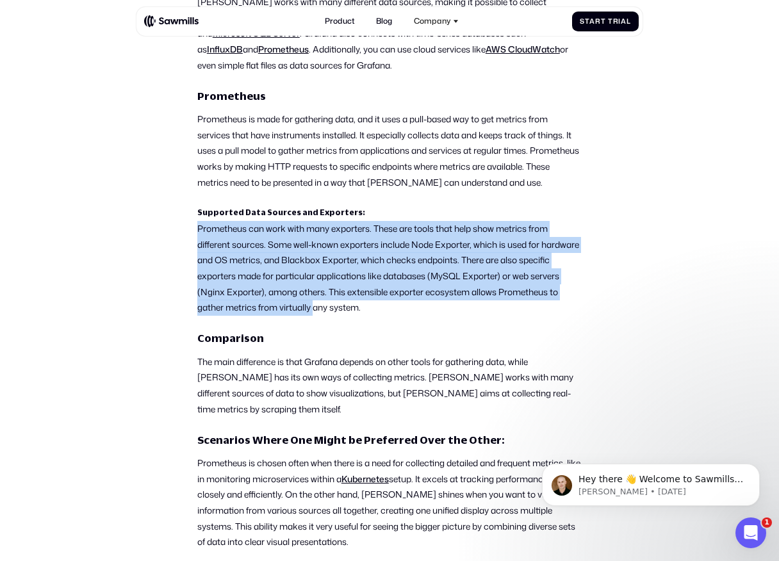
click at [378, 316] on p "Prometheus can work with many exporters. These are tools that help show metrics…" at bounding box center [389, 268] width 384 height 95
click at [375, 244] on p "Prometheus can work with many exporters. These are tools that help show metrics…" at bounding box center [389, 268] width 384 height 95
click at [426, 316] on p "Prometheus can work with many exporters. These are tools that help show metrics…" at bounding box center [389, 268] width 384 height 95
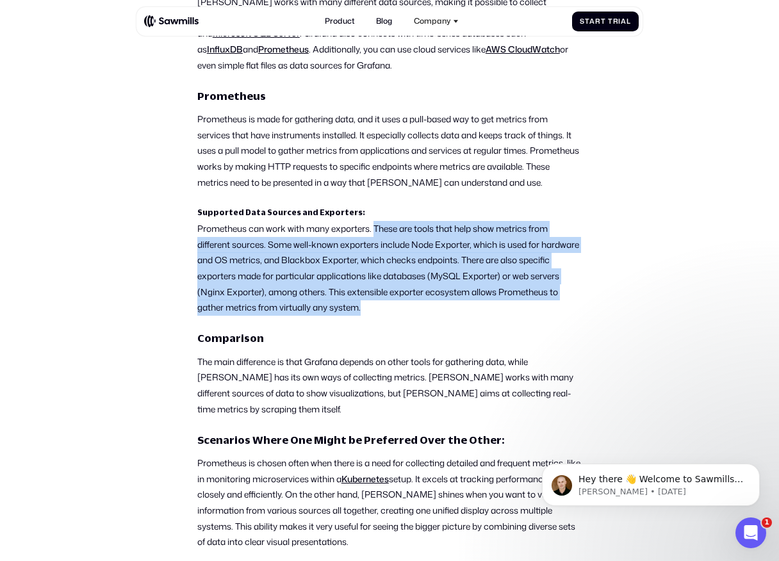
click at [426, 316] on p "Prometheus can work with many exporters. These are tools that help show metrics…" at bounding box center [389, 268] width 384 height 95
click at [378, 246] on p "Prometheus can work with many exporters. These are tools that help show metrics…" at bounding box center [389, 268] width 384 height 95
click at [432, 316] on p "Prometheus can work with many exporters. These are tools that help show metrics…" at bounding box center [389, 268] width 384 height 95
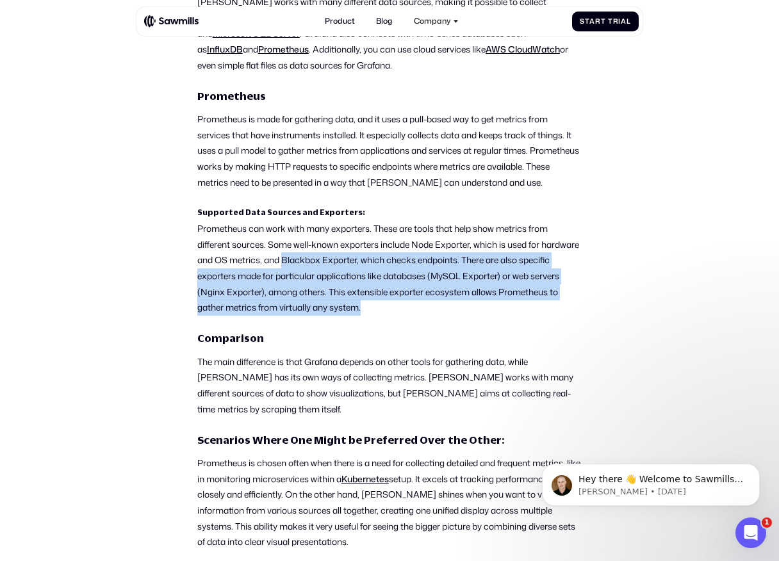
click at [341, 277] on p "Prometheus can work with many exporters. These are tools that help show metrics…" at bounding box center [389, 268] width 384 height 95
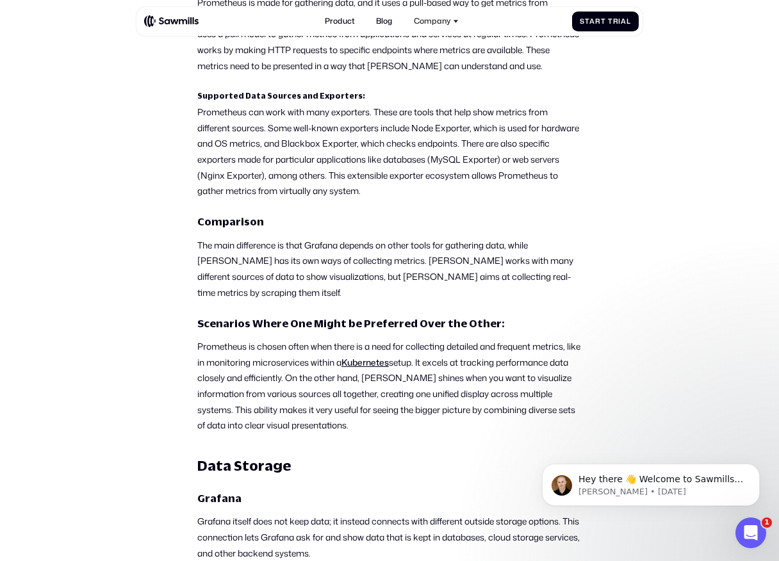
scroll to position [2043, 0]
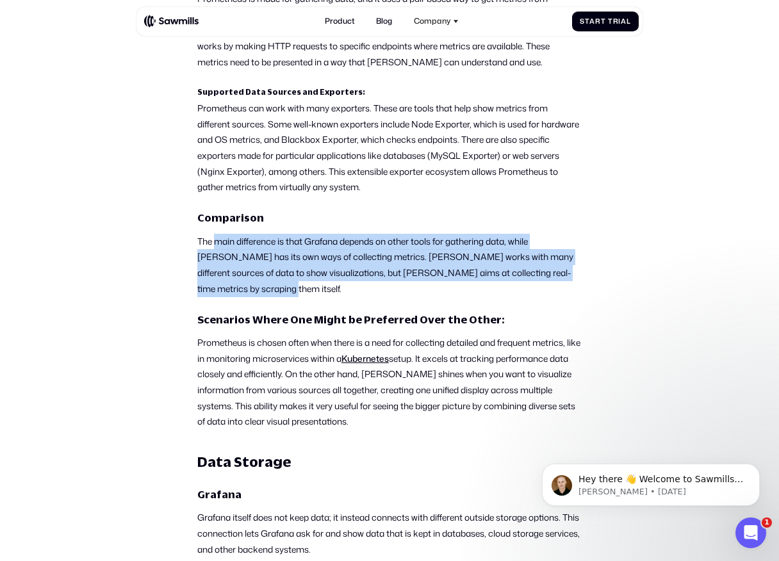
click at [290, 297] on p "The main difference is that Grafana depends on other tools for gathering data, …" at bounding box center [389, 265] width 384 height 63
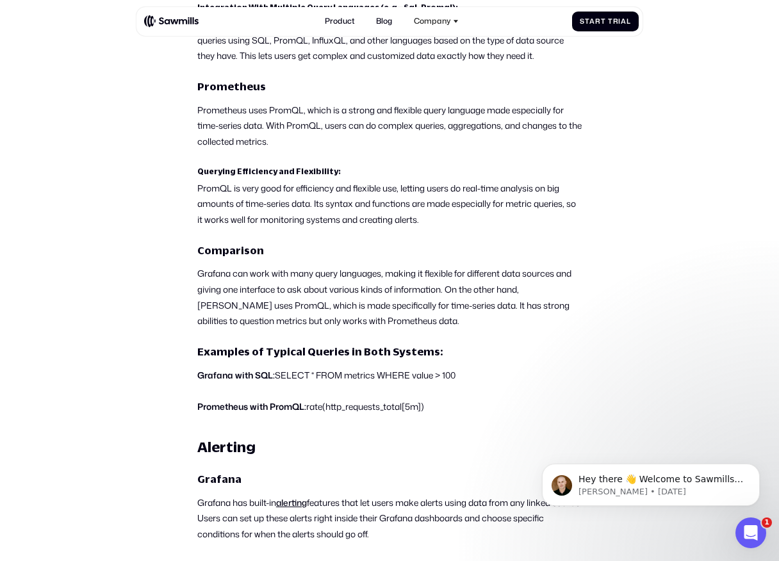
scroll to position [3704, 0]
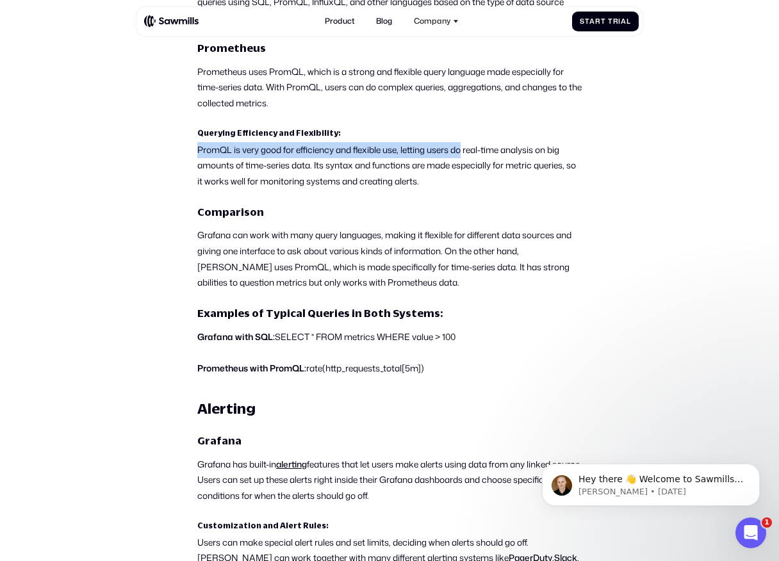
drag, startPoint x: 198, startPoint y: 154, endPoint x: 466, endPoint y: 159, distance: 268.4
click at [466, 159] on p "PromQL is very good for efficiency and flexible use, letting users do real-time…" at bounding box center [389, 165] width 384 height 47
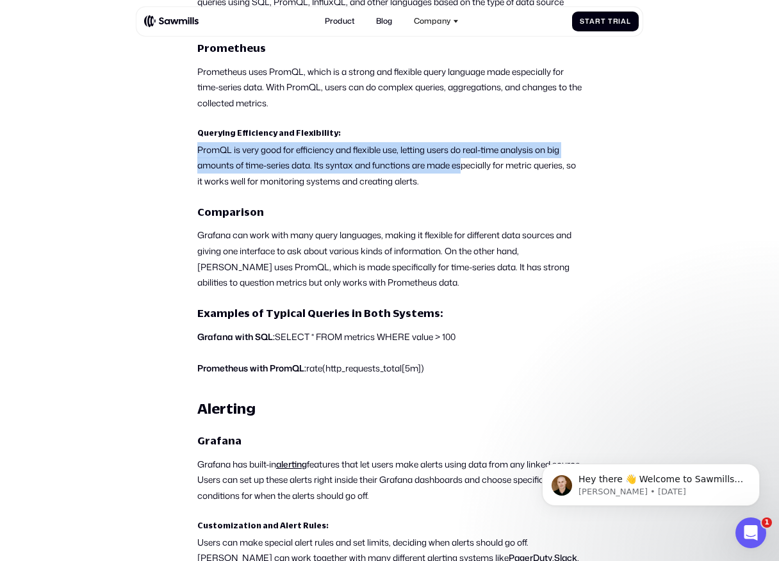
click at [466, 159] on p "PromQL is very good for efficiency and flexible use, letting users do real-time…" at bounding box center [389, 165] width 384 height 47
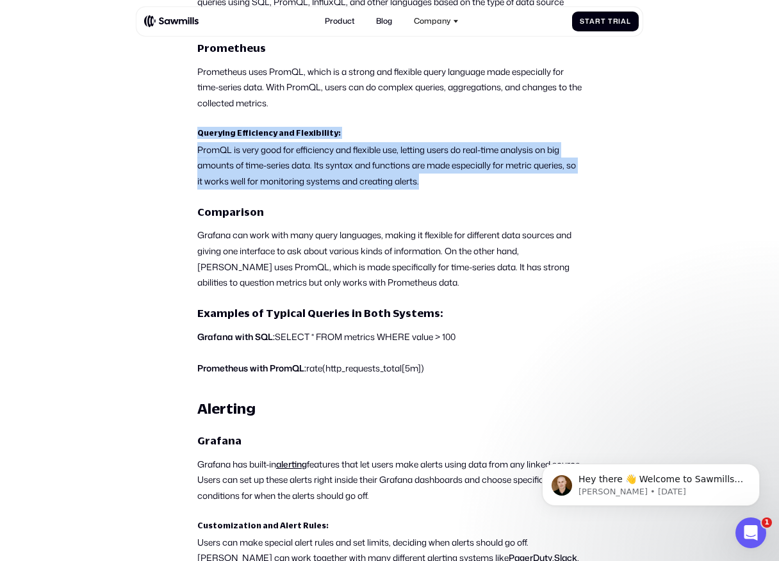
drag, startPoint x: 466, startPoint y: 191, endPoint x: 182, endPoint y: 122, distance: 292.0
drag, startPoint x: 182, startPoint y: 145, endPoint x: 419, endPoint y: 177, distance: 239.0
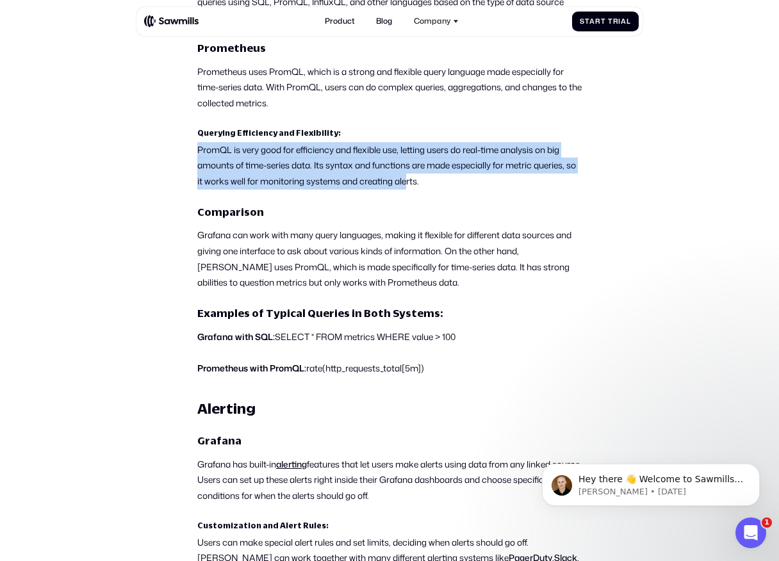
click at [419, 177] on p "PromQL is very good for efficiency and flexible use, letting users do real-time…" at bounding box center [389, 165] width 384 height 47
drag, startPoint x: 450, startPoint y: 177, endPoint x: 168, endPoint y: 158, distance: 281.7
drag, startPoint x: 175, startPoint y: 158, endPoint x: 446, endPoint y: 181, distance: 272.5
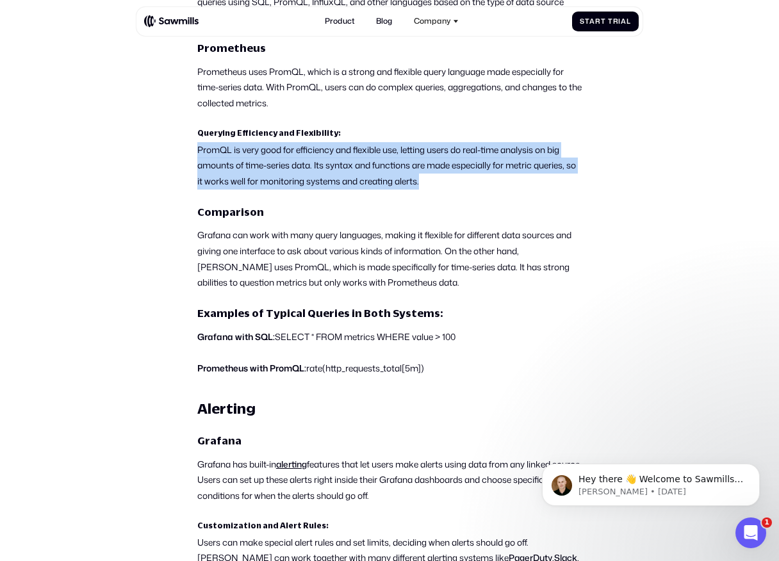
click at [446, 181] on p "PromQL is very good for efficiency and flexible use, letting users do real-time…" at bounding box center [389, 165] width 384 height 47
drag, startPoint x: 446, startPoint y: 181, endPoint x: 179, endPoint y: 157, distance: 268.1
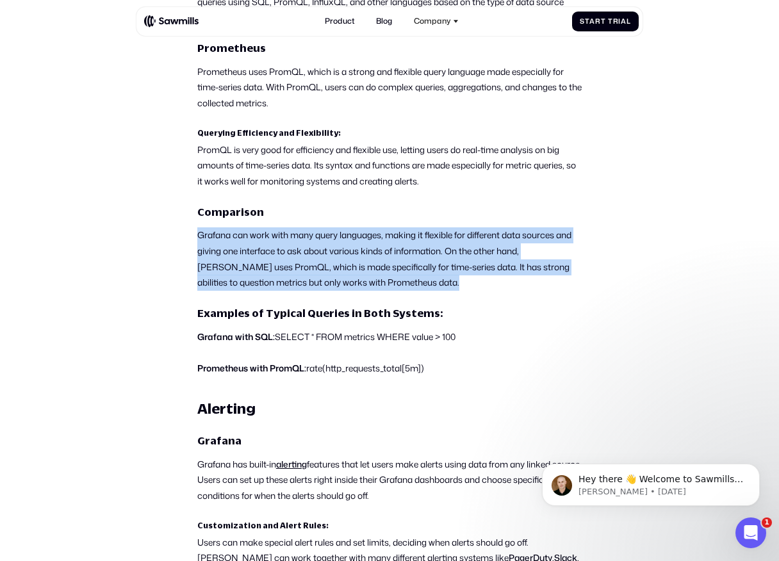
drag, startPoint x: 190, startPoint y: 241, endPoint x: 278, endPoint y: 304, distance: 107.5
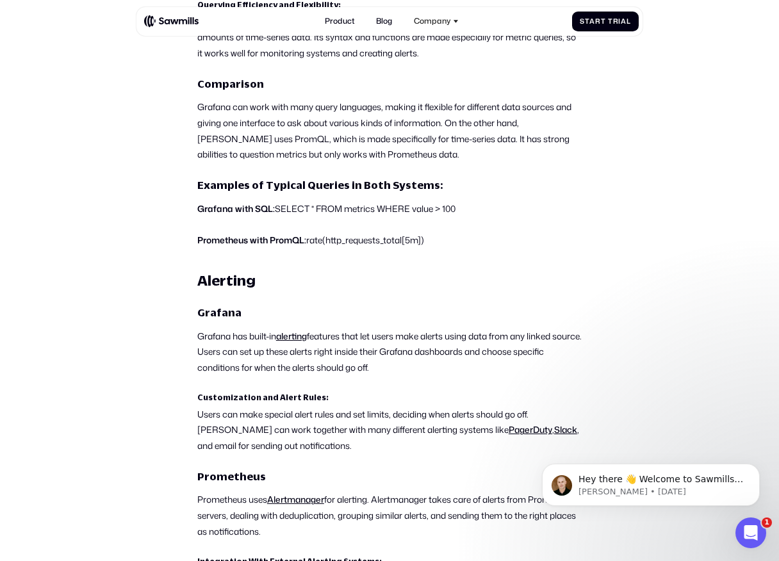
scroll to position [3832, 0]
drag, startPoint x: 278, startPoint y: 208, endPoint x: 455, endPoint y: 206, distance: 177.4
click at [455, 206] on p "Grafana with SQL: SELECT * FROM metrics WHERE value > 100" at bounding box center [389, 208] width 384 height 16
drag, startPoint x: 474, startPoint y: 209, endPoint x: 268, endPoint y: 210, distance: 206.8
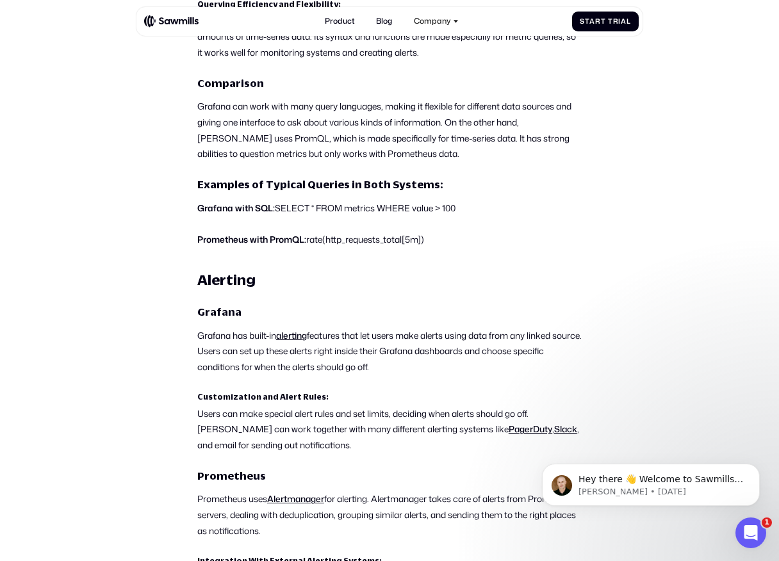
click at [268, 210] on p "Grafana with SQL: SELECT * FROM metrics WHERE value > 100" at bounding box center [389, 208] width 384 height 16
click at [268, 210] on strong "Grafana with SQL:" at bounding box center [235, 208] width 77 height 12
drag, startPoint x: 268, startPoint y: 210, endPoint x: 464, endPoint y: 210, distance: 196.6
click at [464, 210] on p "Grafana with SQL: SELECT * FROM metrics WHERE value > 100" at bounding box center [389, 208] width 384 height 16
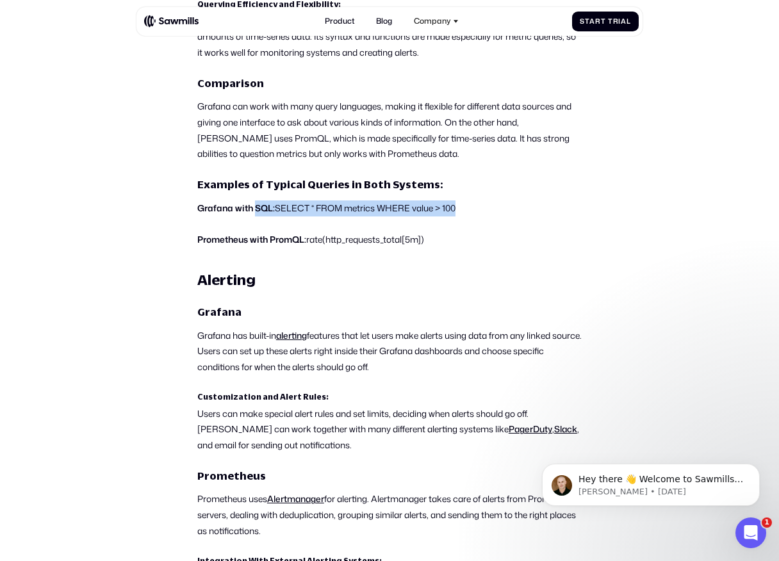
drag, startPoint x: 467, startPoint y: 210, endPoint x: 305, endPoint y: 210, distance: 162.6
click at [305, 210] on p "Grafana with SQL: SELECT * FROM metrics WHERE value > 100" at bounding box center [389, 208] width 384 height 16
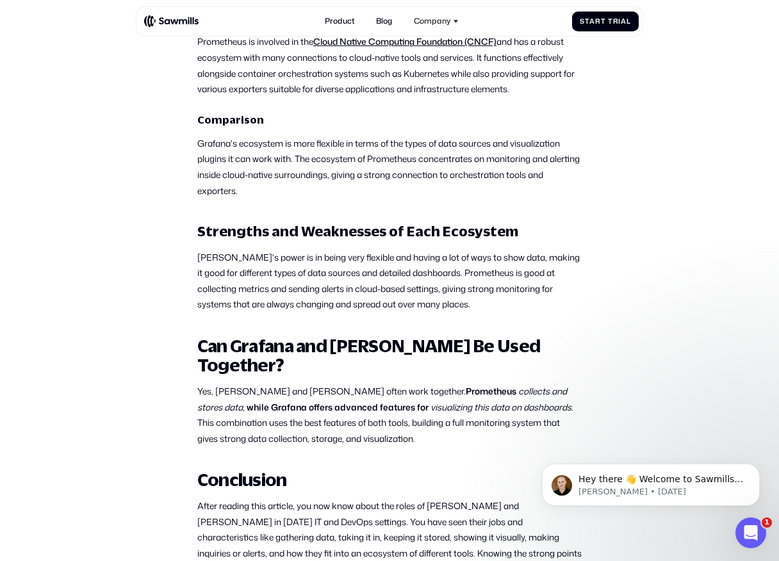
scroll to position [4732, 0]
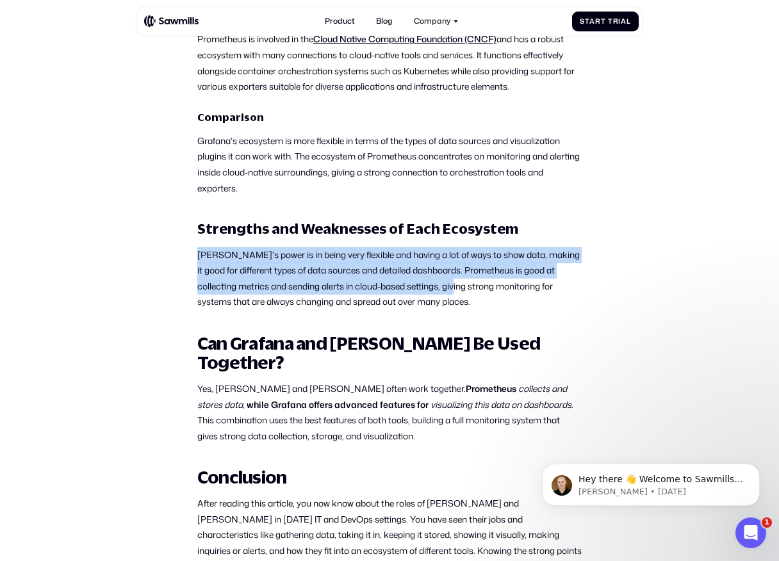
drag, startPoint x: 193, startPoint y: 237, endPoint x: 457, endPoint y: 283, distance: 268.4
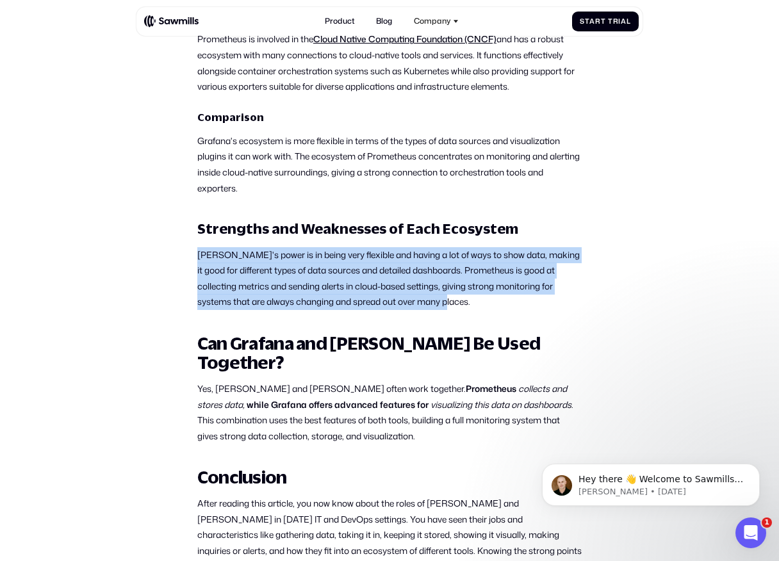
click at [457, 283] on p "Grafana's power is in being very flexible and having a lot of ways to show data…" at bounding box center [389, 278] width 384 height 63
drag, startPoint x: 457, startPoint y: 283, endPoint x: 236, endPoint y: 241, distance: 225.4
click at [236, 247] on p "Grafana's power is in being very flexible and having a lot of ways to show data…" at bounding box center [389, 278] width 384 height 63
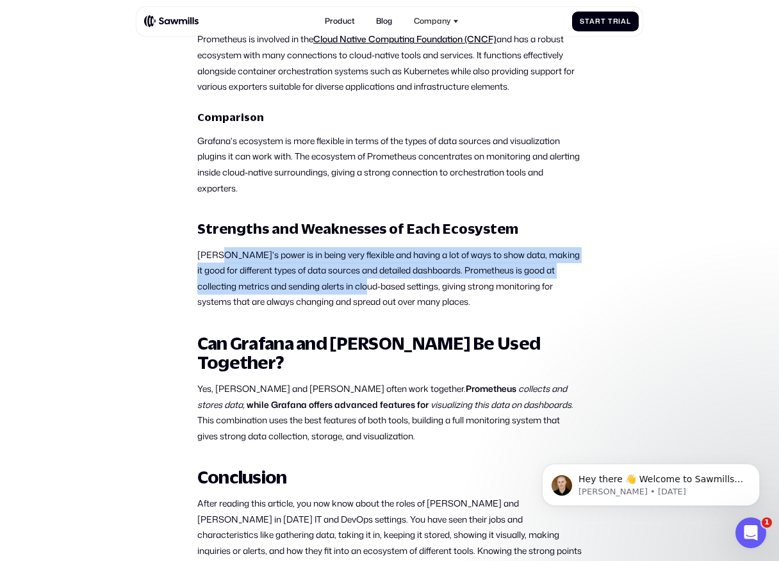
drag, startPoint x: 220, startPoint y: 241, endPoint x: 364, endPoint y: 272, distance: 147.9
click at [364, 272] on p "Grafana's power is in being very flexible and having a lot of ways to show data…" at bounding box center [389, 278] width 384 height 63
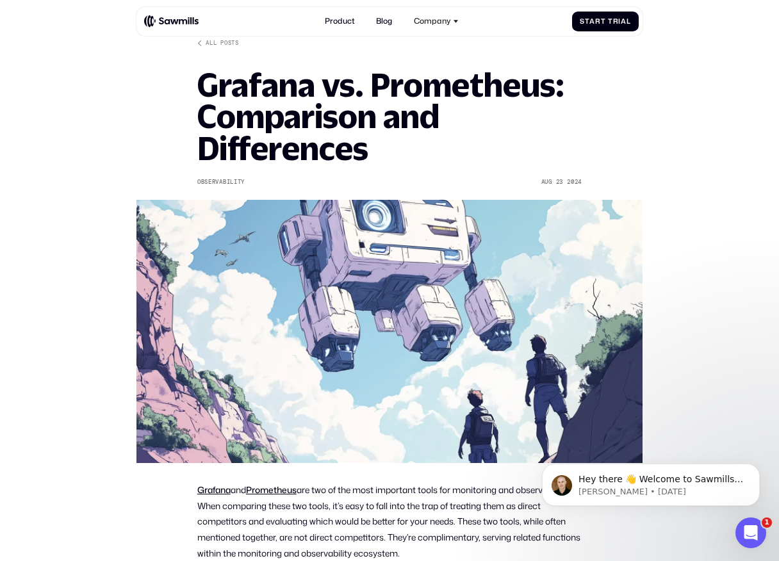
scroll to position [38, 0]
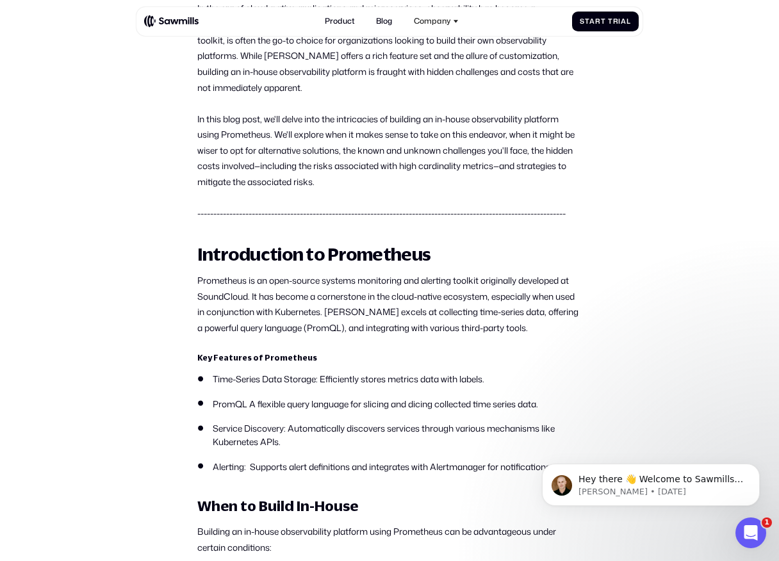
scroll to position [576, 0]
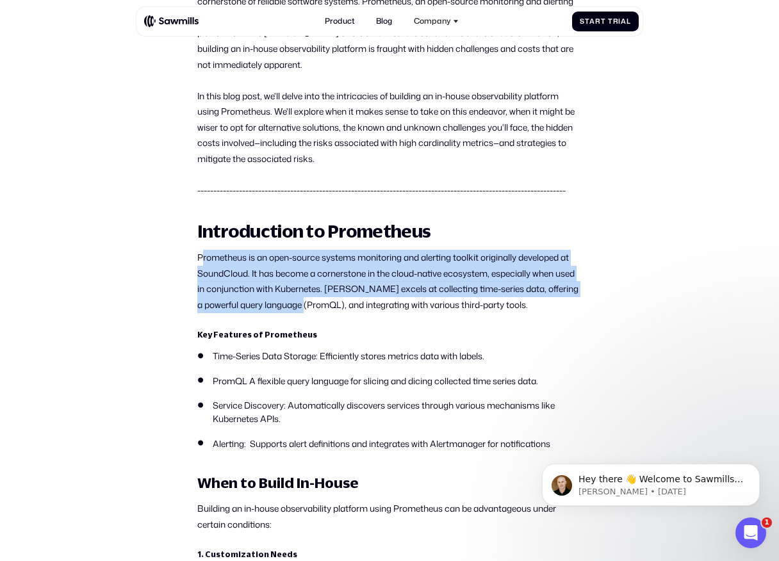
drag, startPoint x: 200, startPoint y: 253, endPoint x: 335, endPoint y: 311, distance: 146.9
click at [334, 311] on p "Prometheus is an open-source systems monitoring and alerting toolkit originally…" at bounding box center [389, 281] width 384 height 63
click at [336, 311] on p "Prometheus is an open-source systems monitoring and alerting toolkit originally…" at bounding box center [389, 281] width 384 height 63
drag, startPoint x: 367, startPoint y: 307, endPoint x: 181, endPoint y: 257, distance: 192.8
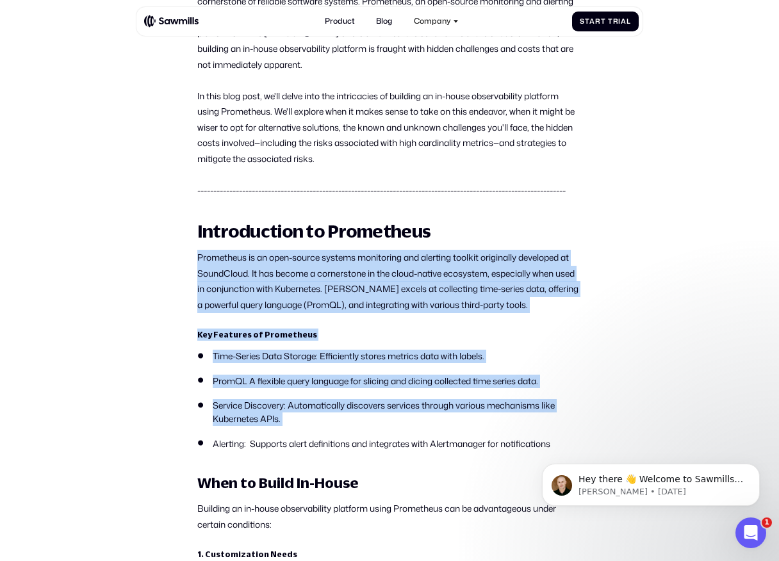
drag, startPoint x: 181, startPoint y: 257, endPoint x: 352, endPoint y: 422, distance: 237.3
click at [352, 422] on li "Service Discovery: Automatically discovers services through various mechanisms …" at bounding box center [389, 412] width 384 height 26
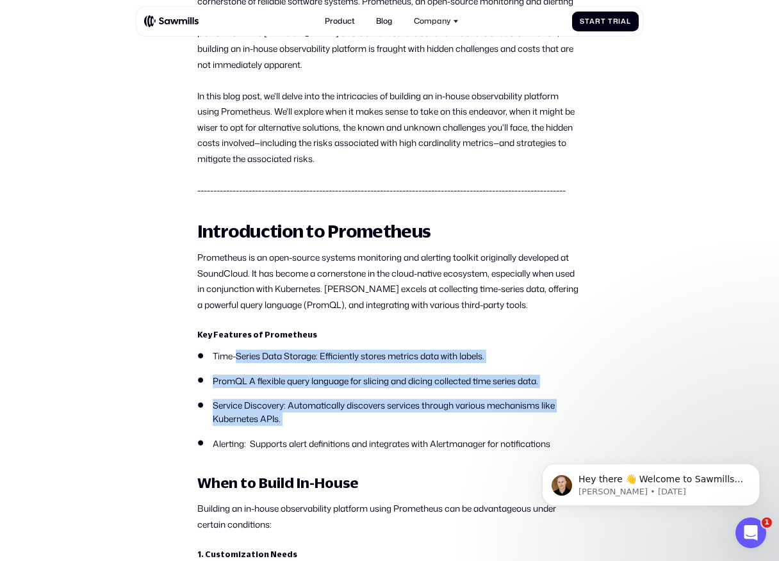
drag, startPoint x: 352, startPoint y: 422, endPoint x: 239, endPoint y: 357, distance: 129.9
click at [239, 357] on ul "Time-Series Data Storage: Efficiently stores metrics data with labels. PromQL A…" at bounding box center [389, 400] width 384 height 101
click at [239, 357] on li "Time-Series Data Storage: Efficiently stores metrics data with labels." at bounding box center [389, 356] width 384 height 13
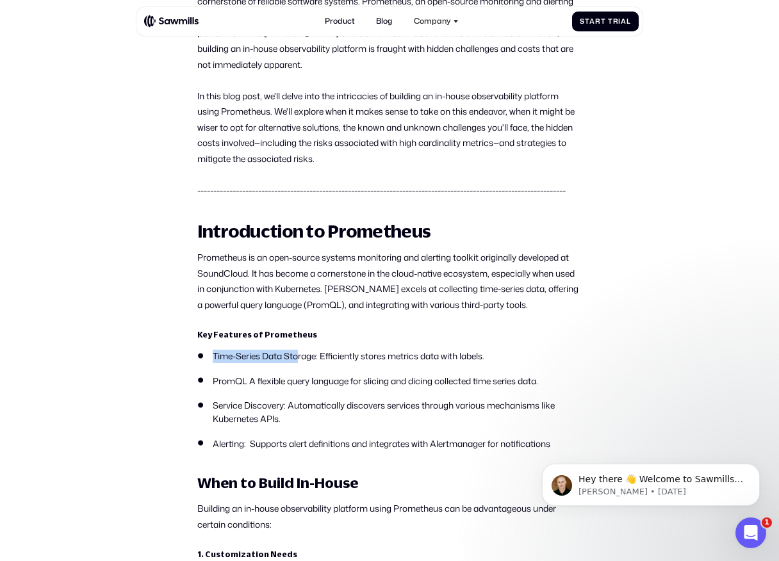
drag, startPoint x: 213, startPoint y: 357, endPoint x: 311, endPoint y: 357, distance: 98.0
click at [311, 357] on li "Time-Series Data Storage: Efficiently stores metrics data with labels." at bounding box center [389, 356] width 384 height 13
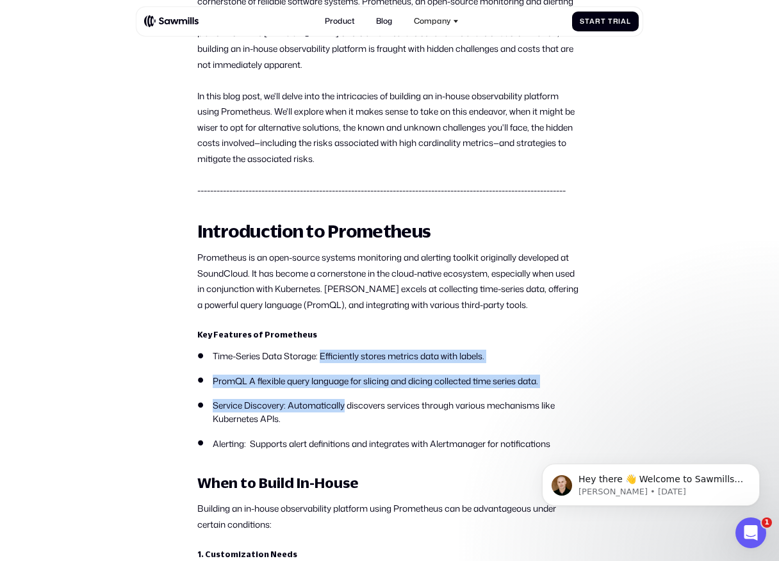
drag, startPoint x: 322, startPoint y: 356, endPoint x: 346, endPoint y: 412, distance: 60.5
click at [346, 412] on ul "Time-Series Data Storage: Efficiently stores metrics data with labels. PromQL A…" at bounding box center [389, 400] width 384 height 101
click at [346, 412] on li "Service Discovery: Automatically discovers services through various mechanisms …" at bounding box center [389, 412] width 384 height 26
drag, startPoint x: 346, startPoint y: 412, endPoint x: 243, endPoint y: 376, distance: 108.5
click at [243, 376] on ul "Time-Series Data Storage: Efficiently stores metrics data with labels. PromQL A…" at bounding box center [389, 400] width 384 height 101
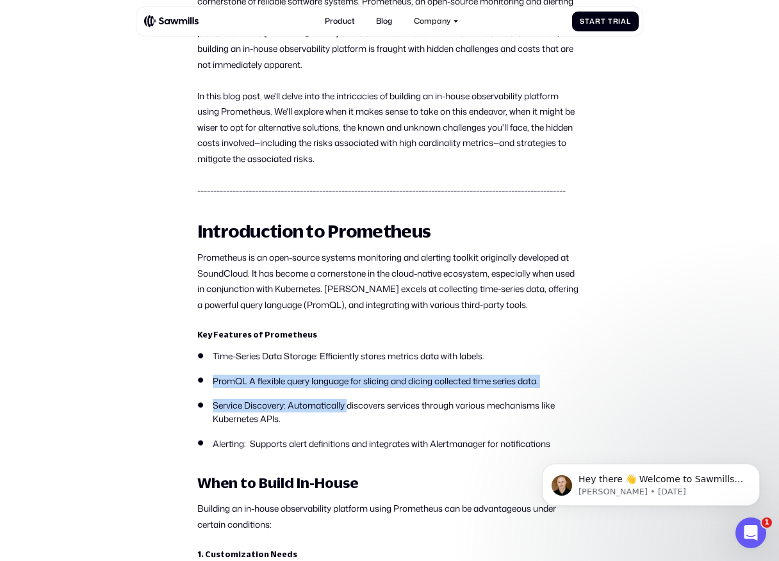
click at [243, 376] on li "PromQL A flexible query language for slicing and dicing collected time series d…" at bounding box center [389, 381] width 384 height 13
drag, startPoint x: 211, startPoint y: 376, endPoint x: 365, endPoint y: 436, distance: 165.6
click at [365, 436] on ul "Time-Series Data Storage: Efficiently stores metrics data with labels. PromQL A…" at bounding box center [389, 400] width 384 height 101
drag, startPoint x: 365, startPoint y: 436, endPoint x: 229, endPoint y: 370, distance: 151.5
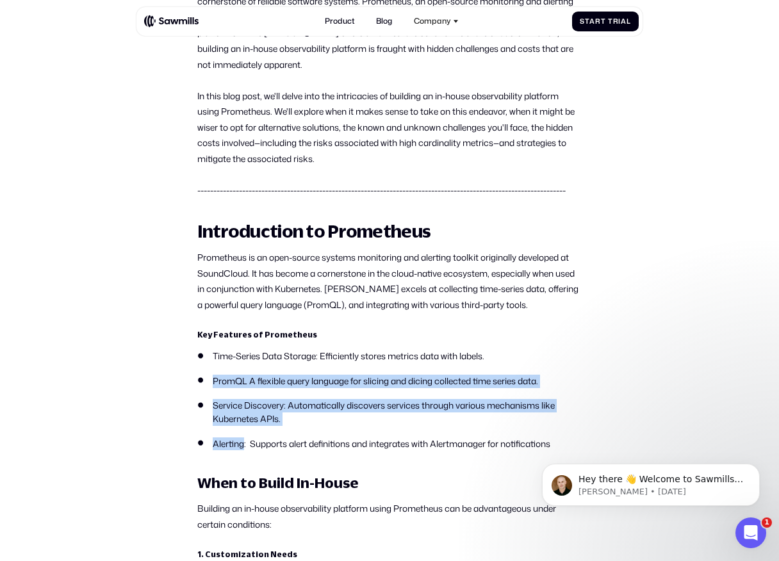
click at [229, 370] on ul "Time-Series Data Storage: Efficiently stores metrics data with labels. PromQL A…" at bounding box center [389, 400] width 384 height 101
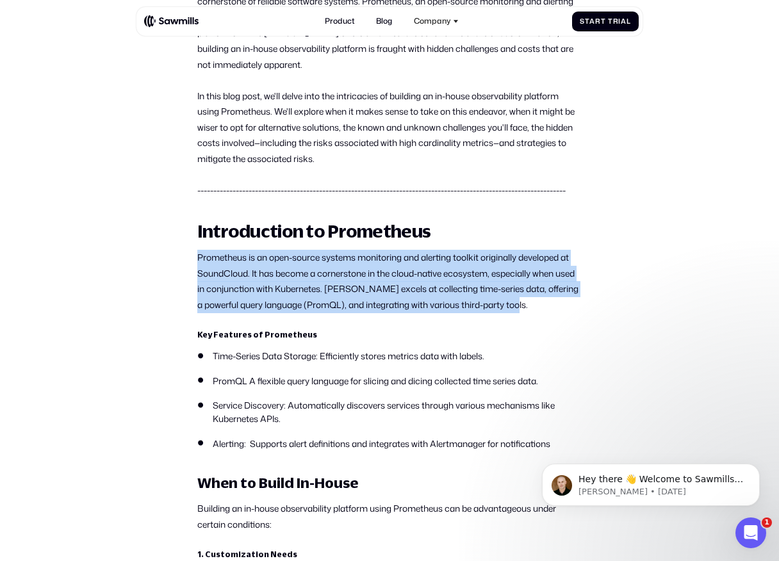
drag, startPoint x: 192, startPoint y: 259, endPoint x: 609, endPoint y: 313, distance: 420.4
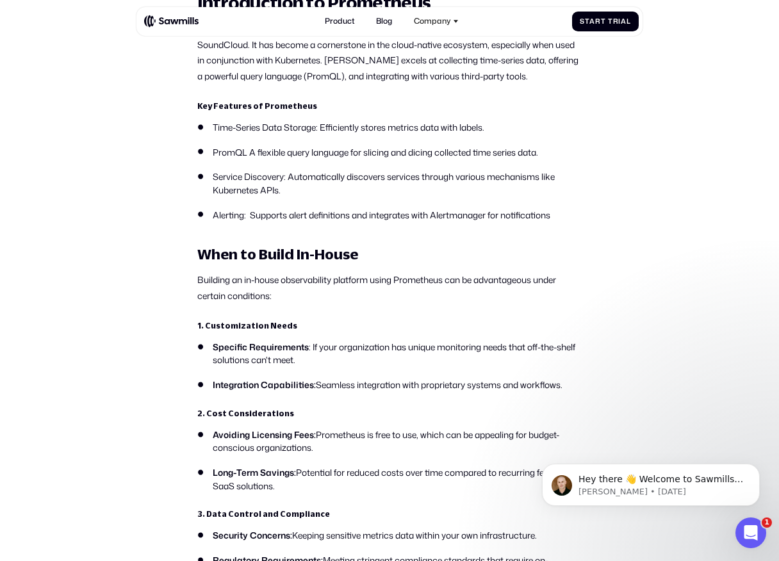
scroll to position [761, 0]
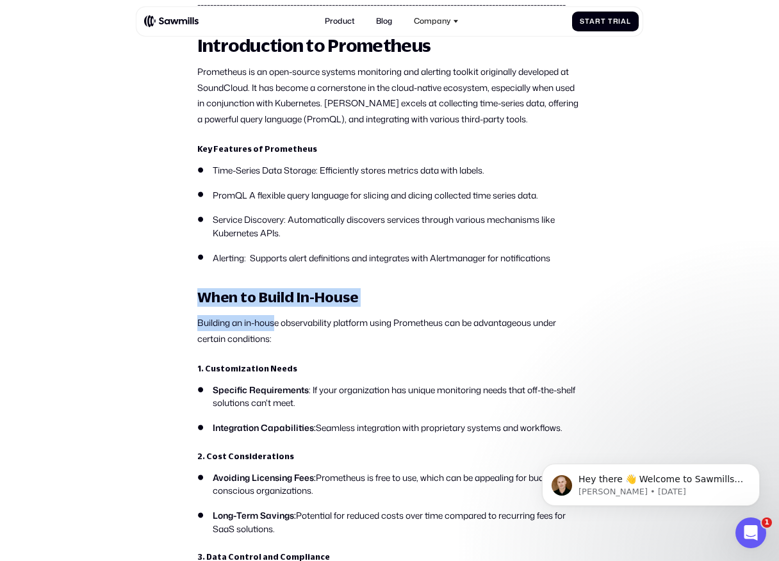
drag, startPoint x: 186, startPoint y: 304, endPoint x: 283, endPoint y: 334, distance: 101.3
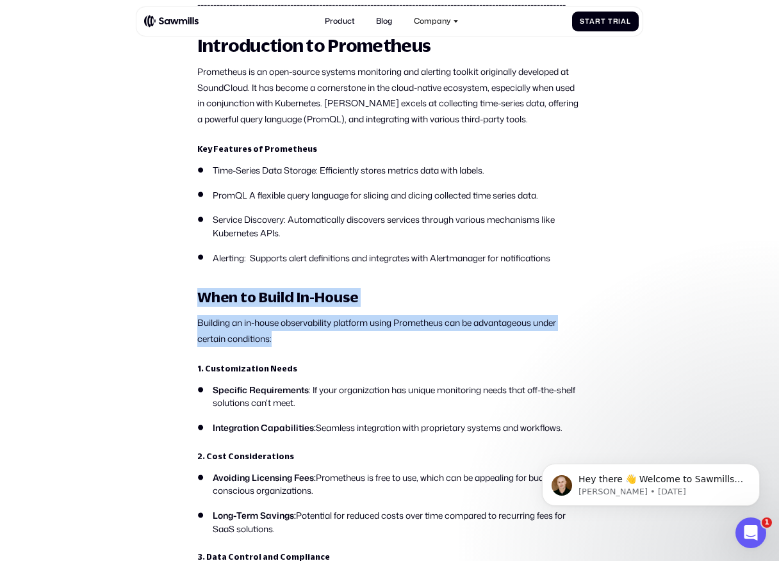
click at [284, 335] on p "Building an in-house observability platform using Prometheus can be advantageou…" at bounding box center [389, 330] width 384 height 31
drag, startPoint x: 284, startPoint y: 335, endPoint x: 182, endPoint y: 295, distance: 109.3
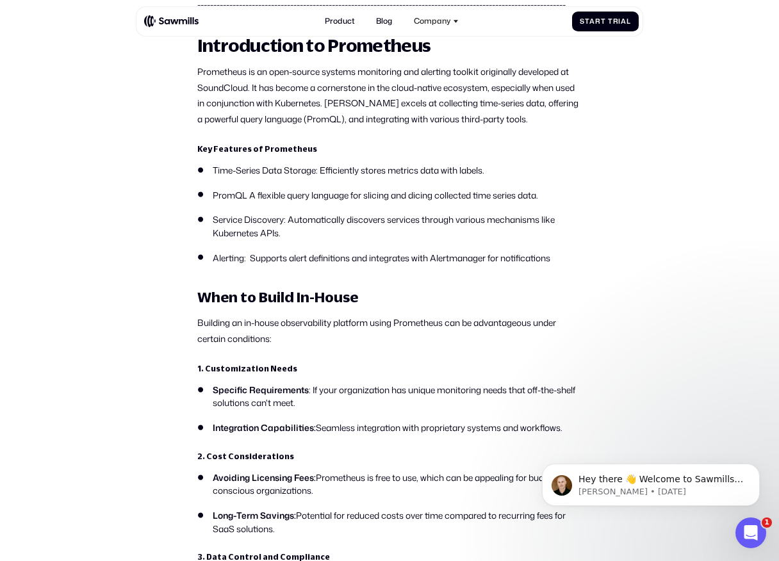
scroll to position [886, 0]
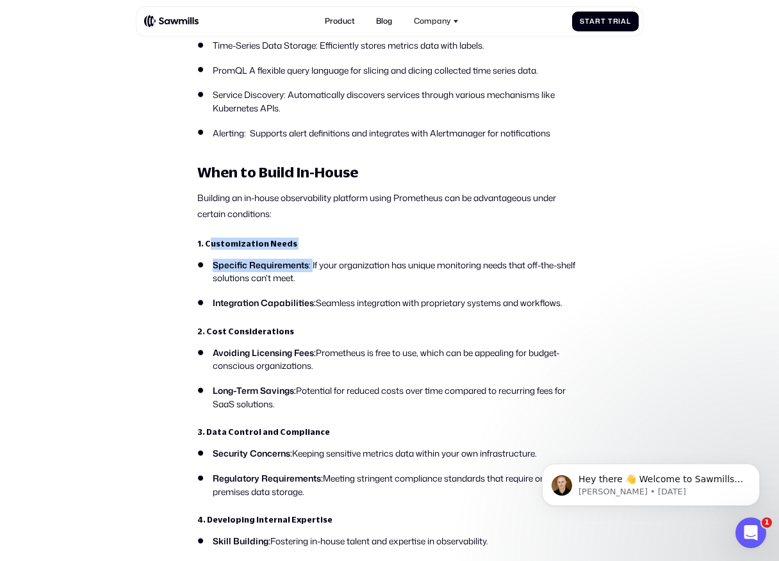
drag, startPoint x: 210, startPoint y: 244, endPoint x: 314, endPoint y: 273, distance: 107.7
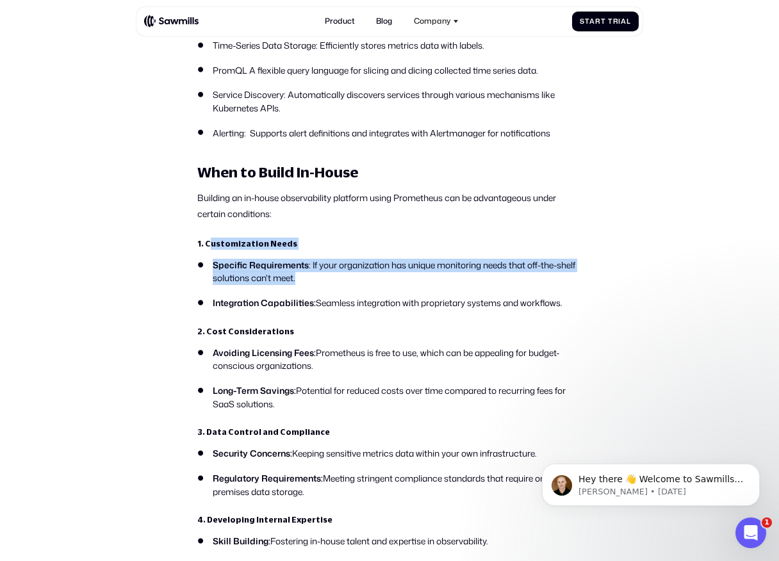
click at [314, 273] on li "Specific Requirements : If your organization has unique monitoring needs that o…" at bounding box center [389, 272] width 384 height 26
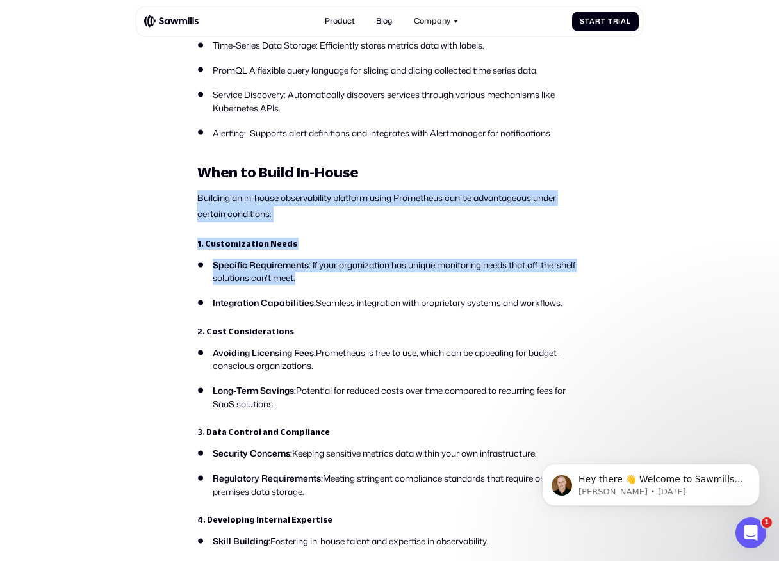
drag, startPoint x: 314, startPoint y: 273, endPoint x: 185, endPoint y: 193, distance: 151.6
drag, startPoint x: 185, startPoint y: 193, endPoint x: 304, endPoint y: 282, distance: 148.2
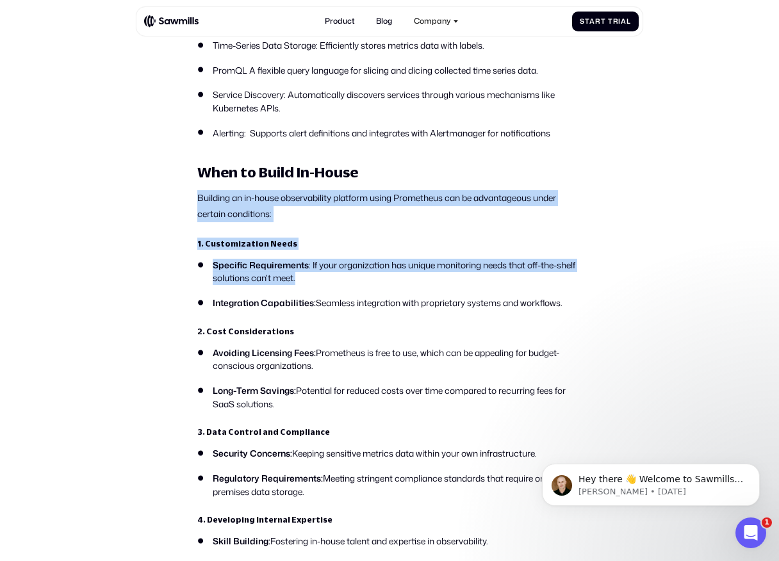
click at [304, 282] on li "Specific Requirements : If your organization has unique monitoring needs that o…" at bounding box center [389, 272] width 384 height 26
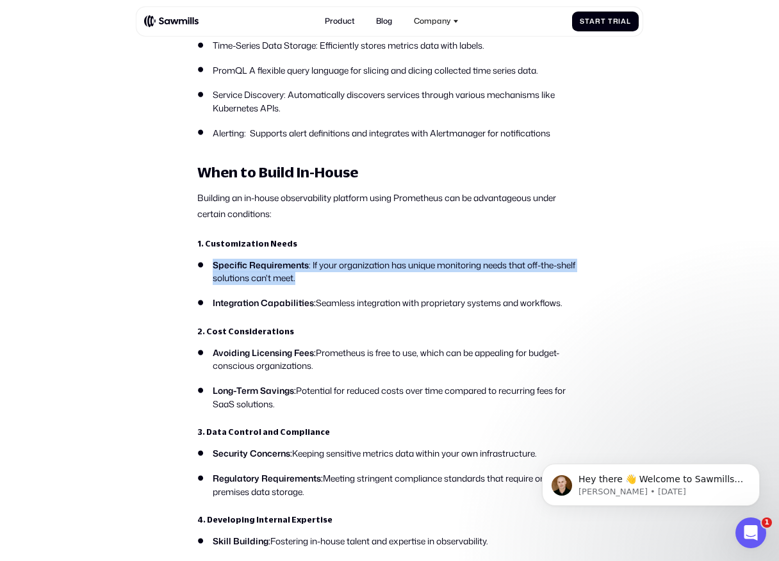
drag, startPoint x: 305, startPoint y: 282, endPoint x: 202, endPoint y: 252, distance: 107.4
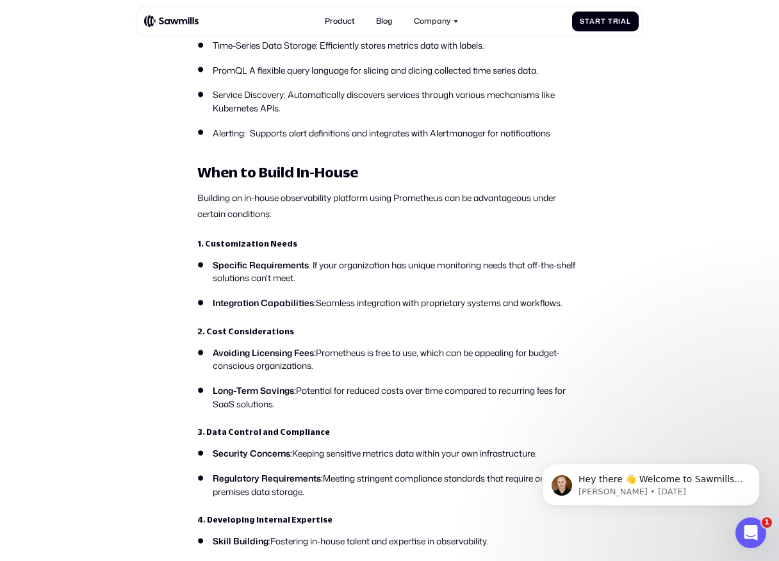
drag, startPoint x: 206, startPoint y: 259, endPoint x: 249, endPoint y: 262, distance: 43.6
click at [207, 259] on li "Specific Requirements : If your organization has unique monitoring needs that o…" at bounding box center [389, 272] width 384 height 26
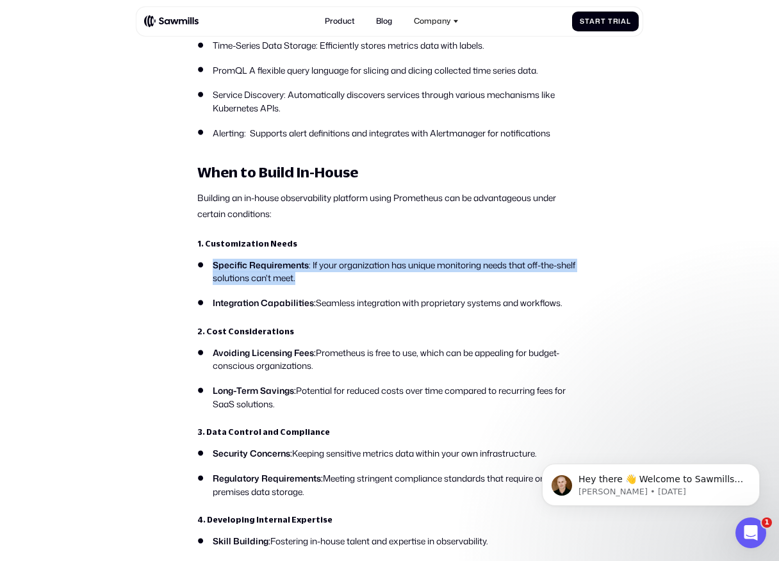
drag, startPoint x: 301, startPoint y: 277, endPoint x: 206, endPoint y: 264, distance: 96.3
click at [206, 264] on li "Specific Requirements : If your organization has unique monitoring needs that o…" at bounding box center [389, 272] width 384 height 26
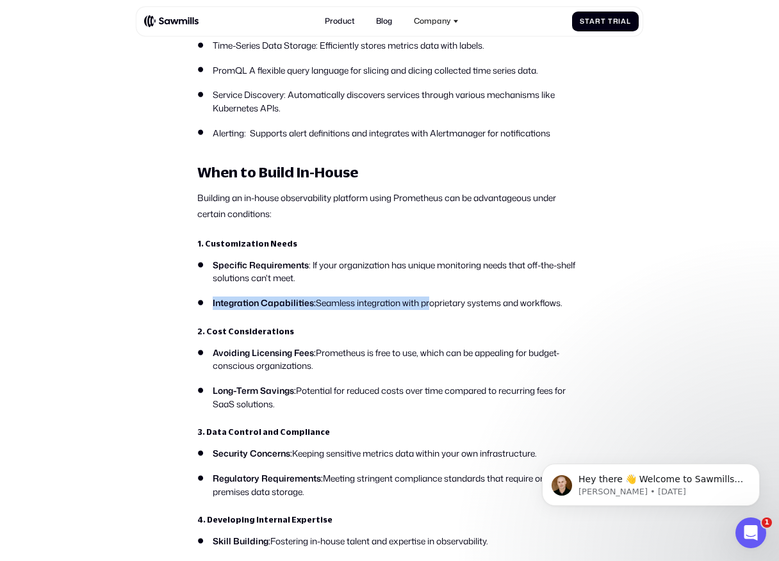
drag, startPoint x: 213, startPoint y: 300, endPoint x: 452, endPoint y: 299, distance: 239.5
click at [452, 300] on li "Integration Capabilities: Seamless integration with proprietary systems and wor…" at bounding box center [389, 302] width 384 height 13
click at [452, 299] on li "Integration Capabilities: Seamless integration with proprietary systems and wor…" at bounding box center [389, 302] width 384 height 13
drag, startPoint x: 505, startPoint y: 302, endPoint x: 247, endPoint y: 302, distance: 258.1
click at [247, 302] on li "Integration Capabilities: Seamless integration with proprietary systems and wor…" at bounding box center [389, 302] width 384 height 13
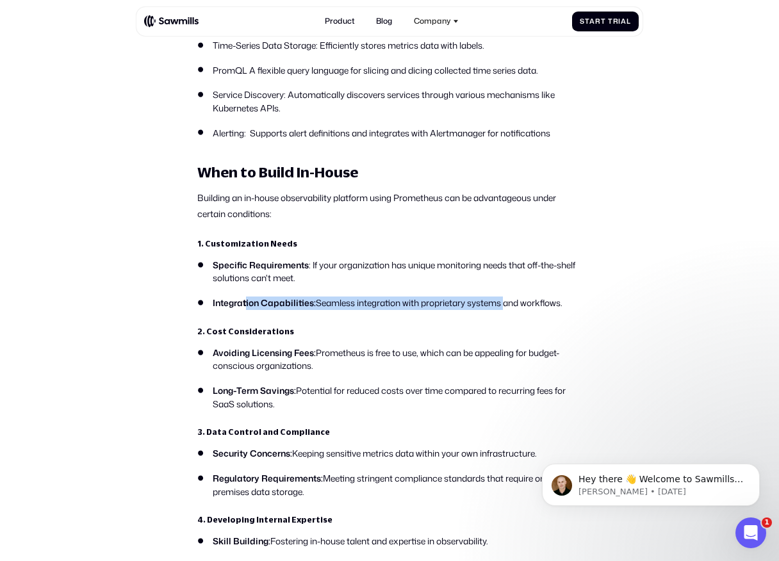
click at [247, 302] on strong "Integration Capabilities:" at bounding box center [264, 302] width 103 height 12
drag, startPoint x: 224, startPoint y: 302, endPoint x: 508, endPoint y: 303, distance: 283.7
click at [508, 303] on li "Integration Capabilities: Seamless integration with proprietary systems and wor…" at bounding box center [389, 302] width 384 height 13
drag, startPoint x: 562, startPoint y: 304, endPoint x: 199, endPoint y: 295, distance: 363.2
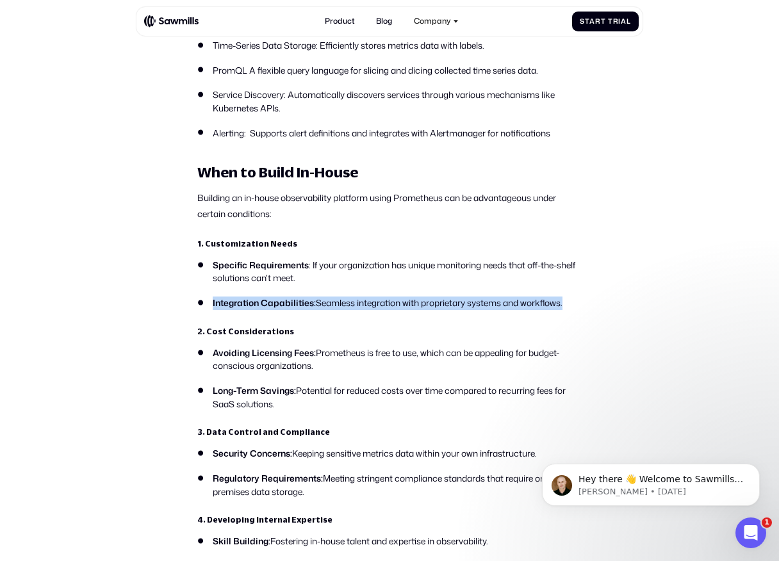
click at [199, 296] on li "Integration Capabilities: Seamless integration with proprietary systems and wor…" at bounding box center [389, 302] width 384 height 13
click at [223, 295] on ul "Specific Requirements : If your organization has unique monitoring needs that o…" at bounding box center [389, 284] width 384 height 51
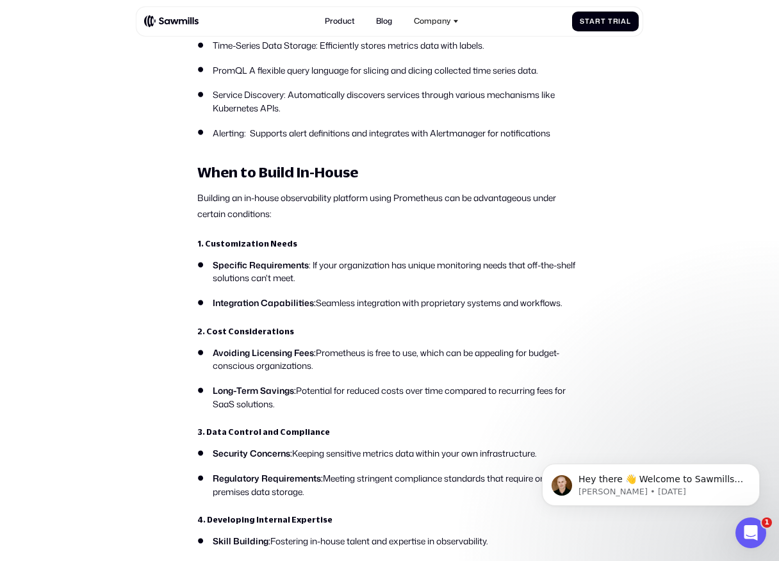
scroll to position [964, 0]
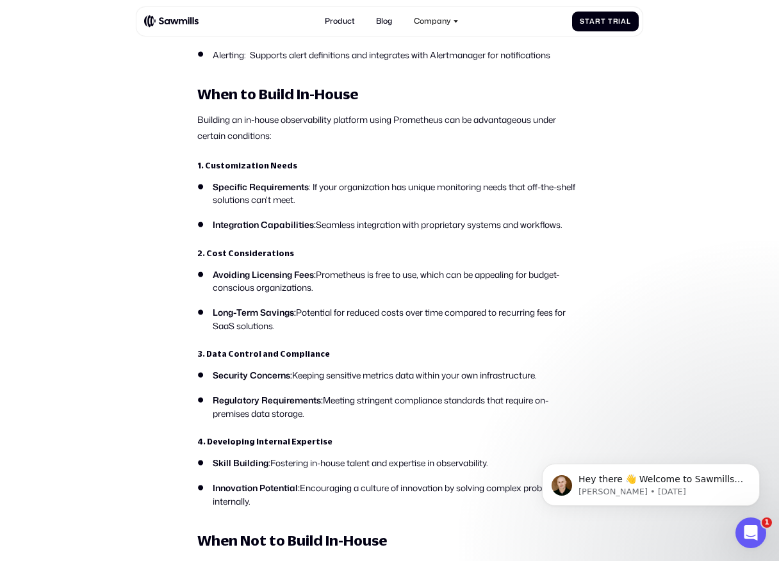
drag, startPoint x: 214, startPoint y: 272, endPoint x: 327, endPoint y: 286, distance: 114.2
click at [327, 286] on li "Avoiding Licensing Fees: Prometheus is free to use, which can be appealing for …" at bounding box center [389, 281] width 384 height 26
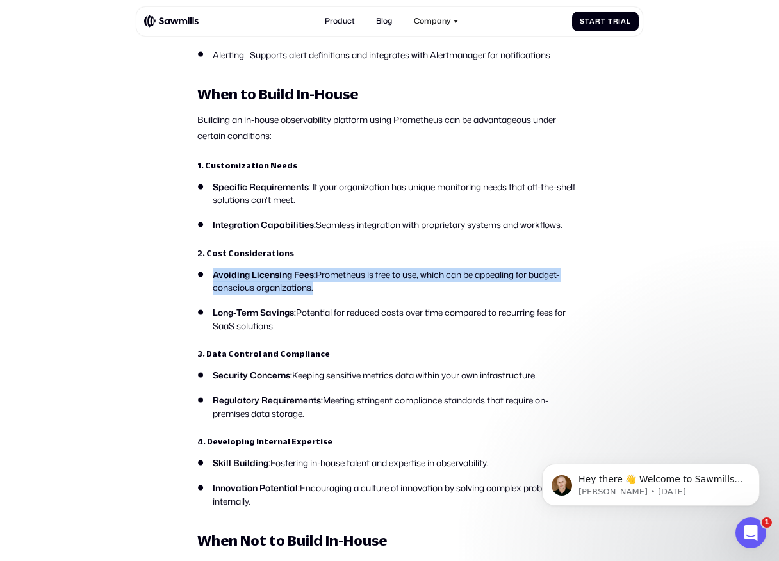
drag, startPoint x: 327, startPoint y: 286, endPoint x: 197, endPoint y: 273, distance: 131.2
click at [197, 273] on li "Avoiding Licensing Fees: Prometheus is free to use, which can be appealing for …" at bounding box center [389, 281] width 384 height 26
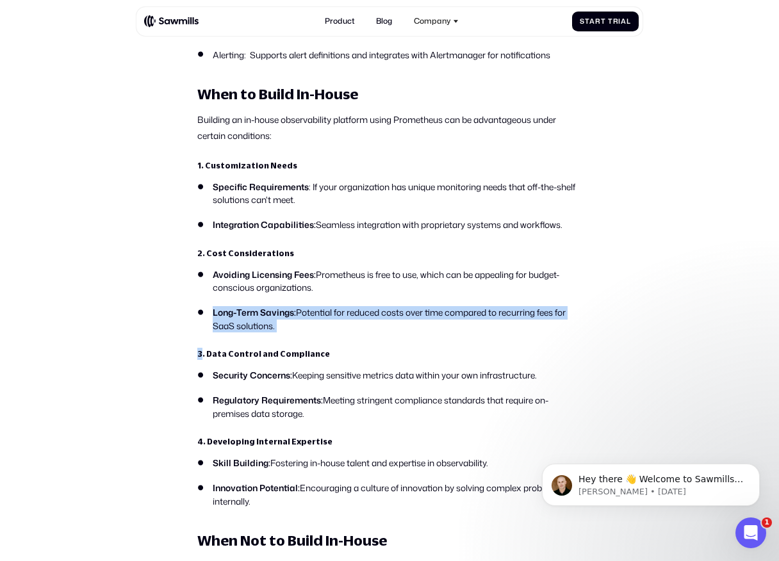
drag, startPoint x: 215, startPoint y: 312, endPoint x: 279, endPoint y: 332, distance: 67.7
click at [279, 332] on li "Long-Term Savings: Potential for reduced costs over time compared to recurring …" at bounding box center [389, 319] width 384 height 26
drag, startPoint x: 281, startPoint y: 329, endPoint x: 223, endPoint y: 309, distance: 61.8
click at [223, 309] on li "Long-Term Savings: Potential for reduced costs over time compared to recurring …" at bounding box center [389, 319] width 384 height 26
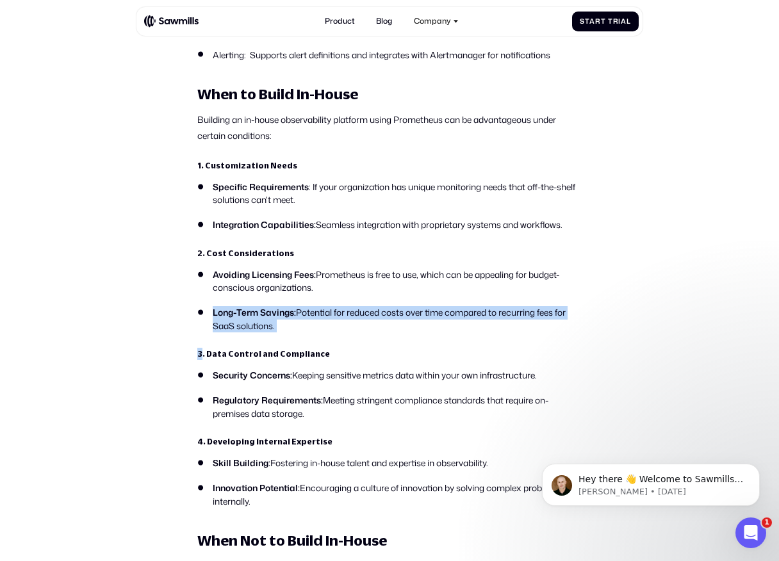
click at [223, 309] on strong "Long-Term Savings:" at bounding box center [254, 312] width 83 height 12
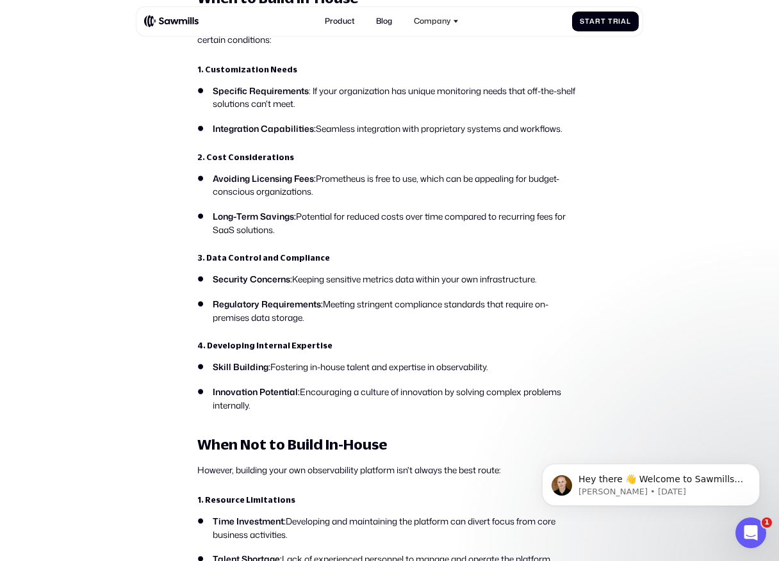
scroll to position [1062, 0]
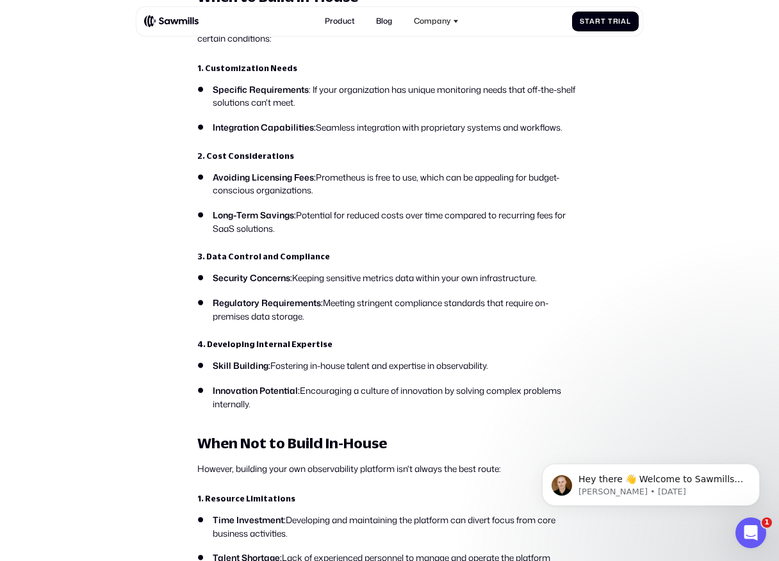
drag, startPoint x: 215, startPoint y: 276, endPoint x: 569, endPoint y: 279, distance: 354.1
click at [558, 279] on li "Security Concerns: Keeping sensitive metrics data within your own infrastructur…" at bounding box center [389, 278] width 384 height 13
drag, startPoint x: 569, startPoint y: 279, endPoint x: 174, endPoint y: 279, distance: 395.7
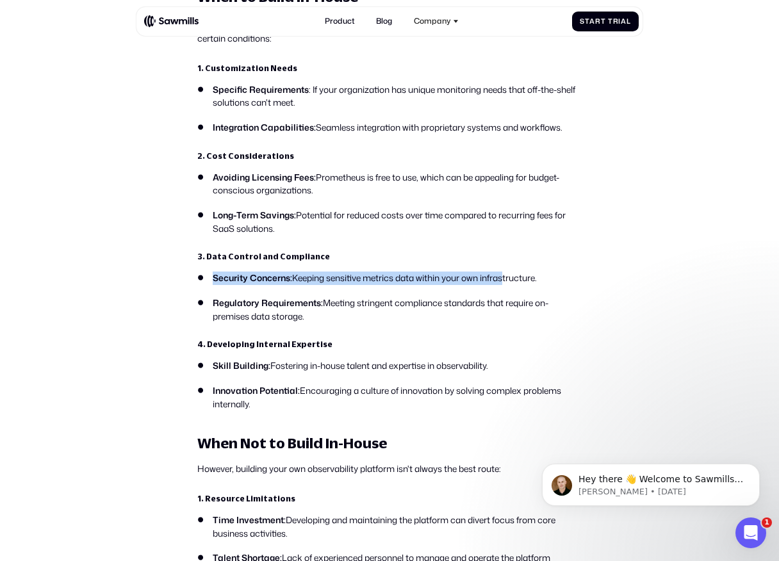
drag, startPoint x: 194, startPoint y: 277, endPoint x: 515, endPoint y: 277, distance: 321.4
click at [515, 277] on li "Security Concerns: Keeping sensitive metrics data within your own infrastructur…" at bounding box center [389, 278] width 384 height 13
drag, startPoint x: 579, startPoint y: 280, endPoint x: 221, endPoint y: 278, distance: 358.0
click at [221, 278] on li "Security Concerns: Keeping sensitive metrics data within your own infrastructur…" at bounding box center [389, 278] width 384 height 13
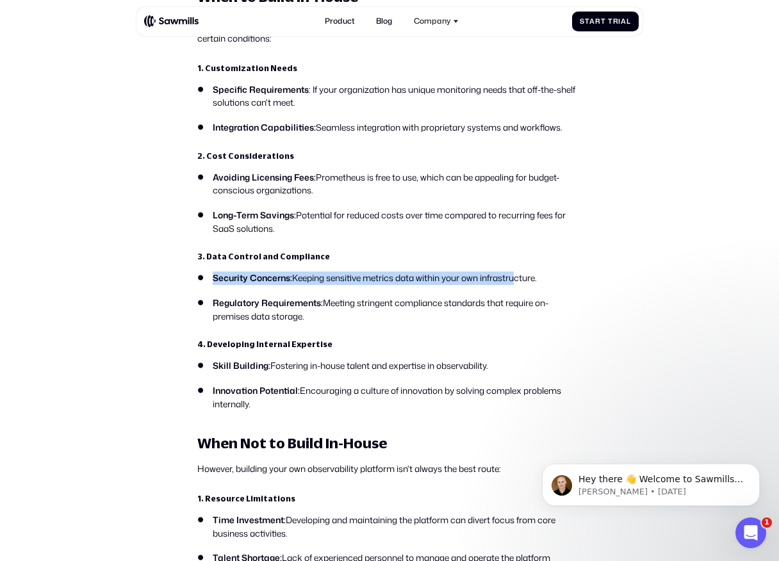
click at [221, 278] on strong "Security Concerns:" at bounding box center [252, 278] width 79 height 12
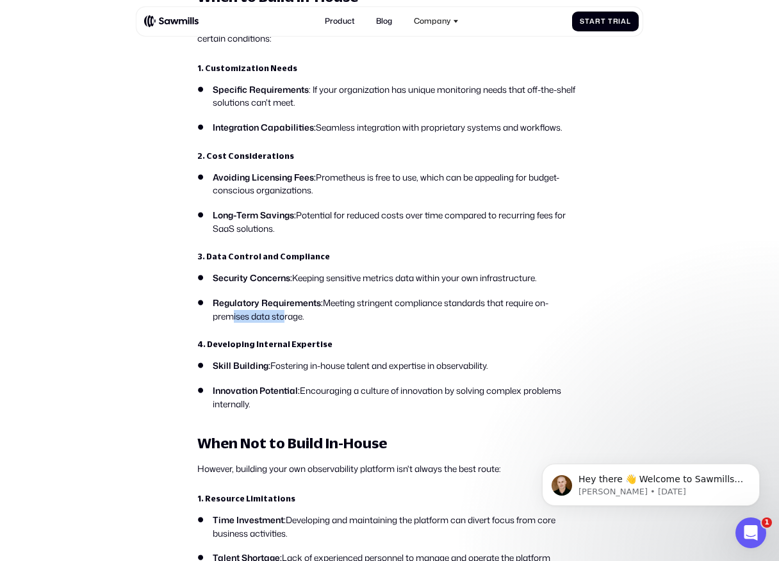
drag, startPoint x: 225, startPoint y: 311, endPoint x: 305, endPoint y: 323, distance: 80.2
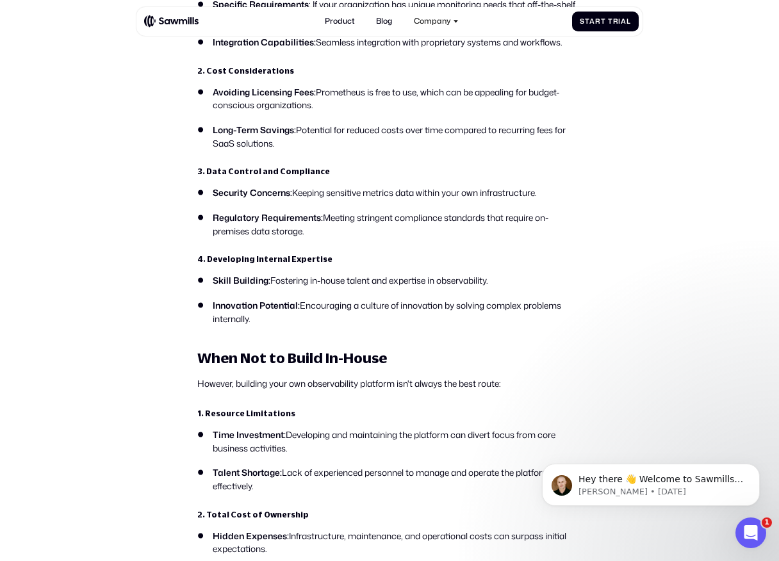
scroll to position [1153, 0]
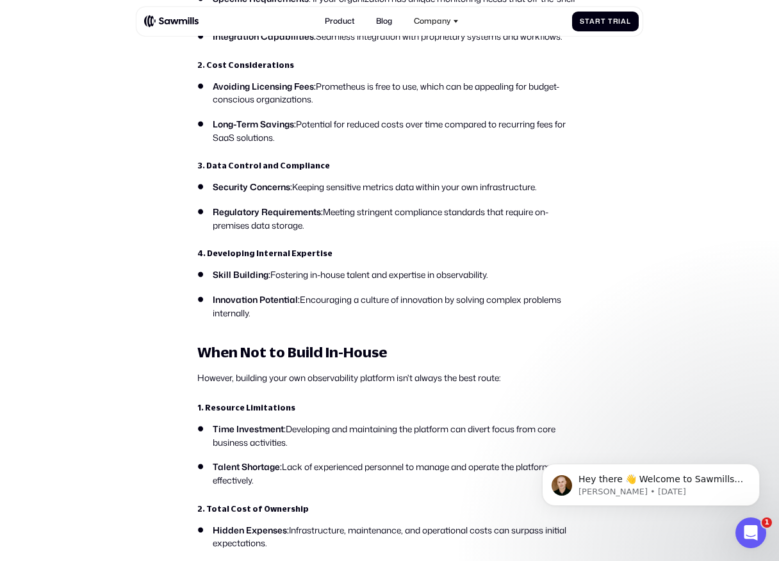
drag, startPoint x: 312, startPoint y: 275, endPoint x: 542, endPoint y: 275, distance: 229.9
click at [542, 275] on li "Skill Building: Fostering in-house talent and expertise in observability." at bounding box center [389, 274] width 384 height 13
drag, startPoint x: 542, startPoint y: 275, endPoint x: 243, endPoint y: 275, distance: 299.0
click at [243, 275] on li "Skill Building: Fostering in-house talent and expertise in observability." at bounding box center [389, 274] width 384 height 13
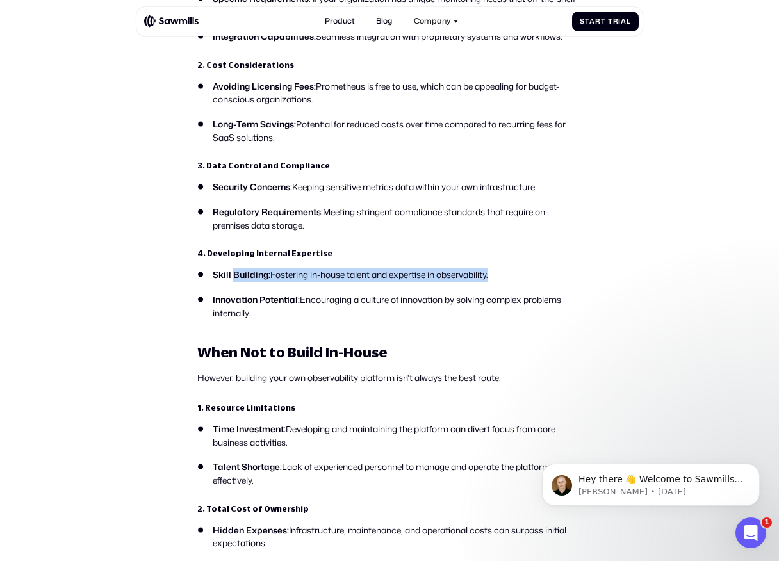
click at [243, 275] on strong "Skill Building:" at bounding box center [242, 274] width 58 height 12
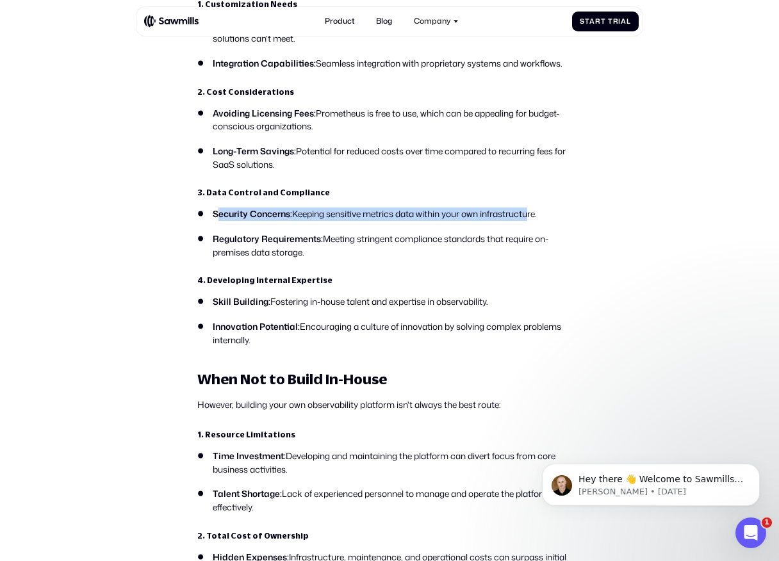
drag, startPoint x: 216, startPoint y: 210, endPoint x: 532, endPoint y: 213, distance: 315.7
click at [531, 213] on li "Security Concerns: Keeping sensitive metrics data within your own infrastructur…" at bounding box center [389, 213] width 384 height 13
drag, startPoint x: 328, startPoint y: 238, endPoint x: 343, endPoint y: 252, distance: 20.4
click at [343, 252] on li "Regulatory Requirements: Meeting stringent compliance standards that require on…" at bounding box center [389, 245] width 384 height 26
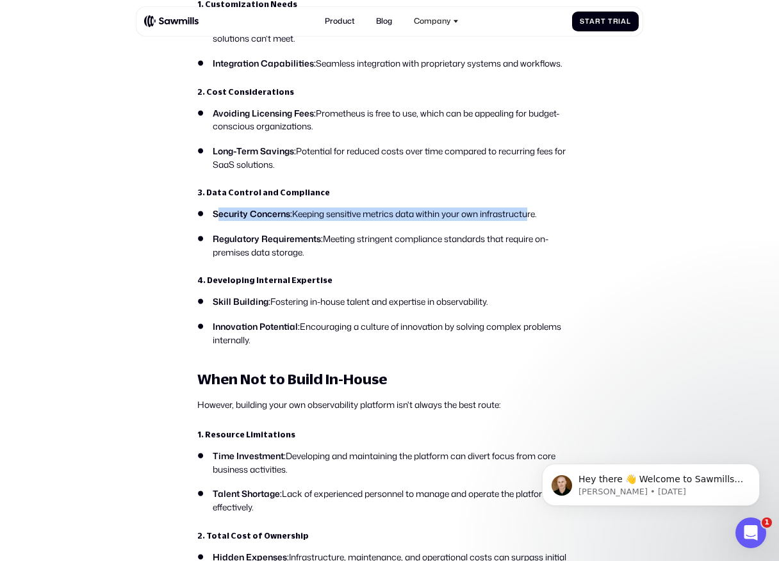
drag, startPoint x: 332, startPoint y: 241, endPoint x: 350, endPoint y: 257, distance: 23.6
click at [350, 257] on li "Regulatory Requirements: Meeting stringent compliance standards that require on…" at bounding box center [389, 245] width 384 height 26
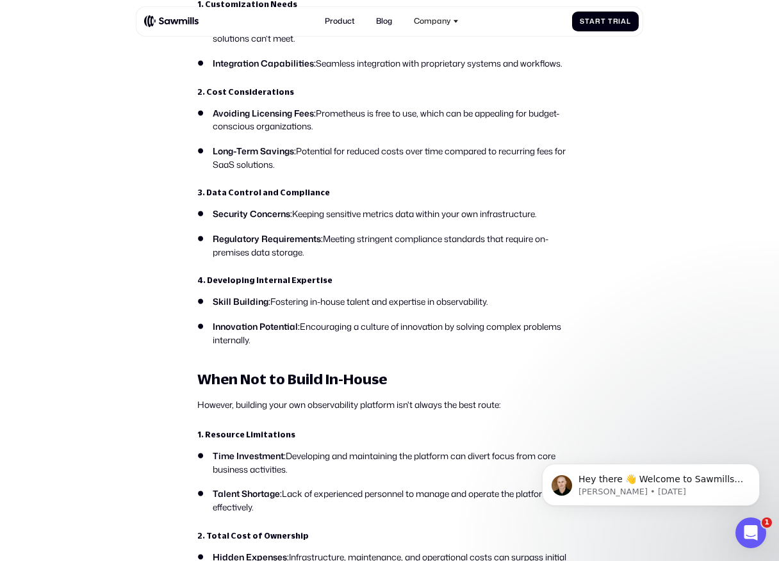
scroll to position [1216, 0]
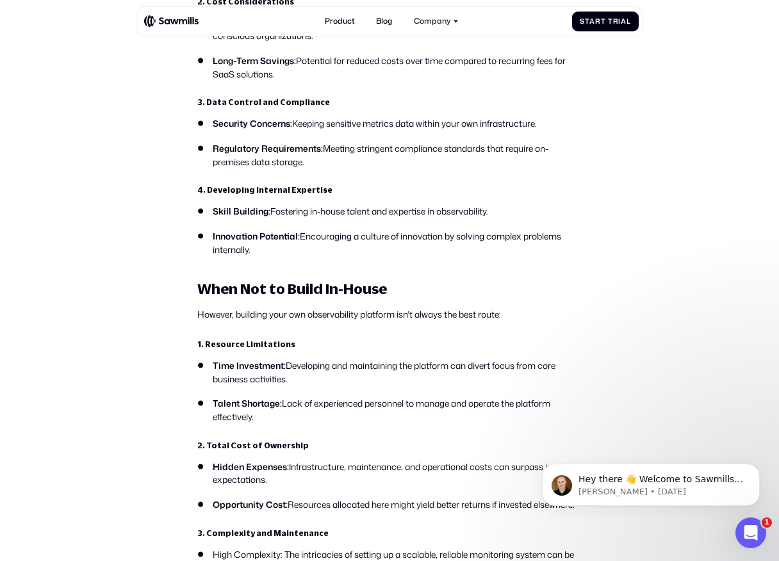
drag, startPoint x: 296, startPoint y: 236, endPoint x: 308, endPoint y: 254, distance: 21.7
click at [308, 254] on li "Innovation Potential: Encouraging a culture of innovation by solving complex pr…" at bounding box center [389, 243] width 384 height 26
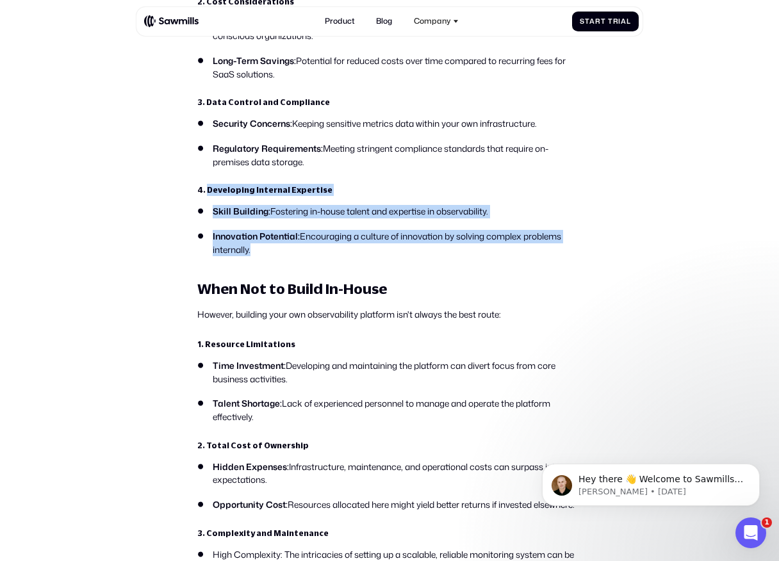
drag, startPoint x: 308, startPoint y: 254, endPoint x: 220, endPoint y: 193, distance: 107.3
click at [220, 193] on strong "4. Developing Internal Expertise" at bounding box center [264, 190] width 135 height 10
drag, startPoint x: 215, startPoint y: 204, endPoint x: 298, endPoint y: 248, distance: 94.8
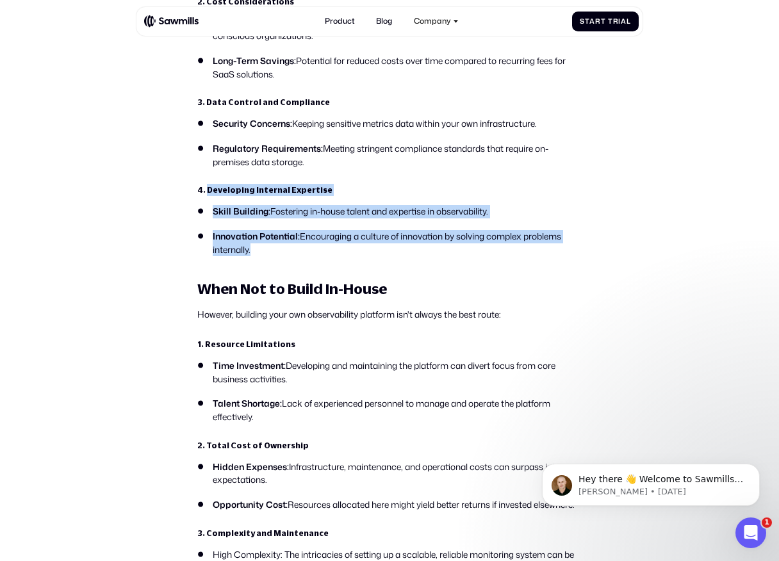
click at [298, 248] on li "Innovation Potential: Encouraging a culture of innovation by solving complex pr…" at bounding box center [389, 243] width 384 height 26
drag
click at [251, 218] on ul "Skill Building: Fostering in-house talent and expertise in observability. Innov…" at bounding box center [389, 230] width 384 height 51
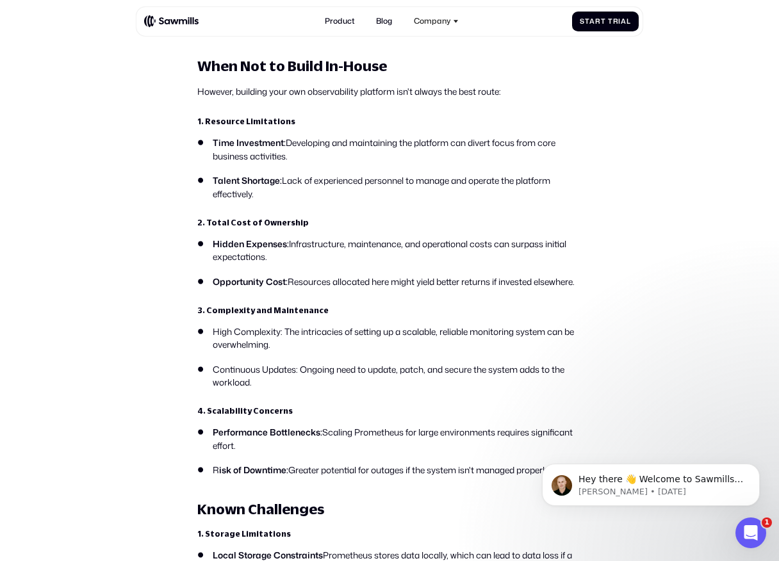
scroll to position [1443, 0]
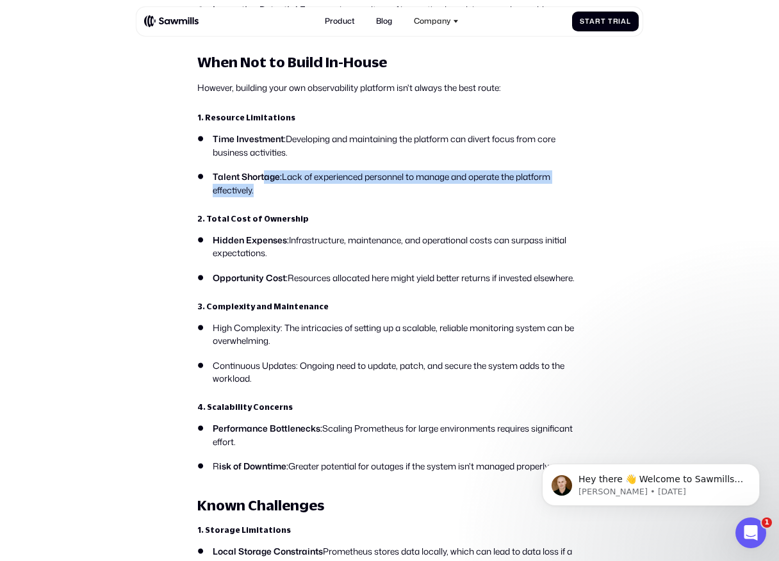
click at [288, 186] on li "Talent Shortage: Lack of experienced personnel to manage and operate the platfo…" at bounding box center [389, 183] width 384 height 26
click at [287, 186] on li "Talent Shortage: Lack of experienced personnel to manage and operate the platfo…" at bounding box center [389, 183] width 384 height 26
click at [229, 174] on li "Talent Shortage: Lack of experienced personnel to manage and operate the platfo…" at bounding box center [389, 183] width 384 height 26
click at [229, 174] on strong "Talent Shortage:" at bounding box center [247, 176] width 69 height 12
click at [280, 250] on li "Hidden Expenses: Infrastructure, maintenance, and operational costs can surpass…" at bounding box center [389, 247] width 384 height 26
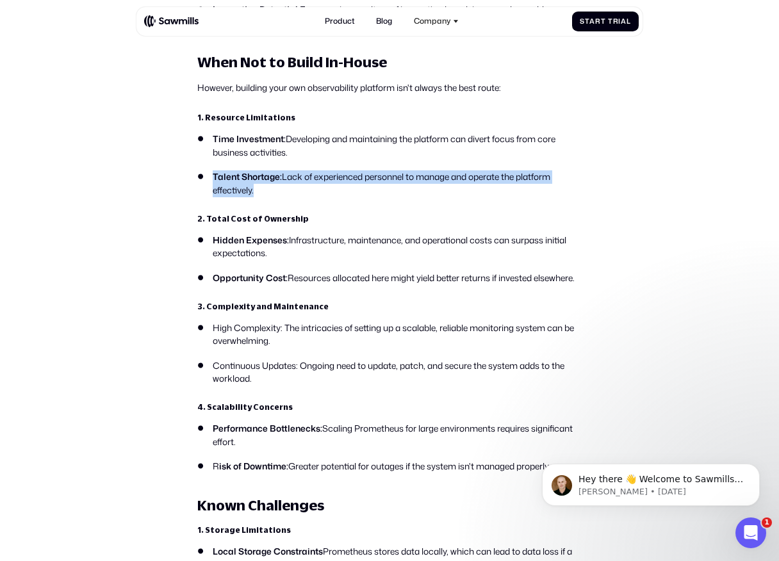
click at [280, 250] on li "Hidden Expenses: Infrastructure, maintenance, and operational costs can surpass…" at bounding box center [389, 247] width 384 height 26
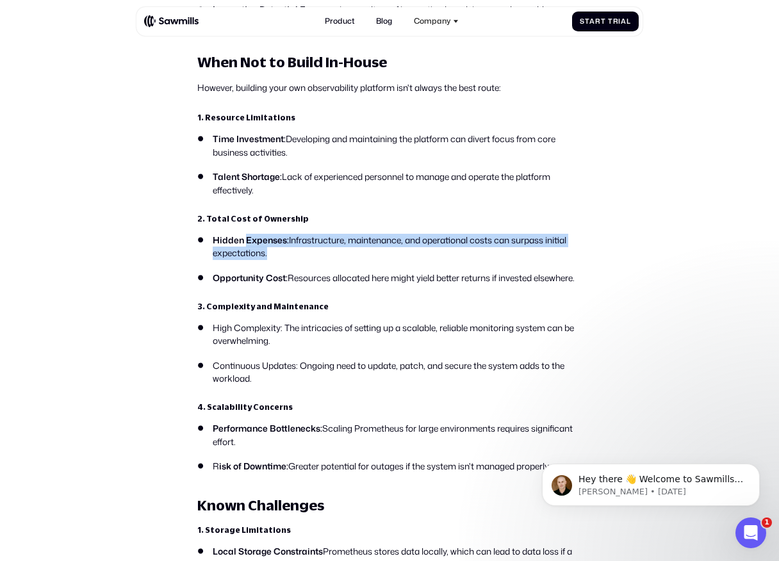
click at [280, 239] on li "Hidden Expenses: Infrastructure, maintenance, and operational costs can surpass…" at bounding box center [389, 247] width 384 height 26
click at [280, 239] on strong "Hidden Expenses:" at bounding box center [251, 240] width 76 height 12
click at [296, 257] on li "Hidden Expenses: Infrastructure, maintenance, and operational costs can surpass…" at bounding box center [389, 247] width 384 height 26
click at [295, 257] on li "Hidden Expenses: Infrastructure, maintenance, and operational costs can surpass…" at bounding box center [389, 247] width 384 height 26
click at [282, 235] on li "Hidden Expenses: Infrastructure, maintenance, and operational costs can surpass…" at bounding box center [389, 247] width 384 height 26
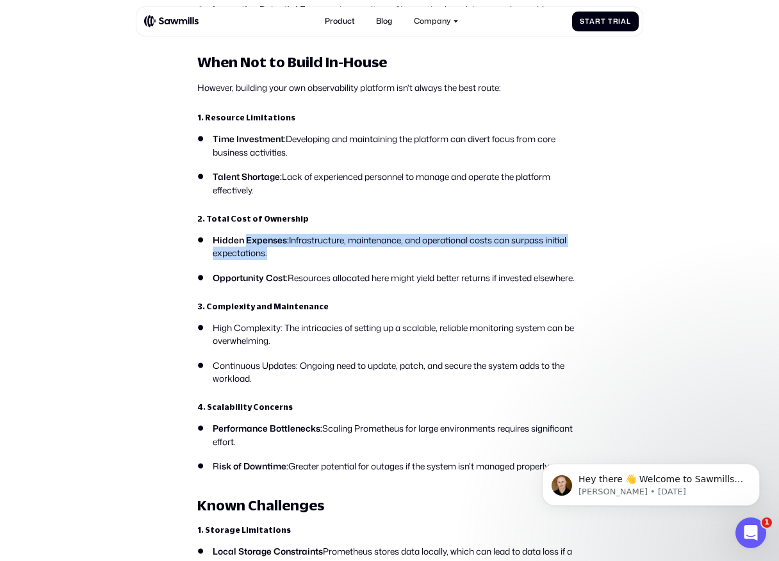
click at [282, 235] on strong "Hidden Expenses:" at bounding box center [251, 240] width 76 height 12
click at [296, 254] on li "Hidden Expenses: Infrastructure, maintenance, and operational costs can surpass…" at bounding box center [389, 247] width 384 height 26
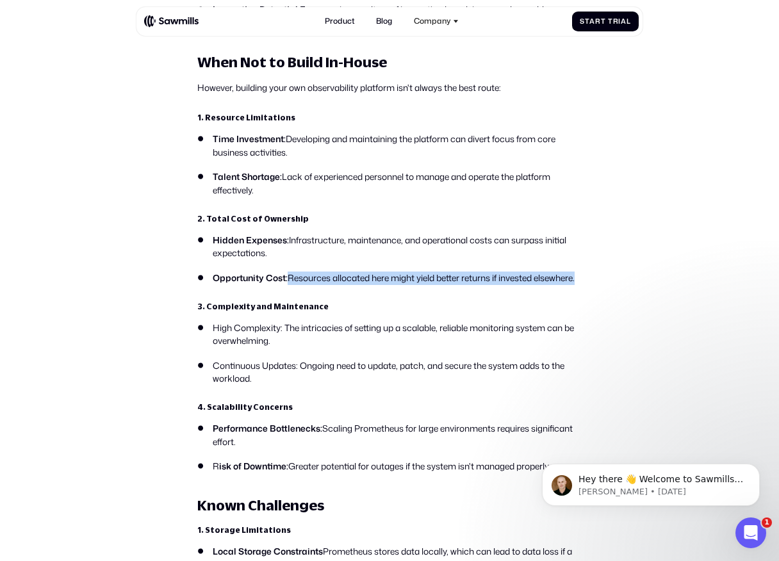
click at [303, 285] on li "Opportunity Cost: Resources allocated here might yield better returns if invest…" at bounding box center [389, 278] width 384 height 13
click at [302, 285] on li "Opportunity Cost: Resources allocated here might yield better returns if invest…" at bounding box center [389, 278] width 384 height 13
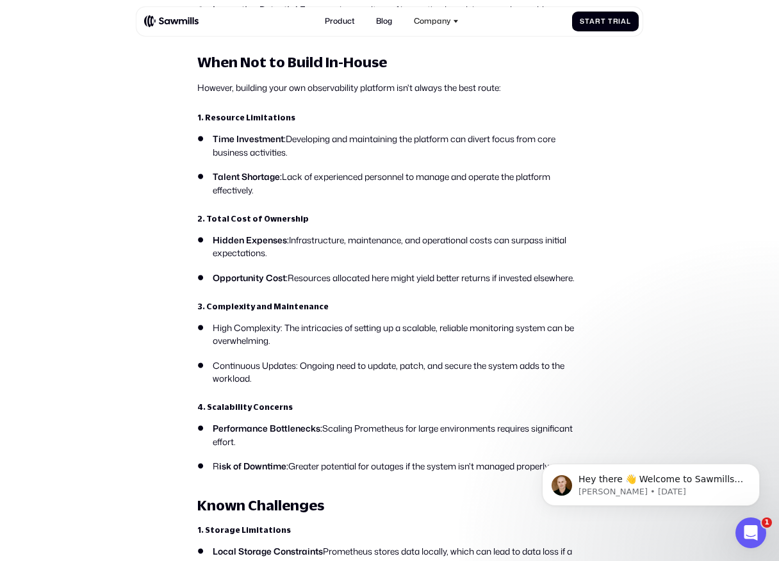
scroll to position [1499, 0]
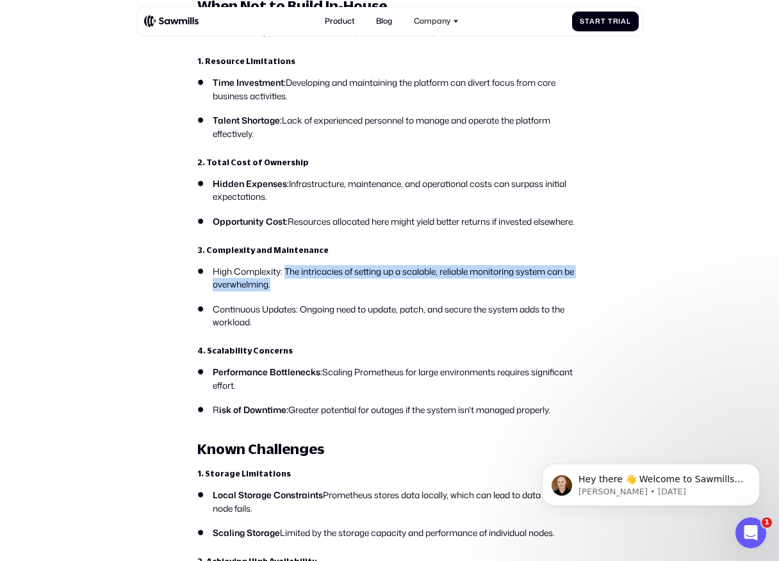
click at [300, 291] on li "High Complexity: The intricacies of setting up a scalable, reliable monitoring …" at bounding box center [389, 278] width 384 height 26
click at [289, 282] on li "High Complexity: The intricacies of setting up a scalable, reliable monitoring …" at bounding box center [389, 278] width 384 height 26
click at [309, 327] on ul "High Complexity: The intricacies of setting up a scalable, reliable monitoring …" at bounding box center [389, 297] width 384 height 64
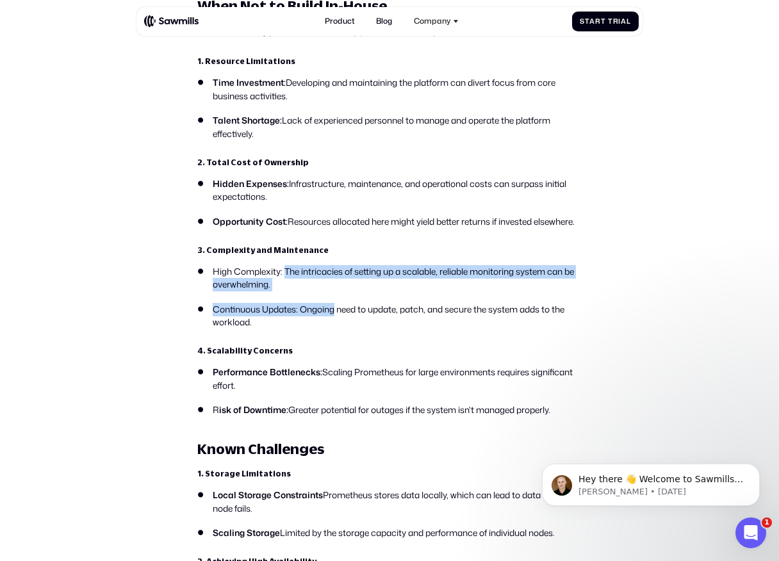
click at [309, 327] on li "Continuous Updates: Ongoing need to update, patch, and secure the system adds t…" at bounding box center [389, 316] width 384 height 26
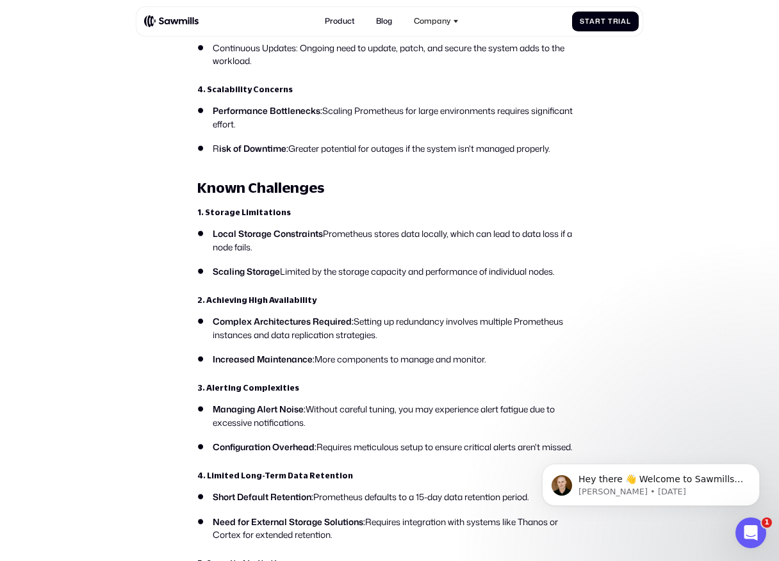
scroll to position [1765, 0]
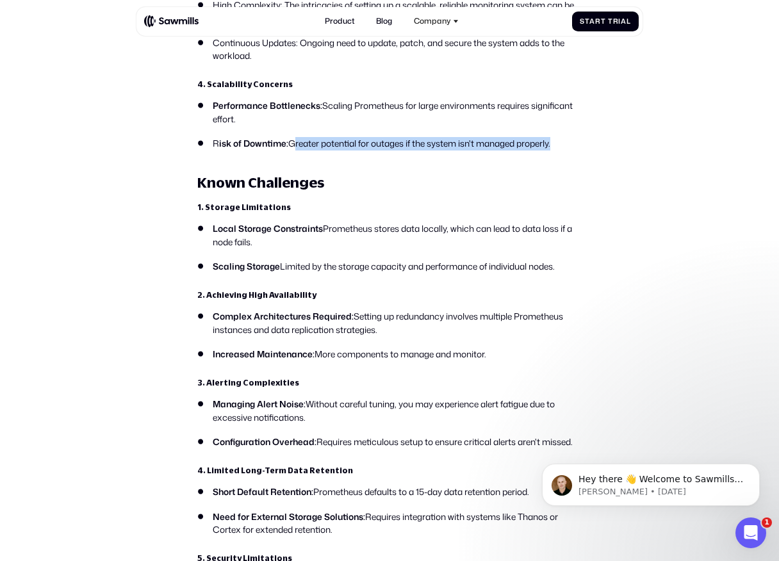
click at [363, 150] on li "R isk of Downtime: Greater potential for outages if the system isn't managed pr…" at bounding box center [389, 143] width 384 height 13
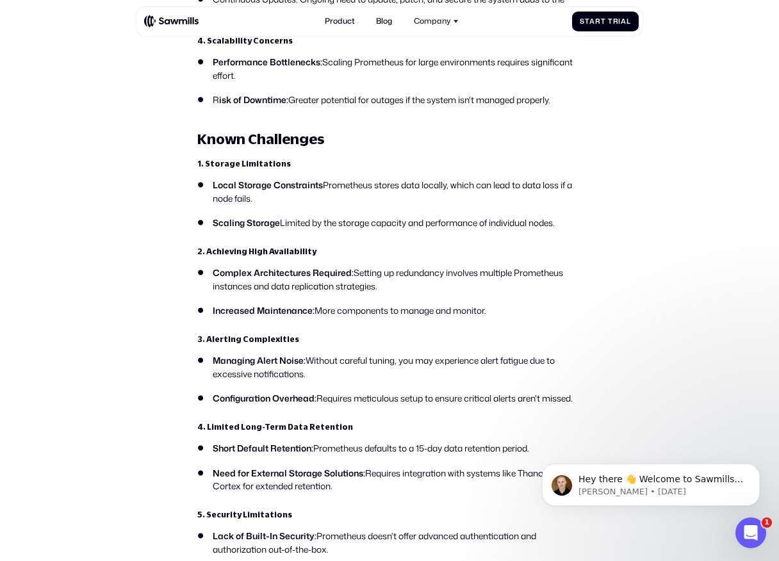
click at [368, 199] on li "Local Storage Constraints Prometheus stores data locally, which can lead to dat…" at bounding box center [389, 192] width 384 height 26
click at [199, 198] on li "Local Storage Constraints Prometheus stores data locally, which can lead to dat…" at bounding box center [389, 192] width 384 height 26
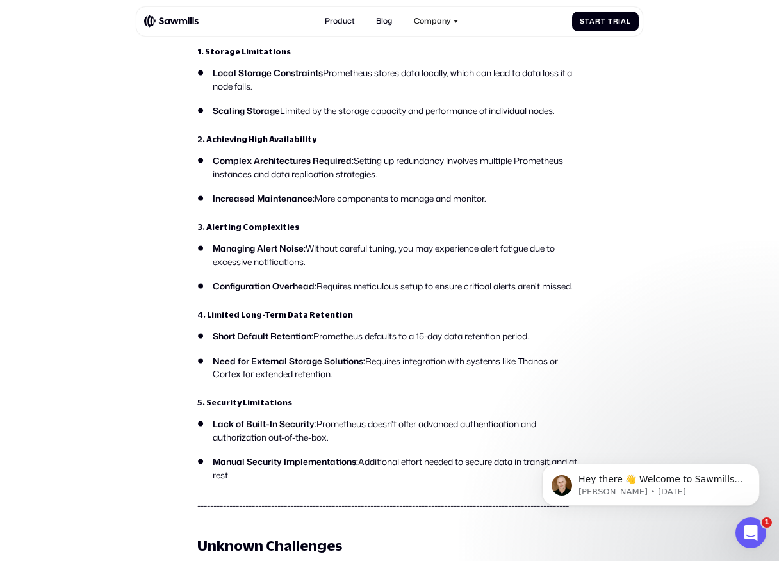
scroll to position [1923, 0]
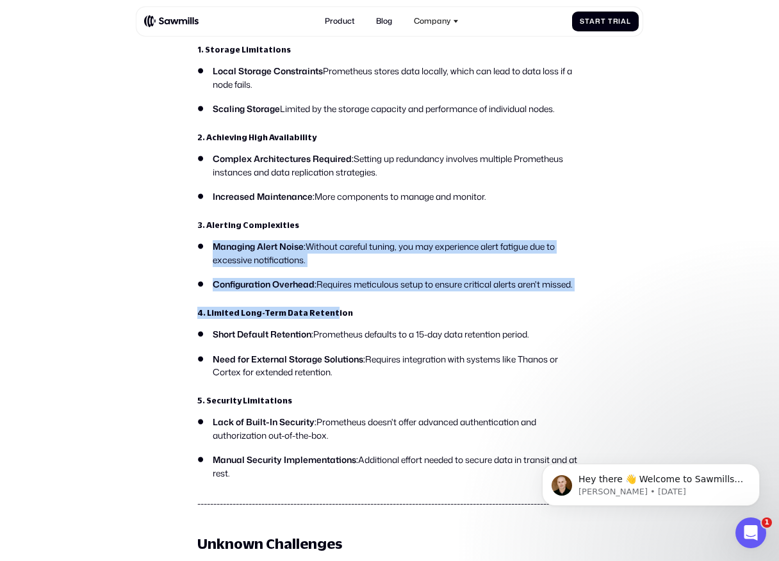
click at [339, 341] on li "Short Default Retention: Prometheus defaults to a 15-day data retention period." at bounding box center [389, 334] width 384 height 13
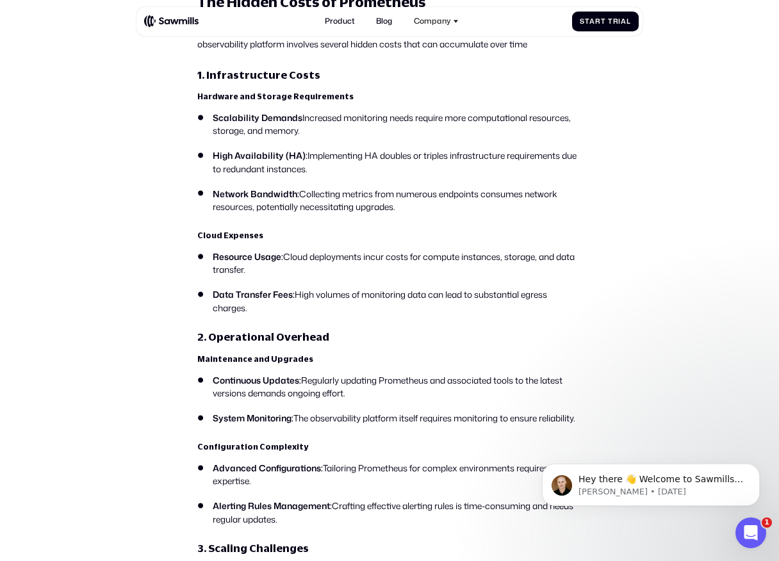
scroll to position [2879, 0]
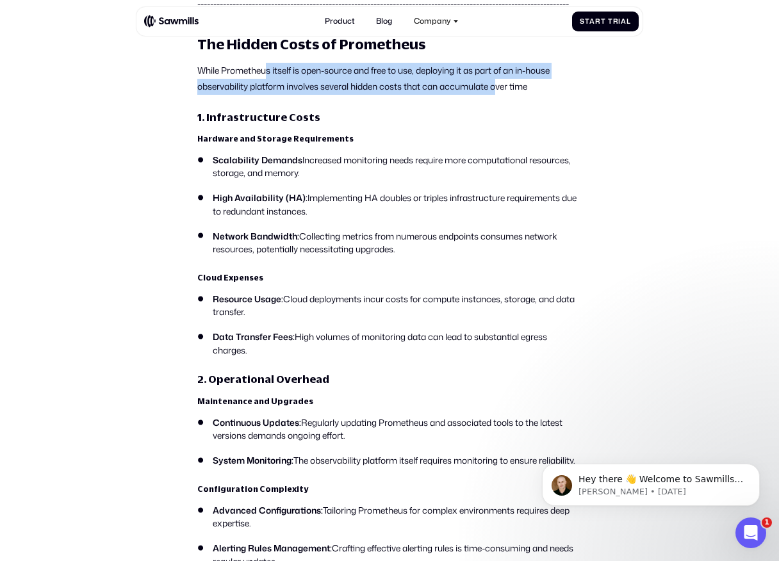
drag, startPoint x: 266, startPoint y: 84, endPoint x: 507, endPoint y: 97, distance: 240.5
click at [505, 94] on p "While Prometheus itself is open-source and free to use, deploying it as part of…" at bounding box center [389, 78] width 384 height 31
click at [507, 94] on p "While Prometheus itself is open-source and free to use, deploying it as part of…" at bounding box center [389, 78] width 384 height 31
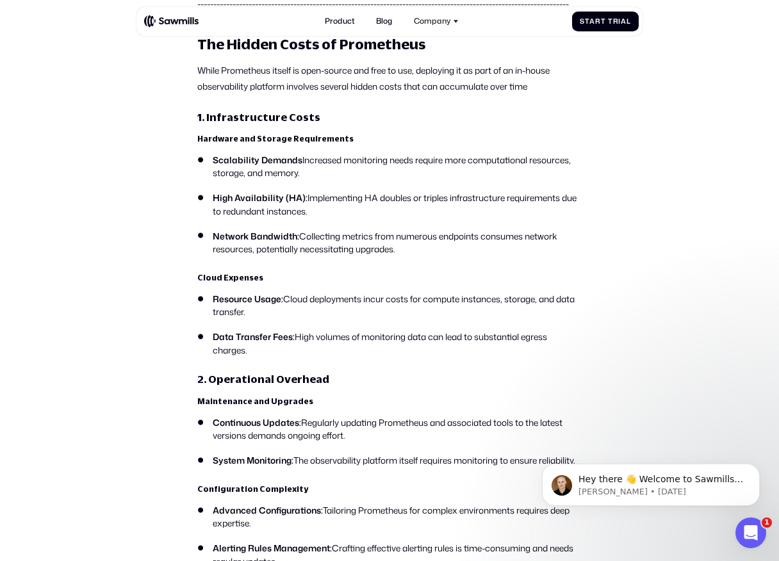
drag, startPoint x: 537, startPoint y: 97, endPoint x: 474, endPoint y: 107, distance: 63.5
click at [505, 94] on p "While Prometheus itself is open-source and free to use, deploying it as part of…" at bounding box center [389, 78] width 384 height 31
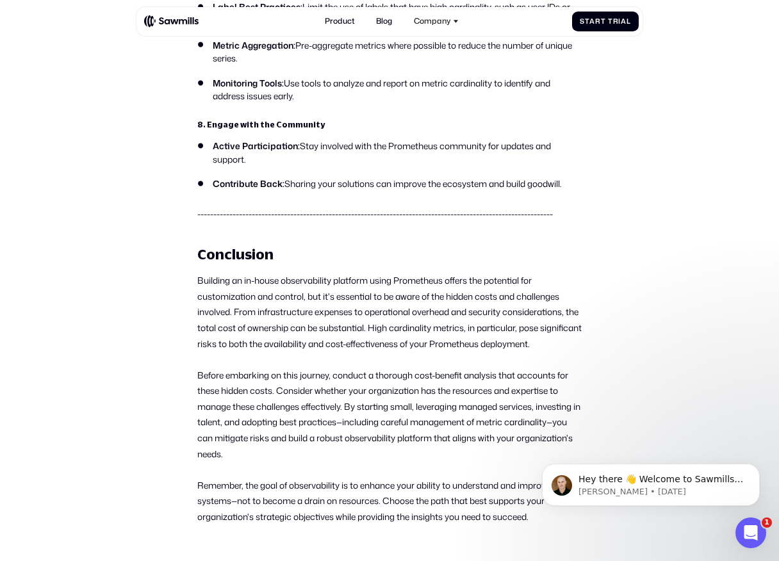
scroll to position [6368, 0]
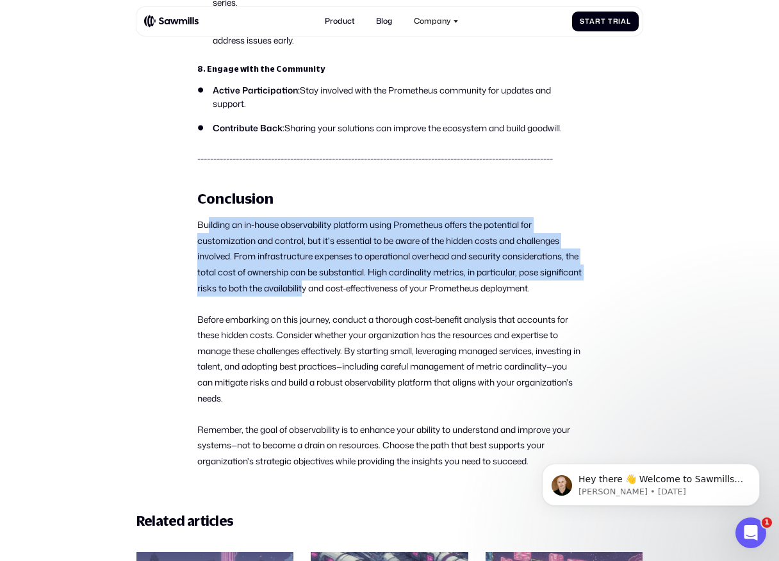
drag, startPoint x: 209, startPoint y: 265, endPoint x: 371, endPoint y: 343, distance: 179.9
drag, startPoint x: 394, startPoint y: 343, endPoint x: 190, endPoint y: 263, distance: 220.2
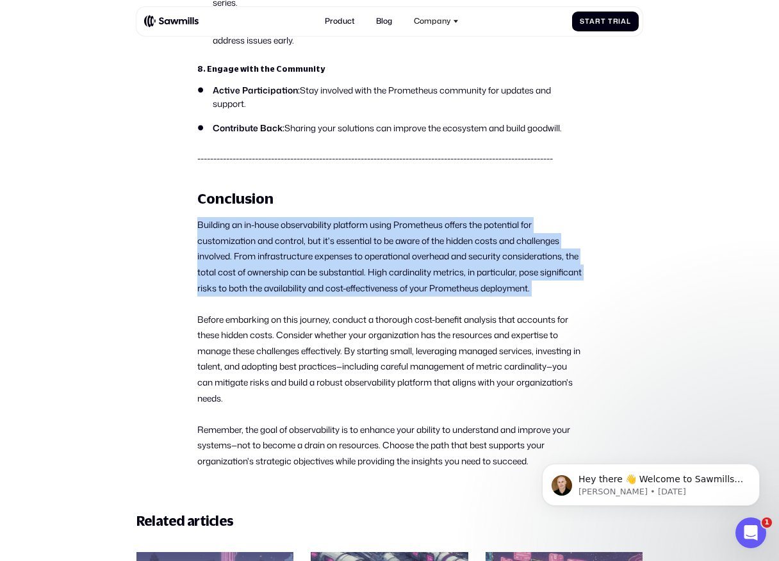
drag, startPoint x: 190, startPoint y: 263, endPoint x: 300, endPoint y: 351, distance: 141.2
click at [300, 351] on p "Before embarking on this journey, conduct a thorough cost-benefit analysis that…" at bounding box center [389, 359] width 384 height 95
drag, startPoint x: 318, startPoint y: 342, endPoint x: 176, endPoint y: 238, distance: 176.0
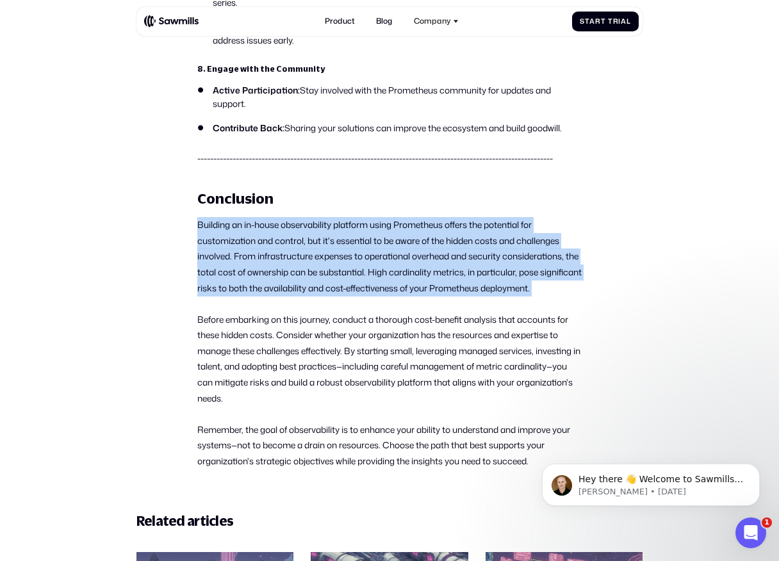
drag, startPoint x: 176, startPoint y: 250, endPoint x: 320, endPoint y: 338, distance: 168.5
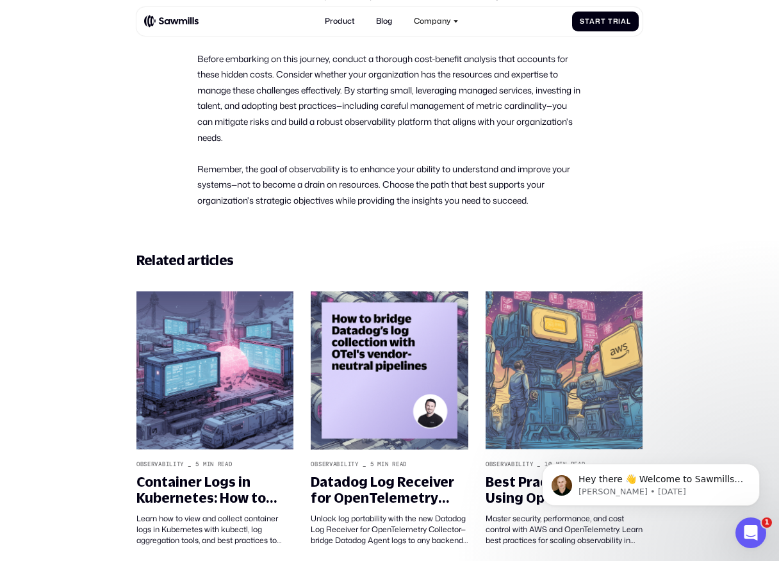
scroll to position [6597, 0]
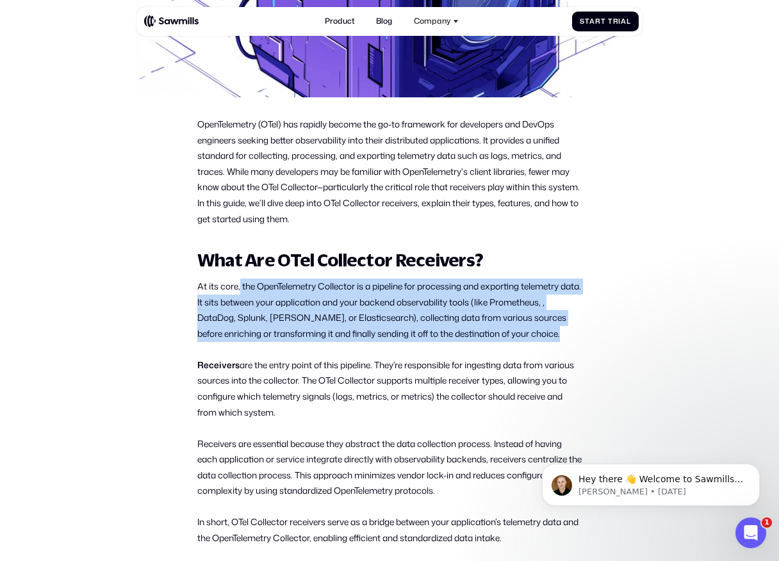
drag, startPoint x: 238, startPoint y: 283, endPoint x: 396, endPoint y: 348, distance: 170.9
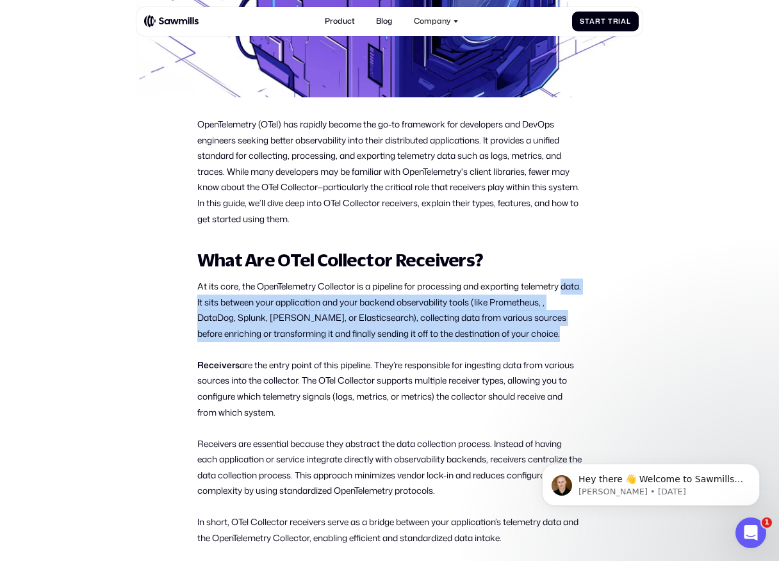
drag, startPoint x: 418, startPoint y: 348, endPoint x: 196, endPoint y: 296, distance: 228.0
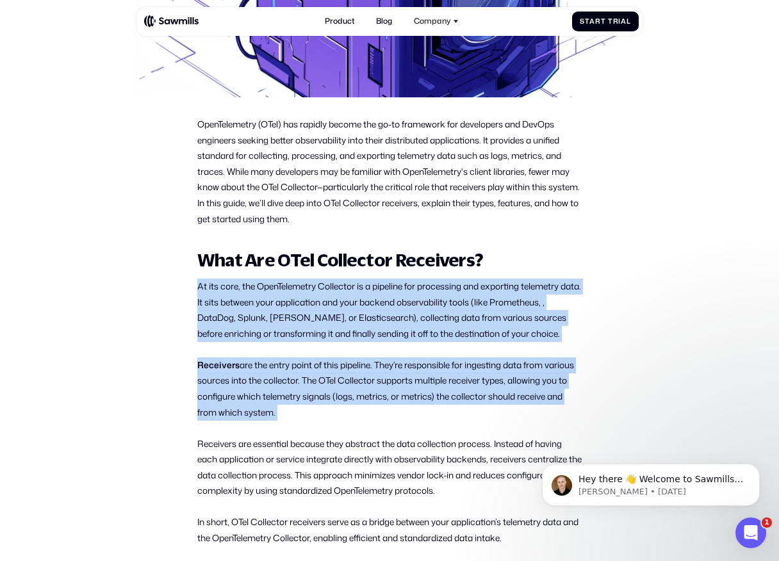
drag, startPoint x: 186, startPoint y: 281, endPoint x: 332, endPoint y: 428, distance: 207.4
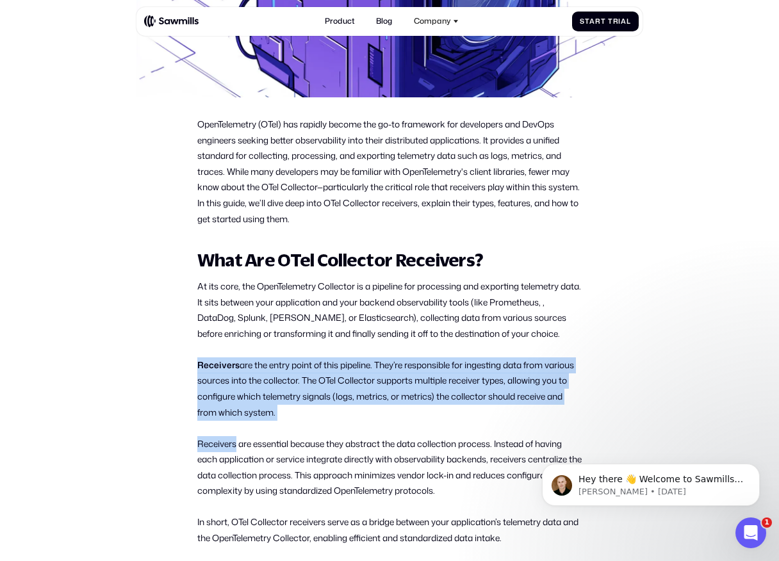
drag, startPoint x: 332, startPoint y: 428, endPoint x: 229, endPoint y: 358, distance: 124.9
click at [229, 358] on p "Receivers are the entry point of this pipeline. They’re responsible for ingesti…" at bounding box center [389, 388] width 384 height 63
drag, startPoint x: 210, startPoint y: 358, endPoint x: 323, endPoint y: 428, distance: 132.6
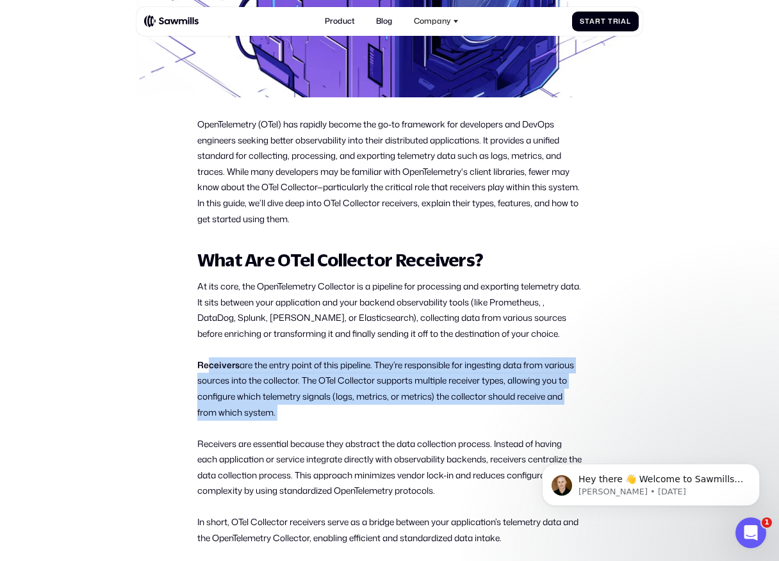
drag, startPoint x: 324, startPoint y: 427, endPoint x: 176, endPoint y: 355, distance: 164.7
drag, startPoint x: 176, startPoint y: 355, endPoint x: 316, endPoint y: 420, distance: 154.1
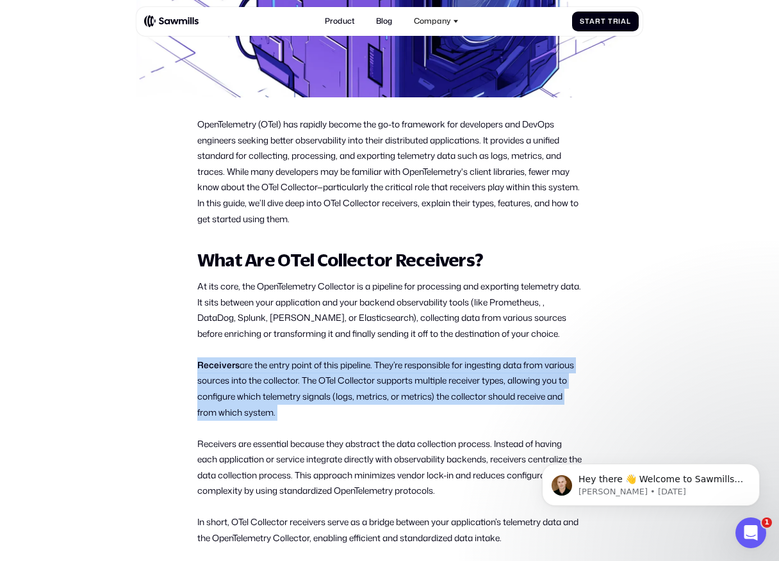
click at [316, 420] on p "Receivers are the entry point of this pipeline. They’re responsible for ingesti…" at bounding box center [389, 388] width 384 height 63
drag, startPoint x: 316, startPoint y: 420, endPoint x: 200, endPoint y: 352, distance: 134.3
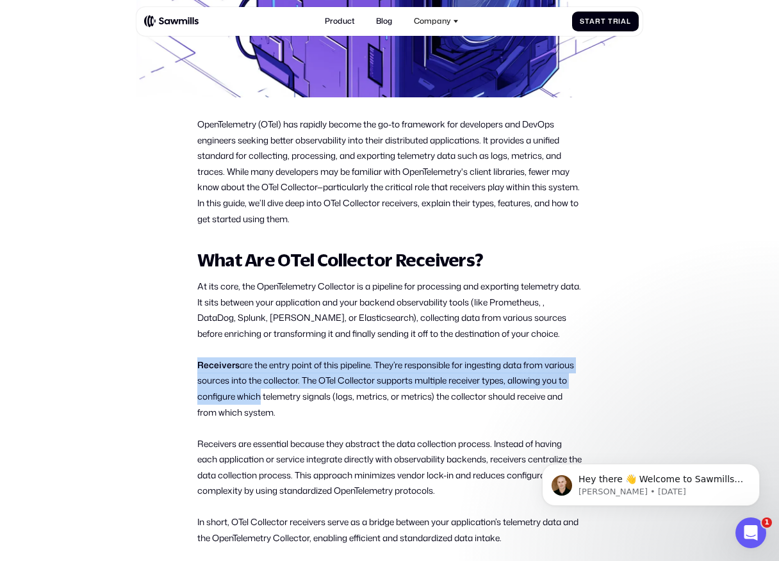
drag, startPoint x: 193, startPoint y: 353, endPoint x: 303, endPoint y: 414, distance: 125.6
click at [303, 414] on p "Receivers are the entry point of this pipeline. They’re responsible for ingesti…" at bounding box center [389, 388] width 384 height 63
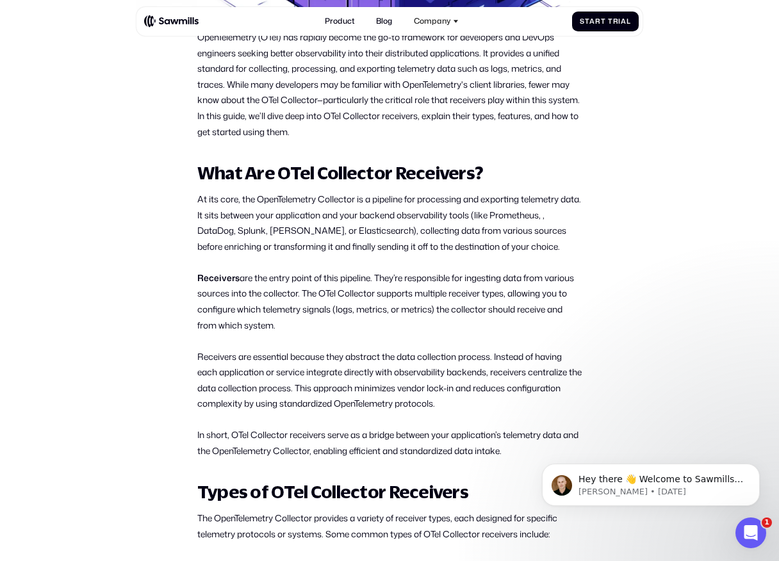
scroll to position [522, 0]
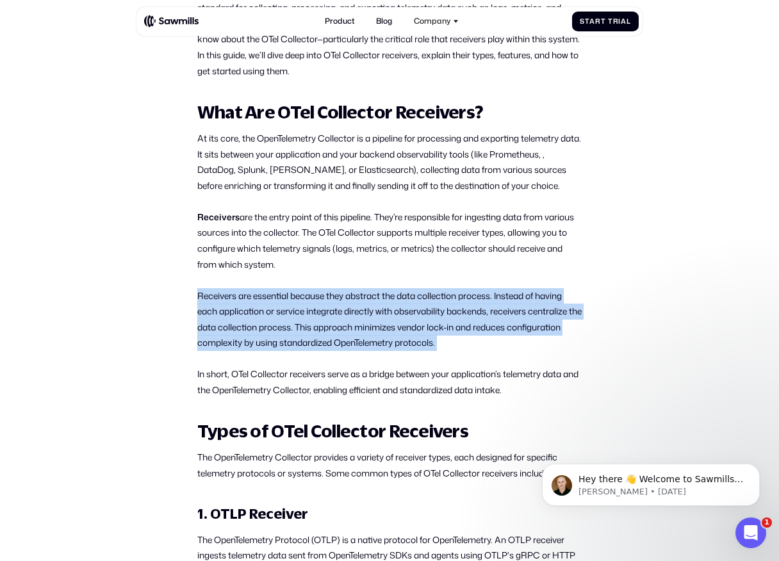
drag, startPoint x: 193, startPoint y: 286, endPoint x: 430, endPoint y: 362, distance: 248.9
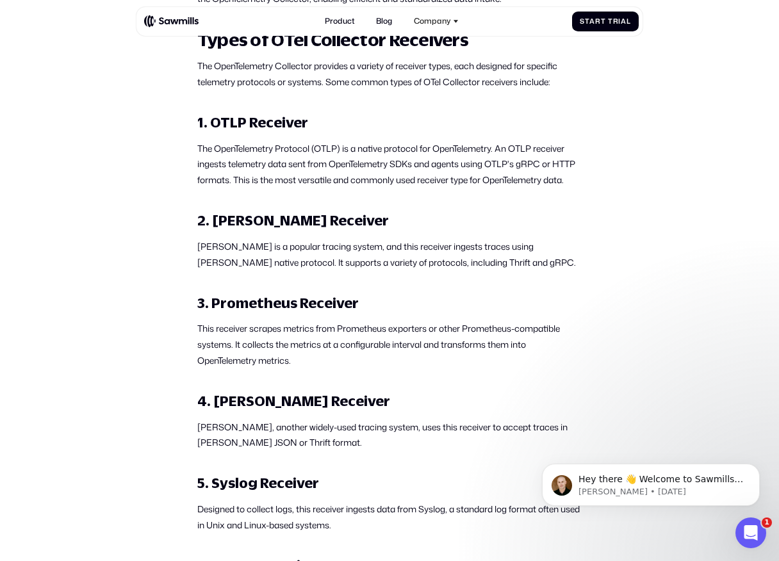
scroll to position [1001, 0]
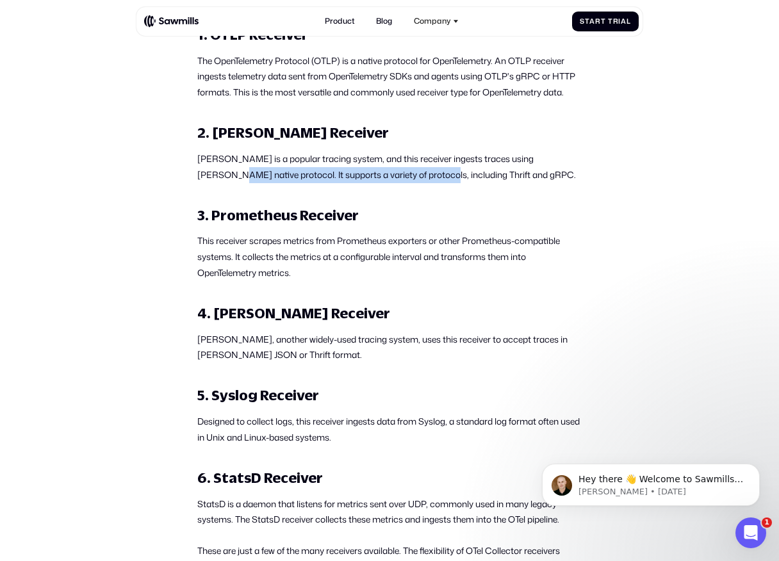
drag, startPoint x: 181, startPoint y: 184, endPoint x: 458, endPoint y: 201, distance: 277.8
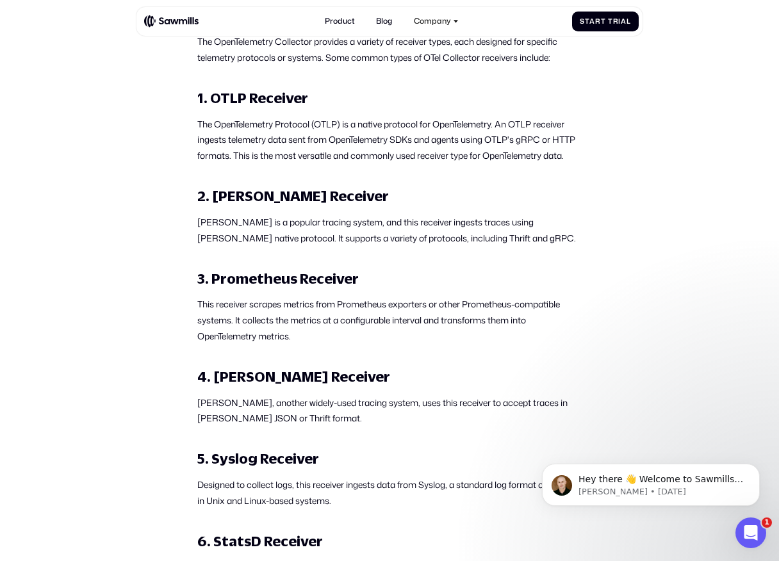
scroll to position [934, 0]
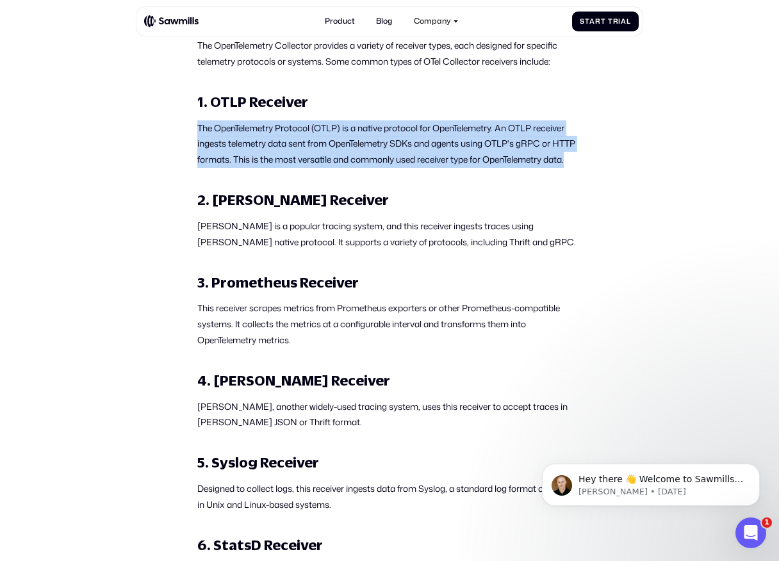
drag, startPoint x: 191, startPoint y: 119, endPoint x: 286, endPoint y: 180, distance: 112.6
click at [286, 168] on p "The OpenTelemetry Protocol (OTLP) is a native protocol for OpenTelemetry. An OT…" at bounding box center [389, 143] width 384 height 47
drag, startPoint x: 286, startPoint y: 180, endPoint x: 200, endPoint y: 110, distance: 110.6
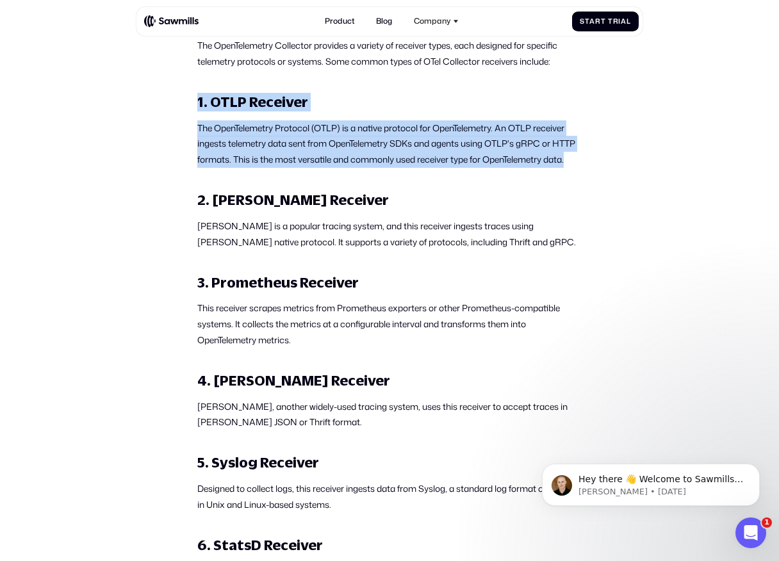
click at [200, 110] on strong "1. OTLP Receiver" at bounding box center [252, 101] width 111 height 17
drag, startPoint x: 200, startPoint y: 119, endPoint x: 263, endPoint y: 181, distance: 88.3
click at [263, 168] on p "The OpenTelemetry Protocol (OTLP) is a native protocol for OpenTelemetry. An OT…" at bounding box center [389, 143] width 384 height 47
drag, startPoint x: 263, startPoint y: 181, endPoint x: 196, endPoint y: 118, distance: 91.5
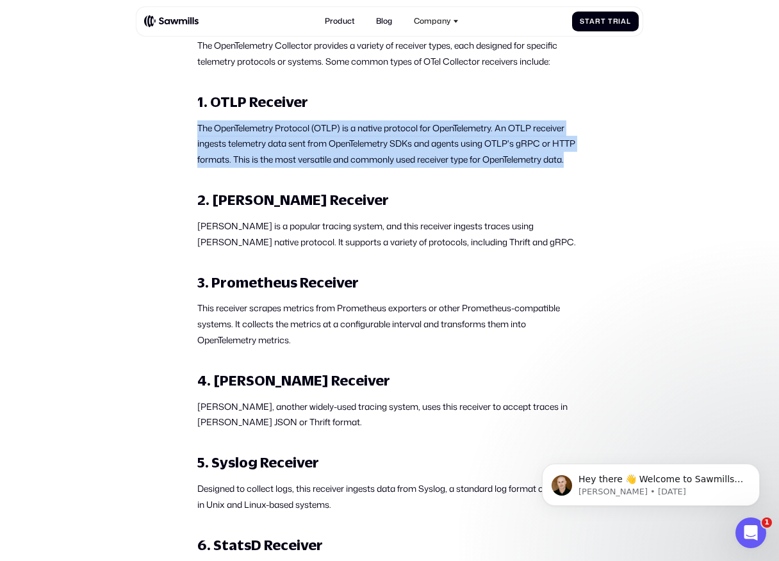
drag, startPoint x: 196, startPoint y: 118, endPoint x: 261, endPoint y: 188, distance: 94.7
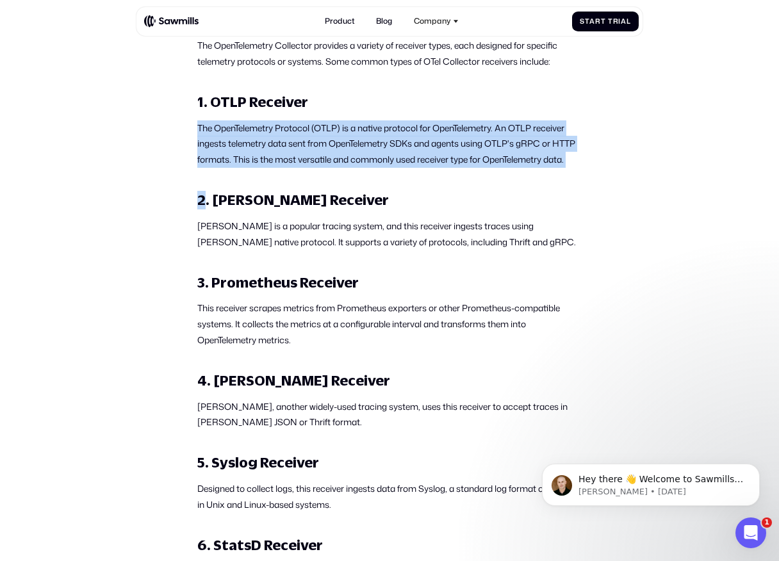
drag, startPoint x: 261, startPoint y: 188, endPoint x: 201, endPoint y: 129, distance: 83.3
click at [201, 129] on p "The OpenTelemetry Protocol (OTLP) is a native protocol for OpenTelemetry. An OT…" at bounding box center [389, 143] width 384 height 47
drag, startPoint x: 201, startPoint y: 129, endPoint x: 250, endPoint y: 172, distance: 64.5
click at [250, 168] on p "The OpenTelemetry Protocol (OTLP) is a native protocol for OpenTelemetry. An OT…" at bounding box center [389, 143] width 384 height 47
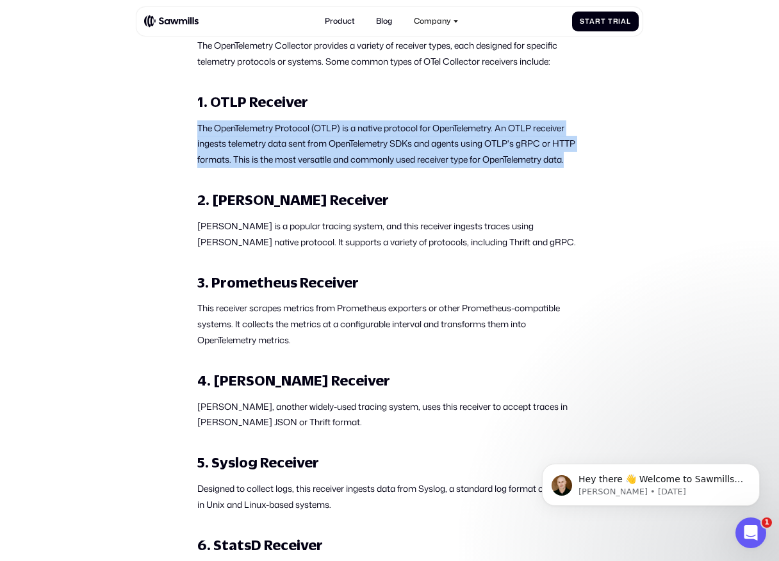
click at [250, 168] on p "The OpenTelemetry Protocol (OTLP) is a native protocol for OpenTelemetry. An OT…" at bounding box center [389, 143] width 384 height 47
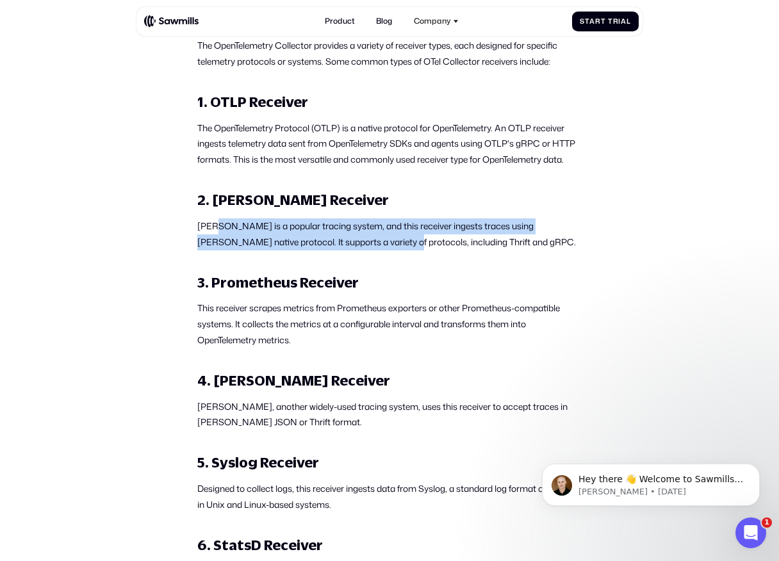
drag, startPoint x: 213, startPoint y: 242, endPoint x: 418, endPoint y: 257, distance: 205.5
click at [415, 250] on p "[PERSON_NAME] is a popular tracing system, and this receiver ingests traces usi…" at bounding box center [389, 233] width 384 height 31
click at [418, 250] on p "[PERSON_NAME] is a popular tracing system, and this receiver ingests traces usi…" at bounding box center [389, 233] width 384 height 31
drag, startPoint x: 469, startPoint y: 257, endPoint x: 273, endPoint y: 250, distance: 196.1
click at [273, 250] on p "[PERSON_NAME] is a popular tracing system, and this receiver ingests traces usi…" at bounding box center [389, 233] width 384 height 31
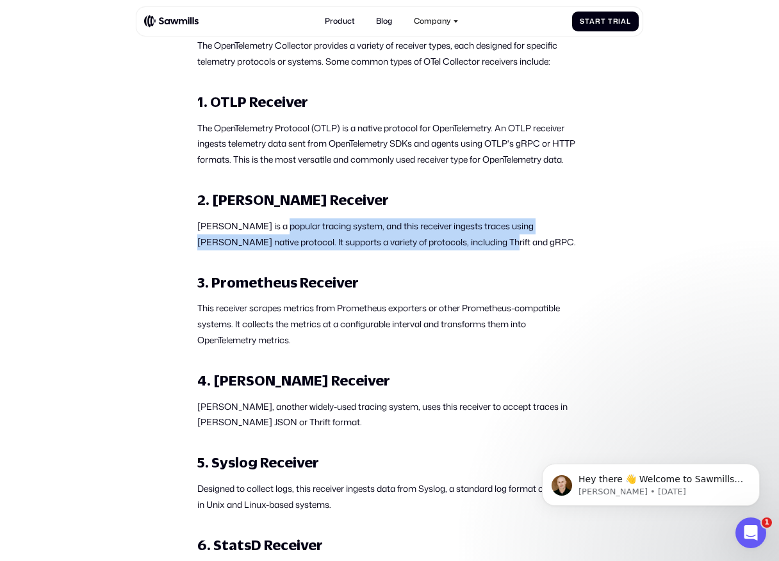
click at [273, 250] on p "[PERSON_NAME] is a popular tracing system, and this receiver ingests traces usi…" at bounding box center [389, 233] width 384 height 31
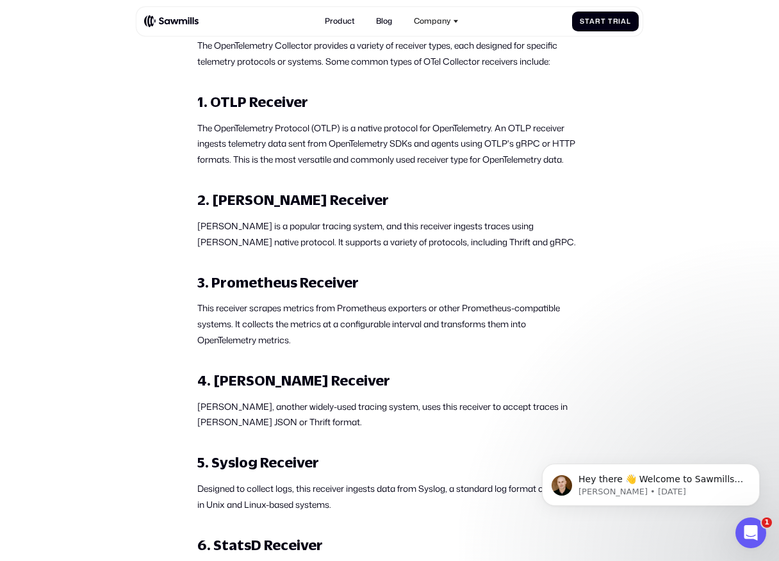
scroll to position [983, 0]
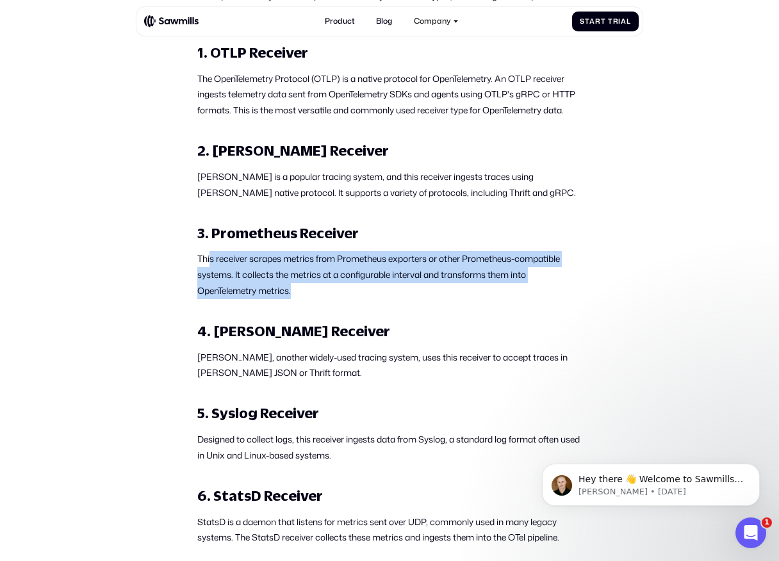
drag, startPoint x: 209, startPoint y: 277, endPoint x: 306, endPoint y: 309, distance: 101.9
click at [306, 298] on p "This receiver scrapes metrics from Prometheus exporters or other Prometheus-com…" at bounding box center [389, 274] width 384 height 47
drag, startPoint x: 306, startPoint y: 309, endPoint x: 201, endPoint y: 277, distance: 110.0
click at [201, 277] on p "This receiver scrapes metrics from Prometheus exporters or other Prometheus-com…" at bounding box center [389, 274] width 384 height 47
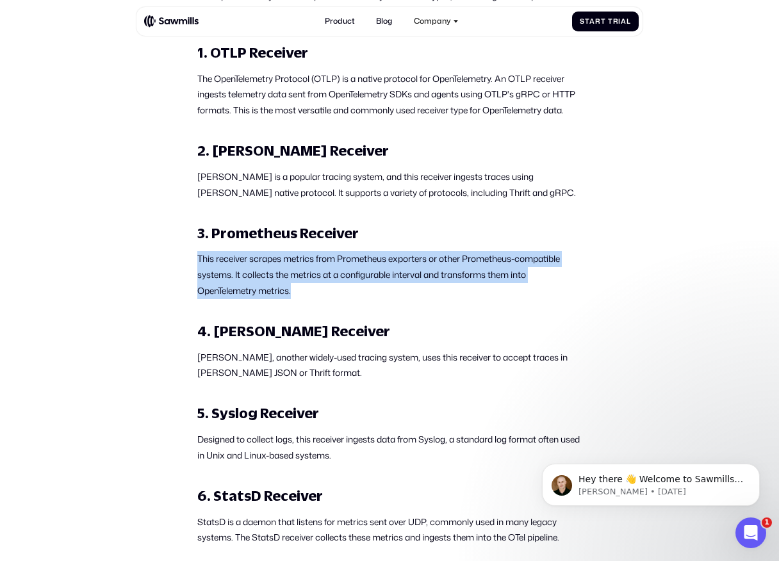
click at [201, 277] on p "This receiver scrapes metrics from Prometheus exporters or other Prometheus-com…" at bounding box center [389, 274] width 384 height 47
drag, startPoint x: 201, startPoint y: 277, endPoint x: 298, endPoint y: 306, distance: 101.7
click at [298, 298] on p "This receiver scrapes metrics from Prometheus exporters or other Prometheus-com…" at bounding box center [389, 274] width 384 height 47
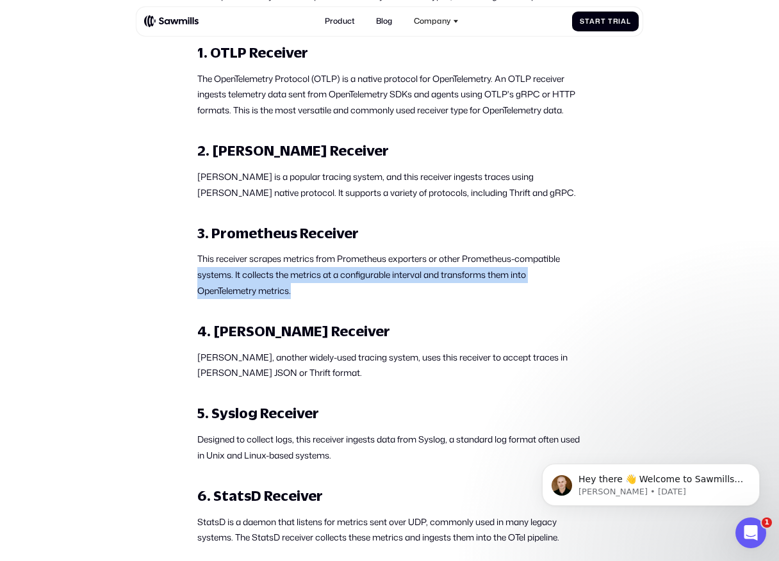
drag, startPoint x: 302, startPoint y: 306, endPoint x: 173, endPoint y: 280, distance: 132.0
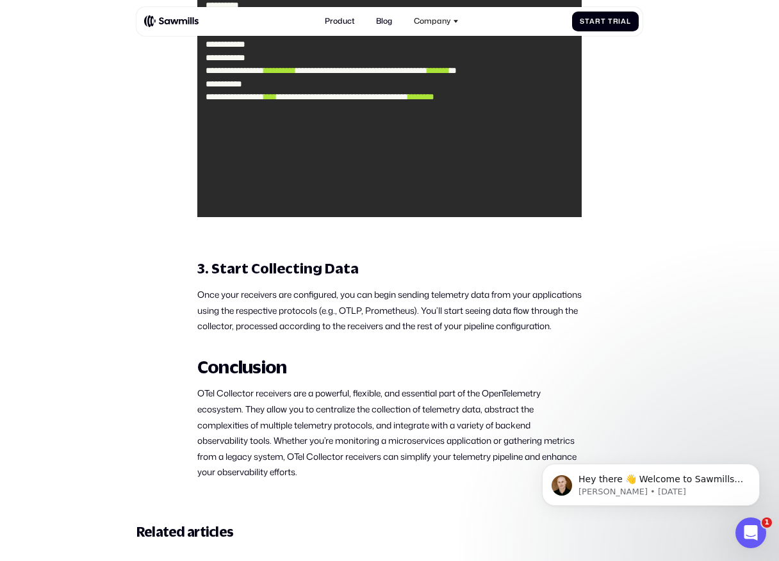
scroll to position [3843, 0]
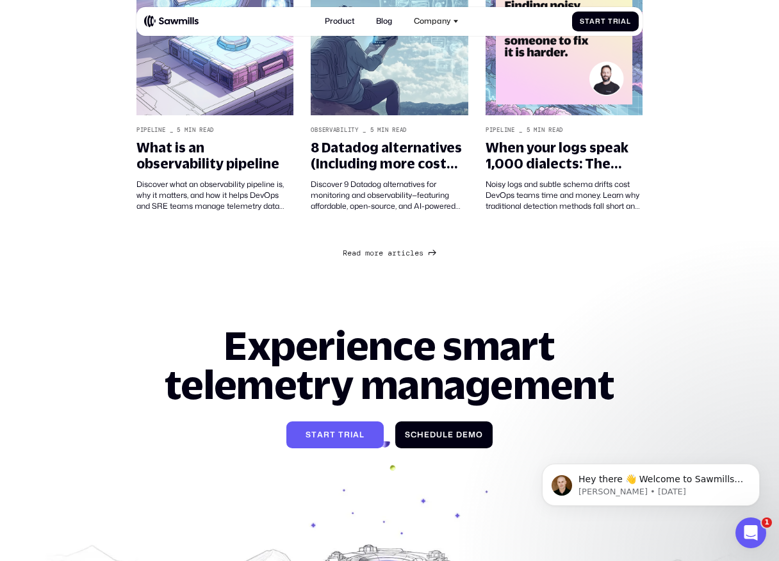
scroll to position [771, 0]
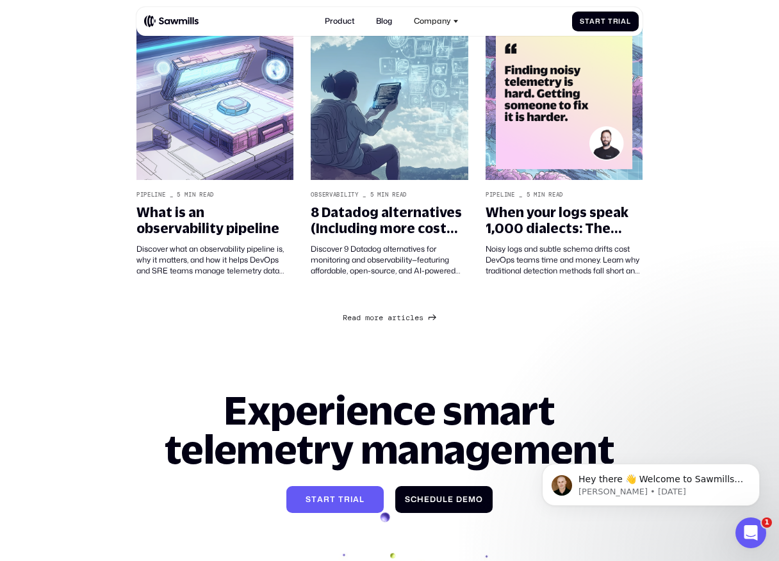
click at [395, 312] on link "R e a d m o r e a r t i c l e s R e a d m o r e a r t i c l e s" at bounding box center [389, 316] width 93 height 13
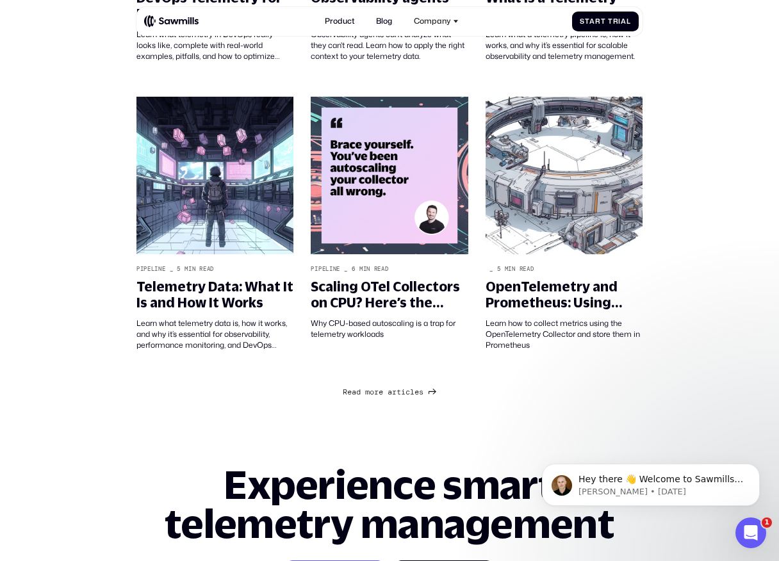
scroll to position [1564, 0]
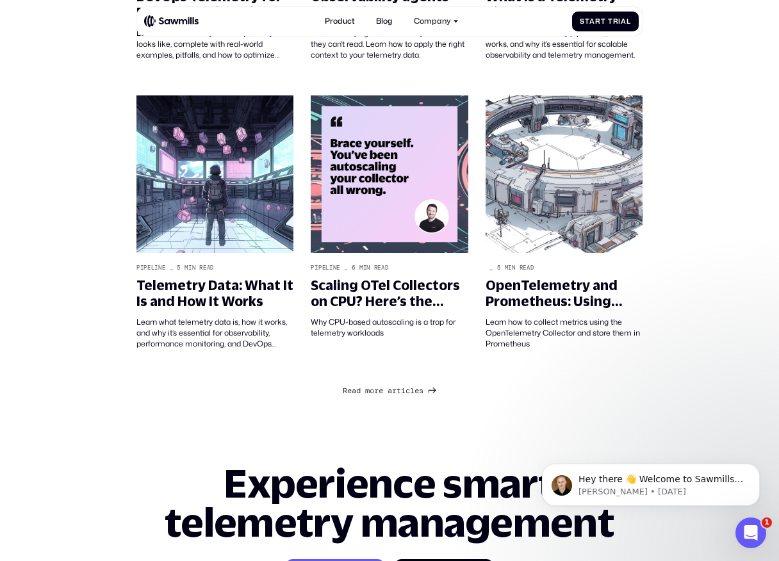
click at [408, 385] on span "c" at bounding box center [407, 382] width 4 height 10
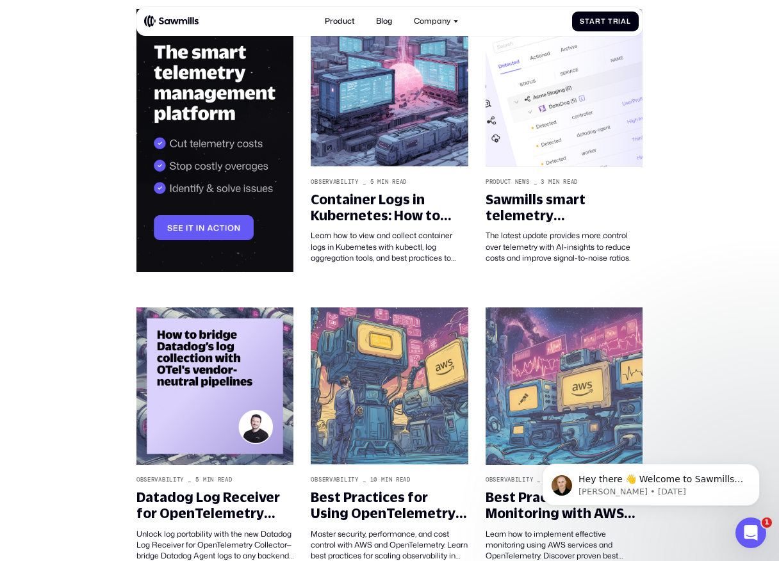
scroll to position [387, 0]
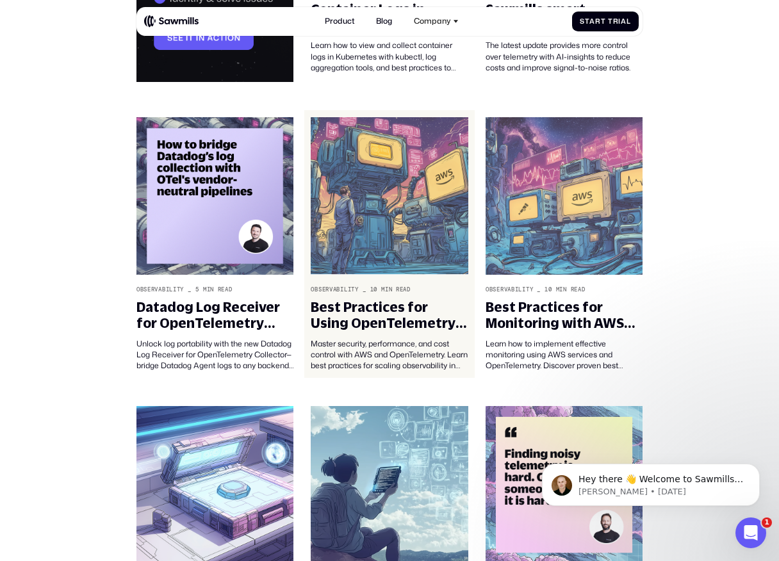
click at [426, 314] on div "Best Practices for Using OpenTelemetry and AWS" at bounding box center [389, 315] width 157 height 32
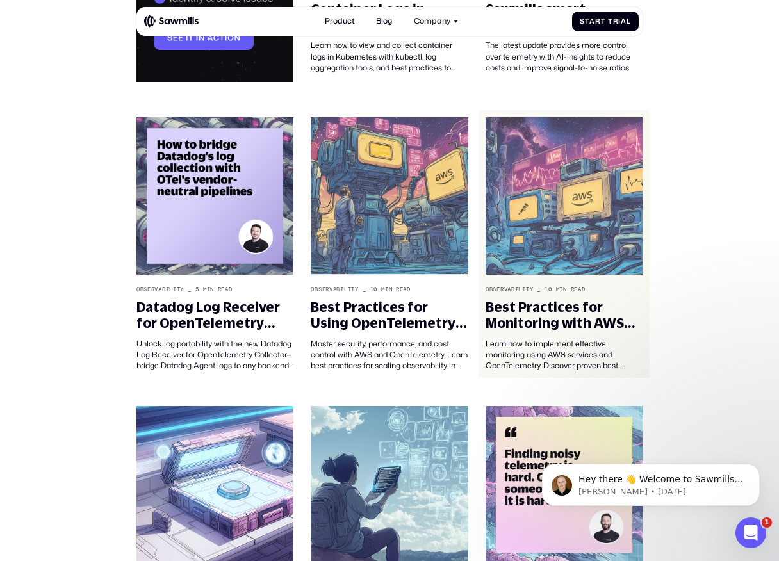
click at [540, 286] on div "Observability _ 10 min read" at bounding box center [563, 289] width 157 height 7
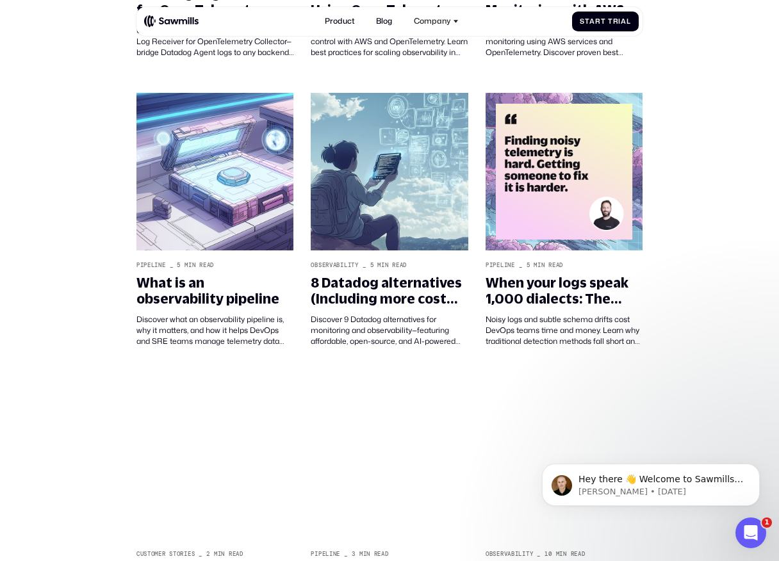
scroll to position [722, 0]
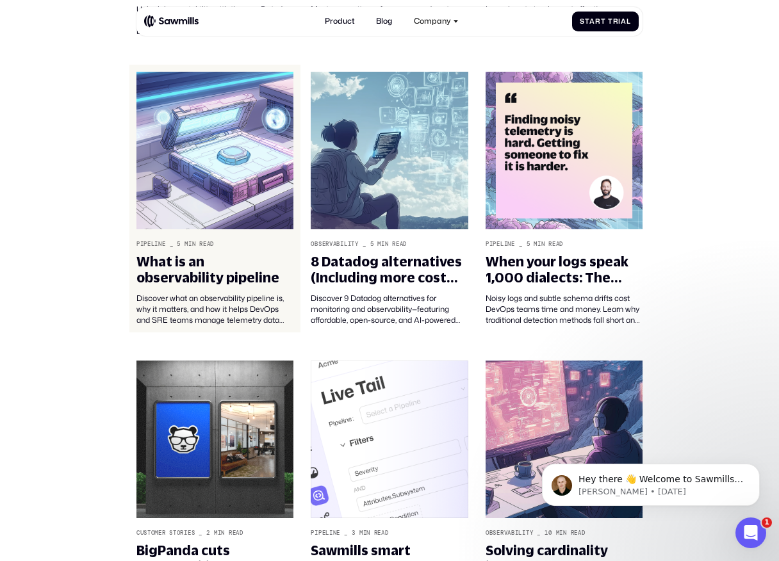
click at [203, 211] on img at bounding box center [214, 151] width 157 height 158
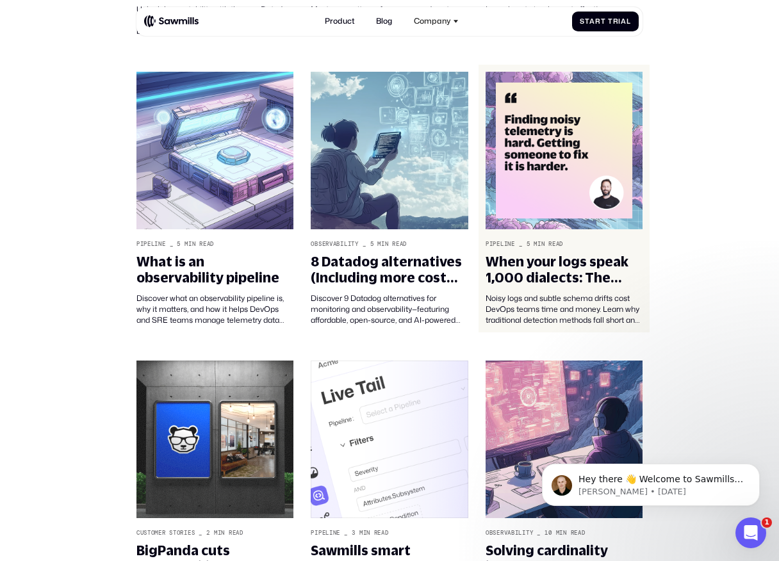
click at [586, 252] on link "Pipeline _ 5 min read When your logs speak 1,000 dialects: The challenge of fin…" at bounding box center [563, 199] width 170 height 268
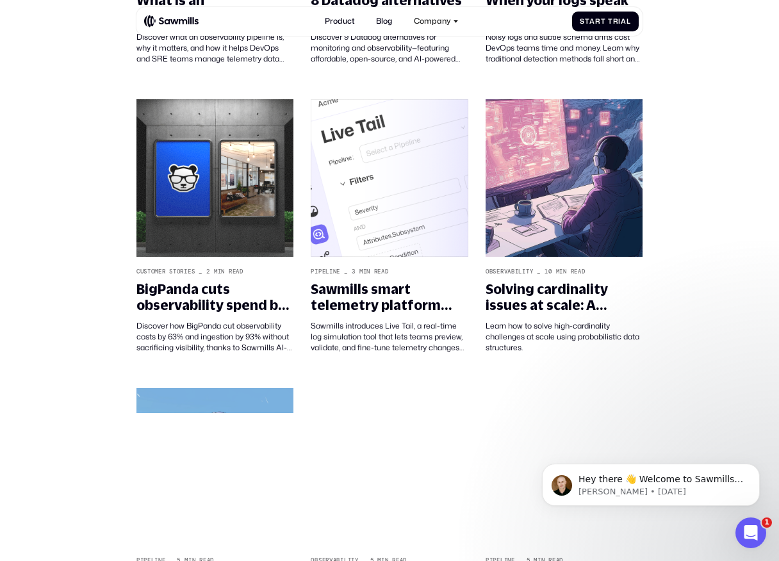
scroll to position [1083, 0]
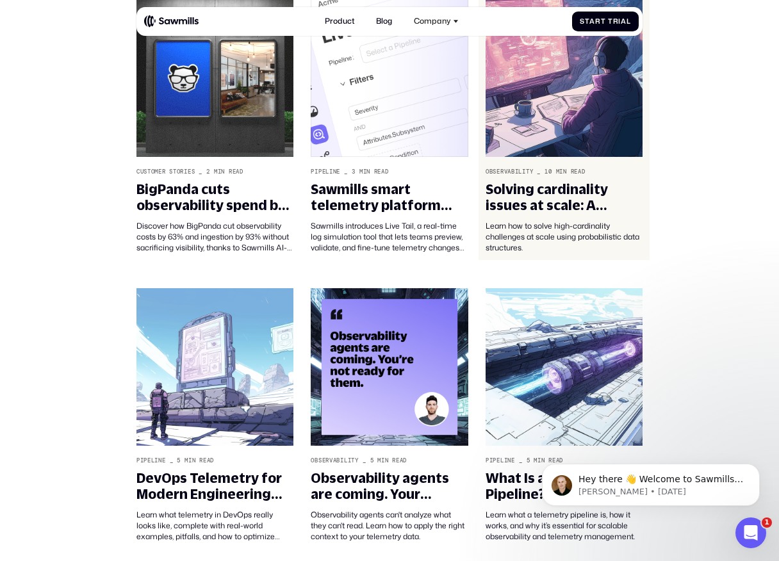
click at [533, 214] on div "Solving cardinality issues at scale: A practical guide to probabilistic data st…" at bounding box center [563, 217] width 157 height 72
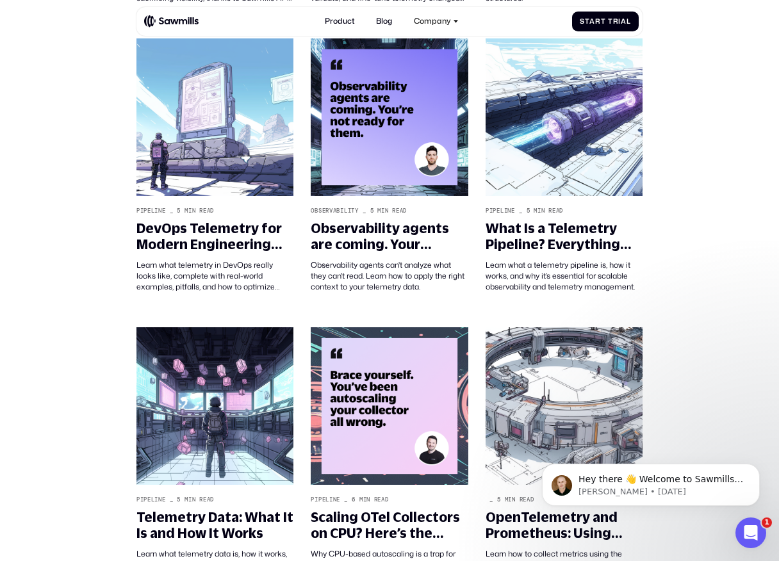
scroll to position [1334, 0]
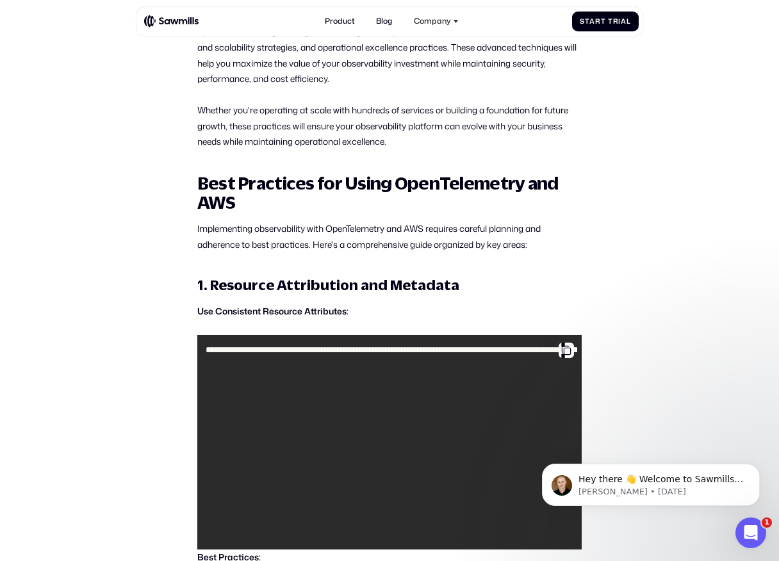
scroll to position [731, 0]
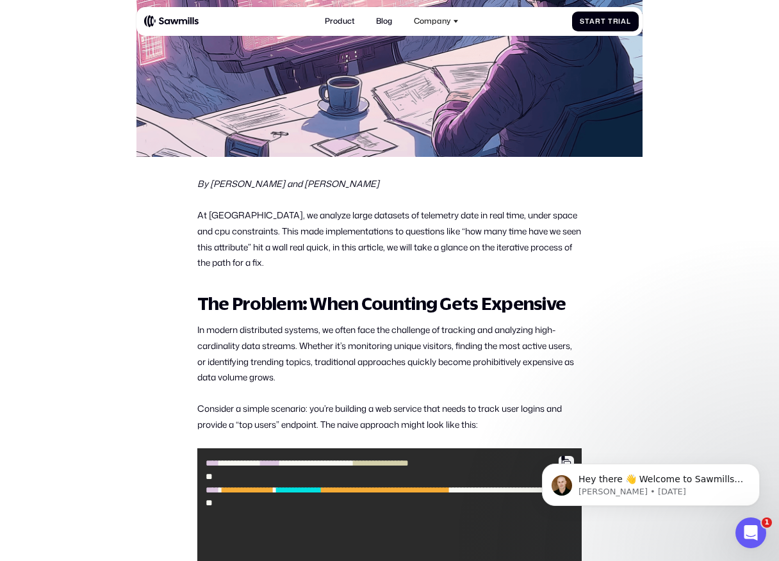
scroll to position [539, 0]
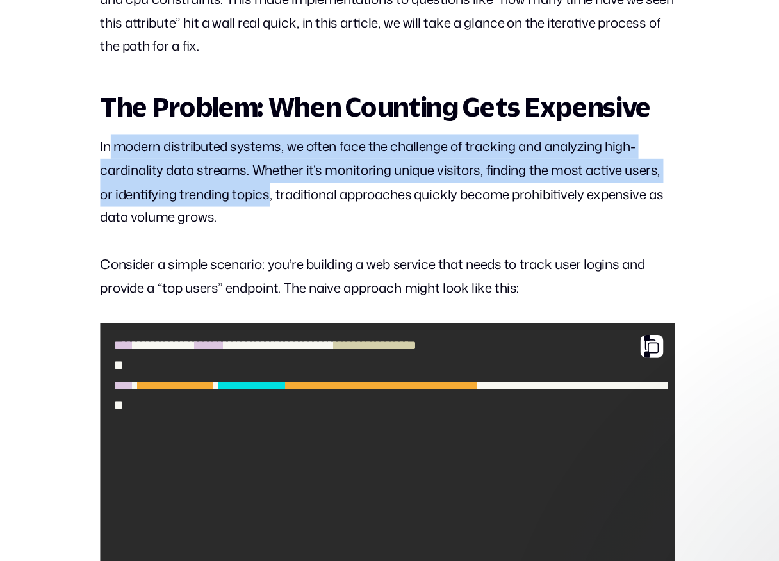
drag, startPoint x: 205, startPoint y: 168, endPoint x: 323, endPoint y: 218, distance: 128.3
click at [321, 217] on p "In modern distributed systems, we often face the challenge of tracking and anal…" at bounding box center [389, 191] width 384 height 63
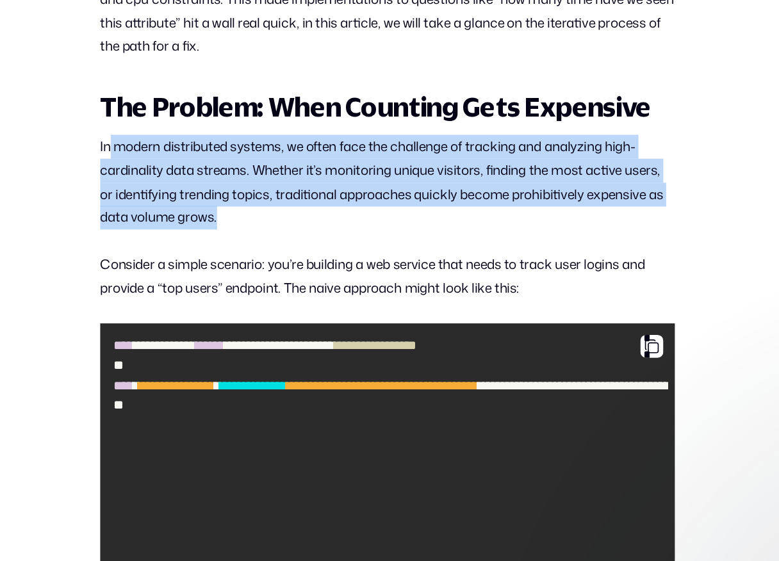
click at [323, 218] on p "In modern distributed systems, we often face the challenge of tracking and anal…" at bounding box center [389, 191] width 384 height 63
drag, startPoint x: 323, startPoint y: 218, endPoint x: 213, endPoint y: 172, distance: 119.2
click at [213, 172] on p "In modern distributed systems, we often face the challenge of tracking and anal…" at bounding box center [389, 191] width 384 height 63
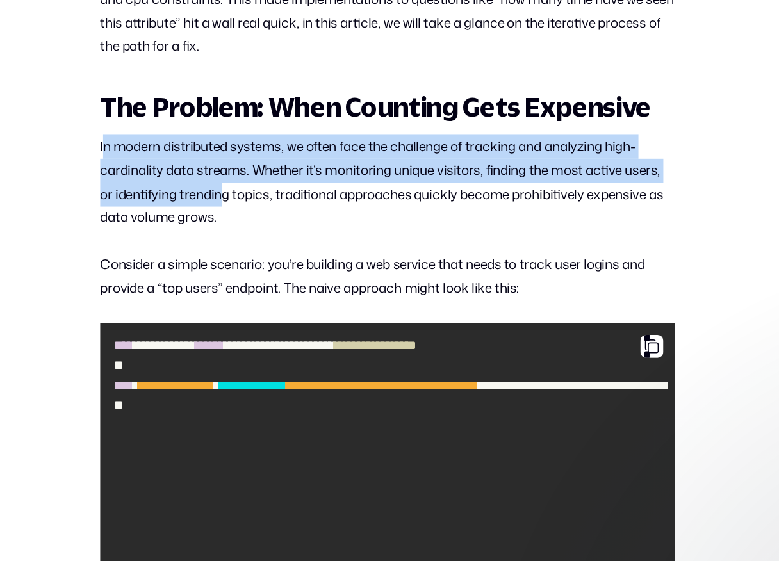
drag, startPoint x: 201, startPoint y: 170, endPoint x: 285, endPoint y: 209, distance: 92.8
click at [284, 209] on p "In modern distributed systems, we often face the challenge of tracking and anal…" at bounding box center [389, 191] width 384 height 63
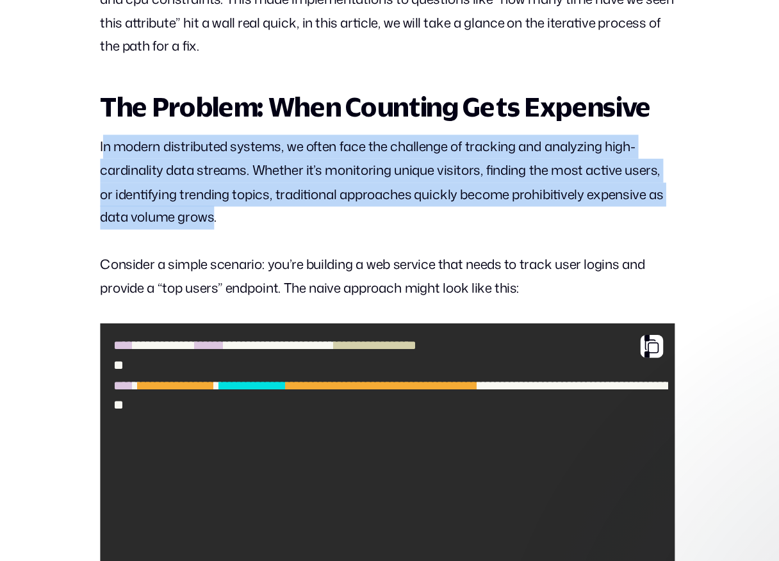
click at [285, 209] on p "In modern distributed systems, we often face the challenge of tracking and anal…" at bounding box center [389, 191] width 384 height 63
drag, startPoint x: 285, startPoint y: 209, endPoint x: 214, endPoint y: 165, distance: 84.0
click at [214, 165] on p "In modern distributed systems, we often face the challenge of tracking and anal…" at bounding box center [389, 191] width 384 height 63
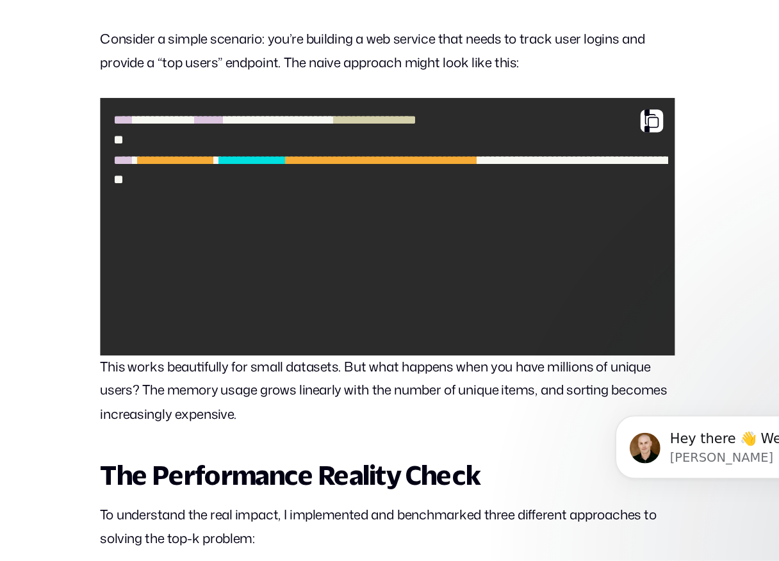
scroll to position [578, 0]
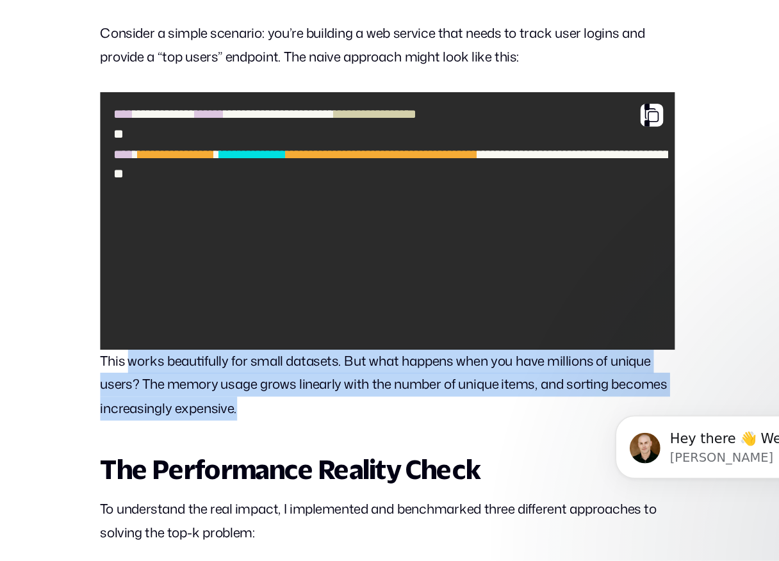
drag, startPoint x: 215, startPoint y: 428, endPoint x: 337, endPoint y: 464, distance: 126.7
click at [336, 464] on p "This works beautifully for small datasets. But what happens when you have milli…" at bounding box center [389, 442] width 384 height 47
click at [337, 464] on p "This works beautifully for small datasets. But what happens when you have milli…" at bounding box center [389, 442] width 384 height 47
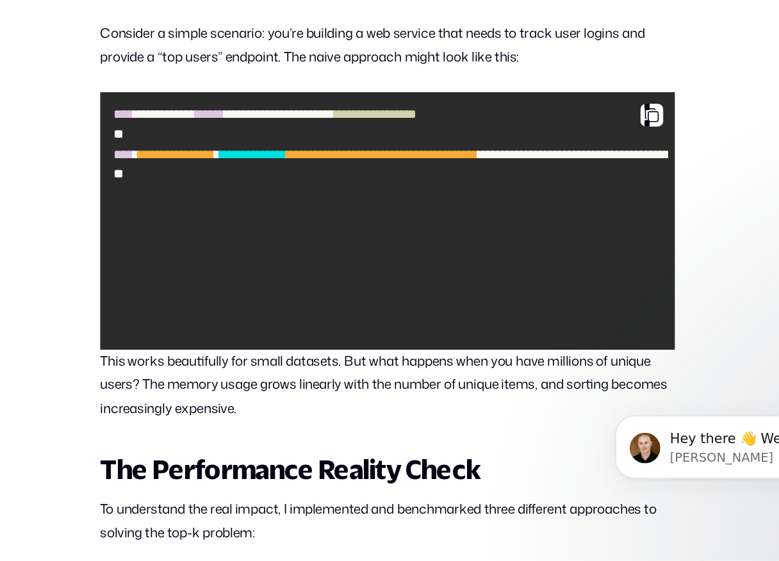
drag, startPoint x: 199, startPoint y: 425, endPoint x: 272, endPoint y: 445, distance: 75.6
click at [215, 429] on p "This works beautifully for small datasets. But what happens when you have milli…" at bounding box center [389, 442] width 384 height 47
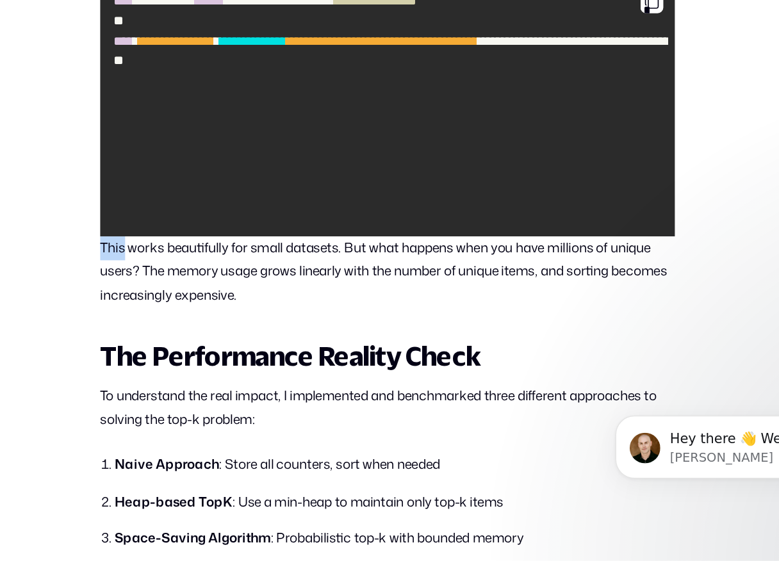
scroll to position [654, 0]
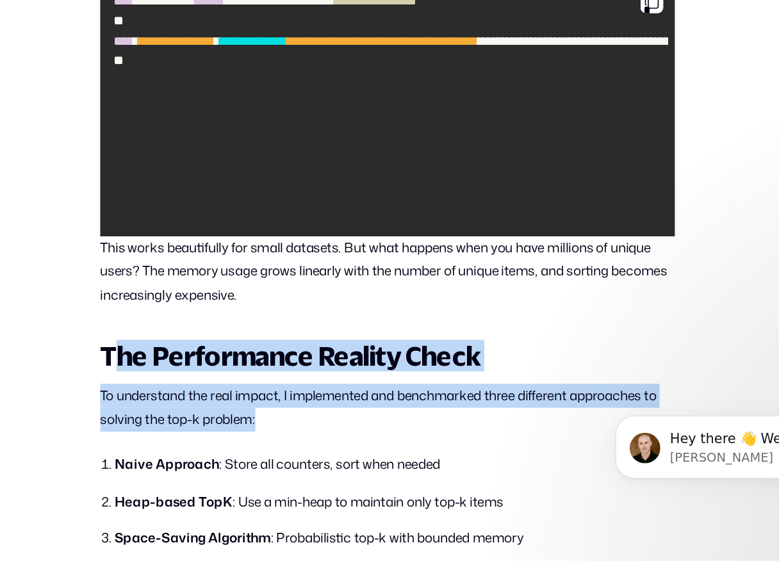
drag, startPoint x: 312, startPoint y: 460, endPoint x: 209, endPoint y: 414, distance: 113.2
click at [209, 414] on h2 "The Performance Reality Check" at bounding box center [389, 423] width 384 height 19
drag, startPoint x: 199, startPoint y: 413, endPoint x: 280, endPoint y: 473, distance: 101.3
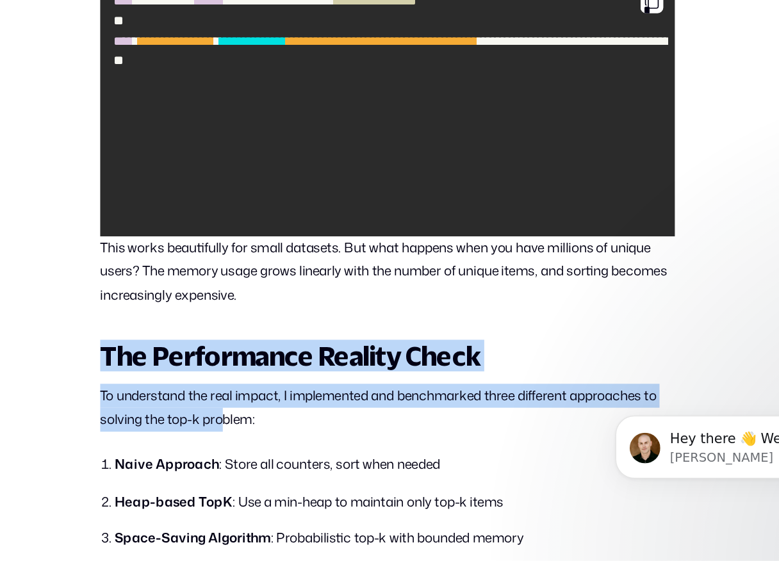
click at [280, 473] on p "To understand the real impact, I implemented and benchmarked three different ap…" at bounding box center [389, 457] width 384 height 31
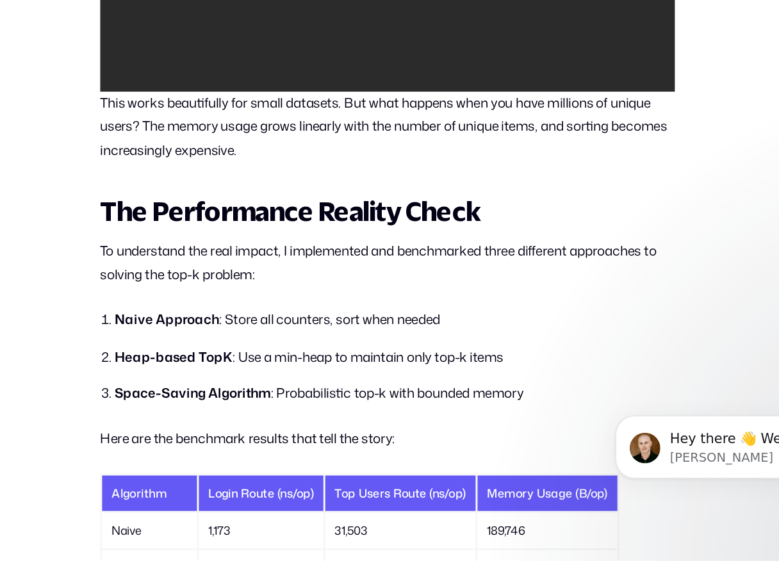
scroll to position [760, 0]
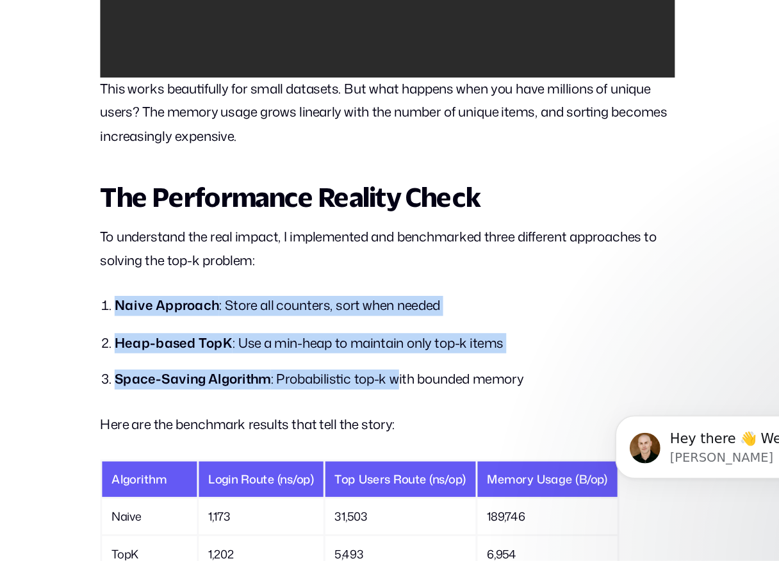
drag, startPoint x: 203, startPoint y: 380, endPoint x: 439, endPoint y: 449, distance: 245.6
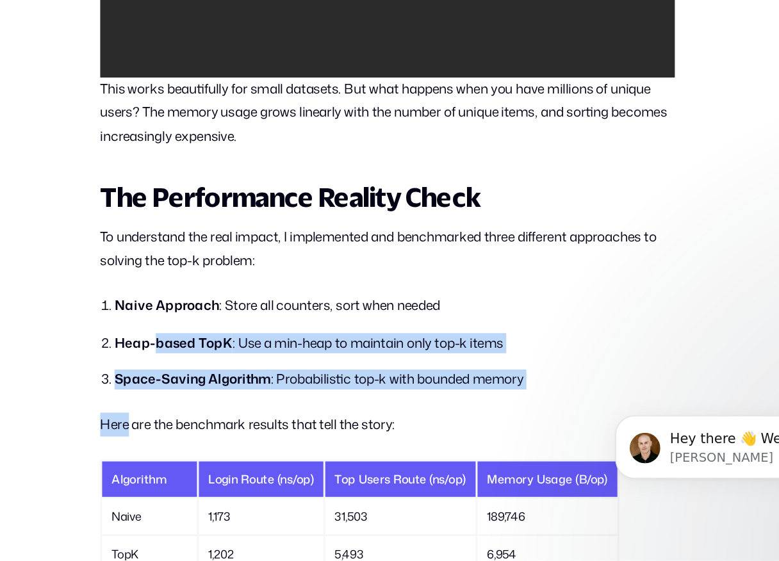
drag, startPoint x: 439, startPoint y: 449, endPoint x: 222, endPoint y: 404, distance: 221.7
click at [222, 404] on ol "Naive Approach : Store all counters, sort when needed Heap-based TopK : Use a m…" at bounding box center [389, 415] width 384 height 63
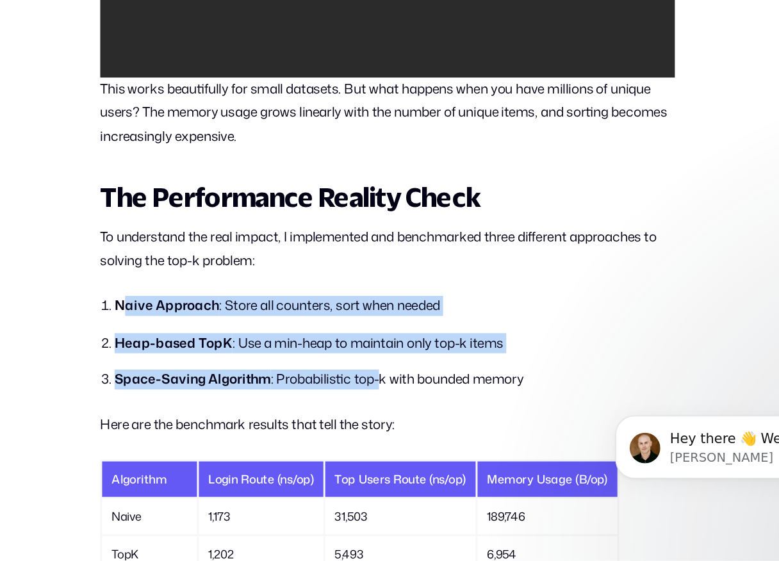
drag, startPoint x: 221, startPoint y: 391, endPoint x: 408, endPoint y: 446, distance: 194.9
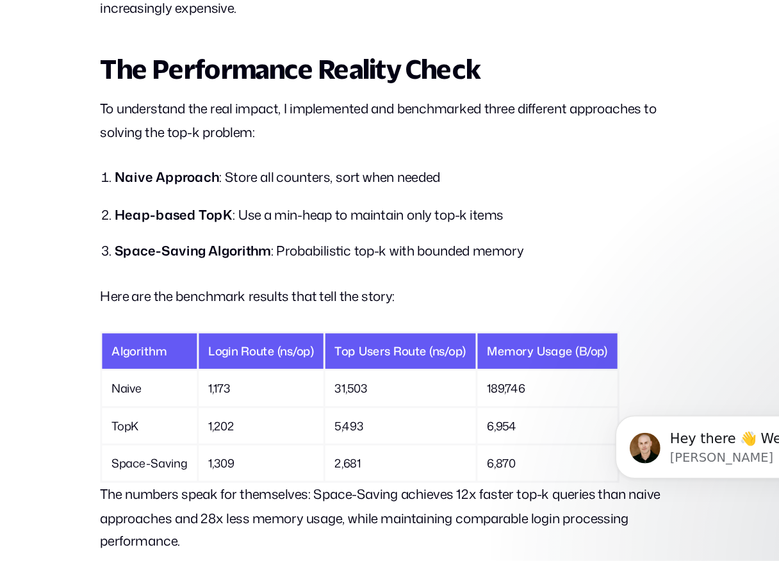
scroll to position [857, 0]
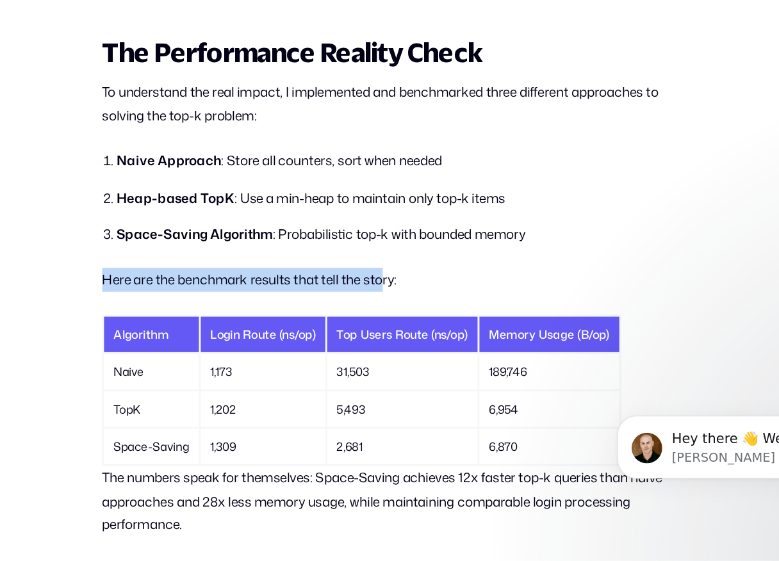
drag, startPoint x: 196, startPoint y: 373, endPoint x: 391, endPoint y: 373, distance: 194.7
click at [391, 373] on p "Here are the benchmark results that tell the story:" at bounding box center [389, 373] width 384 height 16
drag, startPoint x: 415, startPoint y: 373, endPoint x: 194, endPoint y: 373, distance: 220.9
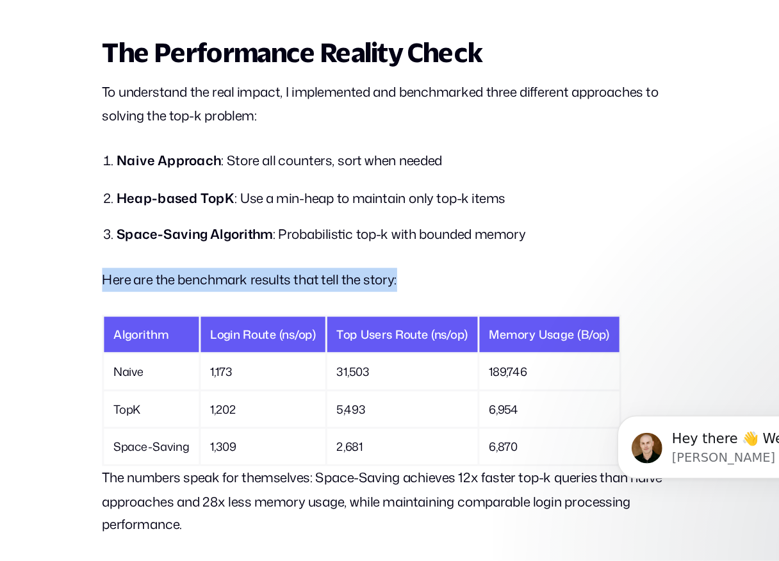
drag, startPoint x: 185, startPoint y: 373, endPoint x: 405, endPoint y: 373, distance: 220.3
click at [405, 373] on p "Here are the benchmark results that tell the story:" at bounding box center [389, 373] width 384 height 16
drag, startPoint x: 402, startPoint y: 373, endPoint x: 223, endPoint y: 373, distance: 179.3
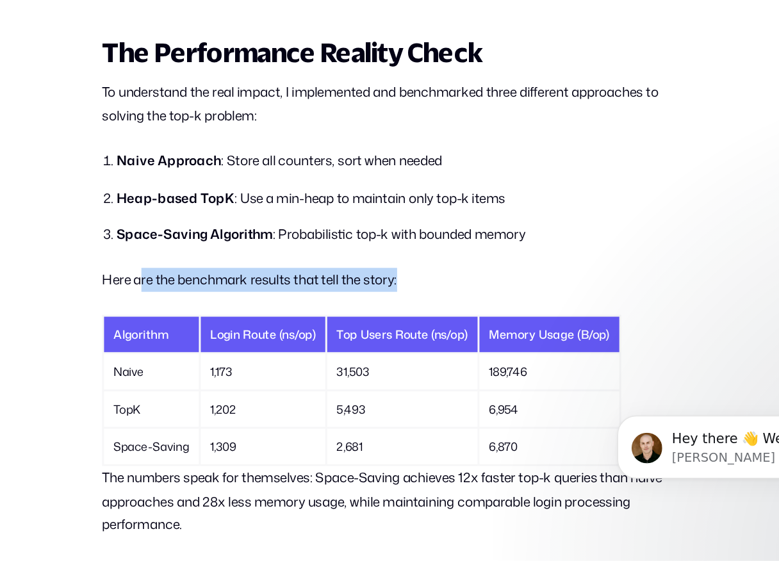
click at [223, 373] on p "Here are the benchmark results that tell the story:" at bounding box center [389, 373] width 384 height 16
drag, startPoint x: 176, startPoint y: 373, endPoint x: 411, endPoint y: 377, distance: 235.0
click at [411, 377] on p "Here are the benchmark results that tell the story:" at bounding box center [389, 373] width 384 height 16
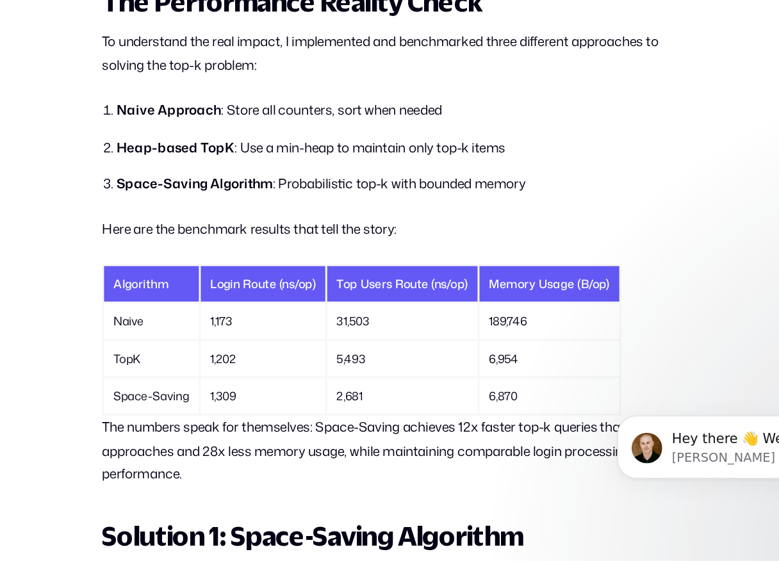
scroll to position [891, 0]
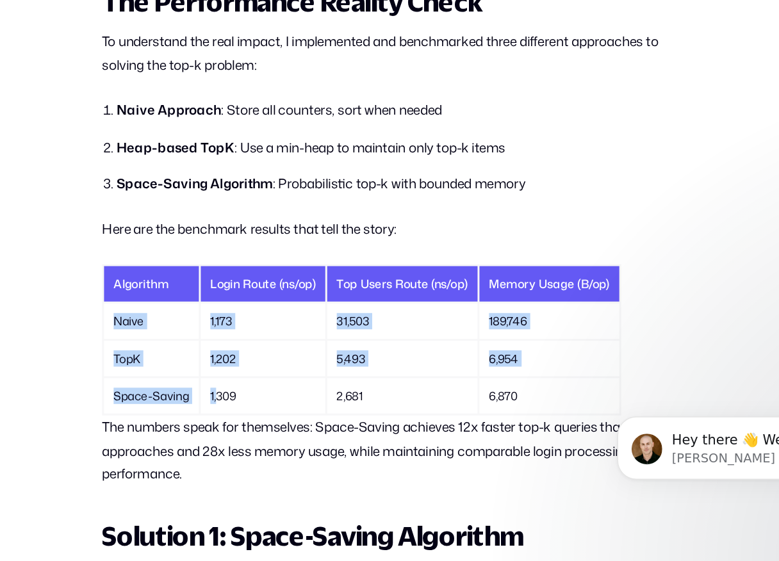
drag, startPoint x: 209, startPoint y: 391, endPoint x: 275, endPoint y: 454, distance: 91.9
click at [275, 454] on tbody "Naive 1,173 31,503 189,746 TopK 1,202 5,493 6,954 Space-Saving 1,309 2,681 6,870" at bounding box center [371, 425] width 345 height 74
click at [275, 454] on td "1,309" at bounding box center [304, 450] width 83 height 24
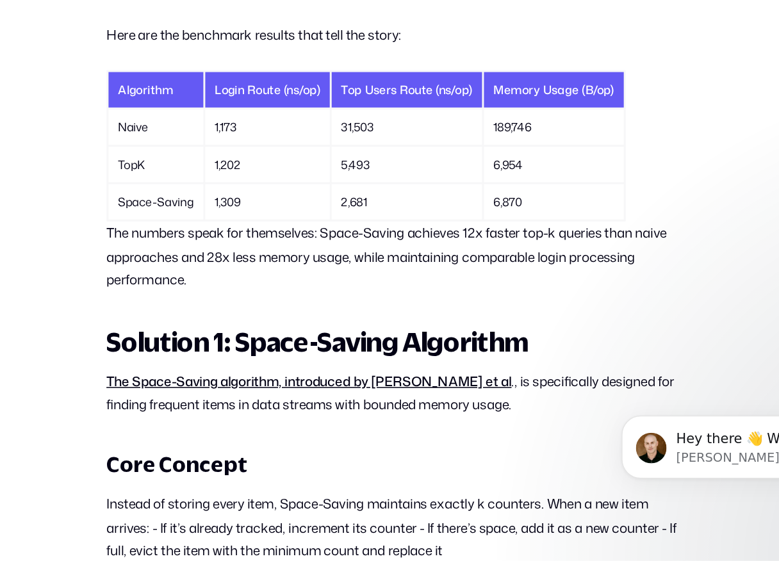
scroll to position [1020, 0]
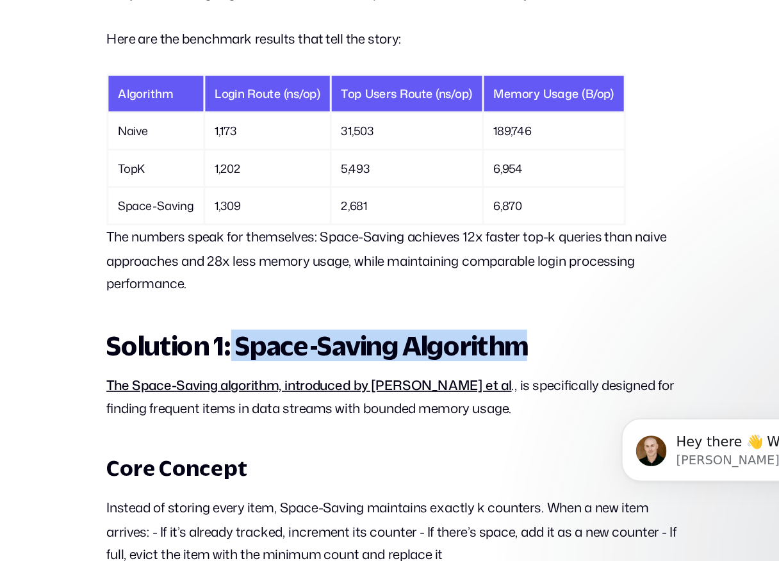
drag, startPoint x: 279, startPoint y: 411, endPoint x: 479, endPoint y: 412, distance: 199.8
click at [479, 412] on h2 "Solution 1: Space-Saving Algorithm" at bounding box center [389, 414] width 384 height 19
drag, startPoint x: 479, startPoint y: 412, endPoint x: 223, endPoint y: 412, distance: 256.1
click at [223, 412] on h2 "Solution 1: Space-Saving Algorithm" at bounding box center [389, 414] width 384 height 19
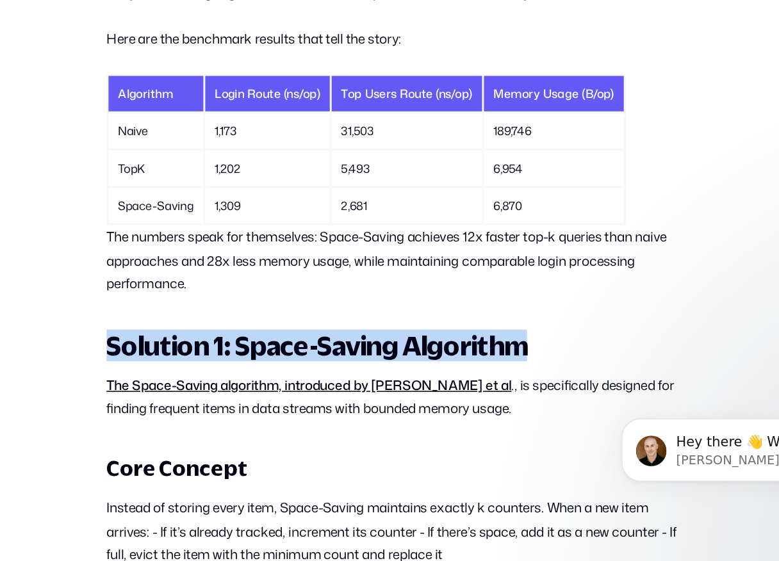
click at [223, 412] on h2 "Solution 1: Space-Saving Algorithm" at bounding box center [389, 414] width 384 height 19
drag, startPoint x: 210, startPoint y: 411, endPoint x: 462, endPoint y: 412, distance: 252.3
click at [462, 412] on h2 "Solution 1: Space-Saving Algorithm" at bounding box center [389, 414] width 384 height 19
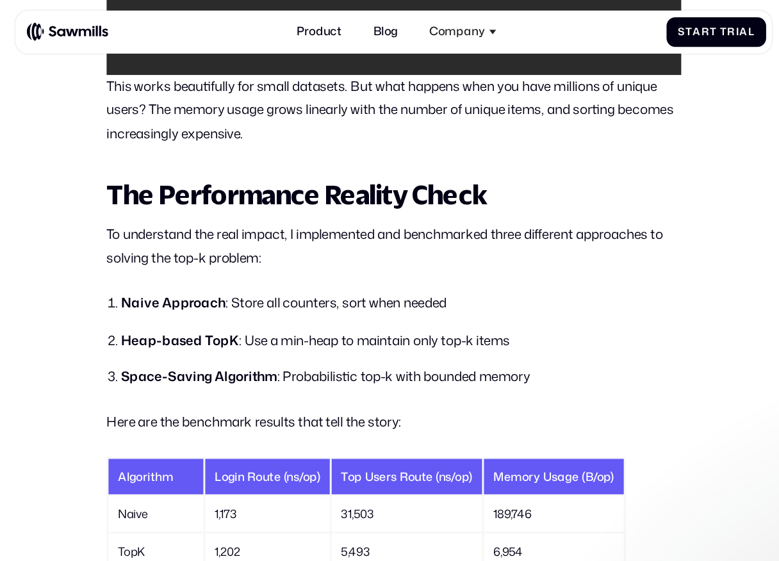
scroll to position [946, 0]
